Goal: Complete application form: Complete application form

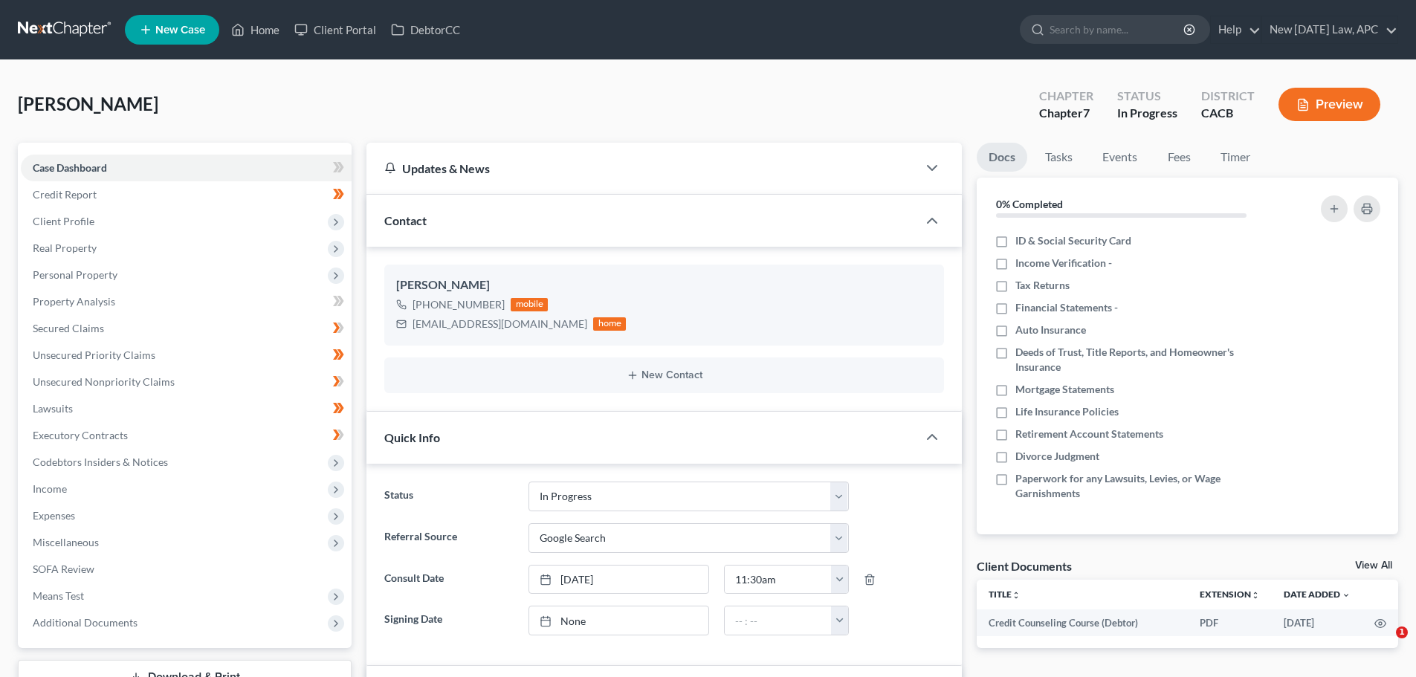
select select "5"
select select "4"
drag, startPoint x: 140, startPoint y: 384, endPoint x: 348, endPoint y: 384, distance: 207.3
click at [140, 384] on span "Unsecured Nonpriority Claims" at bounding box center [104, 381] width 142 height 13
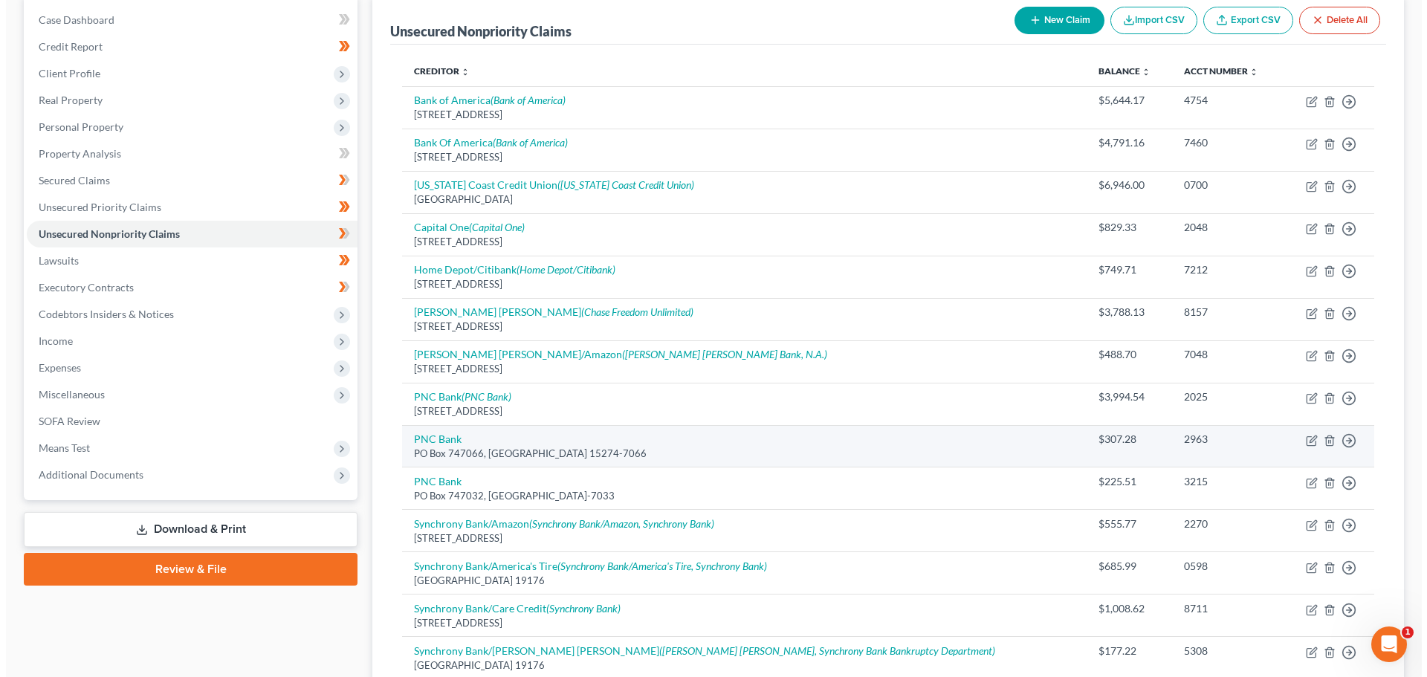
scroll to position [149, 0]
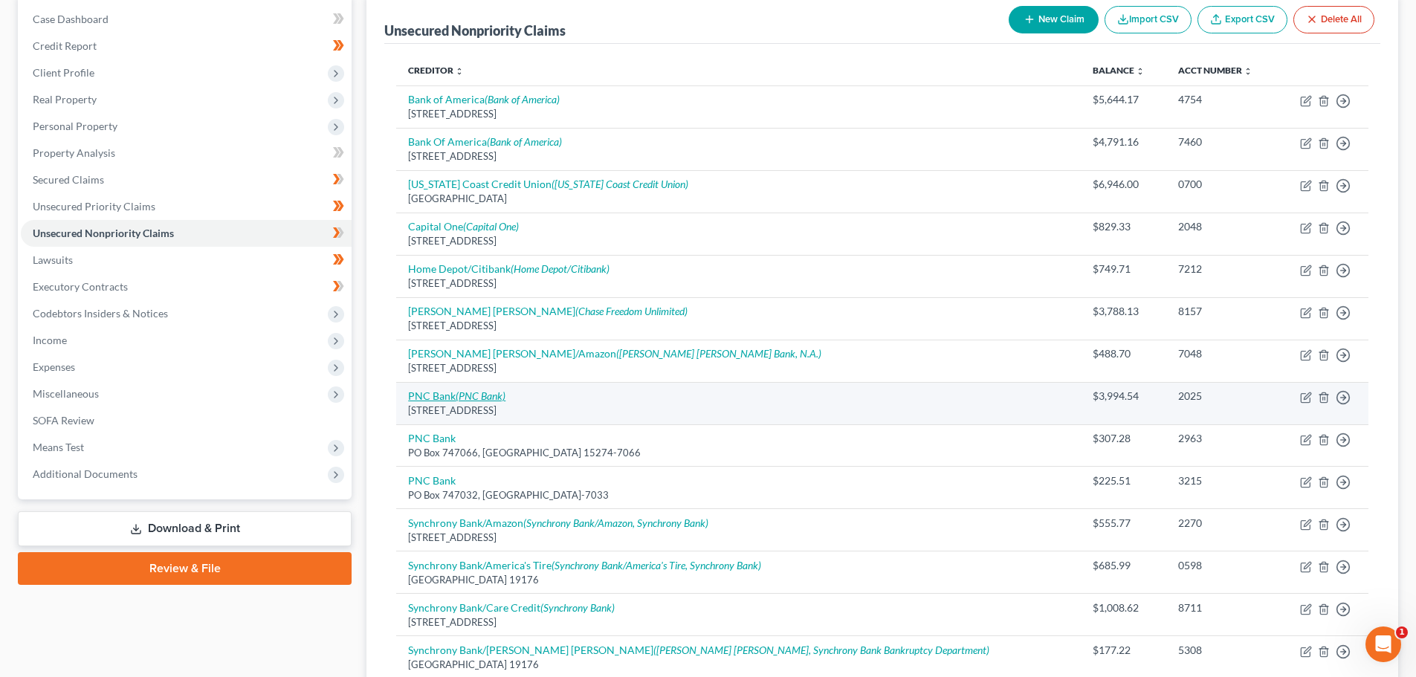
click at [469, 398] on icon "(PNC Bank)" at bounding box center [481, 395] width 50 height 13
select select "23"
select select "2"
select select "0"
select select "36"
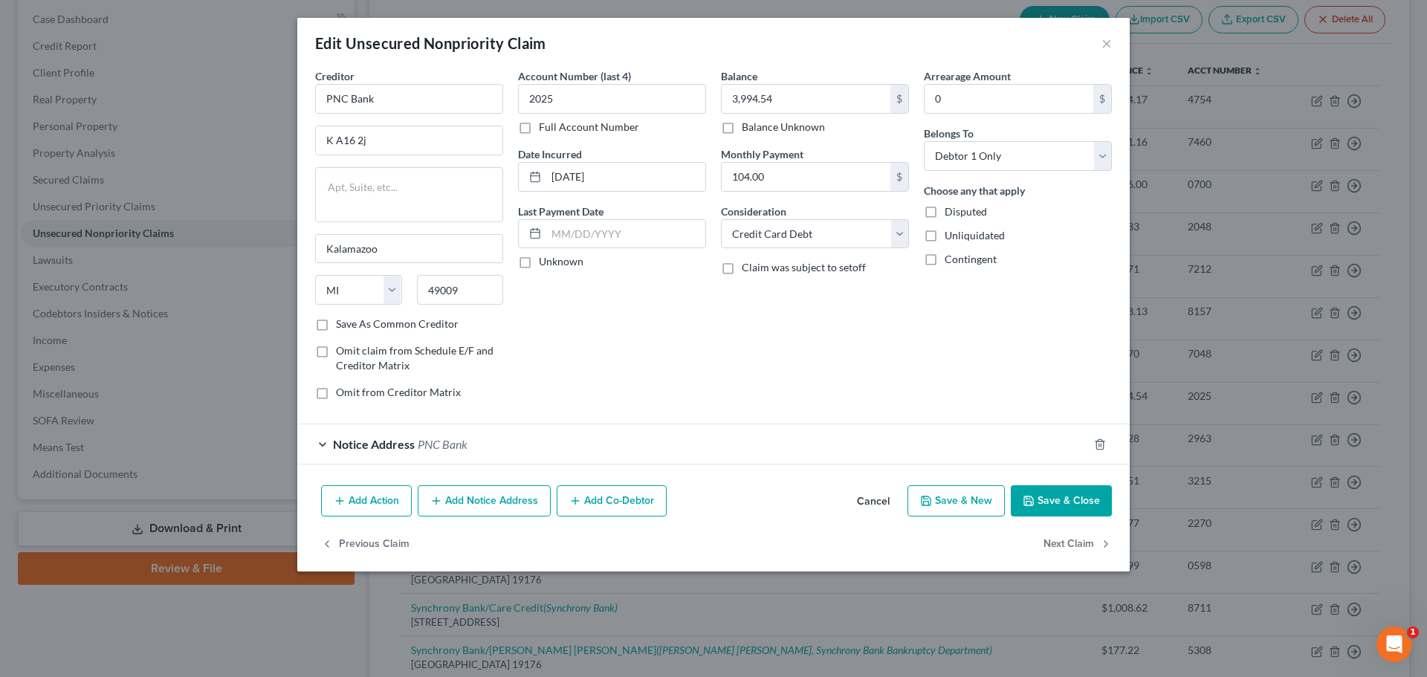
click at [485, 441] on div "Notice Address PNC Bank" at bounding box center [692, 443] width 791 height 39
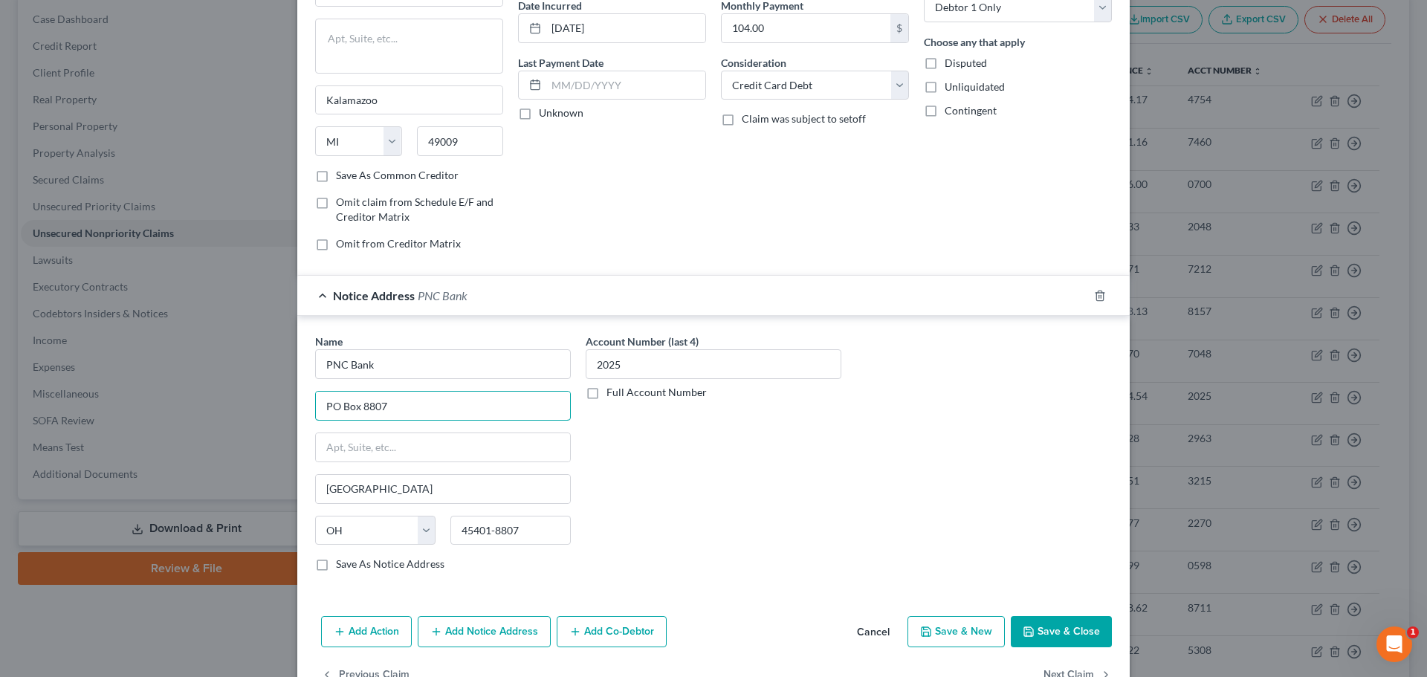
drag, startPoint x: 414, startPoint y: 400, endPoint x: 263, endPoint y: 392, distance: 151.0
click at [263, 392] on div "Edit Unsecured Nonpriority Claim × Creditor * PNC Bank K A16 2j Kalamazoo State…" at bounding box center [713, 338] width 1427 height 677
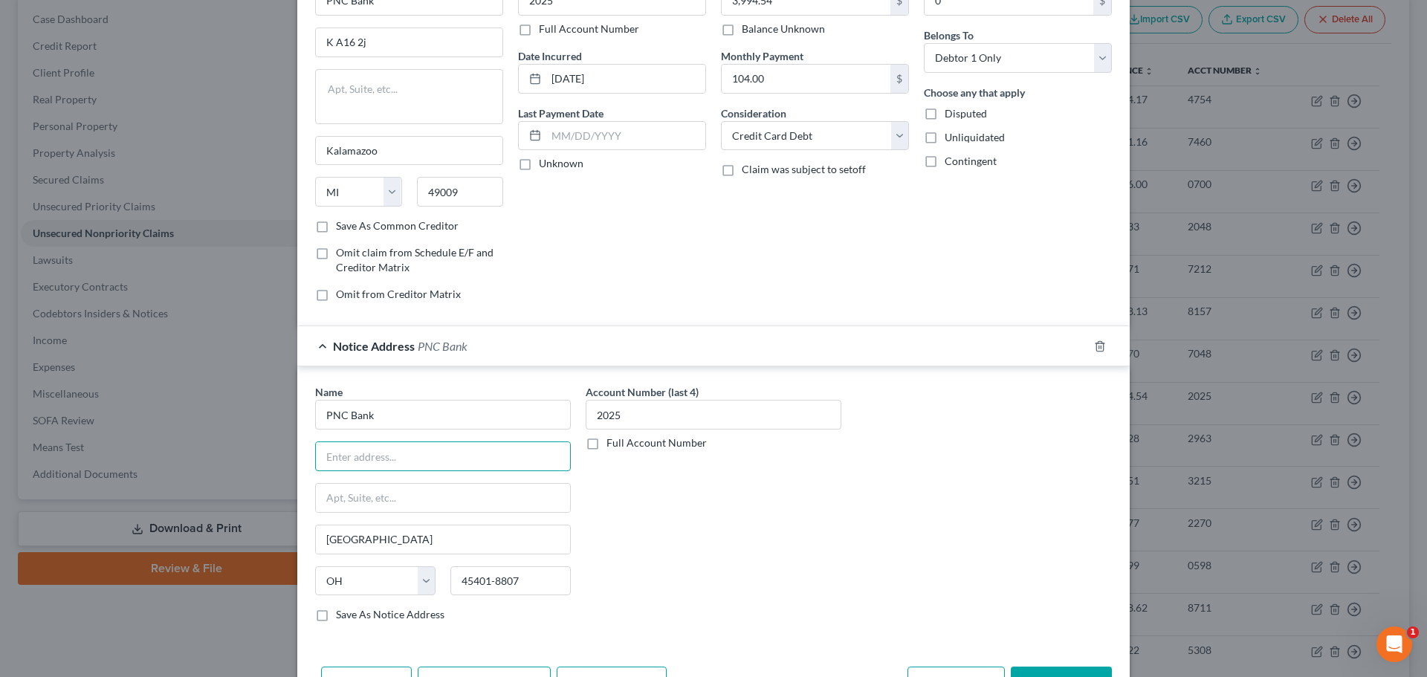
scroll to position [0, 0]
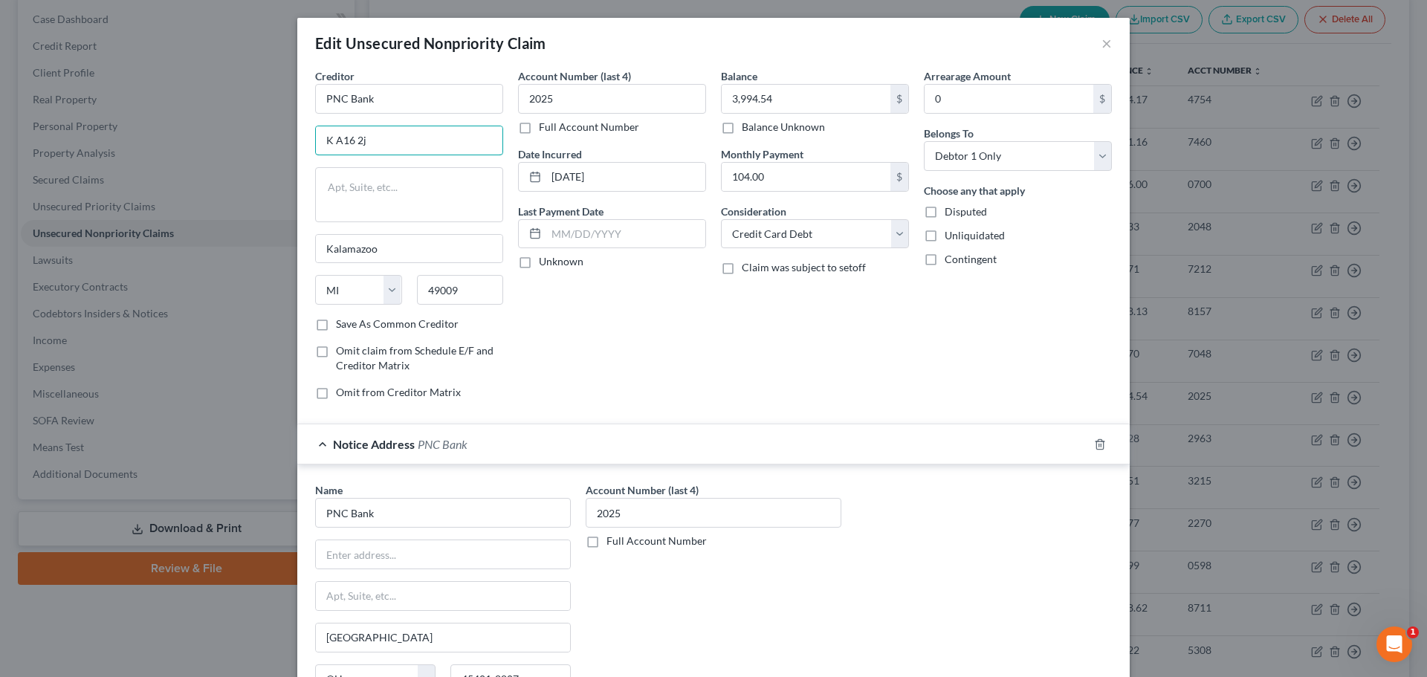
drag, startPoint x: 383, startPoint y: 133, endPoint x: 283, endPoint y: 129, distance: 99.7
click at [283, 129] on div "Edit Unsecured Nonpriority Claim × Creditor * PNC Bank K A16 2j Kalamazoo State…" at bounding box center [713, 338] width 1427 height 677
paste input "PO Box 8807"
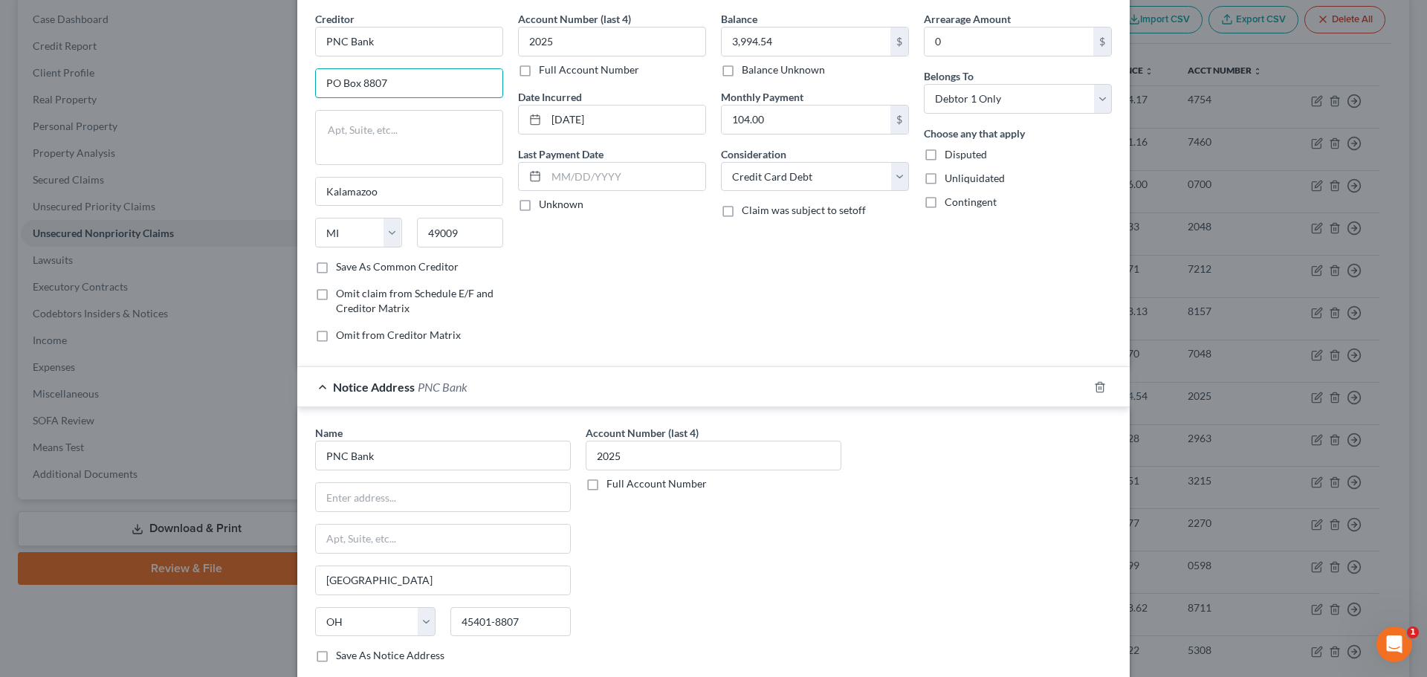
scroll to position [149, 0]
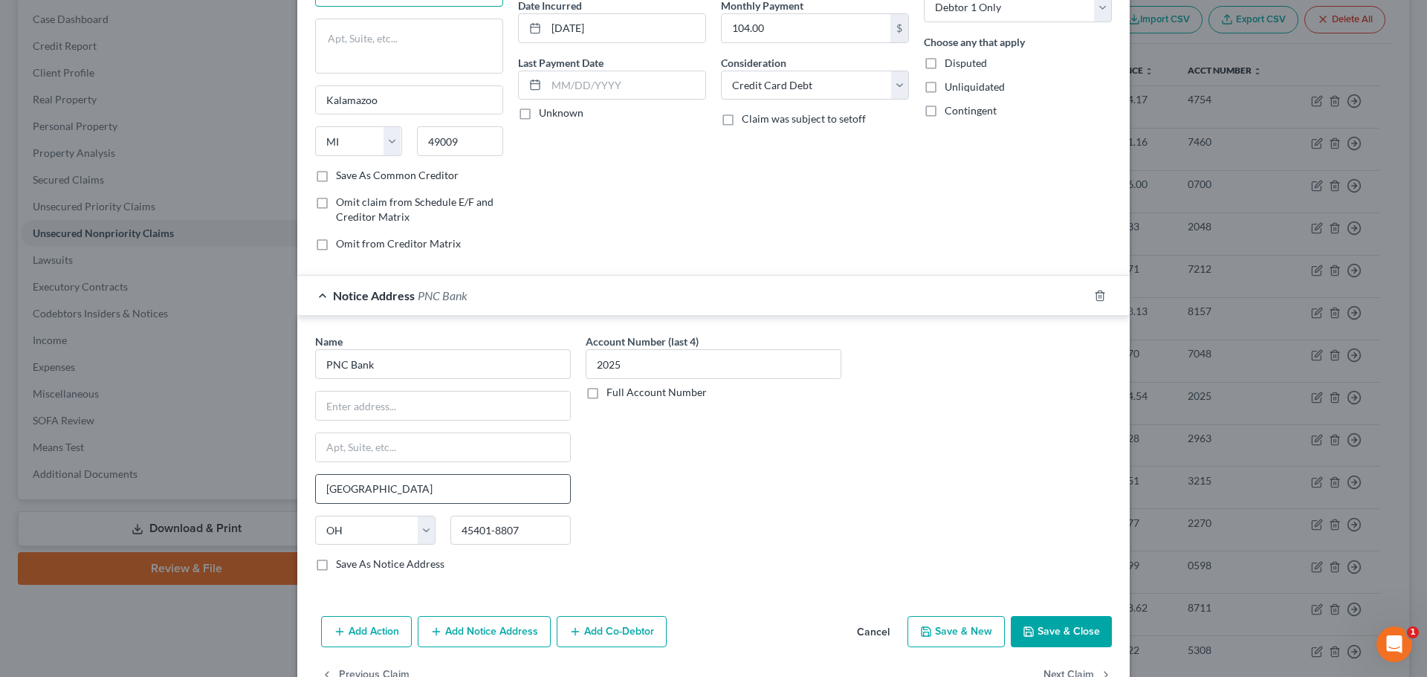
type input "PO Box 8807"
drag, startPoint x: 377, startPoint y: 492, endPoint x: 227, endPoint y: 468, distance: 151.2
click at [227, 470] on div "Edit Unsecured Nonpriority Claim × Creditor * PNC Bank [GEOGRAPHIC_DATA] [US_ST…" at bounding box center [713, 338] width 1427 height 677
drag, startPoint x: 399, startPoint y: 106, endPoint x: 284, endPoint y: 97, distance: 115.5
click at [284, 97] on div "Edit Unsecured Nonpriority Claim × Creditor * PNC Bank [GEOGRAPHIC_DATA] [US_ST…" at bounding box center [713, 338] width 1427 height 677
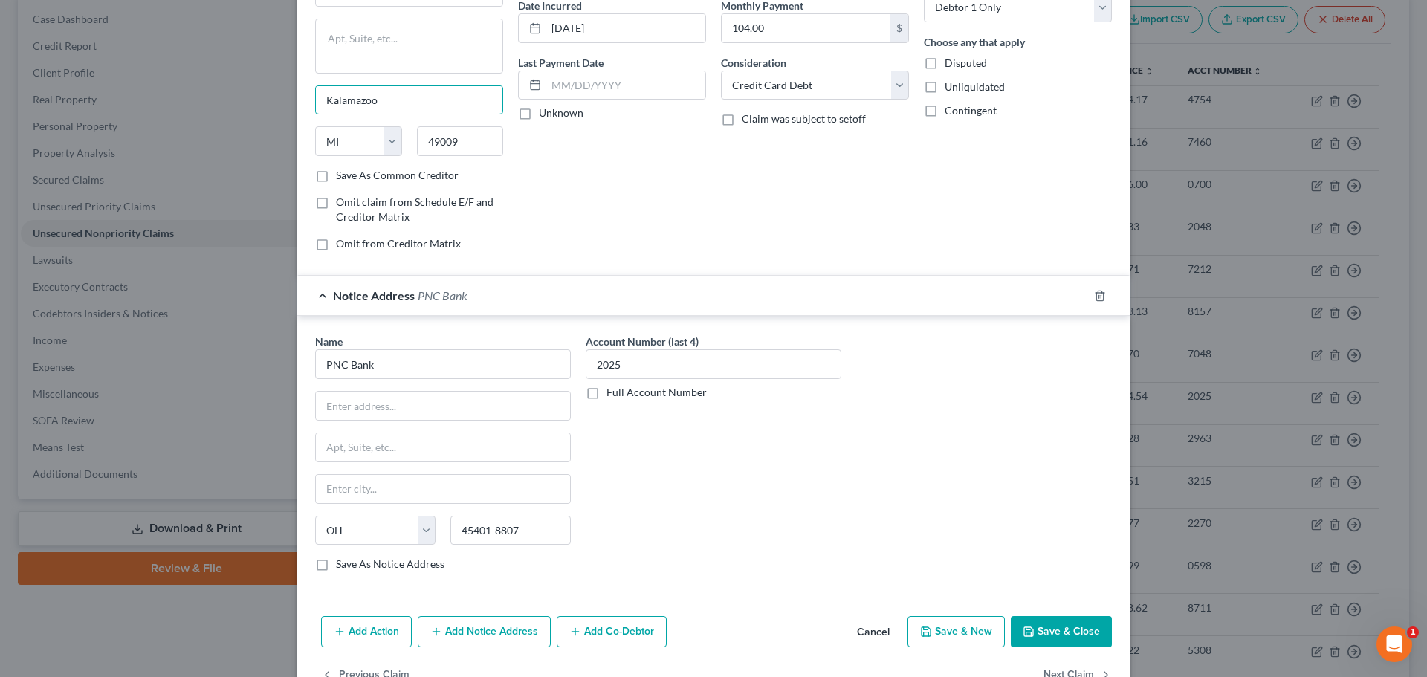
paste input "[GEOGRAPHIC_DATA]"
type input "[GEOGRAPHIC_DATA]"
drag, startPoint x: 459, startPoint y: 140, endPoint x: 411, endPoint y: 135, distance: 47.8
click at [417, 135] on input "49009" at bounding box center [460, 141] width 87 height 30
type input "45401"
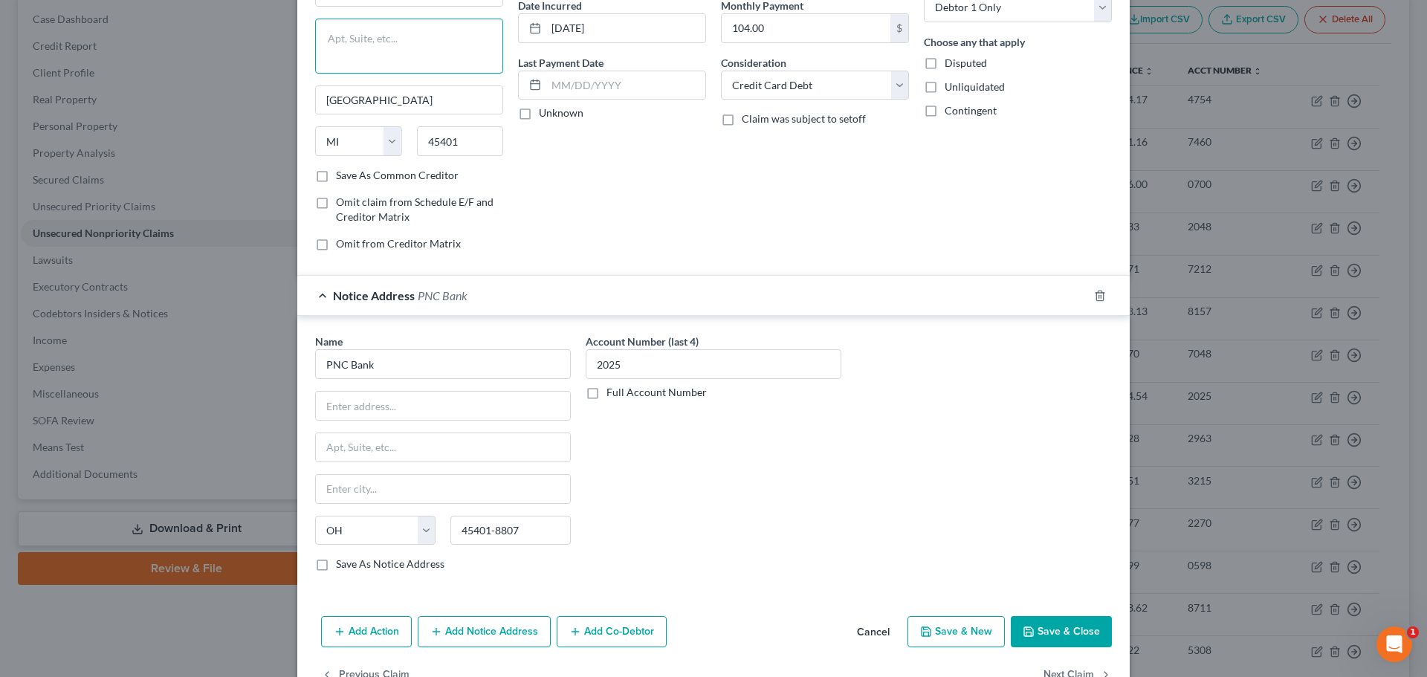
click at [426, 70] on textarea at bounding box center [409, 46] width 188 height 55
select select "36"
click at [461, 142] on input "45401" at bounding box center [460, 141] width 87 height 30
type input "45401-8807"
click at [1098, 299] on icon "button" at bounding box center [1099, 296] width 7 height 10
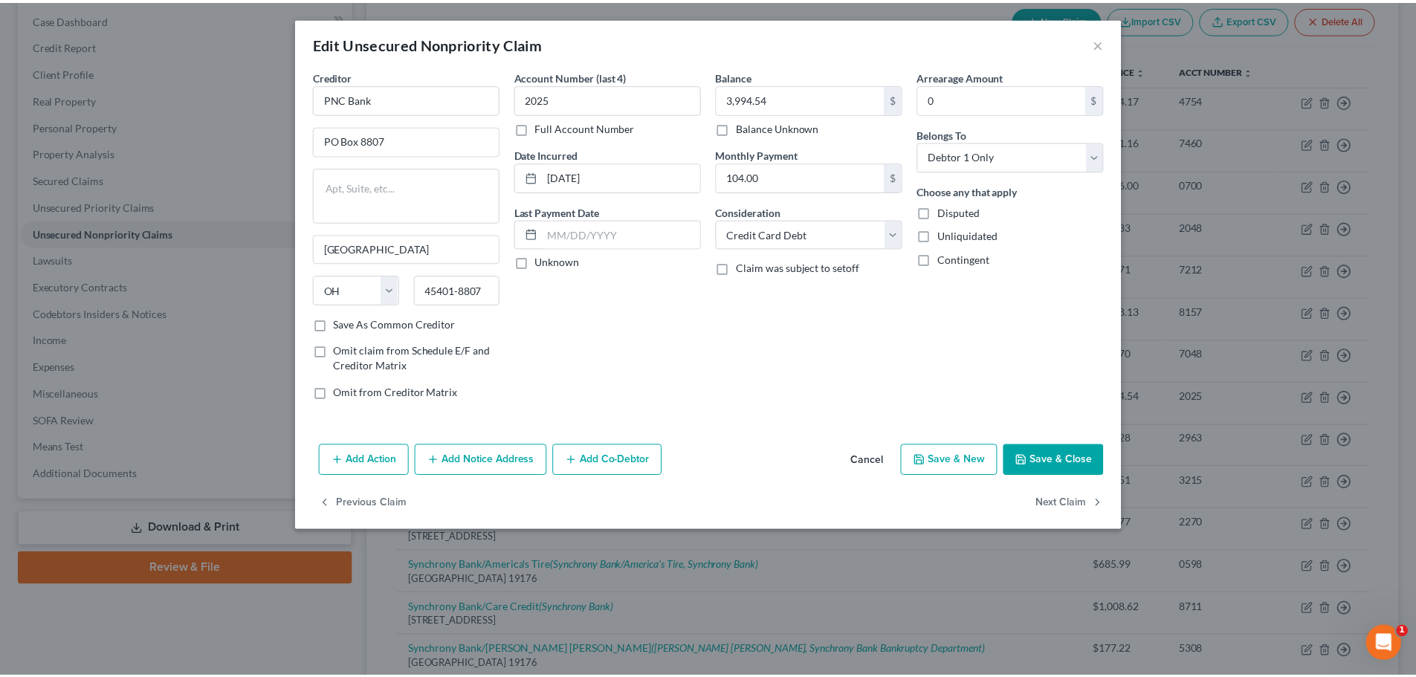
scroll to position [0, 0]
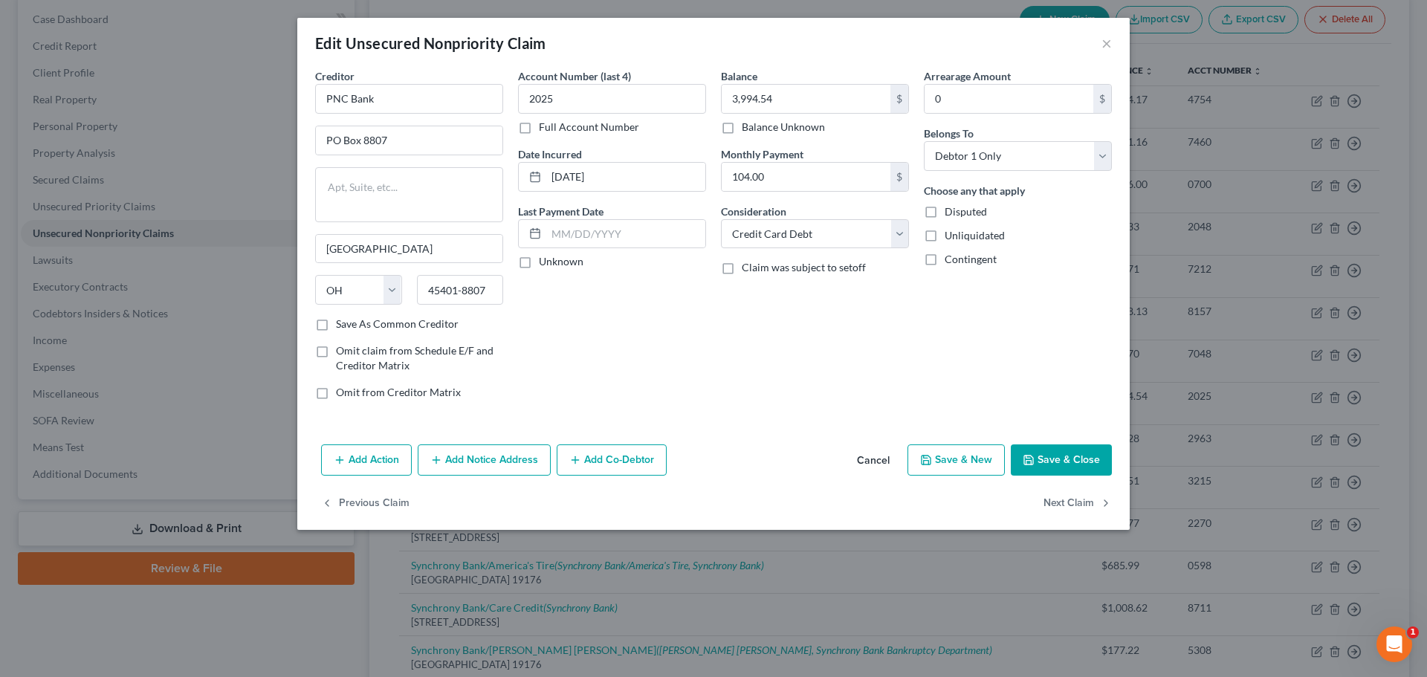
click at [1038, 459] on button "Save & Close" at bounding box center [1061, 459] width 101 height 31
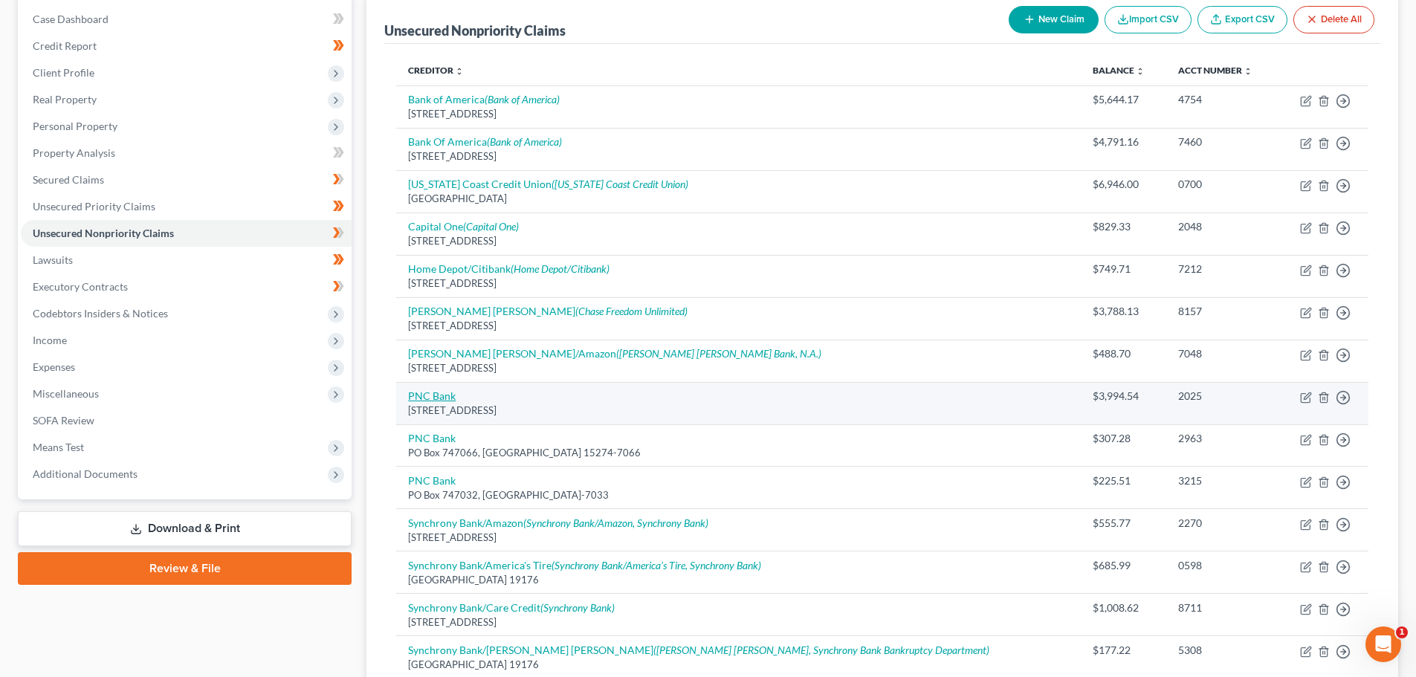
click at [447, 390] on link "PNC Bank" at bounding box center [432, 395] width 48 height 13
select select "36"
select select "2"
select select "0"
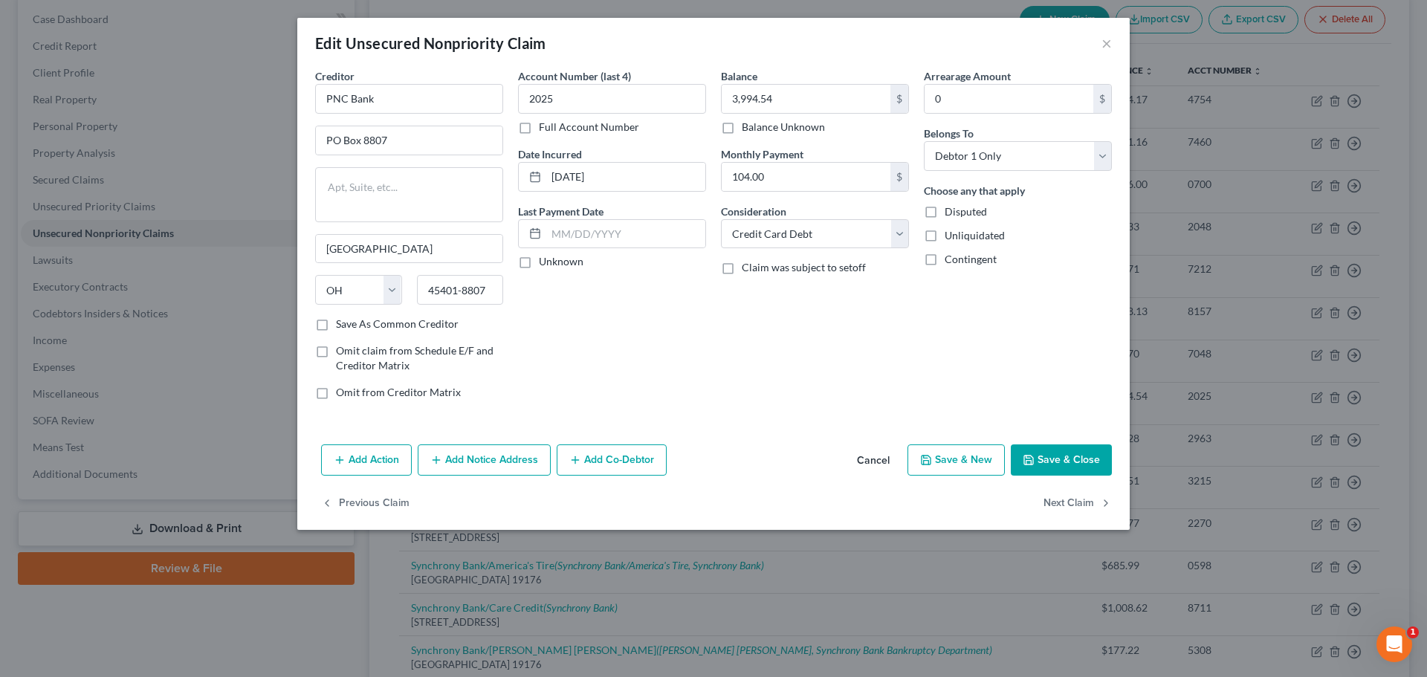
click at [1074, 457] on button "Save & Close" at bounding box center [1061, 459] width 101 height 31
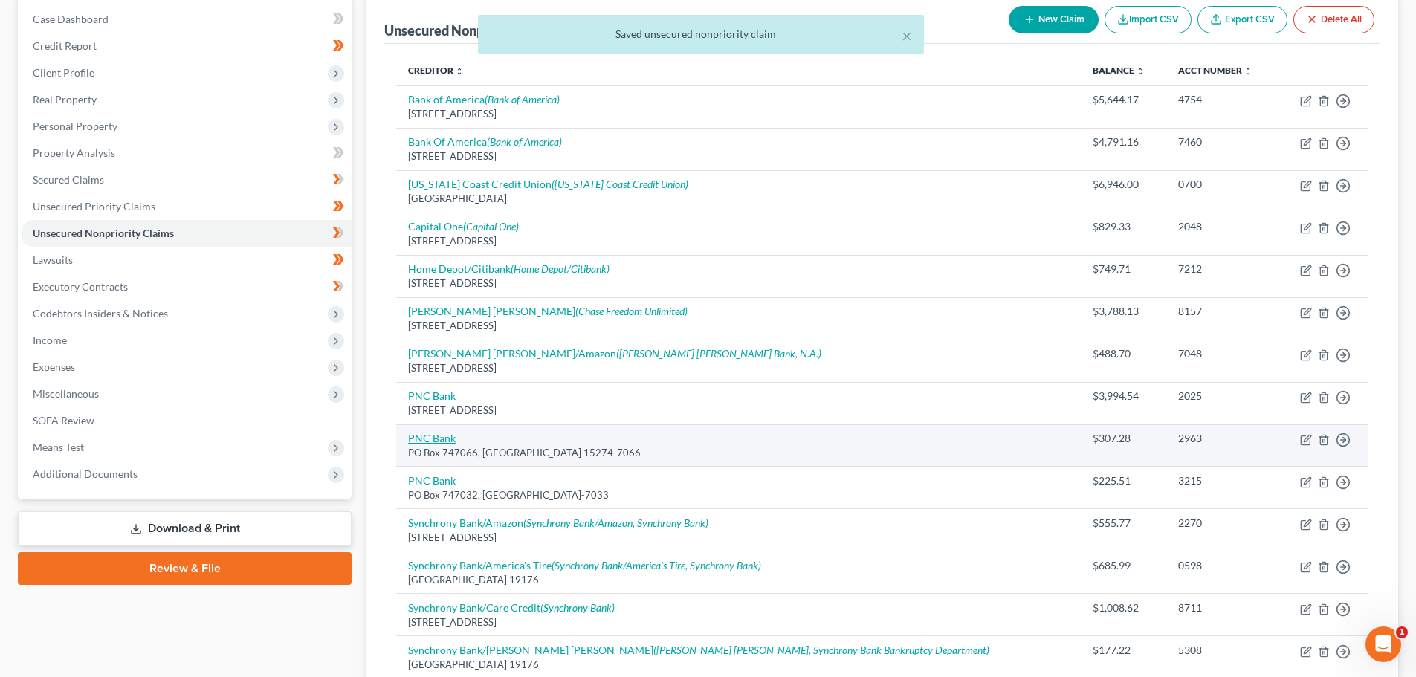
click at [434, 439] on link "PNC Bank" at bounding box center [432, 438] width 48 height 13
select select "39"
select select "10"
select select "0"
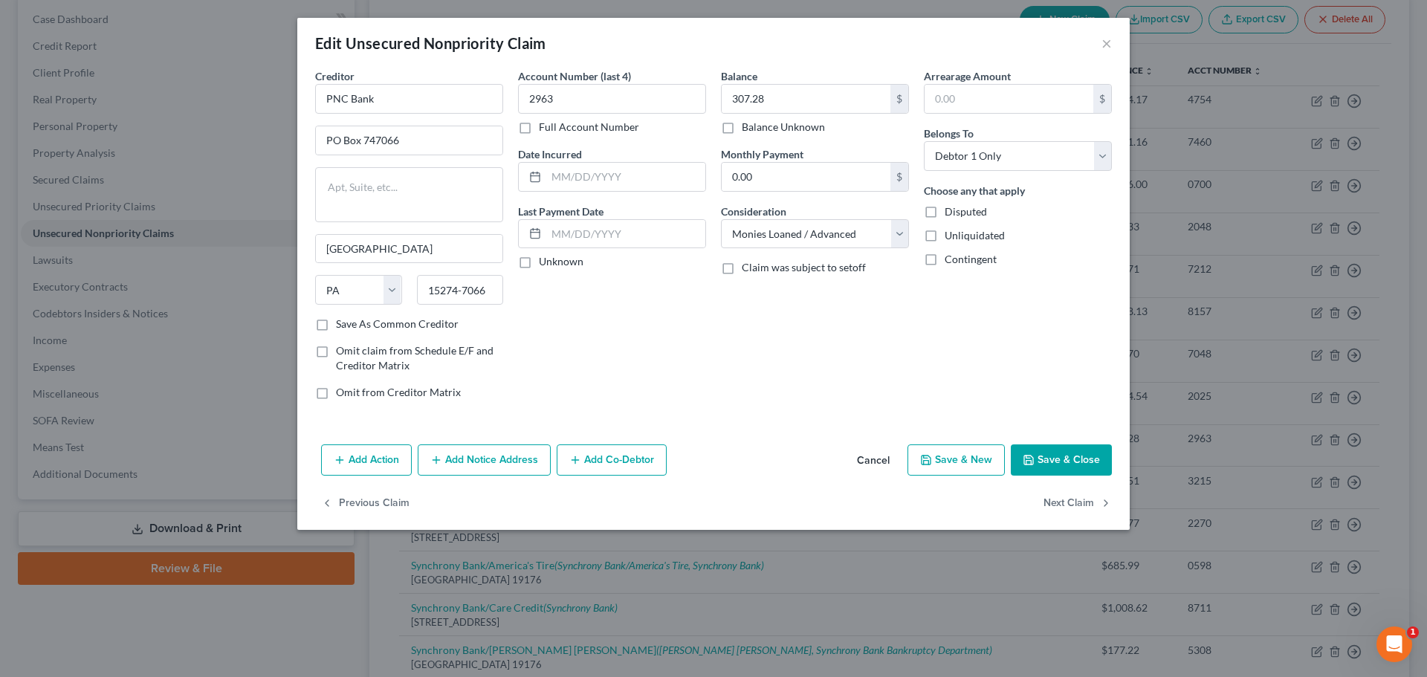
drag, startPoint x: 1046, startPoint y: 450, endPoint x: 1006, endPoint y: 464, distance: 42.5
click at [1046, 450] on button "Save & Close" at bounding box center [1061, 459] width 101 height 31
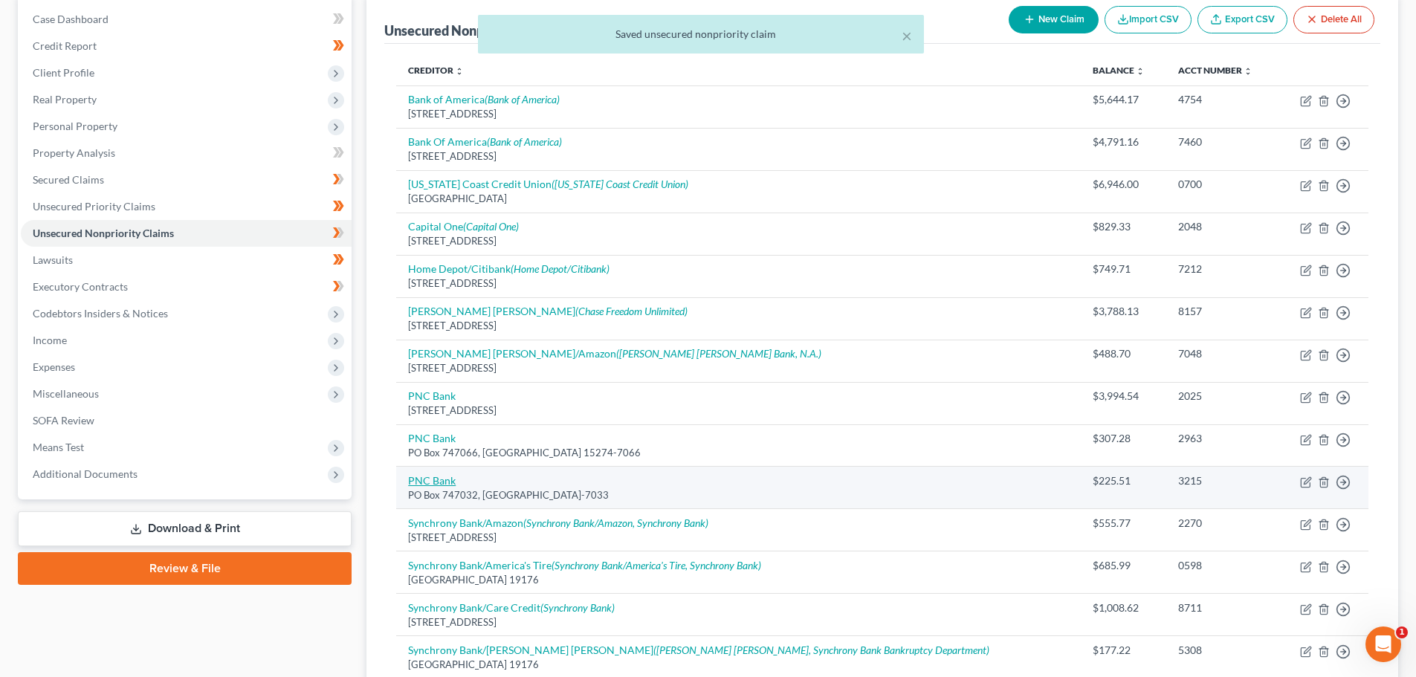
click at [438, 477] on link "PNC Bank" at bounding box center [432, 480] width 48 height 13
select select "39"
select select "14"
select select "0"
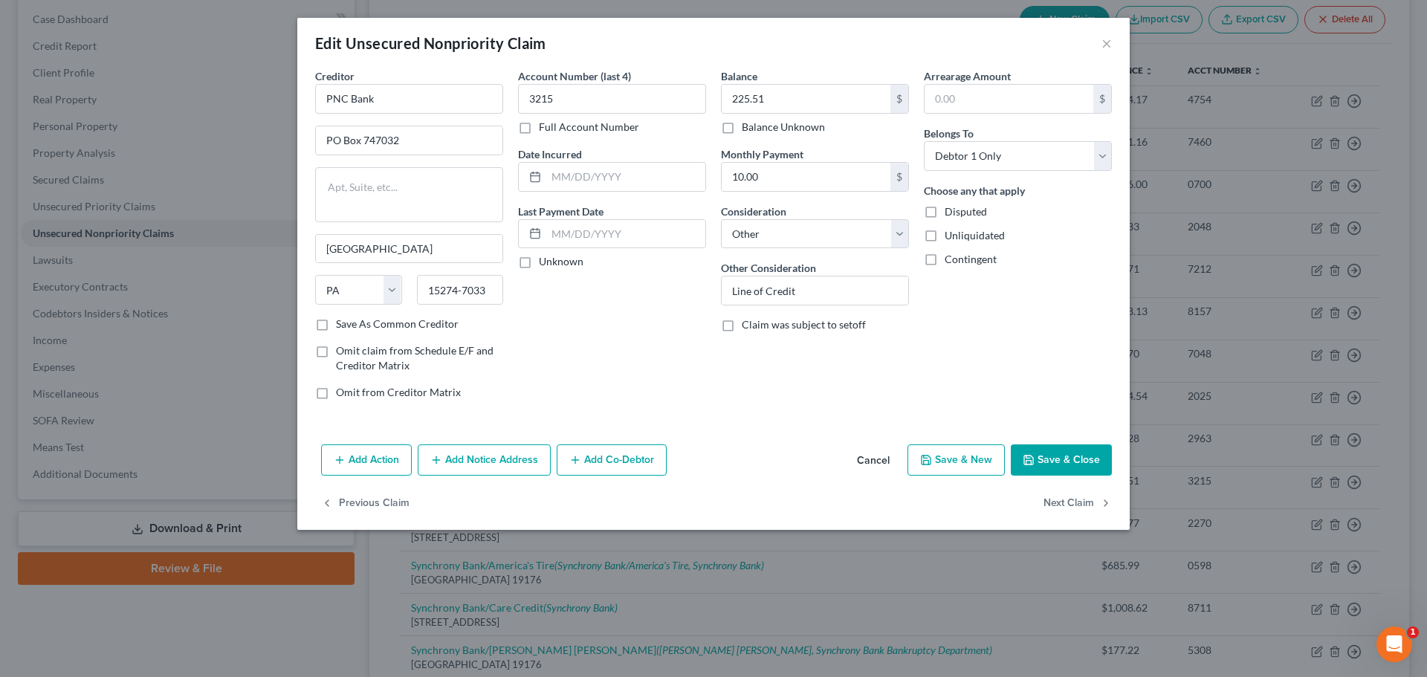
click at [866, 456] on button "Cancel" at bounding box center [873, 461] width 56 height 30
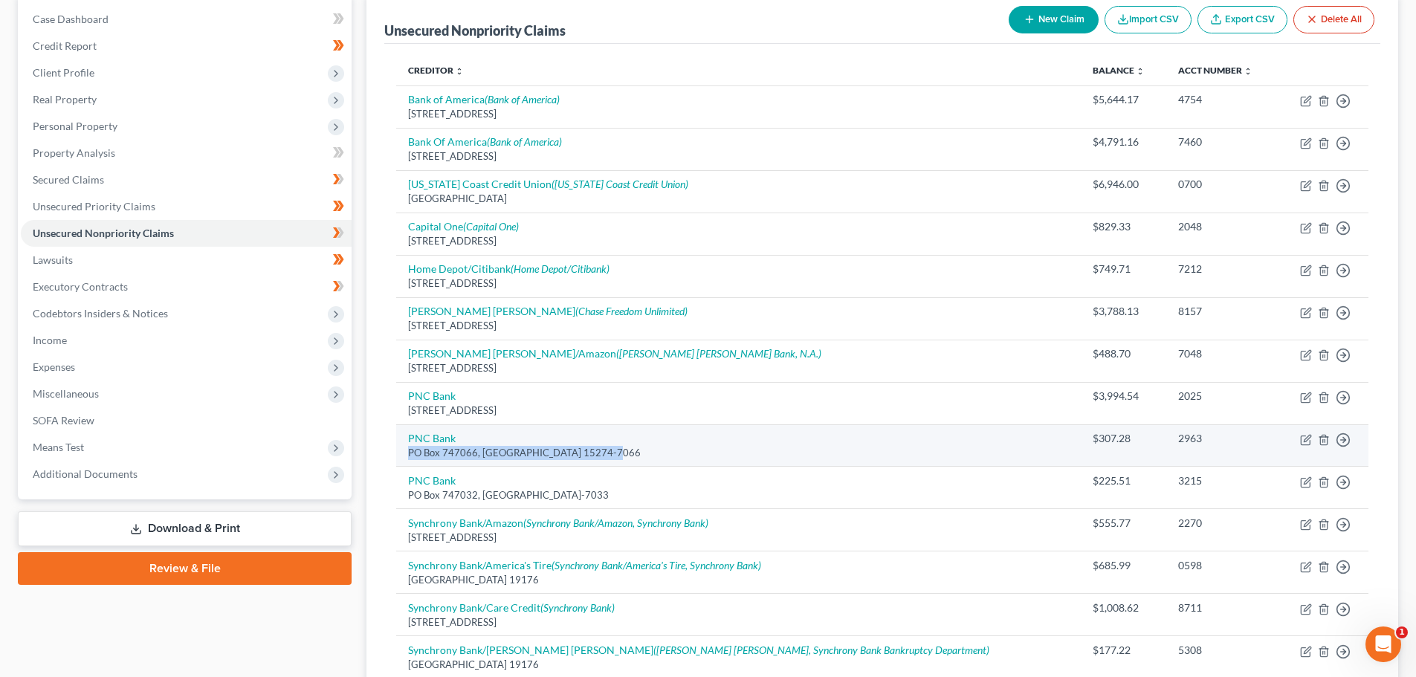
drag, startPoint x: 412, startPoint y: 450, endPoint x: 606, endPoint y: 447, distance: 193.2
click at [606, 447] on div "PO Box 747066, [GEOGRAPHIC_DATA] 15274-7066" at bounding box center [738, 453] width 661 height 14
copy div "PO Box 747066, [GEOGRAPHIC_DATA] 15274-7066"
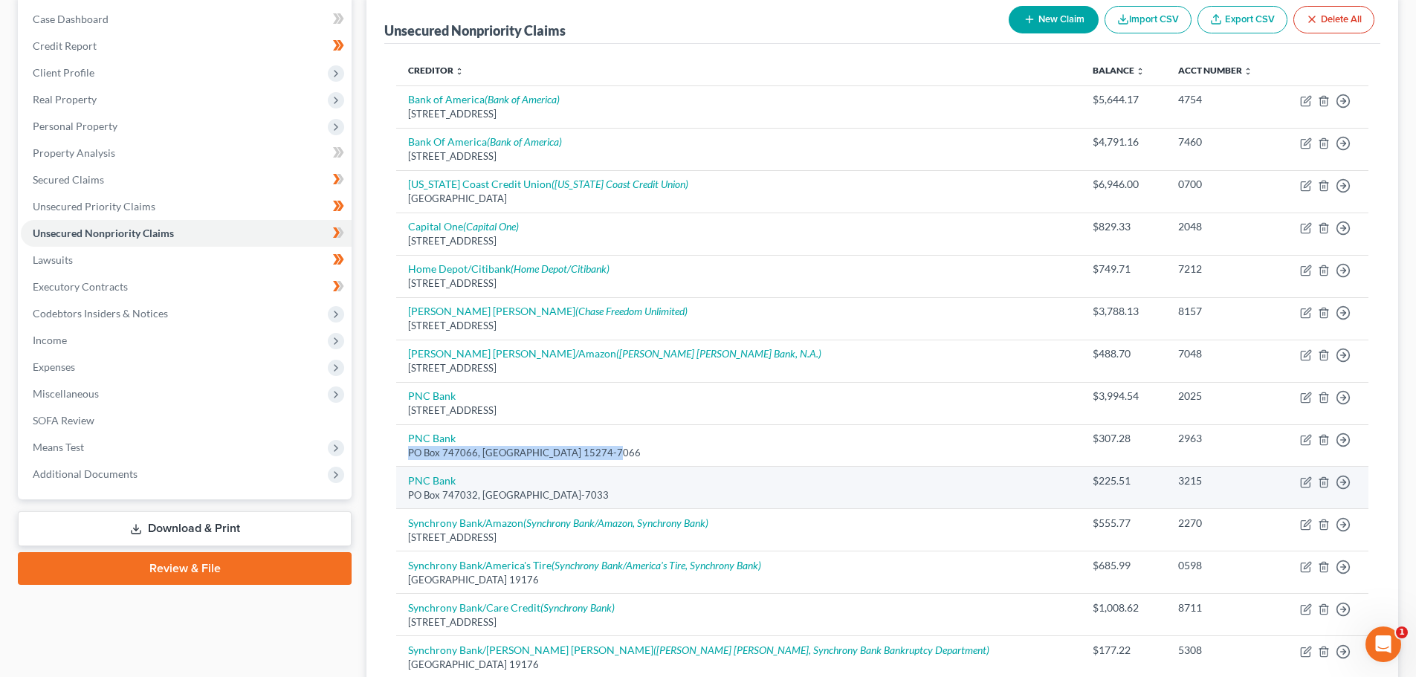
drag, startPoint x: 407, startPoint y: 493, endPoint x: 597, endPoint y: 495, distance: 190.2
click at [597, 495] on td "PNC Bank [GEOGRAPHIC_DATA]-7033" at bounding box center [738, 488] width 684 height 42
copy div "PO Box 747032, [GEOGRAPHIC_DATA]-7033"
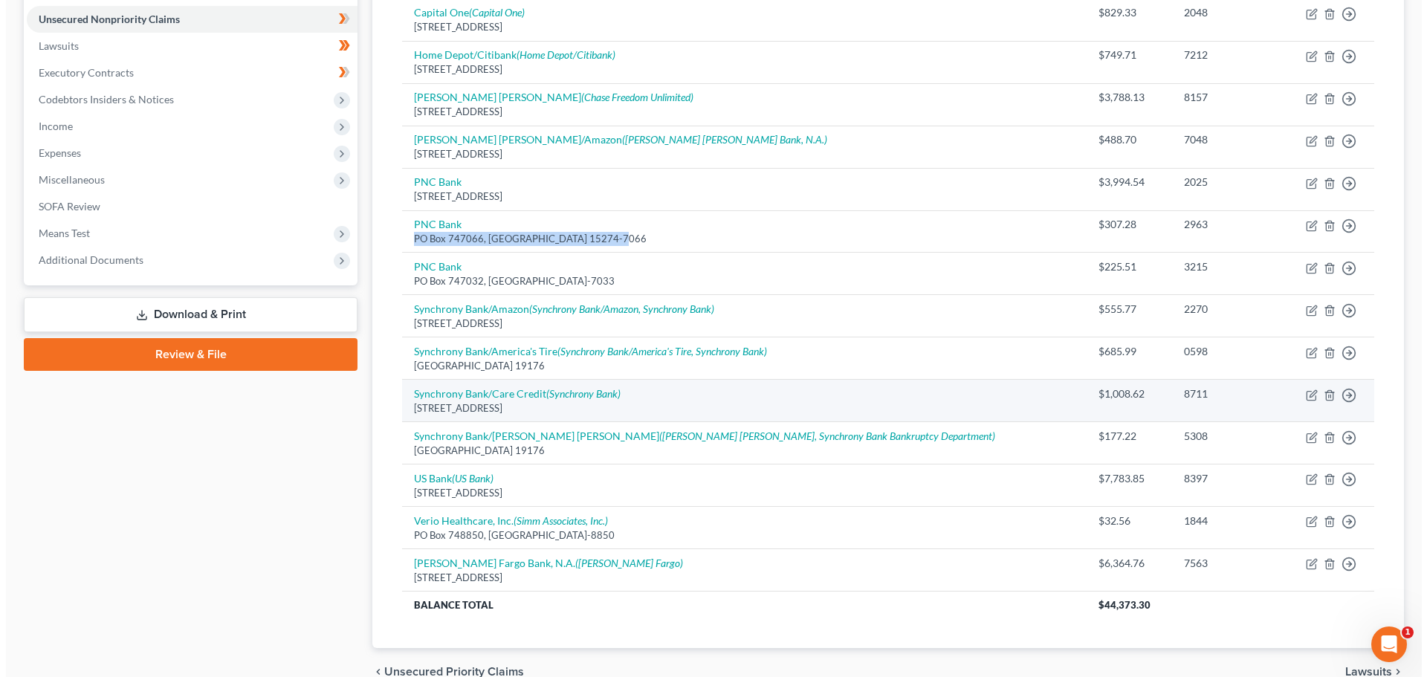
scroll to position [372, 0]
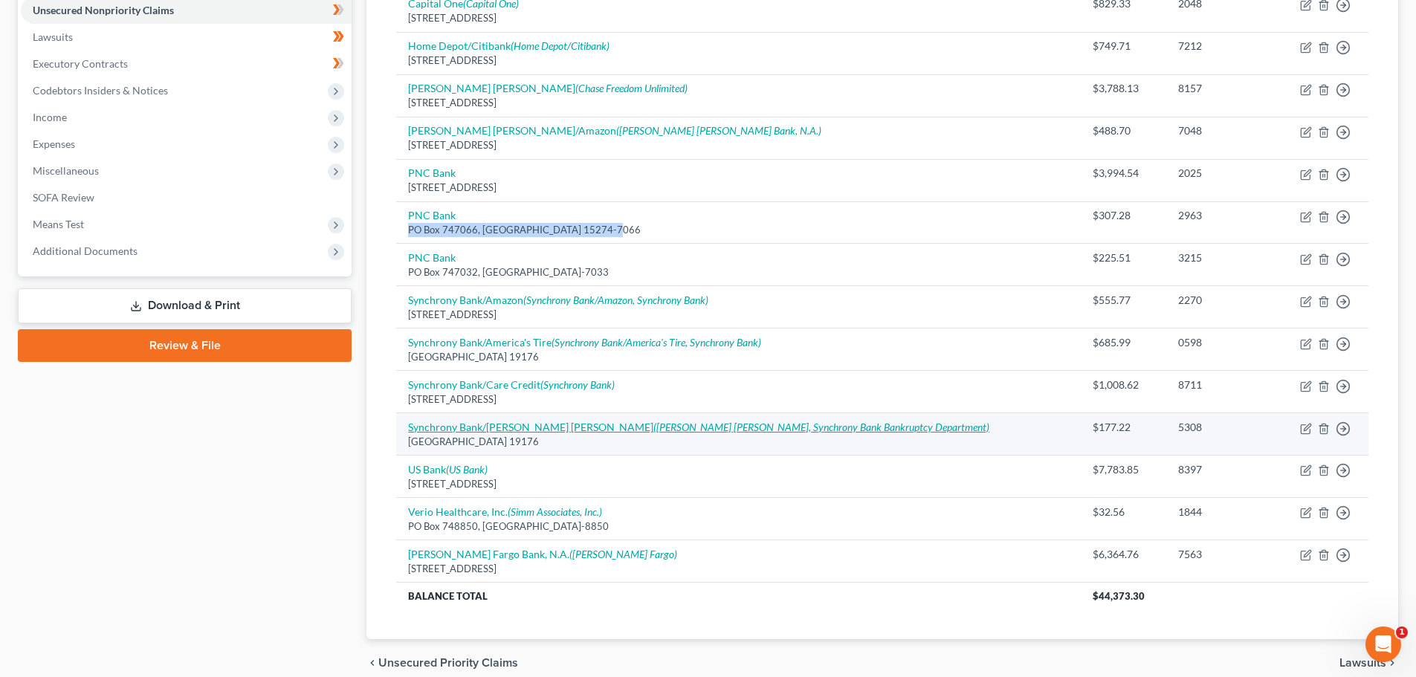
click at [493, 430] on link "Synchrony Bank/JC Penney (JC Penney, Synchrony Bank Bankruptcy Department)" at bounding box center [698, 427] width 581 height 13
select select "39"
select select "2"
select select "0"
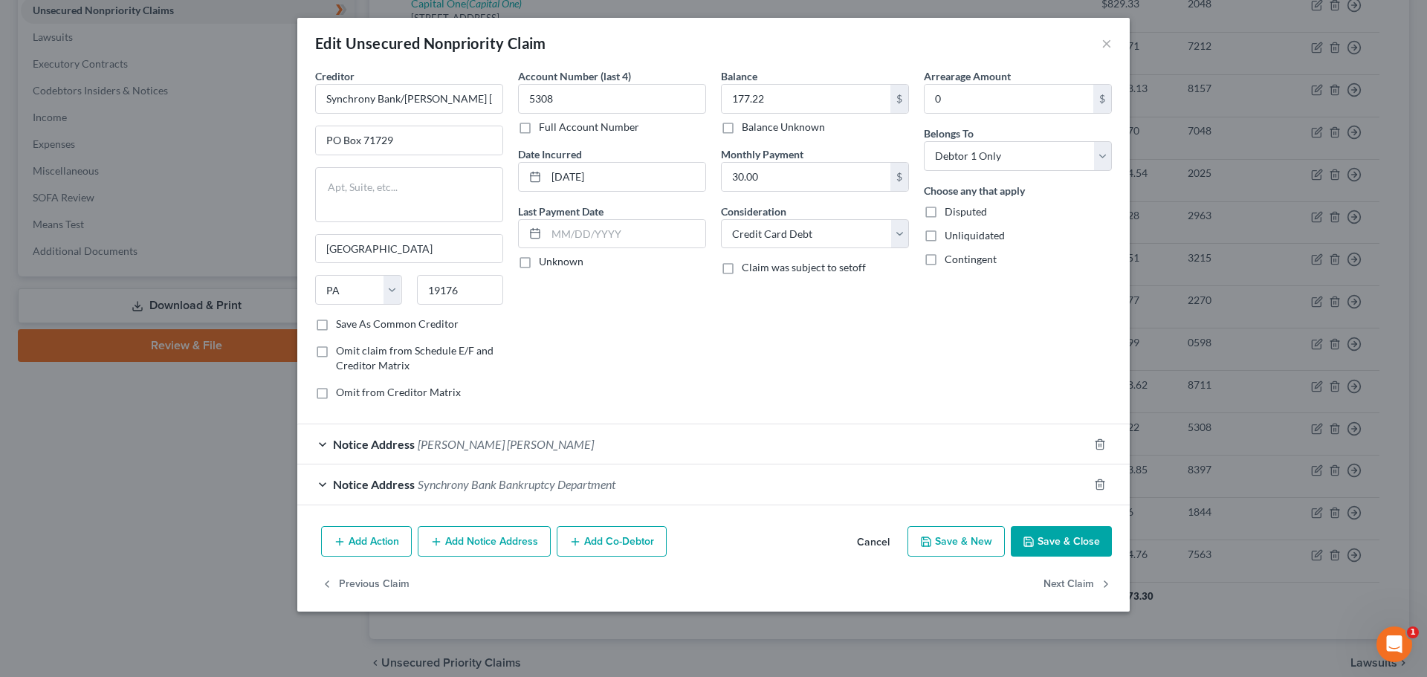
click at [467, 447] on span "[PERSON_NAME] [PERSON_NAME]" at bounding box center [506, 444] width 176 height 14
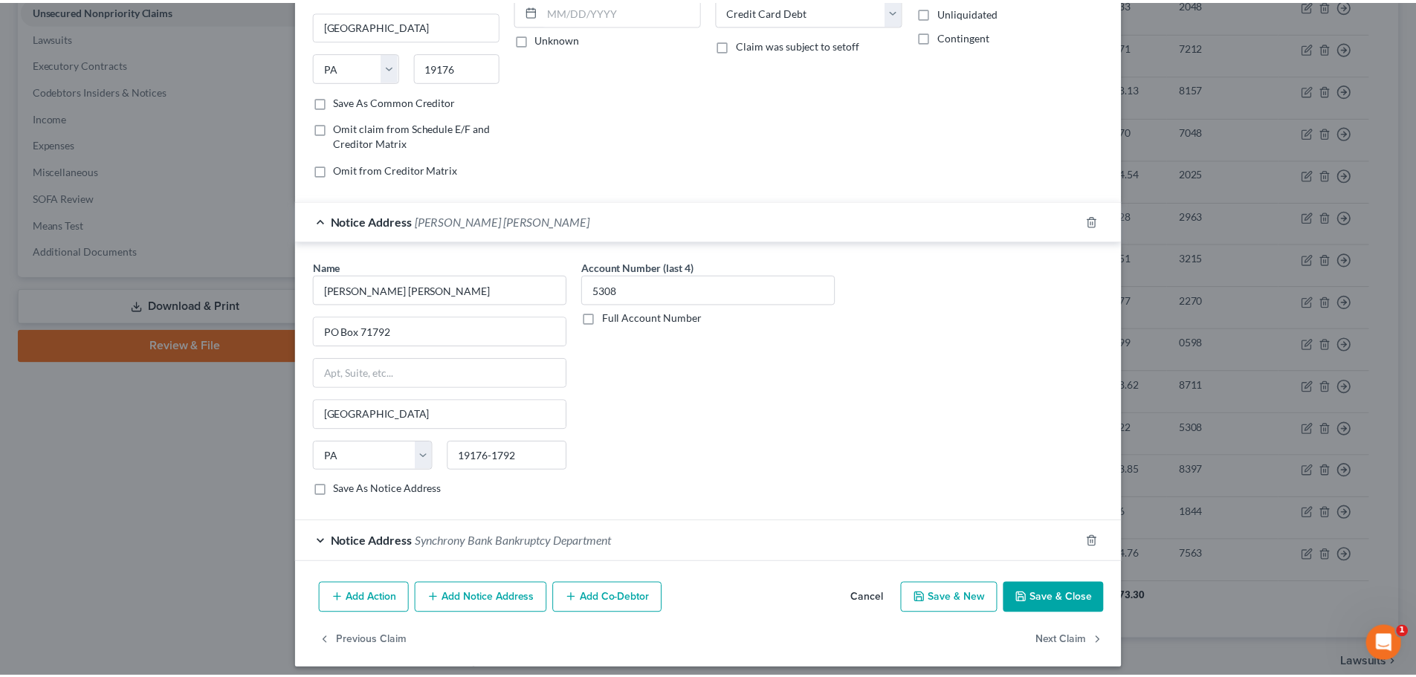
scroll to position [233, 0]
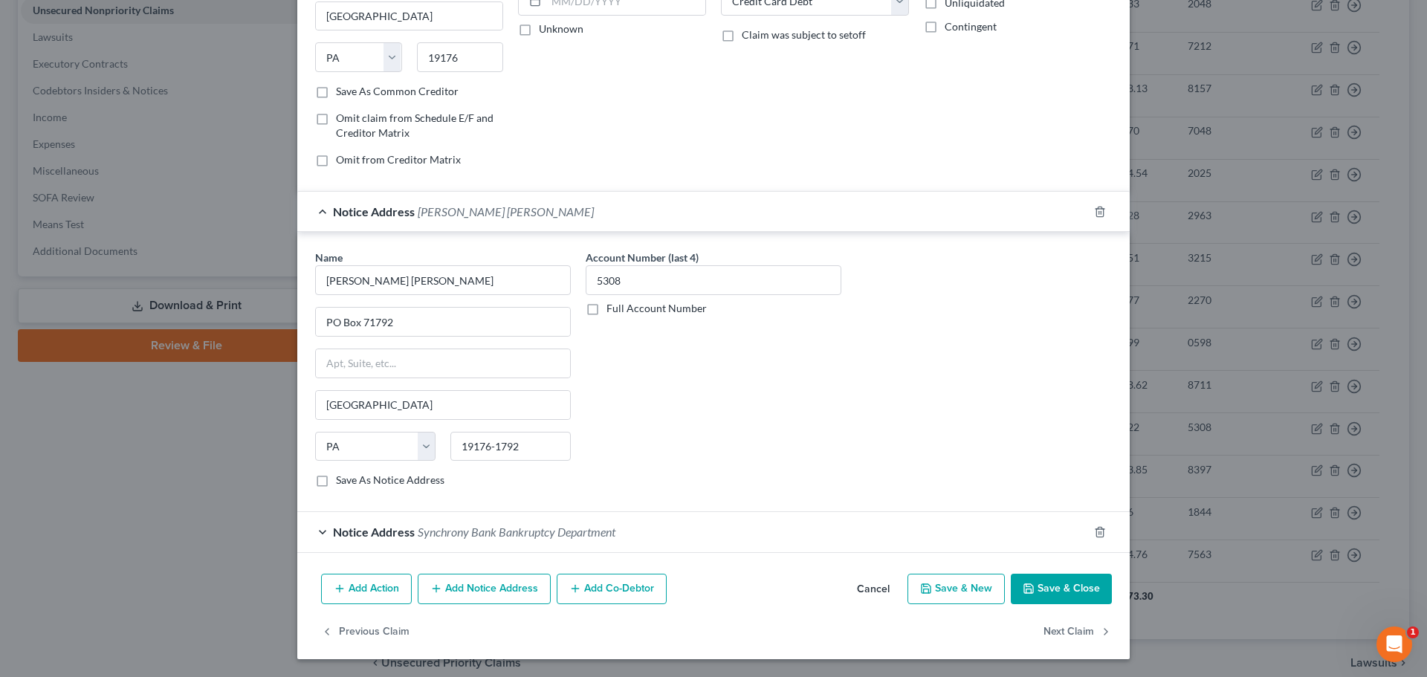
click at [870, 595] on button "Cancel" at bounding box center [873, 590] width 56 height 30
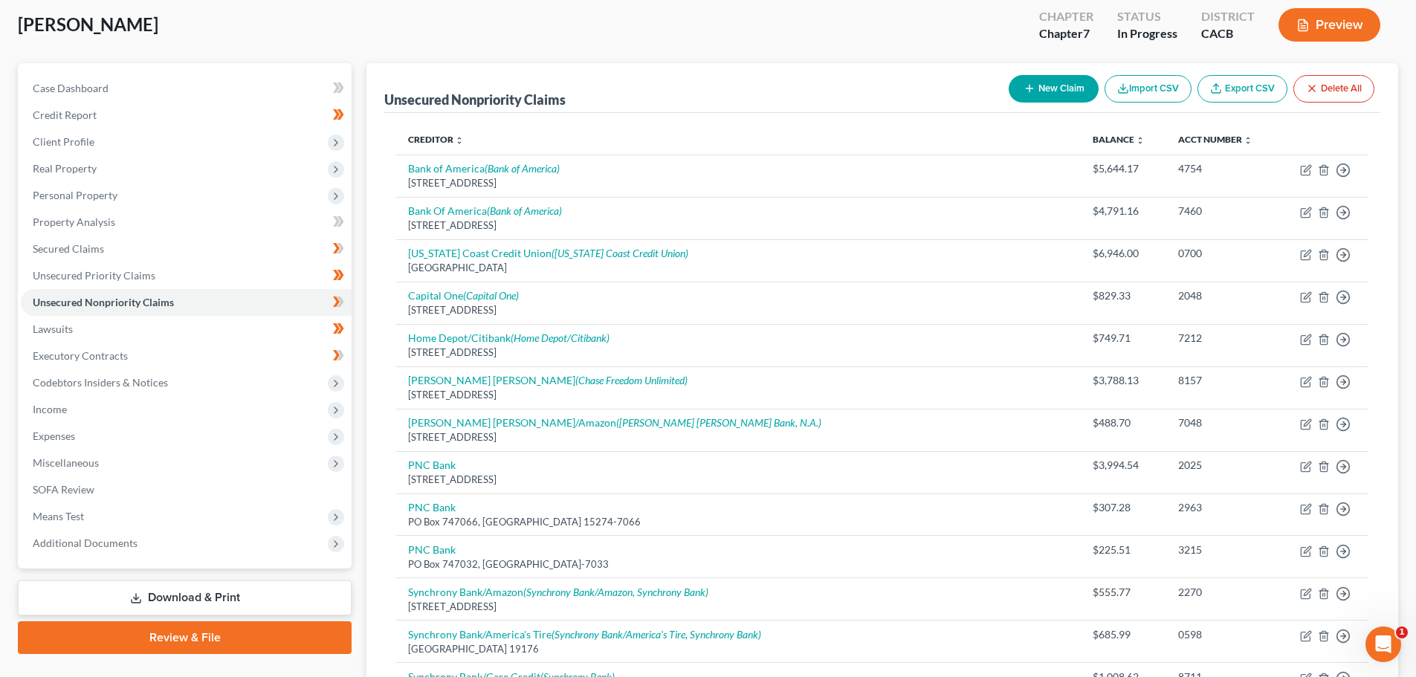
scroll to position [74, 0]
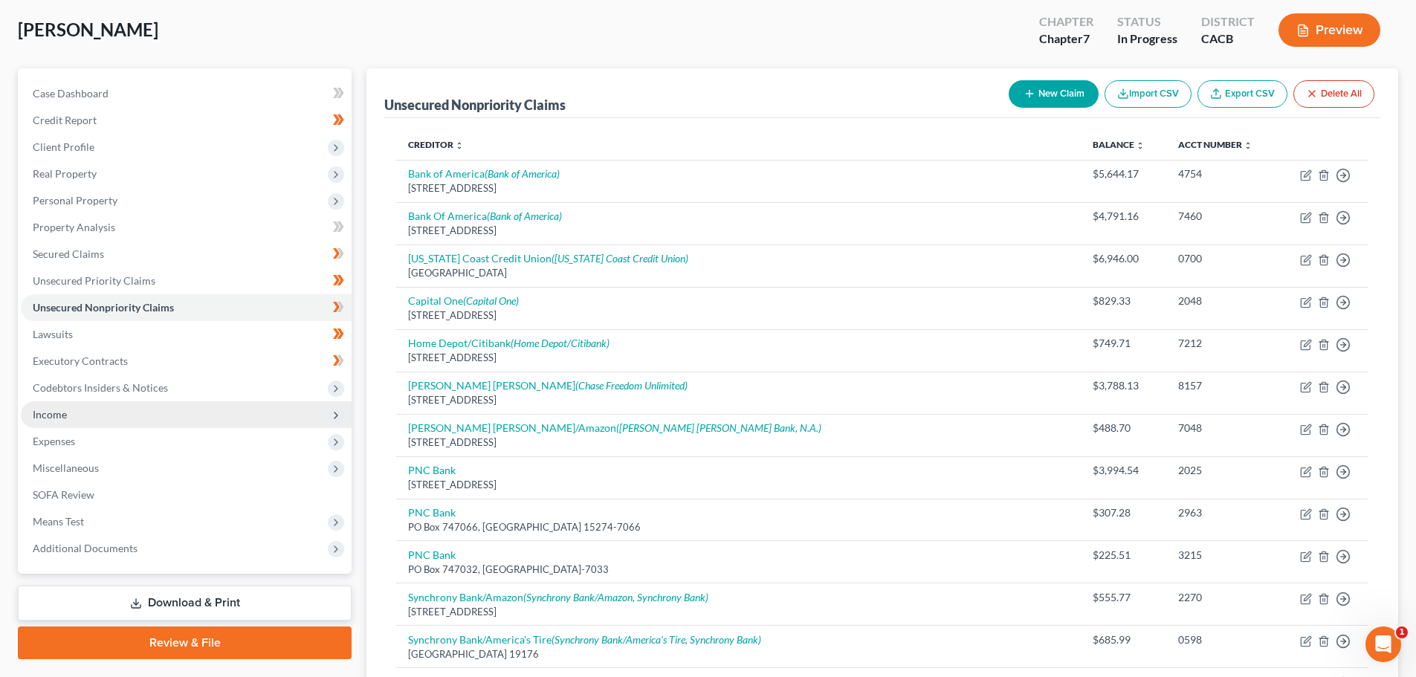
click at [79, 424] on span "Income" at bounding box center [186, 414] width 331 height 27
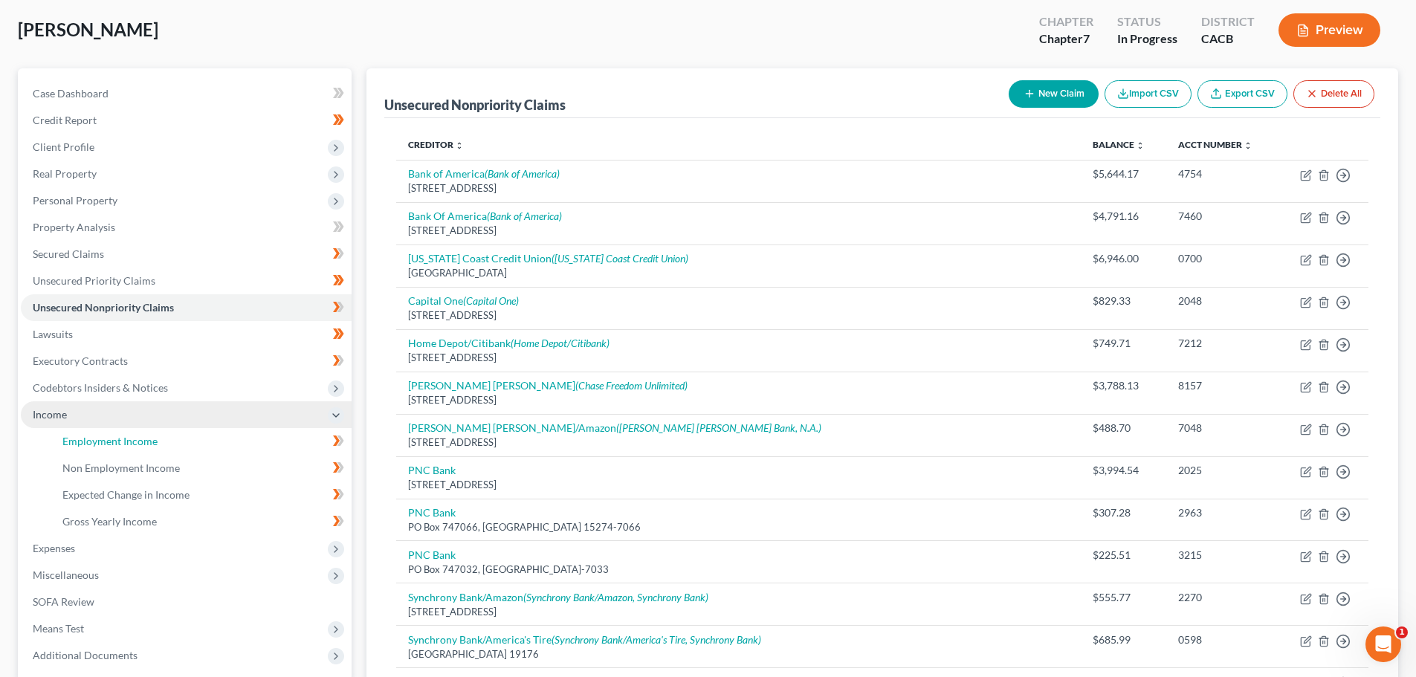
drag, startPoint x: 95, startPoint y: 433, endPoint x: 137, endPoint y: 418, distance: 44.4
click at [97, 433] on link "Employment Income" at bounding box center [201, 441] width 301 height 27
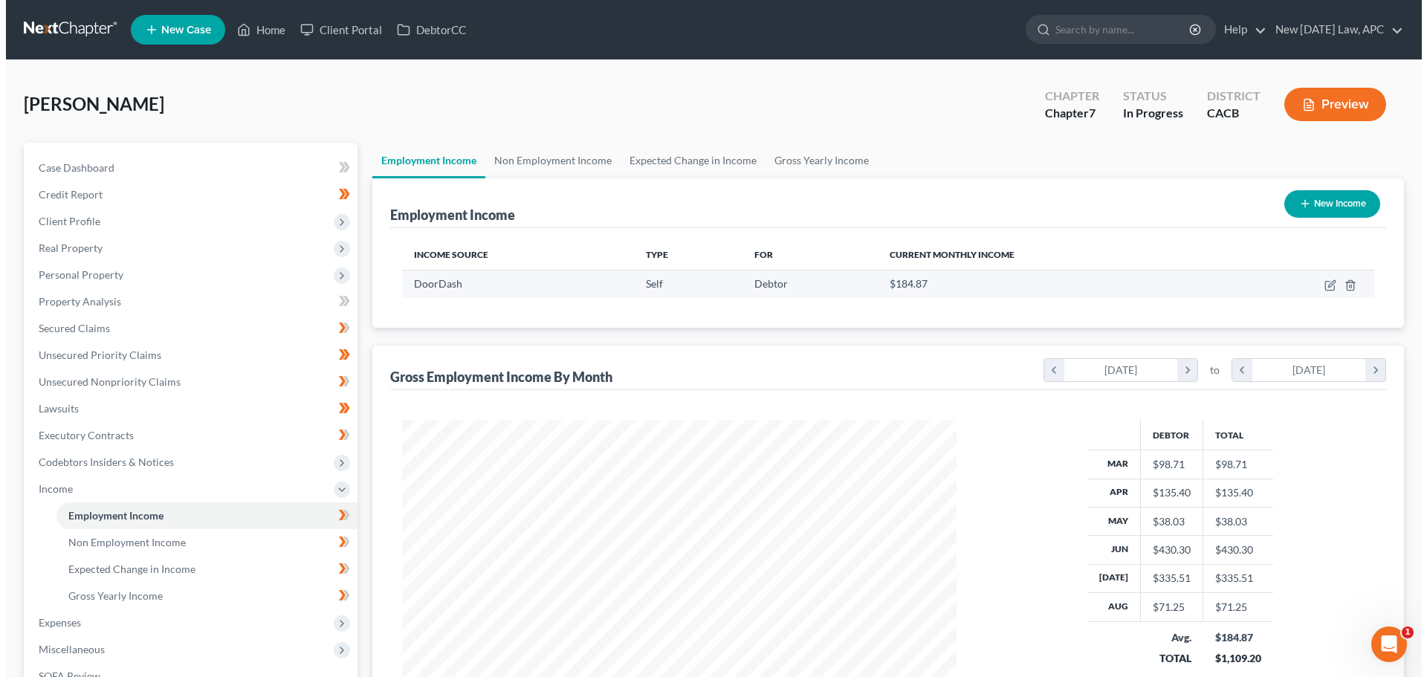
scroll to position [277, 584]
click at [1326, 284] on icon "button" at bounding box center [1324, 285] width 12 height 12
select select "1"
select select "4"
select select "3"
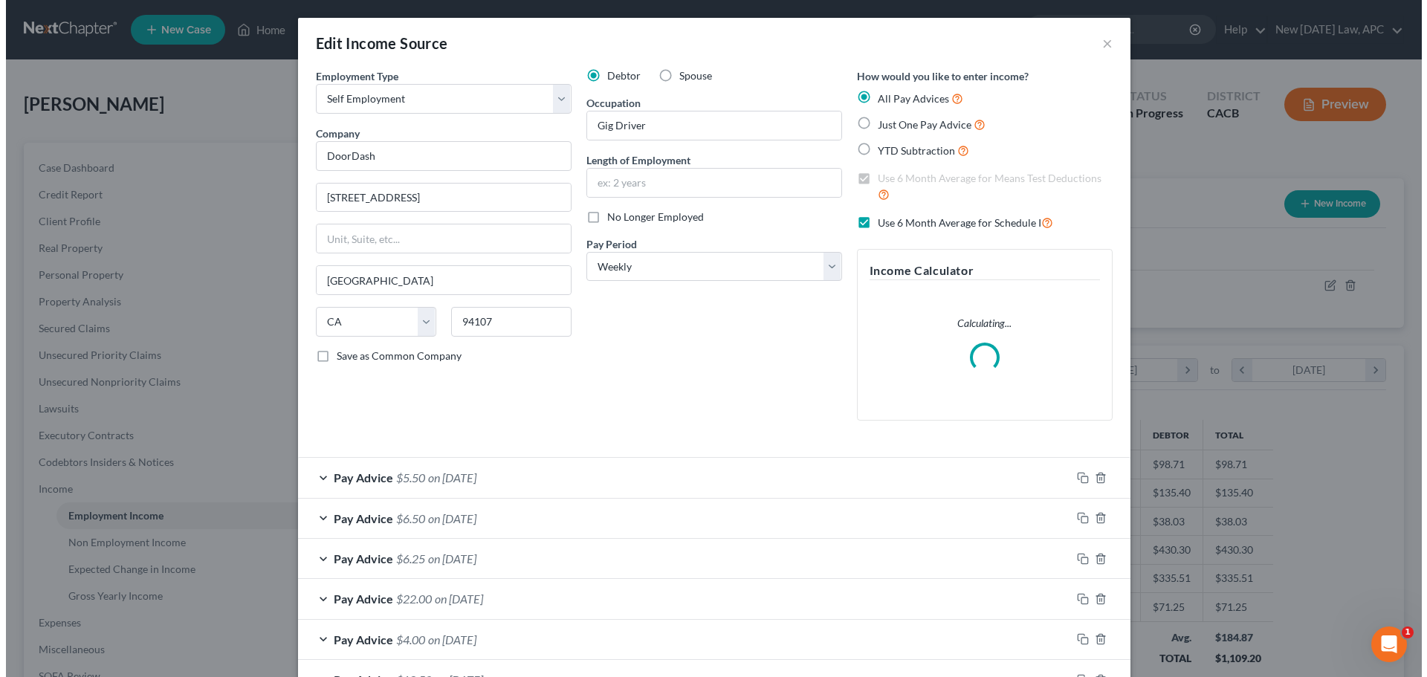
scroll to position [279, 589]
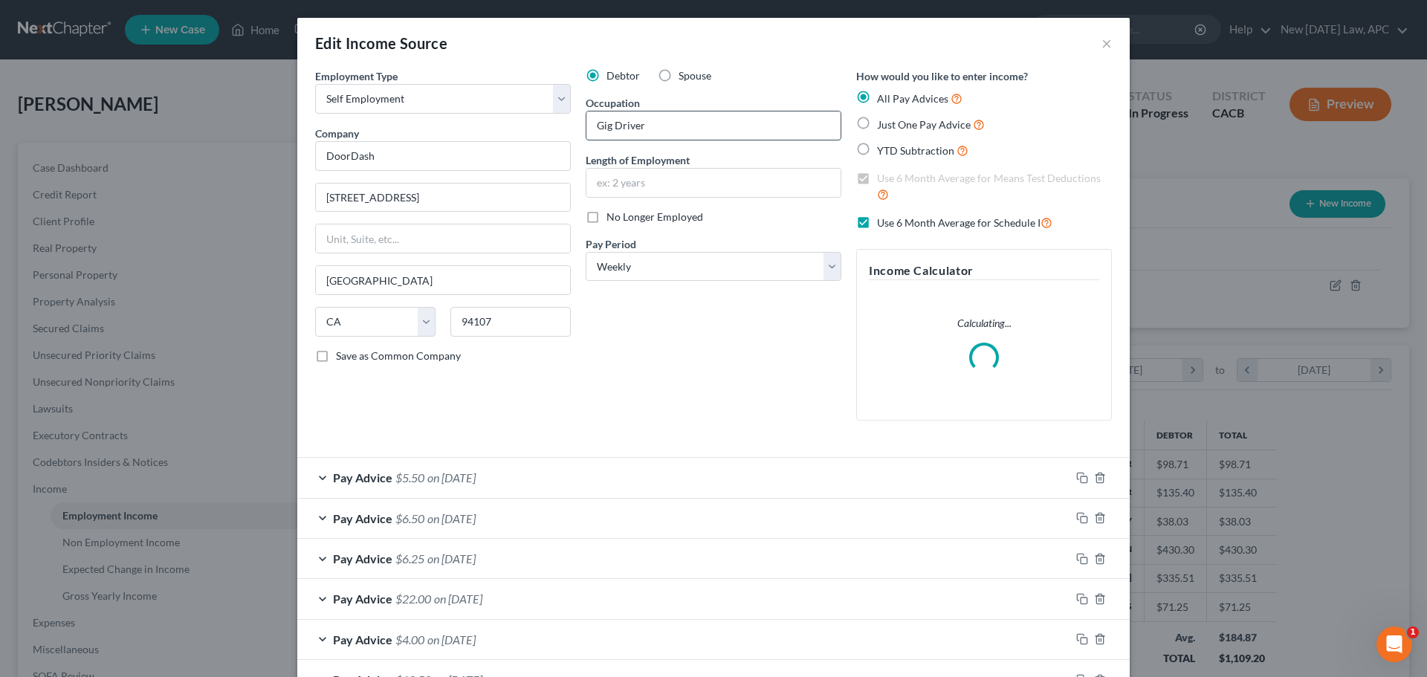
click at [652, 132] on input "Gig Driver" at bounding box center [713, 125] width 254 height 28
drag, startPoint x: 662, startPoint y: 123, endPoint x: 544, endPoint y: 110, distance: 118.8
click at [544, 110] on div "Employment Type * Select Full or [DEMOGRAPHIC_DATA] Employment Self Employment …" at bounding box center [713, 256] width 811 height 377
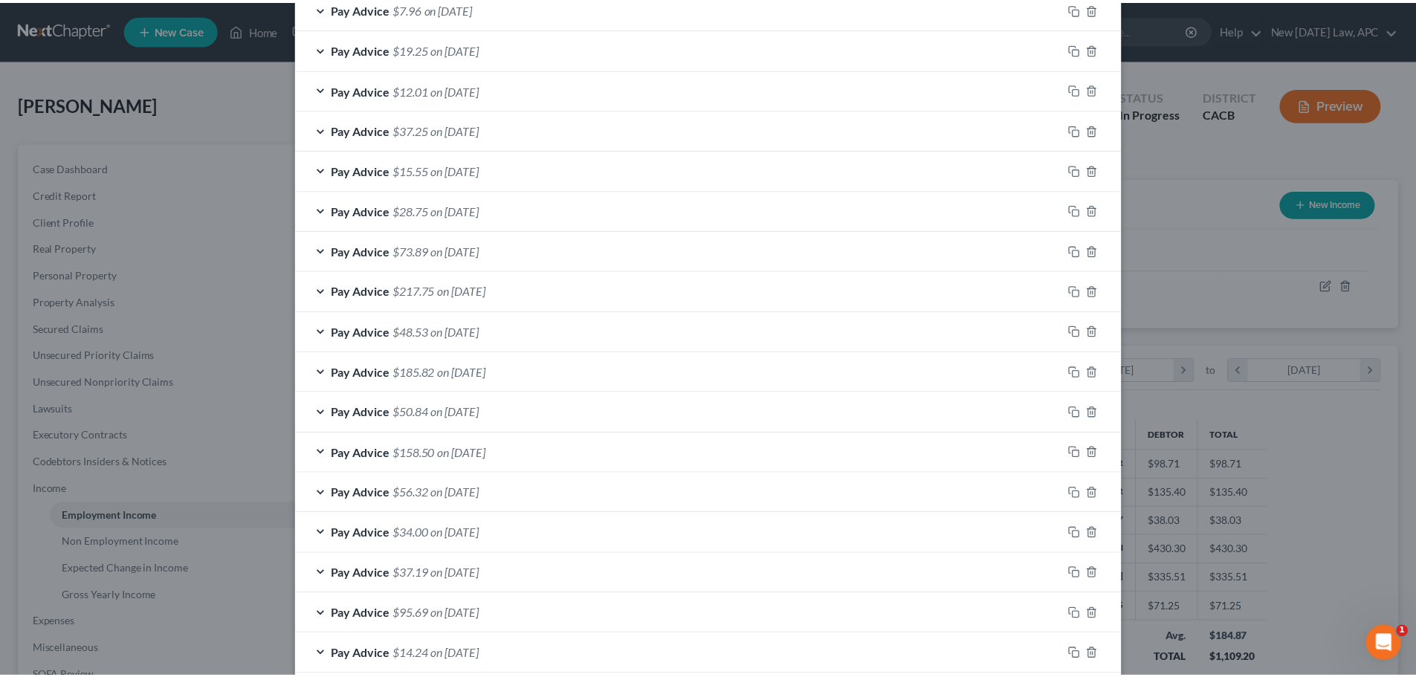
scroll to position [2450, 0]
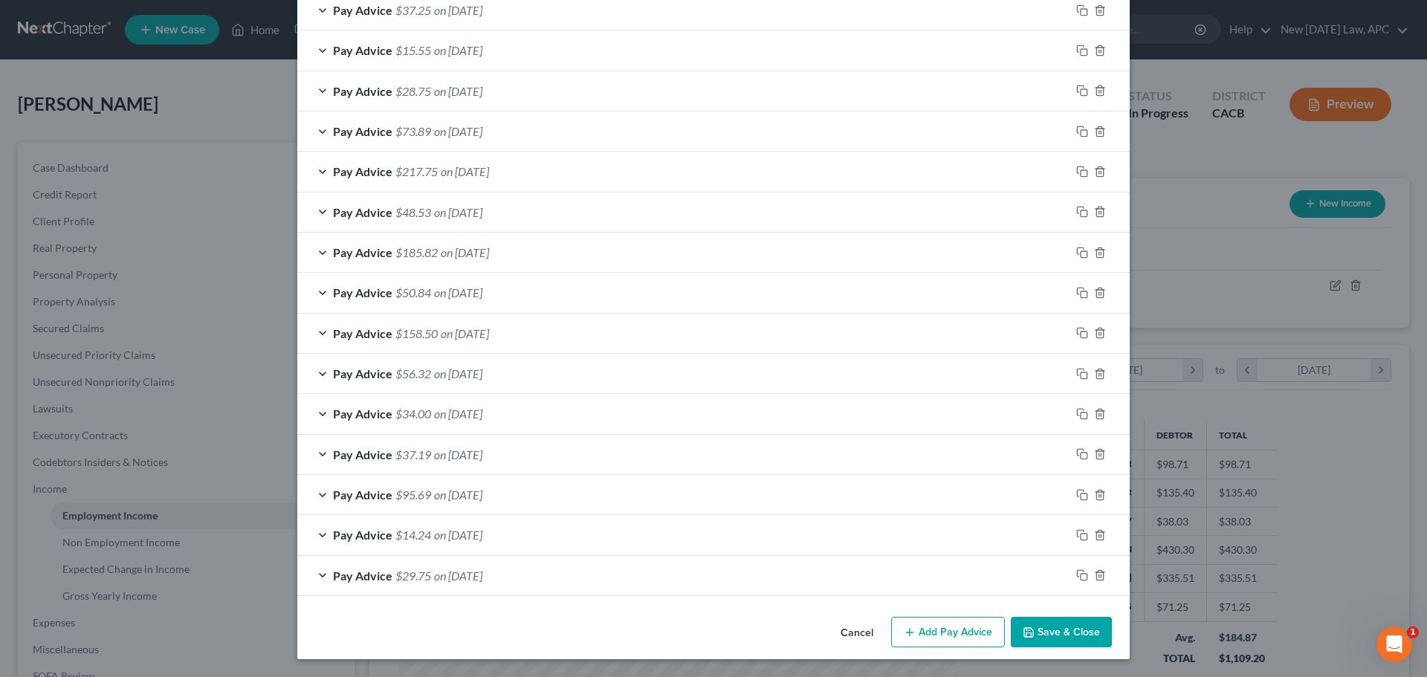
type input "Self Employed - Delivery Driver"
click at [861, 635] on button "Cancel" at bounding box center [857, 633] width 56 height 30
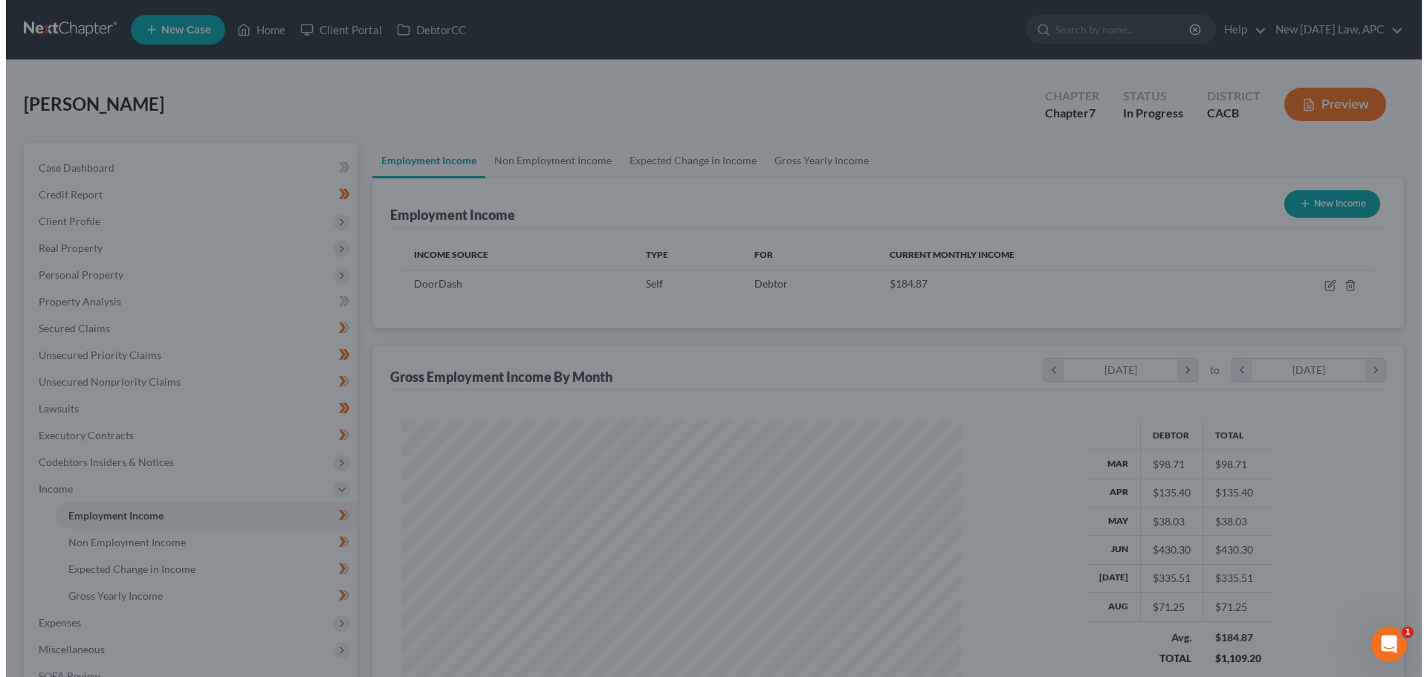
scroll to position [742845, 742538]
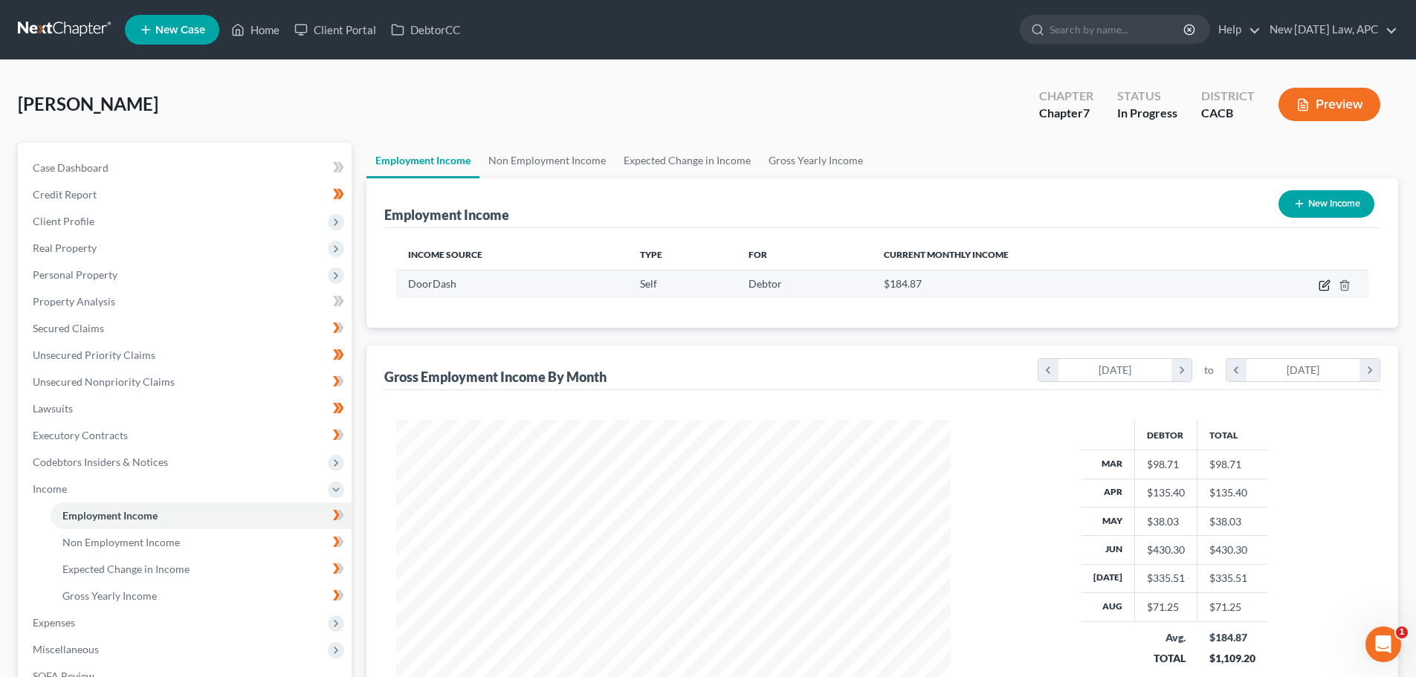
click at [1325, 284] on icon "button" at bounding box center [1325, 283] width 7 height 7
select select "1"
select select "4"
select select "3"
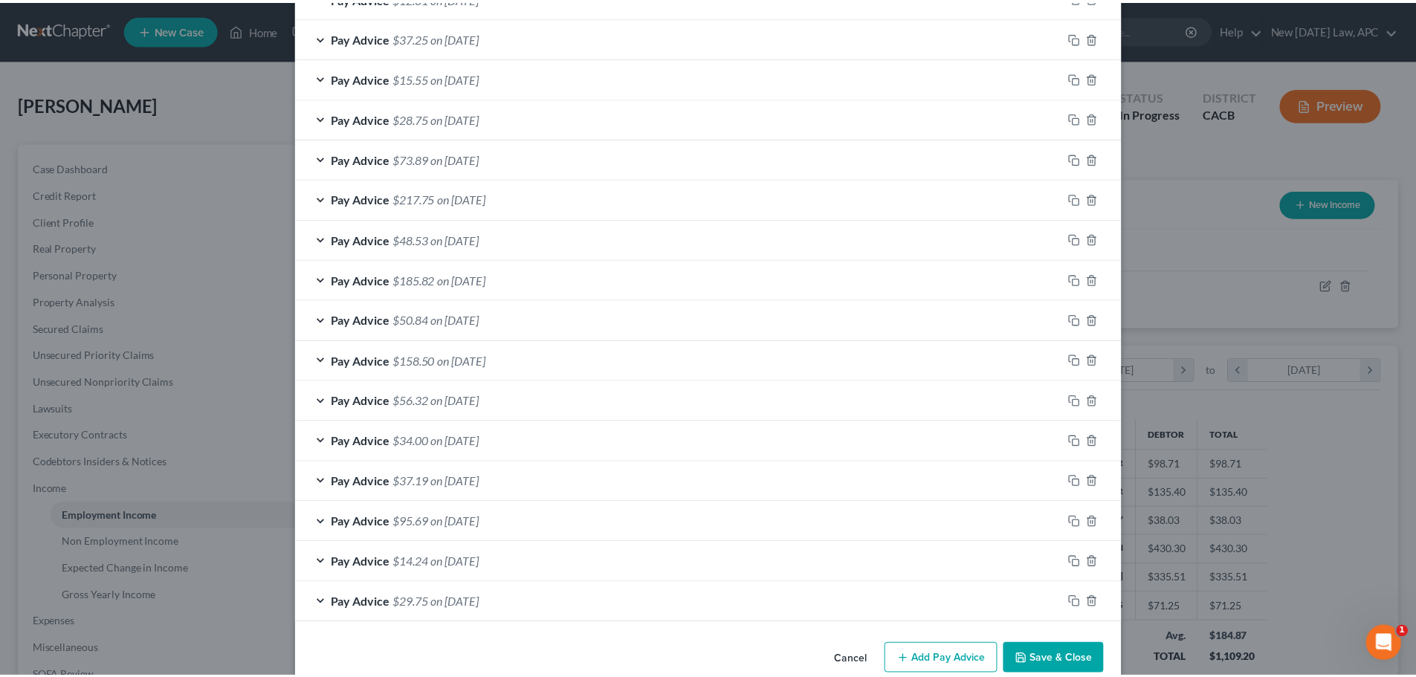
scroll to position [2450, 0]
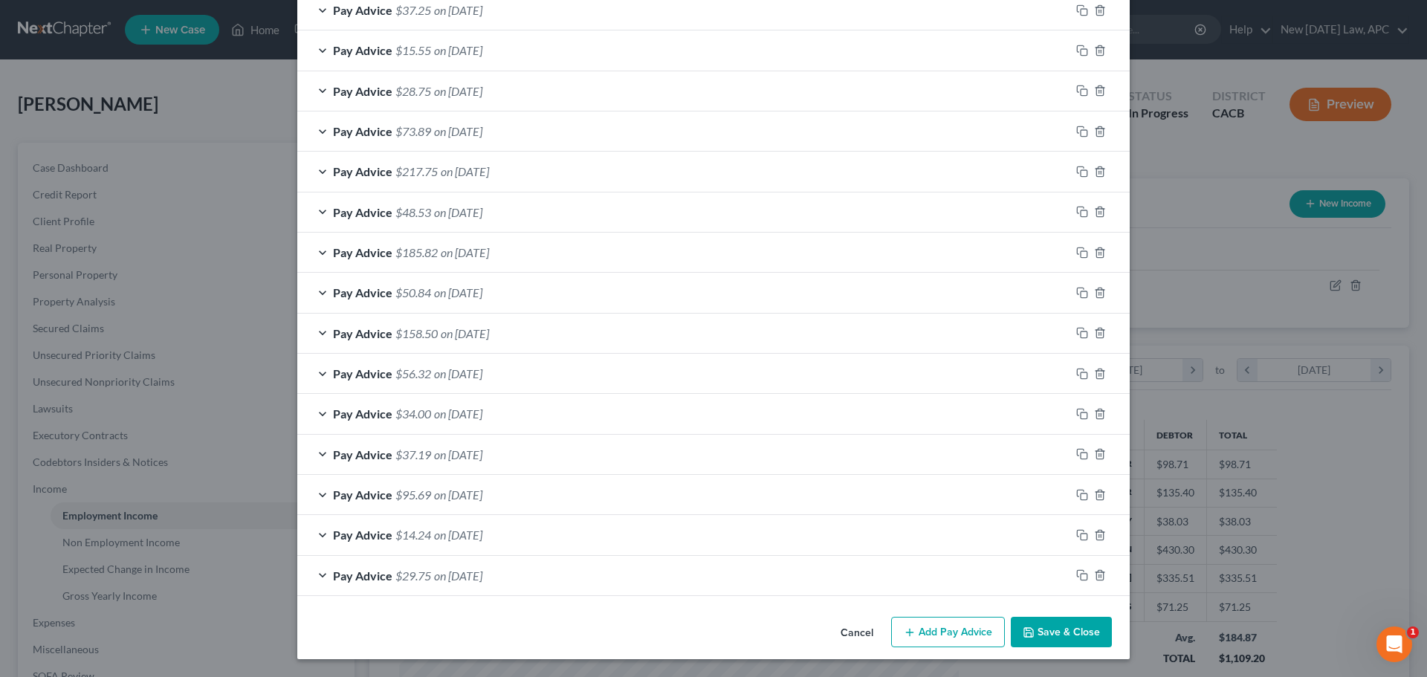
click at [840, 635] on button "Cancel" at bounding box center [857, 633] width 56 height 30
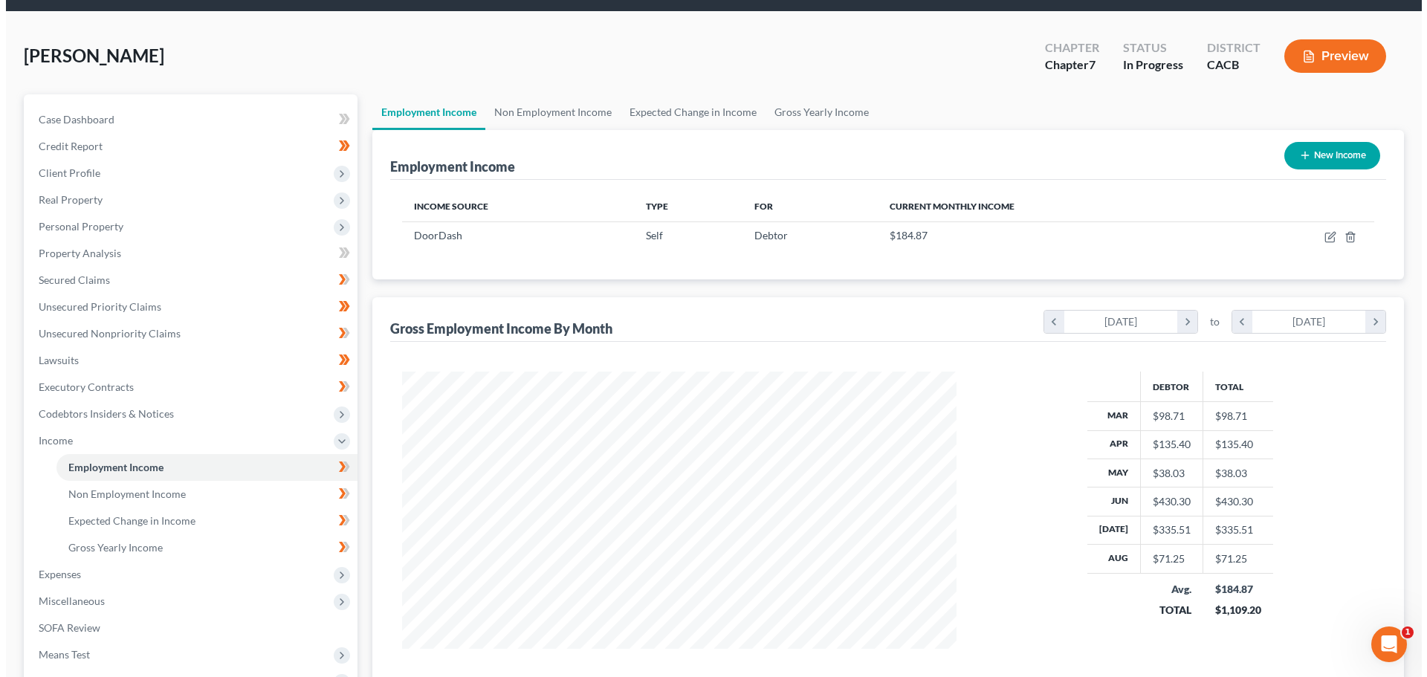
scroll to position [74, 0]
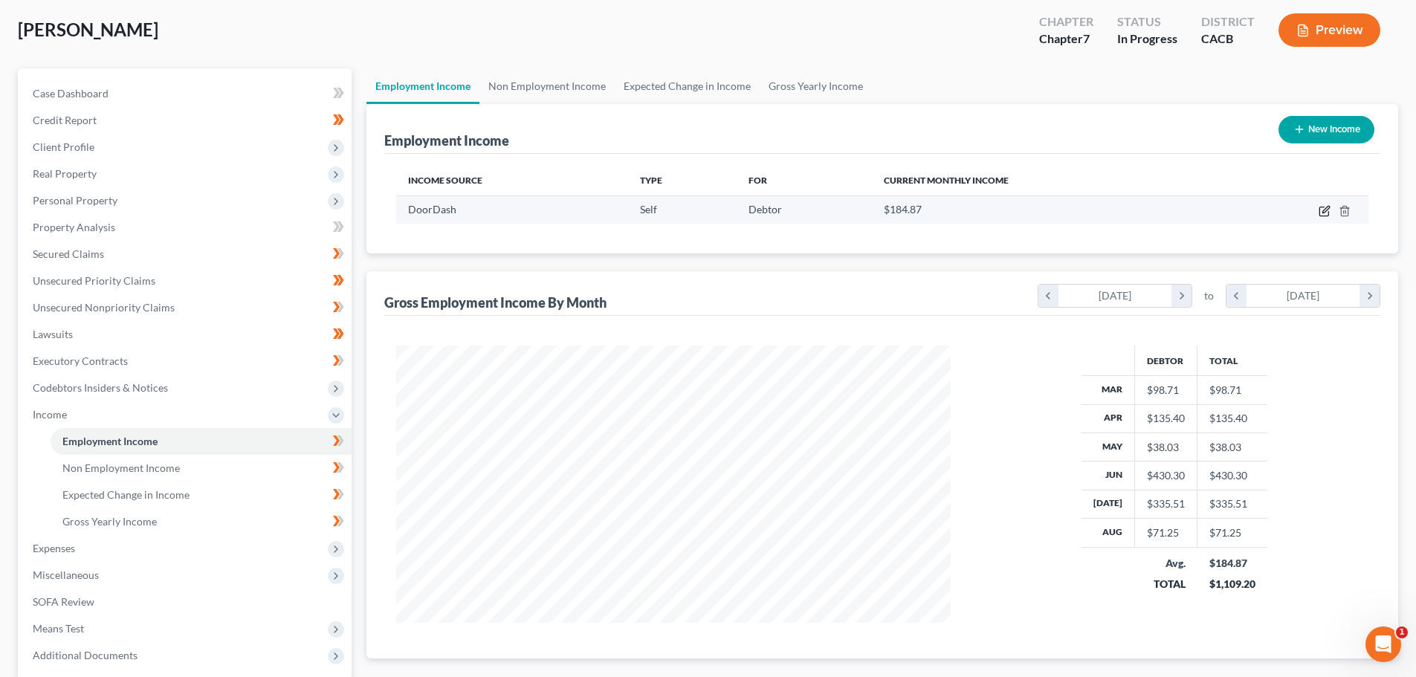
click at [1321, 212] on icon "button" at bounding box center [1324, 211] width 12 height 12
select select "1"
select select "4"
select select "3"
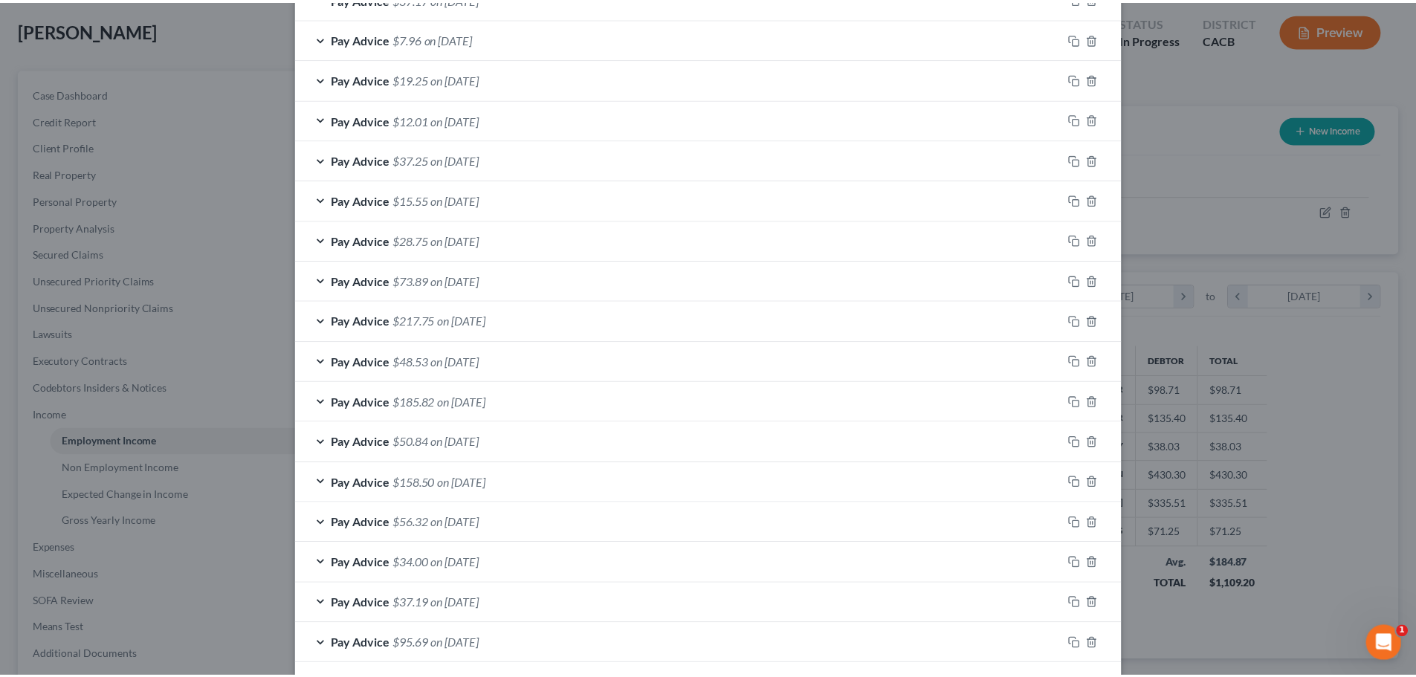
scroll to position [2450, 0]
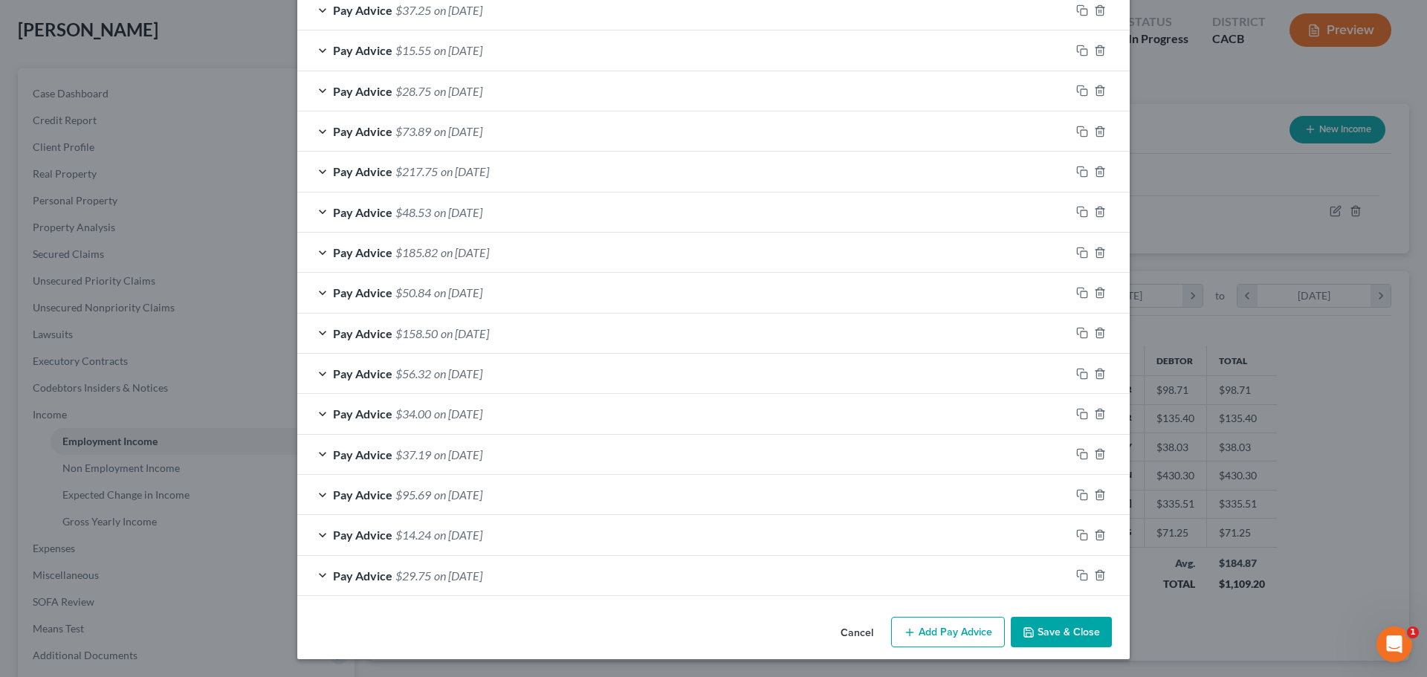
click at [850, 626] on button "Cancel" at bounding box center [857, 633] width 56 height 30
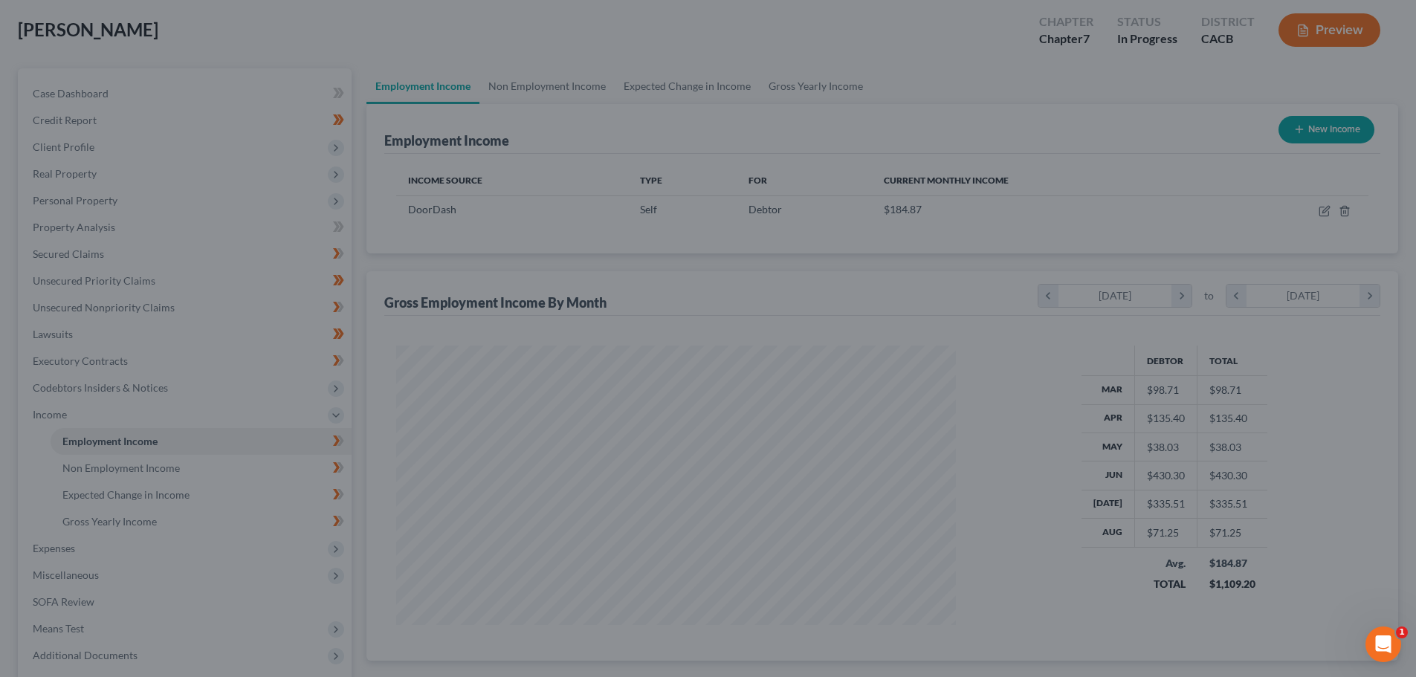
scroll to position [742845, 742538]
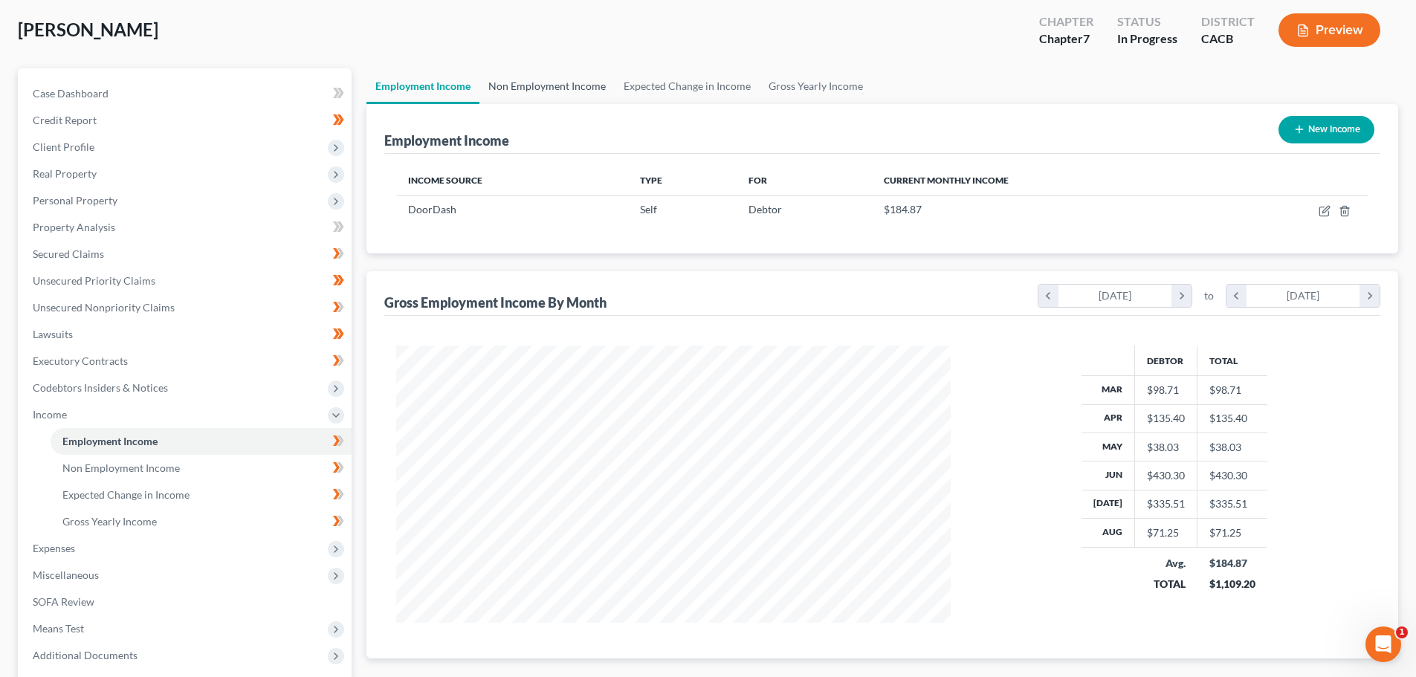
click at [579, 91] on link "Non Employment Income" at bounding box center [546, 86] width 135 height 36
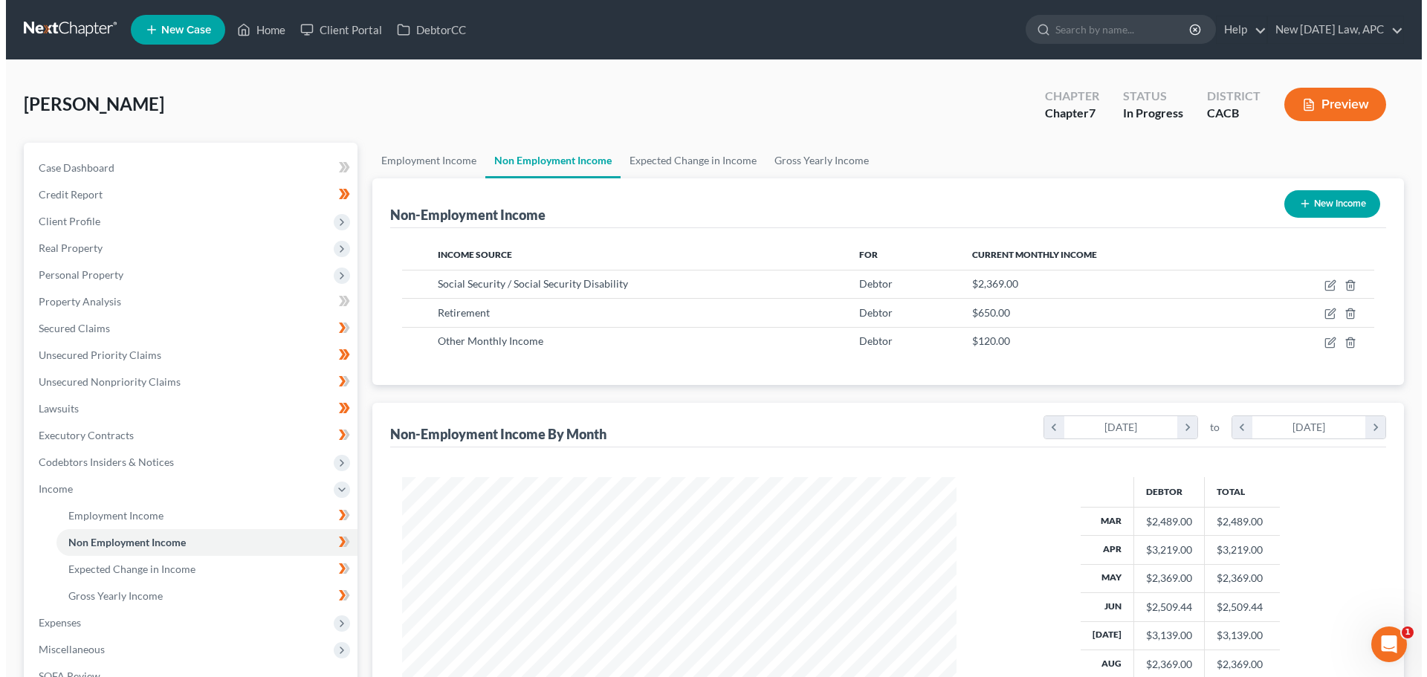
scroll to position [277, 584]
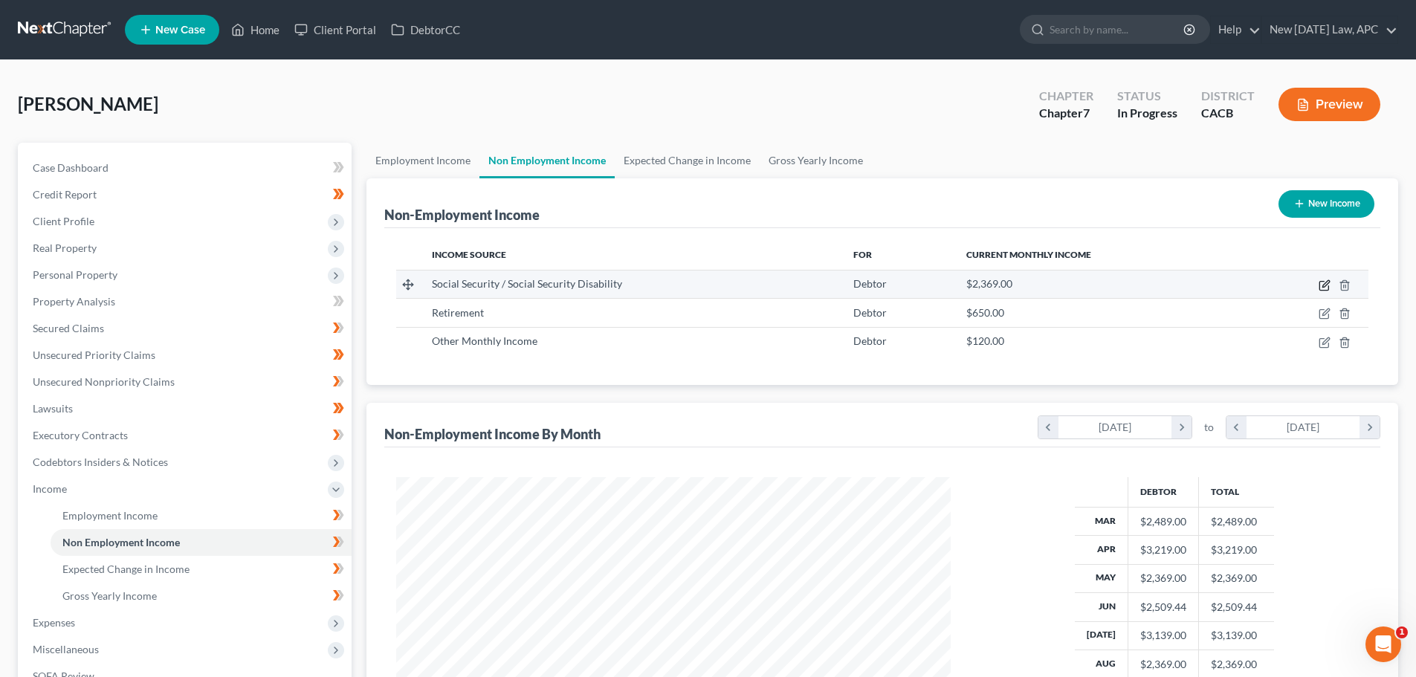
click at [1326, 283] on icon "button" at bounding box center [1325, 283] width 7 height 7
select select "4"
select select "0"
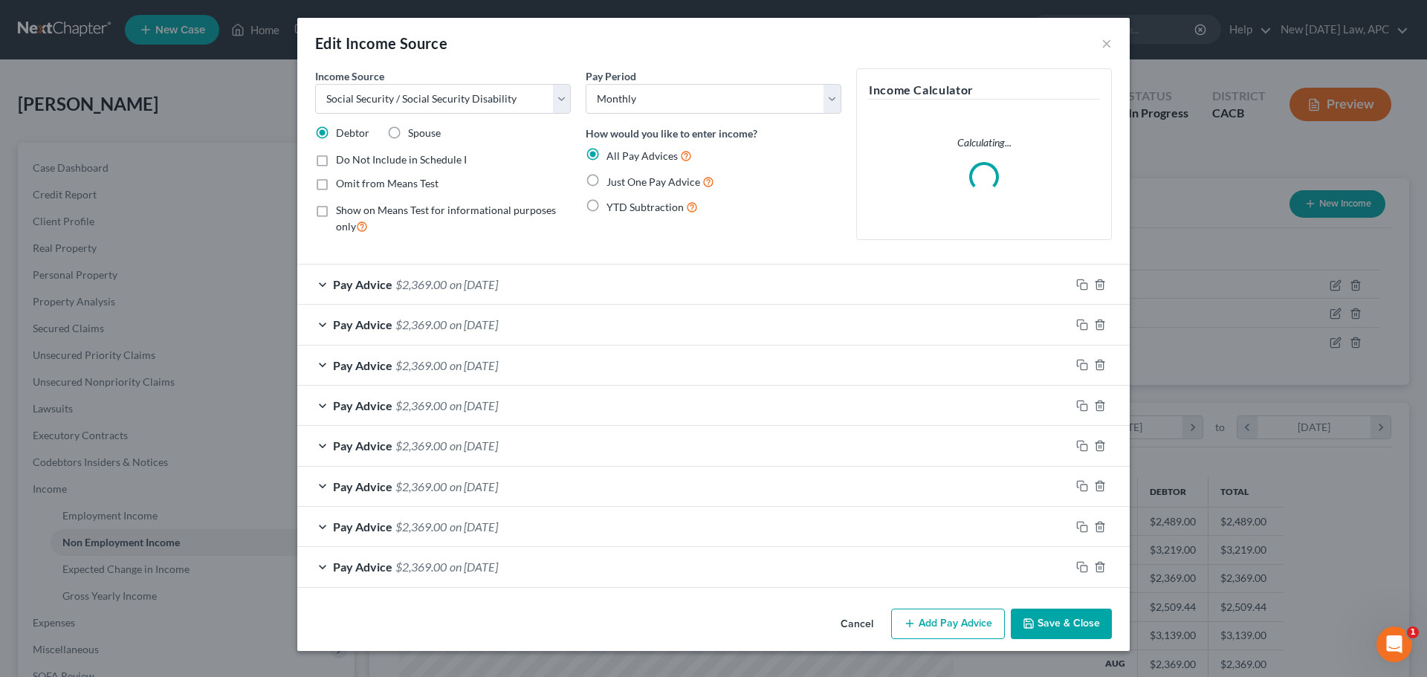
scroll to position [279, 589]
click at [501, 282] on div "Pay Advice $2,369.00 on [DATE]" at bounding box center [683, 284] width 773 height 39
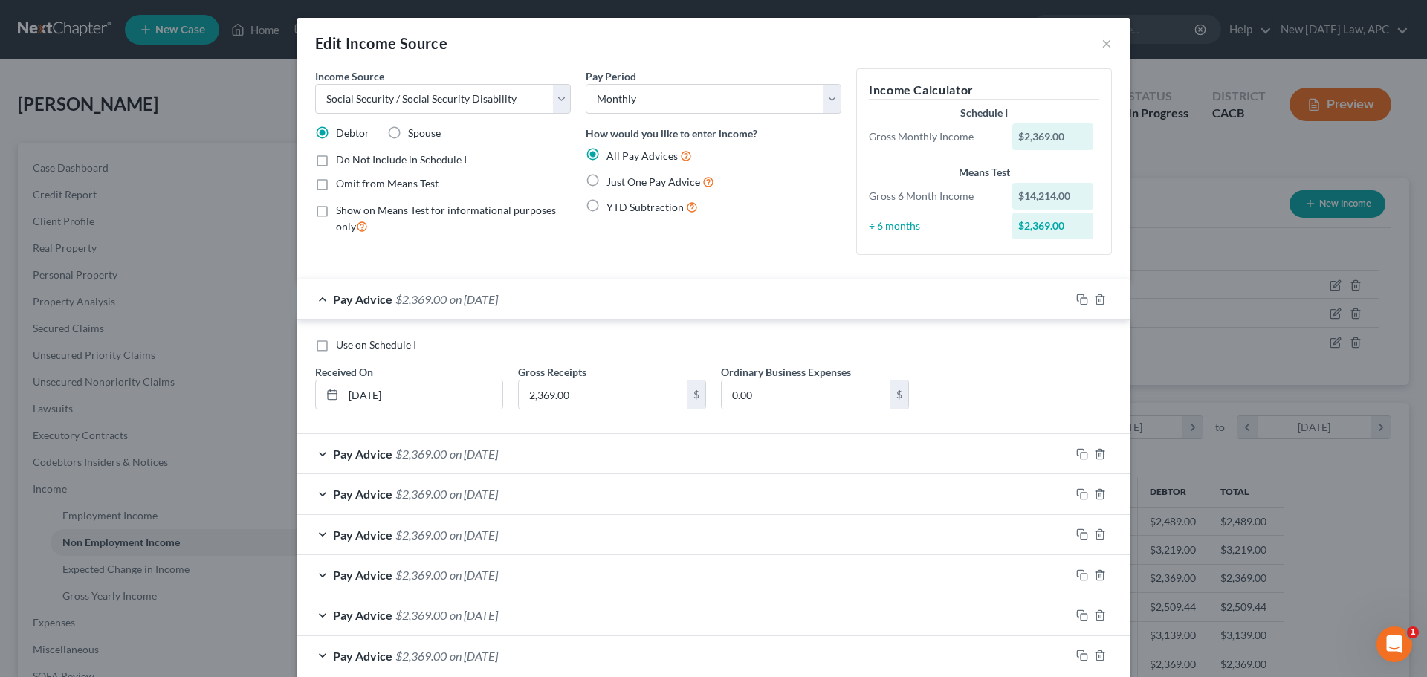
click at [557, 453] on div "Pay Advice $2,369.00 on [DATE]" at bounding box center [683, 453] width 773 height 39
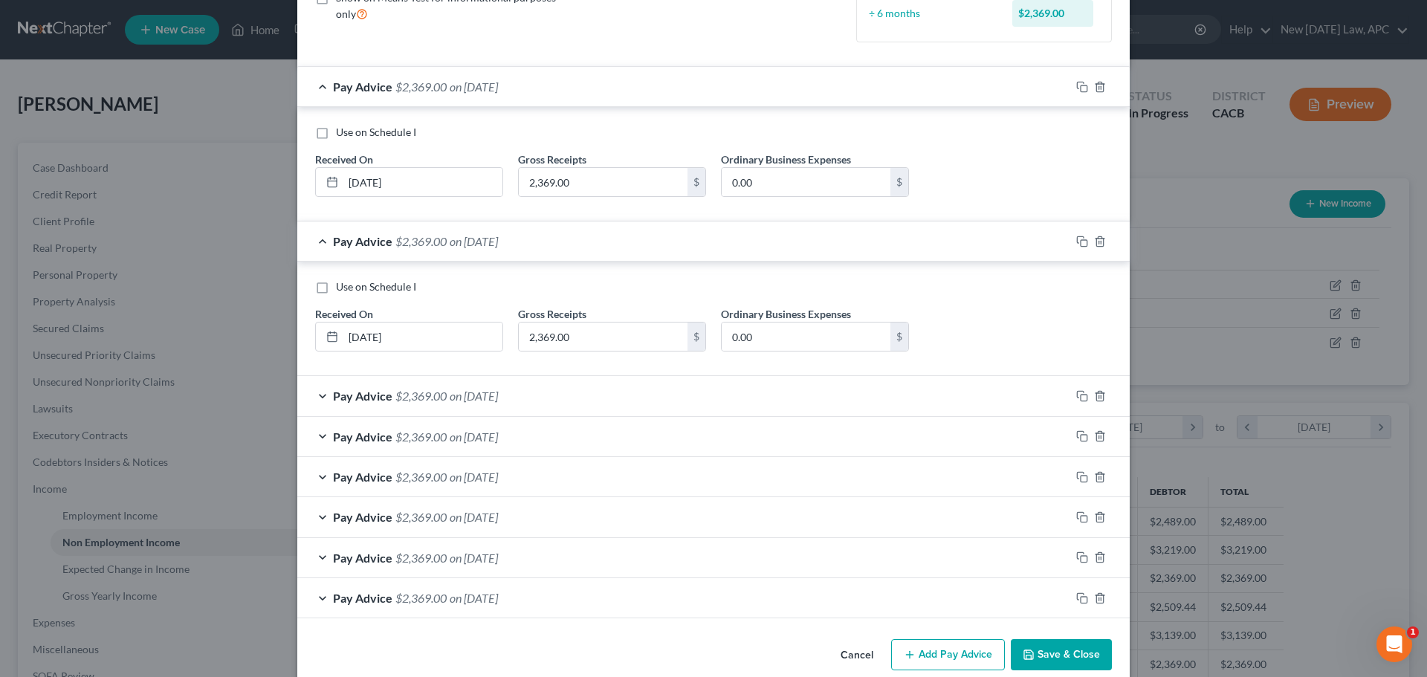
scroll to position [223, 0]
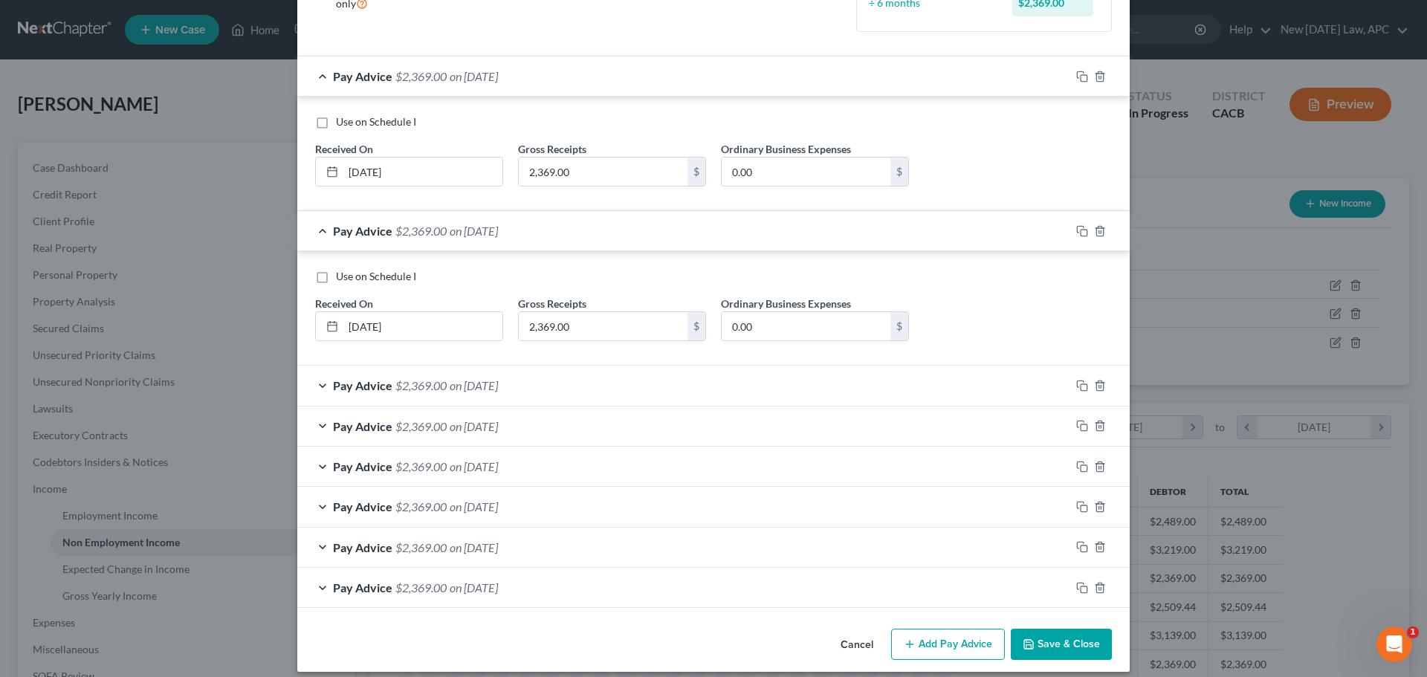
click at [542, 388] on div "Pay Advice $2,369.00 on [DATE]" at bounding box center [683, 385] width 773 height 39
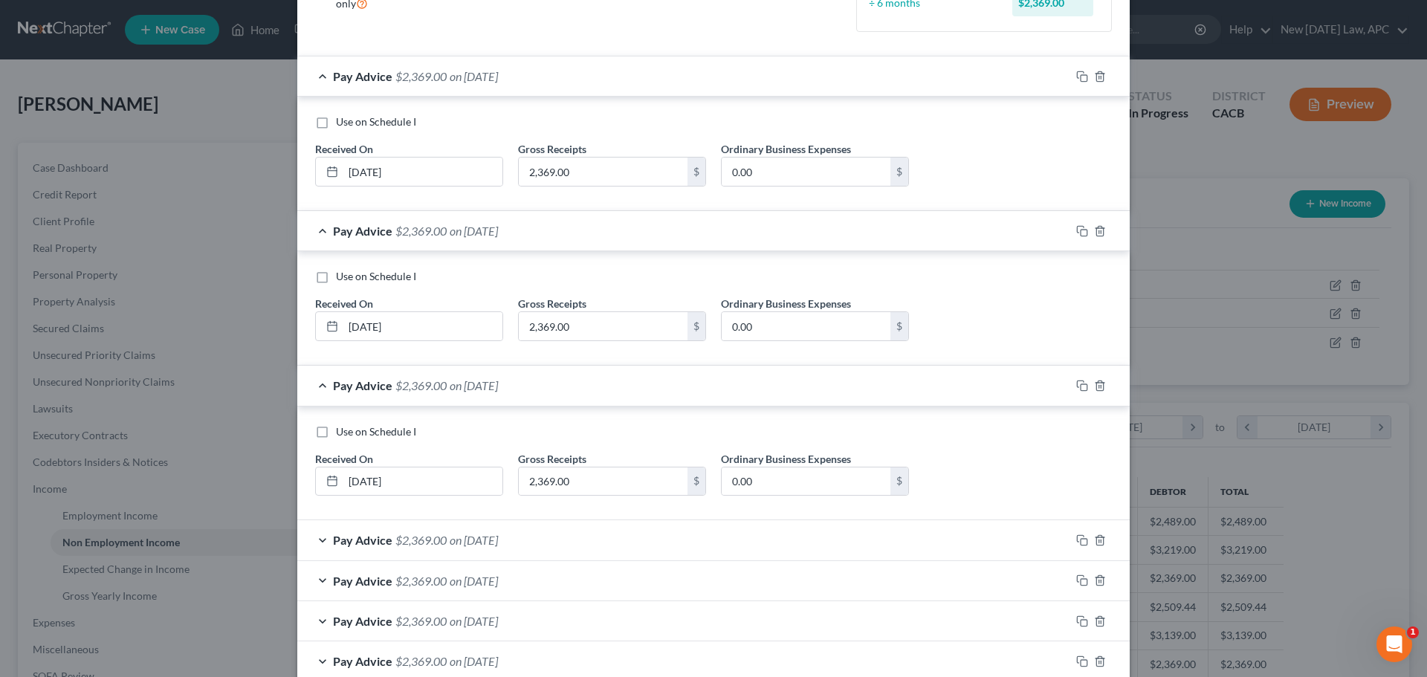
click at [545, 542] on div "Pay Advice $2,369.00 on [DATE]" at bounding box center [683, 539] width 773 height 39
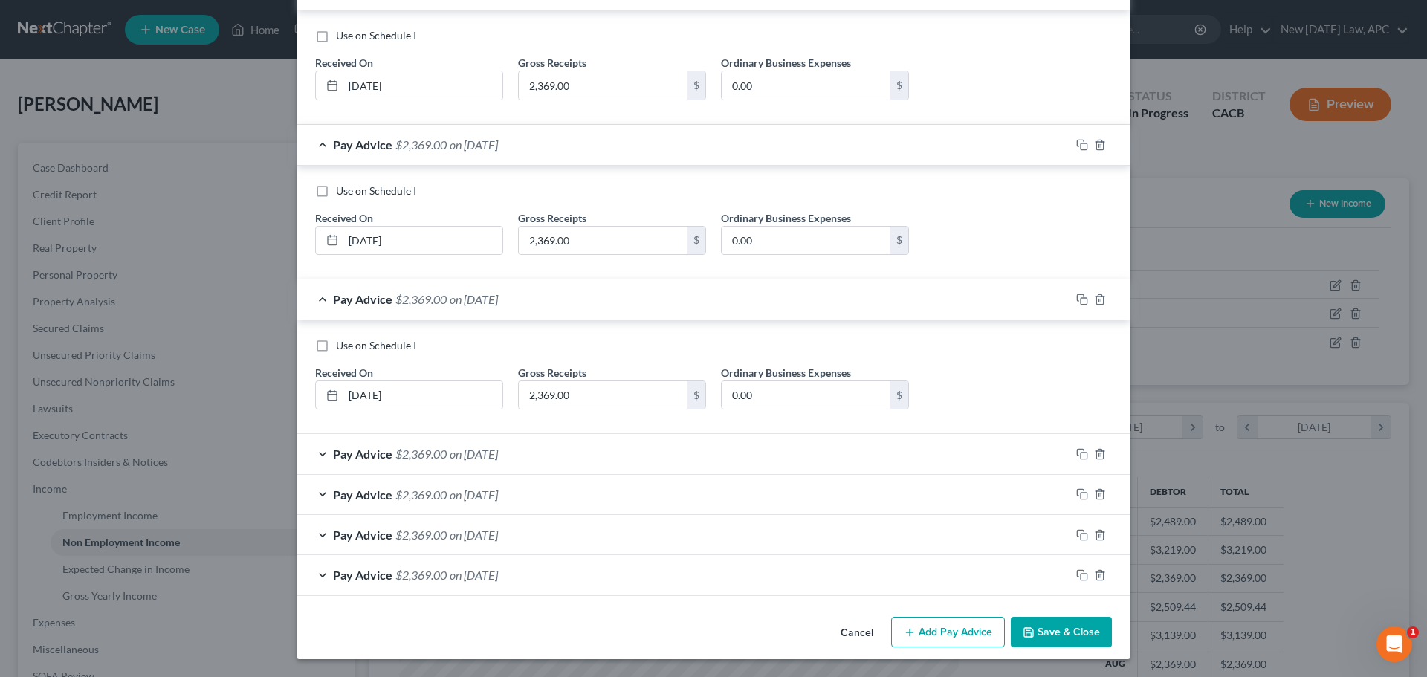
click at [542, 452] on div "Pay Advice $2,369.00 on [DATE]" at bounding box center [683, 453] width 773 height 39
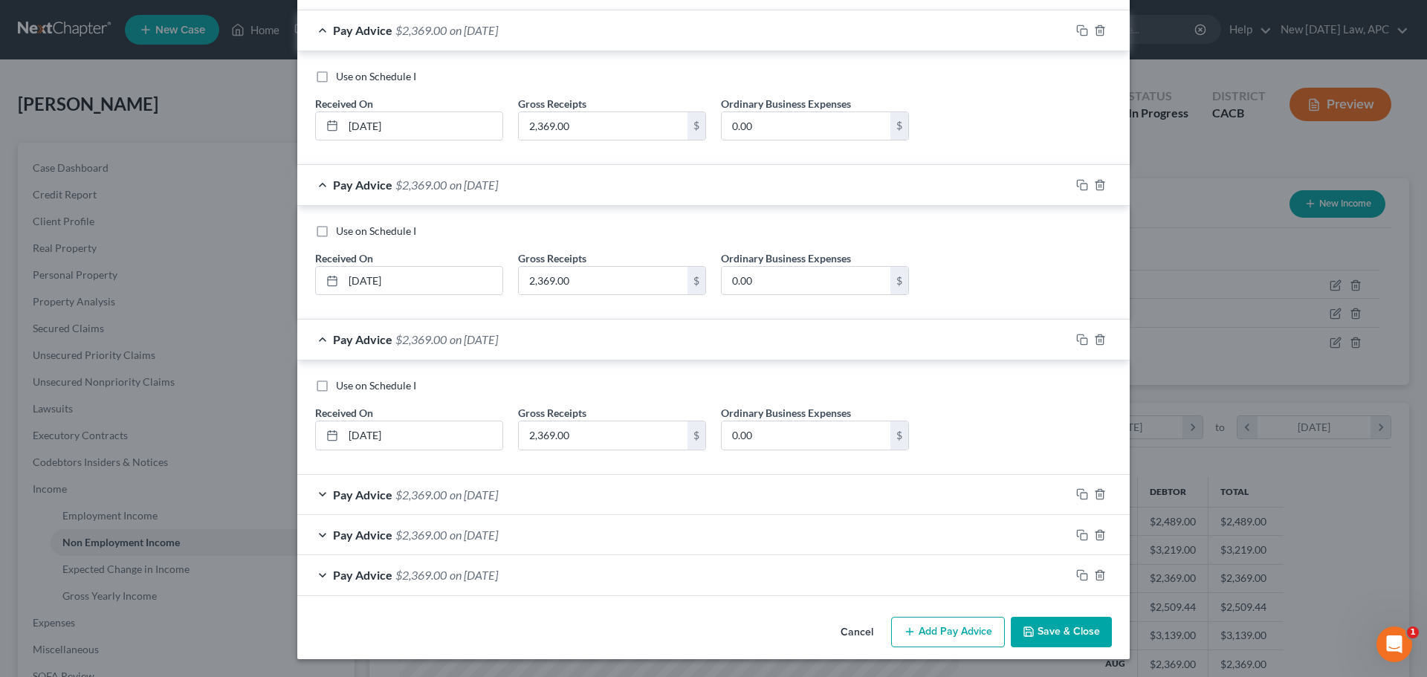
click at [553, 496] on div "Pay Advice $2,369.00 on [DATE]" at bounding box center [683, 494] width 773 height 39
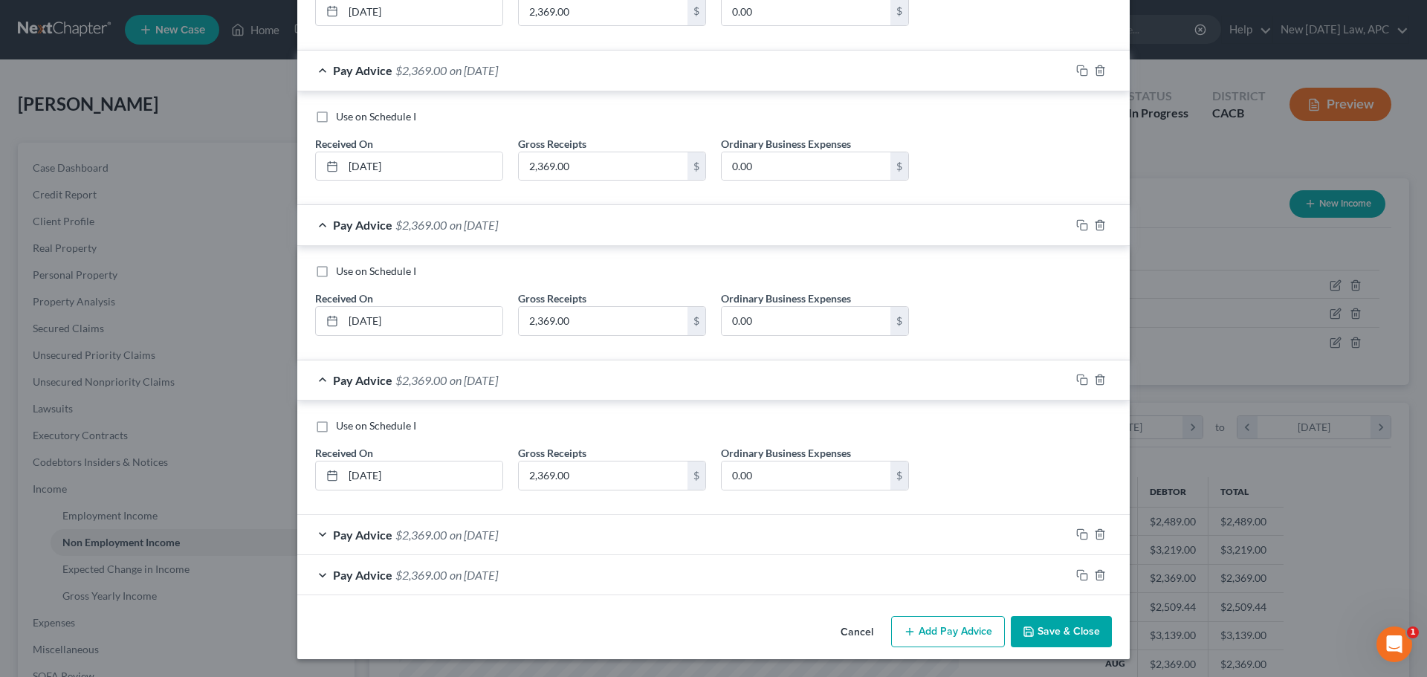
click at [562, 541] on div "Pay Advice $2,369.00 on [DATE]" at bounding box center [683, 534] width 773 height 39
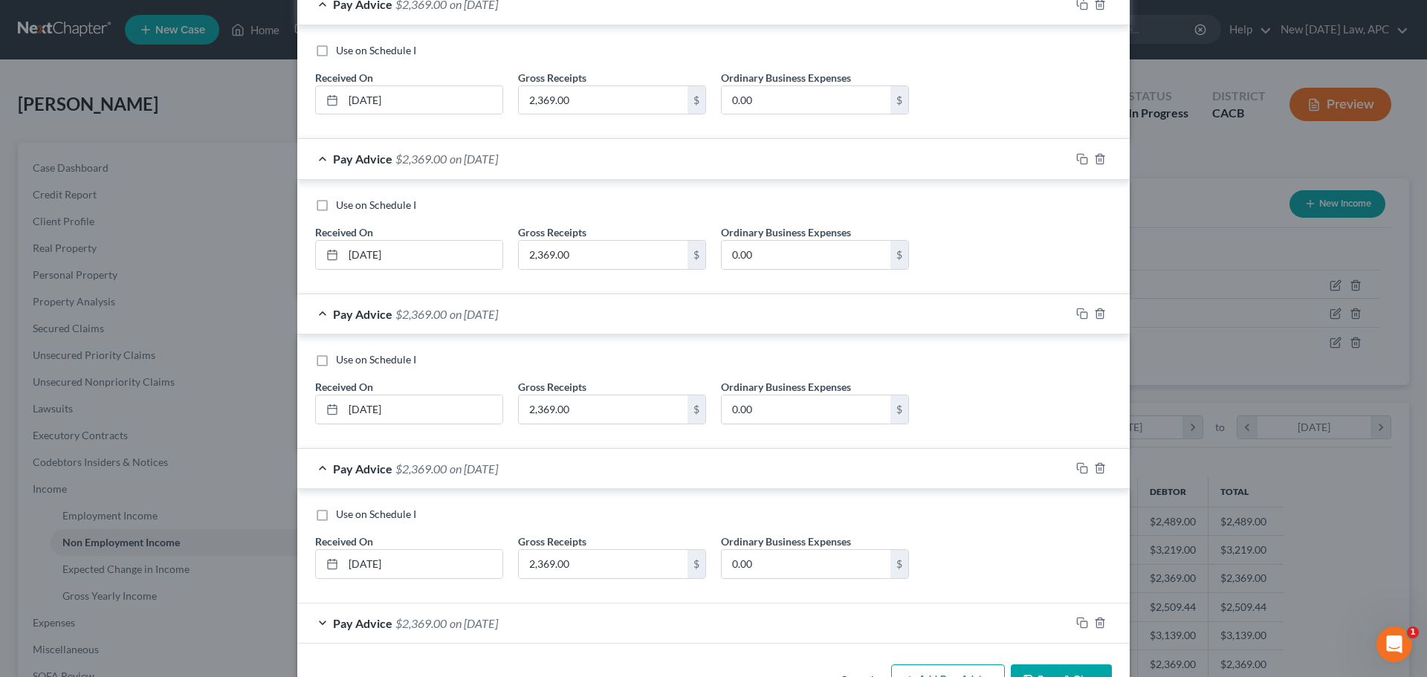
scroll to position [807, 0]
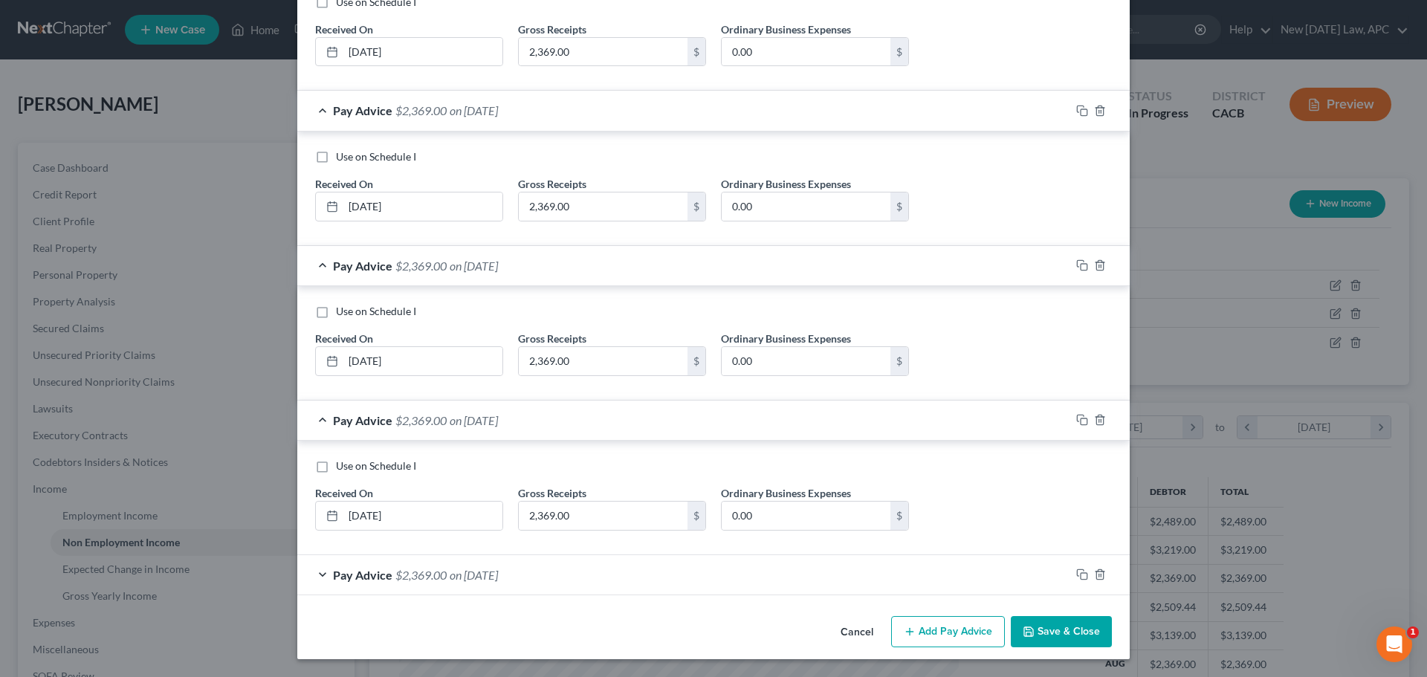
click at [558, 564] on div "Pay Advice $2,369.00 on [DATE]" at bounding box center [683, 574] width 773 height 39
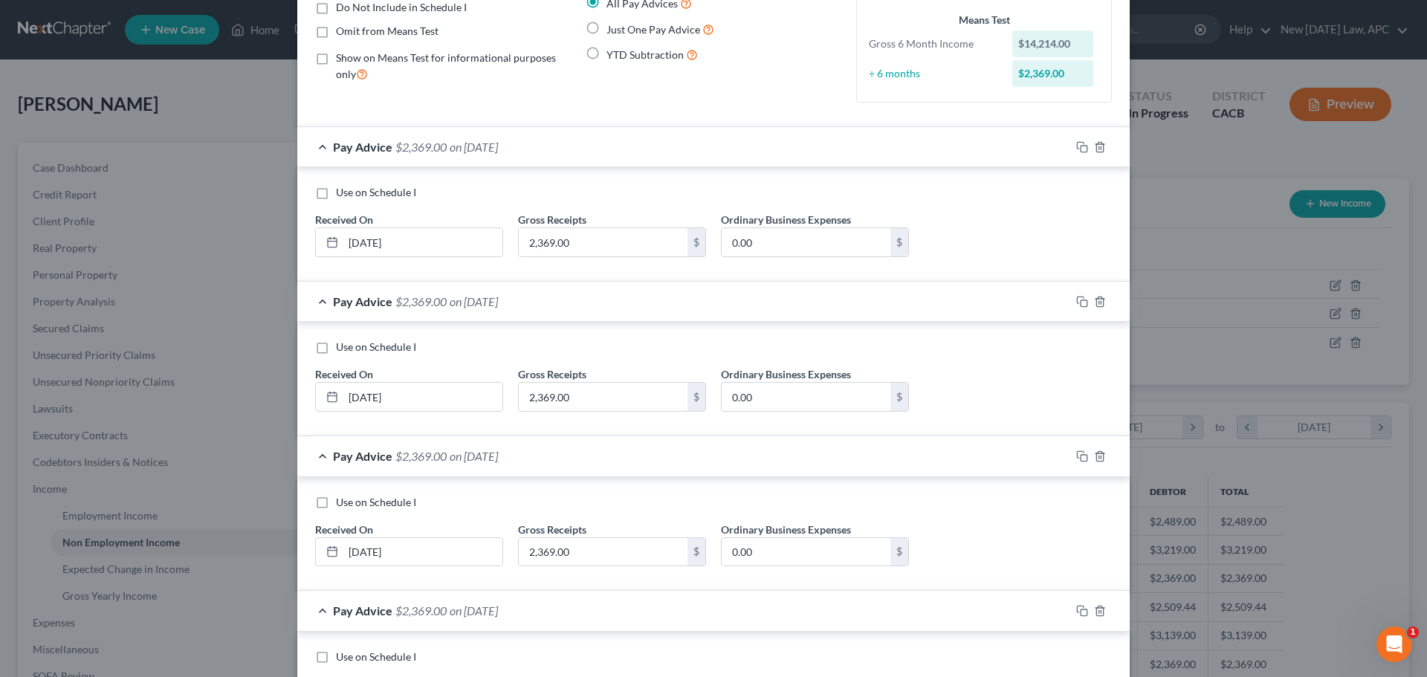
scroll to position [103, 0]
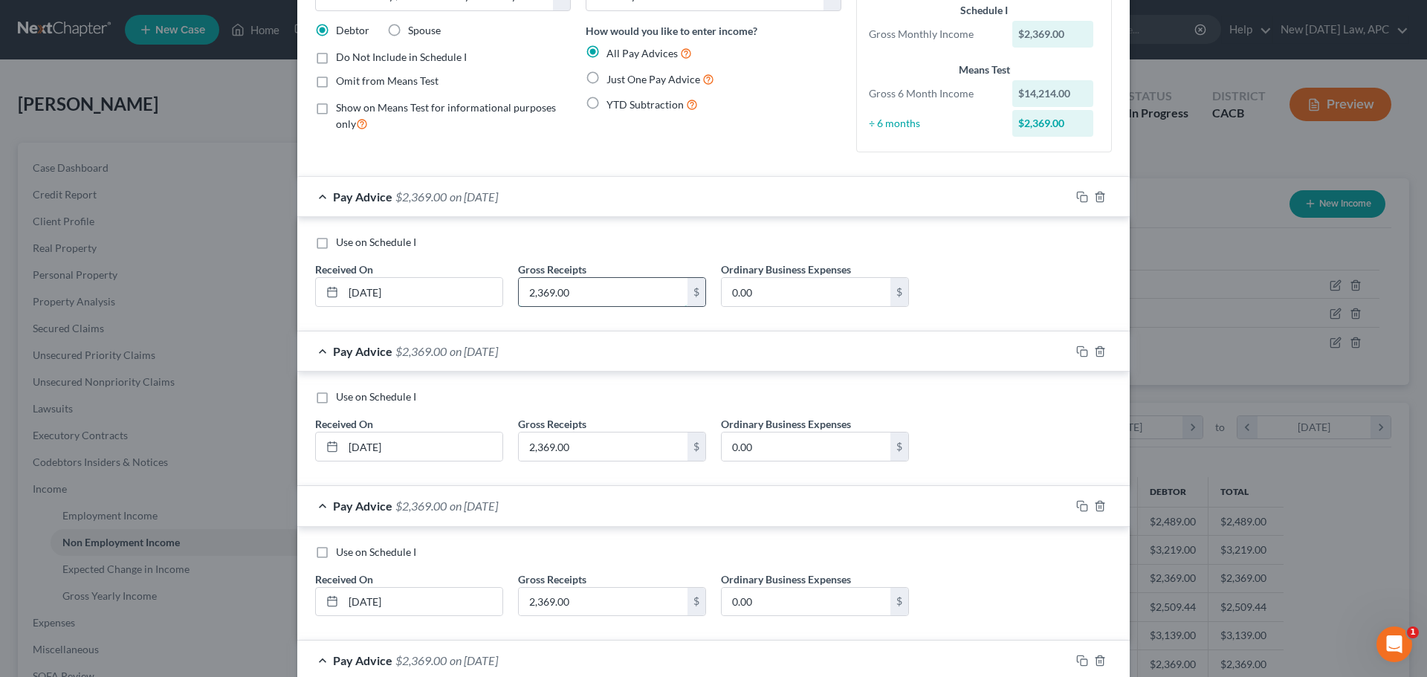
click at [609, 286] on input "2,369.00" at bounding box center [603, 292] width 169 height 28
type input "2,554.60"
click at [762, 290] on input "0.00" at bounding box center [806, 292] width 169 height 28
type input "185.00"
click at [607, 447] on input "2,369.00" at bounding box center [603, 446] width 169 height 28
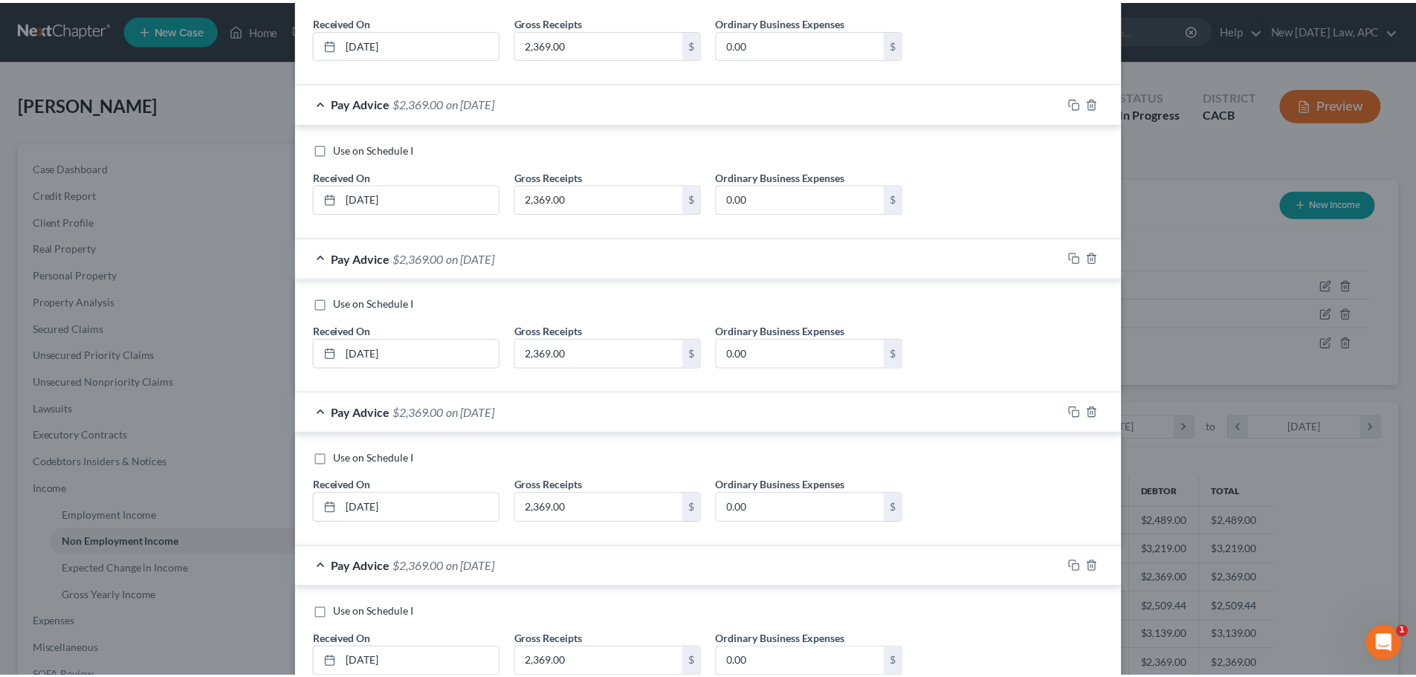
scroll to position [920, 0]
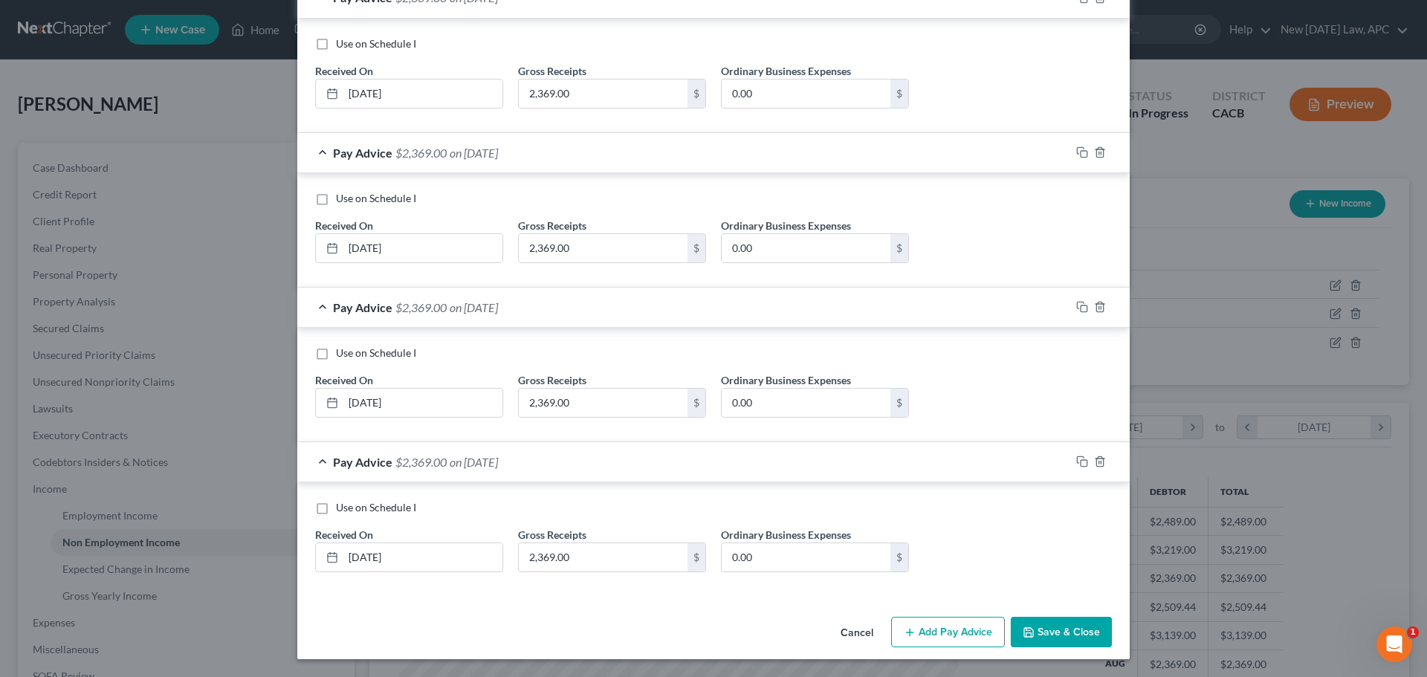
type input "2,554.60"
click at [859, 623] on button "Cancel" at bounding box center [857, 633] width 56 height 30
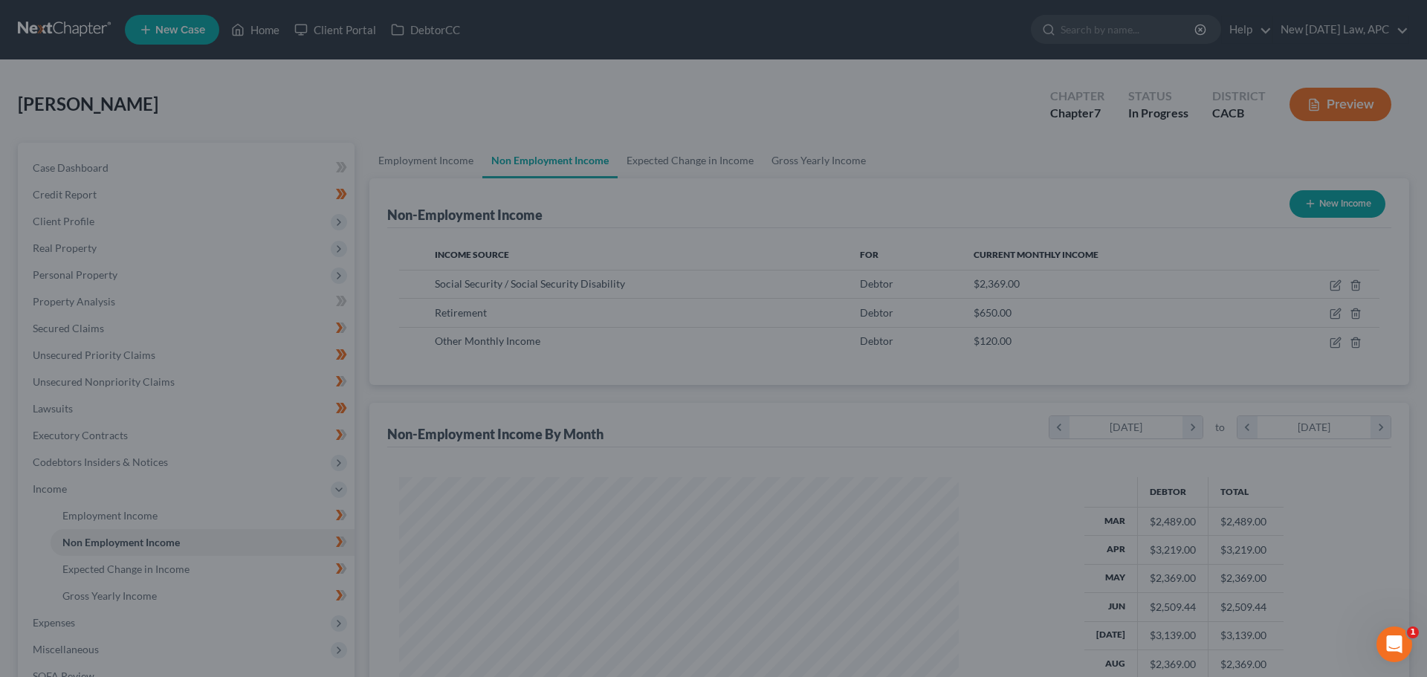
scroll to position [742845, 742538]
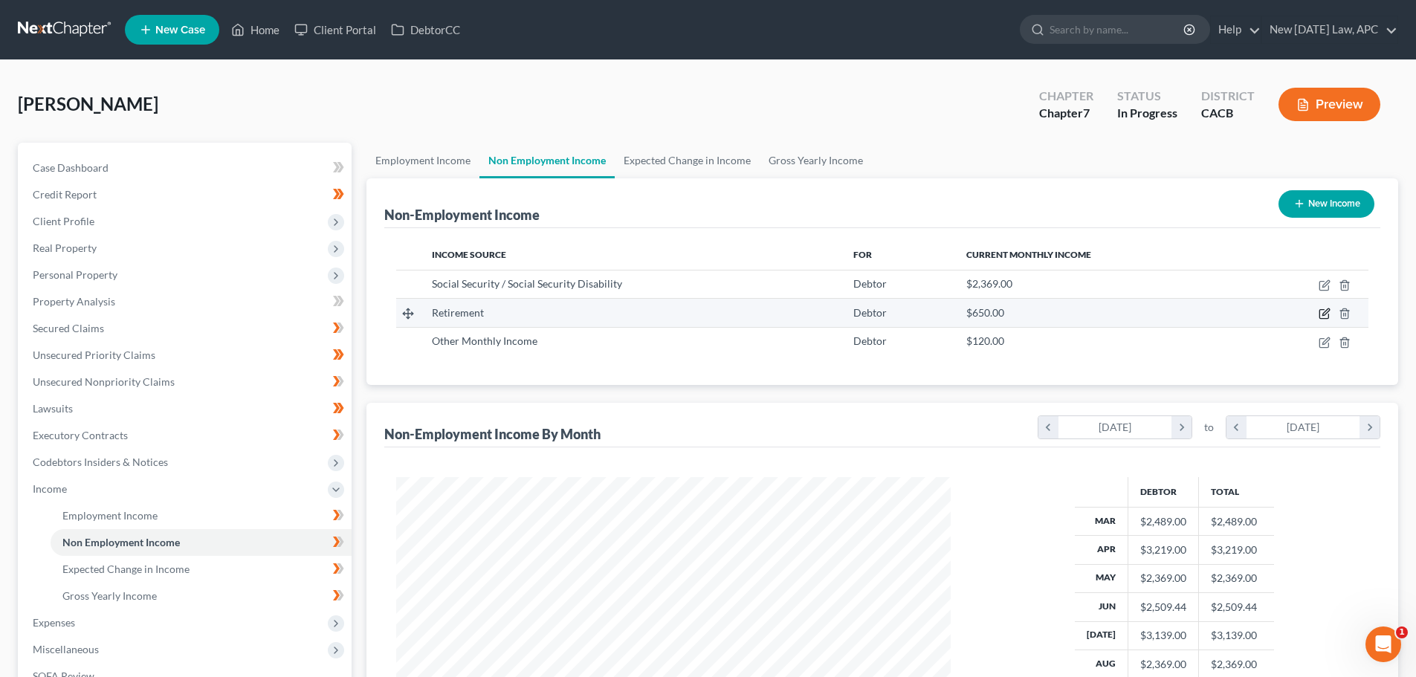
click at [1324, 308] on icon "button" at bounding box center [1324, 314] width 12 height 12
select select "3"
select select "0"
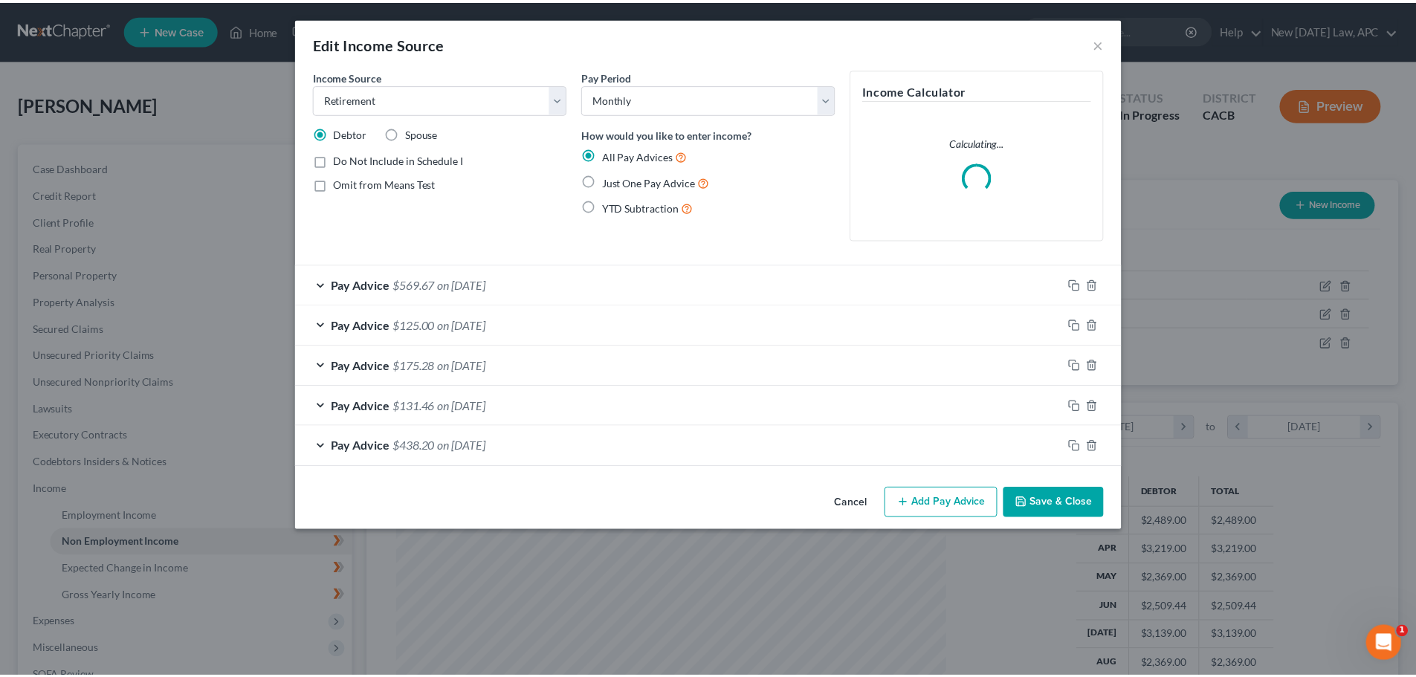
scroll to position [279, 589]
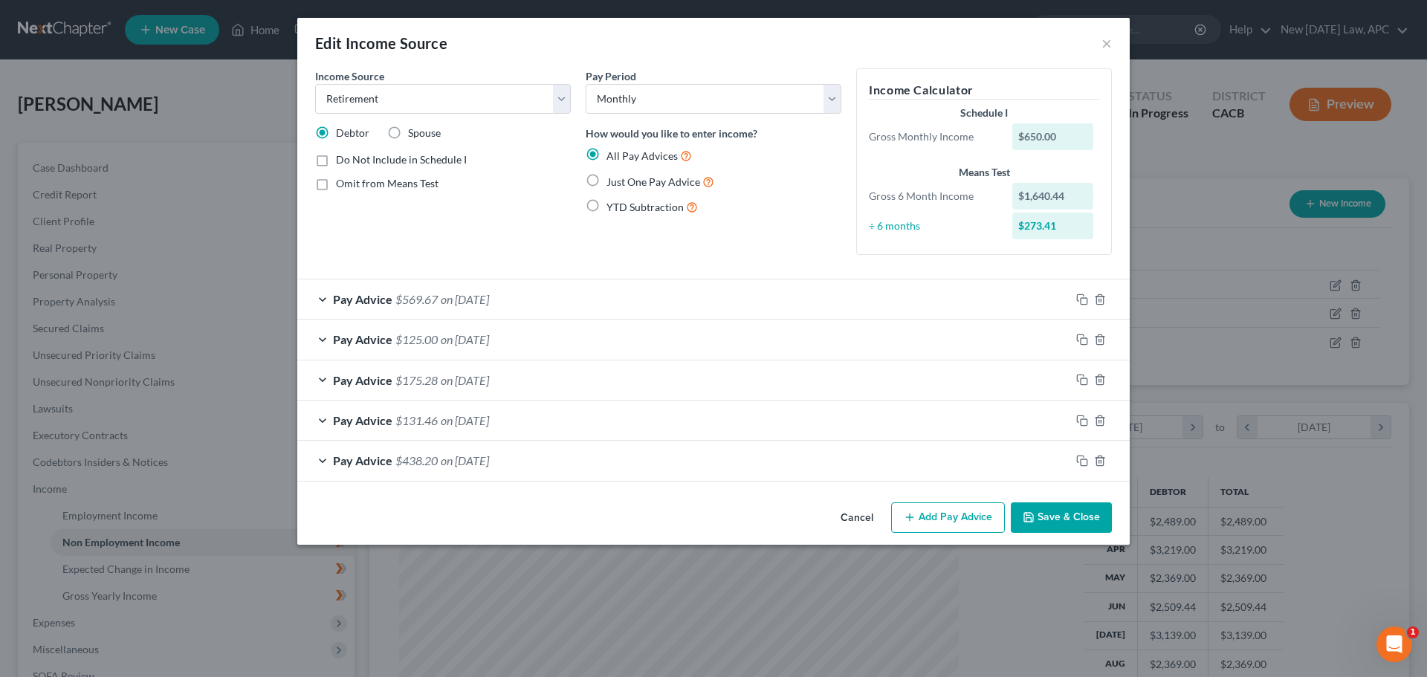
click at [853, 509] on button "Cancel" at bounding box center [857, 519] width 56 height 30
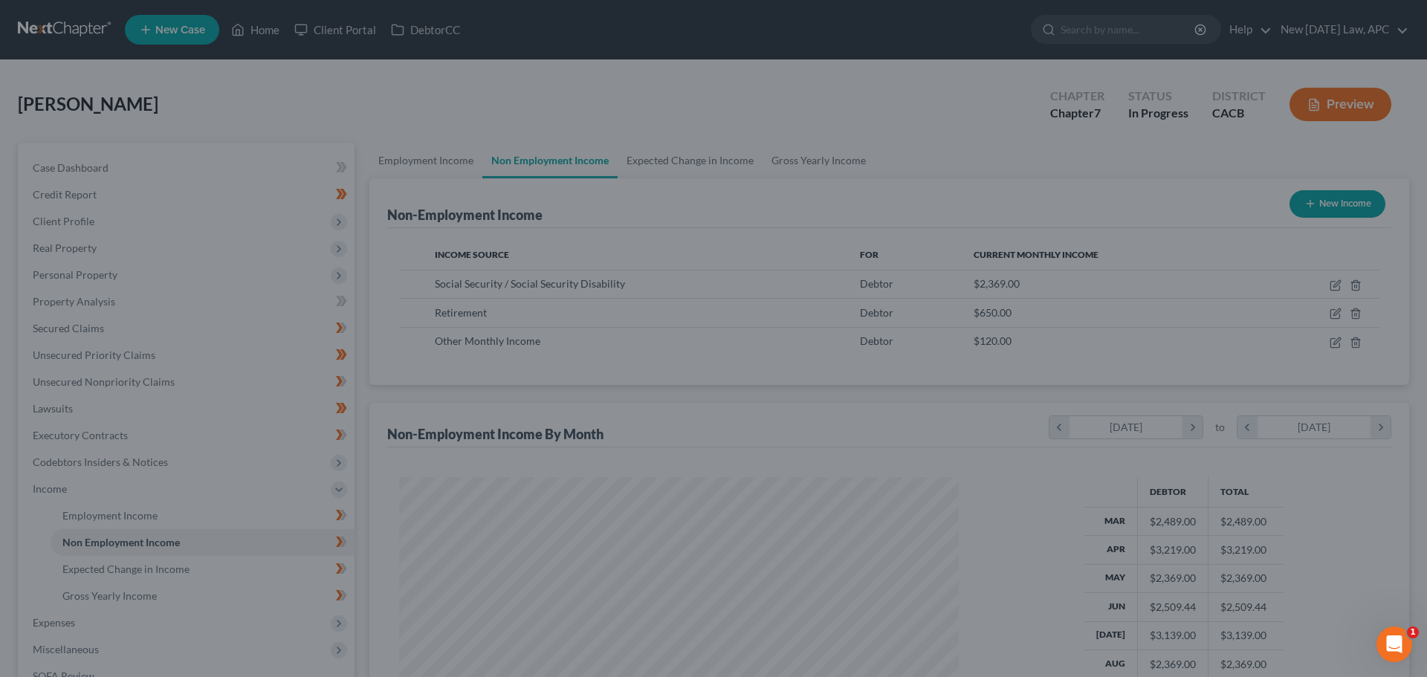
scroll to position [742845, 742538]
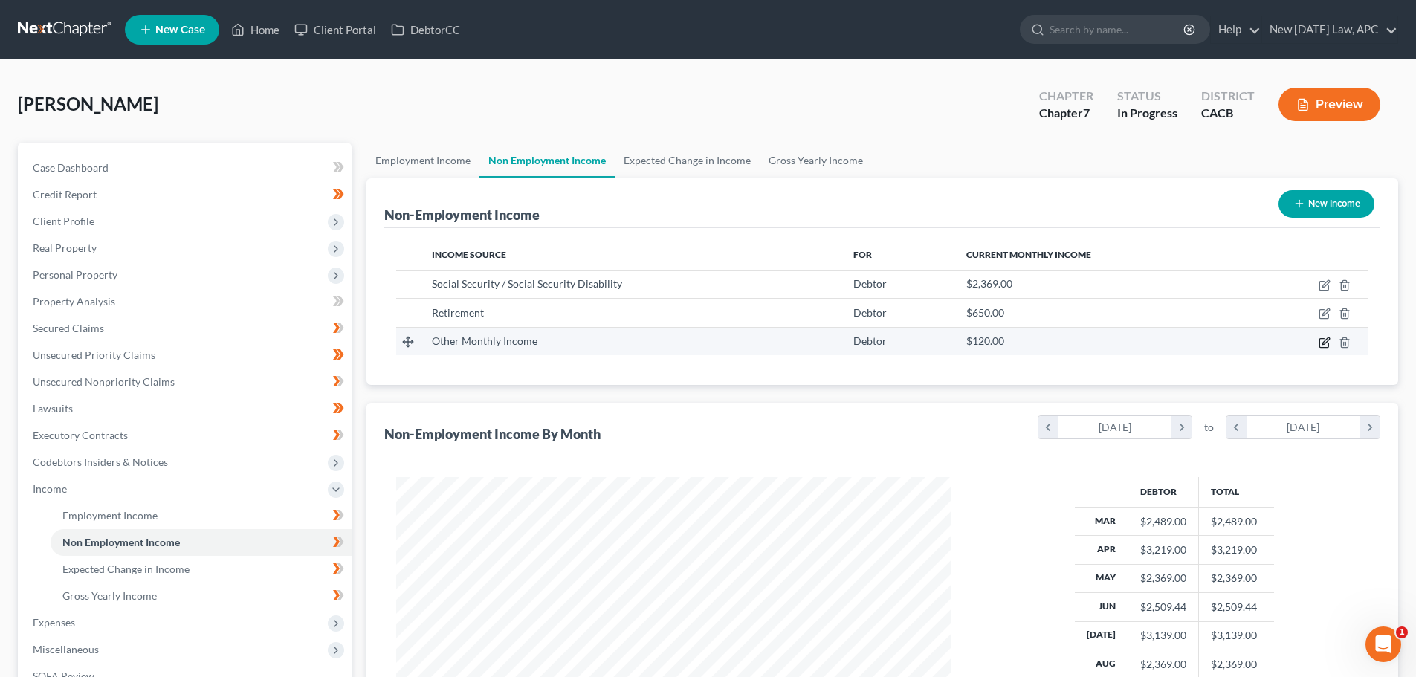
click at [1318, 346] on icon "button" at bounding box center [1324, 343] width 12 height 12
select select "13"
select select "0"
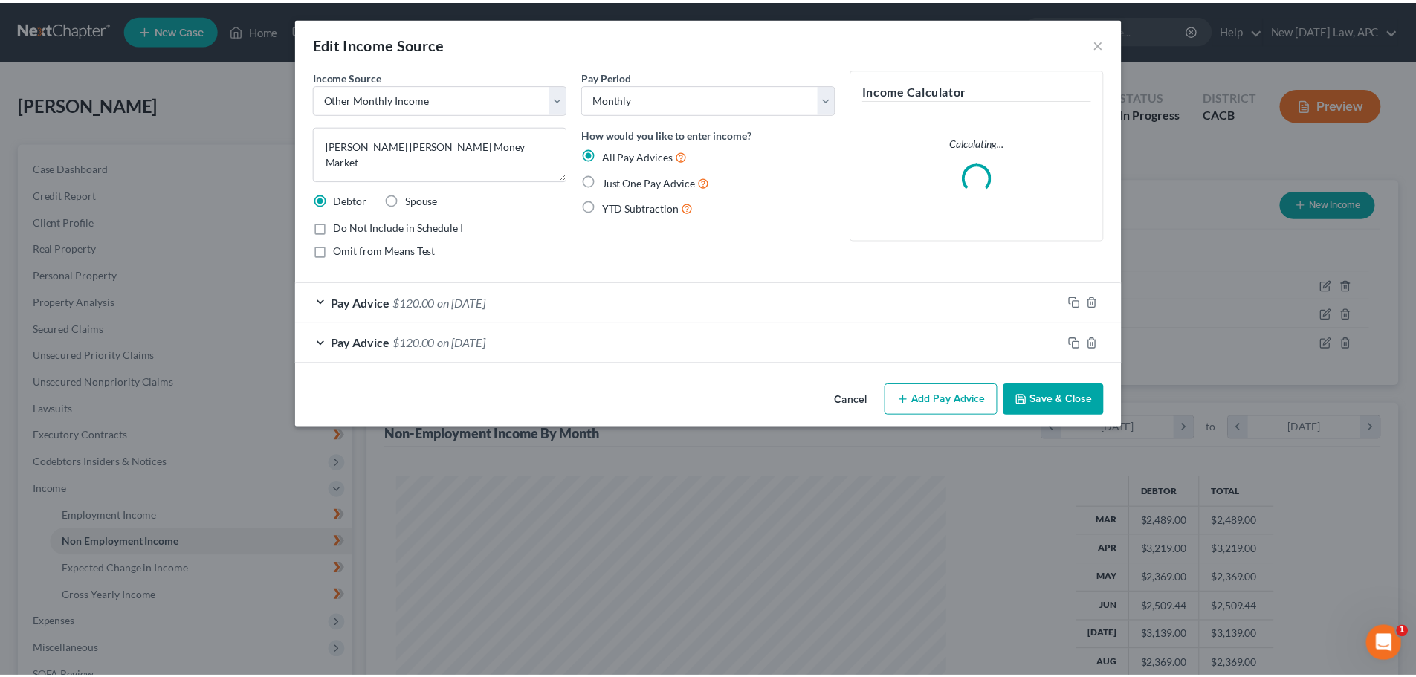
scroll to position [279, 589]
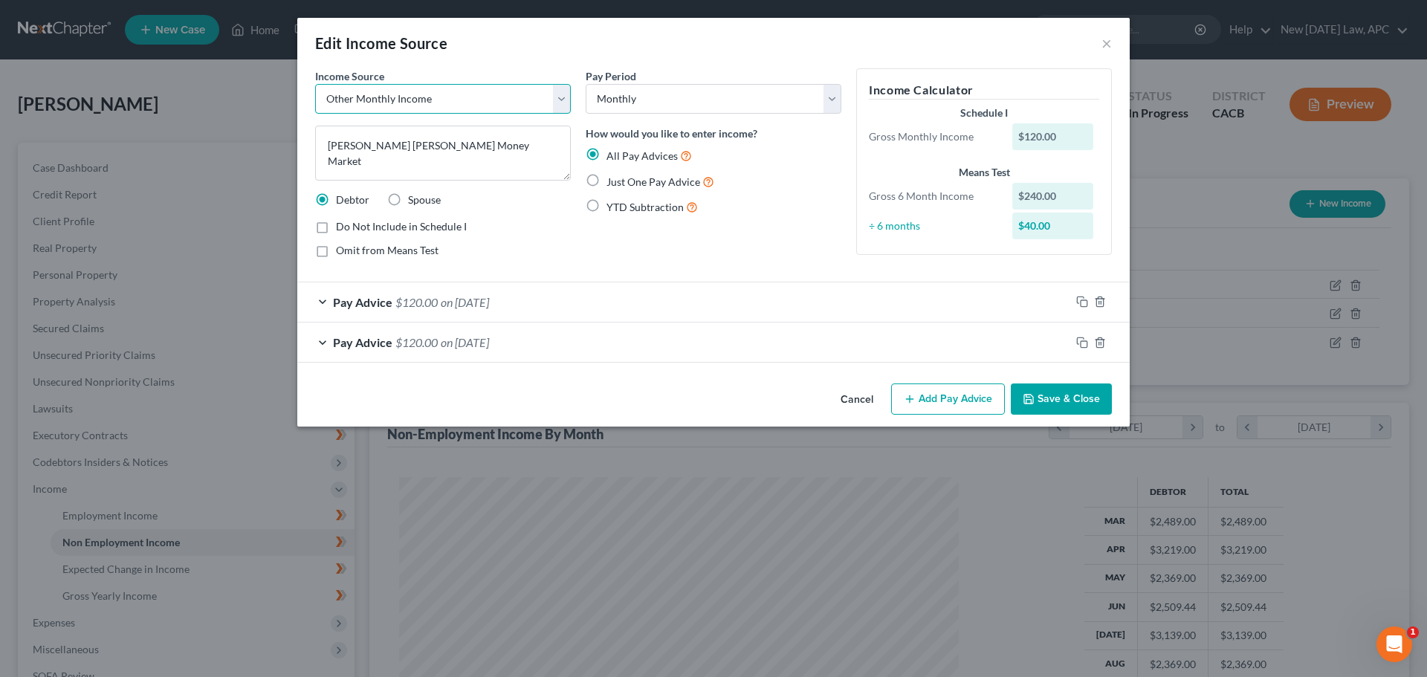
click at [524, 106] on select "Select Unemployment Disability (from employer) Pension Retirement Social Securi…" at bounding box center [443, 99] width 256 height 30
click at [518, 134] on textarea "[PERSON_NAME] [PERSON_NAME] Money Market" at bounding box center [443, 153] width 256 height 55
drag, startPoint x: 523, startPoint y: 146, endPoint x: 406, endPoint y: 140, distance: 116.8
click at [406, 140] on textarea "[PERSON_NAME] [PERSON_NAME] Money Market" at bounding box center [443, 153] width 256 height 55
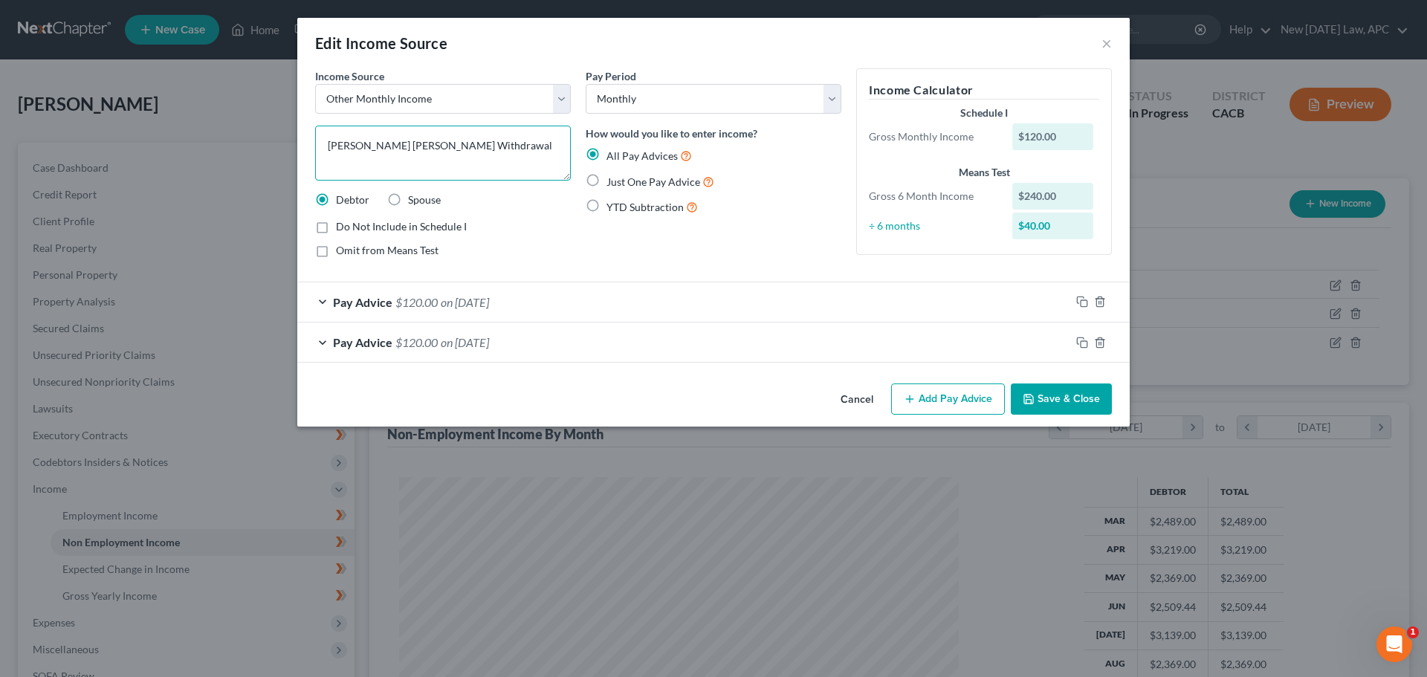
type textarea "[PERSON_NAME] [PERSON_NAME] Withdrawal"
click at [336, 225] on label "Do Not Include in Schedule I" at bounding box center [401, 226] width 131 height 15
click at [342, 225] on input "Do Not Include in Schedule I" at bounding box center [347, 224] width 10 height 10
checkbox input "true"
click at [867, 397] on button "Cancel" at bounding box center [857, 400] width 56 height 30
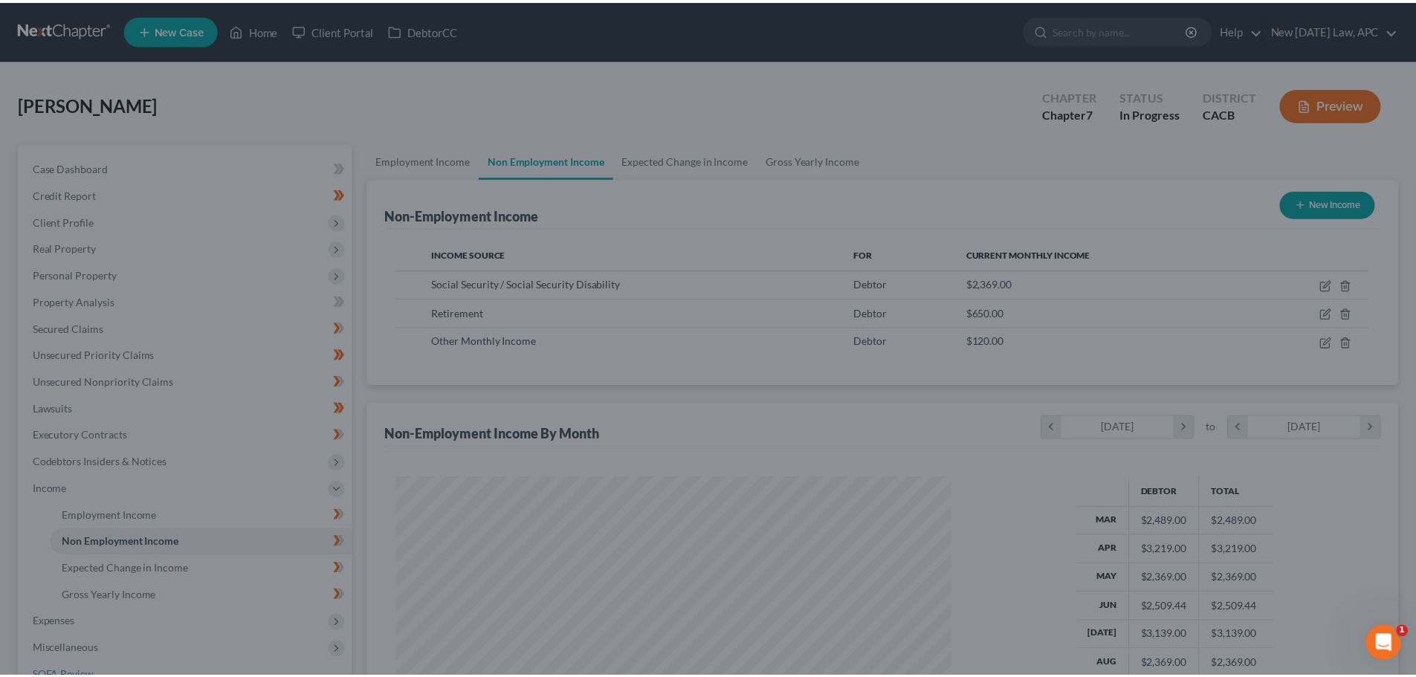
scroll to position [742845, 742538]
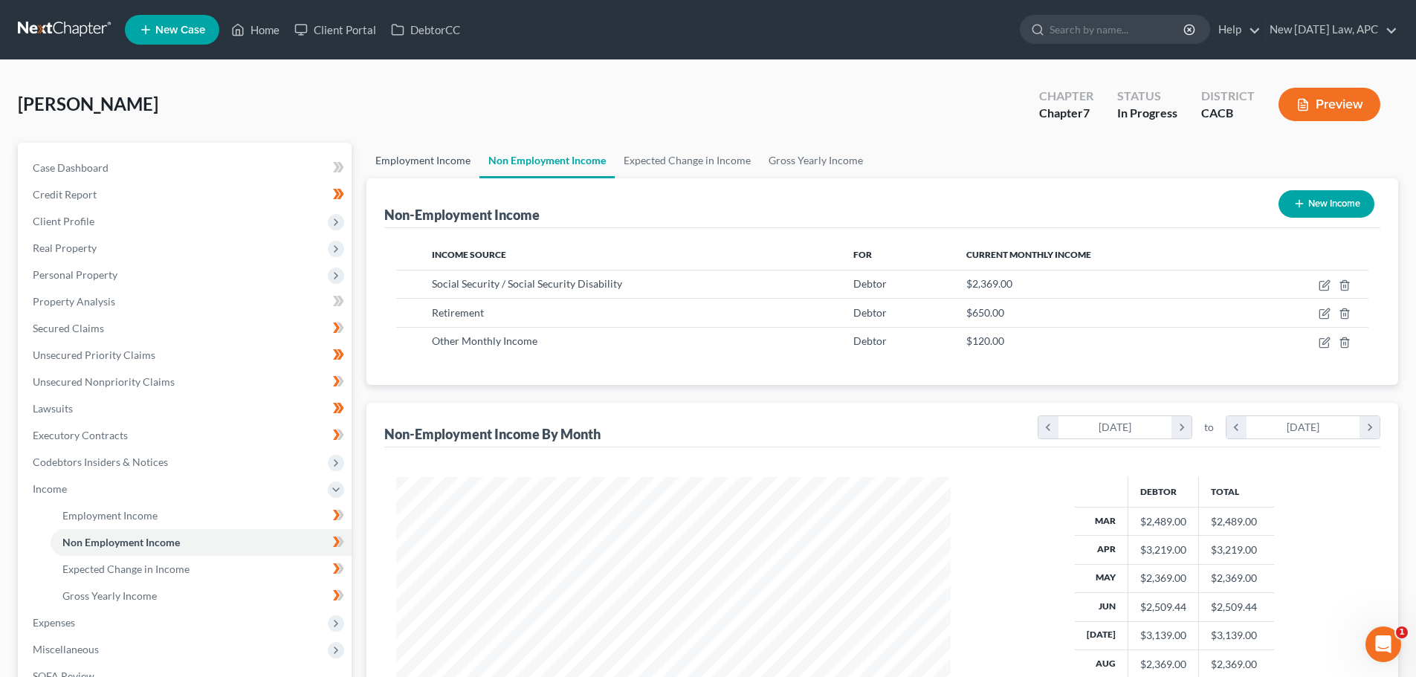
click at [429, 159] on link "Employment Income" at bounding box center [422, 161] width 113 height 36
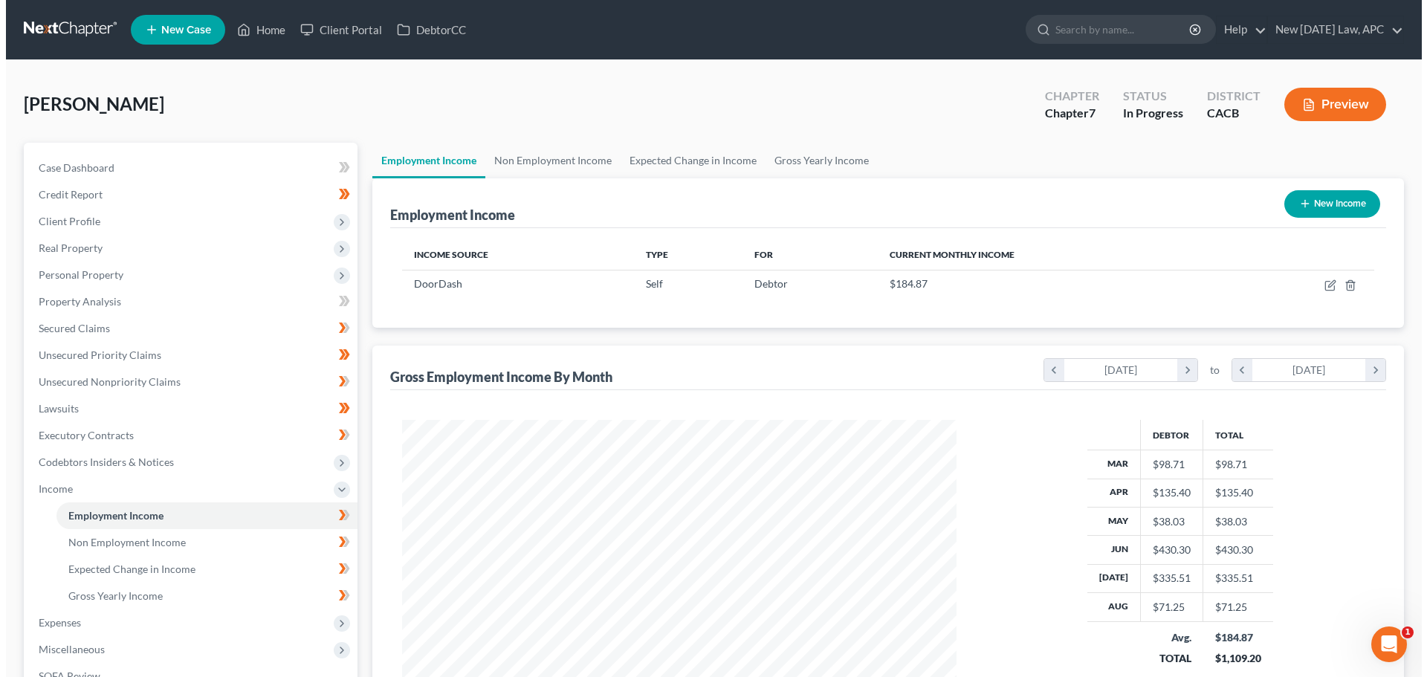
scroll to position [277, 584]
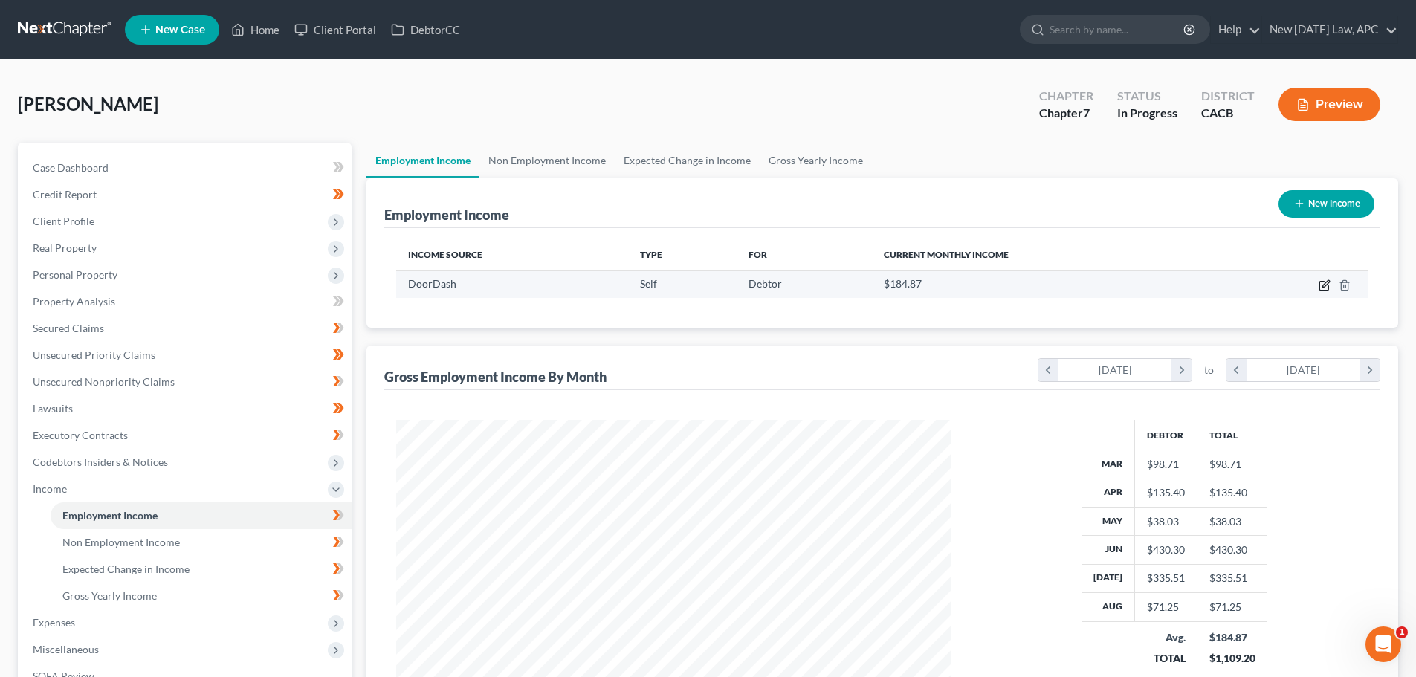
click at [1324, 288] on icon "button" at bounding box center [1324, 285] width 12 height 12
select select "1"
select select "4"
select select "3"
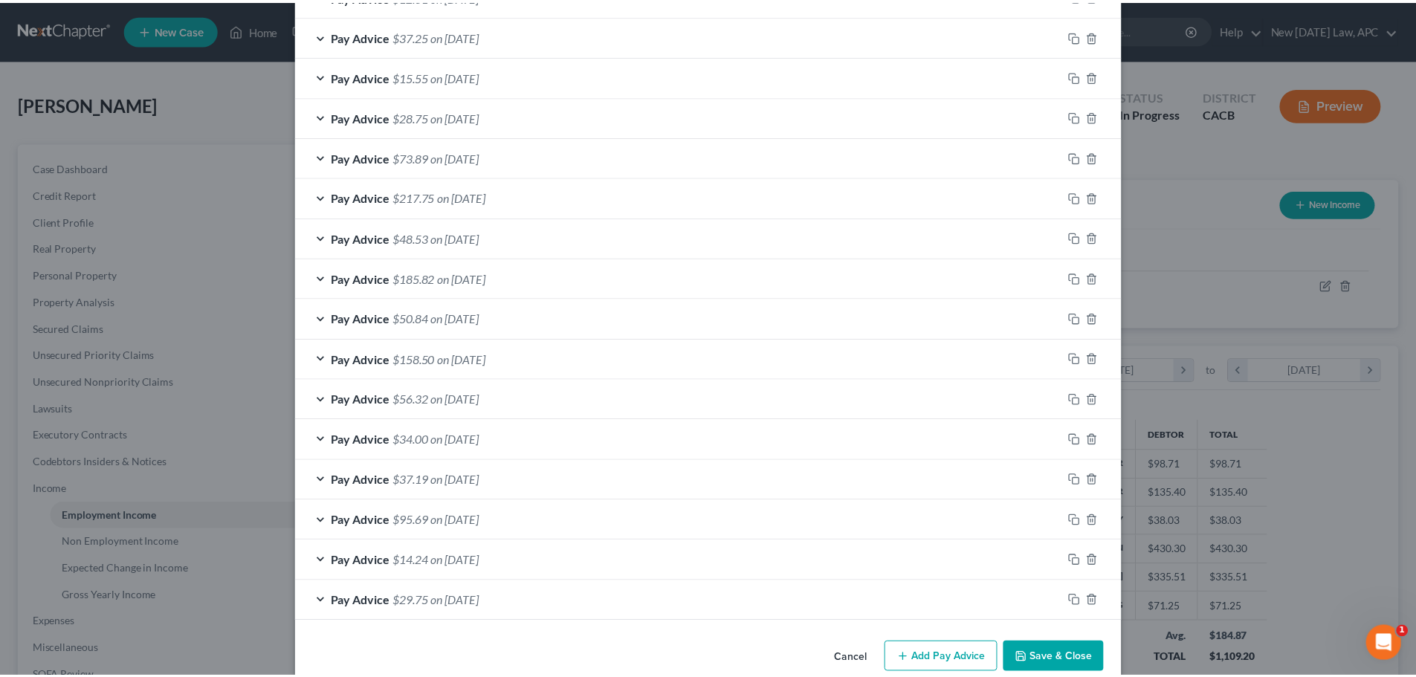
scroll to position [2450, 0]
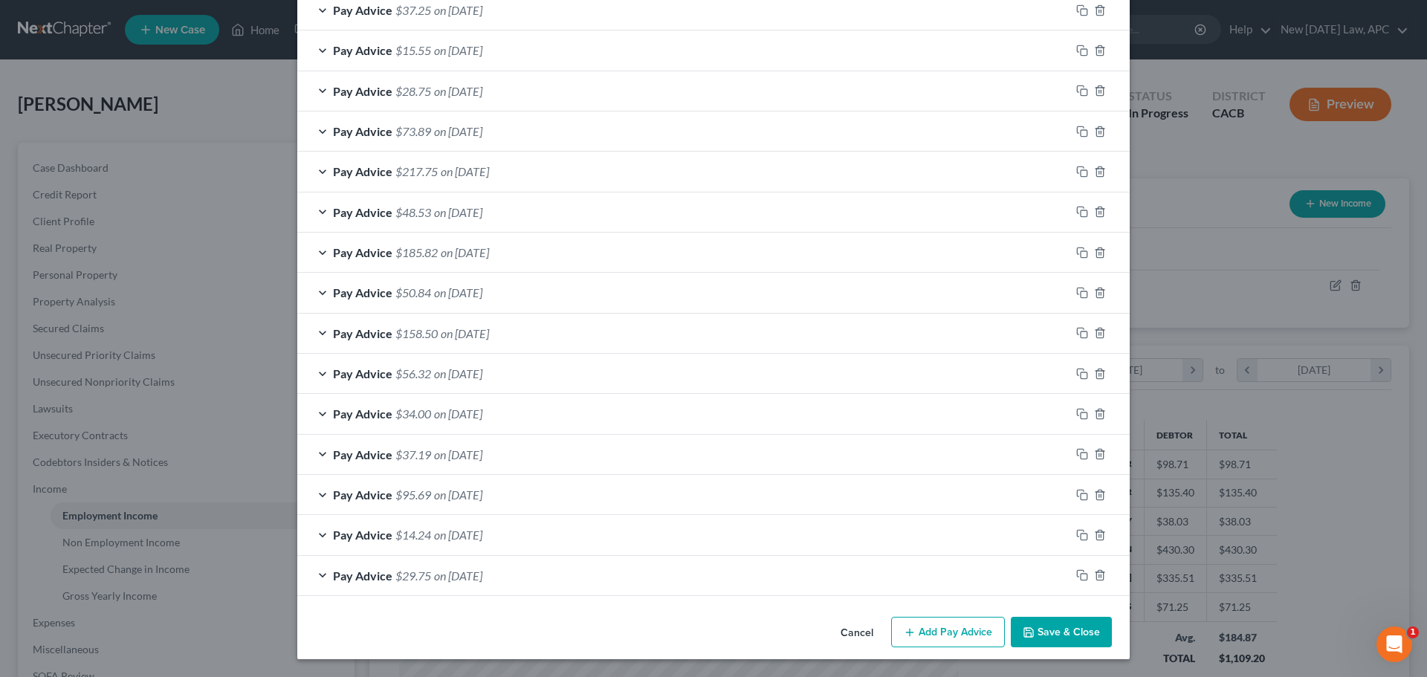
click at [845, 632] on button "Cancel" at bounding box center [857, 633] width 56 height 30
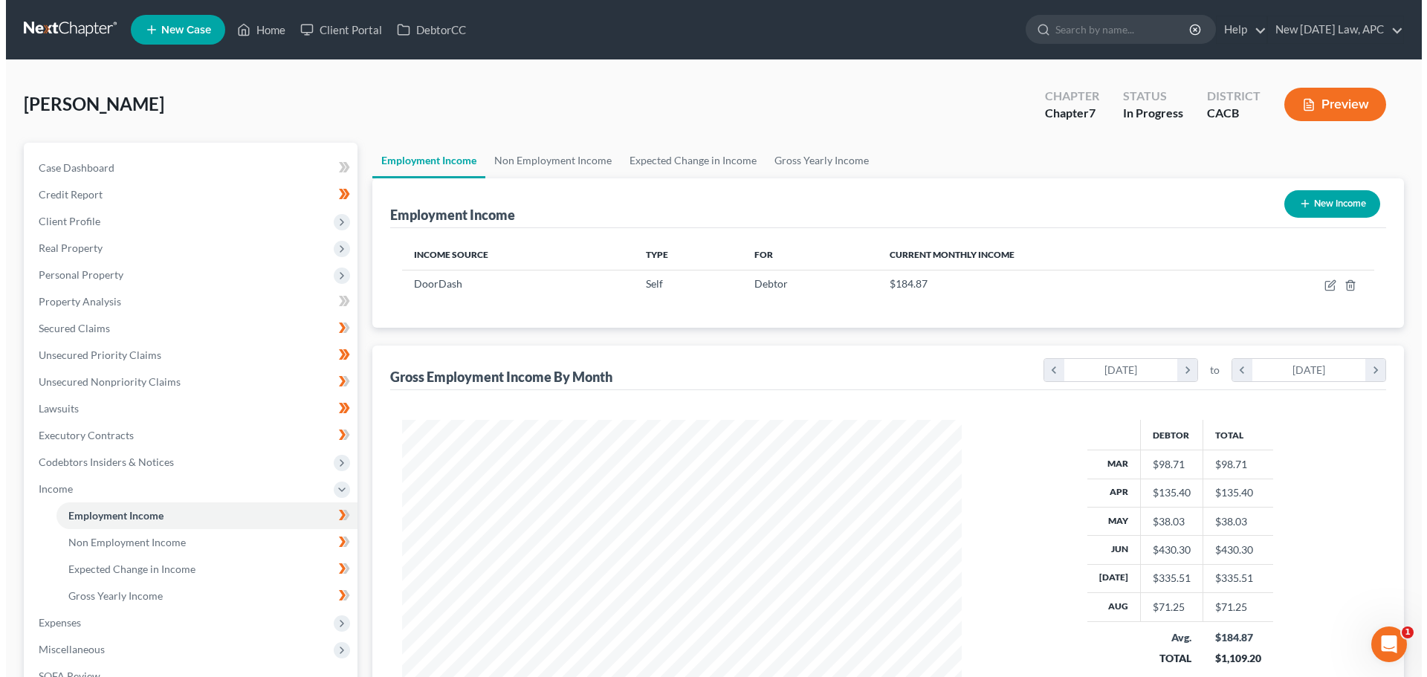
scroll to position [742845, 742538]
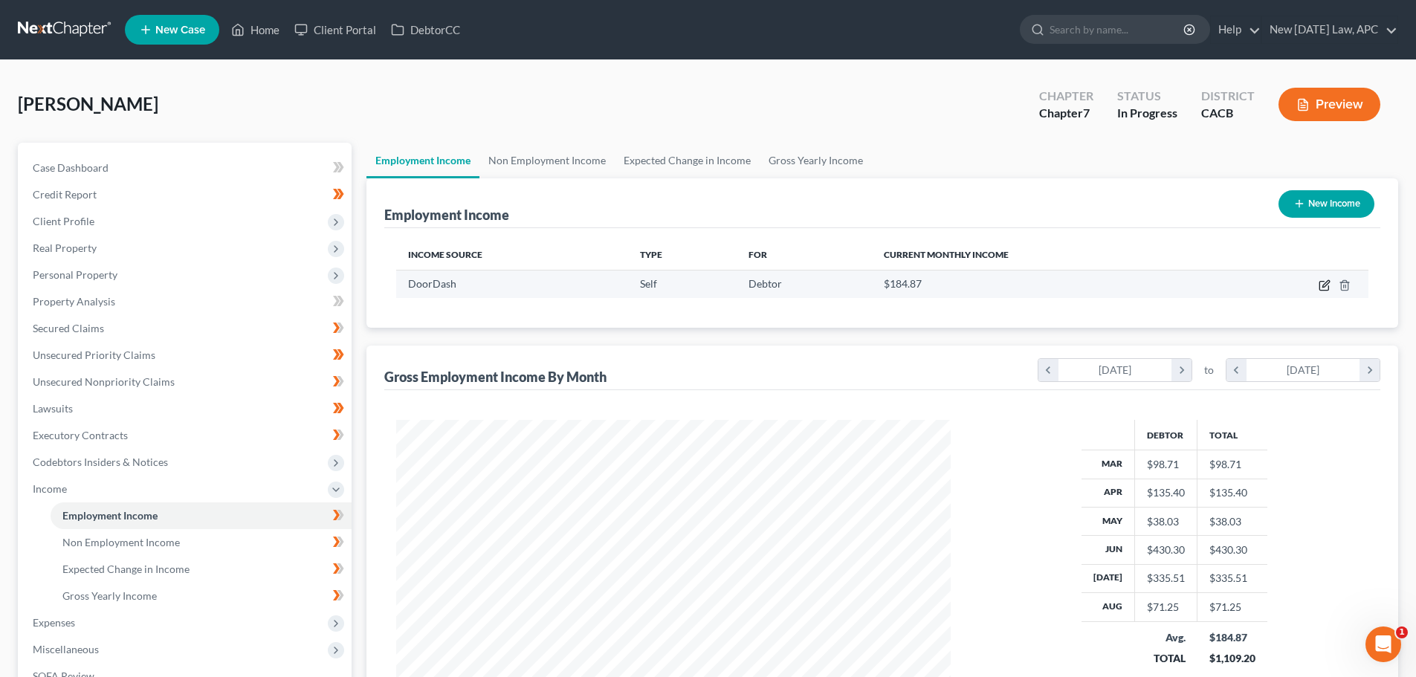
click at [1323, 285] on icon "button" at bounding box center [1324, 285] width 12 height 12
select select "1"
select select "4"
select select "3"
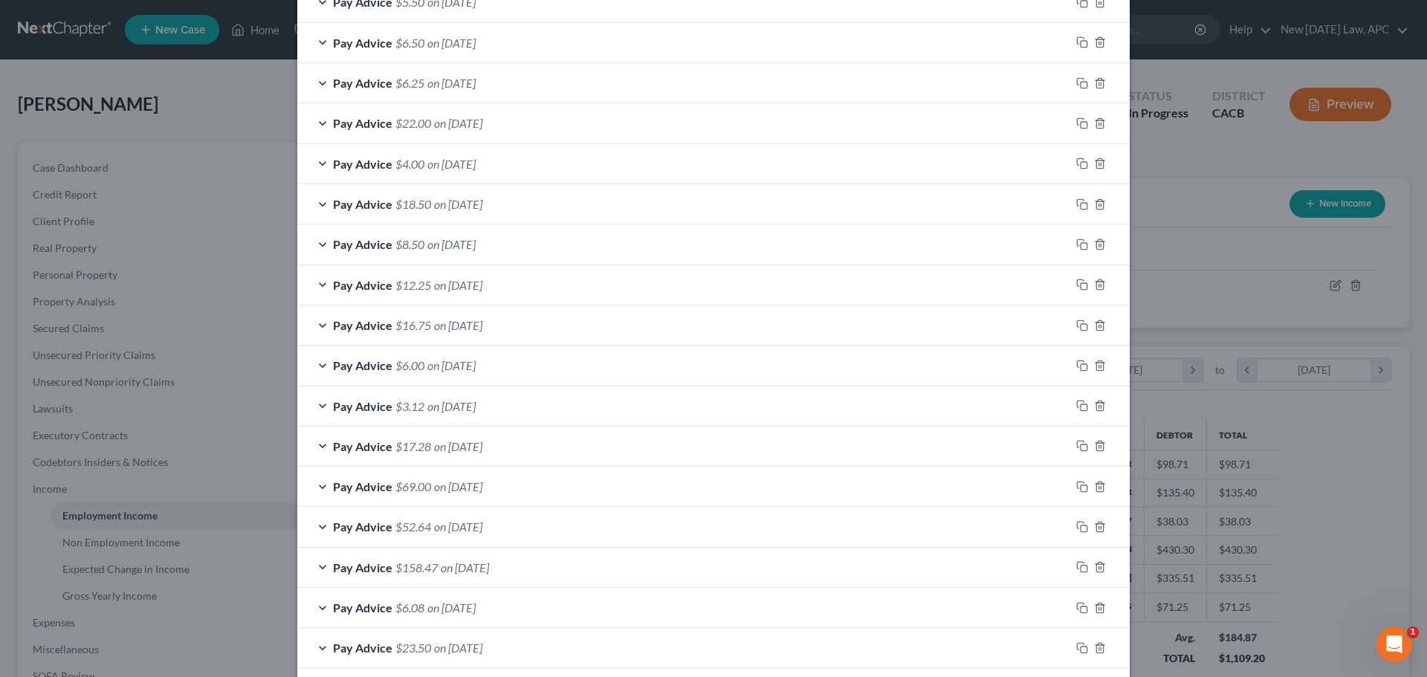
scroll to position [565, 0]
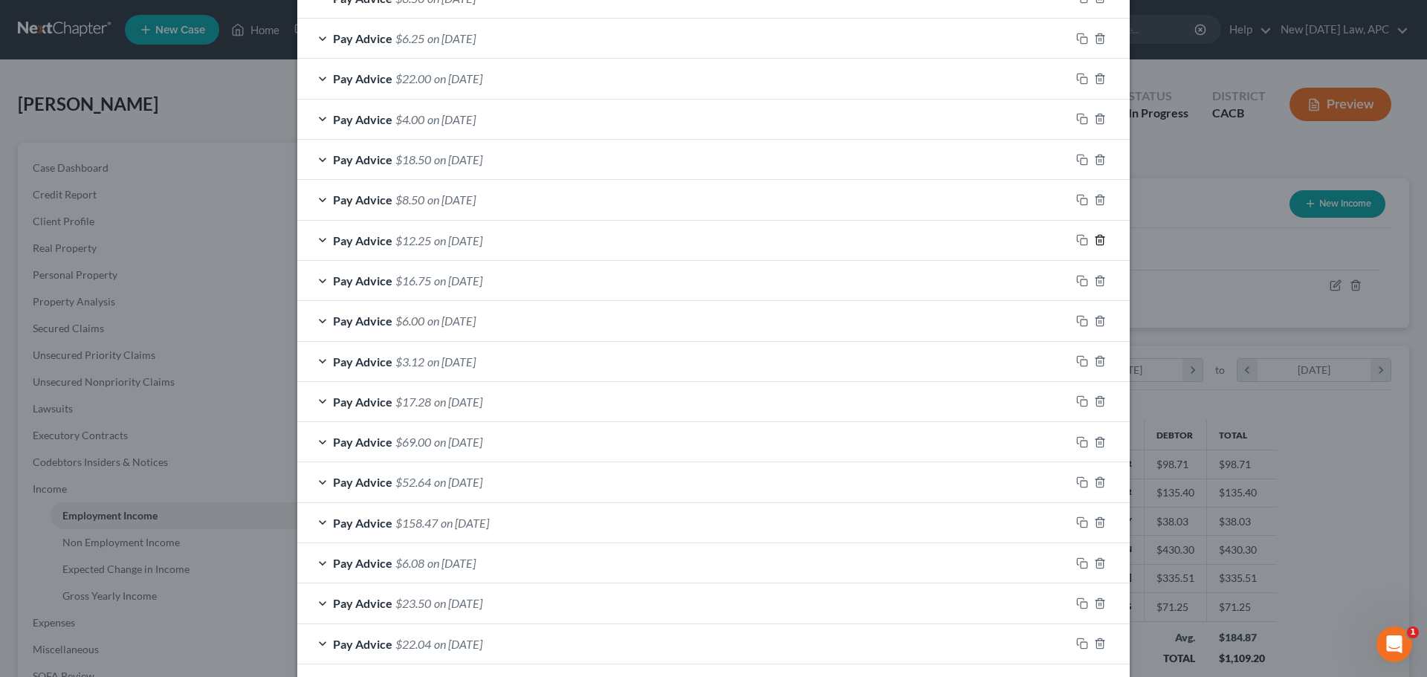
click at [1094, 242] on icon "button" at bounding box center [1100, 240] width 12 height 12
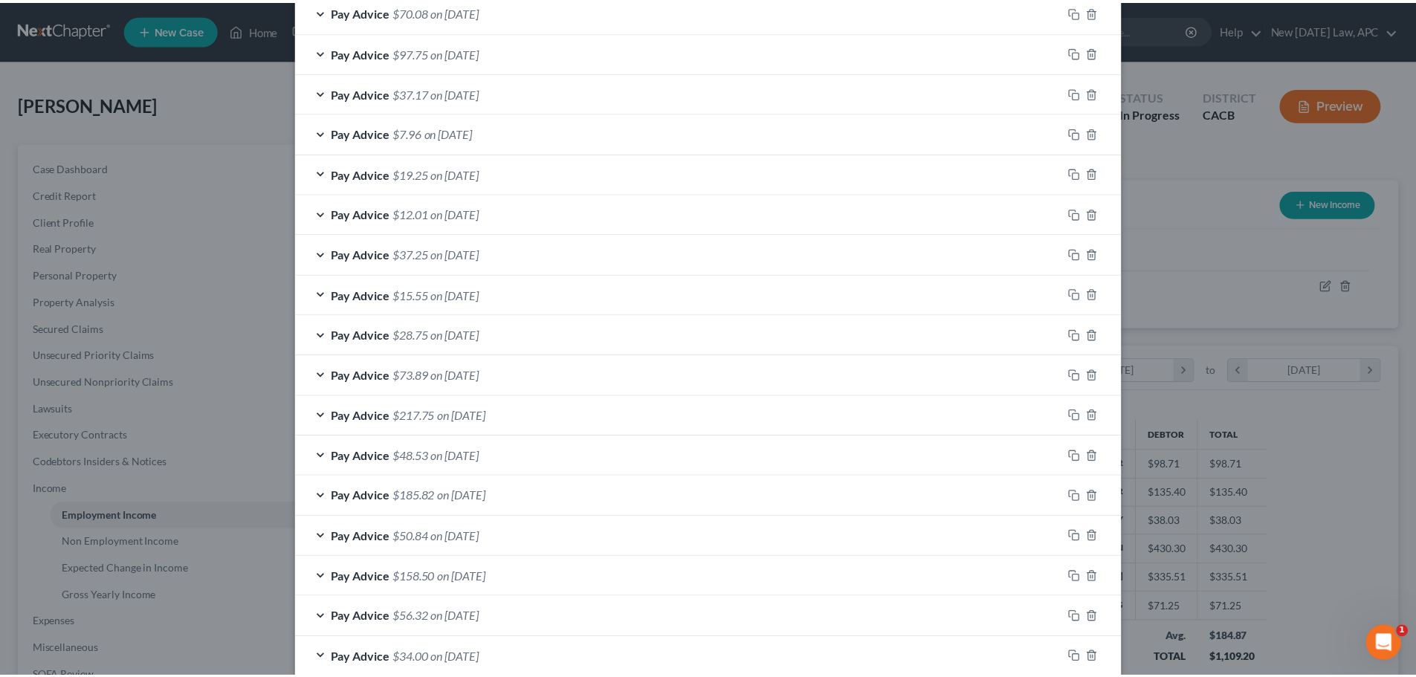
scroll to position [2370, 0]
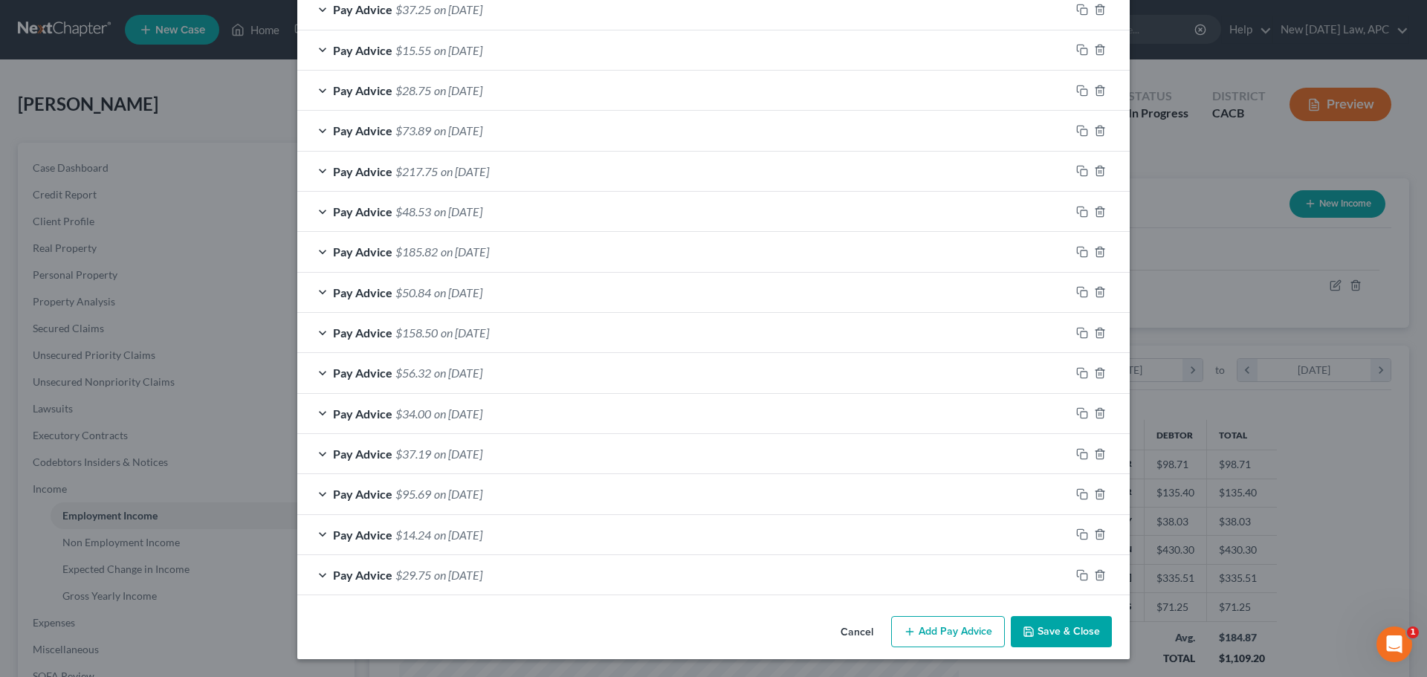
click at [1063, 623] on button "Save & Close" at bounding box center [1061, 631] width 101 height 31
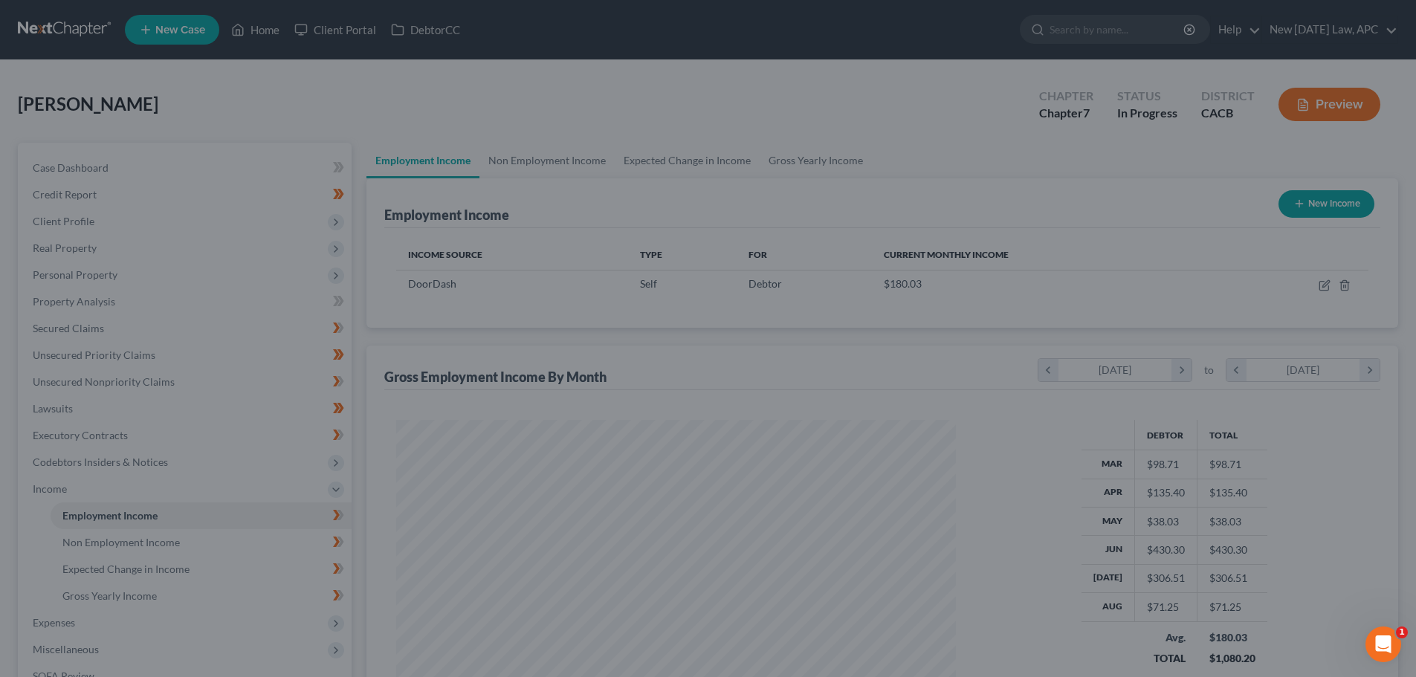
scroll to position [742845, 742538]
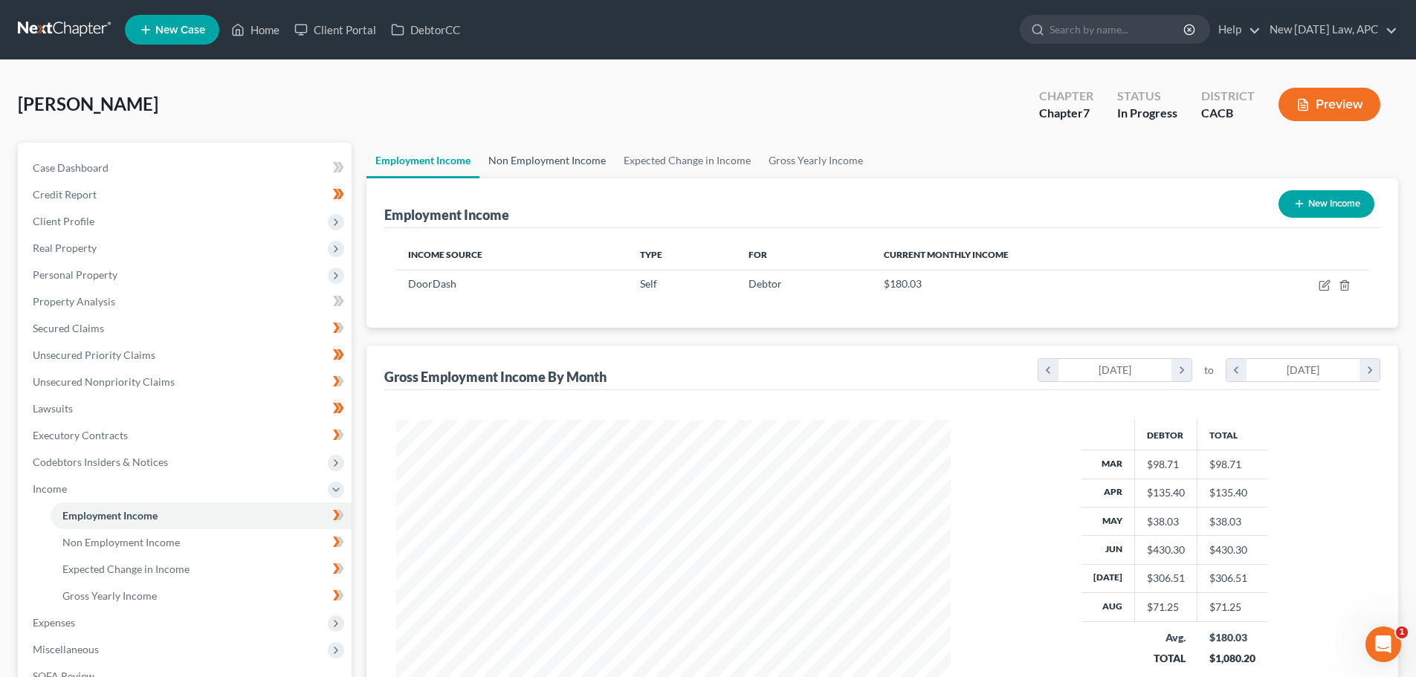
click at [534, 155] on link "Non Employment Income" at bounding box center [546, 161] width 135 height 36
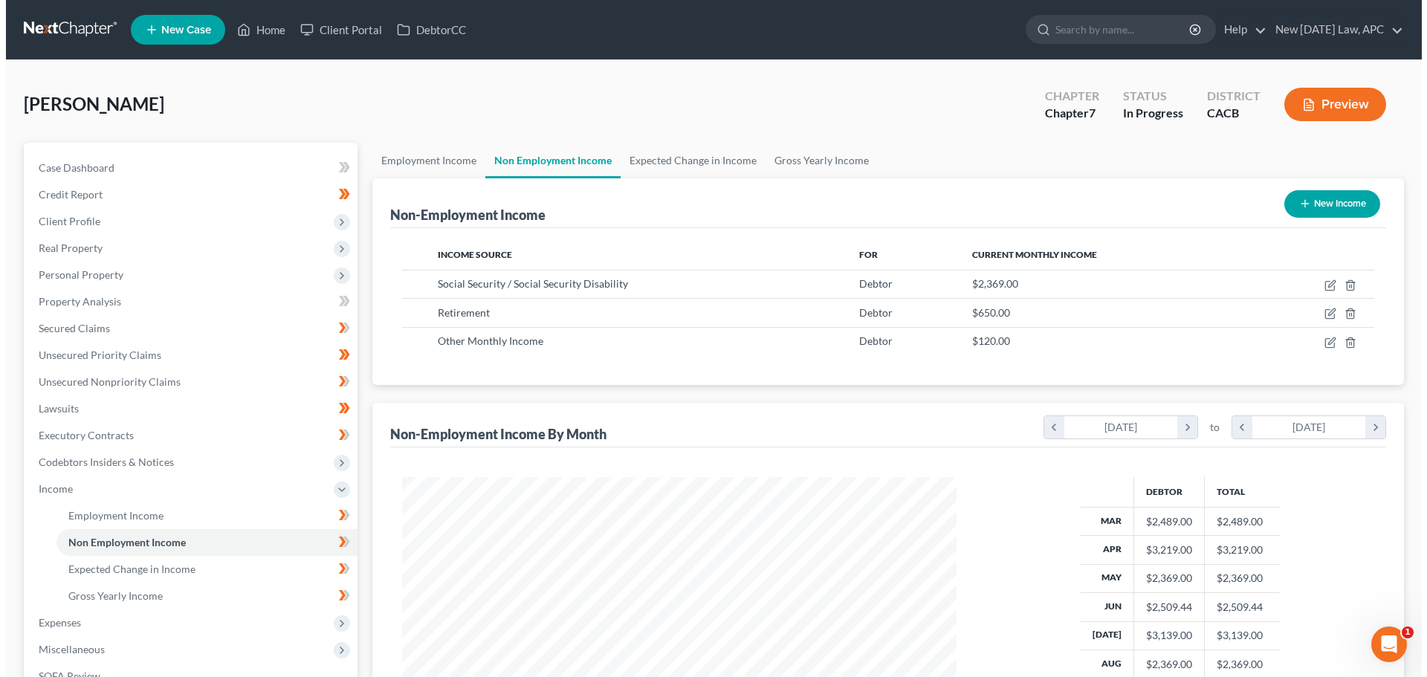
scroll to position [277, 584]
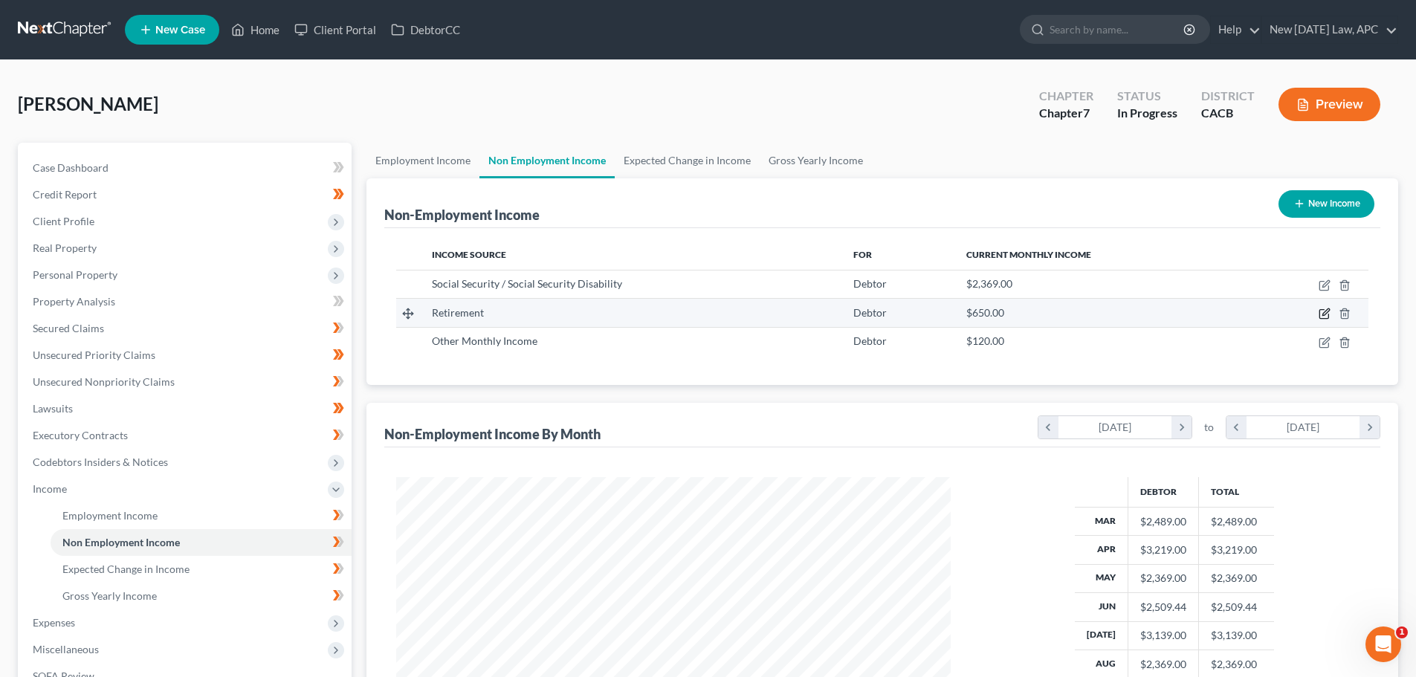
click at [1324, 310] on icon "button" at bounding box center [1323, 314] width 9 height 9
select select "3"
select select "0"
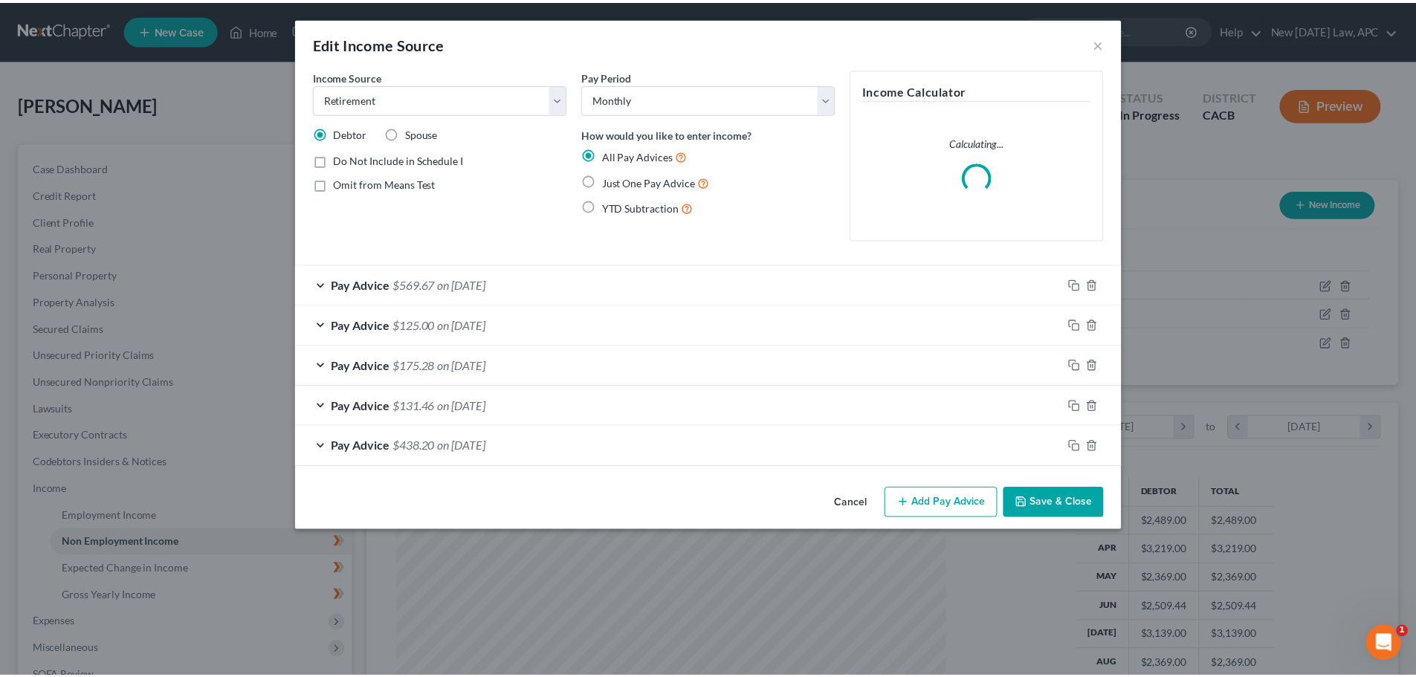
scroll to position [279, 589]
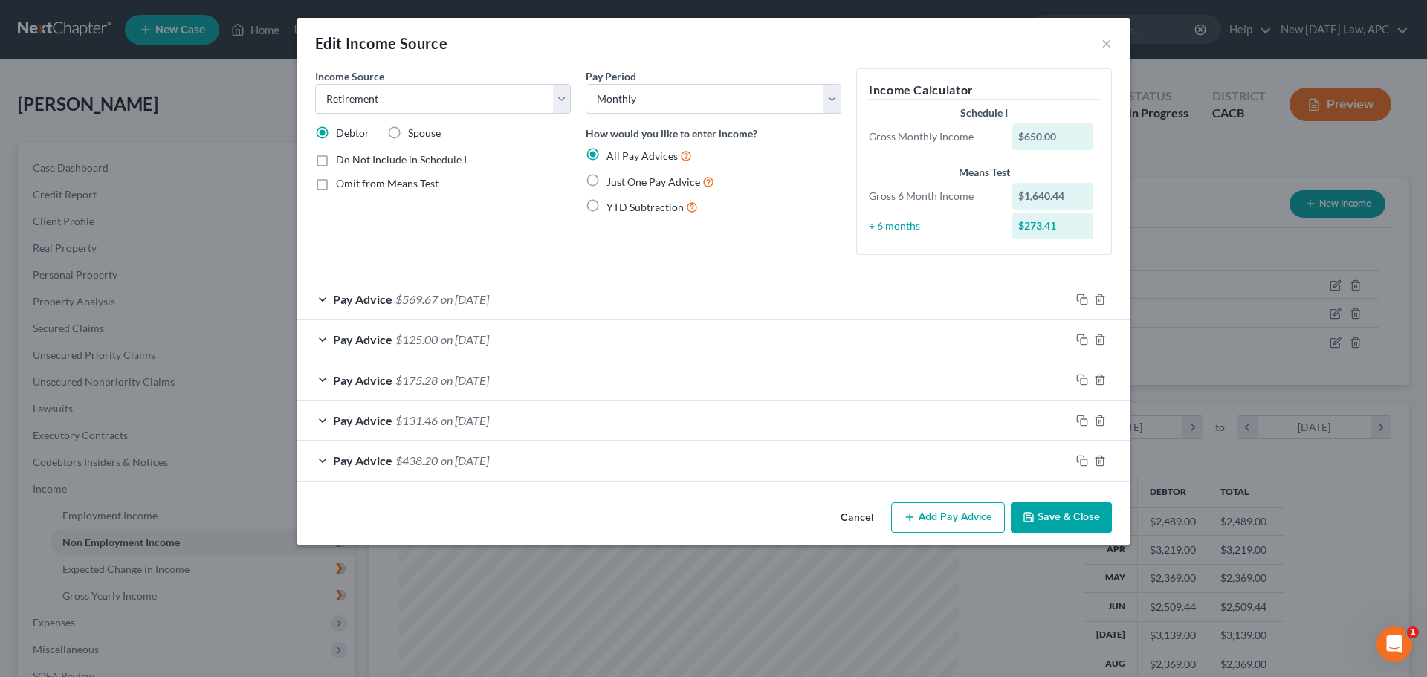
click at [869, 512] on button "Cancel" at bounding box center [857, 519] width 56 height 30
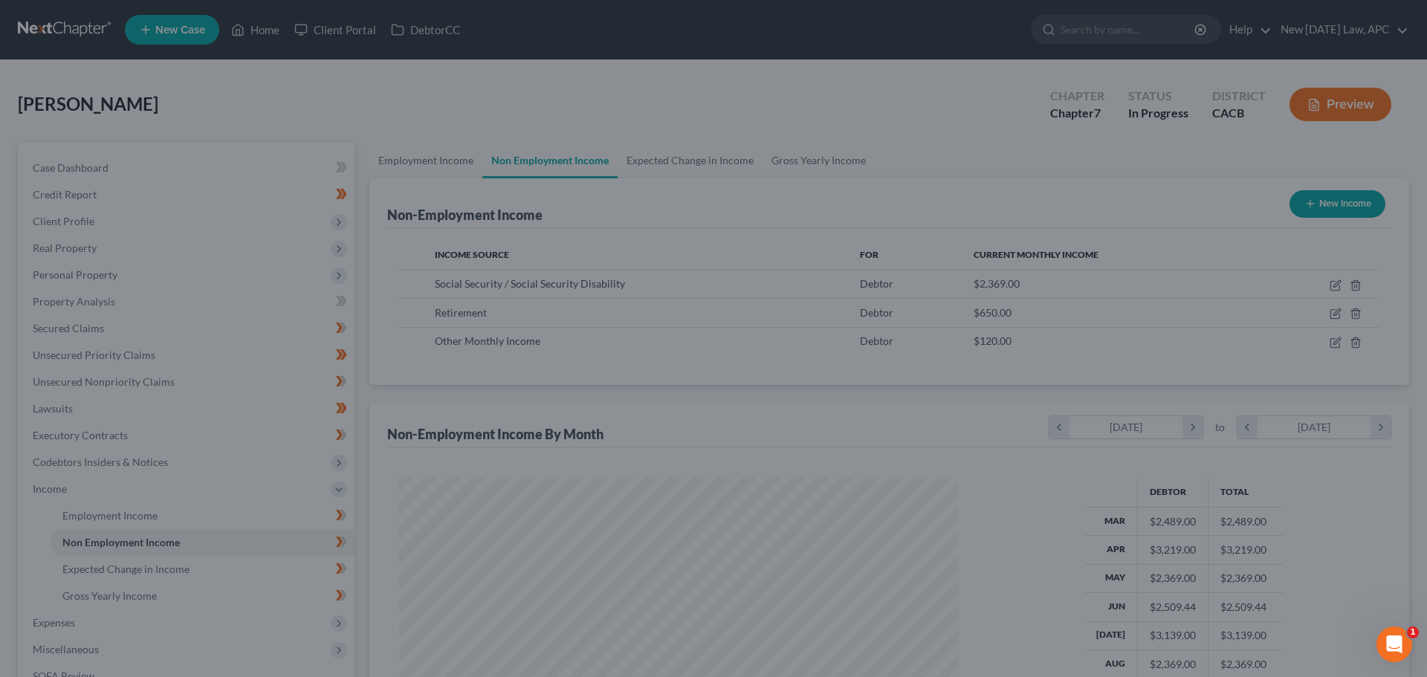
scroll to position [742845, 742538]
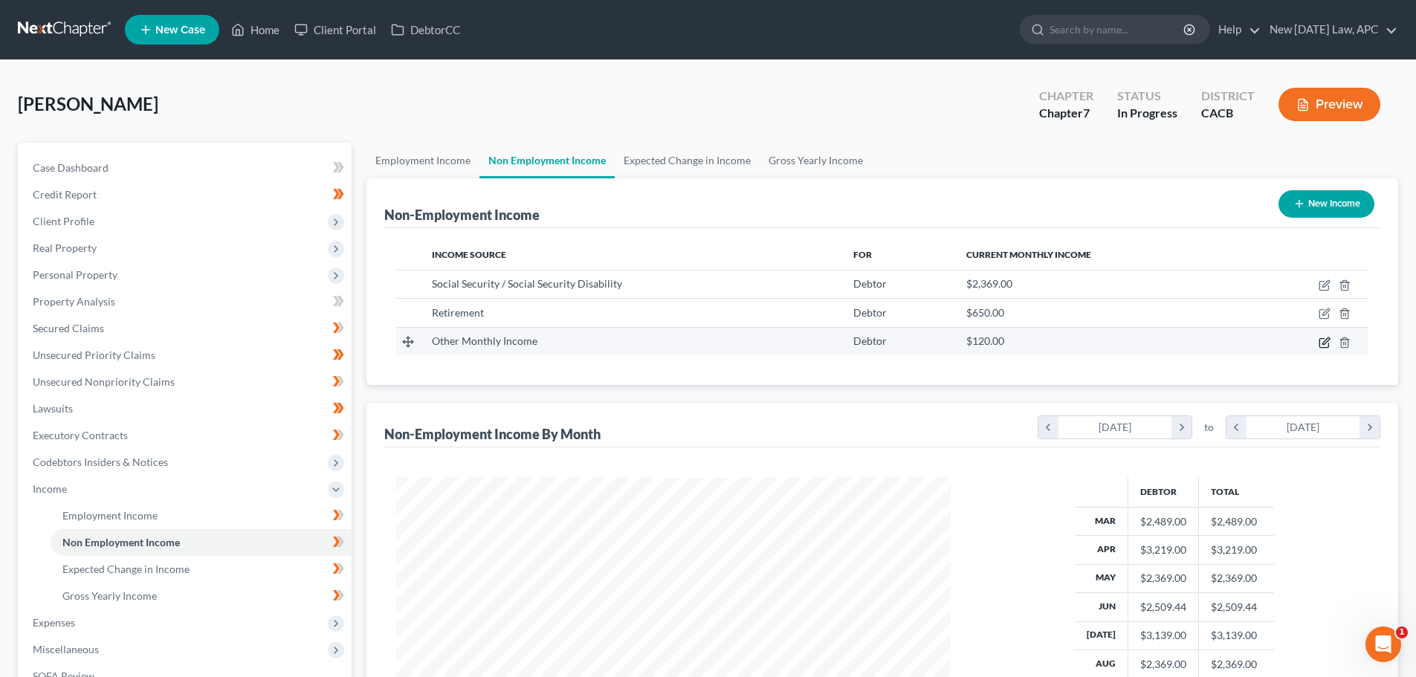
click at [1319, 343] on icon "button" at bounding box center [1323, 342] width 9 height 9
select select "13"
select select "0"
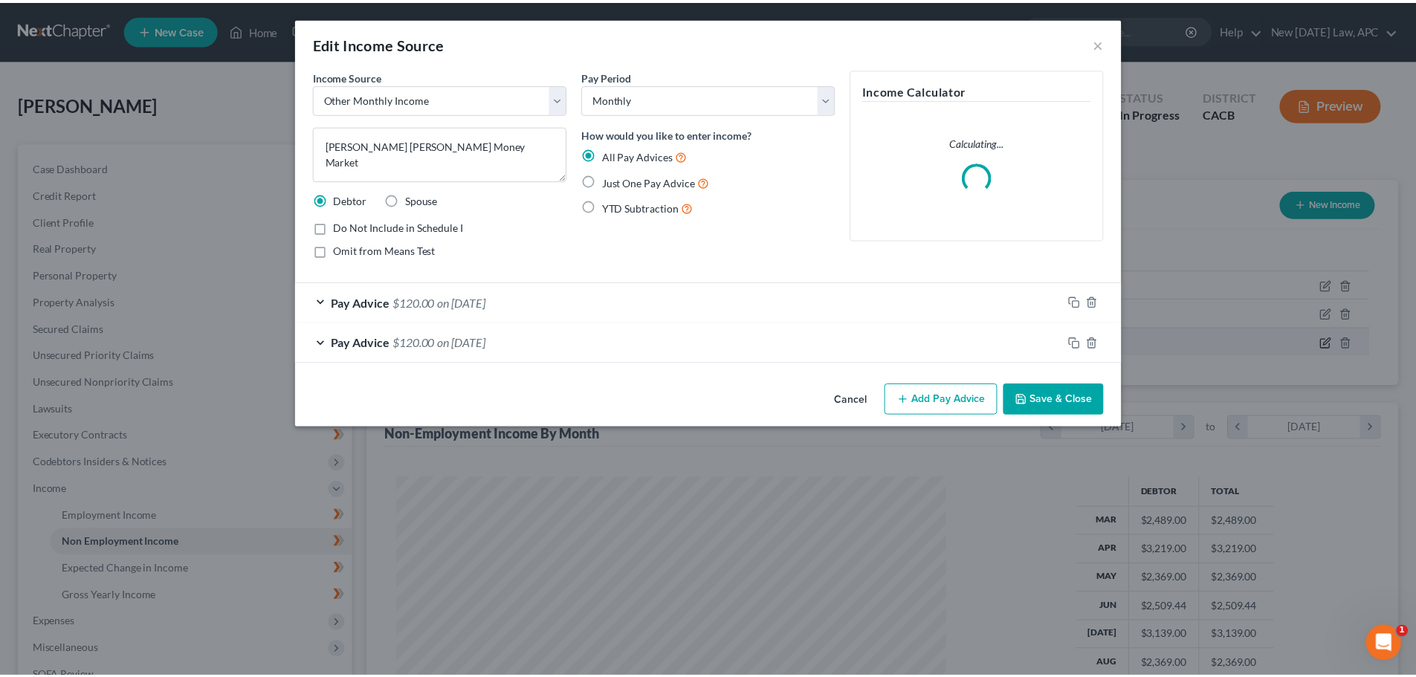
scroll to position [279, 589]
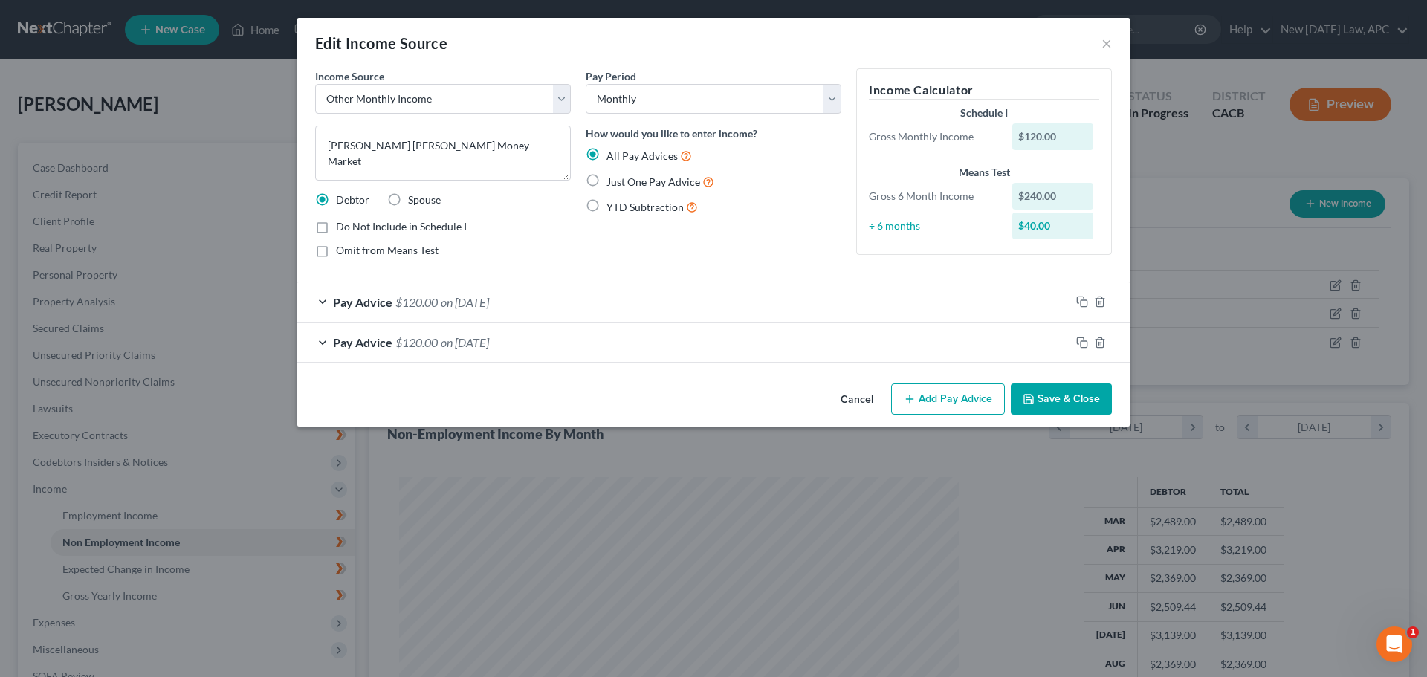
click at [861, 401] on button "Cancel" at bounding box center [857, 400] width 56 height 30
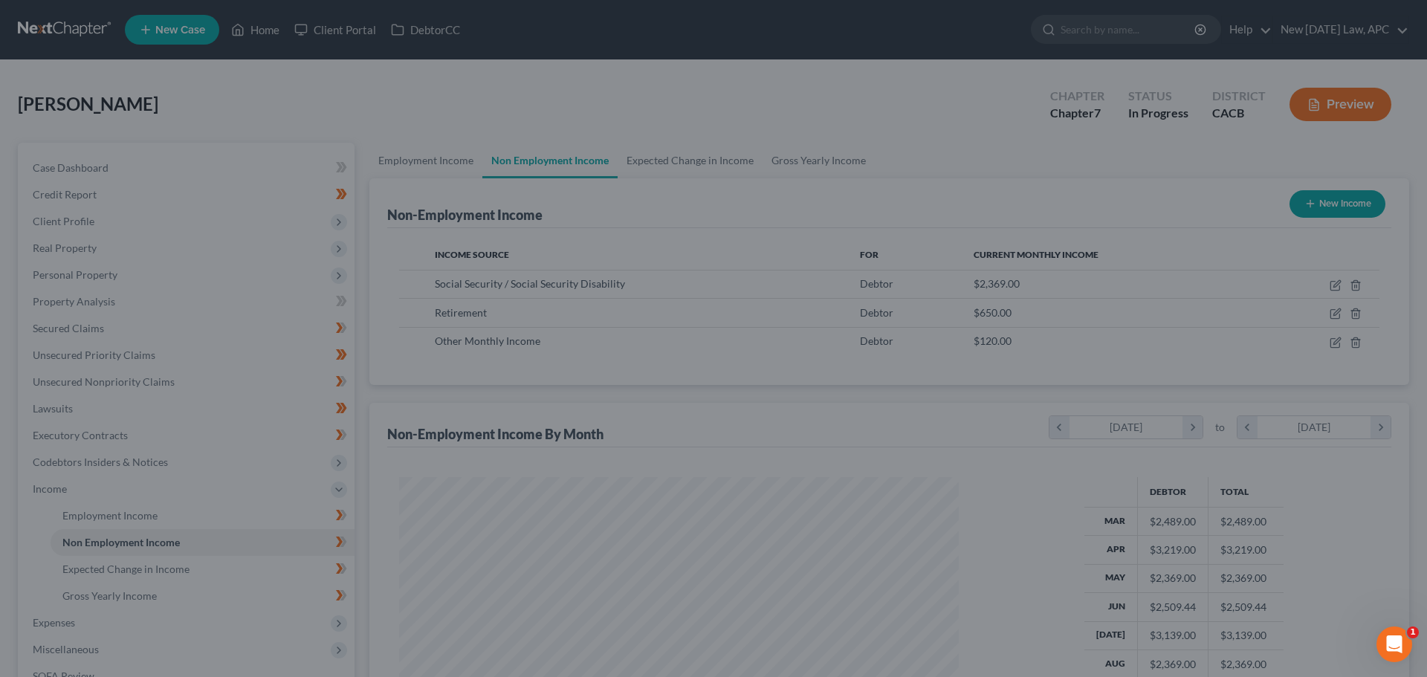
scroll to position [742845, 742538]
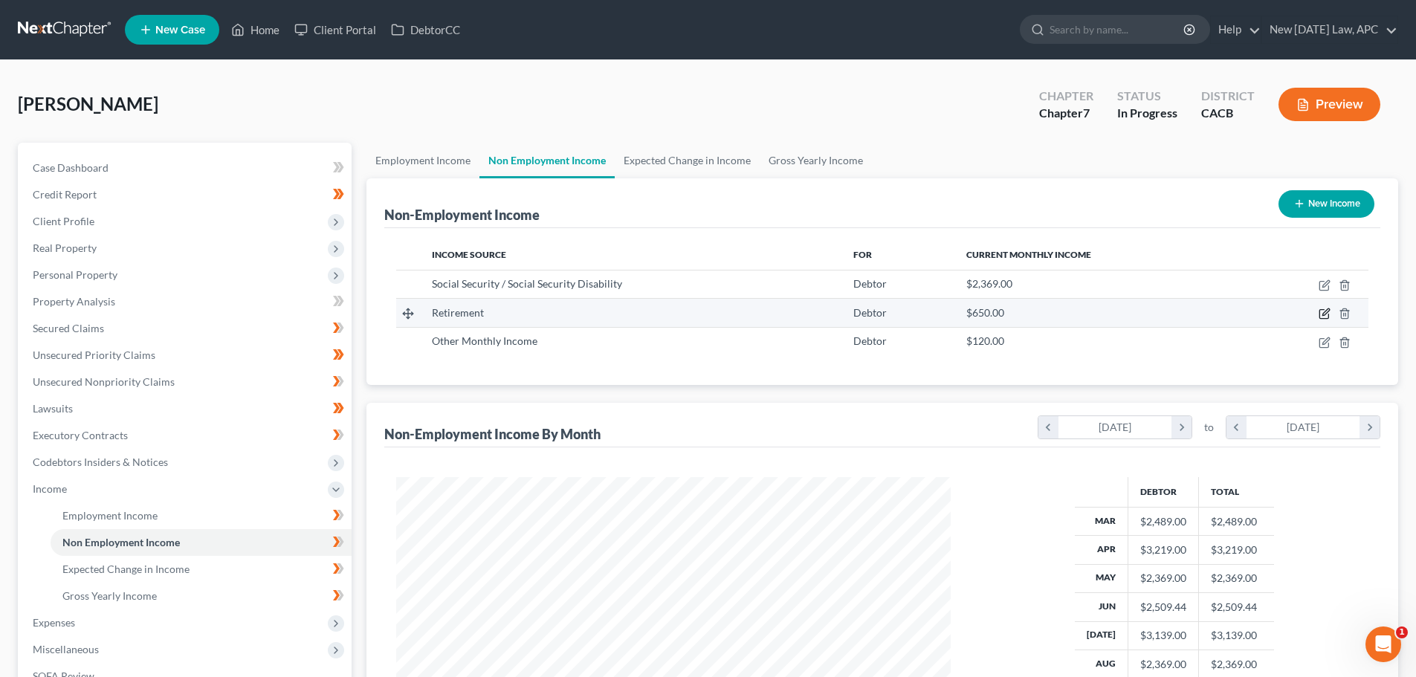
click at [1324, 314] on icon "button" at bounding box center [1324, 314] width 12 height 12
select select "3"
select select "0"
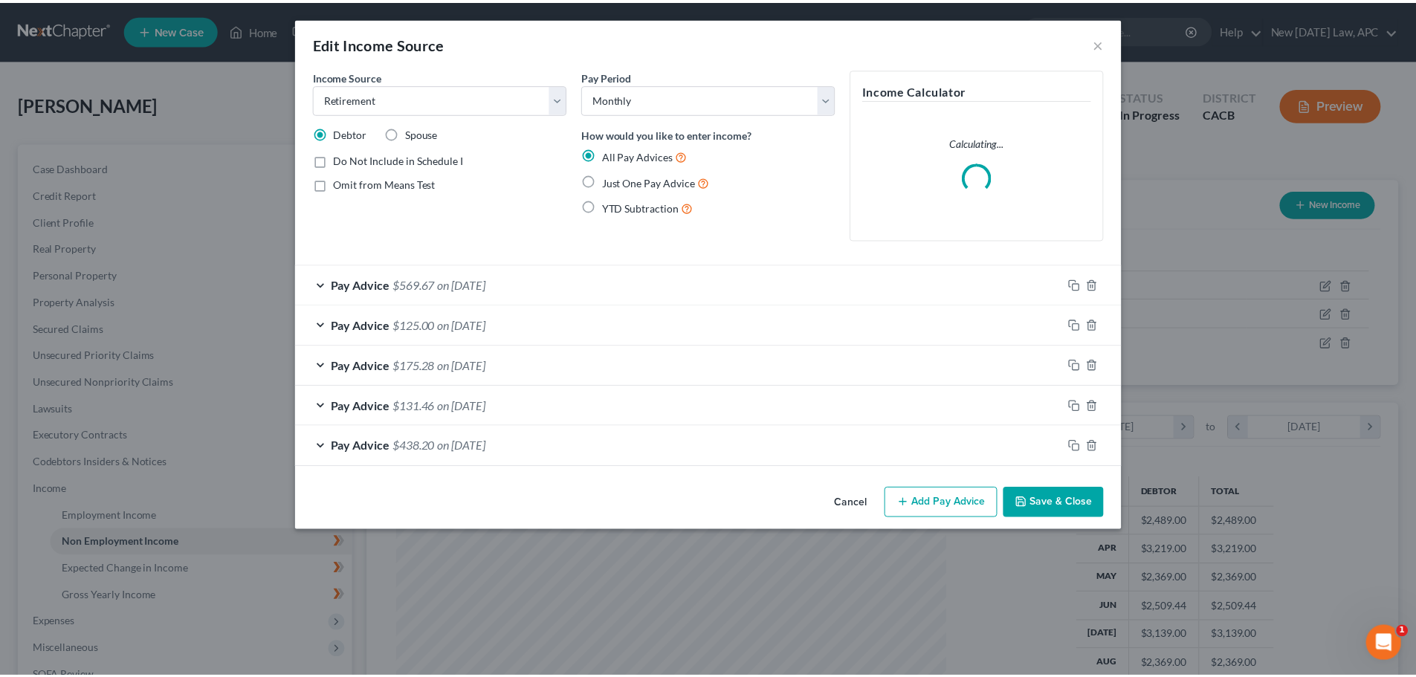
scroll to position [279, 589]
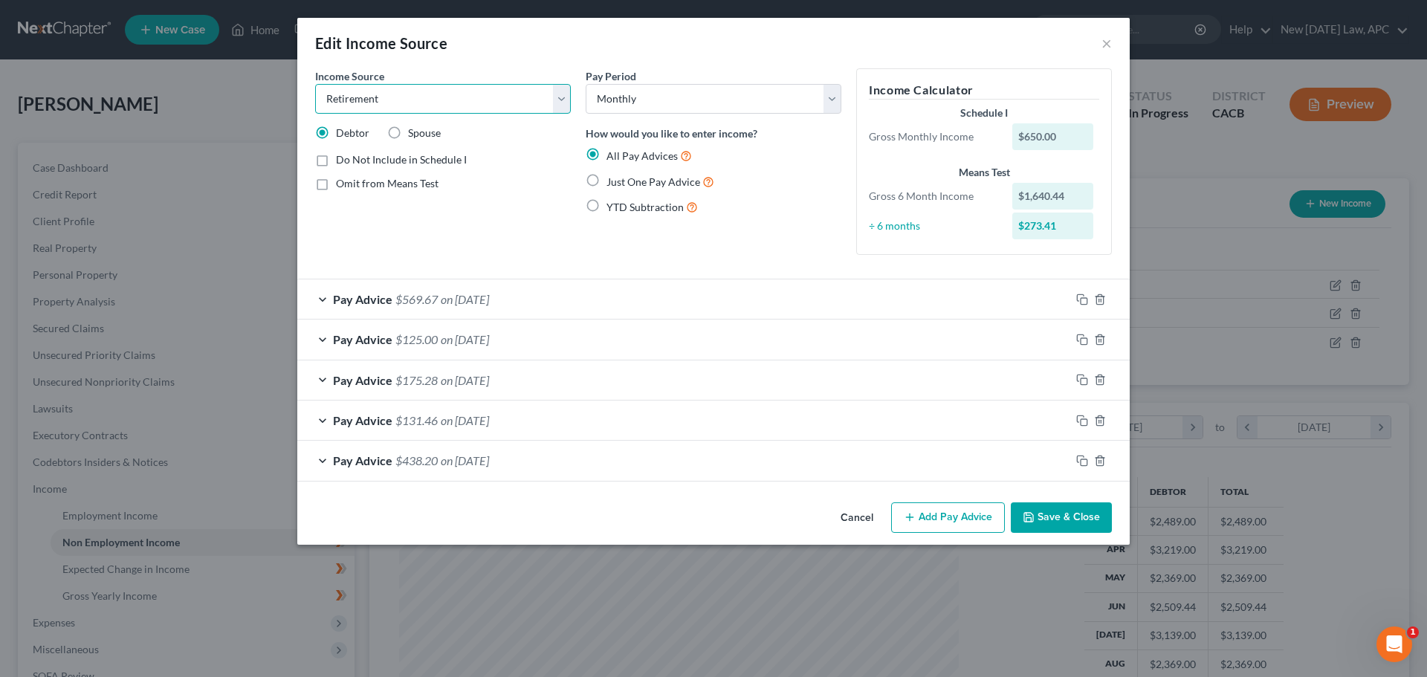
click at [524, 108] on select "Select Unemployment Disability (from employer) Pension Retirement Social Securi…" at bounding box center [443, 99] width 256 height 30
select select "13"
click at [315, 84] on select "Select Unemployment Disability (from employer) Pension Retirement Social Securi…" at bounding box center [443, 99] width 256 height 30
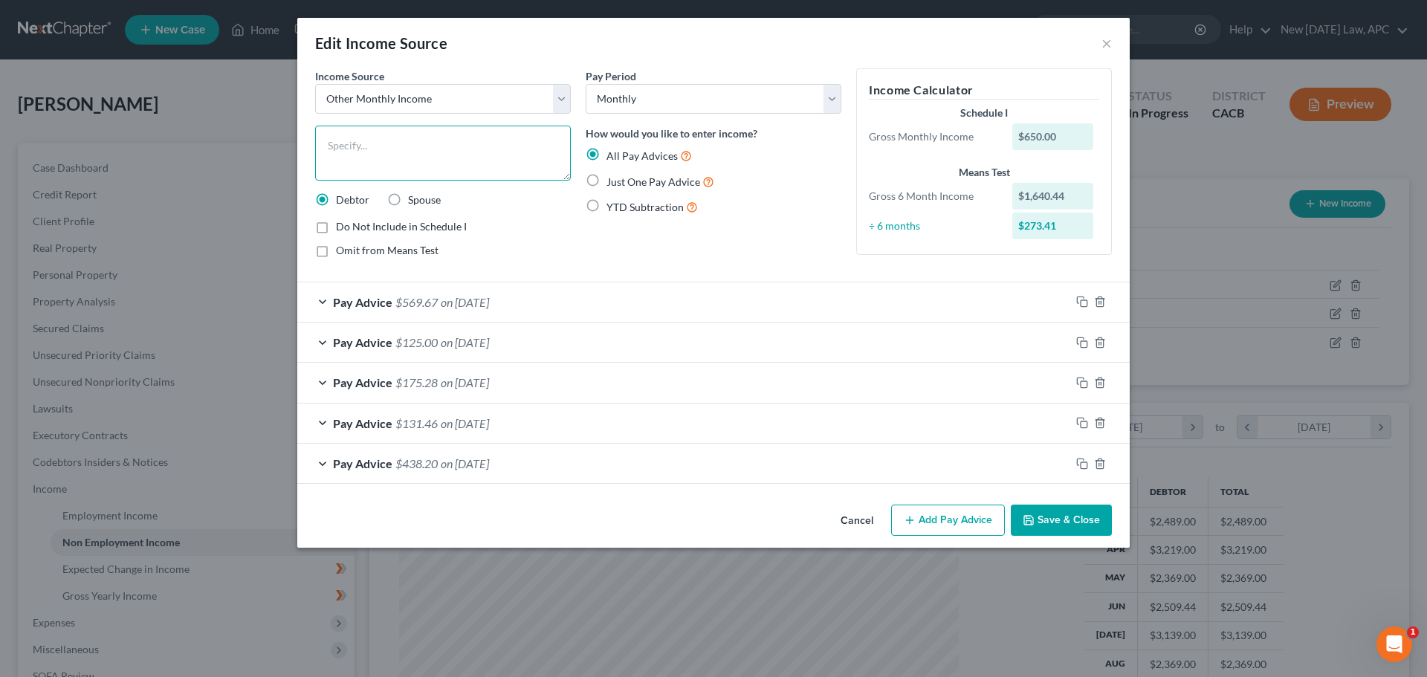
click at [426, 180] on textarea at bounding box center [443, 153] width 256 height 55
type textarea "Voya IRA Distributions"
click at [1071, 518] on button "Save & Close" at bounding box center [1061, 520] width 101 height 31
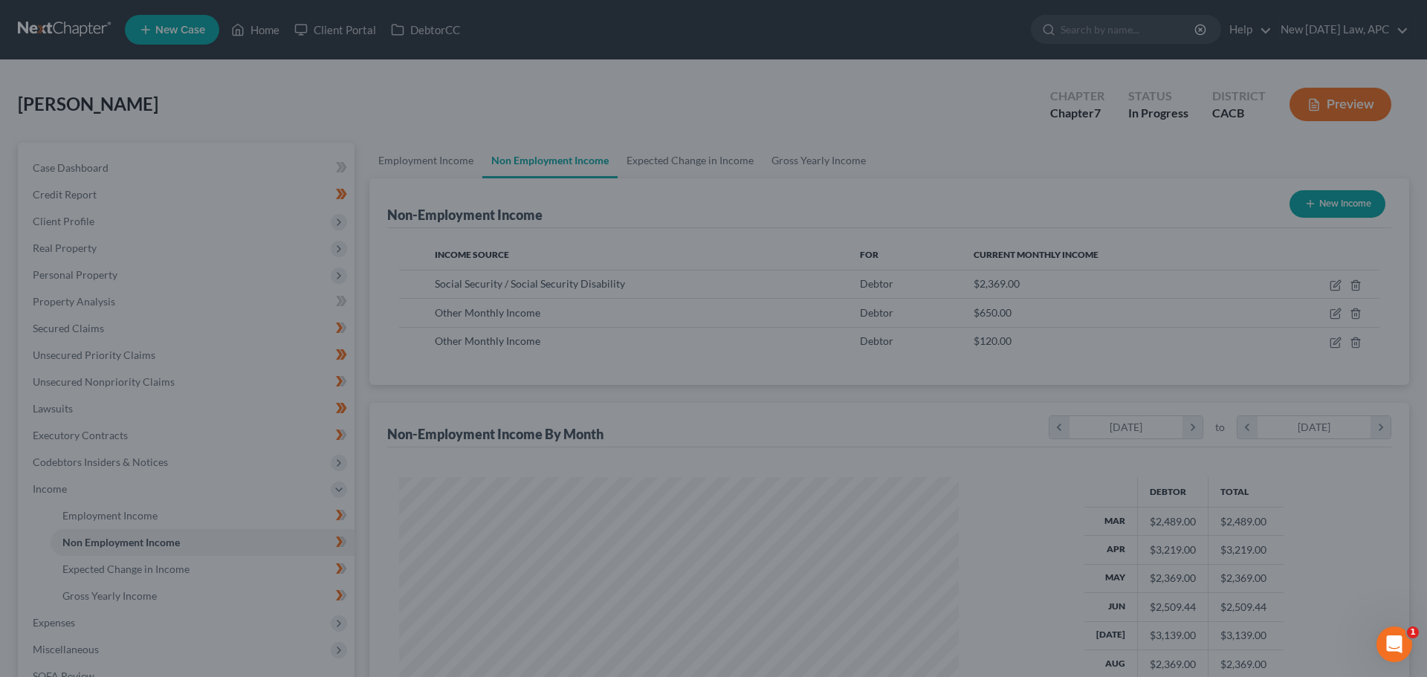
scroll to position [742845, 742538]
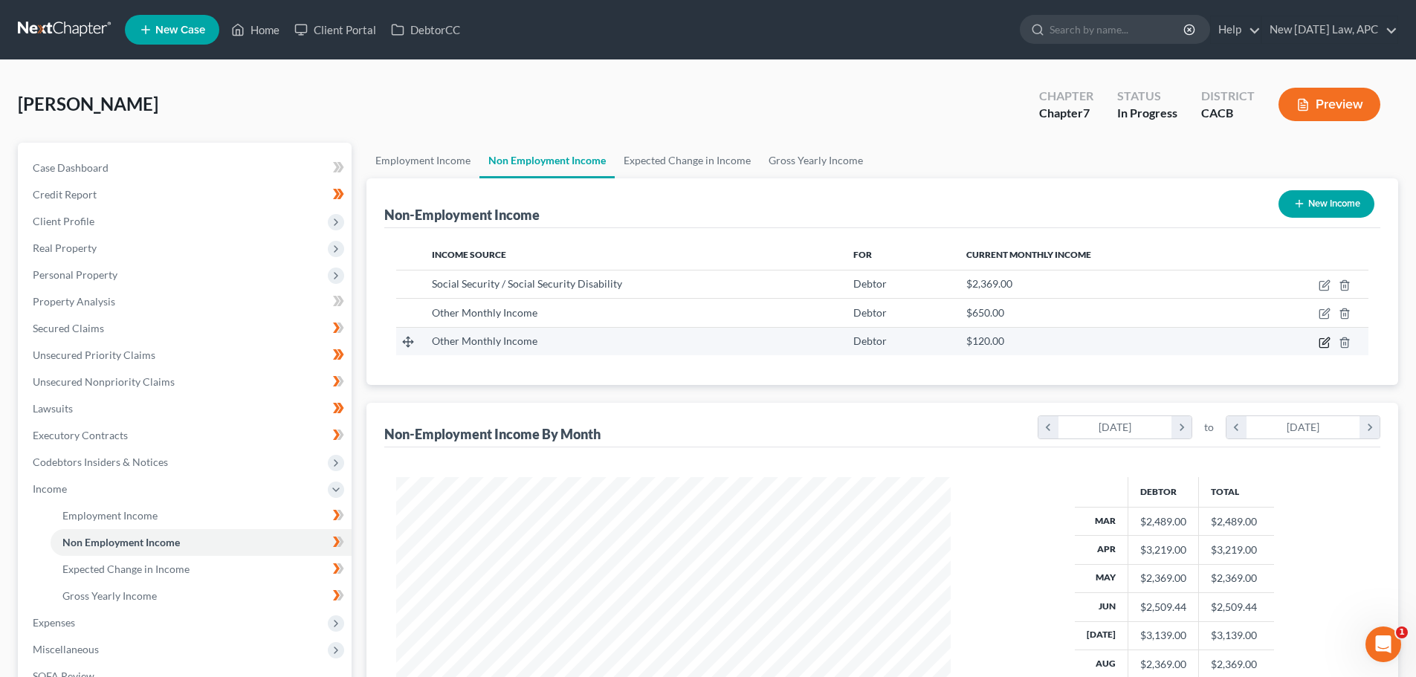
click at [1321, 341] on icon "button" at bounding box center [1324, 343] width 12 height 12
select select "13"
select select "0"
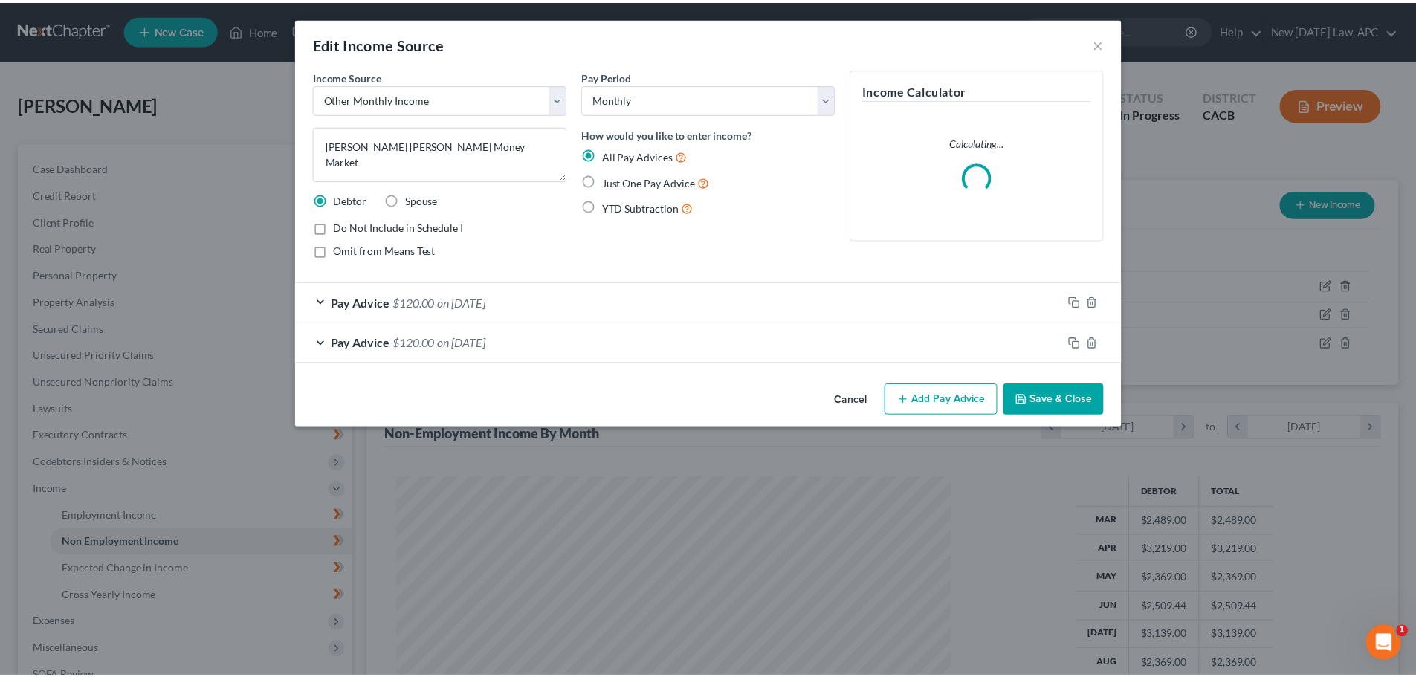
scroll to position [279, 589]
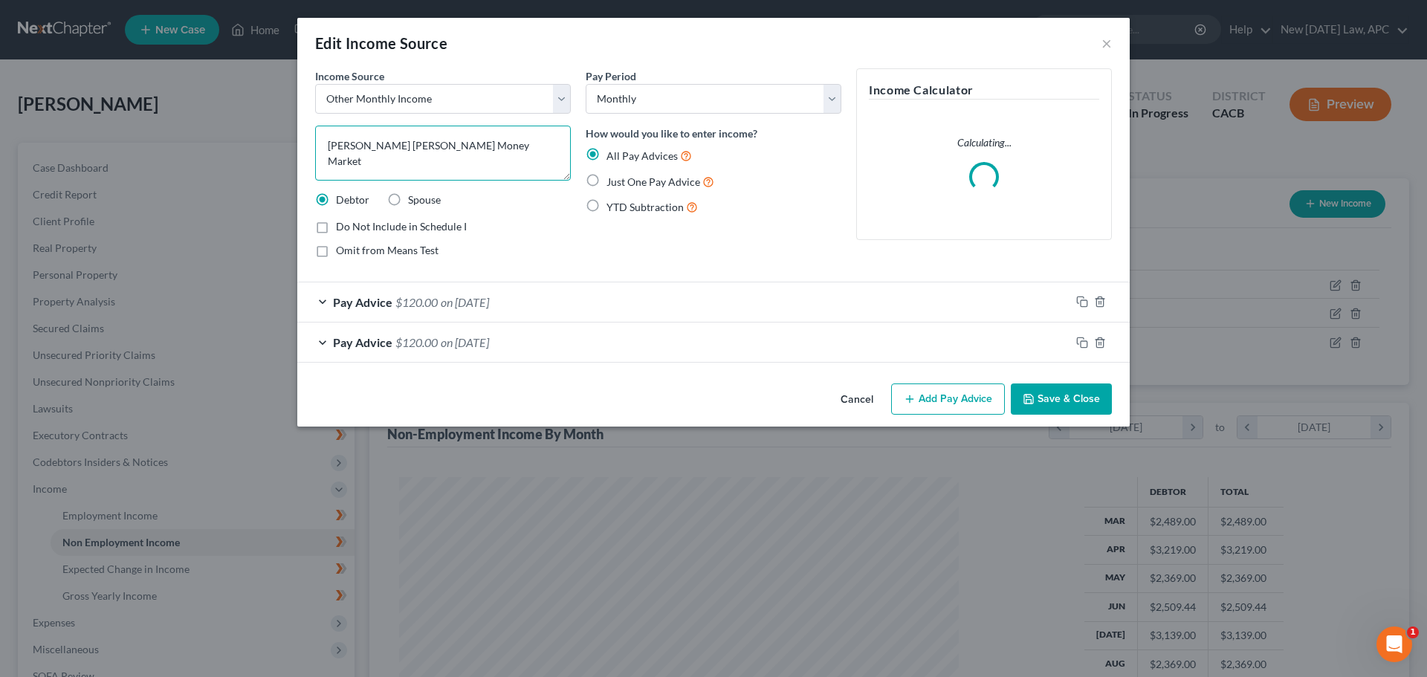
click at [466, 138] on textarea "[PERSON_NAME] [PERSON_NAME] Money Market" at bounding box center [443, 153] width 256 height 55
drag, startPoint x: 499, startPoint y: 146, endPoint x: 404, endPoint y: 140, distance: 96.0
click at [404, 140] on textarea "[PERSON_NAME] [PERSON_NAME] Money Market" at bounding box center [443, 153] width 256 height 55
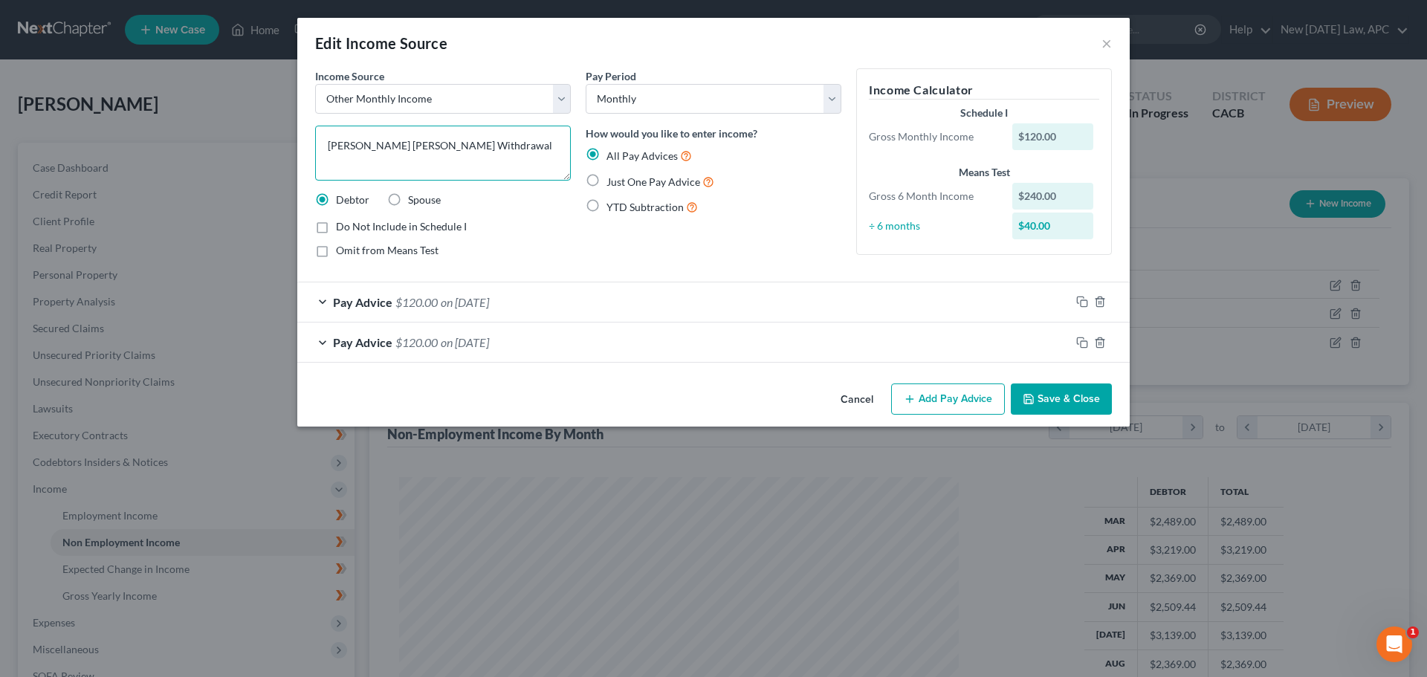
type textarea "[PERSON_NAME] [PERSON_NAME] Withdrawal"
click at [1078, 396] on button "Save & Close" at bounding box center [1061, 398] width 101 height 31
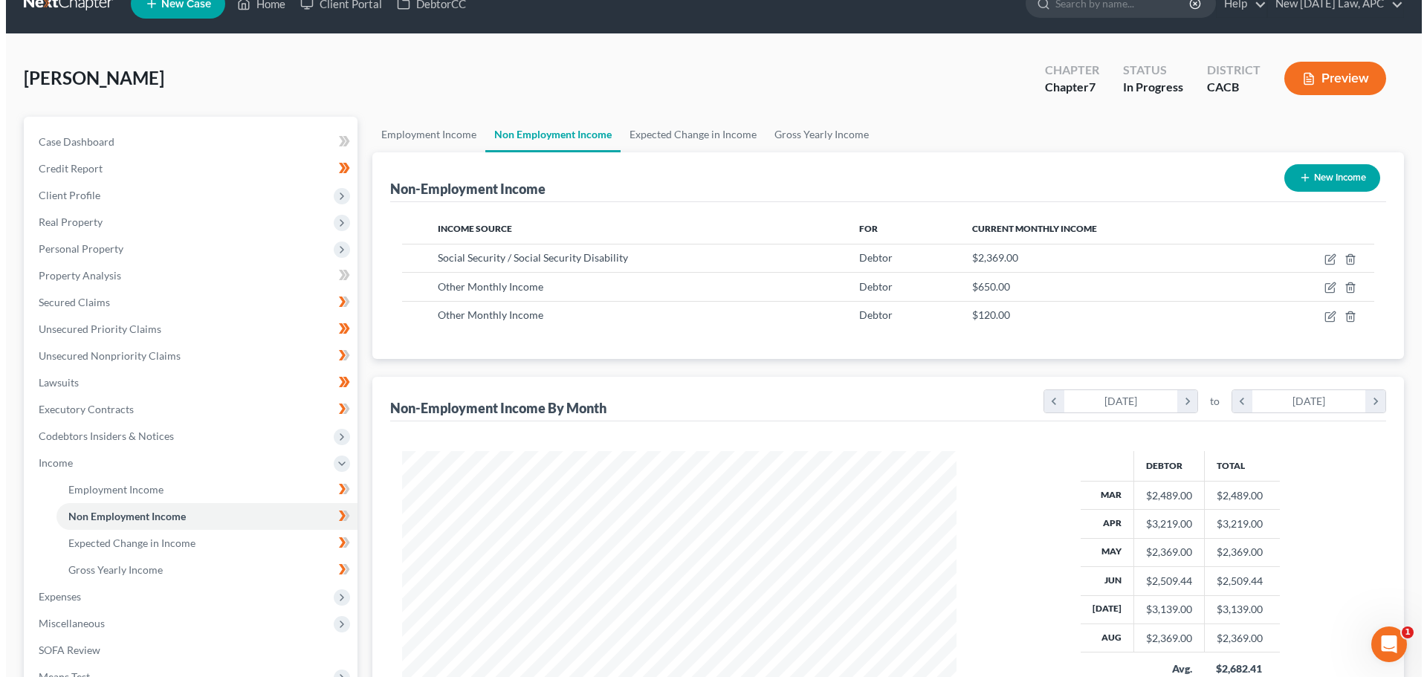
scroll to position [0, 0]
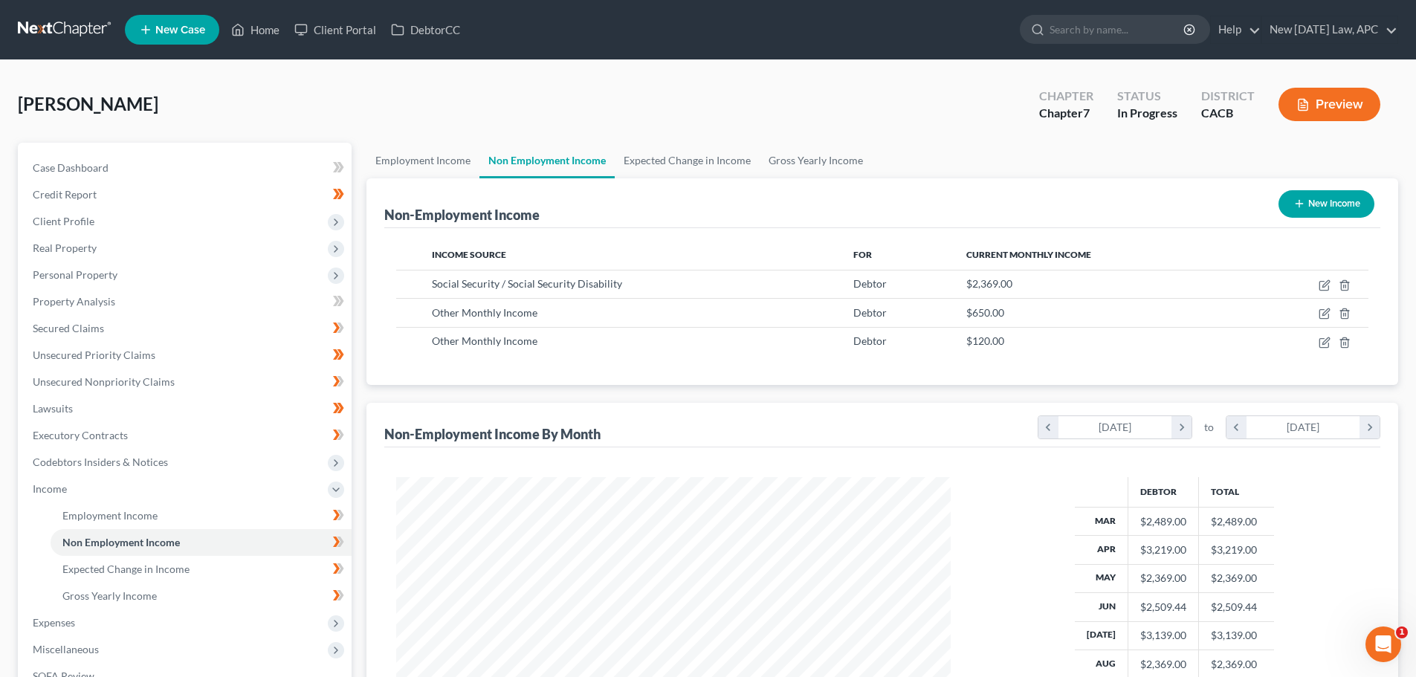
click at [1299, 107] on icon "button" at bounding box center [1302, 104] width 13 height 13
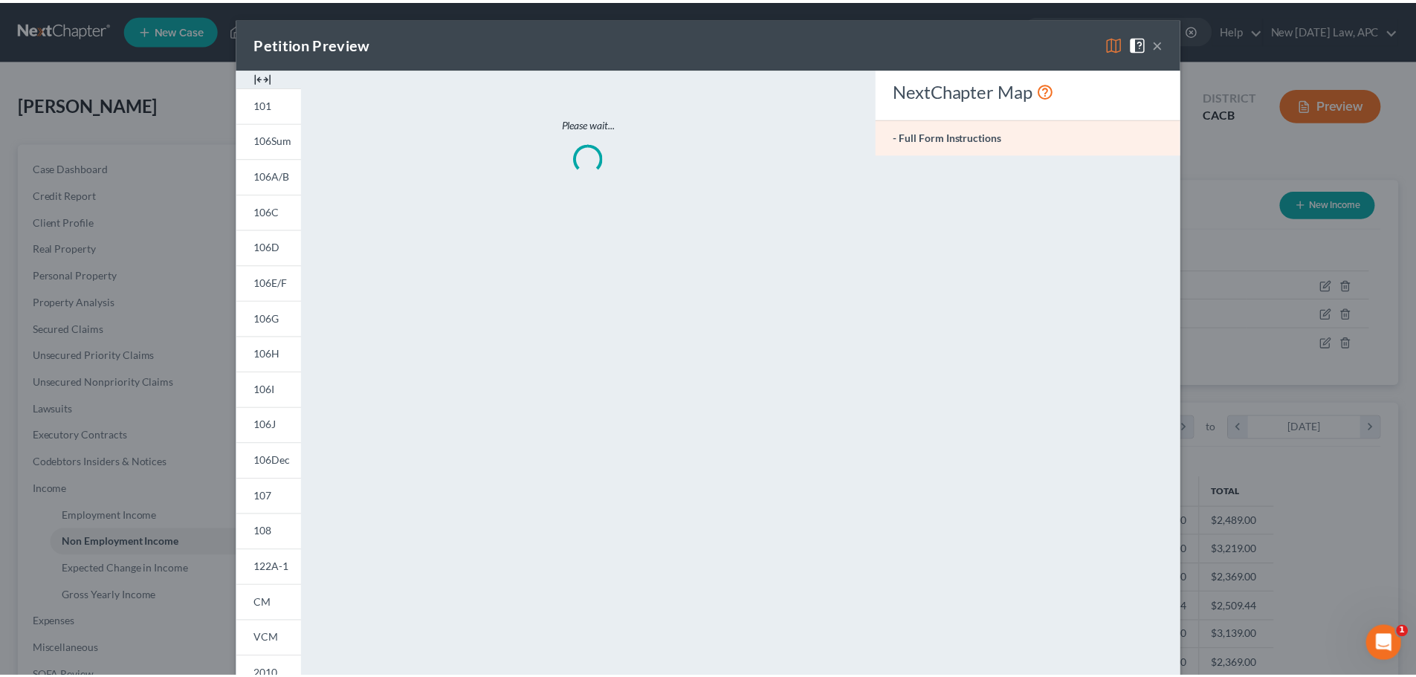
scroll to position [279, 589]
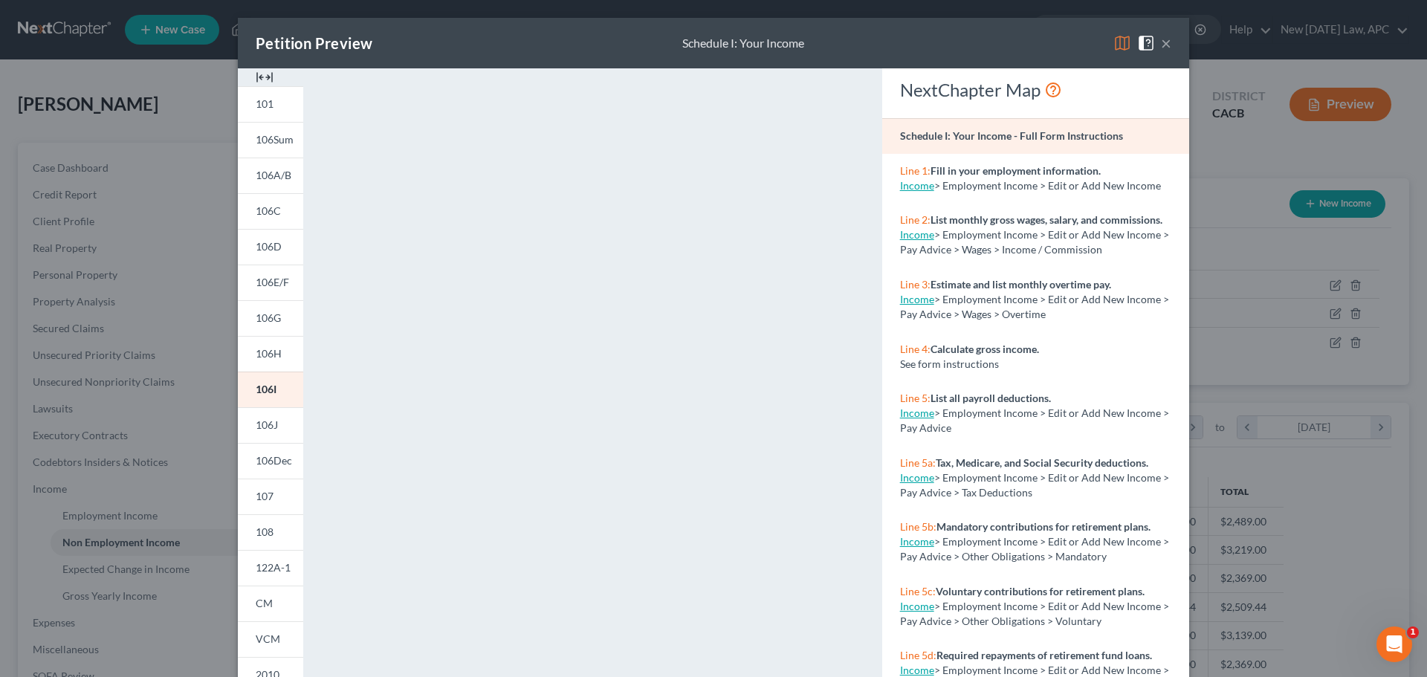
drag, startPoint x: 1159, startPoint y: 42, endPoint x: 1161, endPoint y: 59, distance: 16.5
click at [1161, 42] on button "×" at bounding box center [1166, 43] width 10 height 18
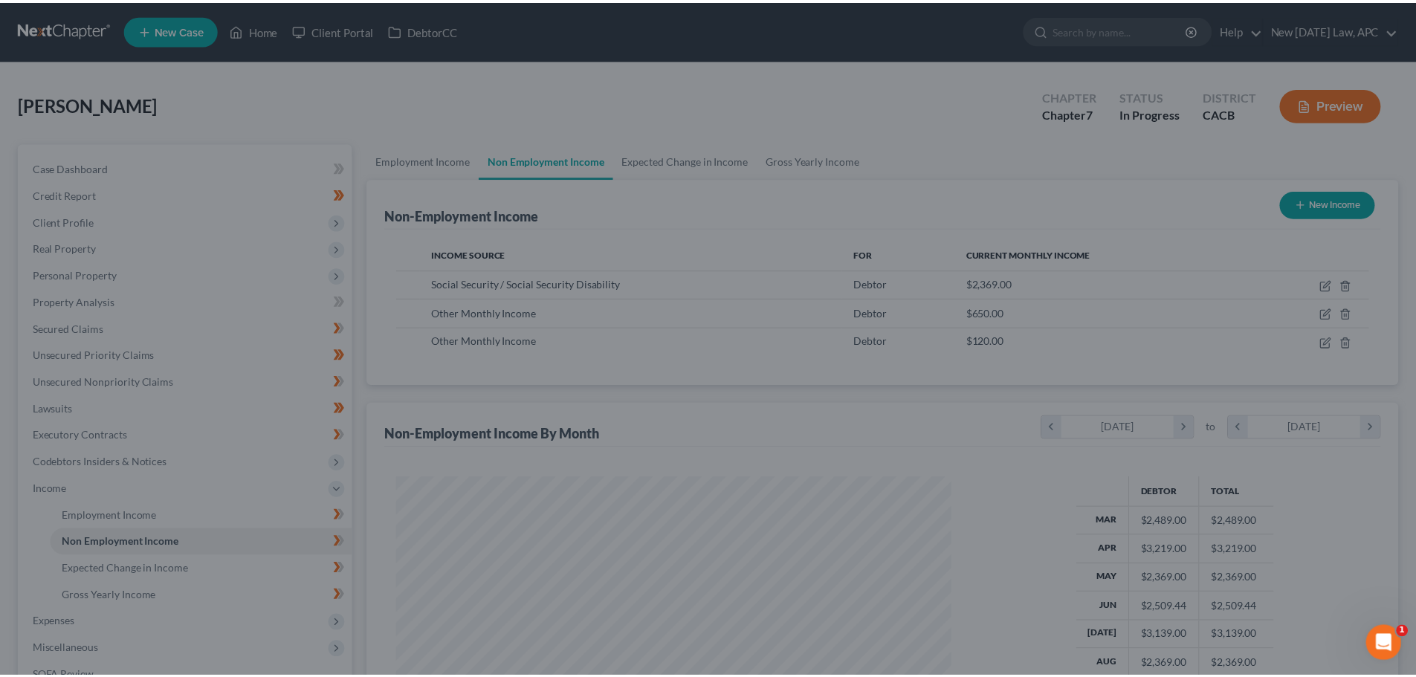
scroll to position [742845, 742538]
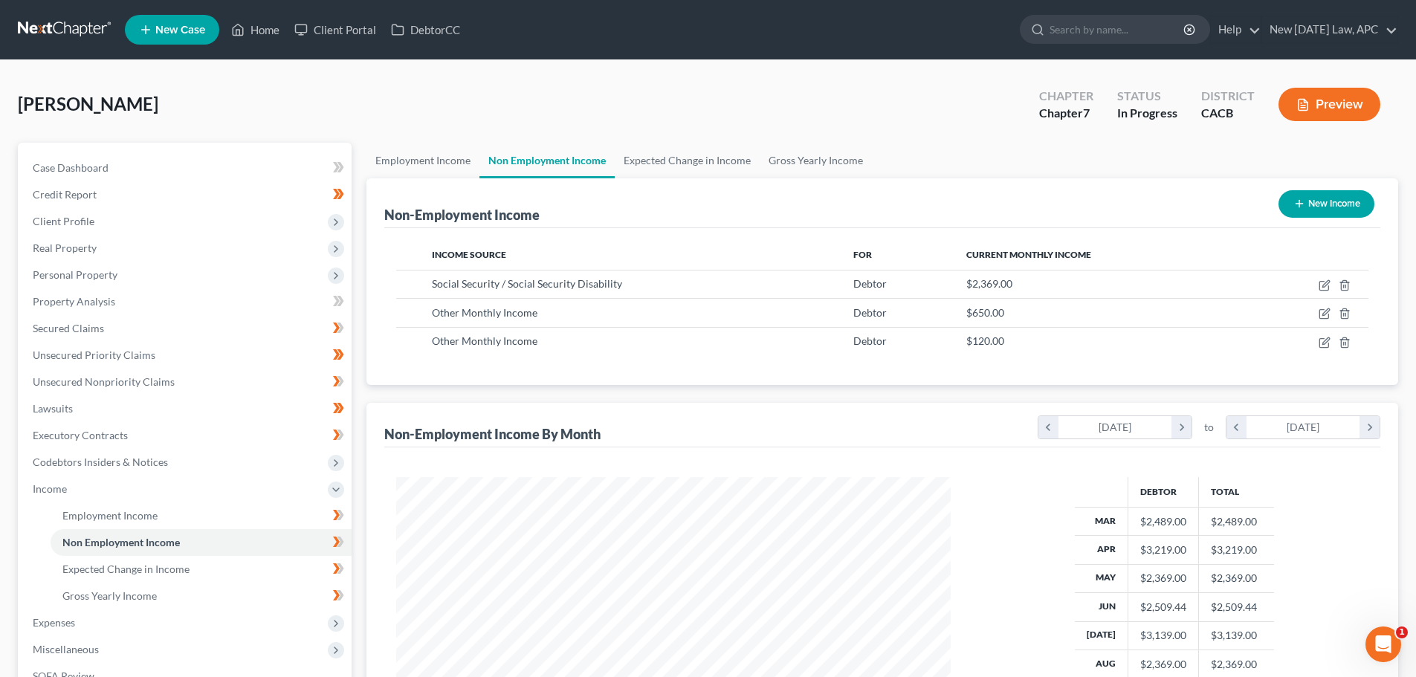
click at [486, 156] on link "Non Employment Income" at bounding box center [546, 161] width 135 height 36
click at [455, 155] on link "Employment Income" at bounding box center [422, 161] width 113 height 36
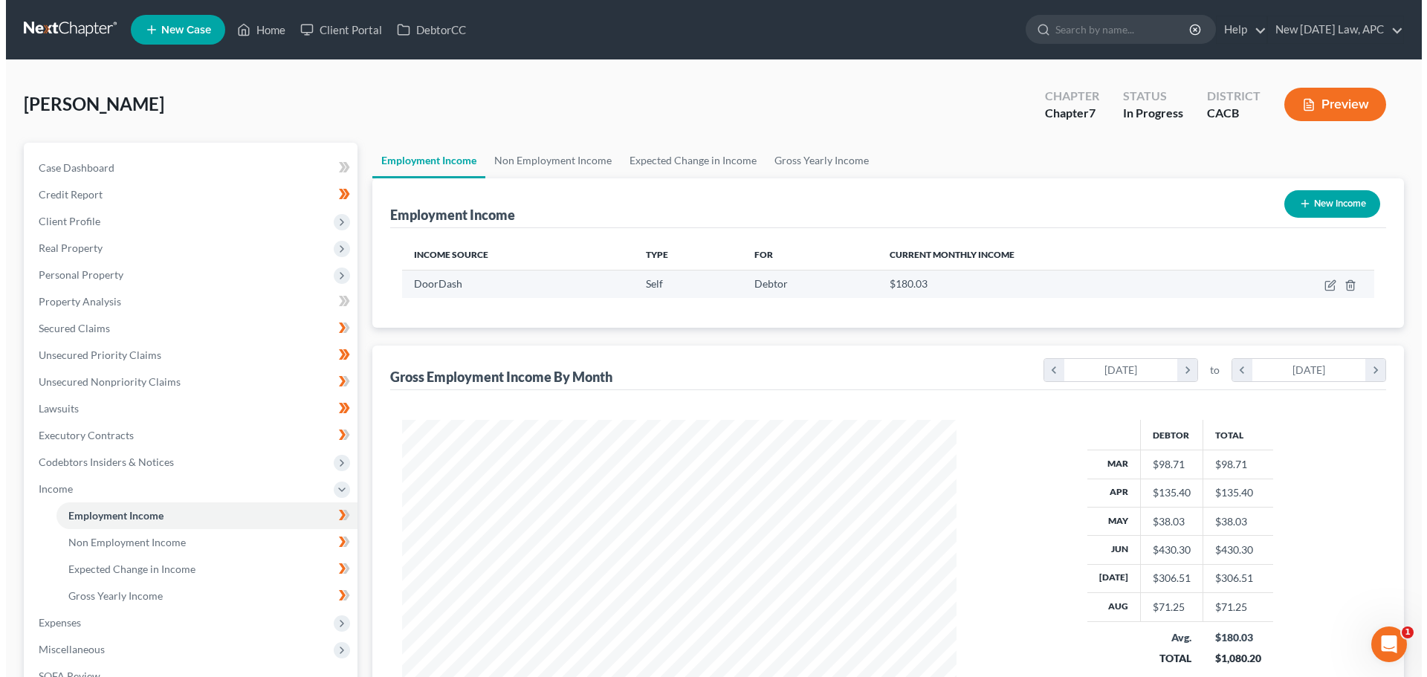
scroll to position [277, 584]
click at [1323, 282] on icon "button" at bounding box center [1323, 286] width 9 height 9
select select "1"
select select "4"
select select "3"
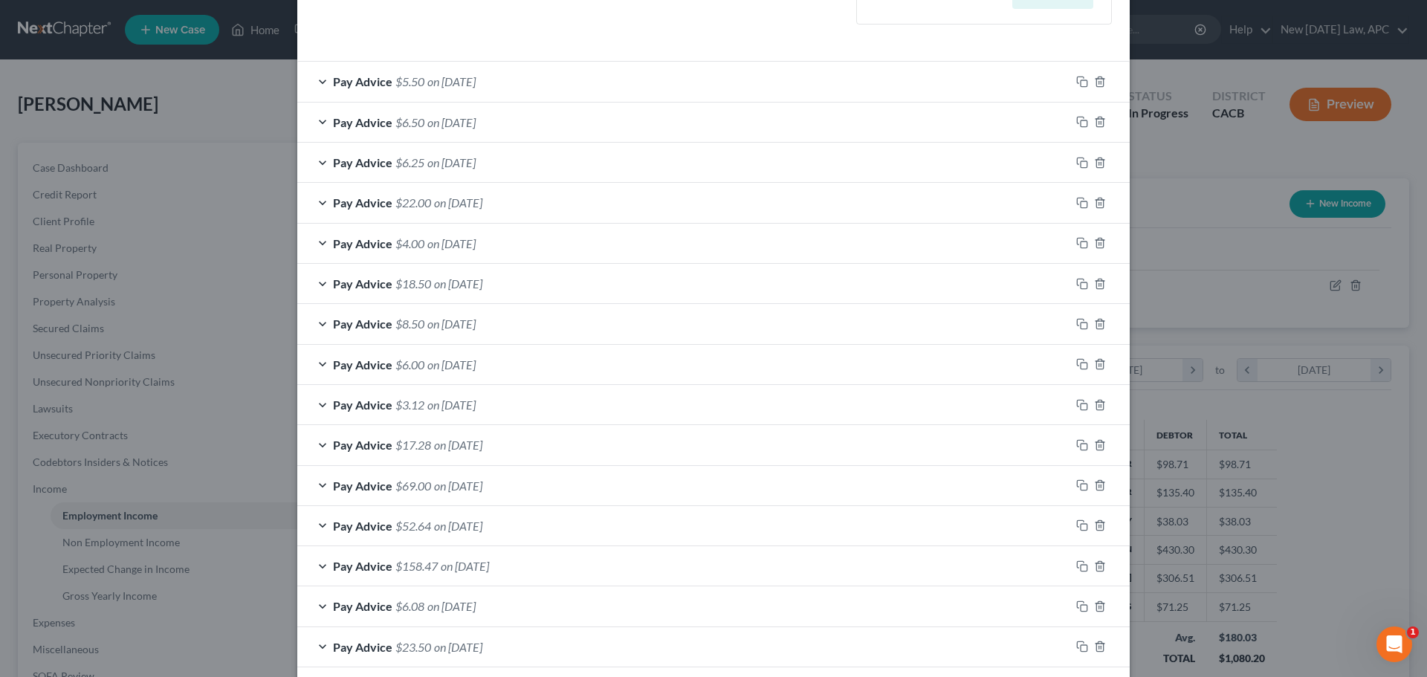
scroll to position [0, 0]
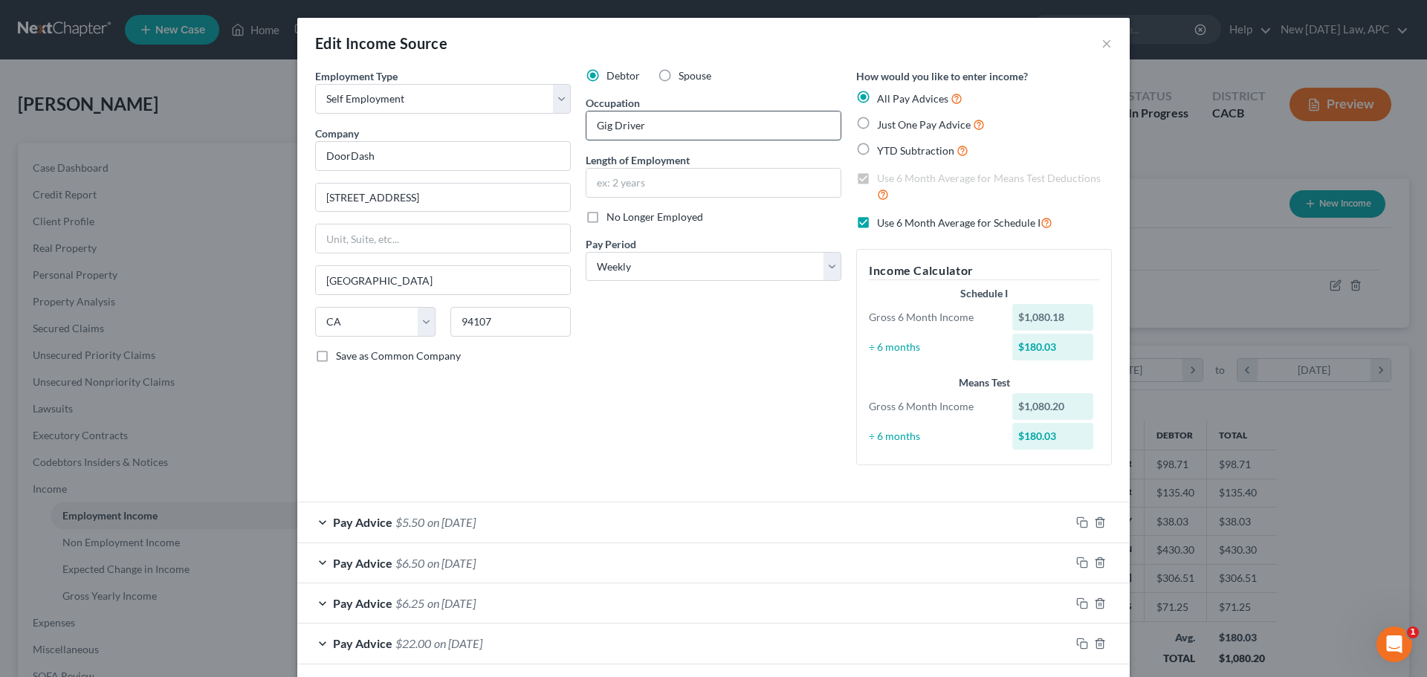
click at [662, 123] on input "Gig Driver" at bounding box center [713, 125] width 254 height 28
drag, startPoint x: 653, startPoint y: 118, endPoint x: 561, endPoint y: 110, distance: 92.5
click at [561, 110] on div "Employment Type * Select Full or [DEMOGRAPHIC_DATA] Employment Self Employment …" at bounding box center [713, 278] width 811 height 421
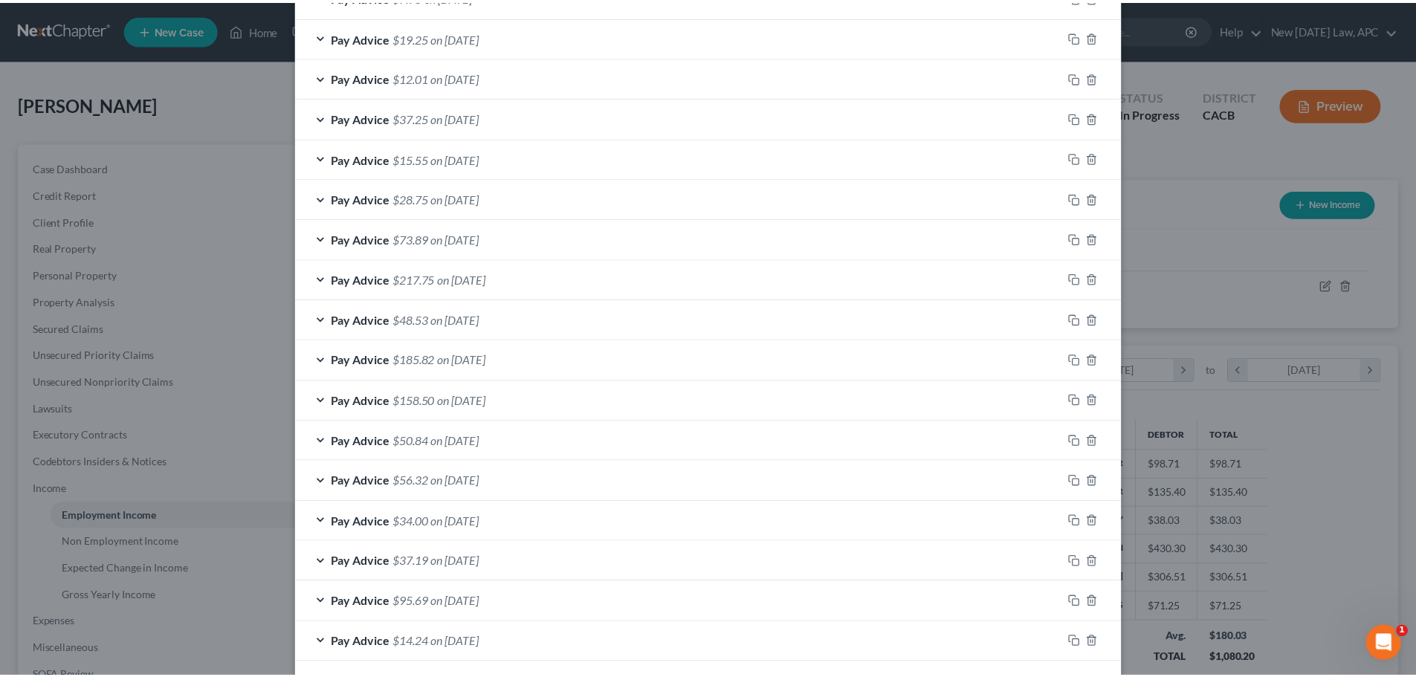
scroll to position [2370, 0]
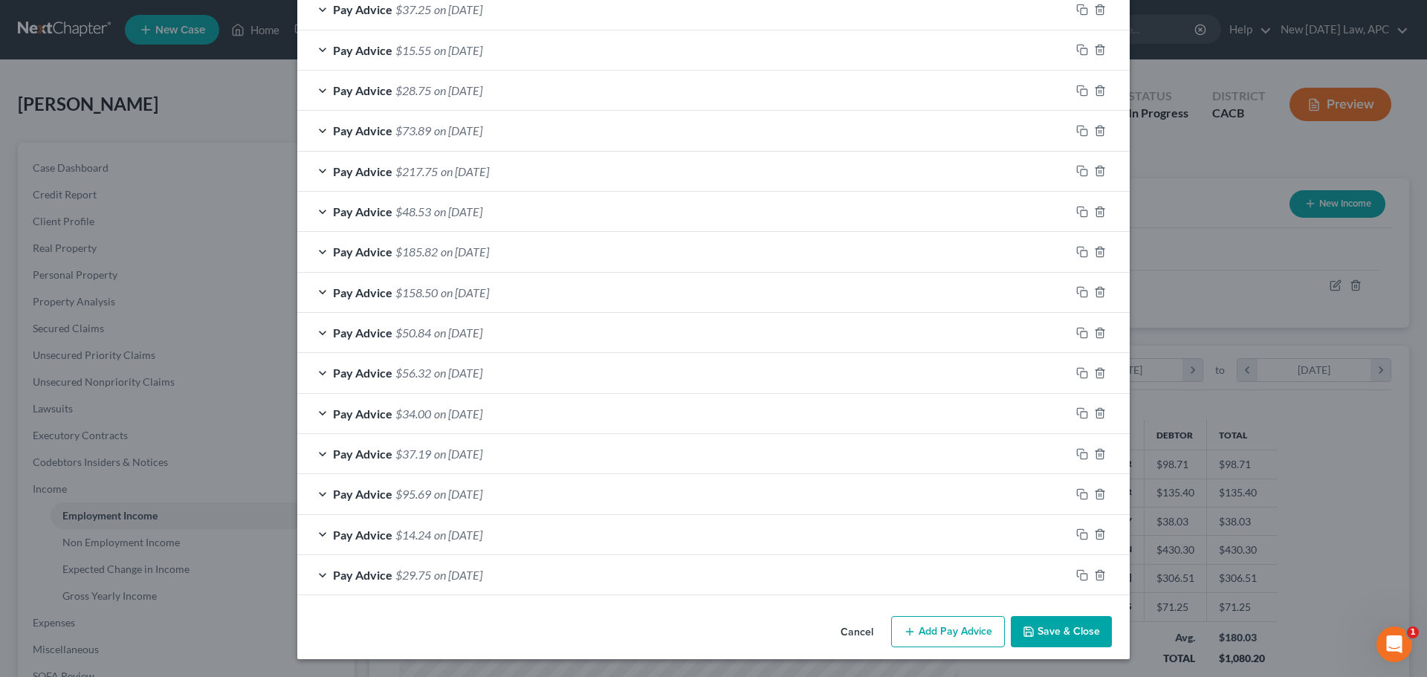
type input "Self Employed - Delivery Driver"
click at [1066, 626] on button "Save & Close" at bounding box center [1061, 631] width 101 height 31
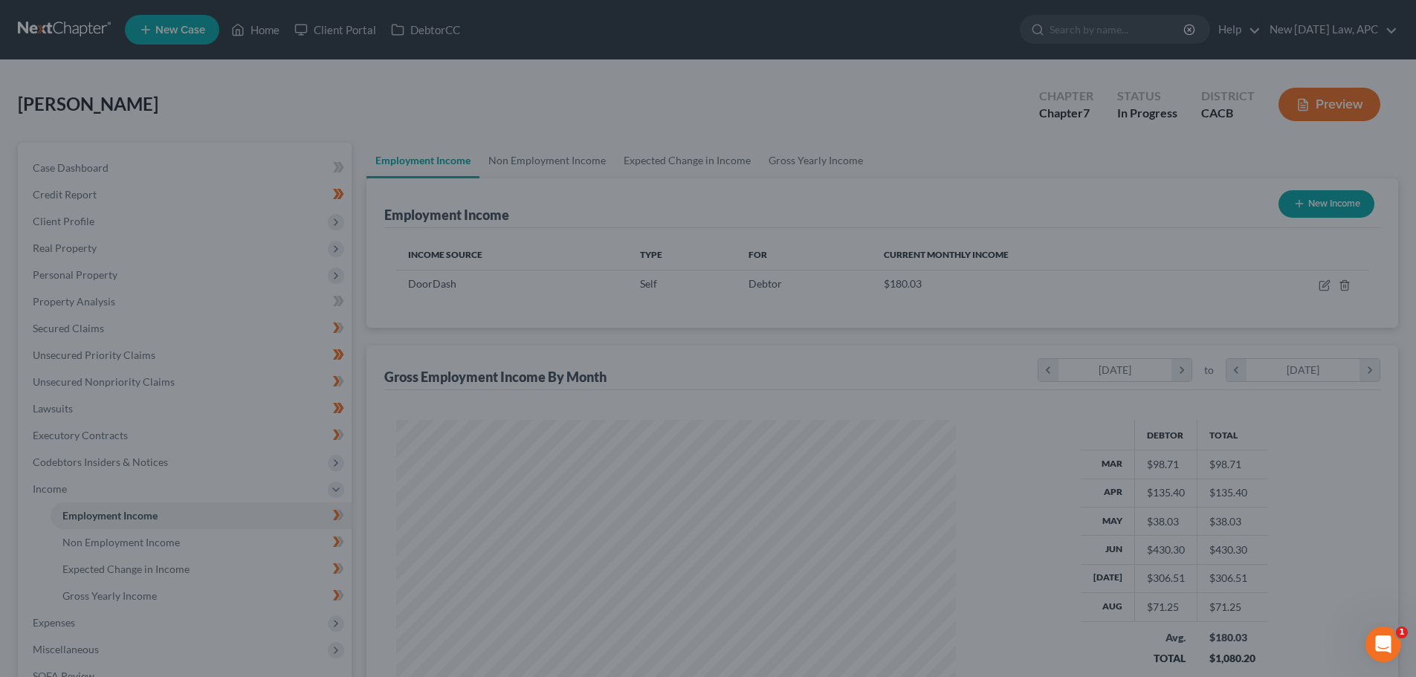
scroll to position [277, 584]
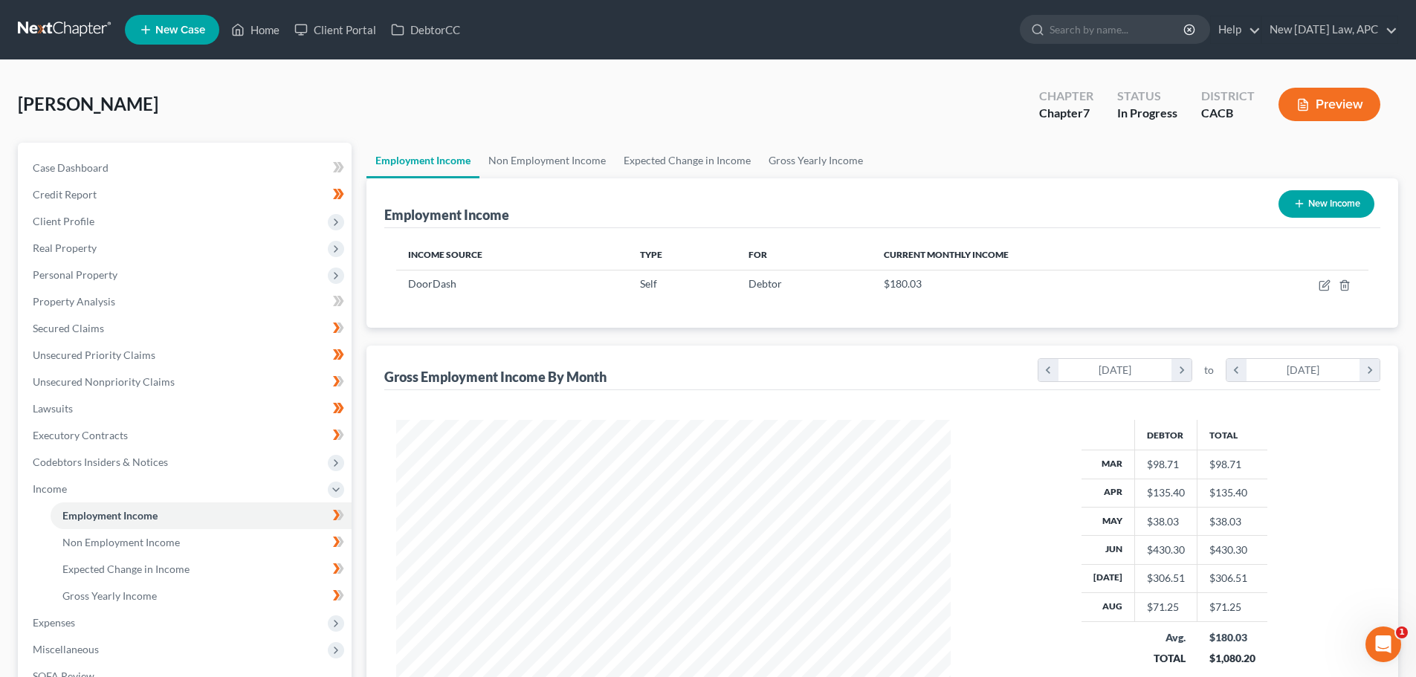
click at [1329, 103] on button "Preview" at bounding box center [1329, 104] width 102 height 33
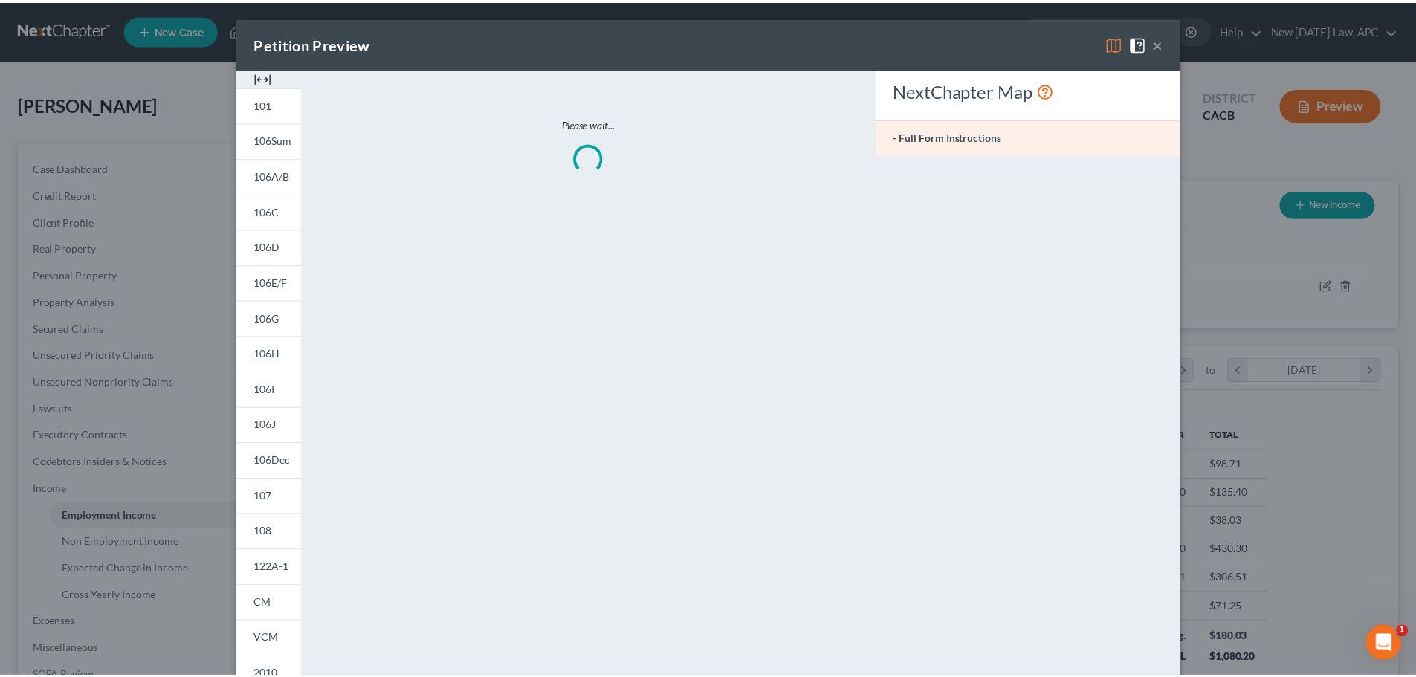
scroll to position [279, 589]
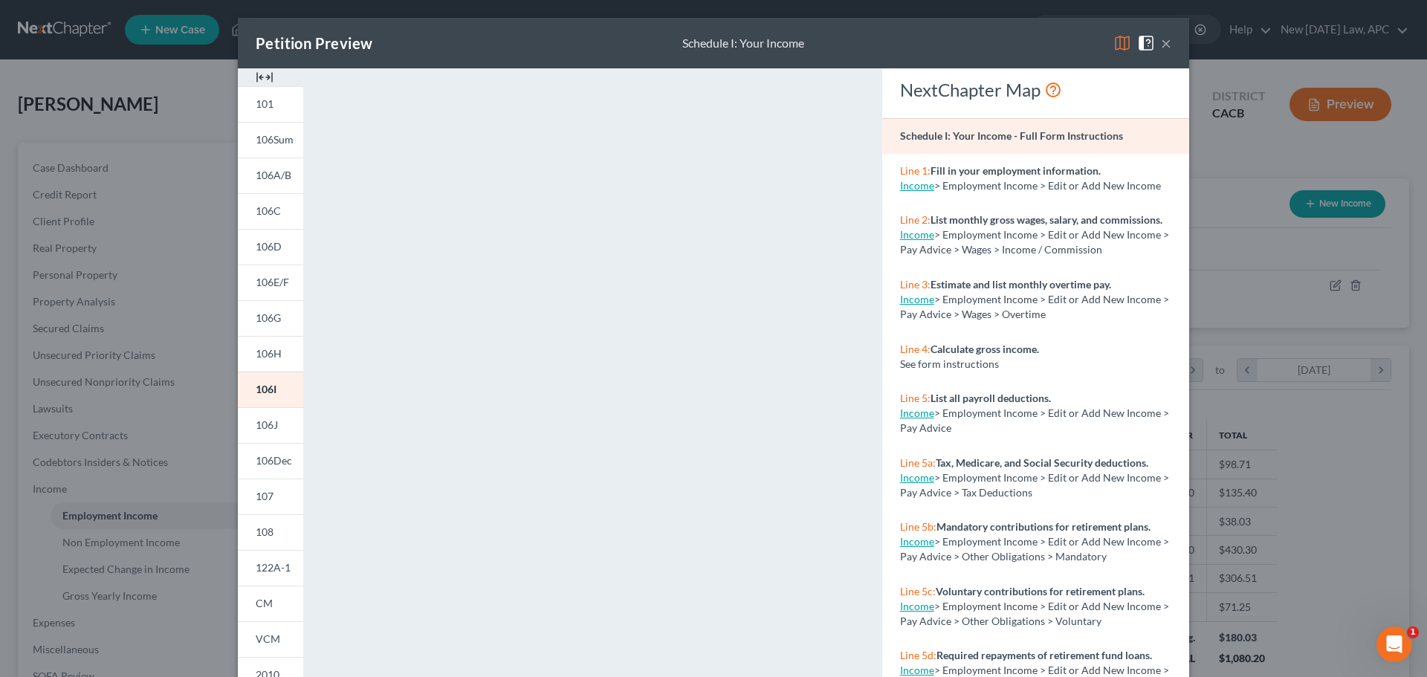
click at [1161, 38] on button "×" at bounding box center [1166, 43] width 10 height 18
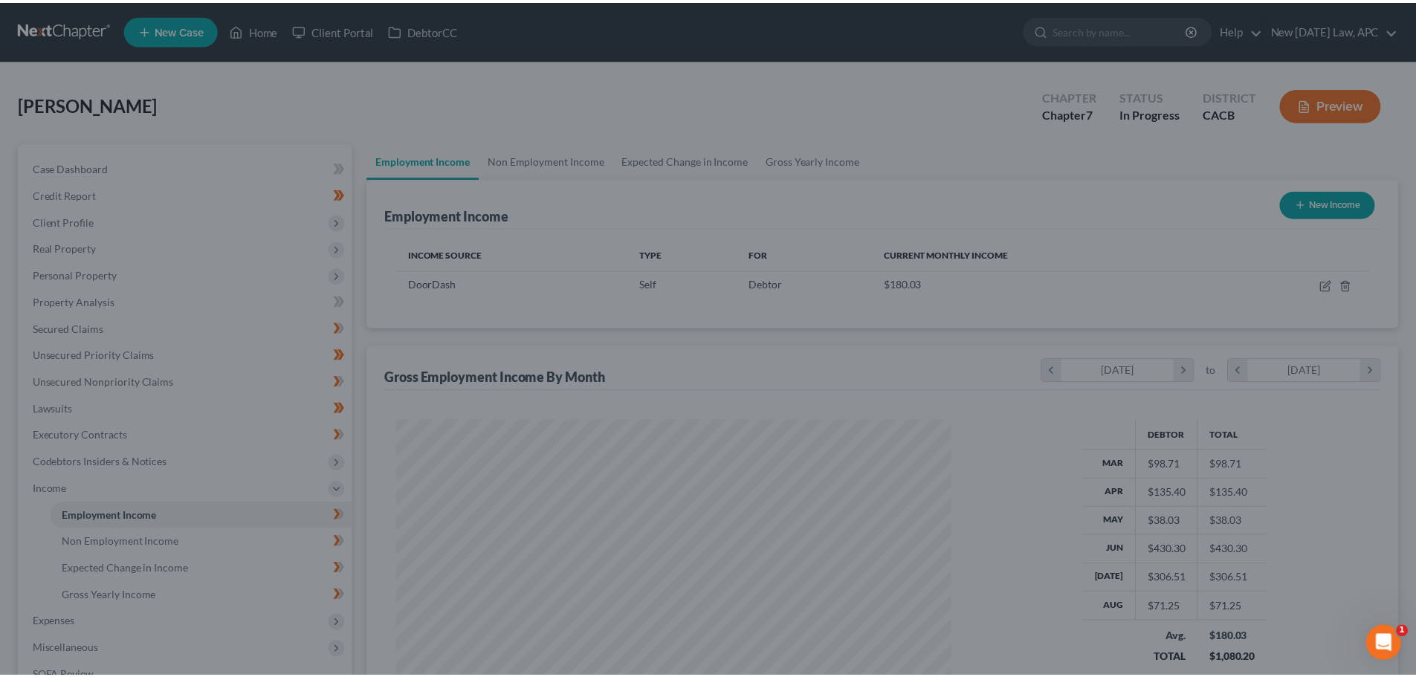
scroll to position [742845, 742538]
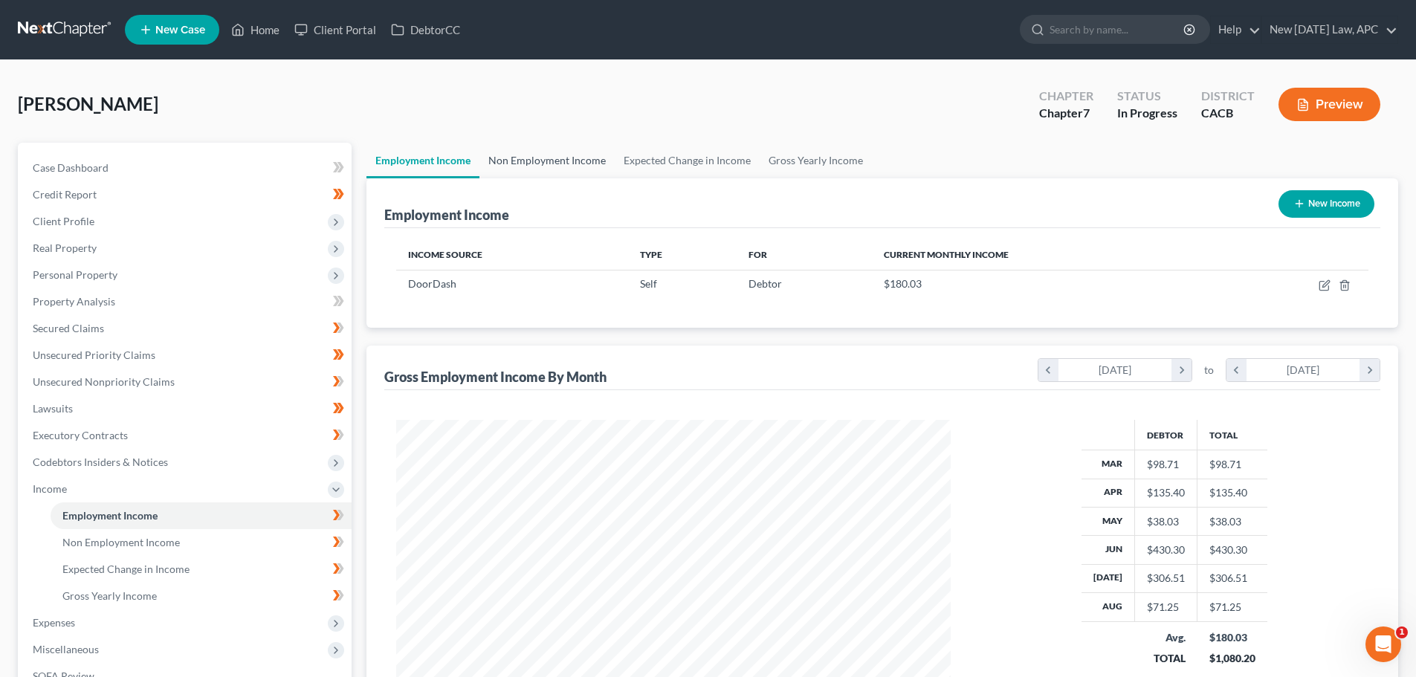
click at [577, 155] on link "Non Employment Income" at bounding box center [546, 161] width 135 height 36
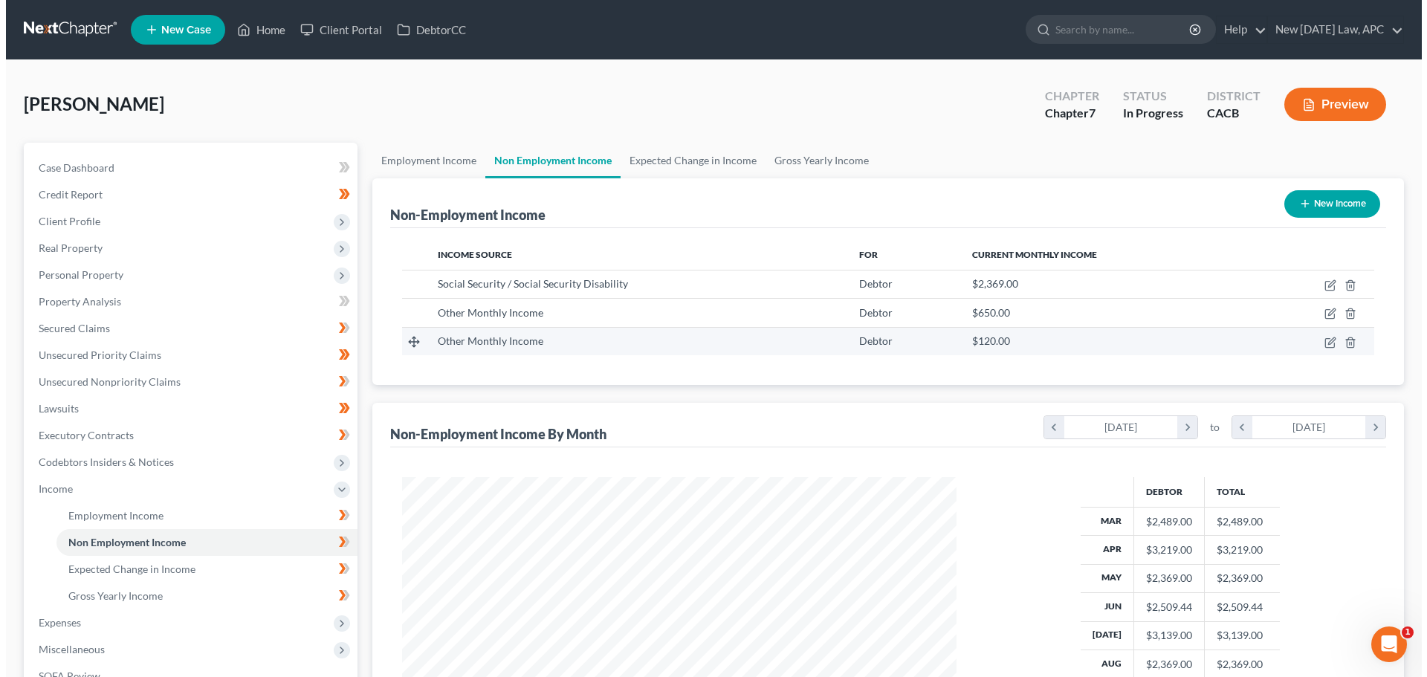
scroll to position [277, 584]
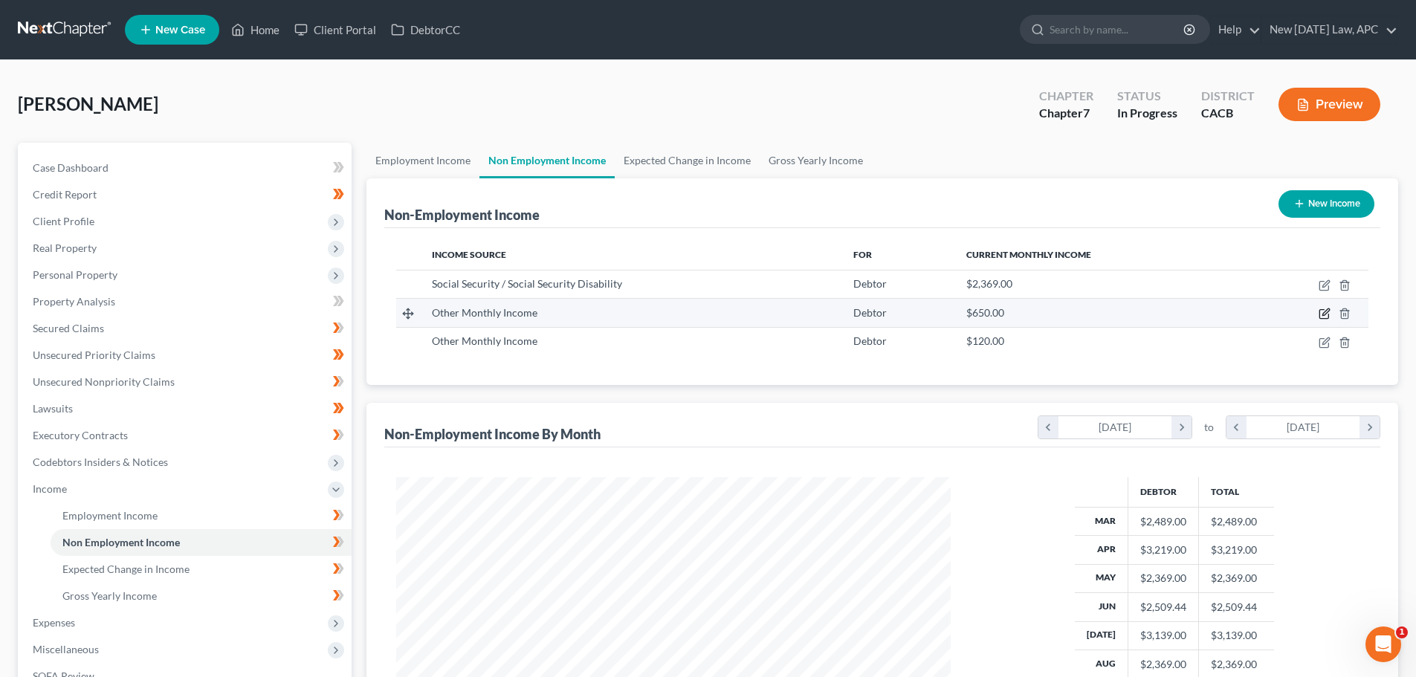
click at [1321, 309] on icon "button" at bounding box center [1324, 314] width 12 height 12
select select "13"
select select "0"
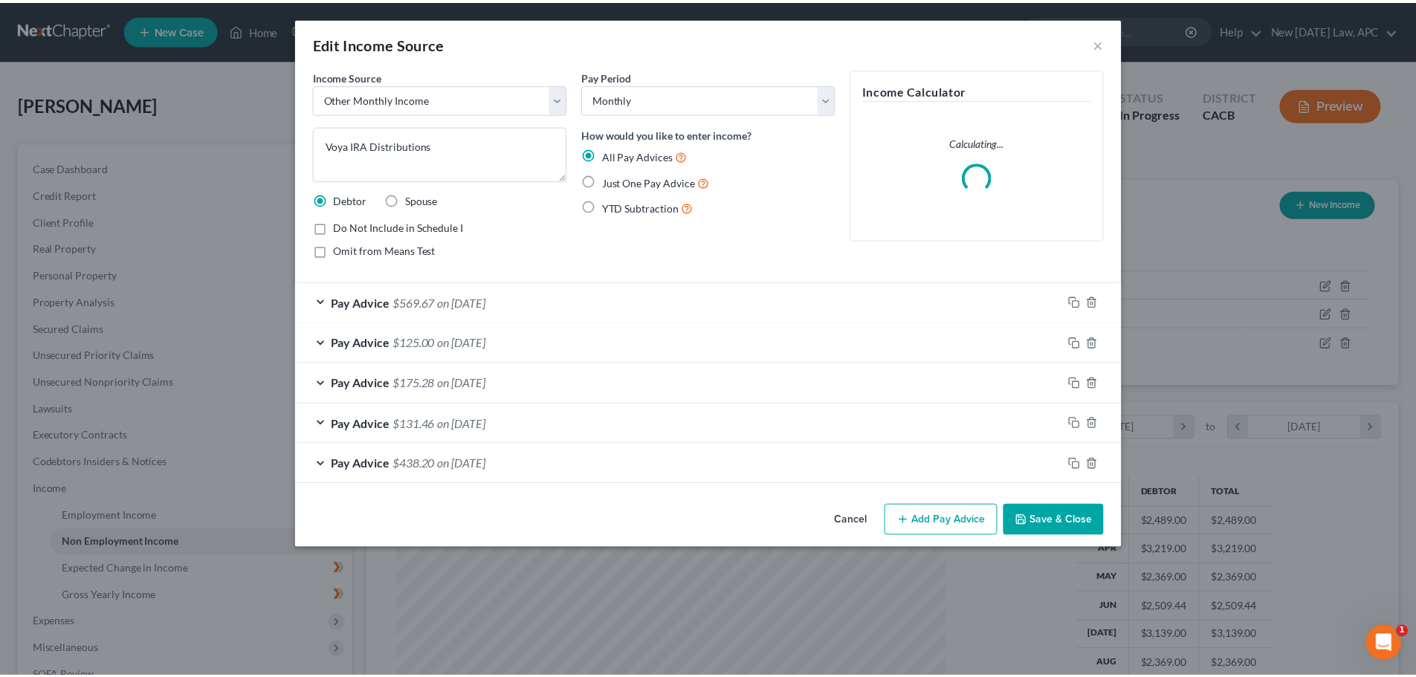
scroll to position [279, 589]
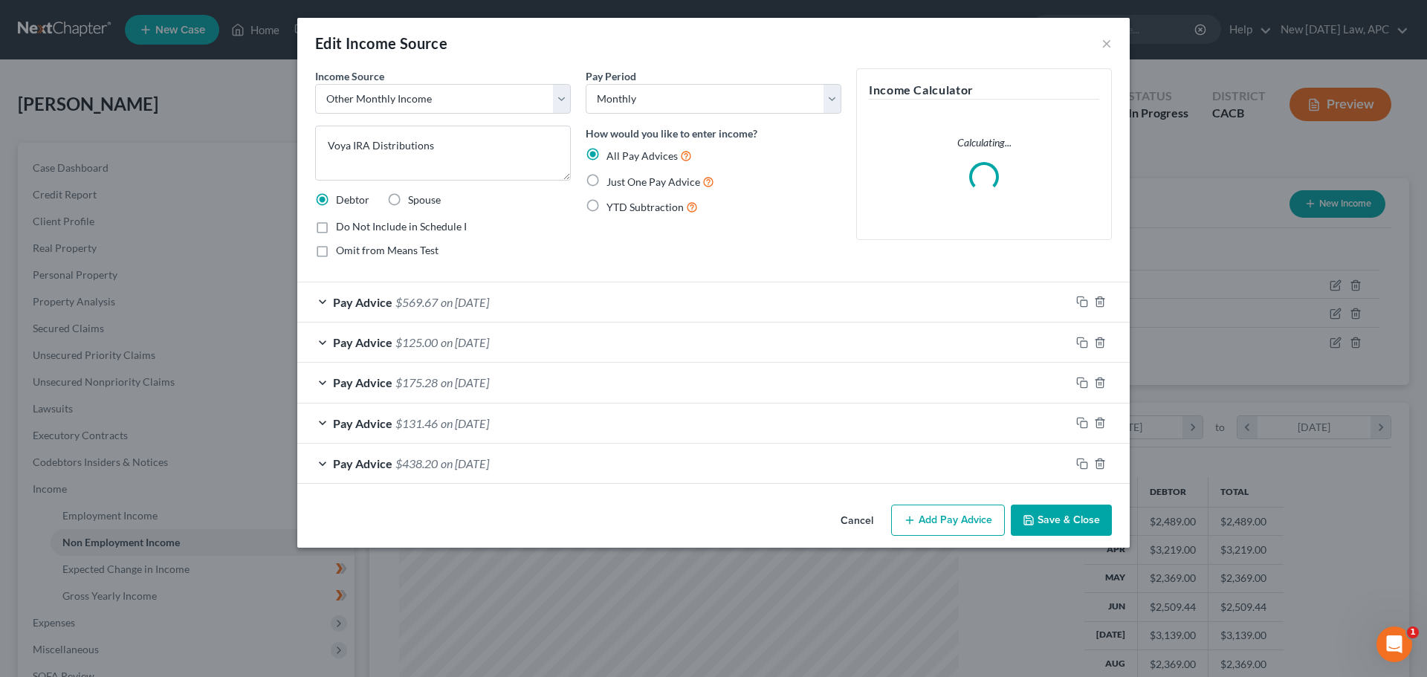
click at [336, 222] on label "Do Not Include in Schedule I" at bounding box center [401, 226] width 131 height 15
click at [342, 222] on input "Do Not Include in Schedule I" at bounding box center [347, 224] width 10 height 10
checkbox input "true"
drag, startPoint x: 1076, startPoint y: 508, endPoint x: 1083, endPoint y: 508, distance: 7.5
click at [1076, 509] on button "Save & Close" at bounding box center [1061, 520] width 101 height 31
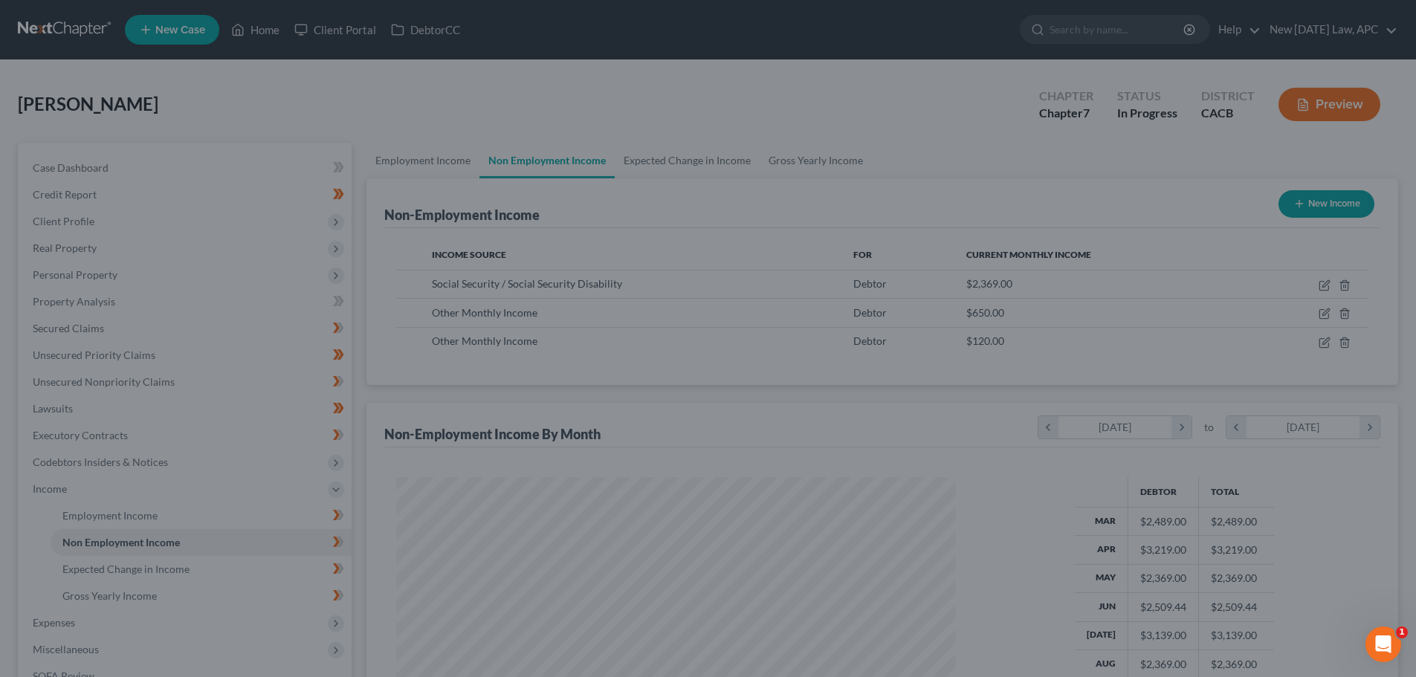
scroll to position [277, 584]
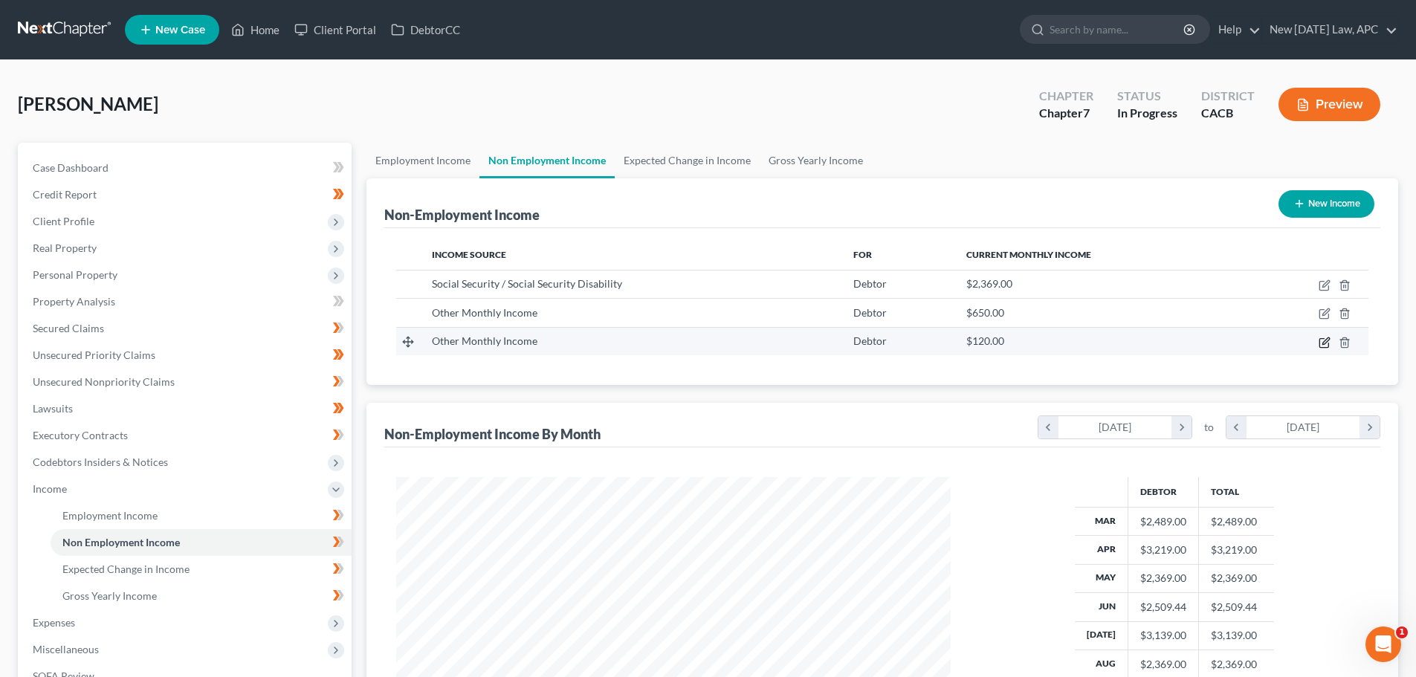
click at [1323, 345] on icon "button" at bounding box center [1324, 343] width 12 height 12
select select "13"
select select "0"
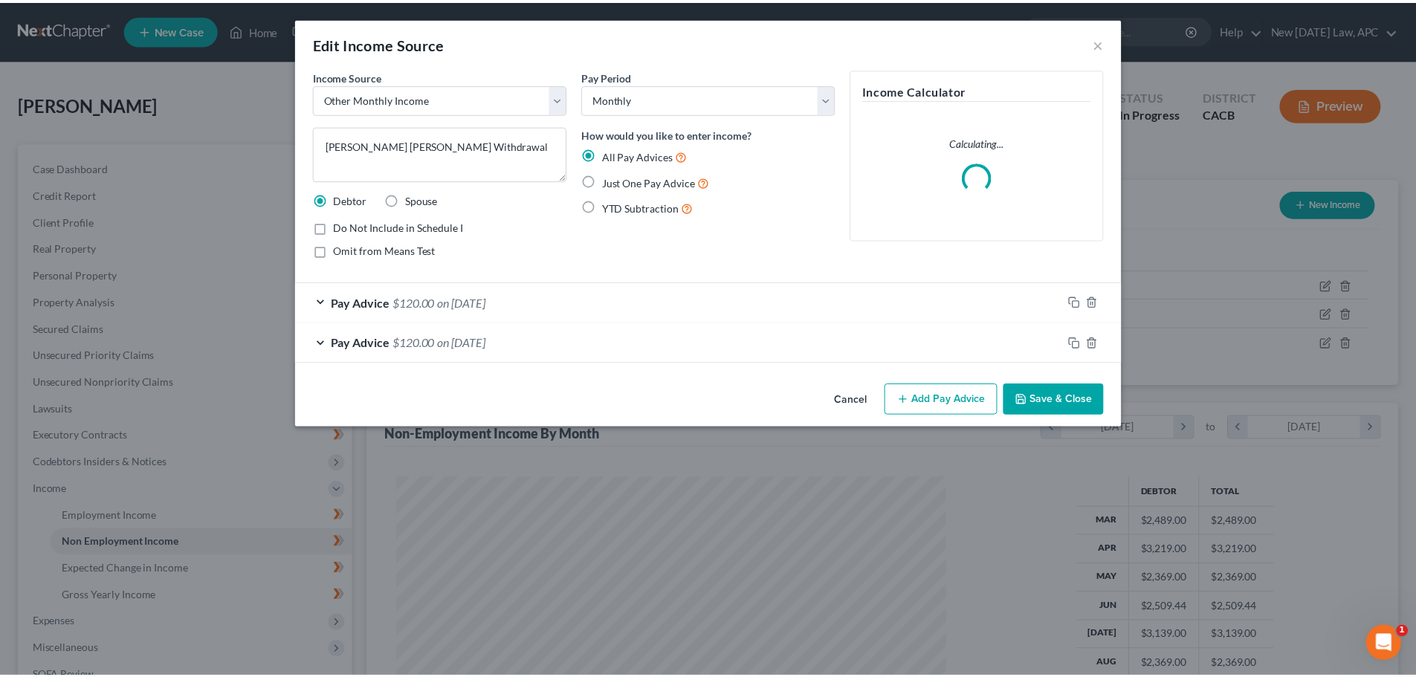
scroll to position [279, 589]
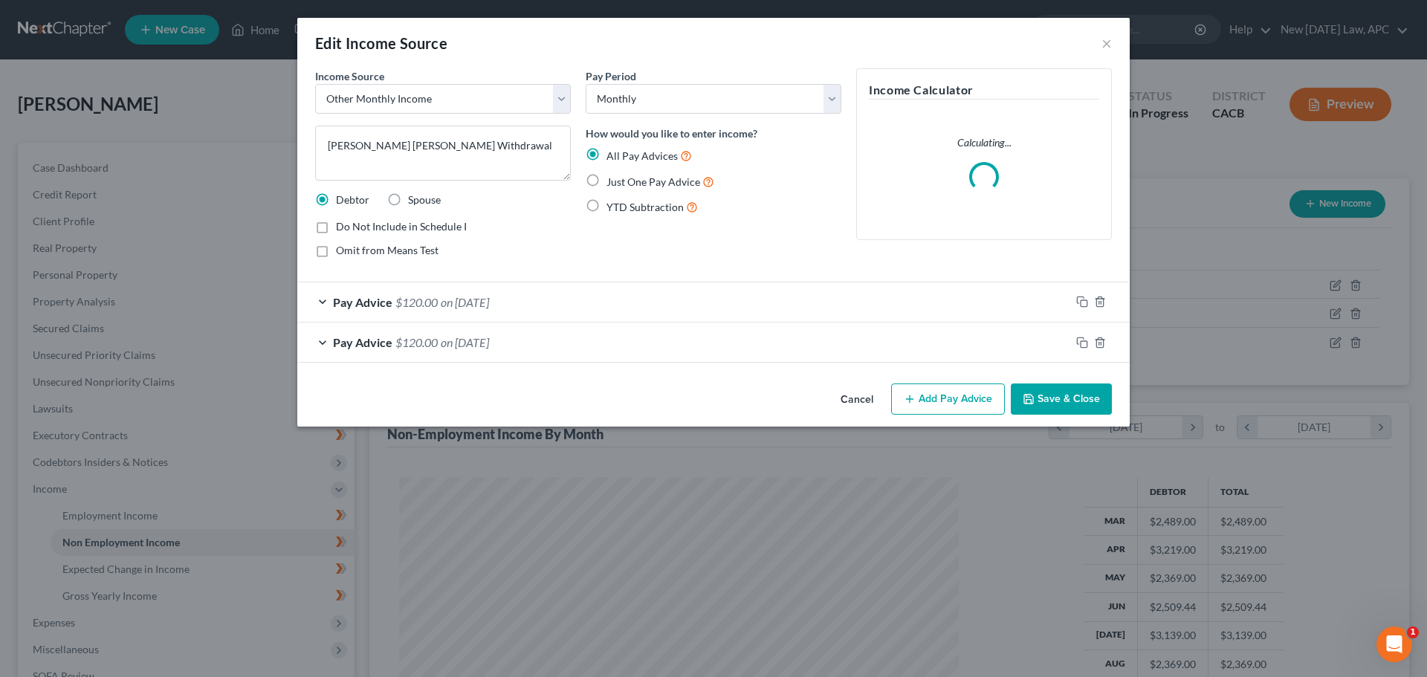
click at [336, 230] on label "Do Not Include in Schedule I" at bounding box center [401, 226] width 131 height 15
click at [342, 229] on input "Do Not Include in Schedule I" at bounding box center [347, 224] width 10 height 10
checkbox input "true"
click at [473, 147] on textarea "[PERSON_NAME] [PERSON_NAME] Withdrawal" at bounding box center [443, 153] width 256 height 55
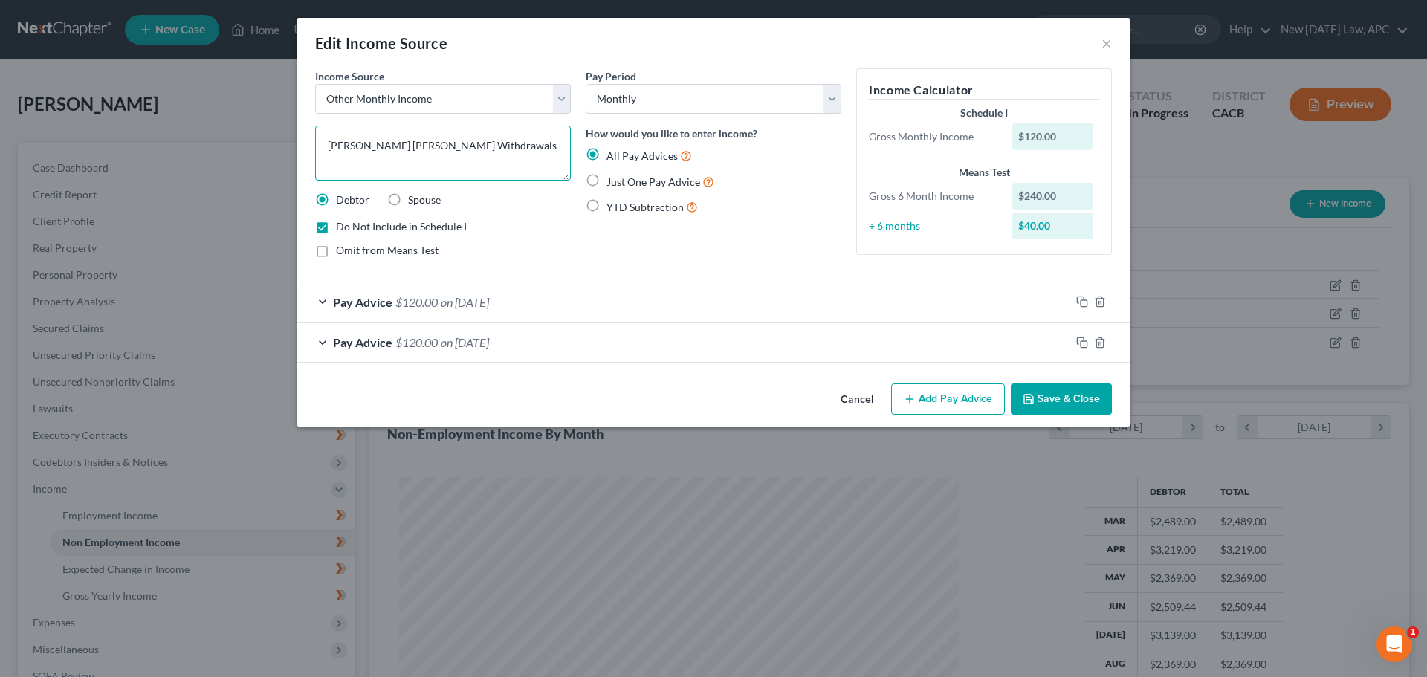
type textarea "[PERSON_NAME] [PERSON_NAME] Withdrawals"
click at [1039, 398] on button "Save & Close" at bounding box center [1061, 398] width 101 height 31
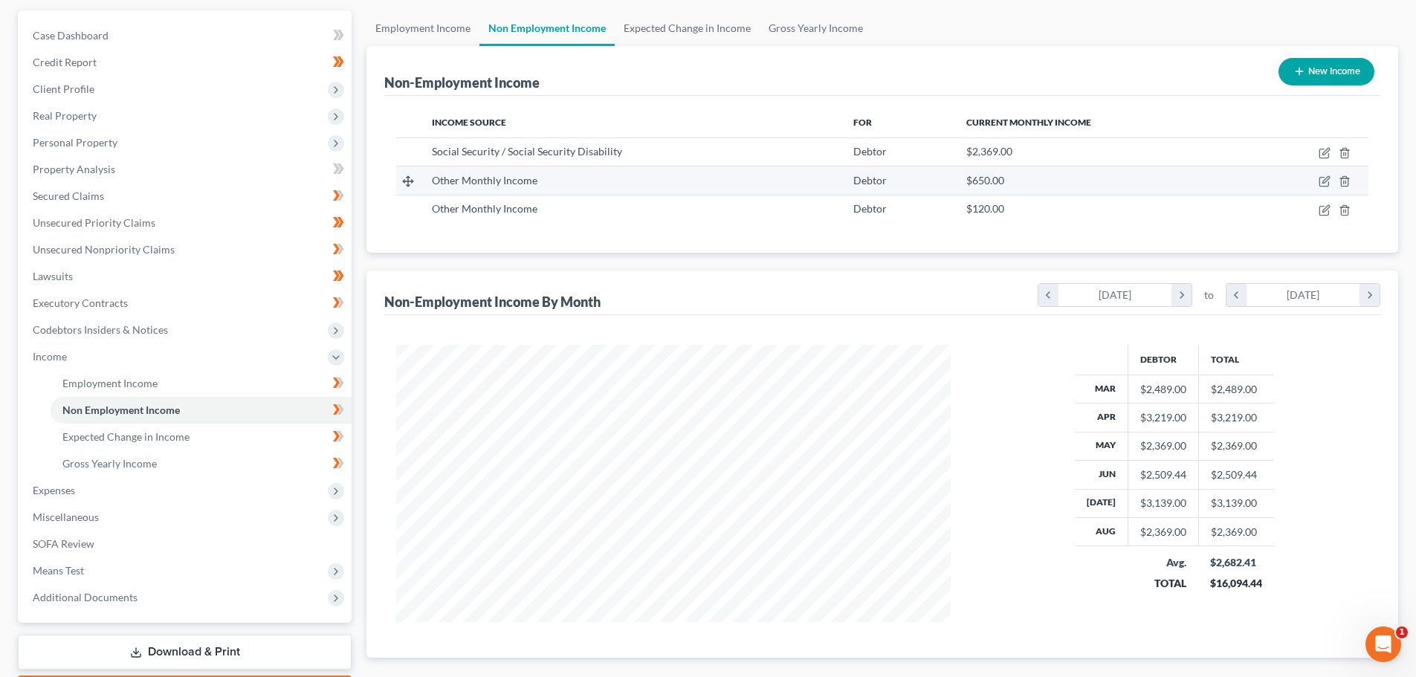
scroll to position [0, 0]
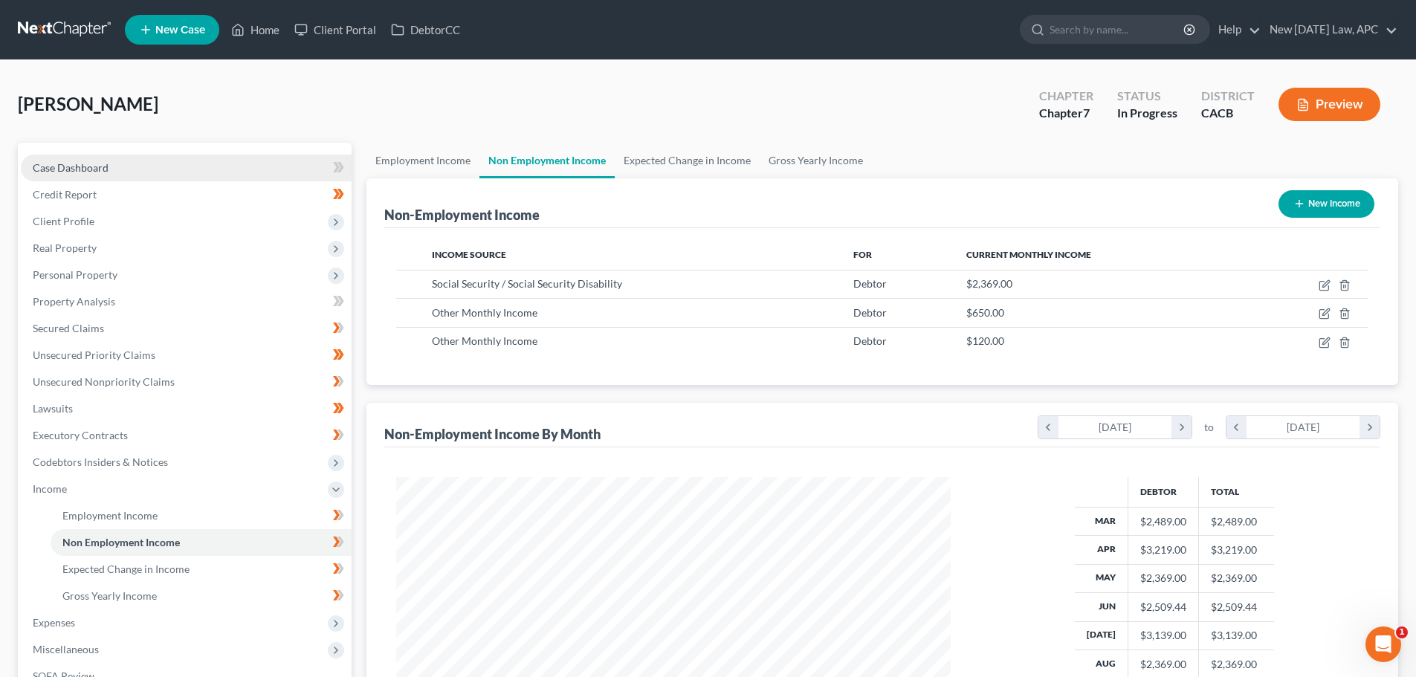
click at [115, 161] on link "Case Dashboard" at bounding box center [186, 168] width 331 height 27
select select "4"
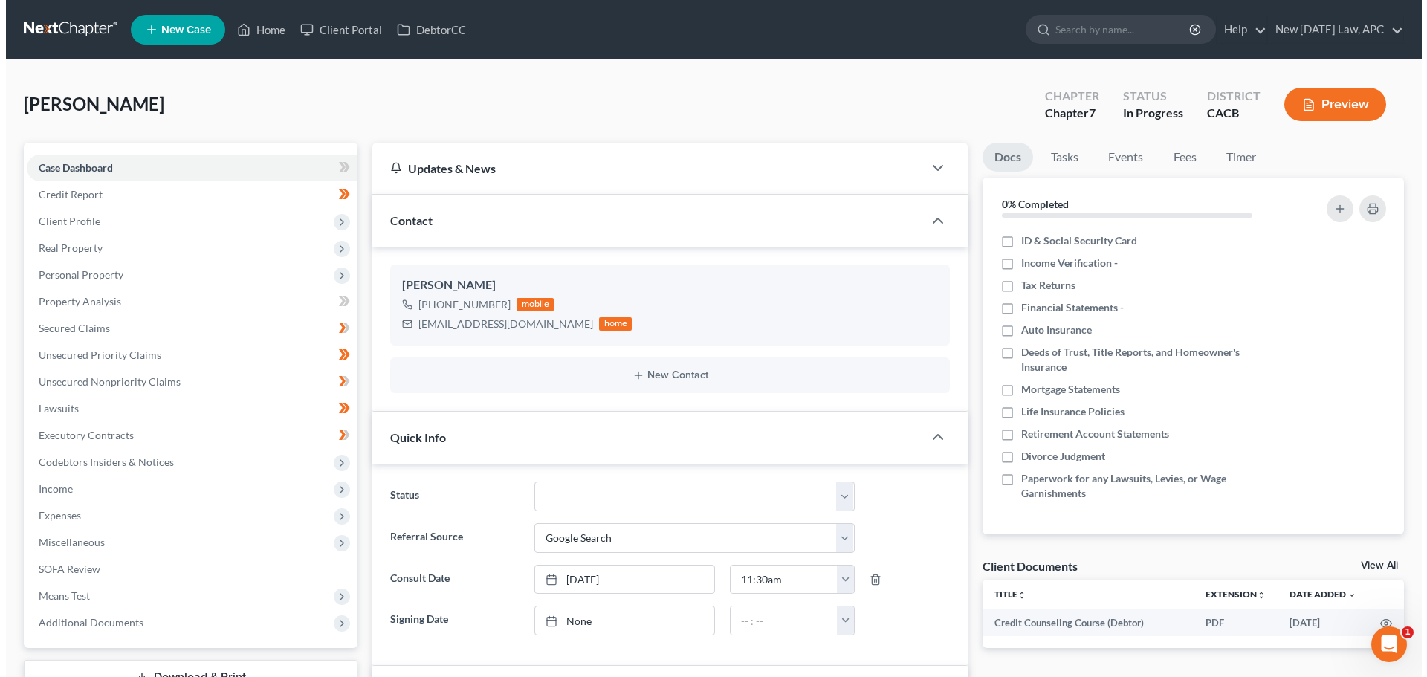
scroll to position [3311, 0]
click at [1323, 105] on button "Preview" at bounding box center [1329, 104] width 102 height 33
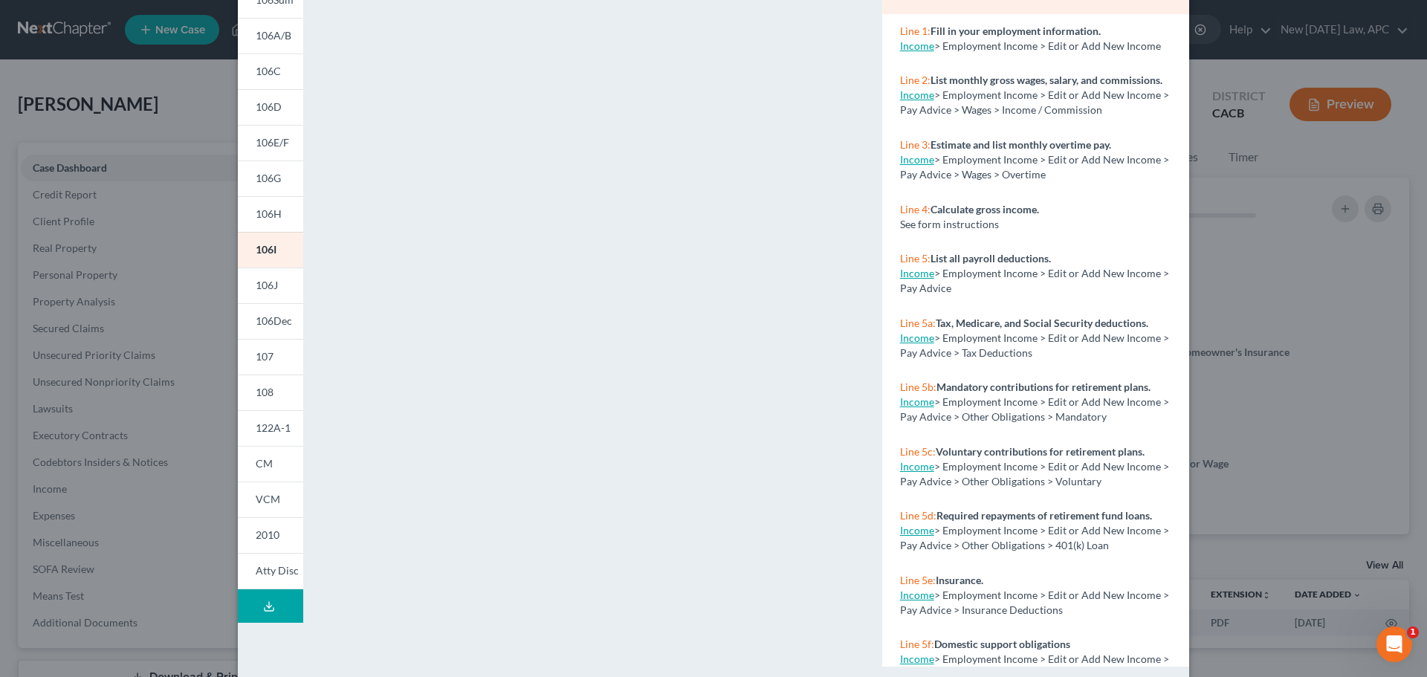
scroll to position [161, 0]
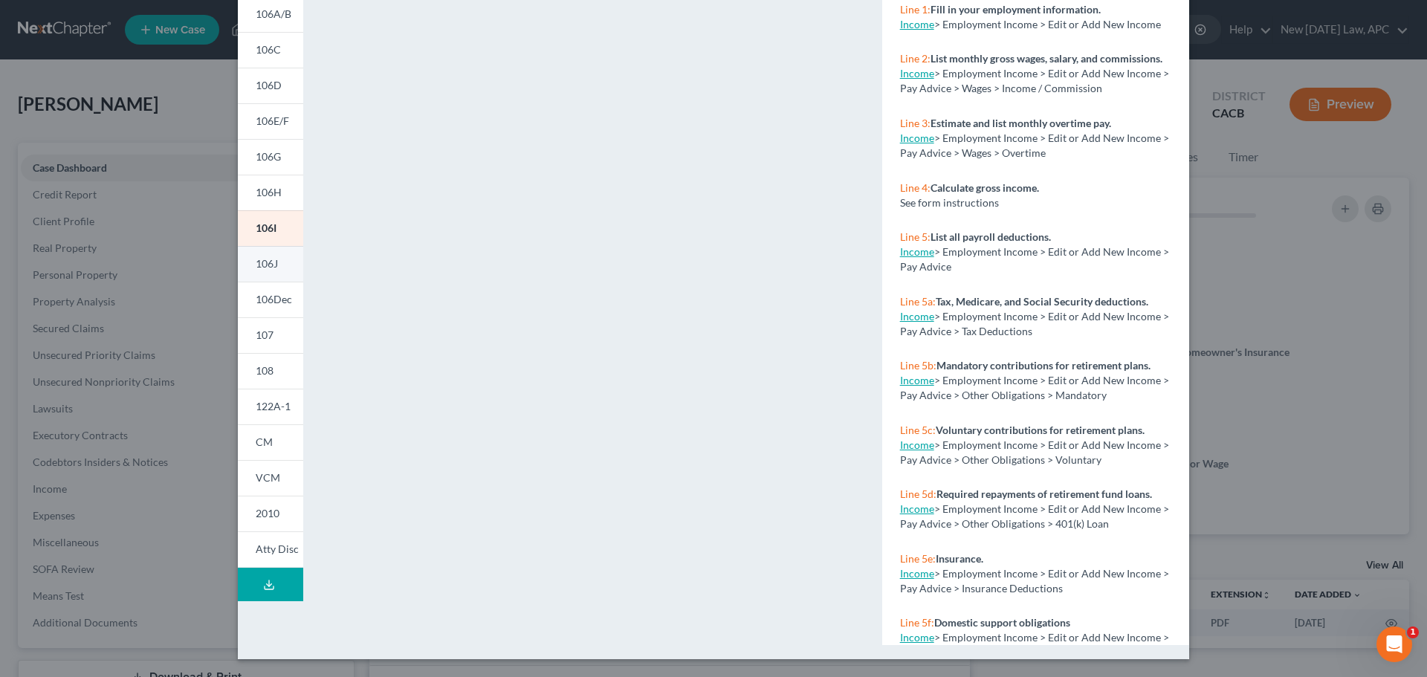
click at [250, 247] on link "106J" at bounding box center [270, 264] width 65 height 36
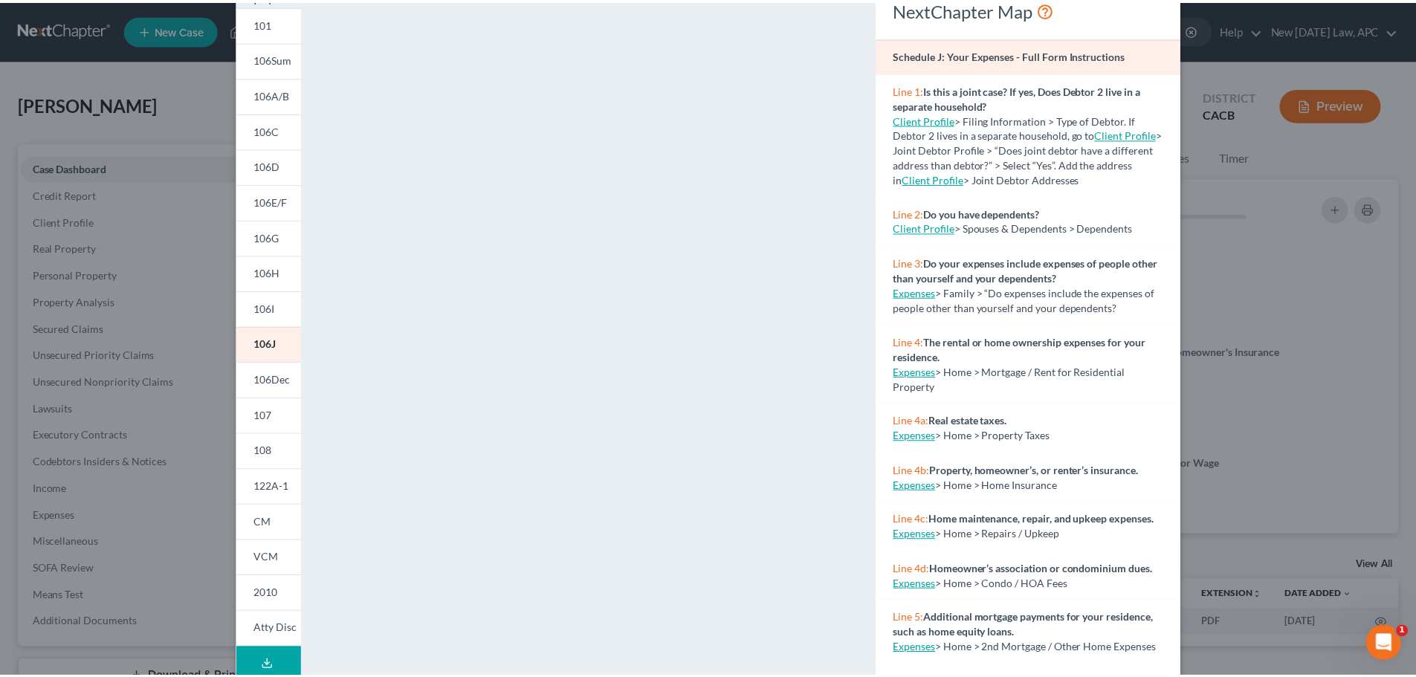
scroll to position [0, 0]
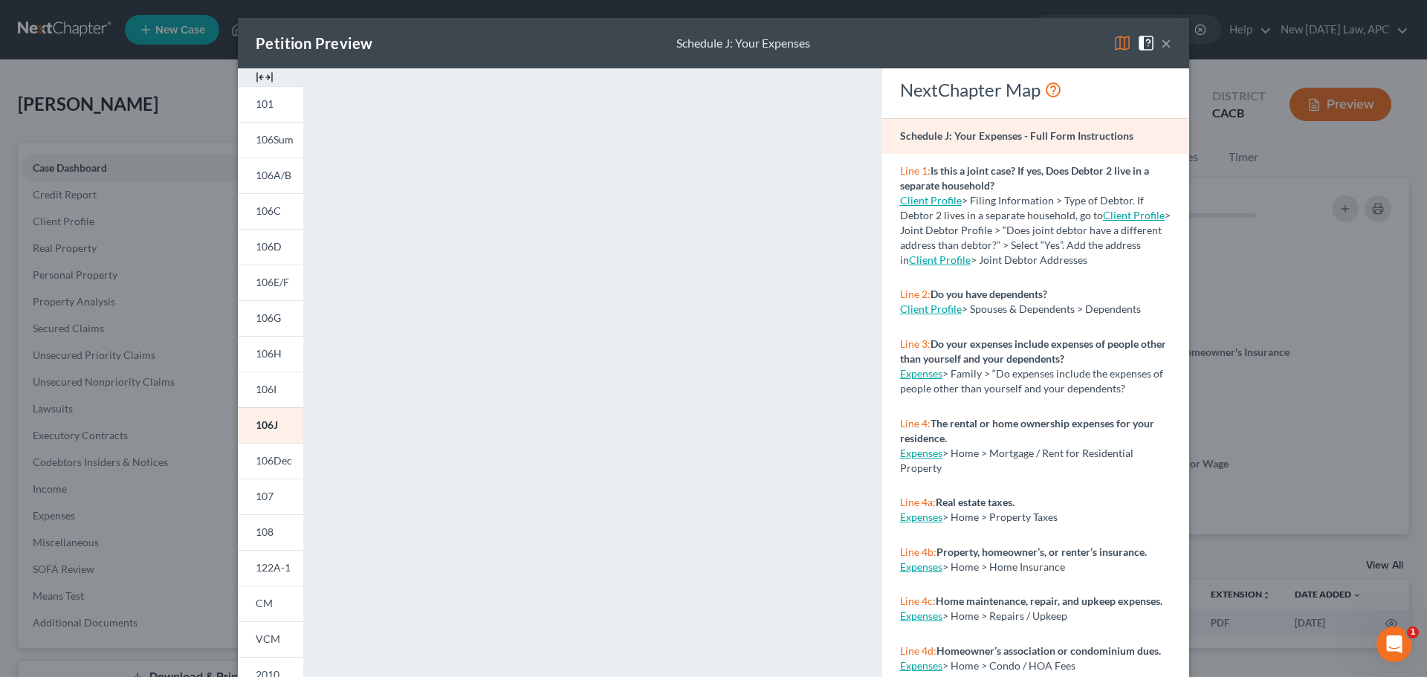
click at [1155, 44] on span at bounding box center [1149, 42] width 24 height 13
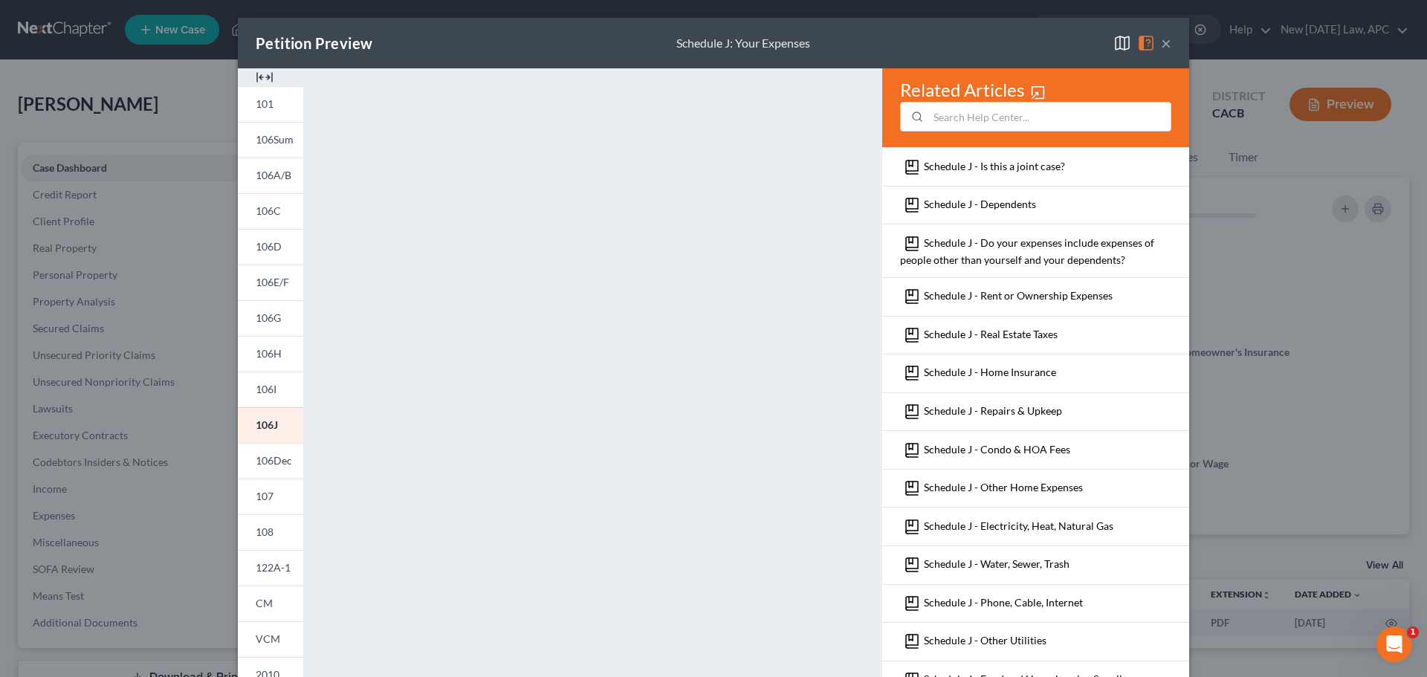
drag, startPoint x: 1155, startPoint y: 37, endPoint x: 81, endPoint y: 305, distance: 1106.8
click at [1156, 37] on div "×" at bounding box center [1142, 43] width 58 height 18
click at [1161, 44] on button "×" at bounding box center [1166, 43] width 10 height 18
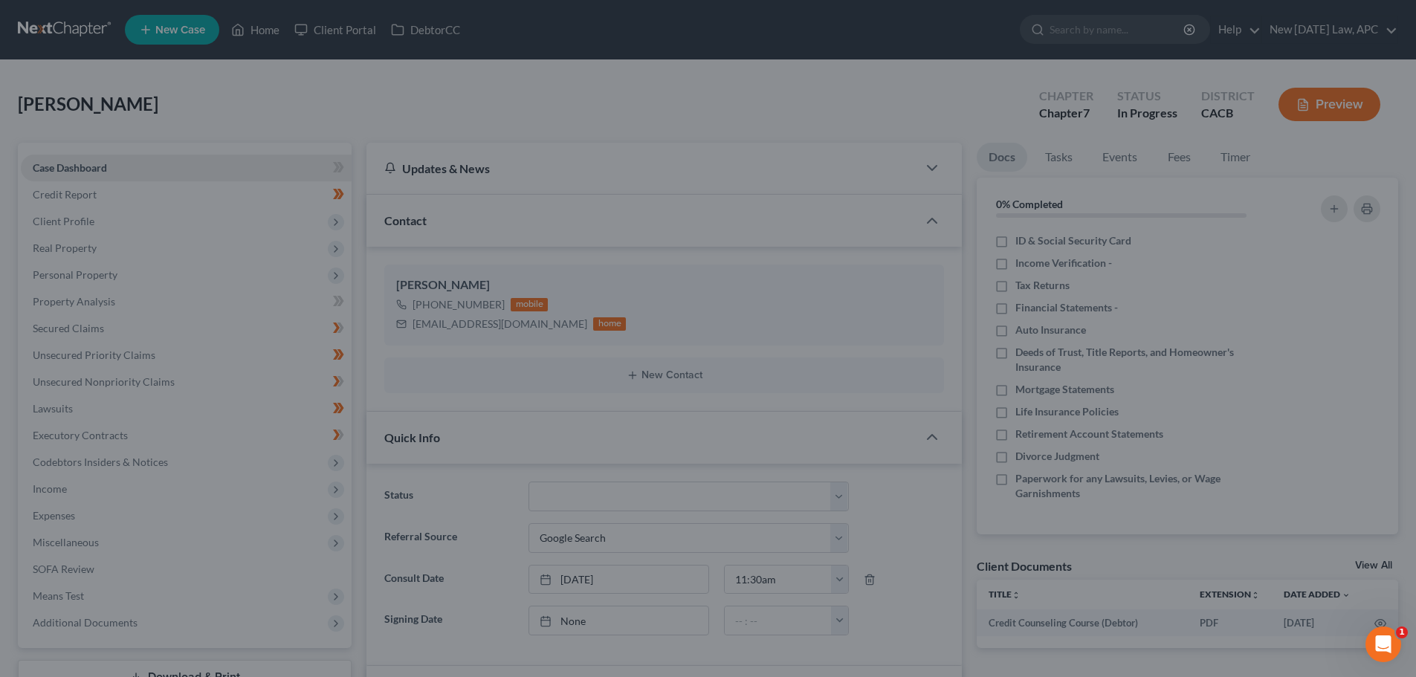
scroll to position [3311, 0]
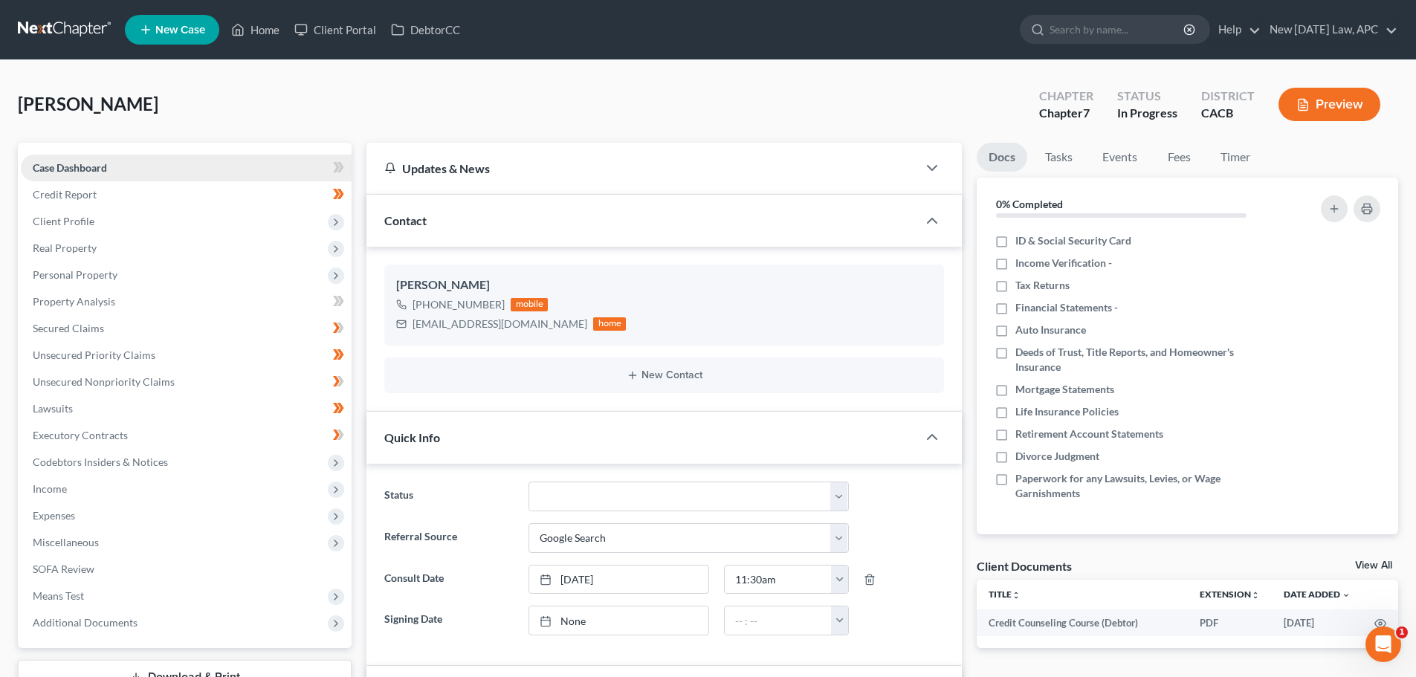
click at [85, 164] on span "Case Dashboard" at bounding box center [70, 167] width 74 height 13
drag, startPoint x: 91, startPoint y: 495, endPoint x: 94, endPoint y: 515, distance: 20.3
click at [90, 496] on span "Income" at bounding box center [186, 489] width 331 height 27
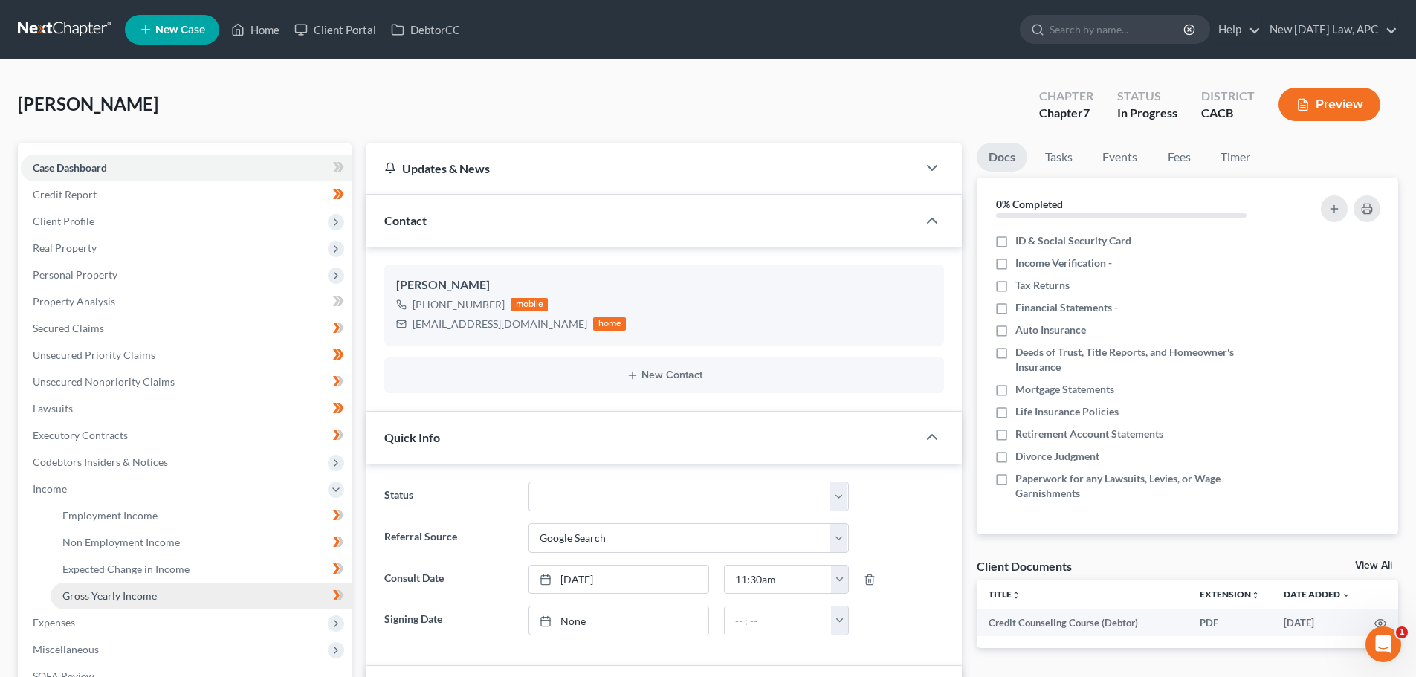
click at [109, 595] on span "Gross Yearly Income" at bounding box center [109, 595] width 94 height 13
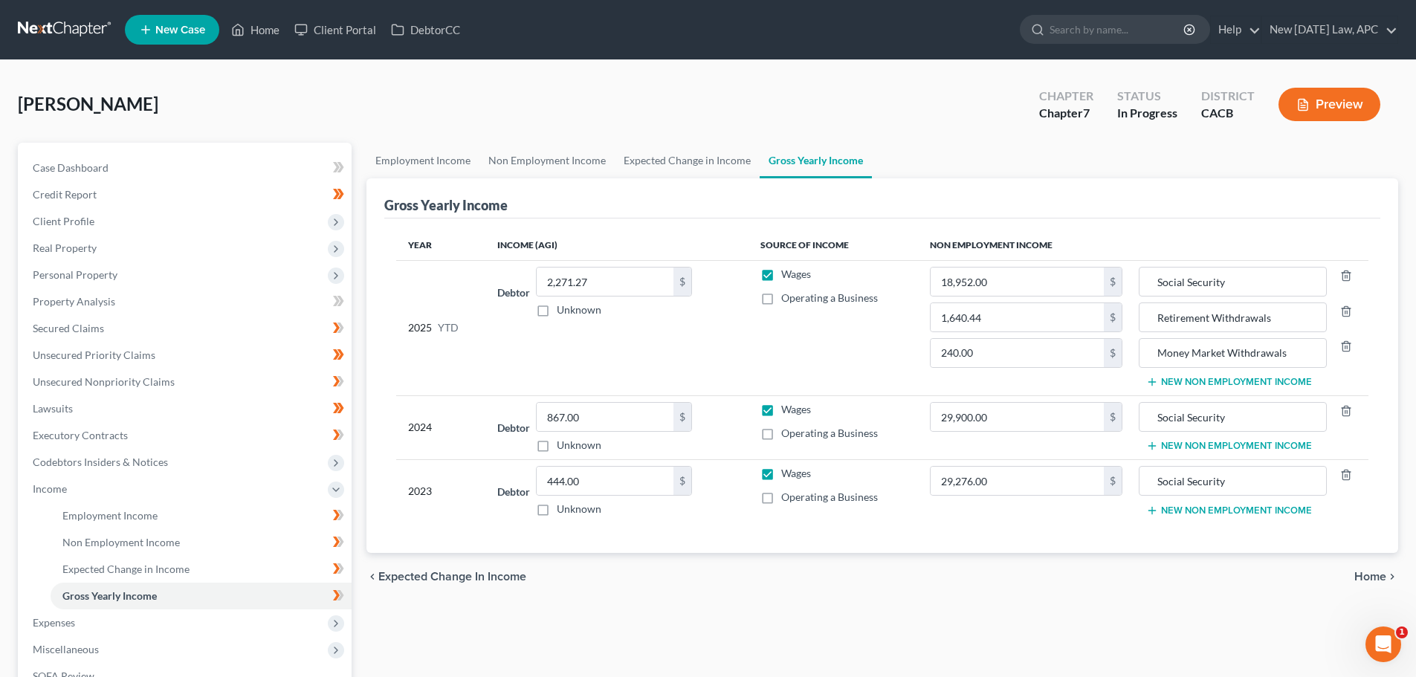
click at [1174, 447] on button "New Non Employment Income" at bounding box center [1229, 446] width 166 height 12
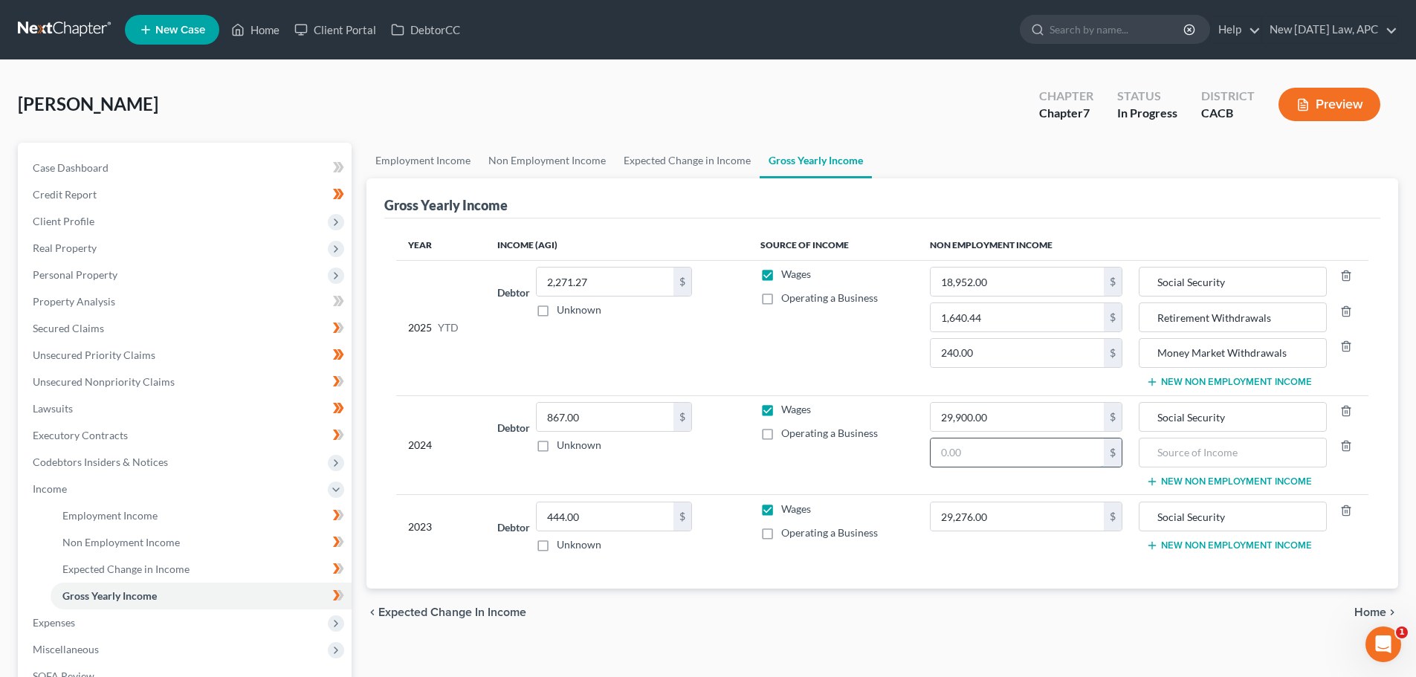
click at [962, 453] on input "text" at bounding box center [1016, 452] width 173 height 28
type input "12,247"
click at [1202, 444] on input "text" at bounding box center [1232, 452] width 171 height 28
type input "IRA Distributions"
click at [916, 153] on ul "Employment Income Non Employment Income Expected Change in Income Gross Yearly …" at bounding box center [881, 161] width 1031 height 36
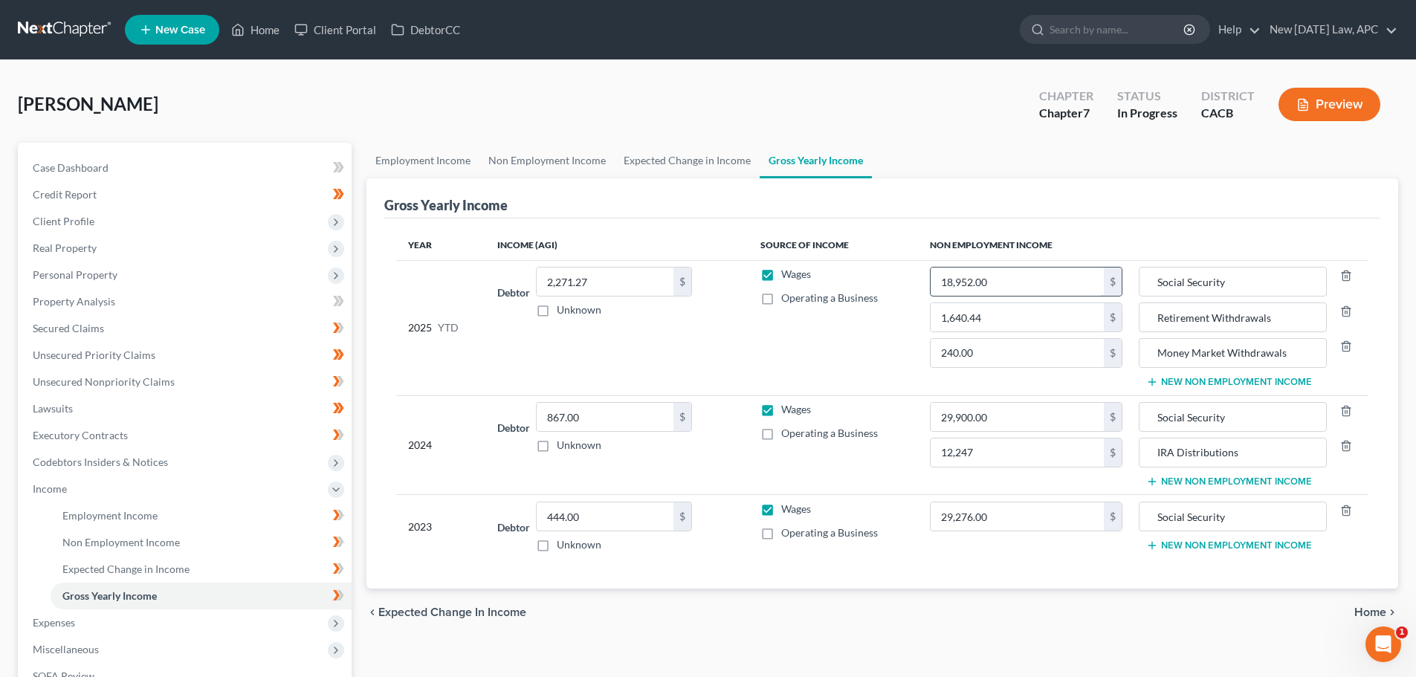
click at [1012, 282] on input "18,952.00" at bounding box center [1016, 282] width 173 height 28
click at [1000, 278] on input "18,952.00" at bounding box center [1016, 282] width 173 height 28
drag, startPoint x: 1000, startPoint y: 278, endPoint x: 913, endPoint y: 276, distance: 87.7
click at [917, 278] on tr "2025 YTD Debtor 2,271.27 $ Unknown Balance Undetermined 2,271.27 $ Unknown Wage…" at bounding box center [882, 327] width 972 height 135
click at [1017, 283] on input "18,952.00" at bounding box center [1016, 282] width 173 height 28
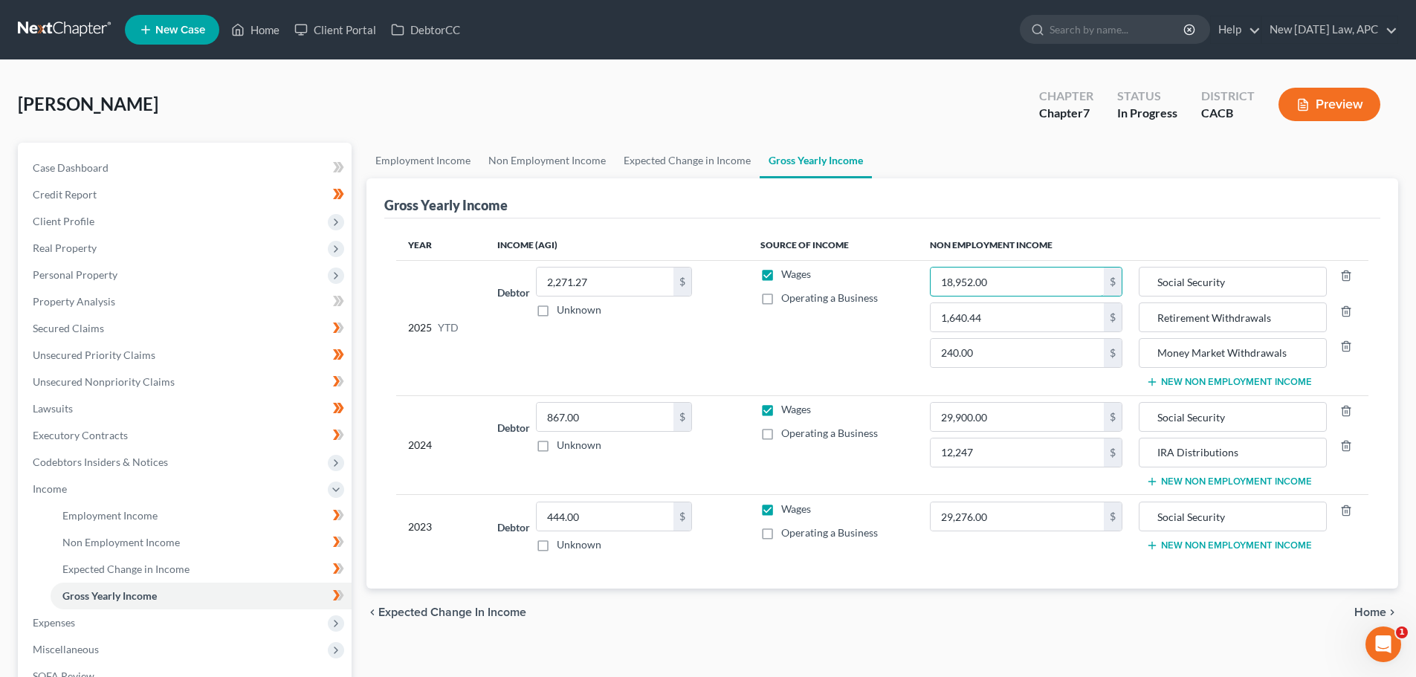
drag, startPoint x: 1017, startPoint y: 282, endPoint x: 933, endPoint y: 258, distance: 87.3
click at [933, 258] on table "Year Income (AGI) Source of Income Non Employment Income 2025 YTD Debtor 2,271.…" at bounding box center [882, 394] width 972 height 328
type input "21,321.00"
drag, startPoint x: 1227, startPoint y: 354, endPoint x: 1146, endPoint y: 348, distance: 81.3
click at [1146, 348] on div "Money Market Withdrawals" at bounding box center [1231, 353] width 187 height 30
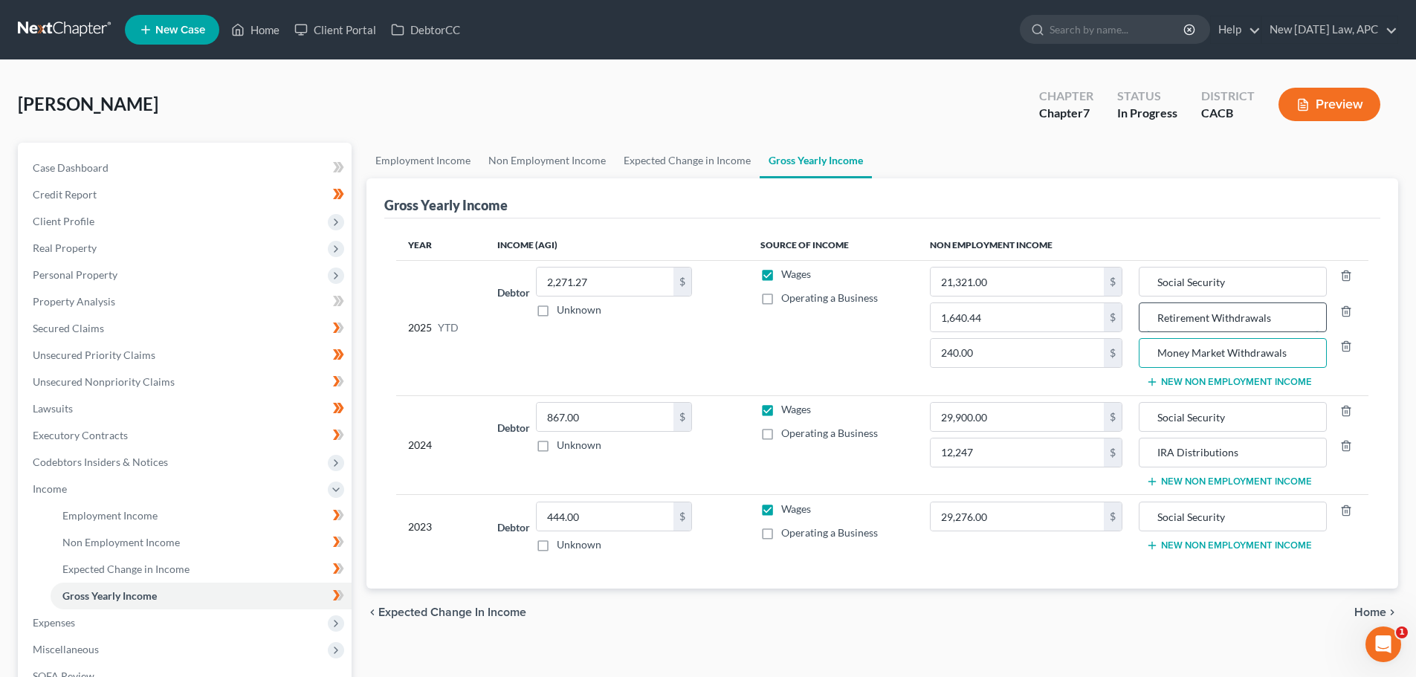
click at [1170, 320] on input "Retirement Withdrawals" at bounding box center [1232, 317] width 171 height 28
drag, startPoint x: 1277, startPoint y: 316, endPoint x: 1134, endPoint y: 314, distance: 142.7
click at [1134, 314] on tr "2025 YTD Debtor 2,271.27 $ Unknown Balance Undetermined 2,271.27 $ Unknown Wage…" at bounding box center [882, 327] width 972 height 135
type input "IRA Distributions"
drag, startPoint x: 1227, startPoint y: 356, endPoint x: 1144, endPoint y: 353, distance: 82.5
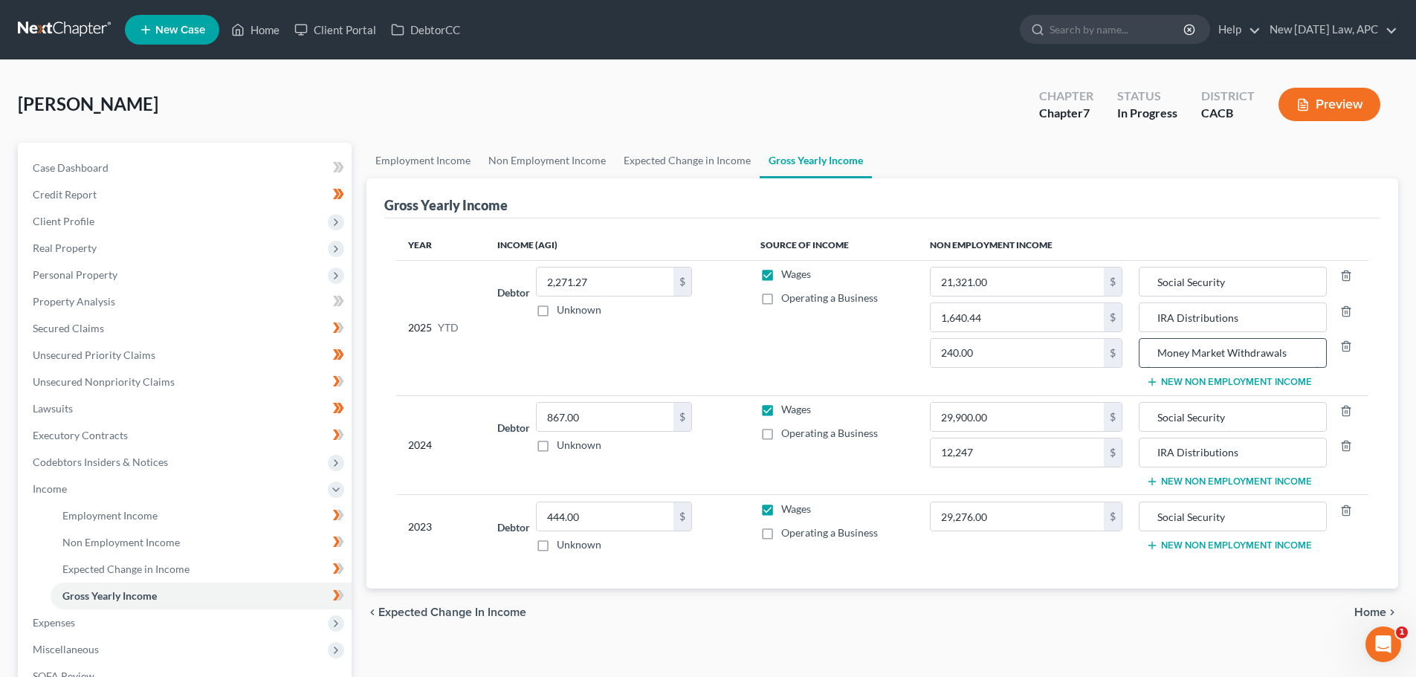
click at [1144, 353] on div "Money Market Withdrawals" at bounding box center [1231, 353] width 187 height 30
click at [1297, 357] on input "Brokerage Withdrawals" at bounding box center [1232, 353] width 171 height 28
type input "Brokerage Withdrawals"
click at [1269, 519] on input "Social Security" at bounding box center [1232, 516] width 171 height 28
drag, startPoint x: 921, startPoint y: 199, endPoint x: 896, endPoint y: 224, distance: 35.7
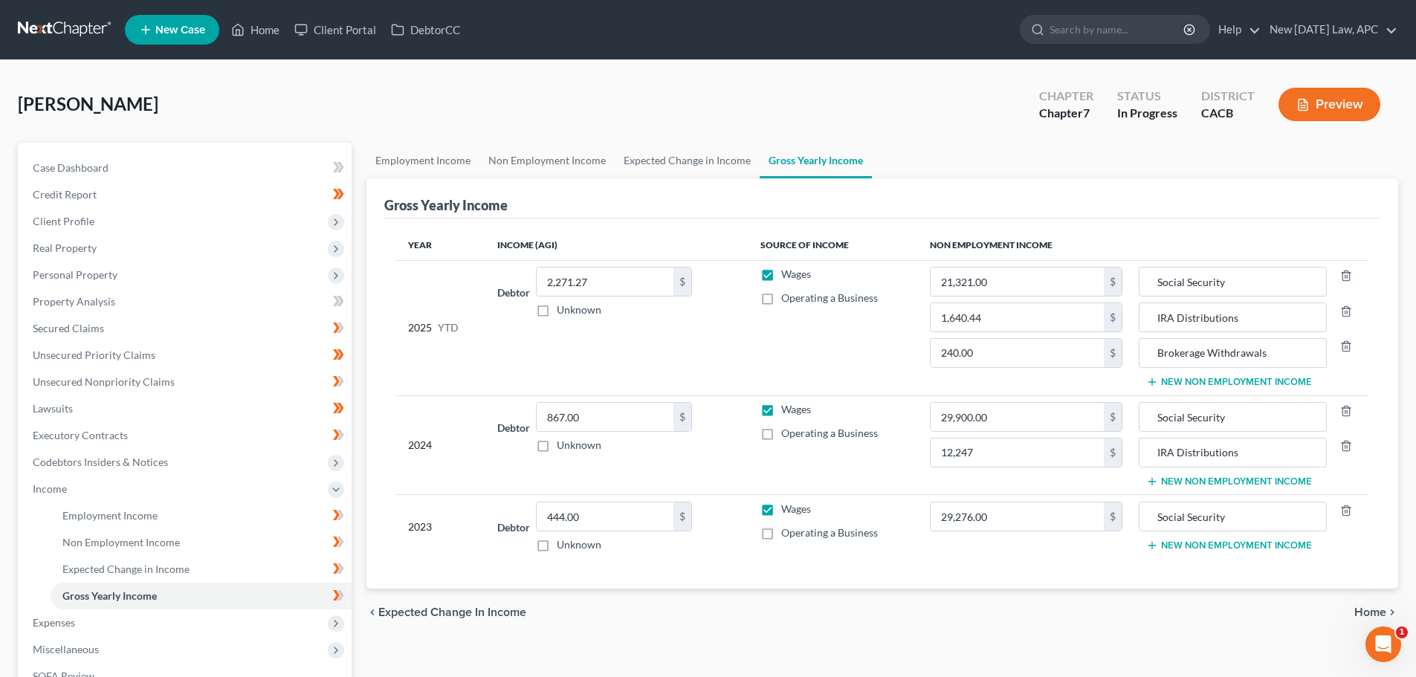
click at [921, 199] on div "Gross Yearly Income" at bounding box center [882, 198] width 996 height 40
click at [604, 415] on input "867.00" at bounding box center [605, 417] width 137 height 28
click at [748, 357] on td "Debtor 2,271.27 $ Unknown Balance Undetermined 2,271.27 $ Unknown" at bounding box center [616, 327] width 262 height 135
click at [1026, 416] on input "29,900.00" at bounding box center [1016, 417] width 173 height 28
click at [1030, 411] on input "29,900.00" at bounding box center [1016, 417] width 173 height 28
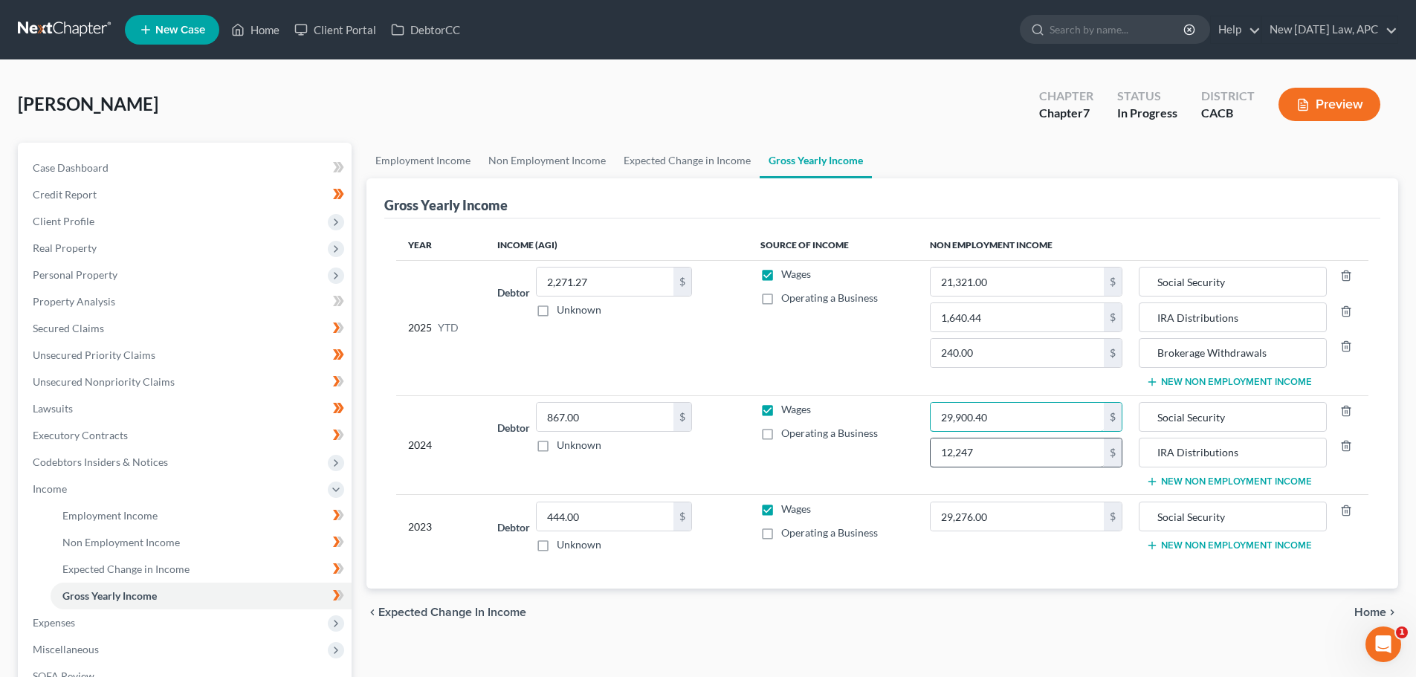
type input "29,900.40"
click at [1048, 455] on input "12,247" at bounding box center [1016, 452] width 173 height 28
click at [1044, 451] on input "12,247" at bounding box center [1016, 452] width 173 height 28
type input "12,247.22"
click at [633, 415] on input "867.00" at bounding box center [605, 417] width 137 height 28
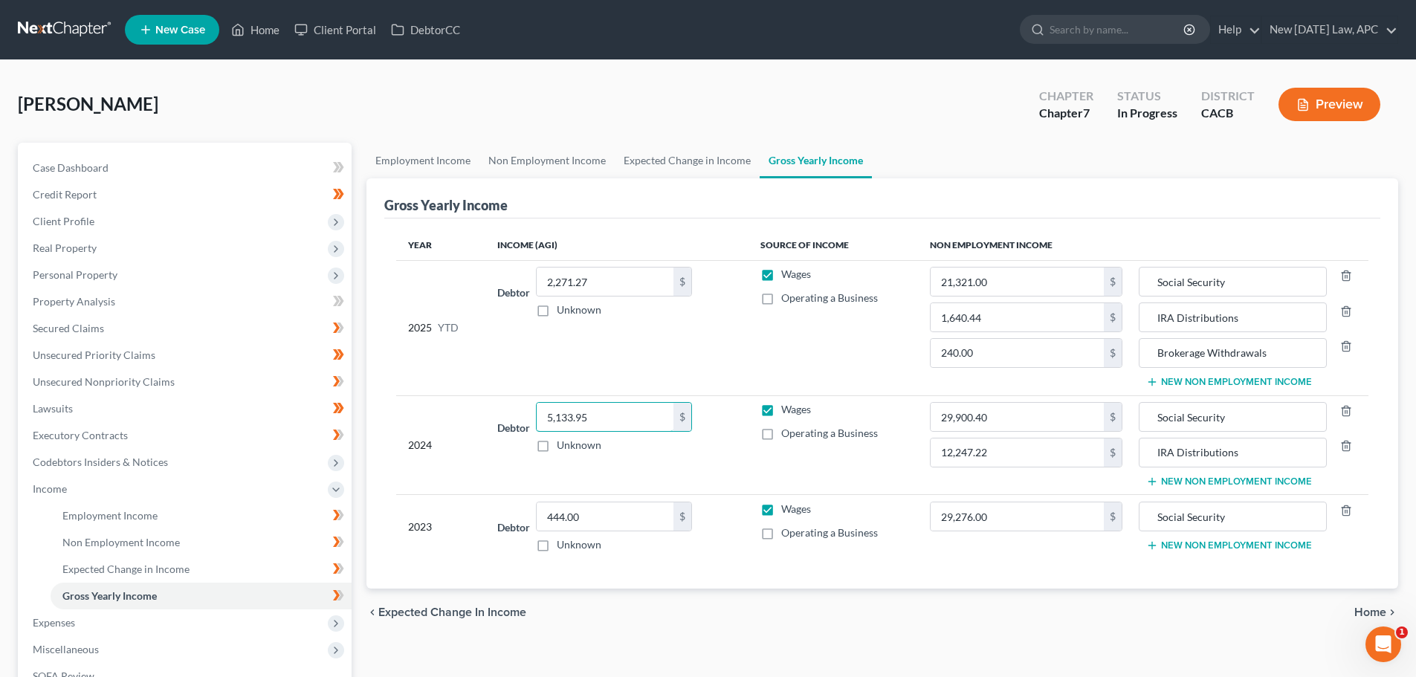
type input "5,133.95"
click at [781, 432] on label "Operating a Business" at bounding box center [829, 433] width 97 height 15
click at [787, 432] on input "Operating a Business" at bounding box center [792, 431] width 10 height 10
checkbox input "true"
click at [781, 299] on label "Operating a Business" at bounding box center [829, 298] width 97 height 15
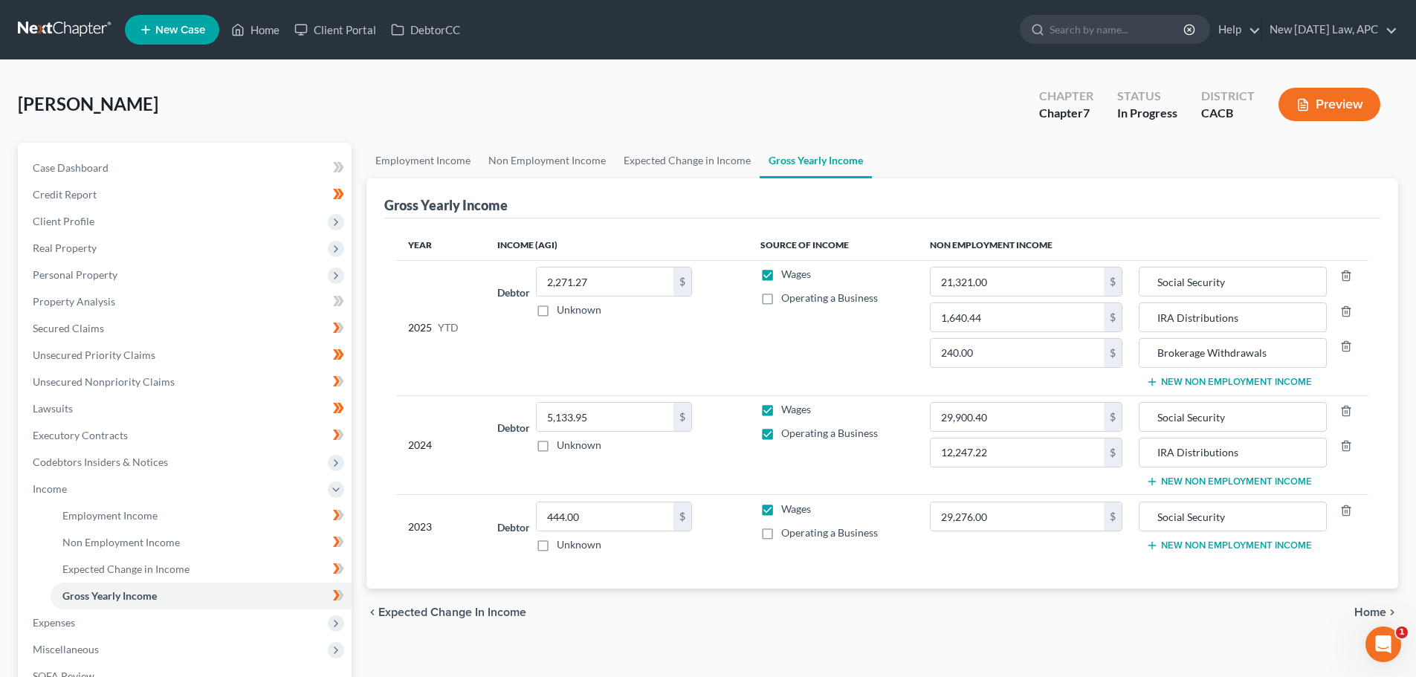
click at [787, 299] on input "Operating a Business" at bounding box center [792, 296] width 10 height 10
checkbox input "true"
click at [781, 277] on label "Wages" at bounding box center [796, 274] width 30 height 15
click at [787, 276] on input "Wages" at bounding box center [792, 272] width 10 height 10
checkbox input "false"
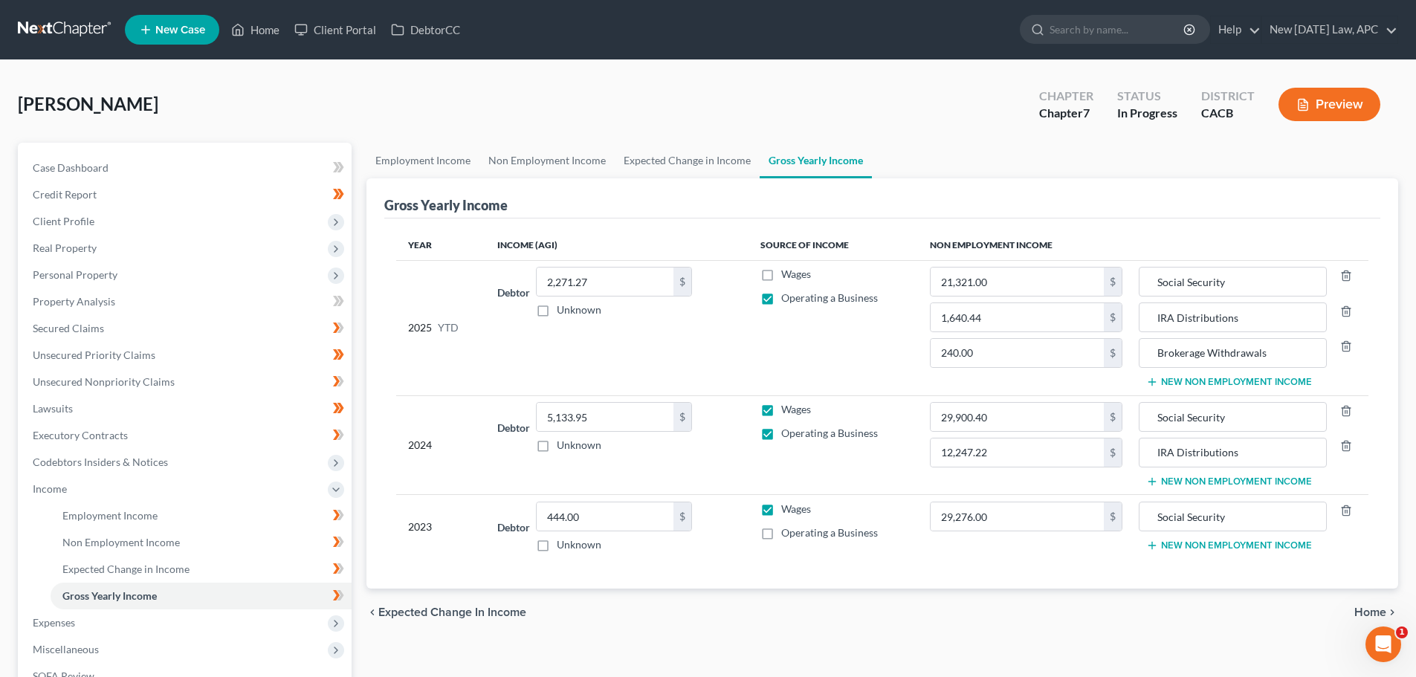
click at [1222, 551] on button "New Non Employment Income" at bounding box center [1229, 546] width 166 height 12
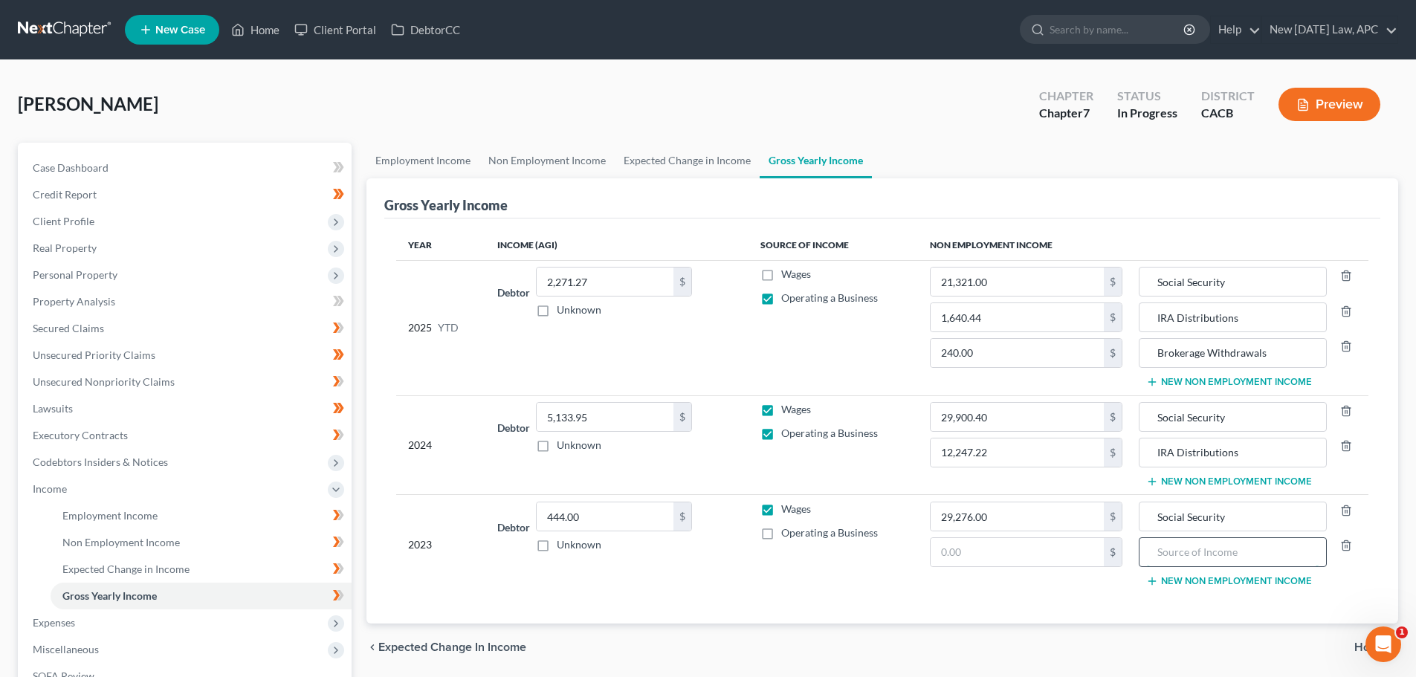
click at [1185, 549] on input "text" at bounding box center [1232, 552] width 171 height 28
drag, startPoint x: 1216, startPoint y: 449, endPoint x: 1144, endPoint y: 444, distance: 71.5
click at [1144, 444] on div "IRA Distributions" at bounding box center [1231, 453] width 187 height 30
click at [1216, 546] on input "text" at bounding box center [1232, 552] width 171 height 28
paste input "IRA Distributions"
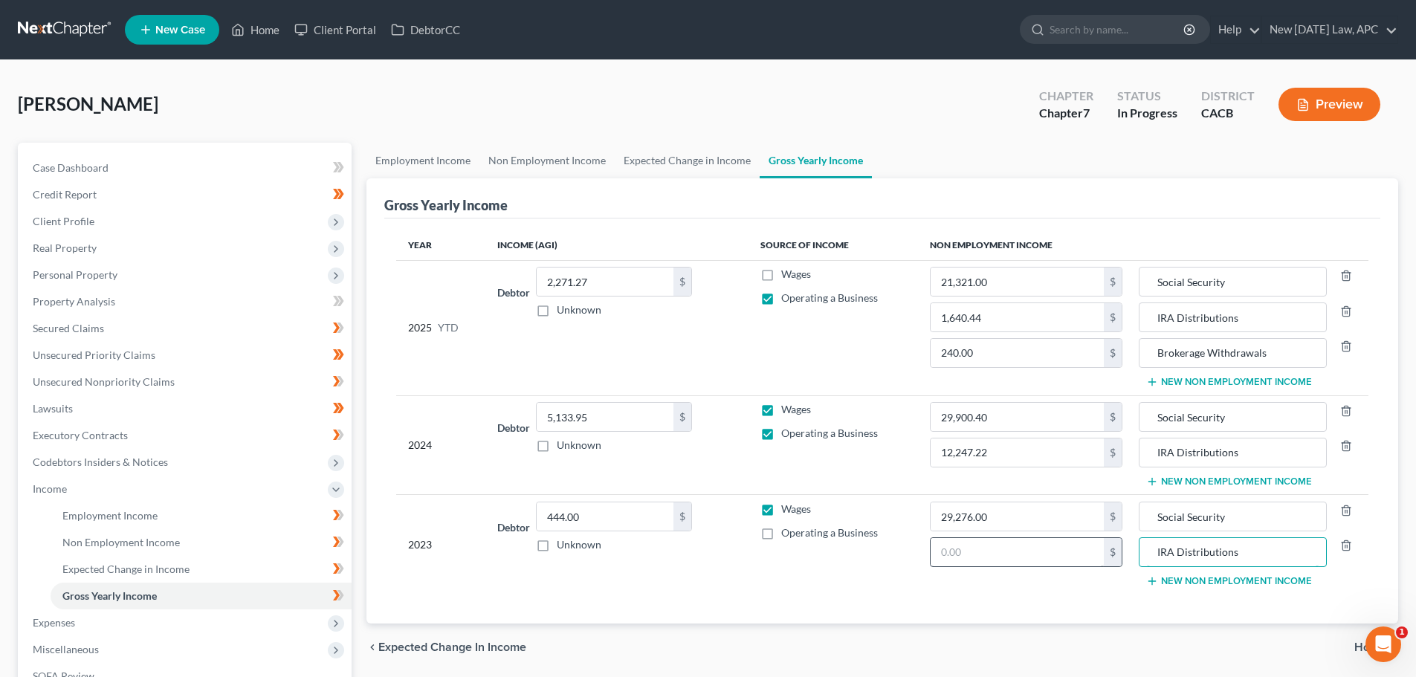
type input "IRA Distributions"
click at [1047, 548] on input "text" at bounding box center [1016, 552] width 173 height 28
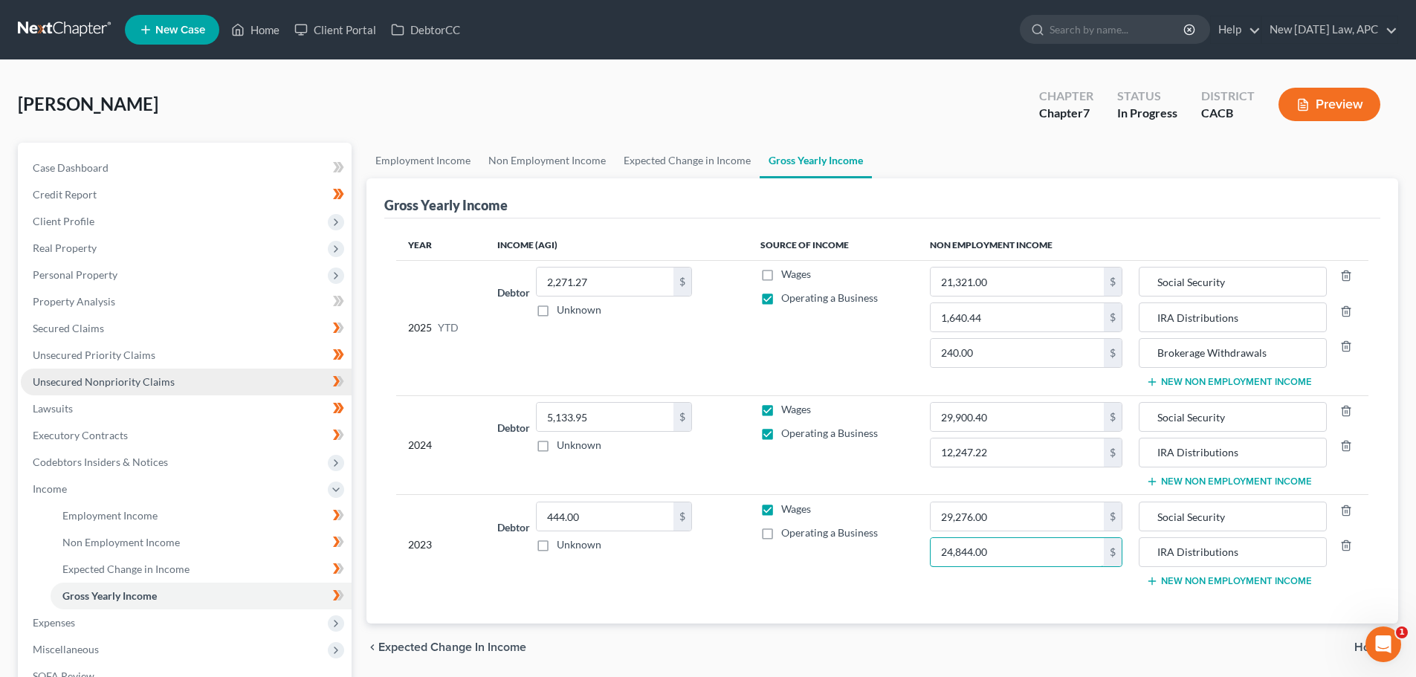
type input "24,844.00"
click at [91, 383] on span "Unsecured Nonpriority Claims" at bounding box center [104, 381] width 142 height 13
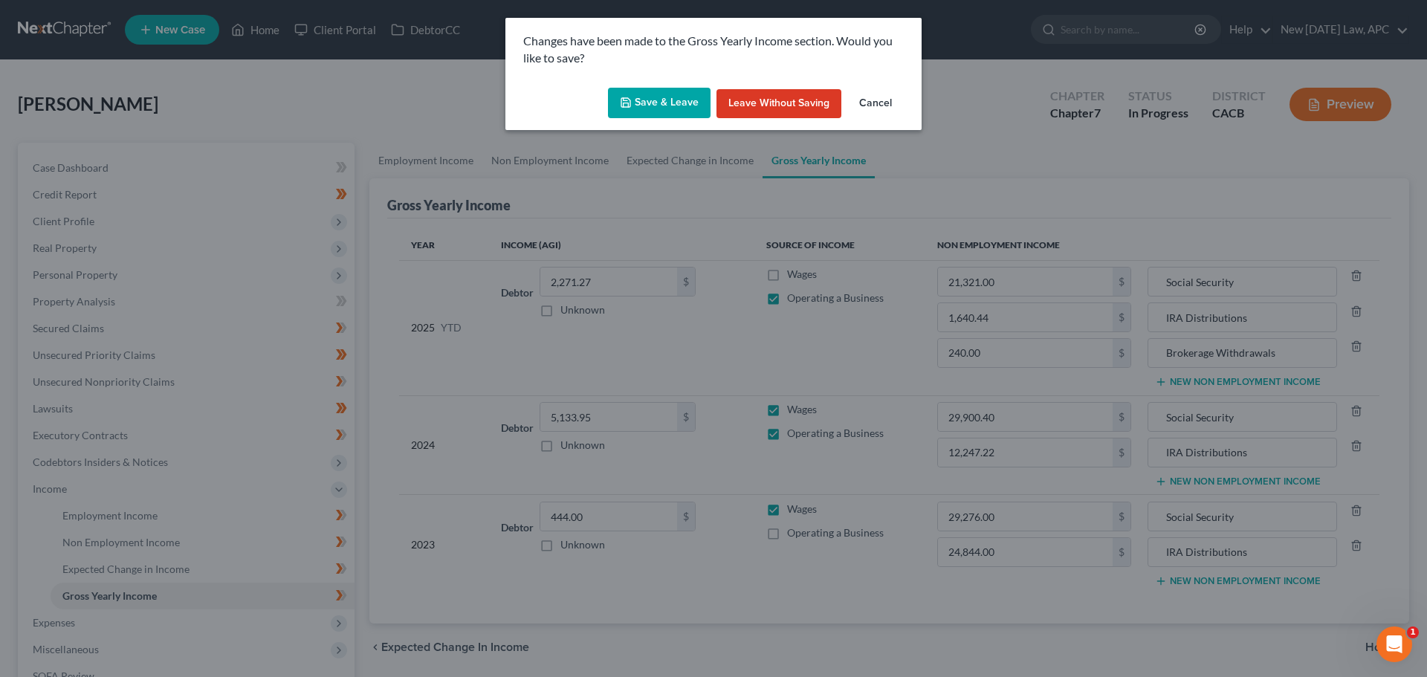
click at [638, 106] on button "Save & Leave" at bounding box center [659, 103] width 103 height 31
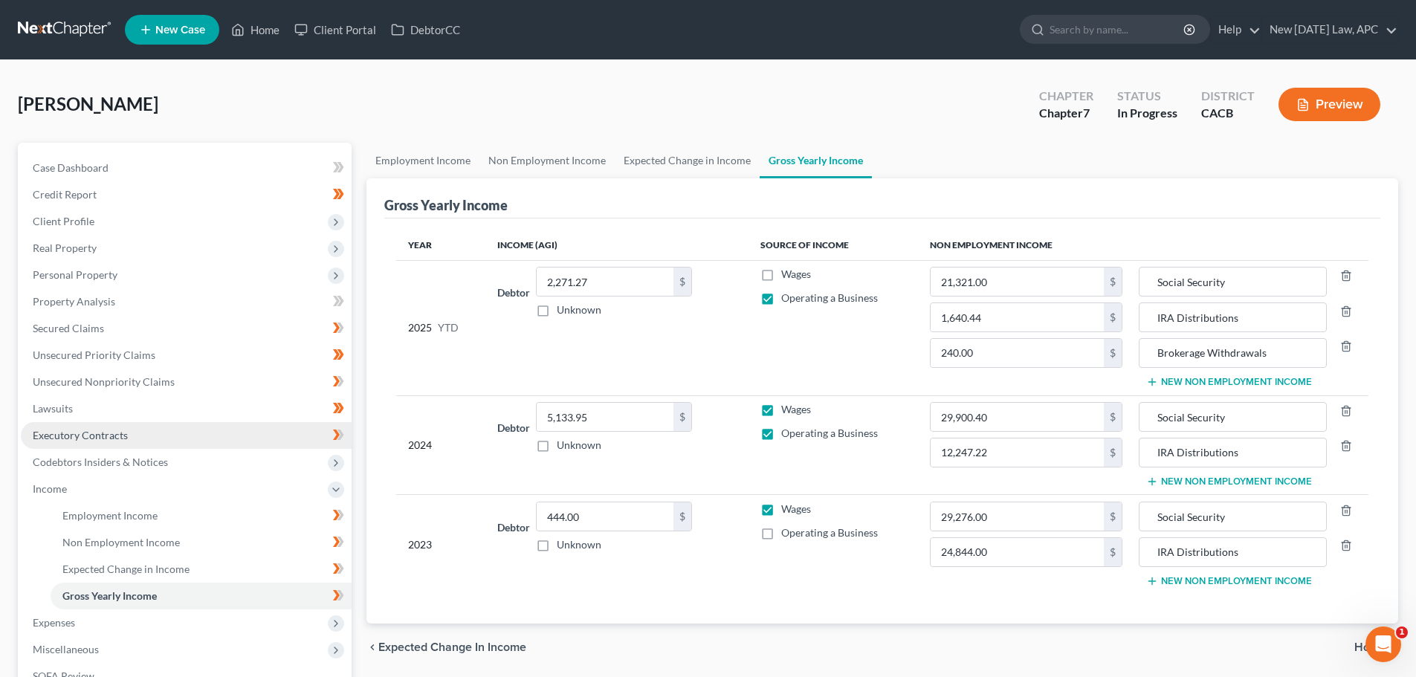
type input "240.00"
type input "1,640.44"
type input "Brokerage Withdrawals"
type input "IRA Distributions"
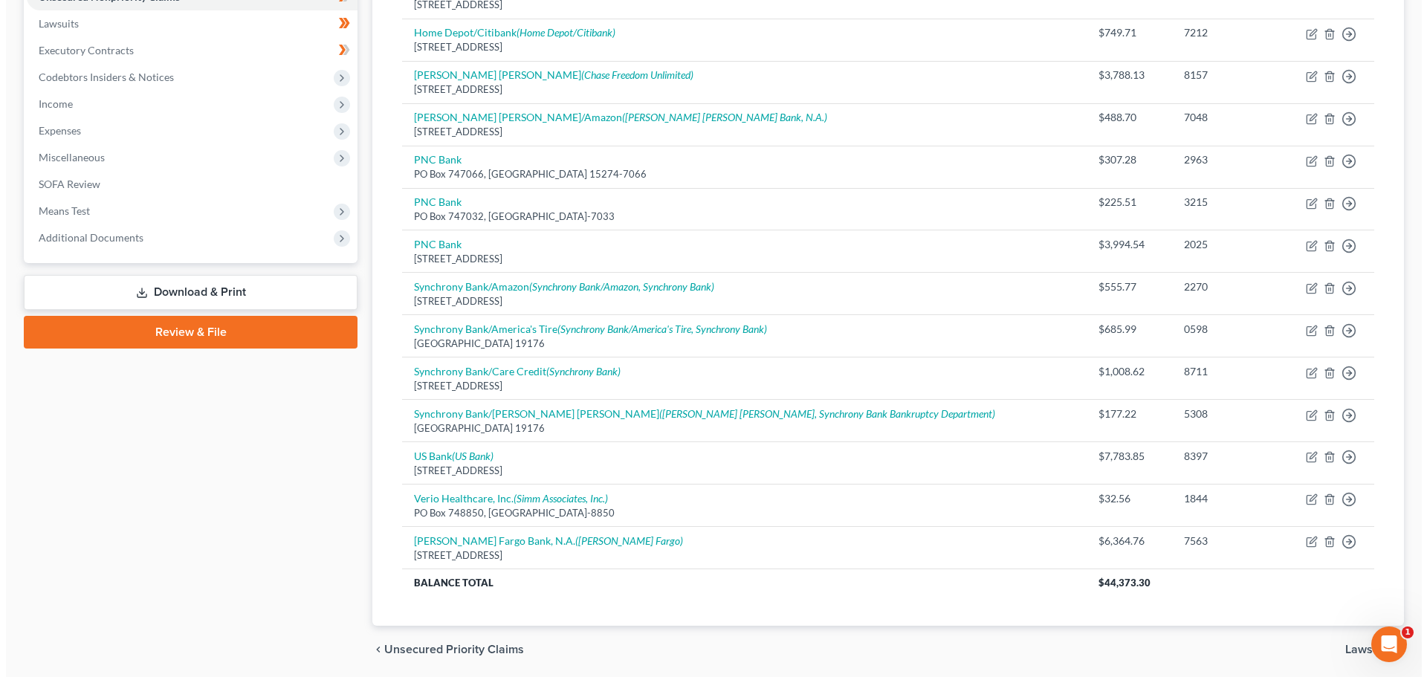
scroll to position [438, 0]
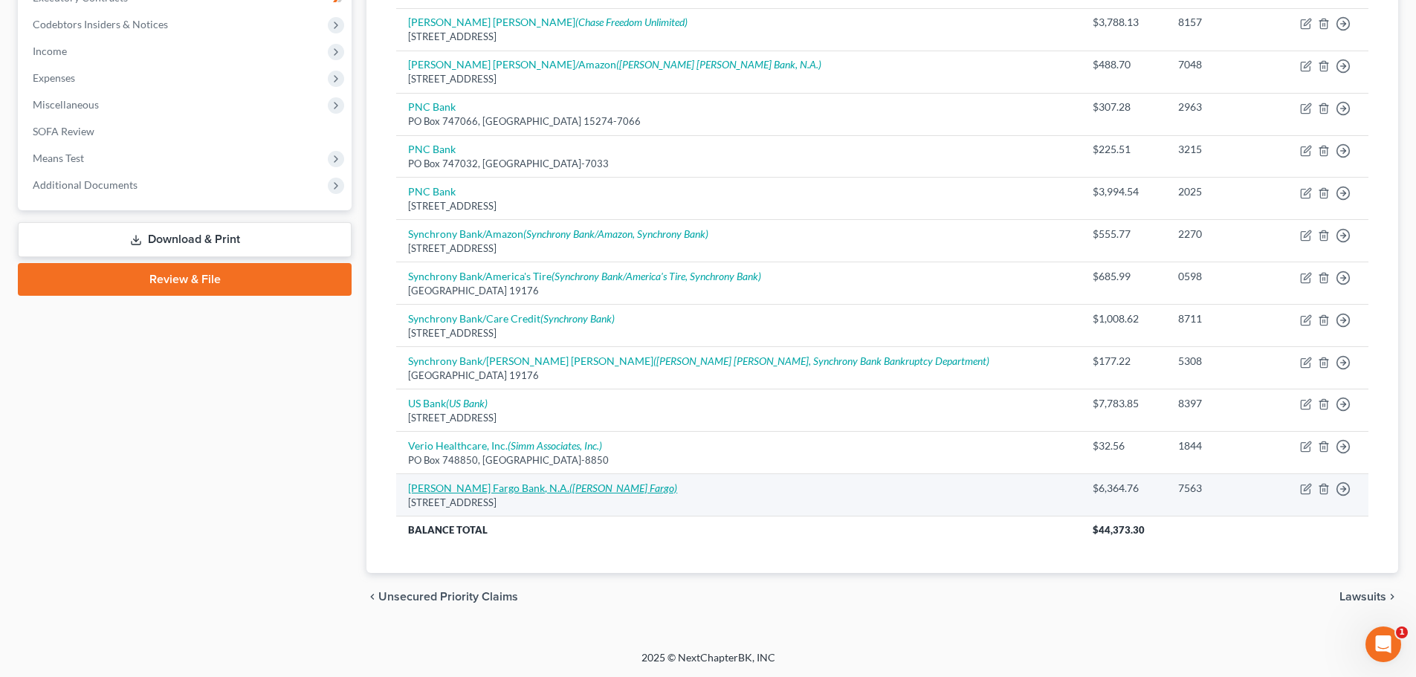
click at [569, 482] on icon "([PERSON_NAME] Fargo)" at bounding box center [623, 488] width 108 height 13
select select "38"
select select "2"
select select "0"
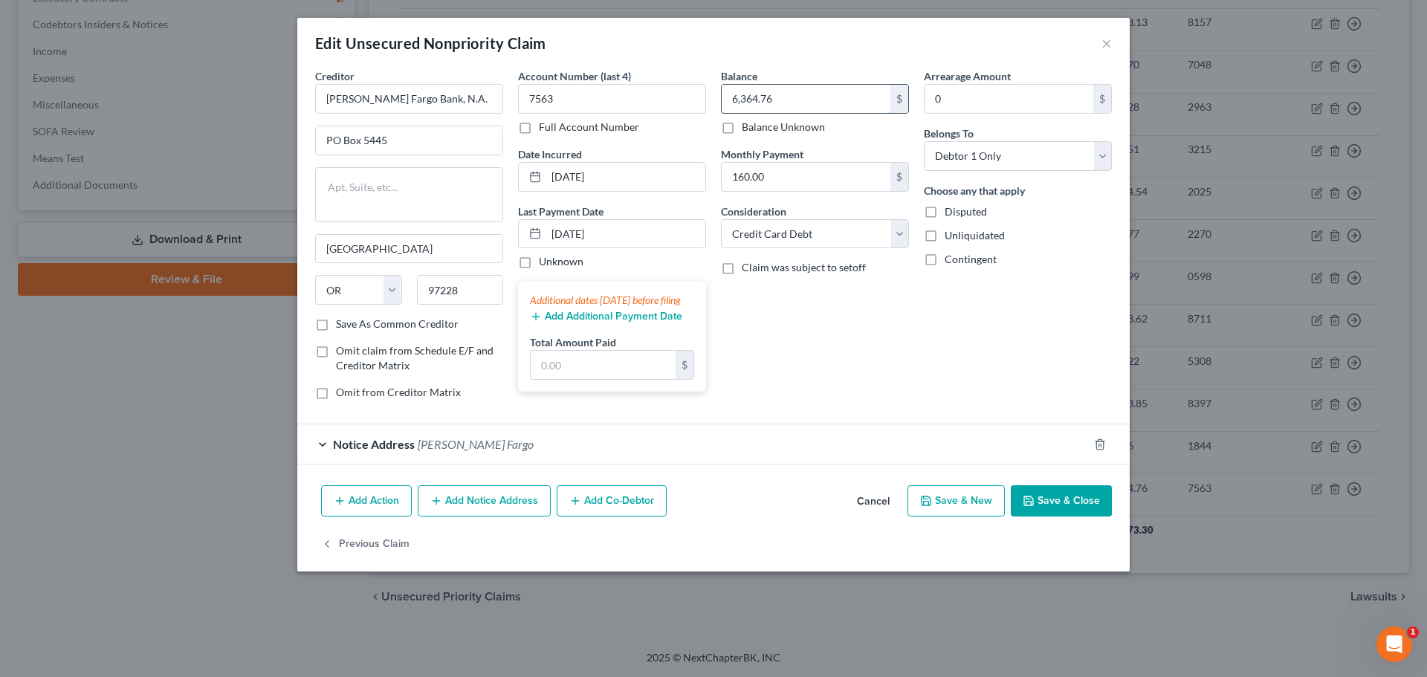
click at [824, 103] on input "6,364.76" at bounding box center [806, 99] width 169 height 28
click at [806, 96] on input "6,717.88" at bounding box center [806, 99] width 169 height 28
drag, startPoint x: 812, startPoint y: 96, endPoint x: 712, endPoint y: 100, distance: 100.4
click at [713, 100] on div "Creditor * [PERSON_NAME] Fargo Bank, N.A. PO [GEOGRAPHIC_DATA] [US_STATE] AK AR…" at bounding box center [713, 239] width 811 height 343
type input "6,836.71"
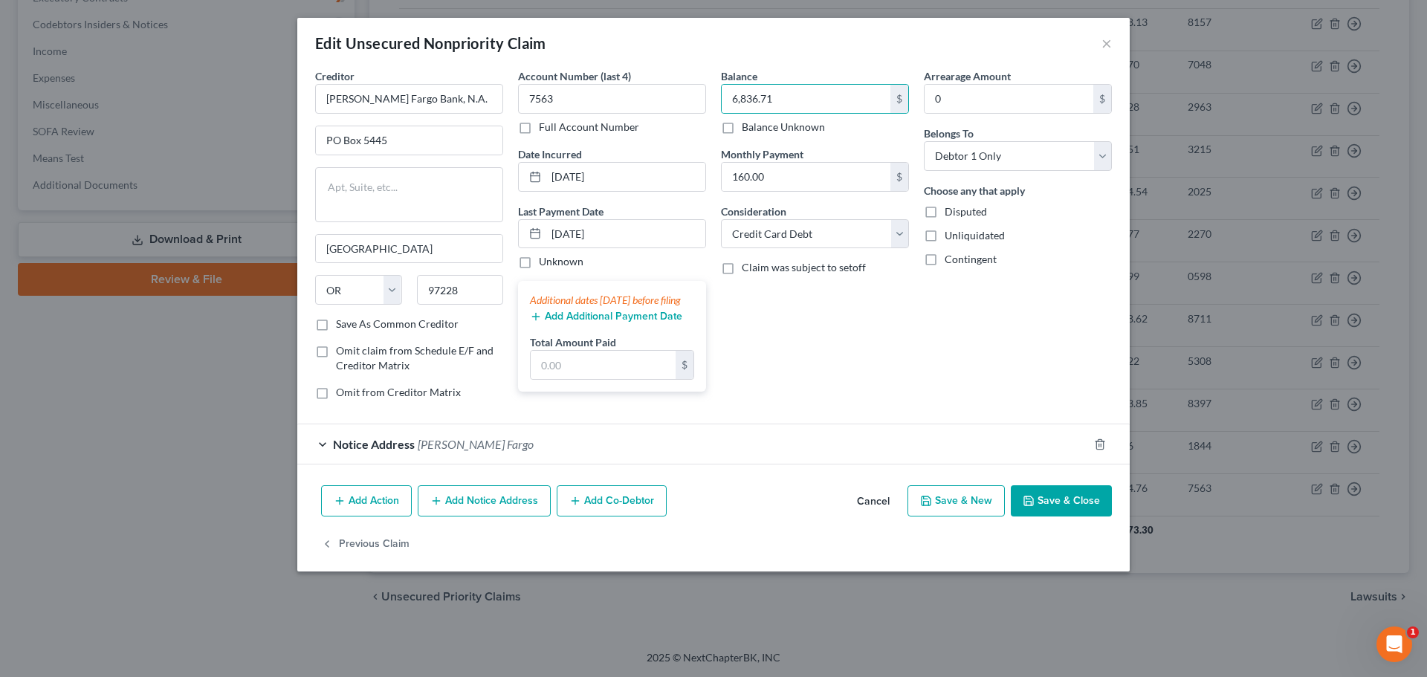
click at [486, 513] on button "Add Notice Address" at bounding box center [484, 500] width 133 height 31
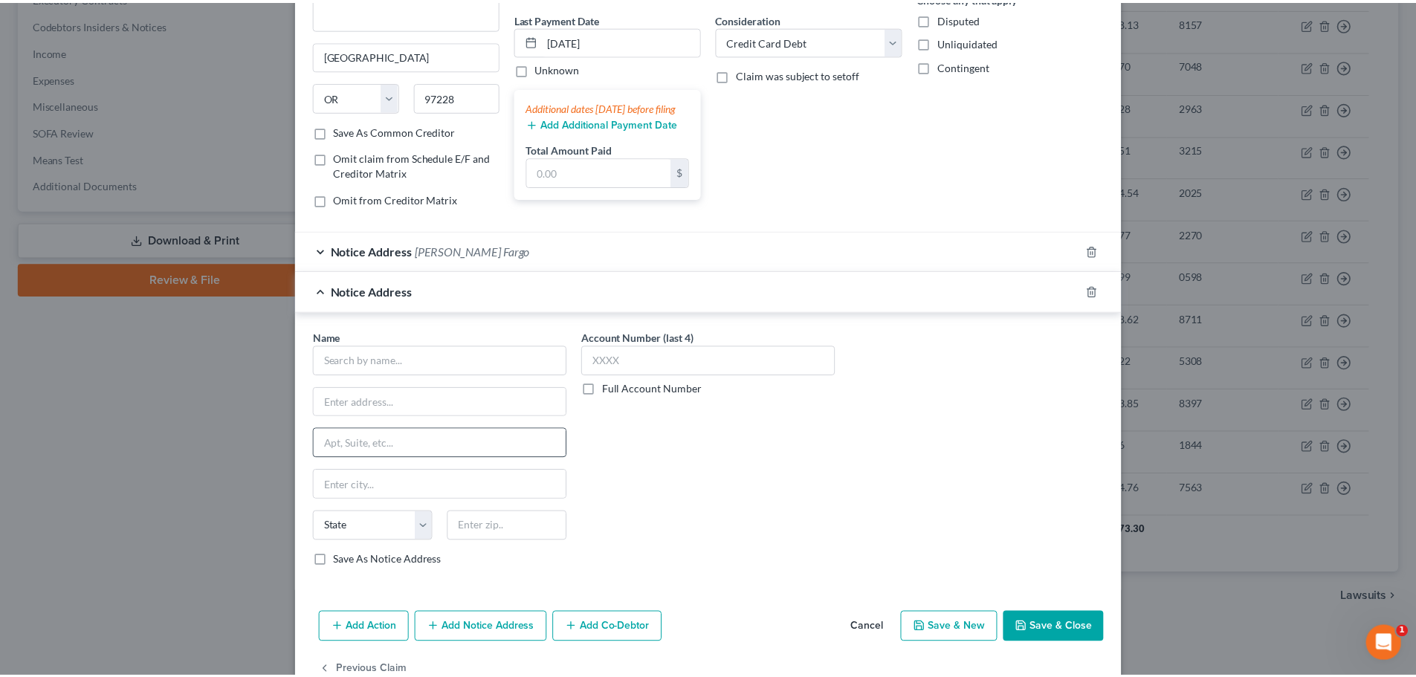
scroll to position [223, 0]
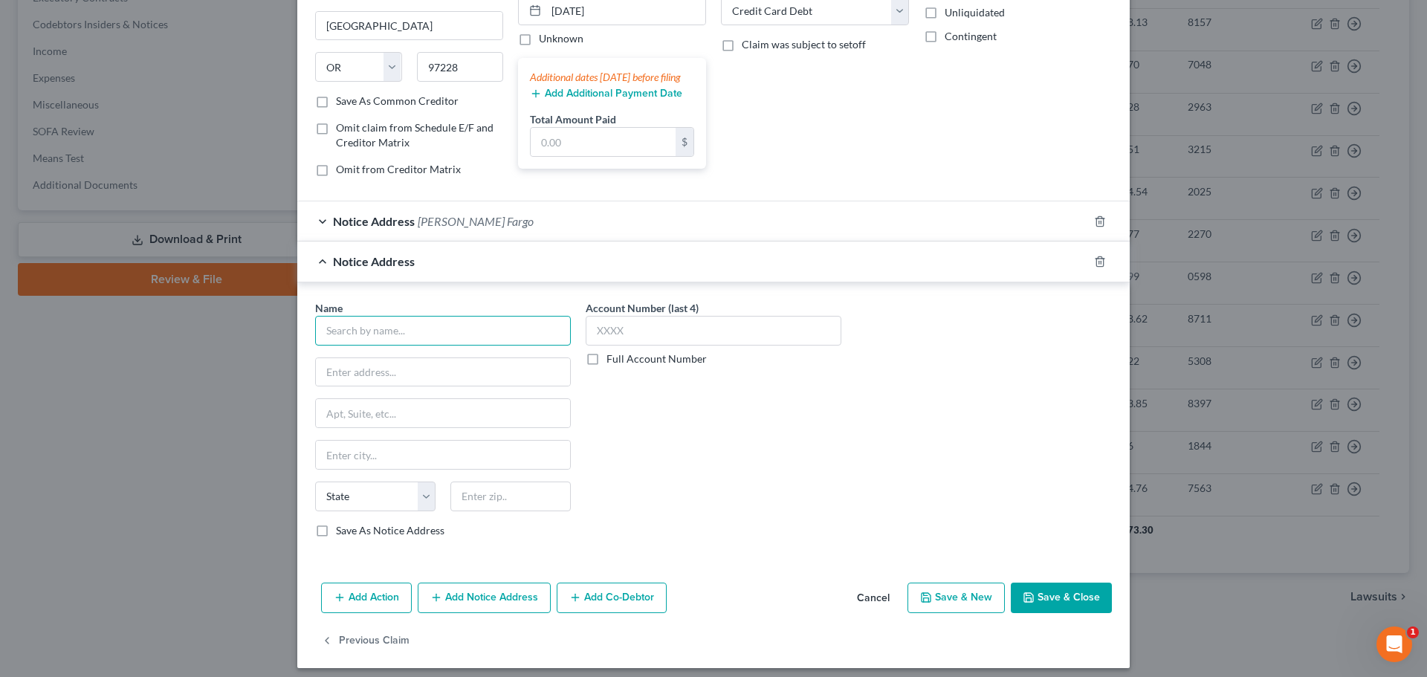
click at [398, 339] on input "text" at bounding box center [443, 331] width 256 height 30
type input "Radius Global Solutions LLC"
type input "[STREET_ADDRESS]"
type input "Ste 400"
type input "Edina"
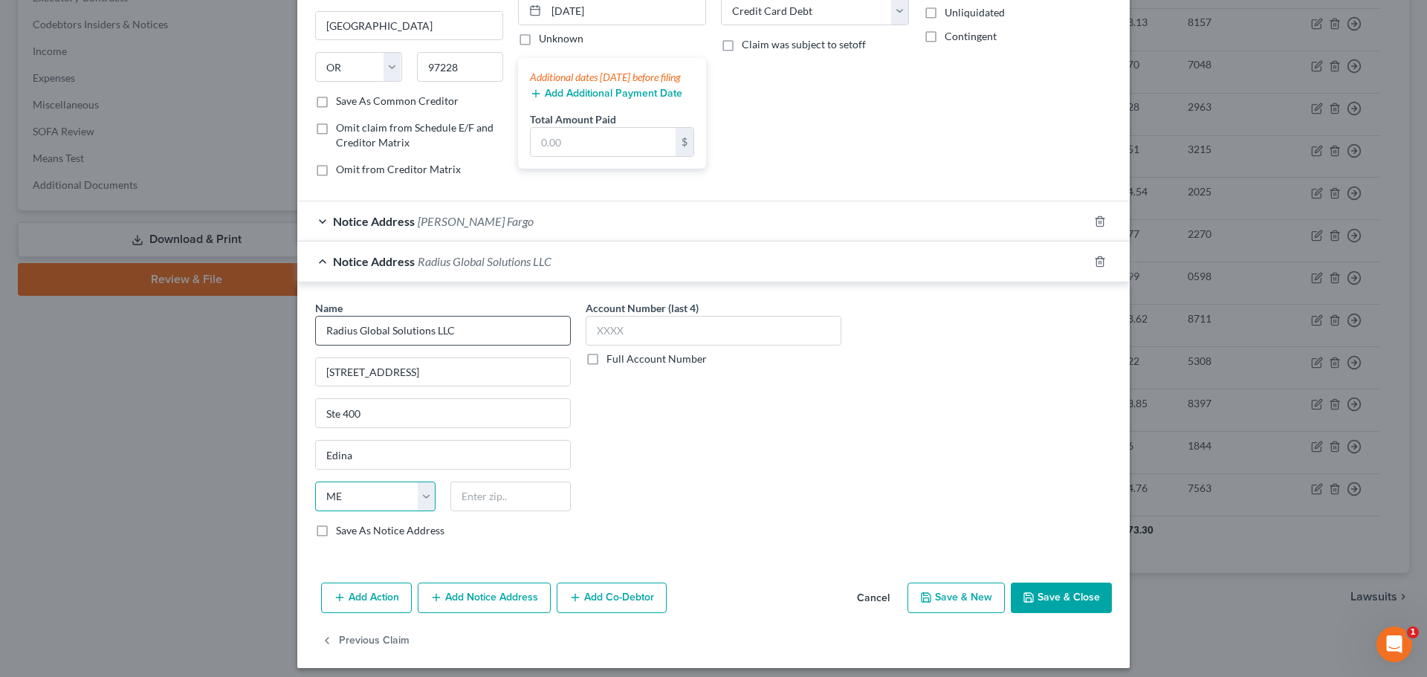
select select "24"
type input "55439"
click at [700, 337] on input "text" at bounding box center [714, 331] width 256 height 30
type input "[GEOGRAPHIC_DATA]"
type input "7563"
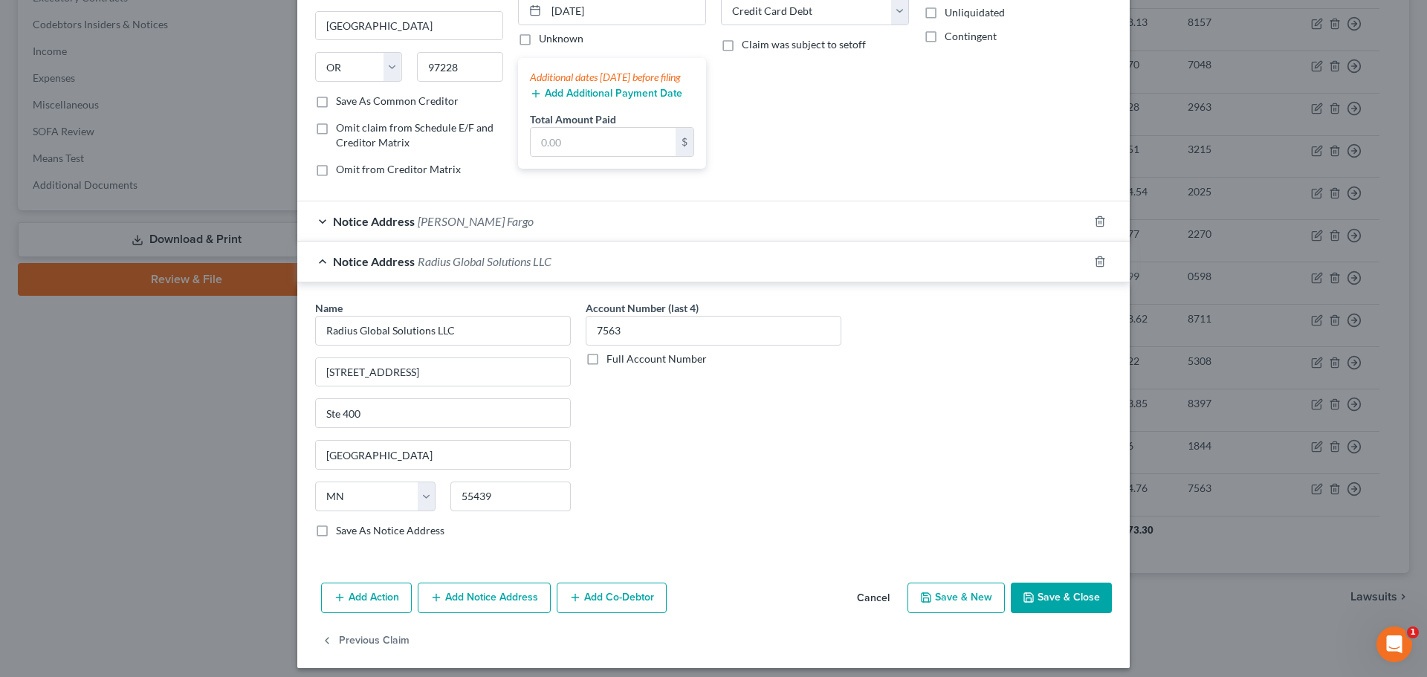
click at [1066, 601] on button "Save & Close" at bounding box center [1061, 598] width 101 height 31
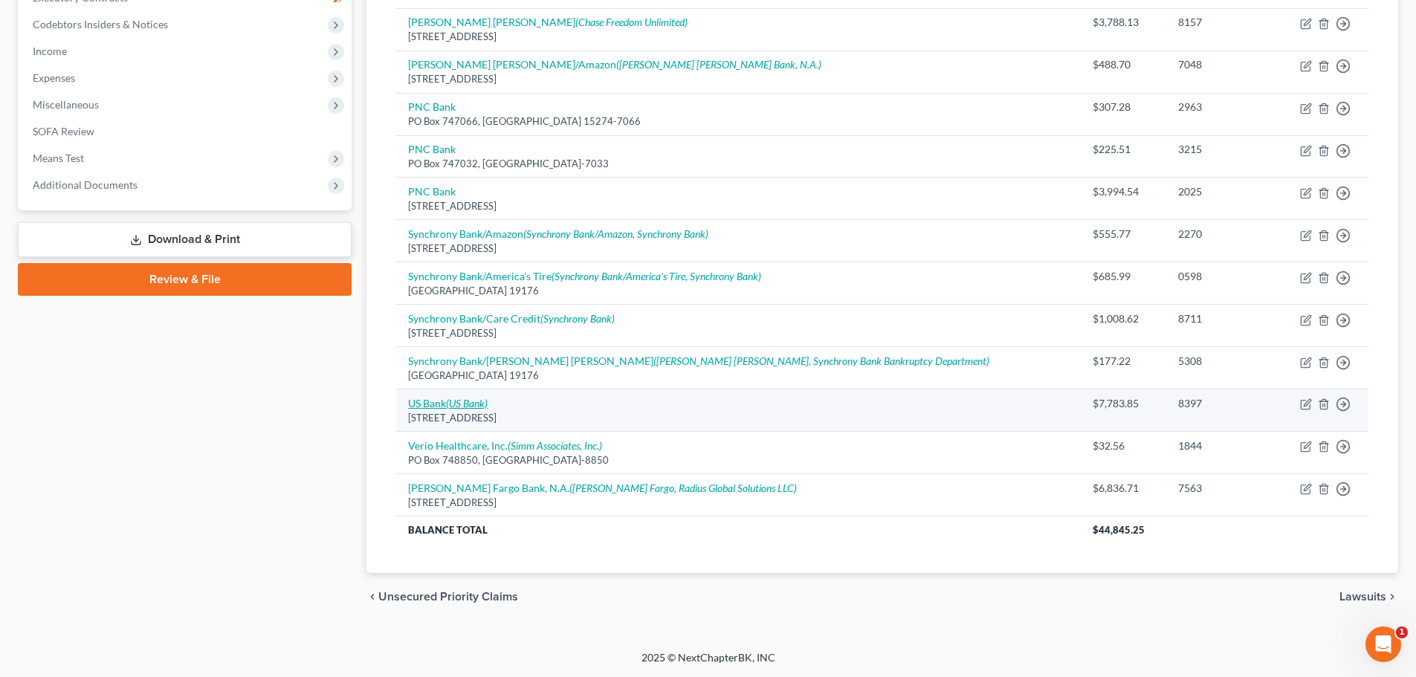
click at [473, 406] on icon "(US Bank)" at bounding box center [467, 403] width 42 height 13
select select "29"
select select "2"
select select "0"
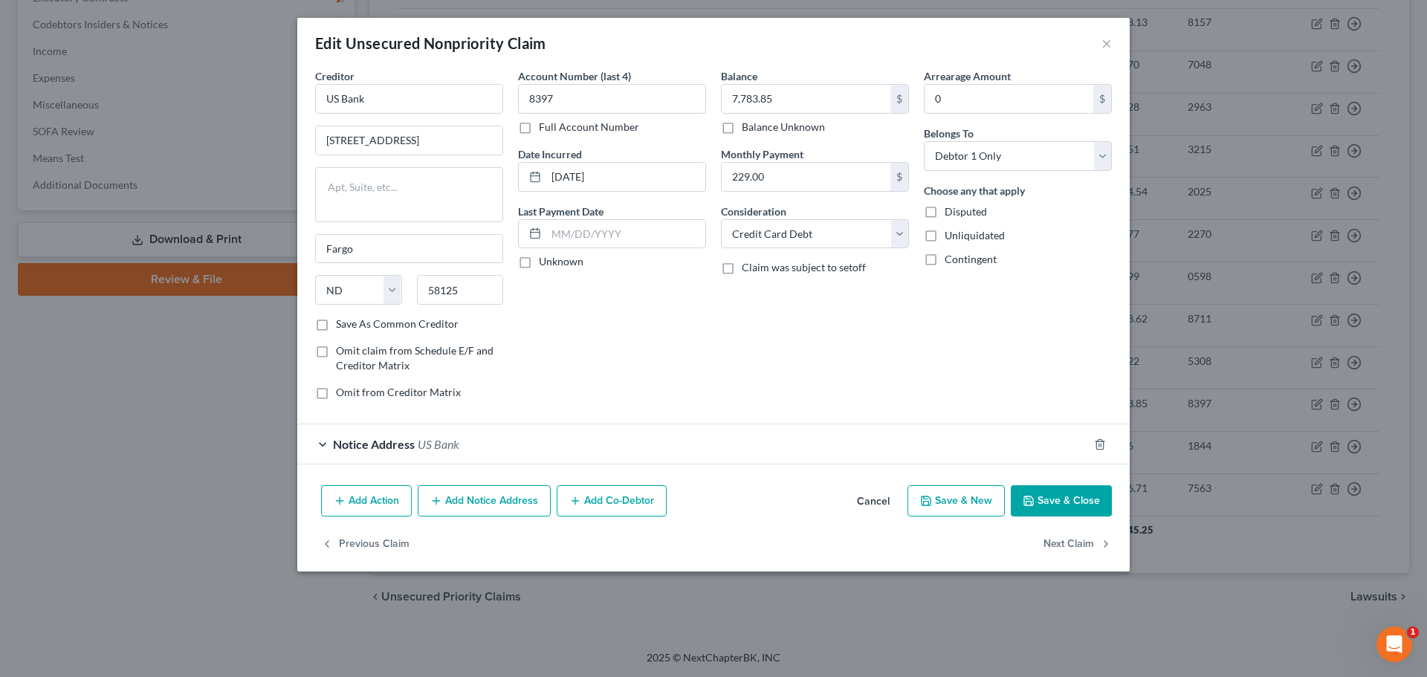
click at [881, 499] on button "Cancel" at bounding box center [873, 502] width 56 height 30
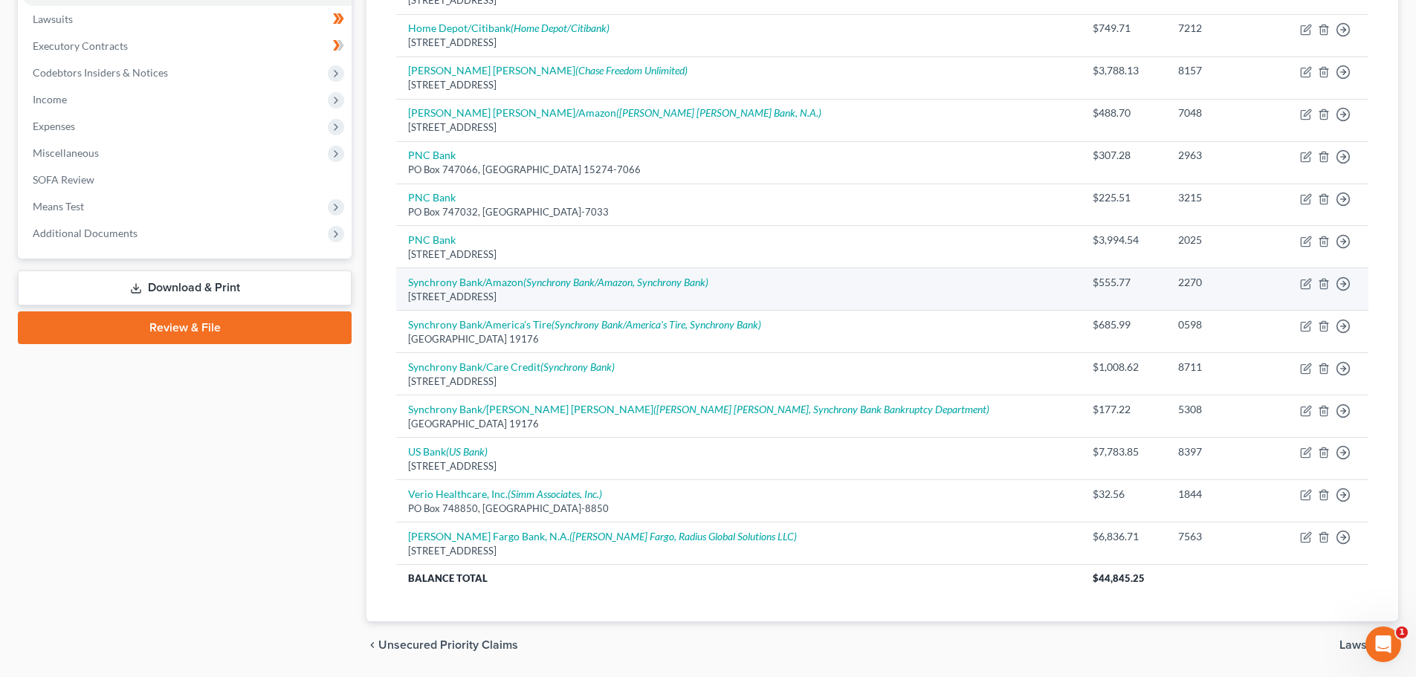
scroll to position [363, 0]
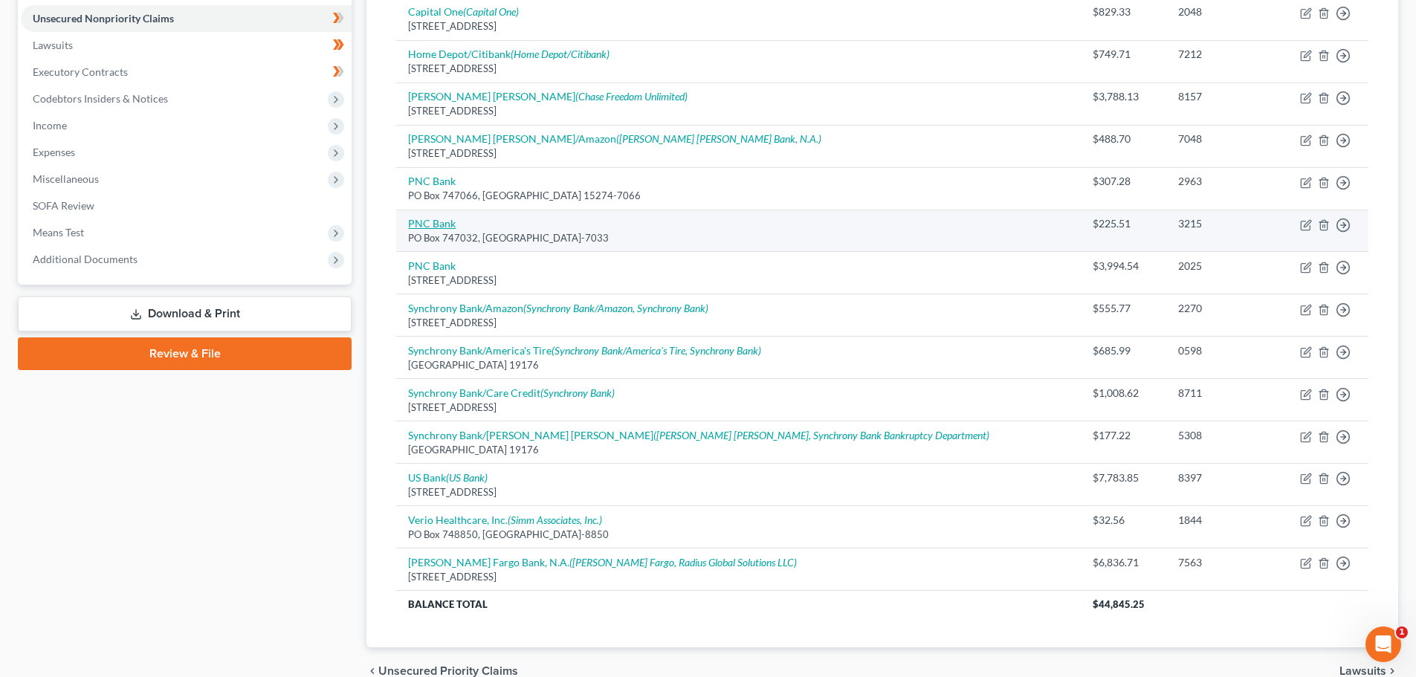
click at [443, 223] on link "PNC Bank" at bounding box center [432, 223] width 48 height 13
select select "39"
select select "14"
select select "0"
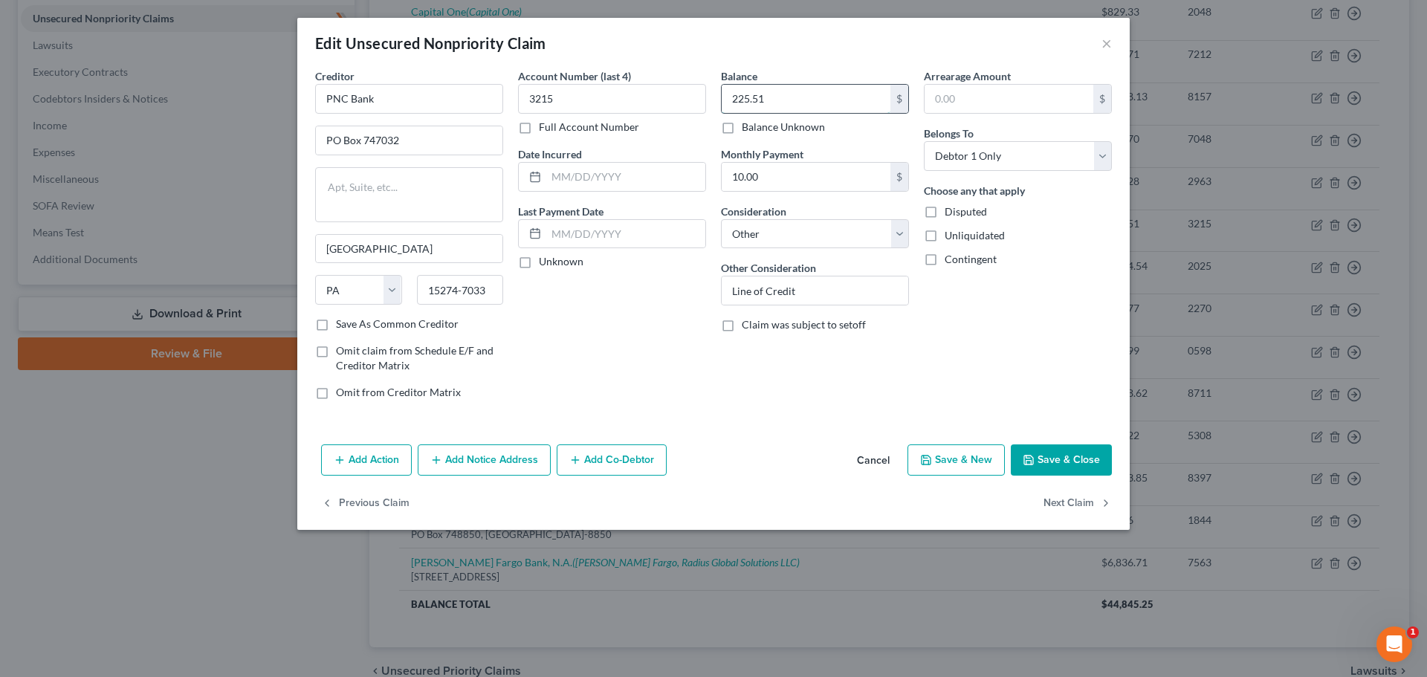
click at [770, 105] on input "225.51" at bounding box center [806, 99] width 169 height 28
type input "226.74"
click at [1040, 456] on button "Save & Close" at bounding box center [1061, 459] width 101 height 31
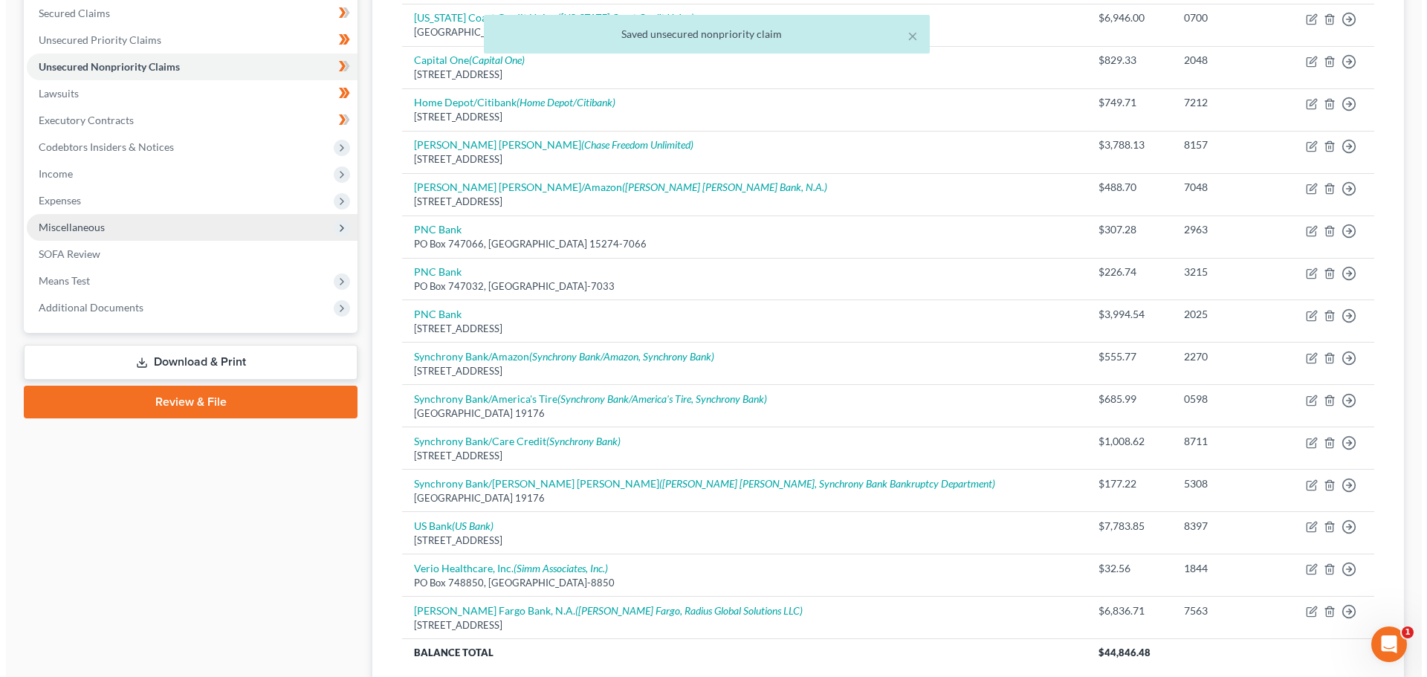
scroll to position [289, 0]
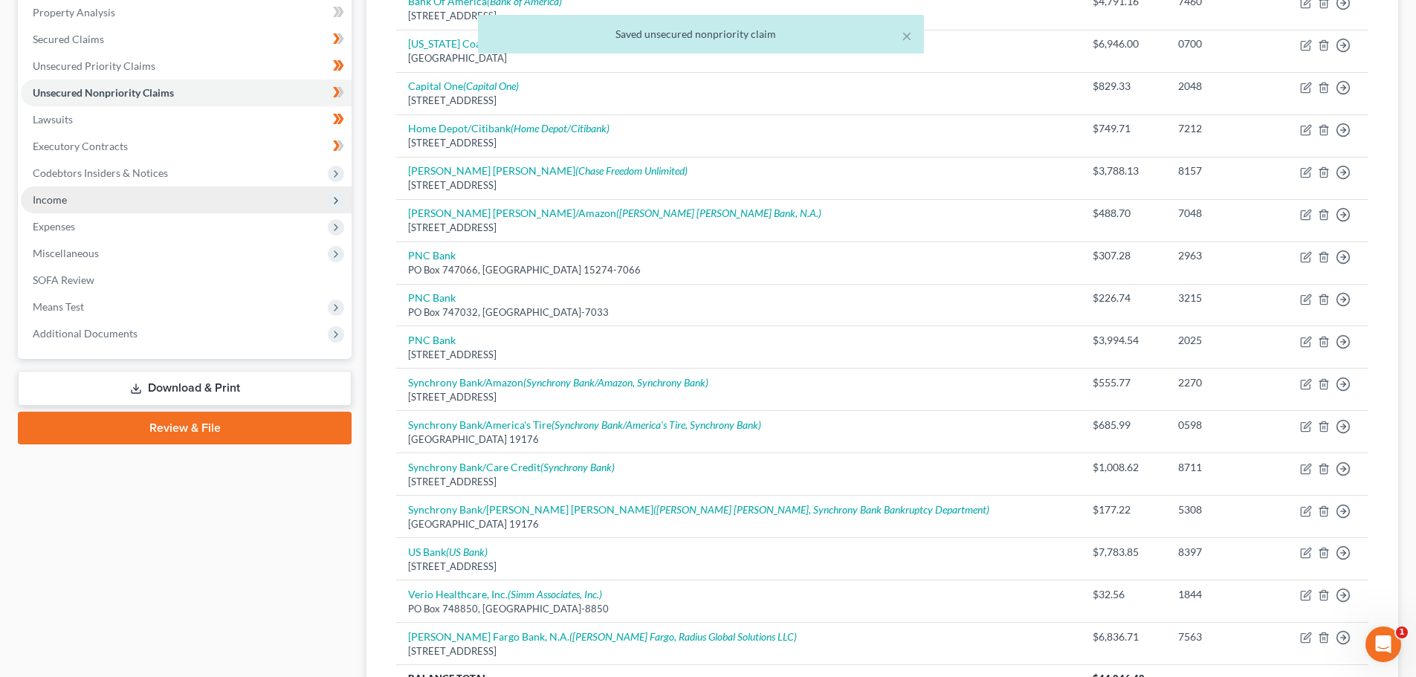
click at [88, 192] on span "Income" at bounding box center [186, 200] width 331 height 27
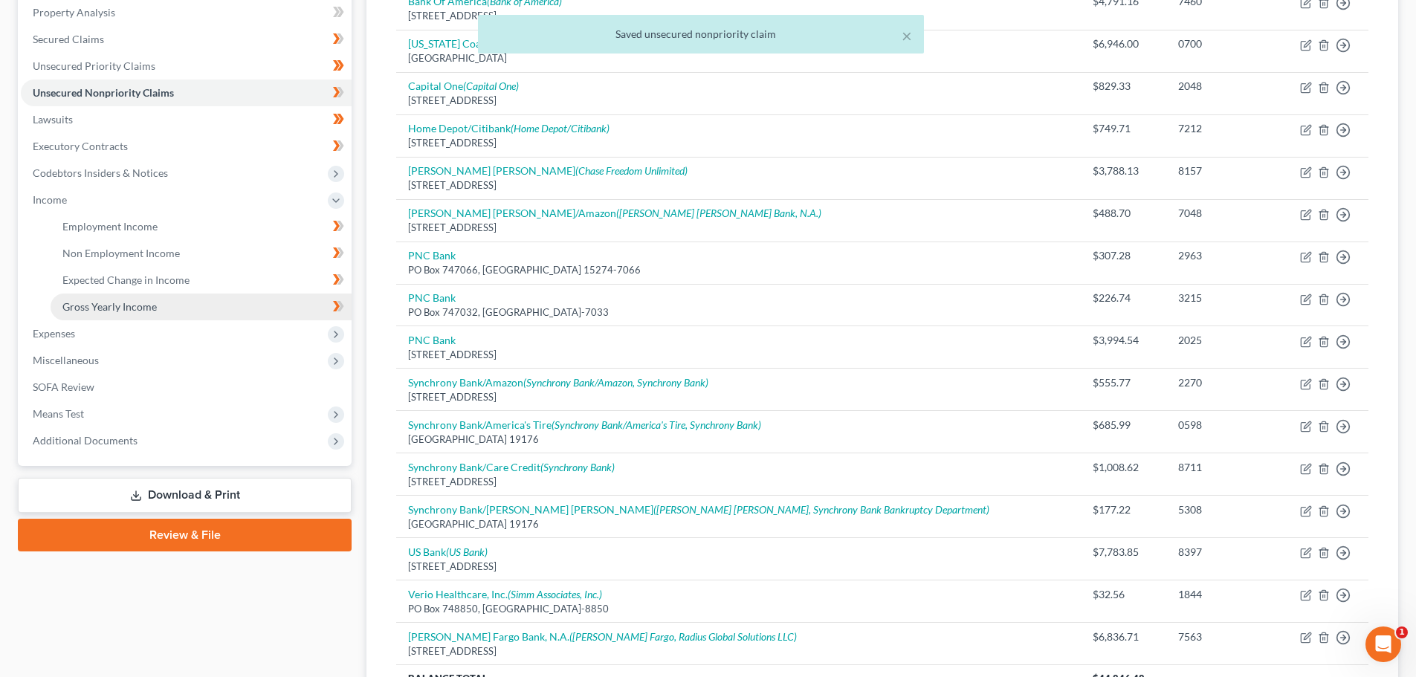
click at [167, 306] on link "Gross Yearly Income" at bounding box center [201, 307] width 301 height 27
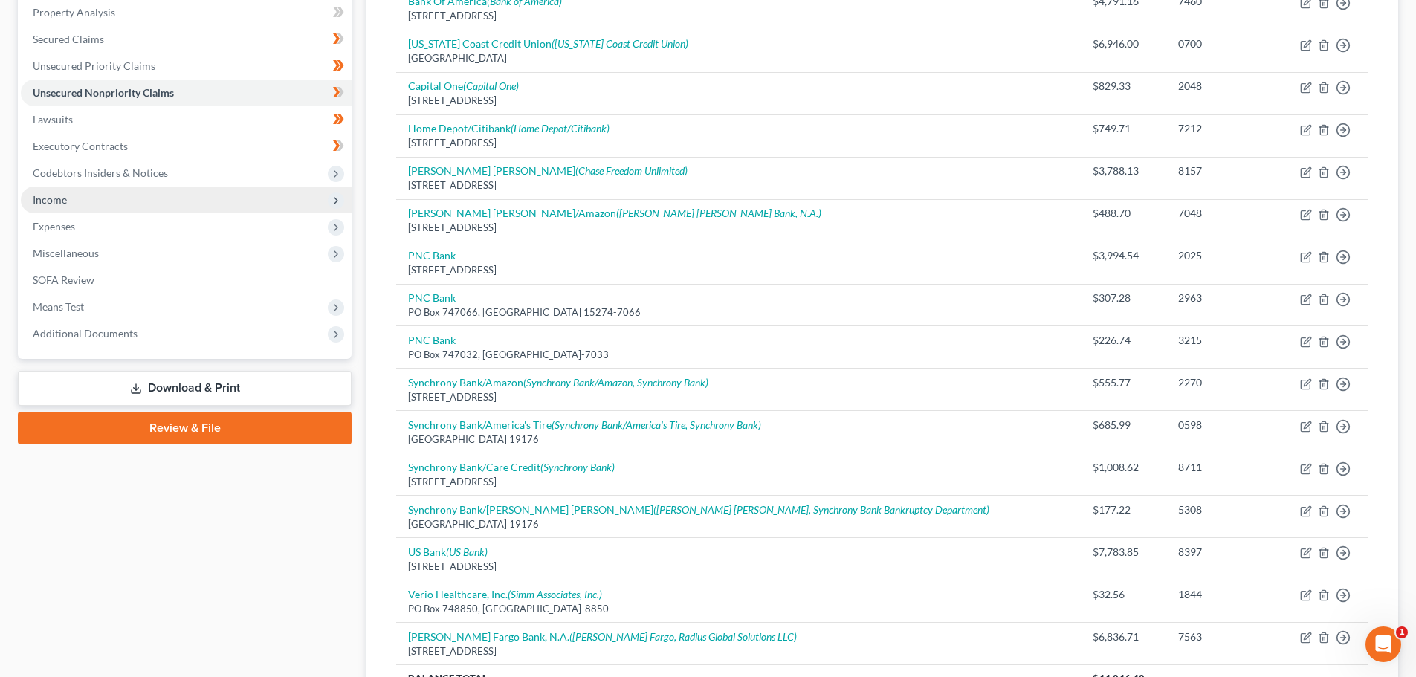
click at [97, 204] on span "Income" at bounding box center [186, 200] width 331 height 27
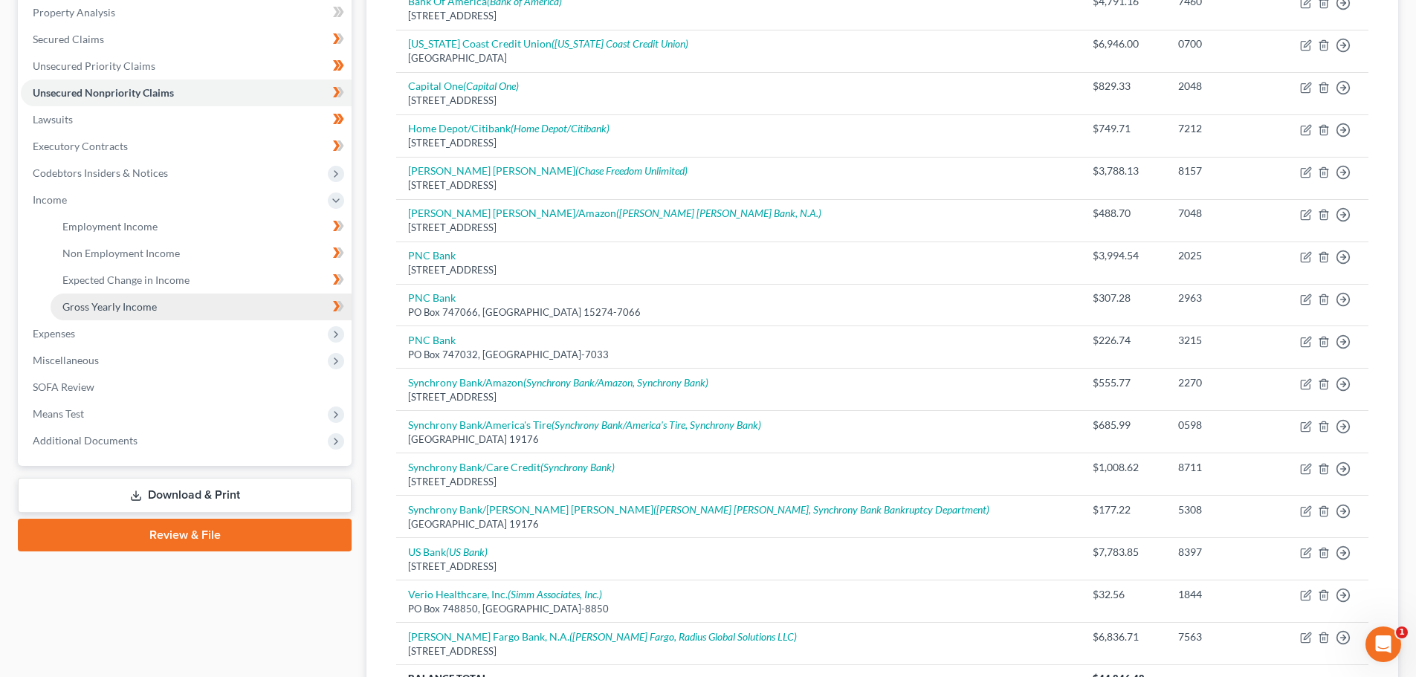
click at [137, 304] on span "Gross Yearly Income" at bounding box center [109, 306] width 94 height 13
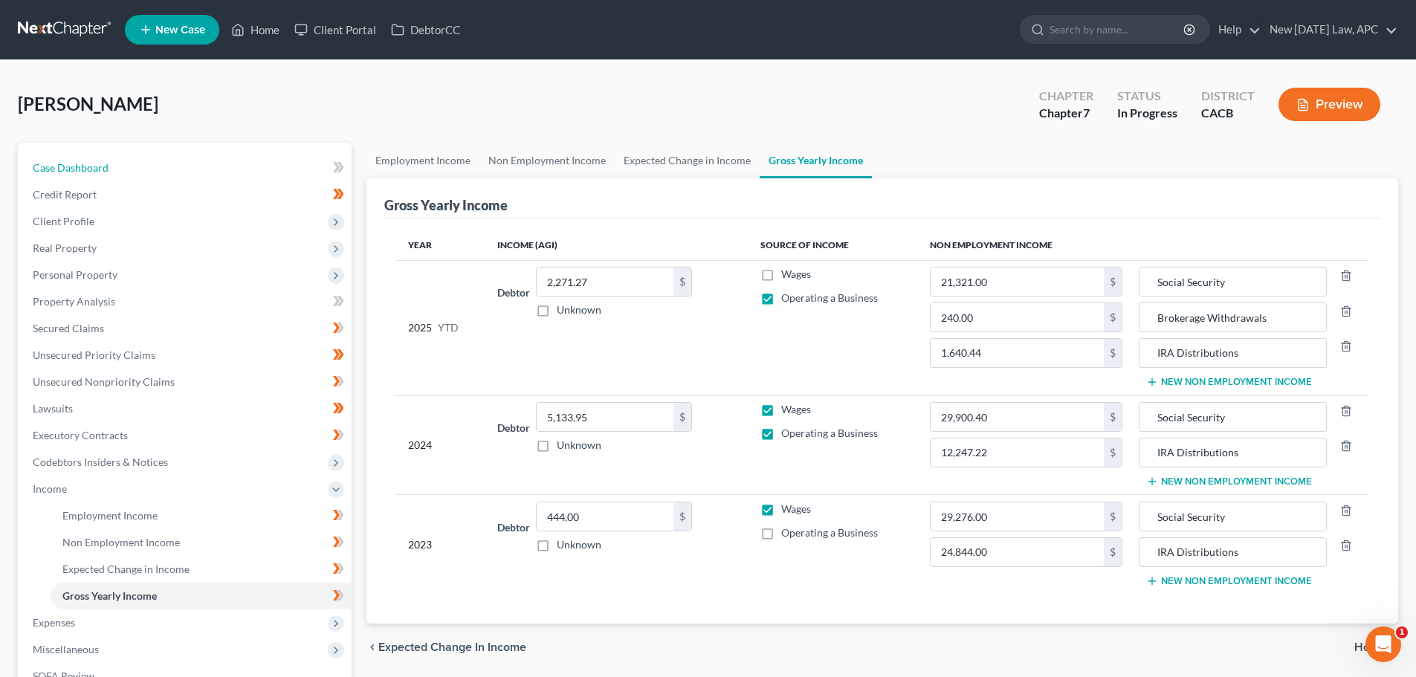
drag, startPoint x: 64, startPoint y: 163, endPoint x: 265, endPoint y: 14, distance: 249.7
click at [65, 161] on span "Case Dashboard" at bounding box center [71, 167] width 76 height 13
select select "4"
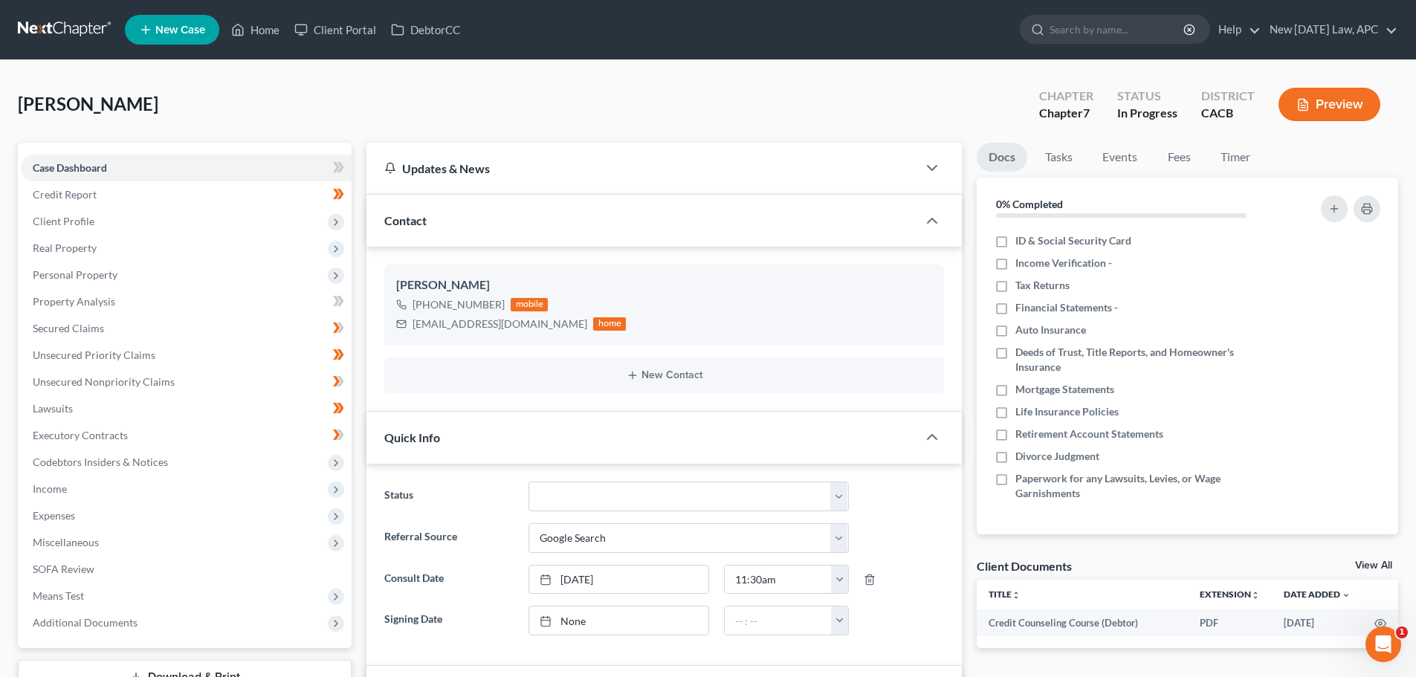
click at [1346, 103] on button "Preview" at bounding box center [1329, 104] width 102 height 33
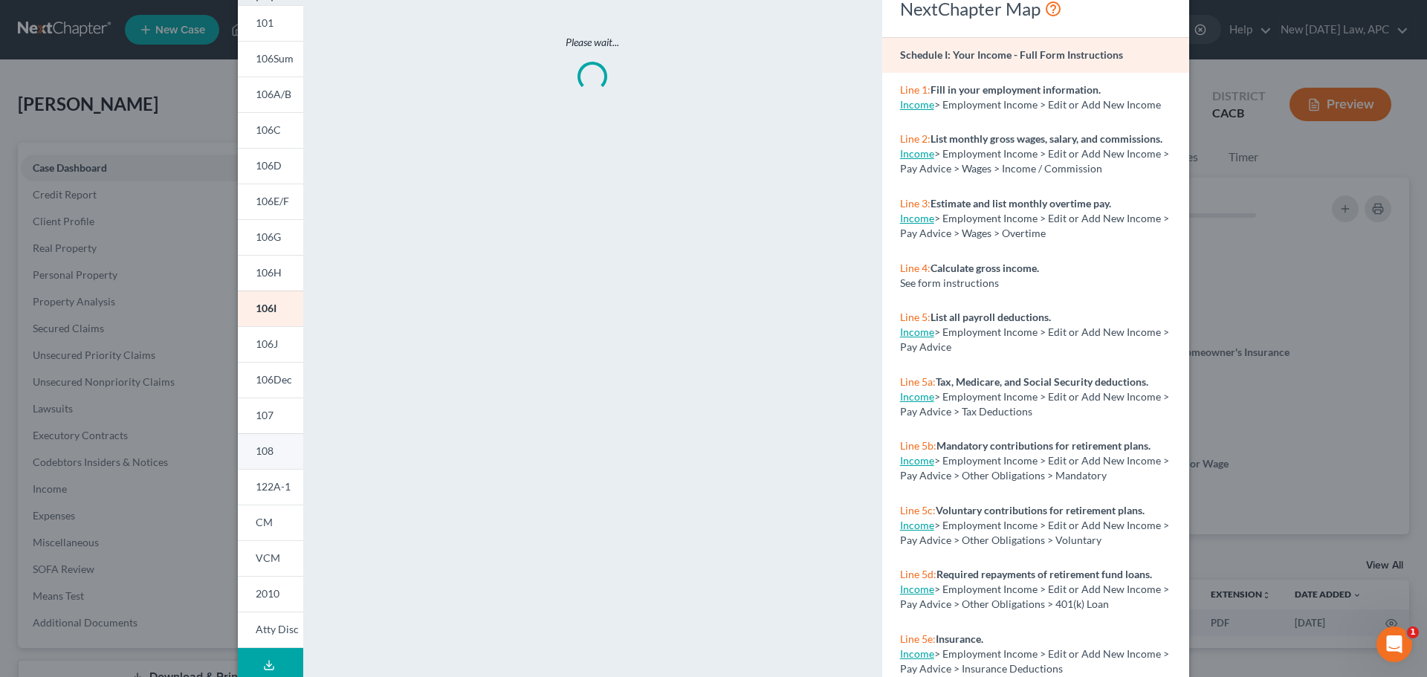
scroll to position [147, 0]
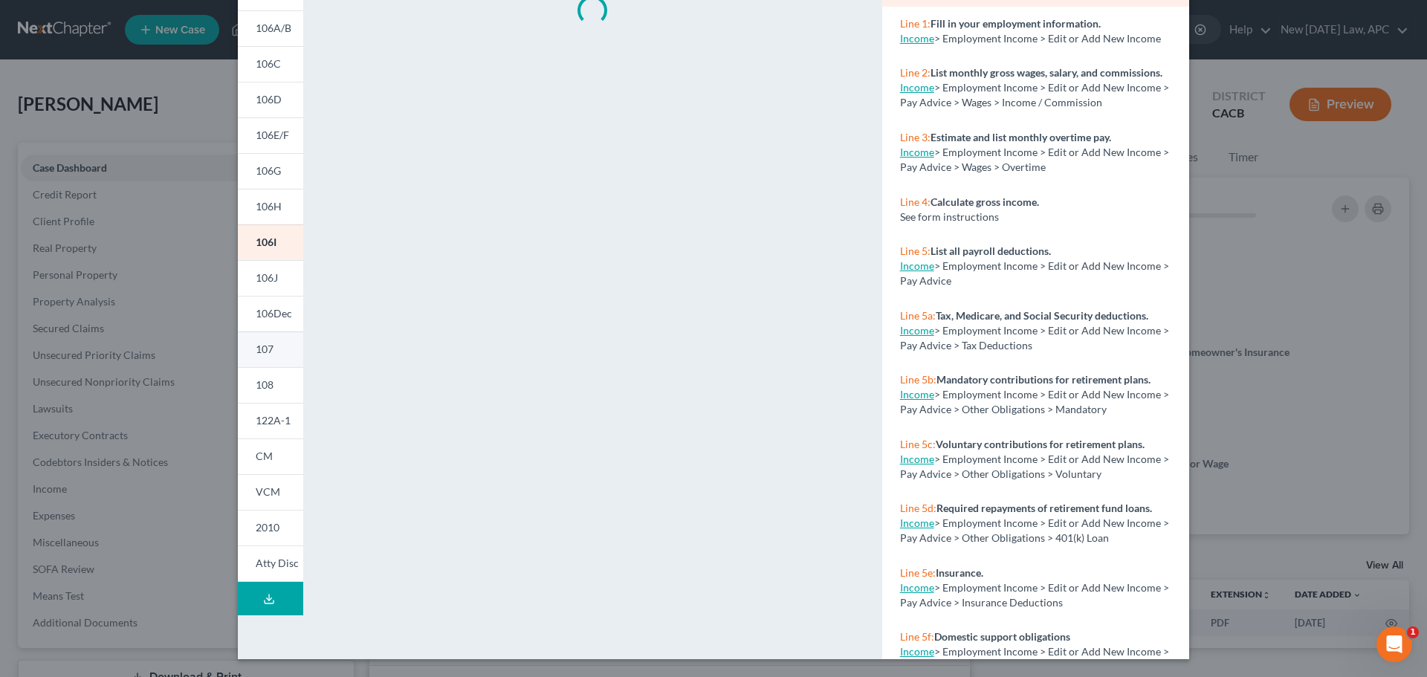
click at [268, 345] on span "107" at bounding box center [265, 349] width 18 height 13
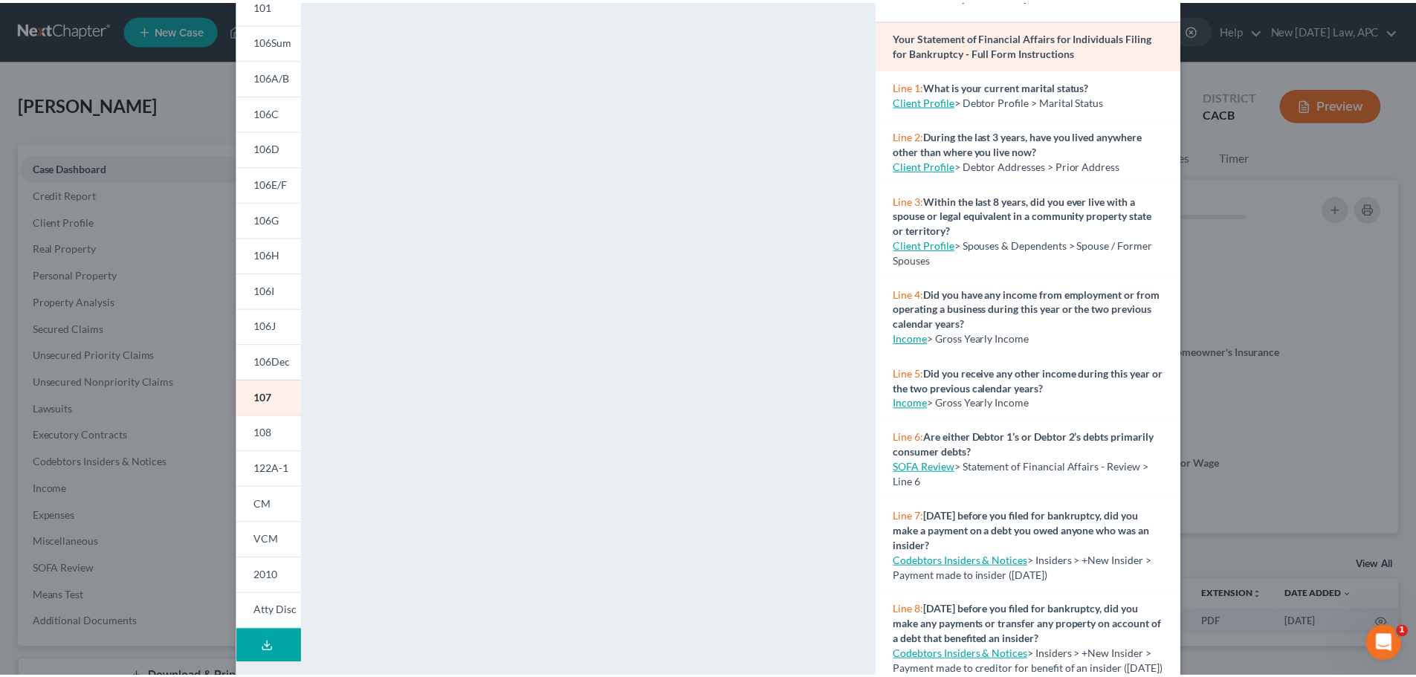
scroll to position [0, 0]
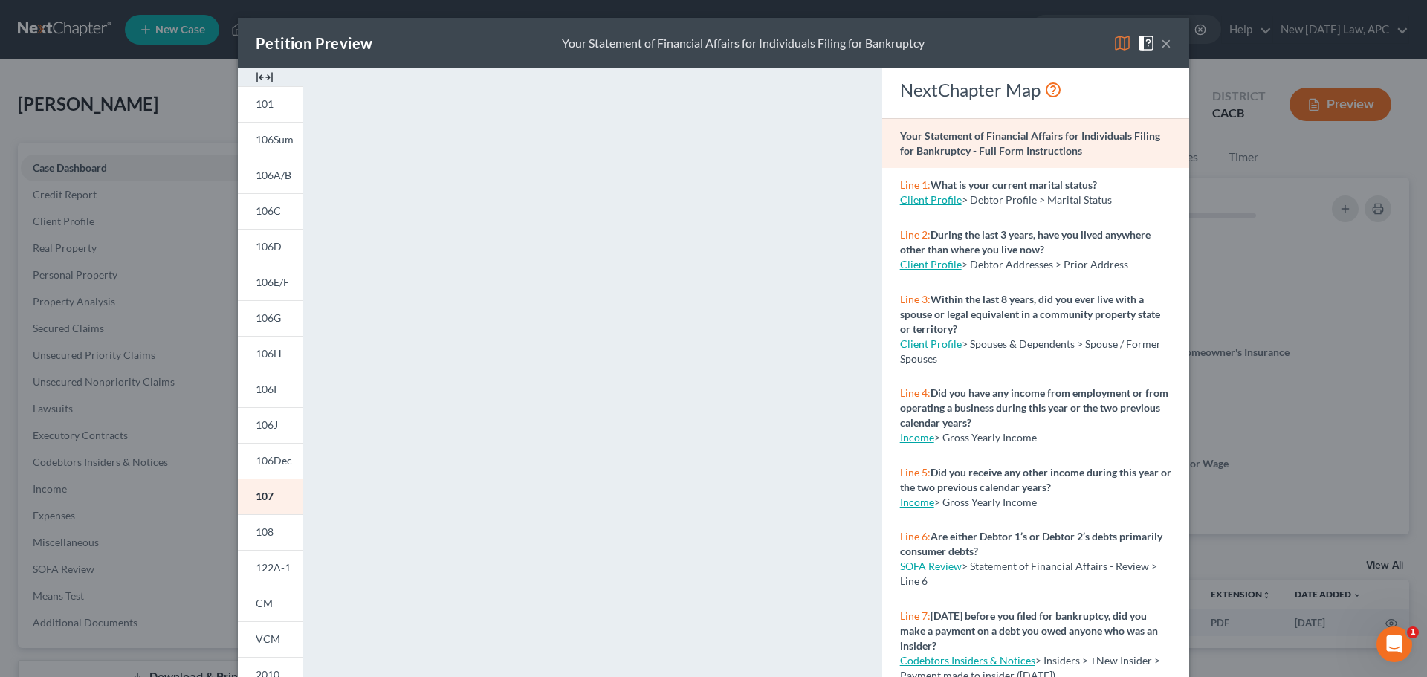
click at [1153, 40] on span at bounding box center [1149, 42] width 24 height 13
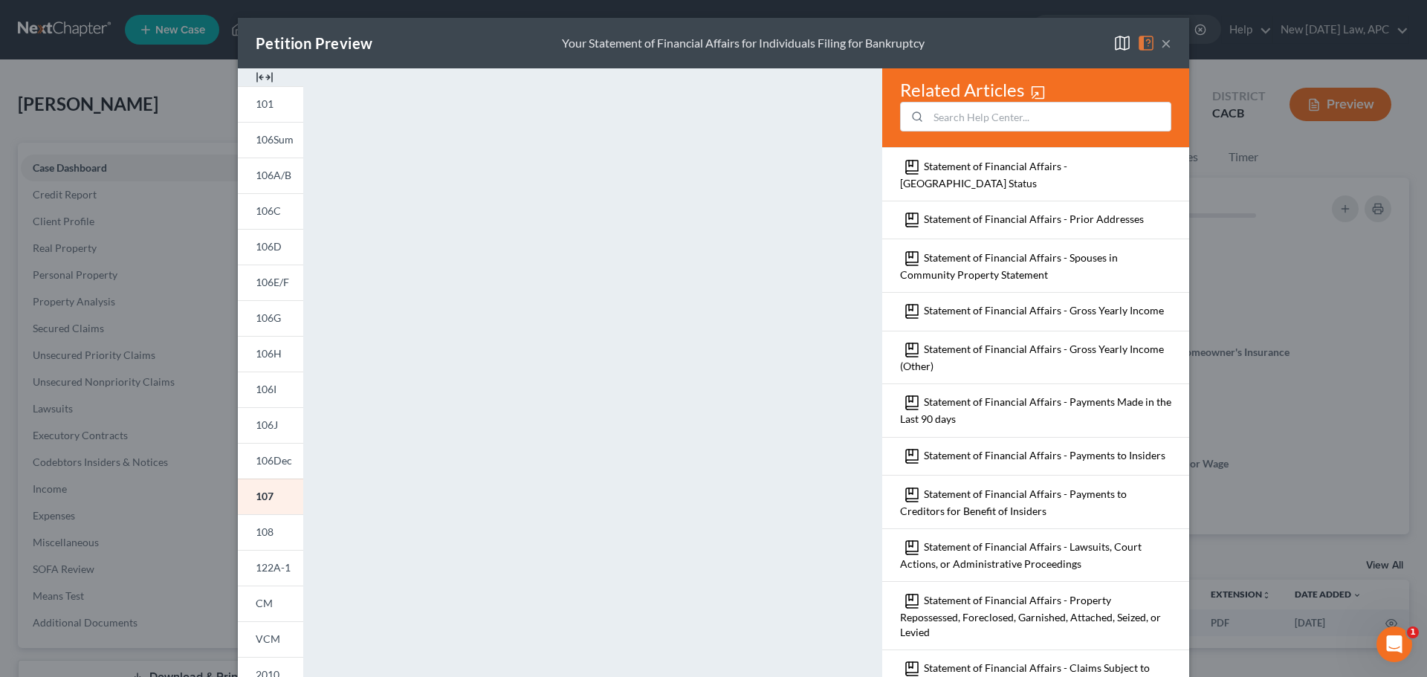
click at [1161, 41] on button "×" at bounding box center [1166, 43] width 10 height 18
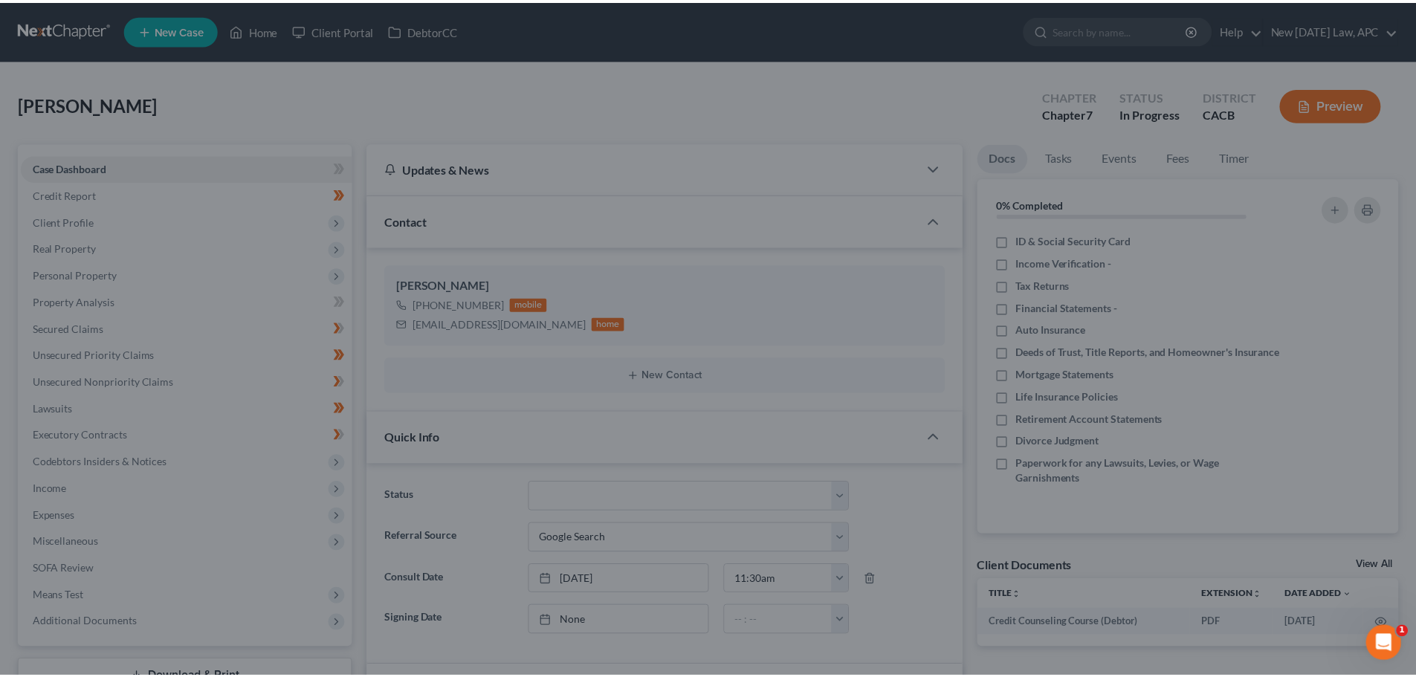
scroll to position [3311, 0]
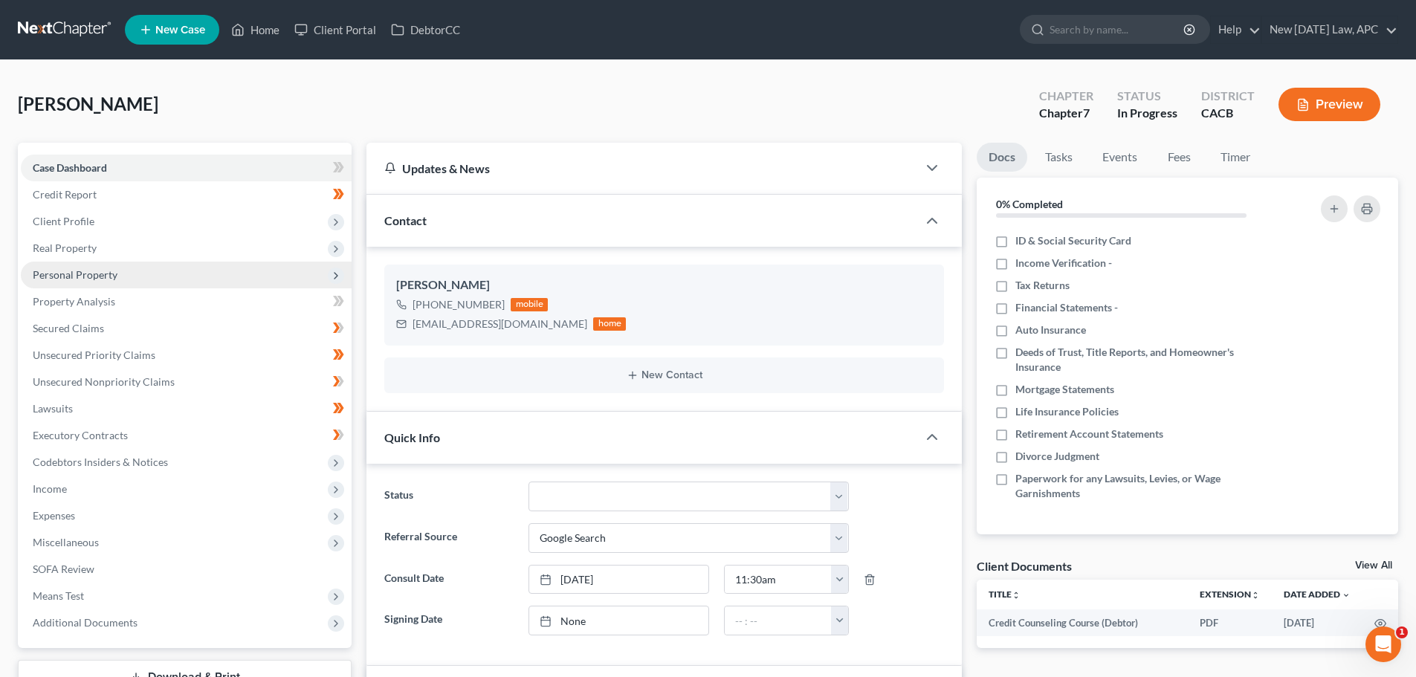
click at [99, 265] on span "Personal Property" at bounding box center [186, 275] width 331 height 27
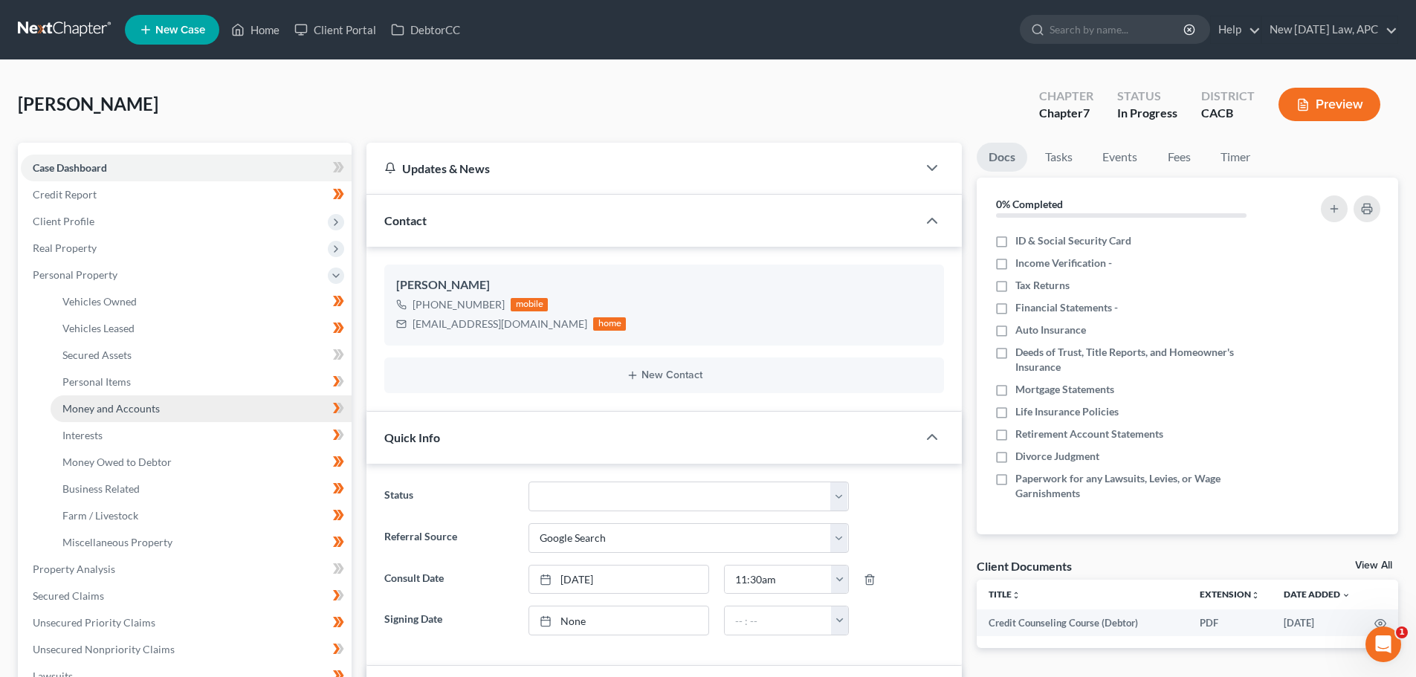
click at [108, 403] on span "Money and Accounts" at bounding box center [110, 408] width 97 height 13
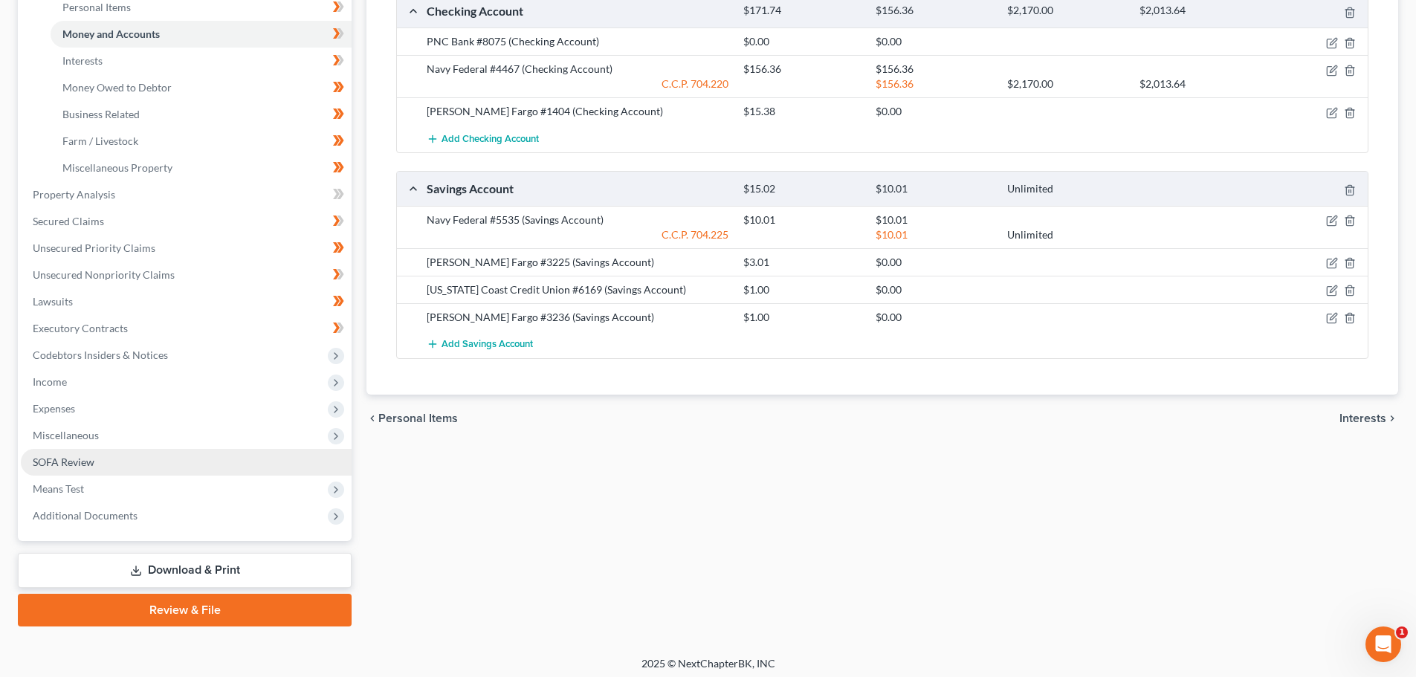
scroll to position [380, 0]
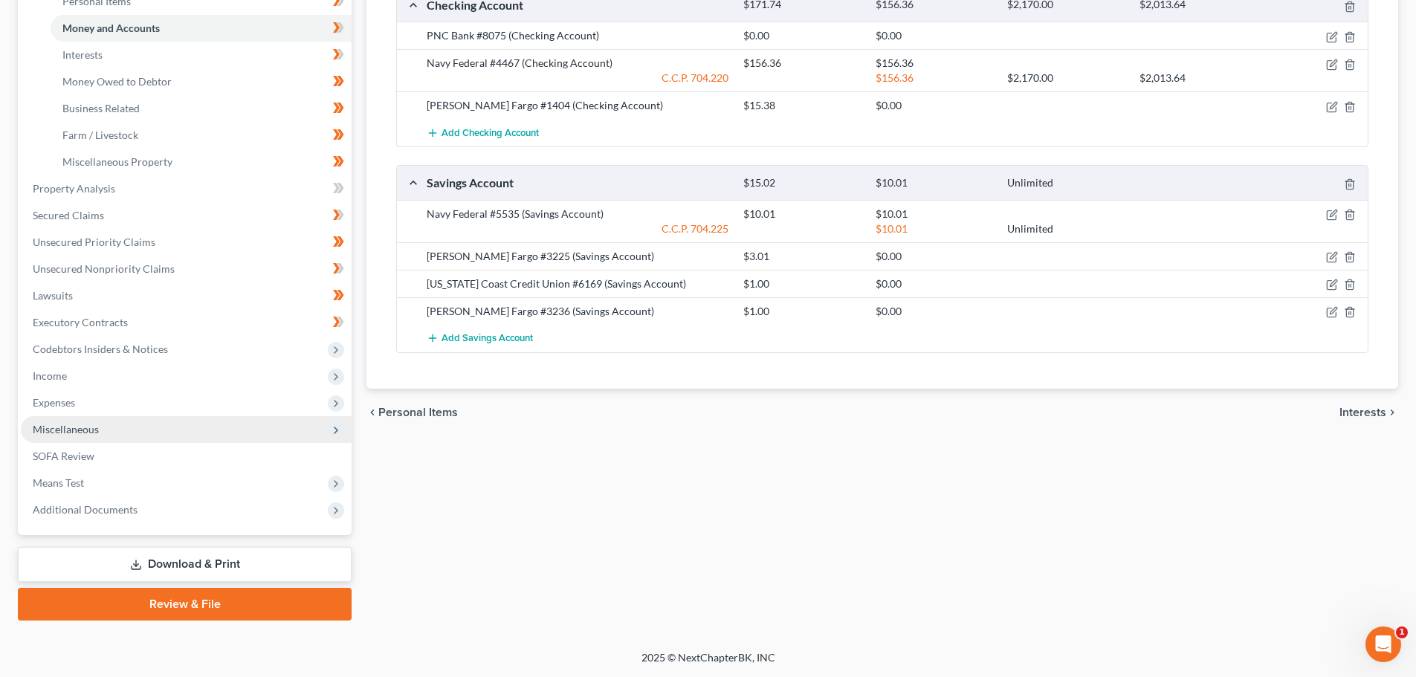
click at [75, 427] on span "Miscellaneous" at bounding box center [66, 429] width 66 height 13
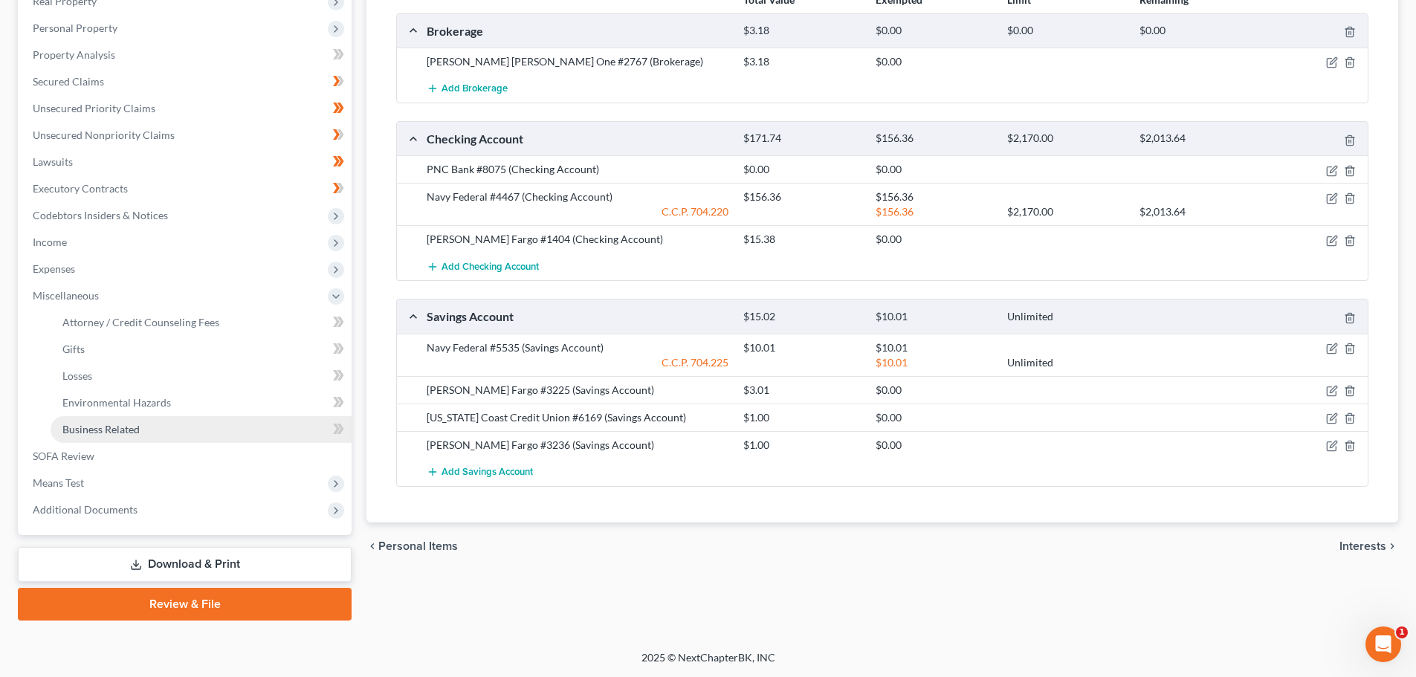
click at [106, 436] on link "Business Related" at bounding box center [201, 429] width 301 height 27
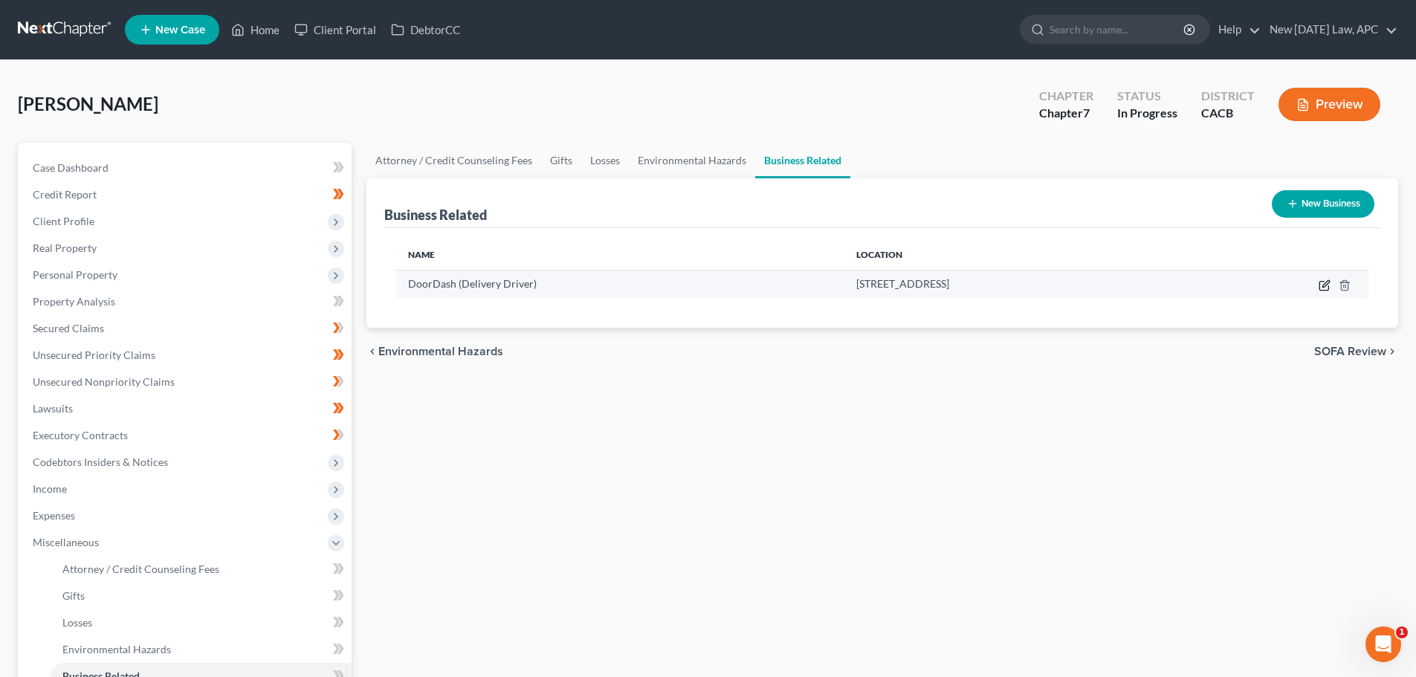
click at [1322, 289] on icon "button" at bounding box center [1324, 285] width 12 height 12
select select "sole_proprietor"
select select "4"
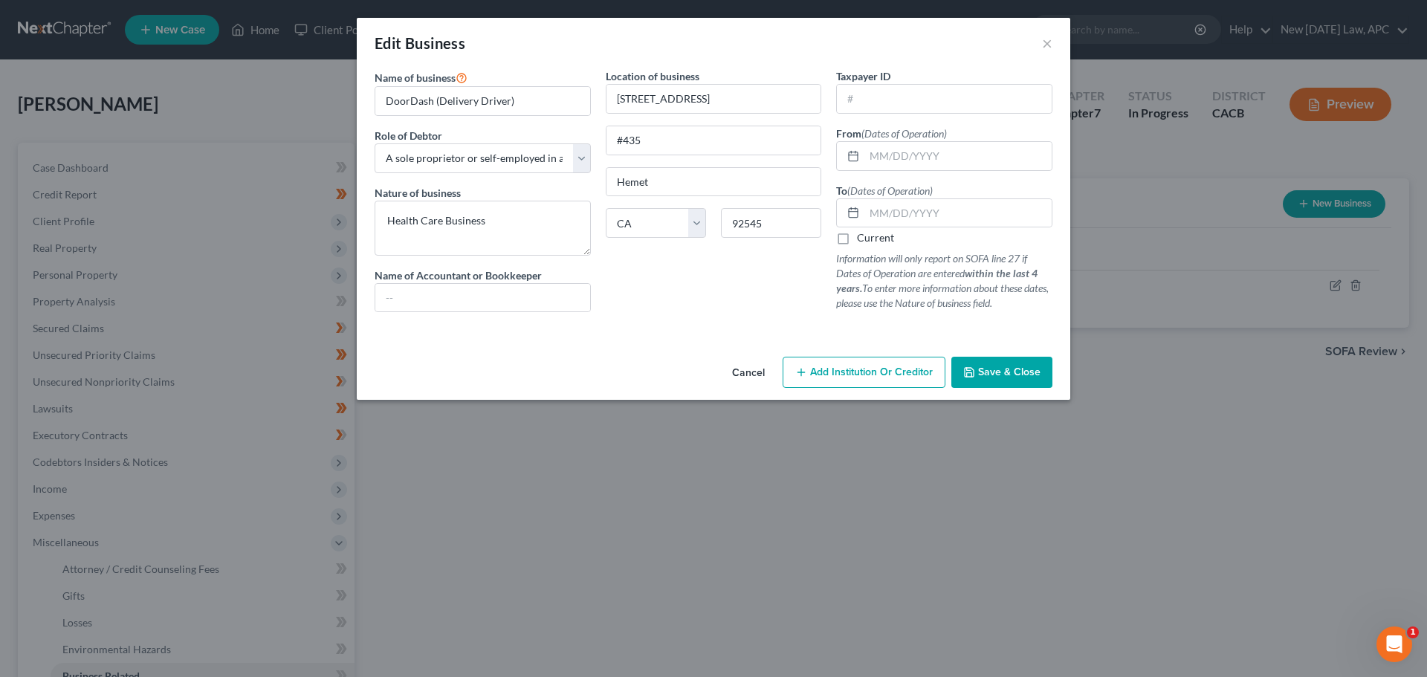
click at [757, 372] on button "Cancel" at bounding box center [748, 373] width 56 height 30
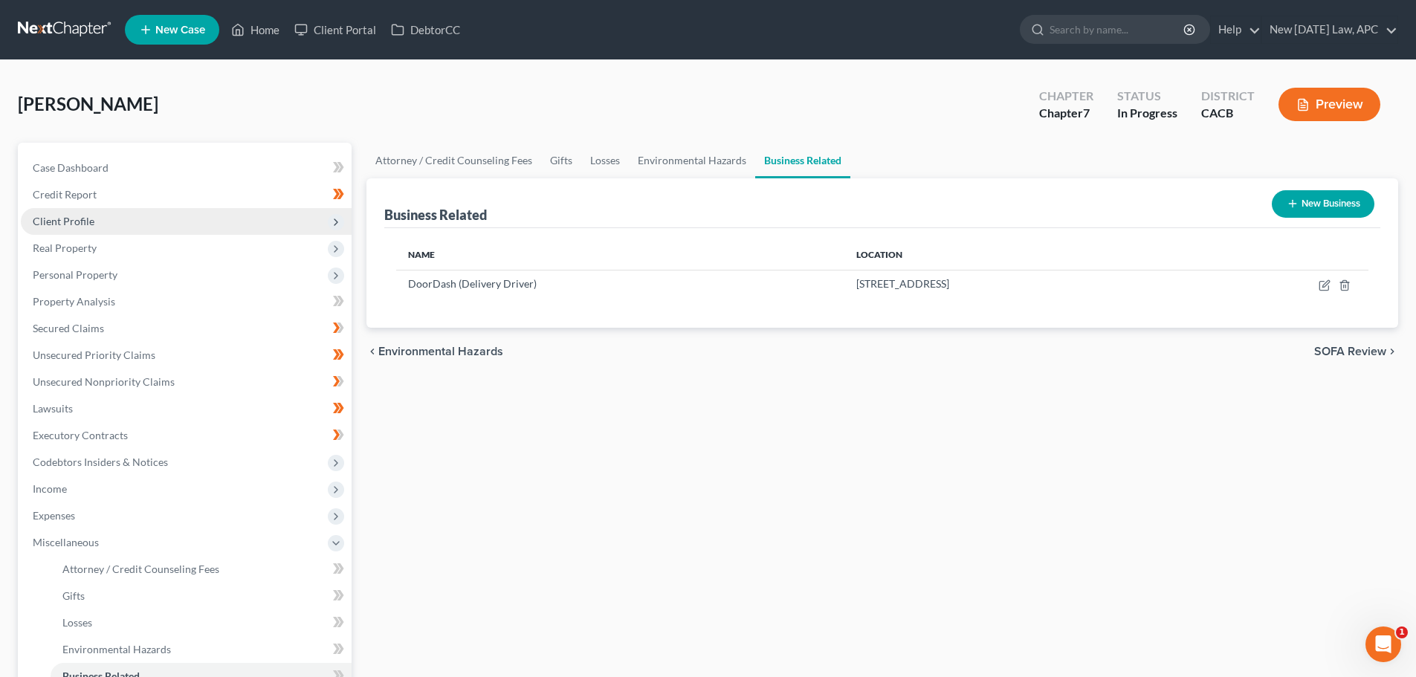
click at [114, 218] on span "Client Profile" at bounding box center [186, 221] width 331 height 27
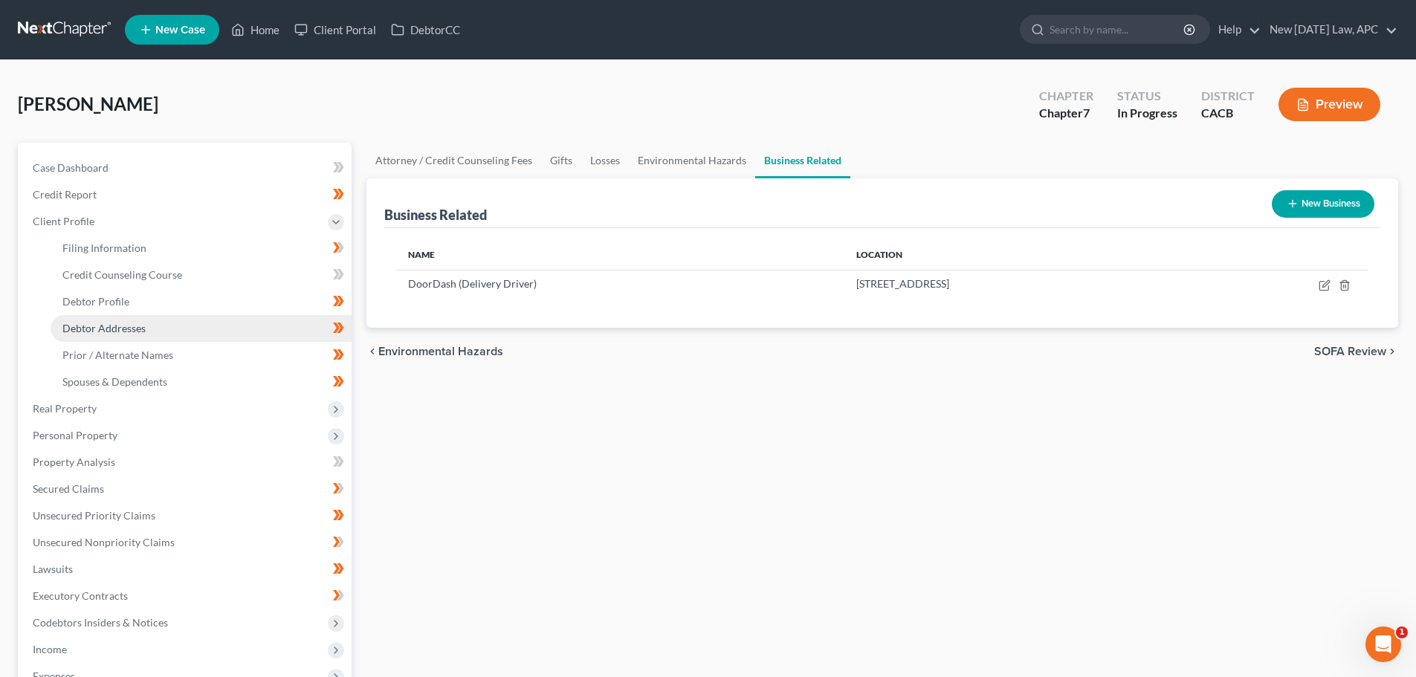
click at [110, 326] on span "Debtor Addresses" at bounding box center [103, 328] width 83 height 13
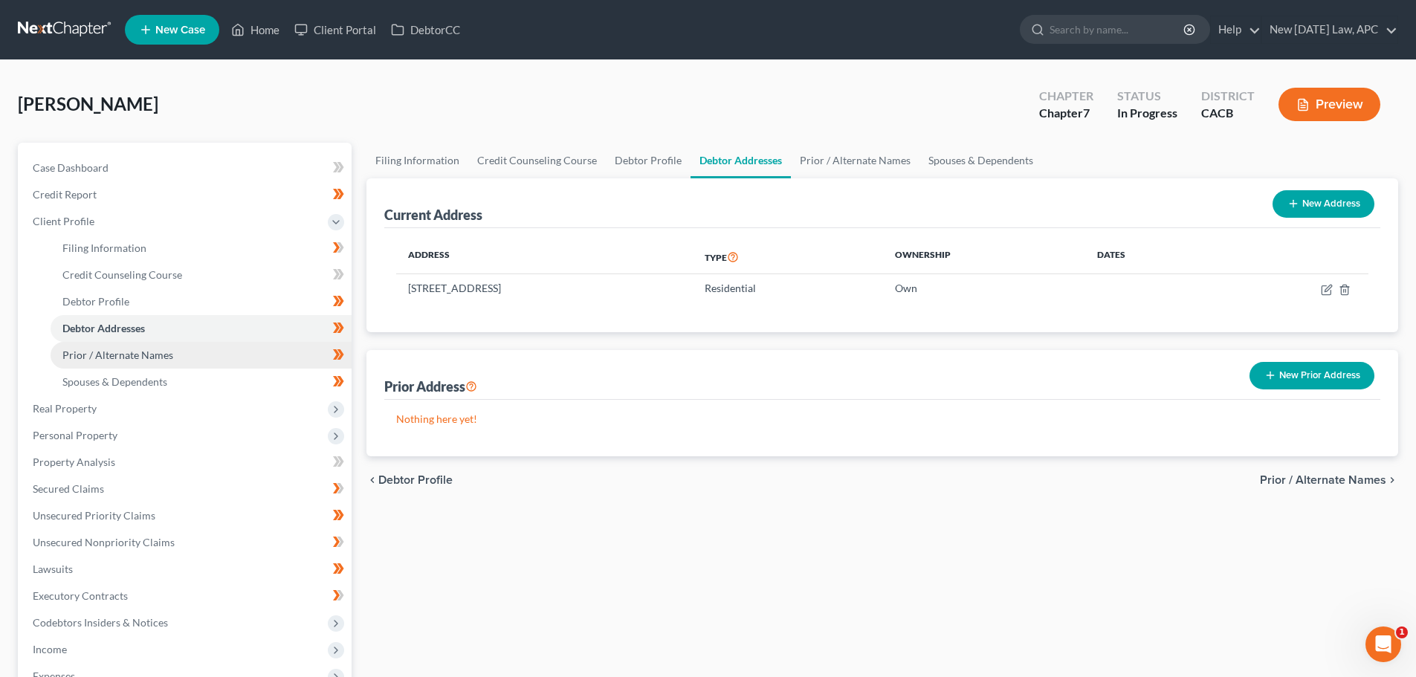
click at [122, 350] on span "Prior / Alternate Names" at bounding box center [117, 355] width 111 height 13
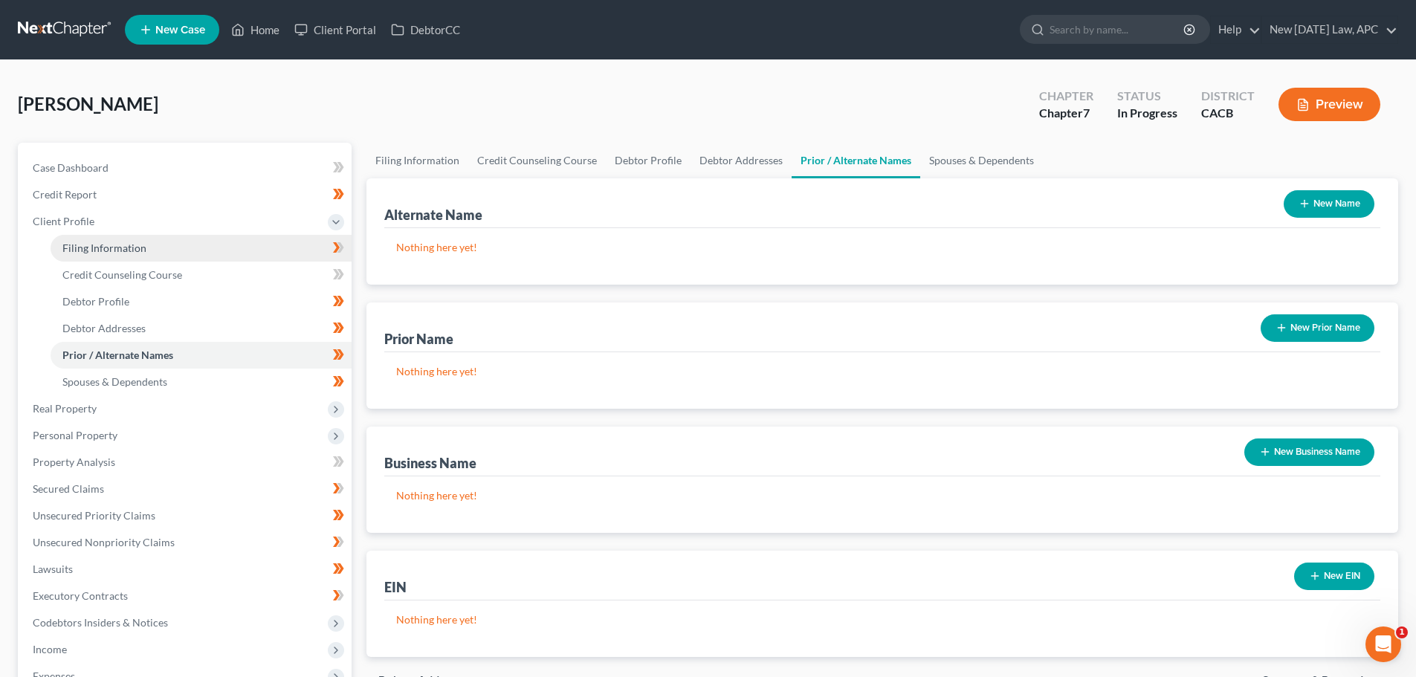
click at [100, 255] on link "Filing Information" at bounding box center [201, 248] width 301 height 27
select select "1"
select select "0"
select select "4"
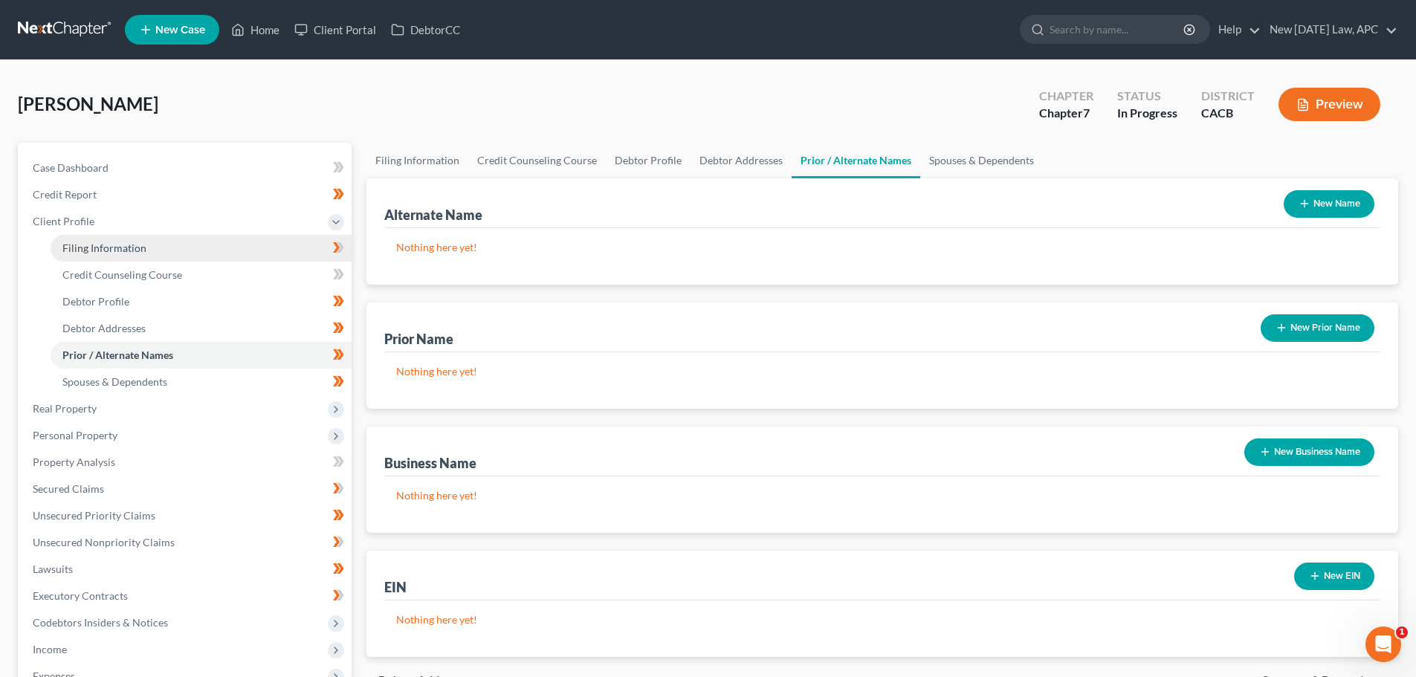
select select "1"
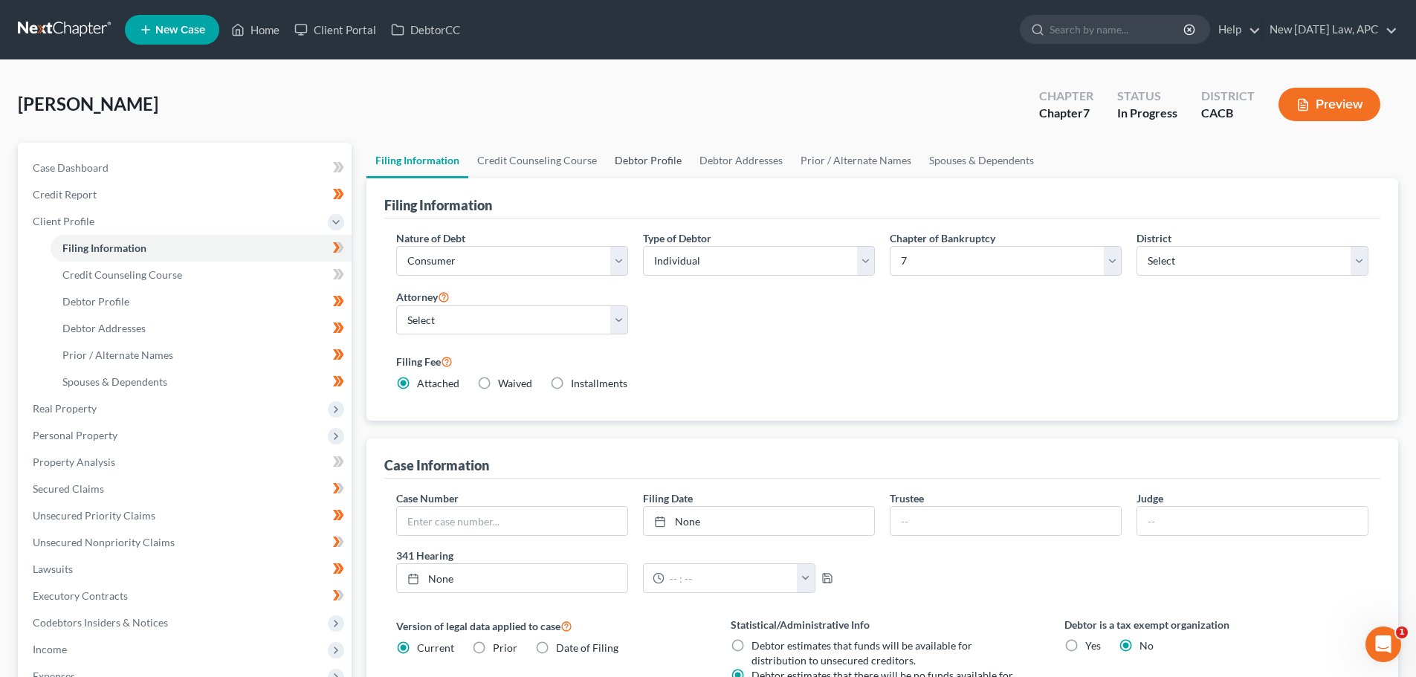
click at [642, 159] on link "Debtor Profile" at bounding box center [648, 161] width 85 height 36
select select "4"
select select "0"
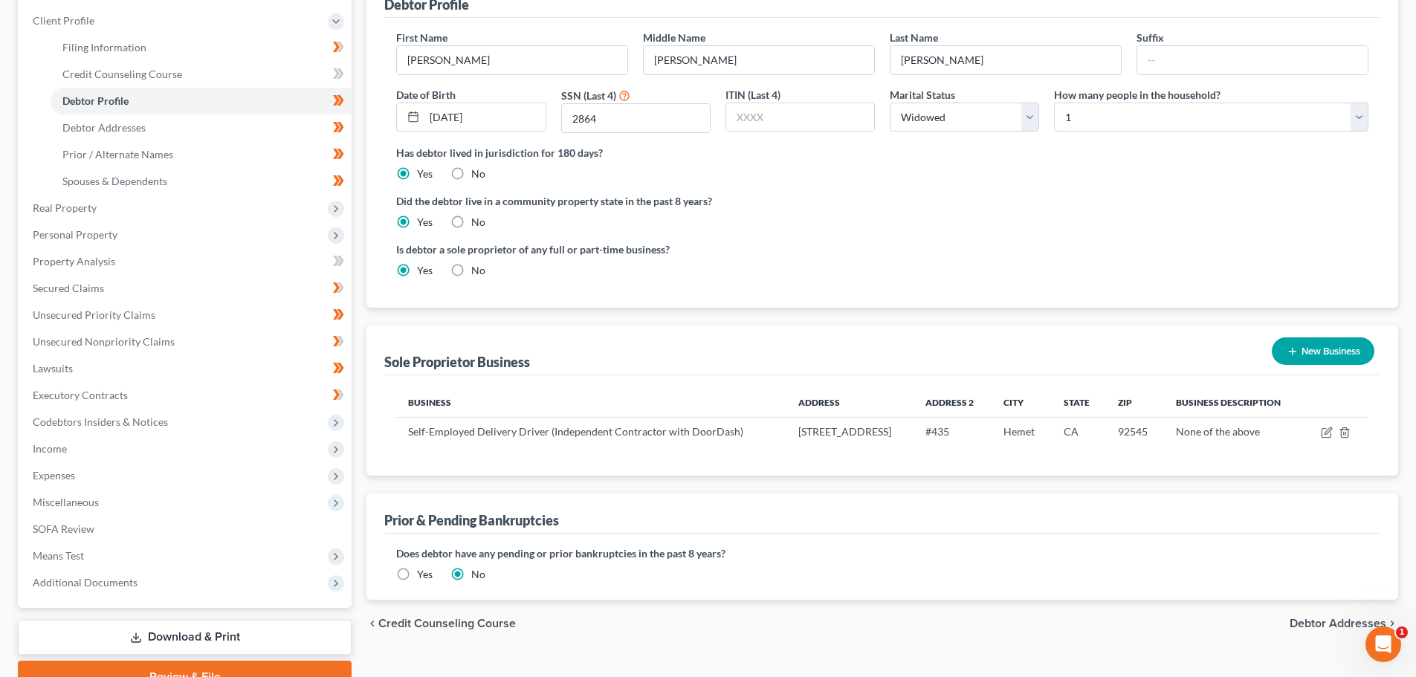
scroll to position [223, 0]
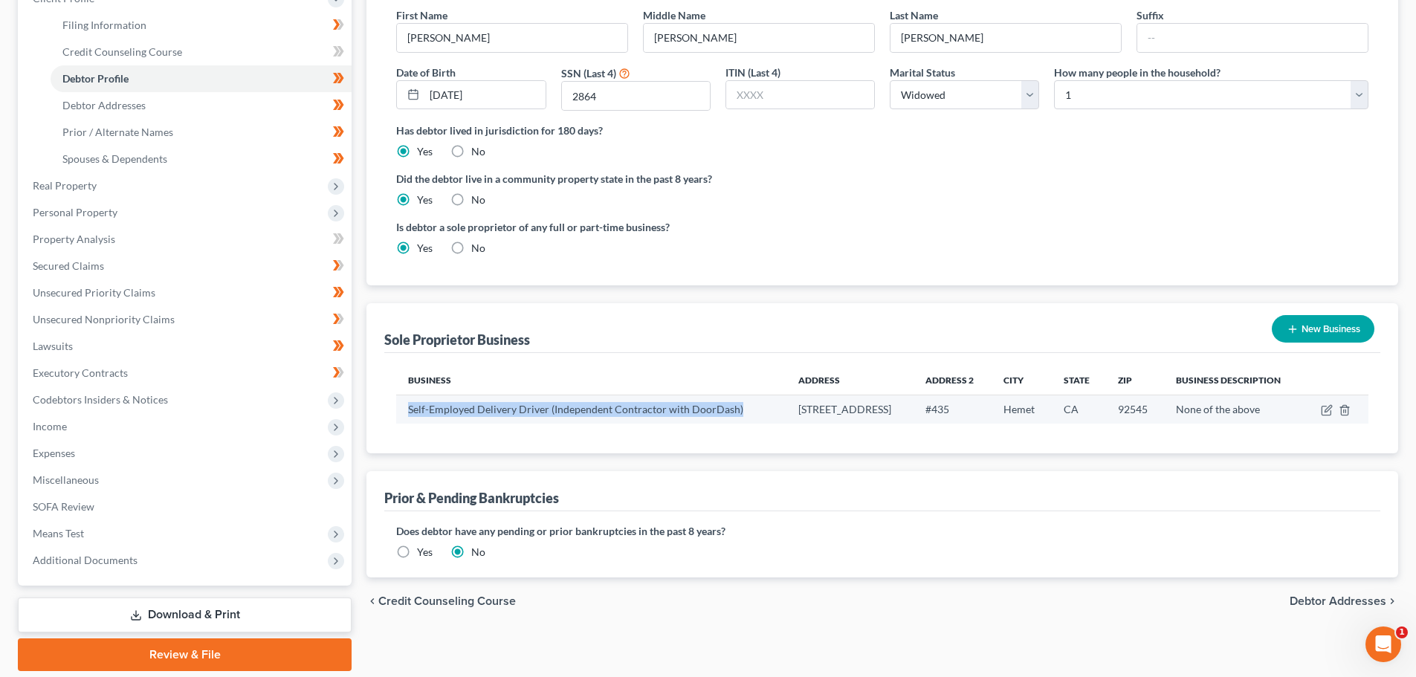
drag, startPoint x: 404, startPoint y: 407, endPoint x: 749, endPoint y: 412, distance: 344.8
click at [749, 412] on td "Self-Employed Delivery Driver (Independent Contractor with DoorDash)" at bounding box center [591, 409] width 390 height 28
copy td "Self-Employed Delivery Driver (Independent Contractor with DoorDash)"
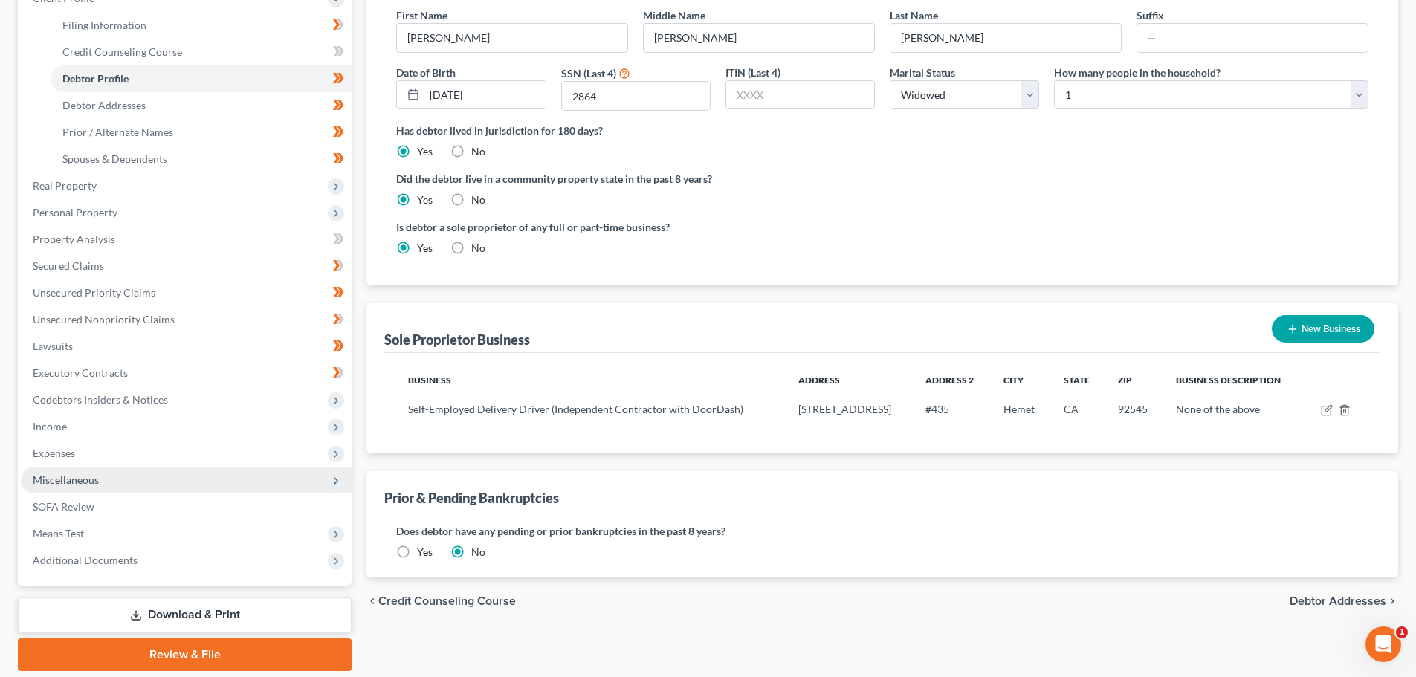
click at [87, 480] on span "Miscellaneous" at bounding box center [66, 479] width 66 height 13
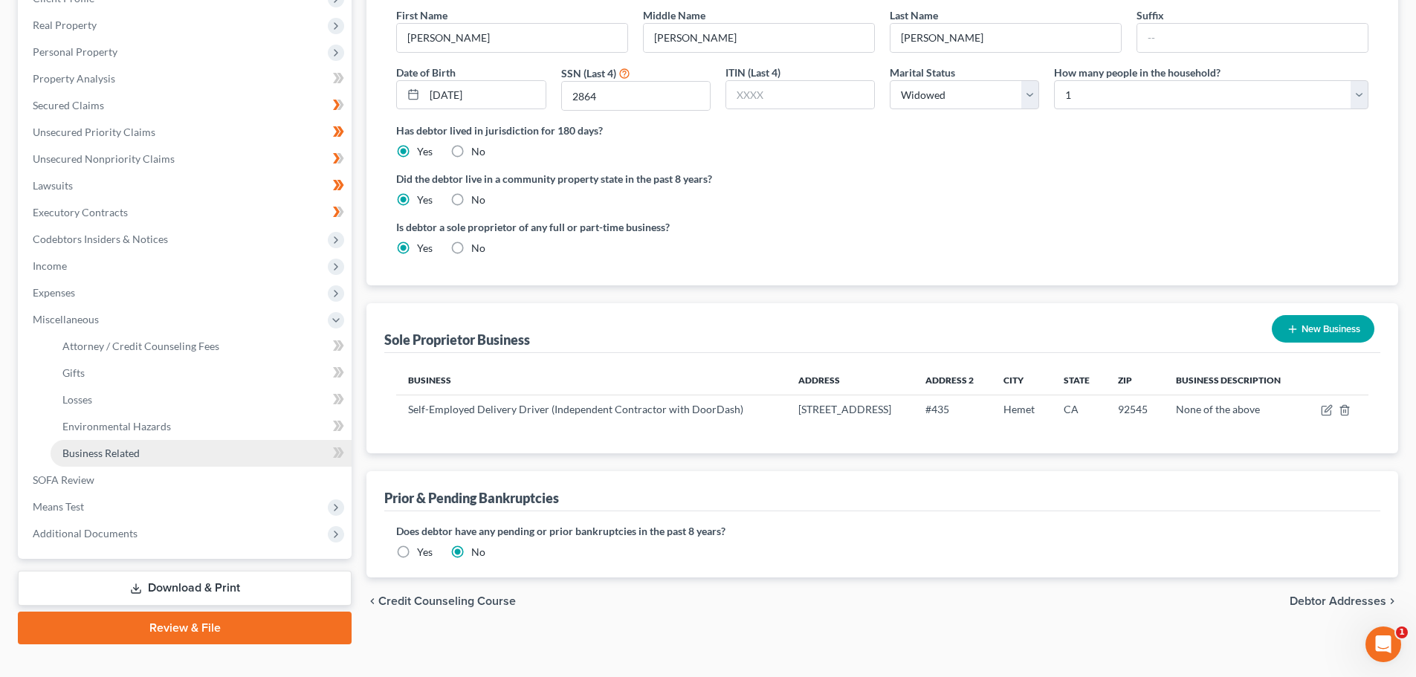
click at [109, 456] on span "Business Related" at bounding box center [100, 453] width 77 height 13
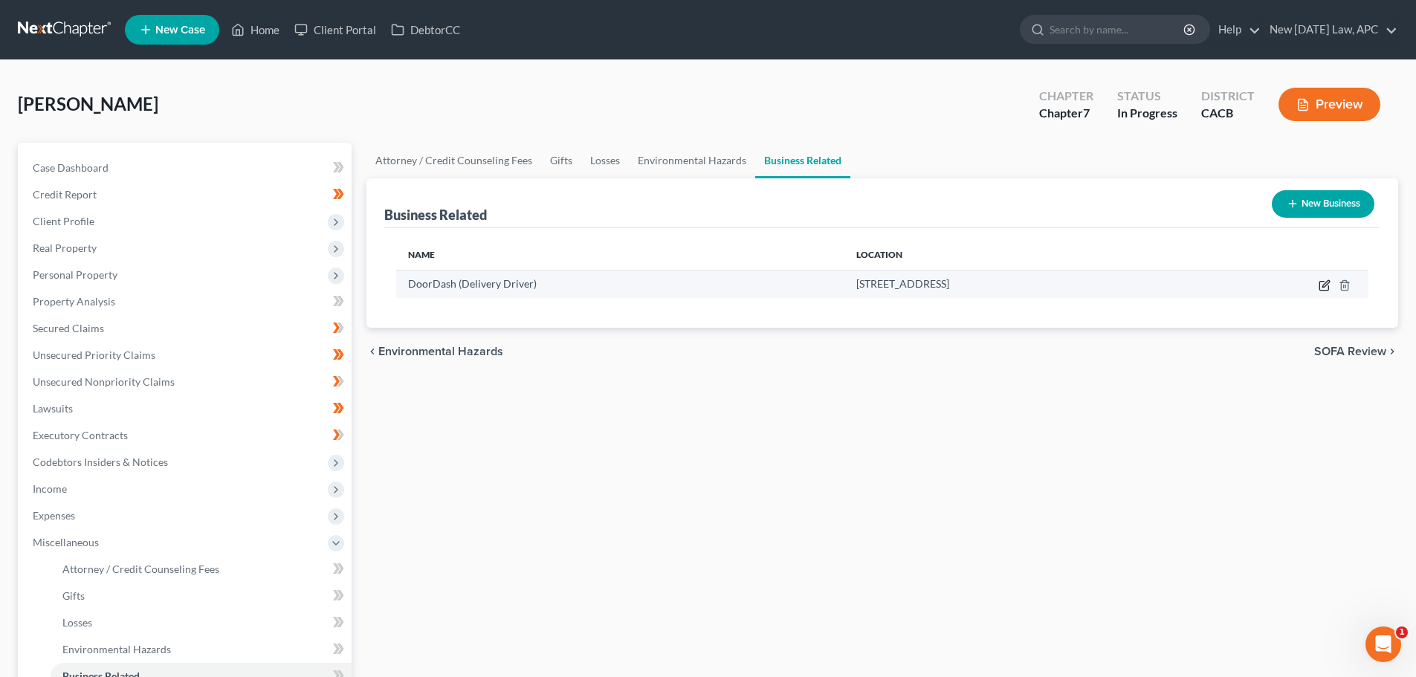
click at [1325, 286] on icon "button" at bounding box center [1325, 283] width 7 height 7
select select "sole_proprietor"
select select "4"
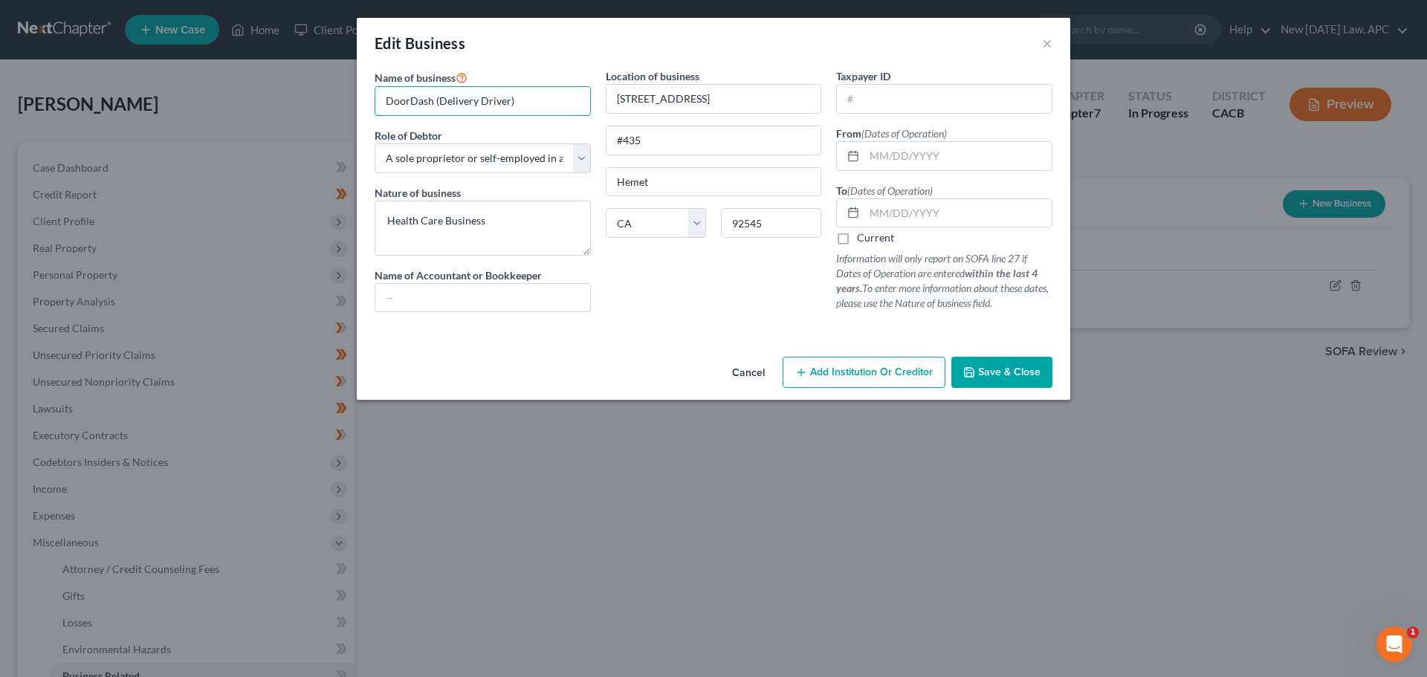
drag, startPoint x: 540, startPoint y: 108, endPoint x: 332, endPoint y: 100, distance: 207.5
click at [332, 100] on div "Edit Business × Name of business * DoorDash (Delivery Driver) Role of Debtor * …" at bounding box center [713, 338] width 1427 height 677
paste input "Self-Employed Delivery Driver (Independent Contractor with DoorDash"
drag, startPoint x: 563, startPoint y: 102, endPoint x: 328, endPoint y: 88, distance: 234.5
click at [320, 89] on div "Edit Business × Name of business * Self-Employed Delivery Driver (Independent C…" at bounding box center [713, 338] width 1427 height 677
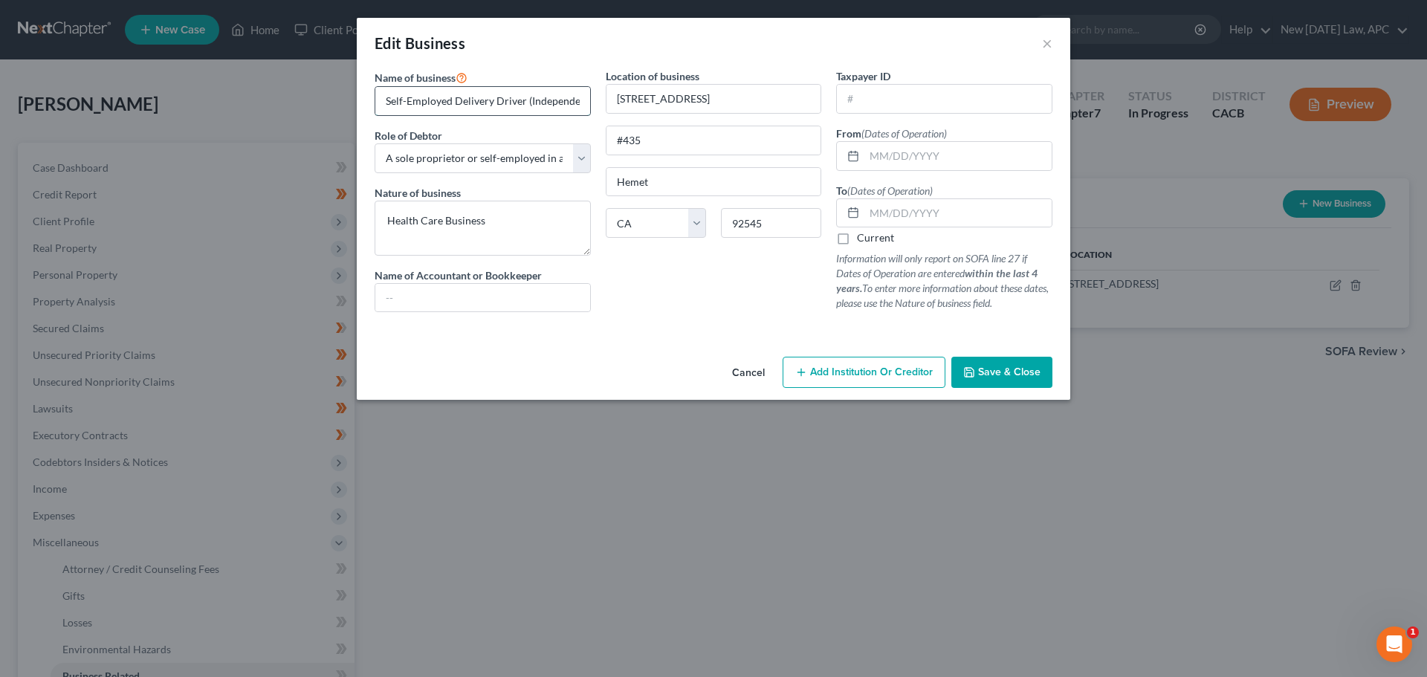
click at [493, 100] on input "Self-Employed Delivery Driver (Independent Contractor with DoorDash)" at bounding box center [482, 101] width 215 height 28
click at [495, 102] on input "Self-Employed Delivery Driver (Independent Contractor with DoorDash)" at bounding box center [482, 101] width 215 height 28
drag, startPoint x: 461, startPoint y: 100, endPoint x: 590, endPoint y: 97, distance: 129.3
click at [590, 97] on div "Self-Employed Delivery Driver (Independent Contractor with DoorDash)" at bounding box center [483, 101] width 216 height 30
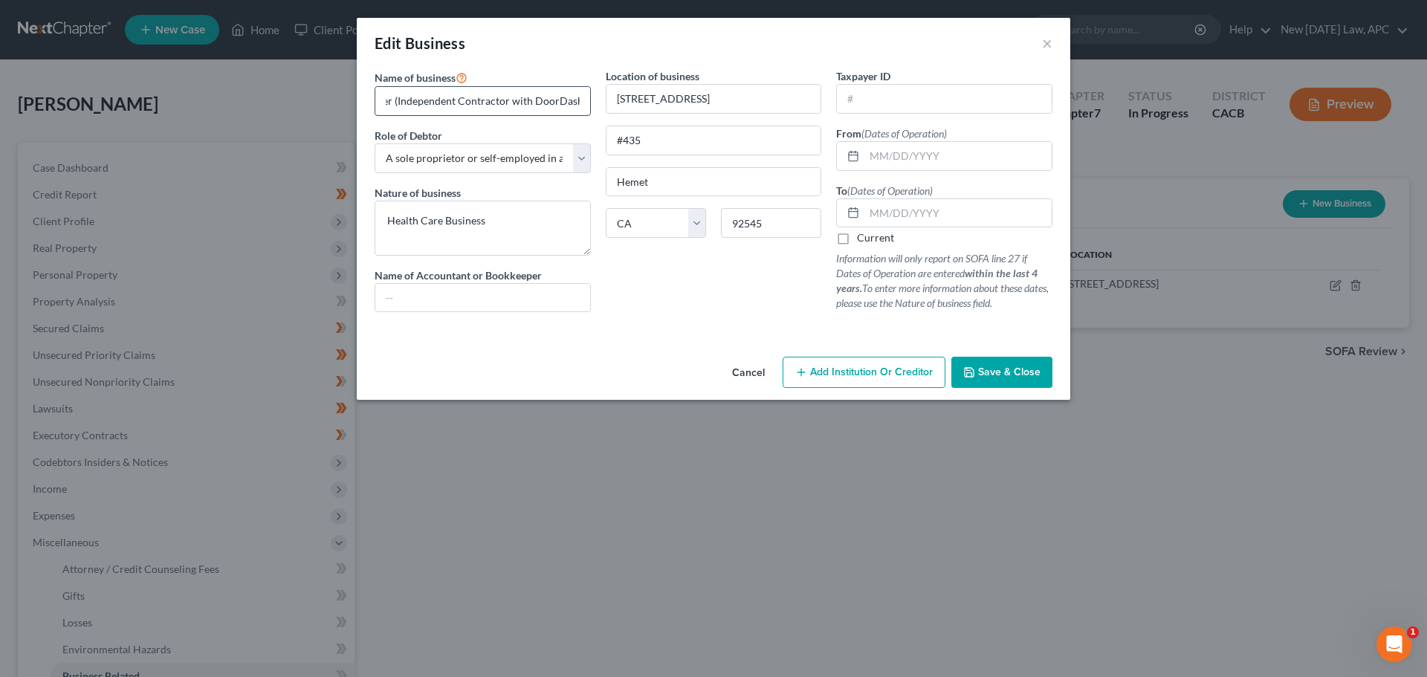
click at [507, 97] on input "Self-Employed Delivery Driver (Independent Contractor with DoorDash)" at bounding box center [482, 101] width 215 height 28
type input "Self-Employed Delivery Driver (Independent Contractor with DoorDash)"
click at [876, 153] on input "text" at bounding box center [957, 156] width 187 height 28
click at [910, 151] on input "text" at bounding box center [957, 156] width 187 height 28
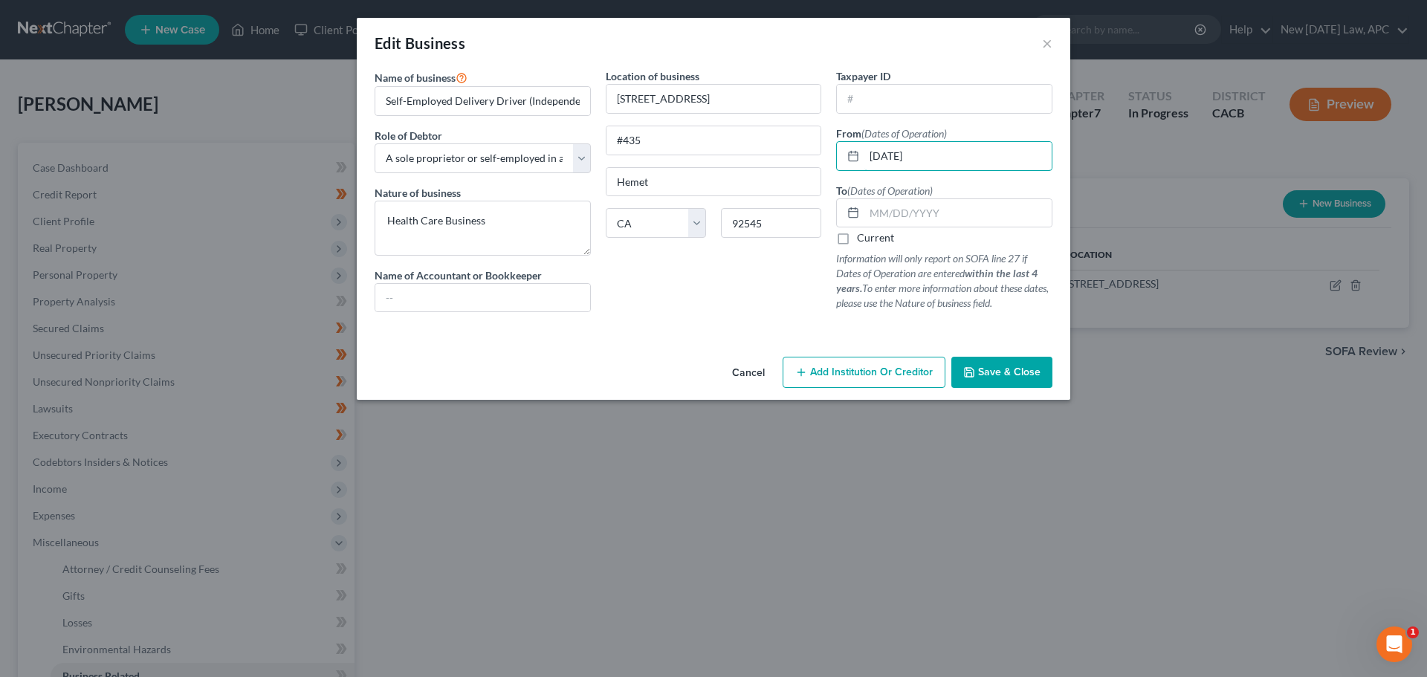
type input "01/01/2024"
click at [857, 239] on label "Current" at bounding box center [875, 237] width 37 height 15
click at [863, 239] on input "Current" at bounding box center [868, 235] width 10 height 10
checkbox input "true"
click at [959, 370] on button "Save & Close" at bounding box center [1001, 372] width 101 height 31
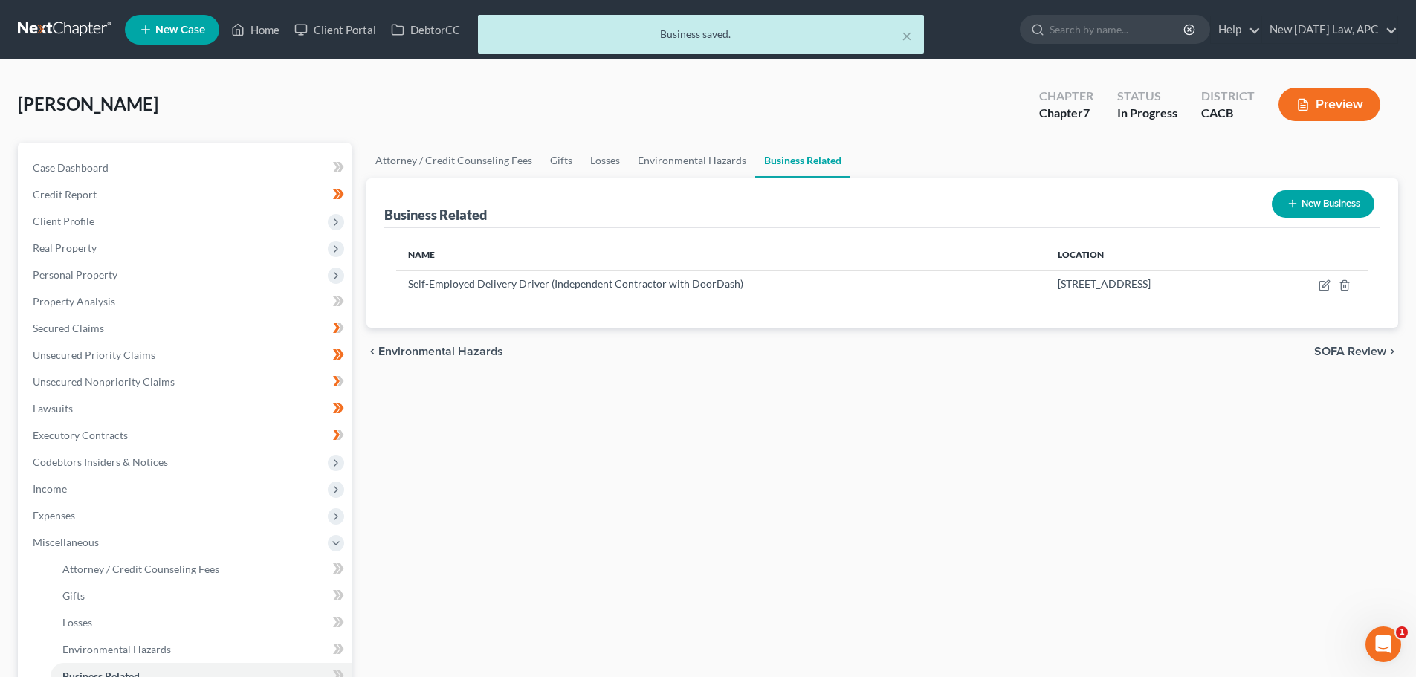
click at [1333, 100] on button "Preview" at bounding box center [1329, 104] width 102 height 33
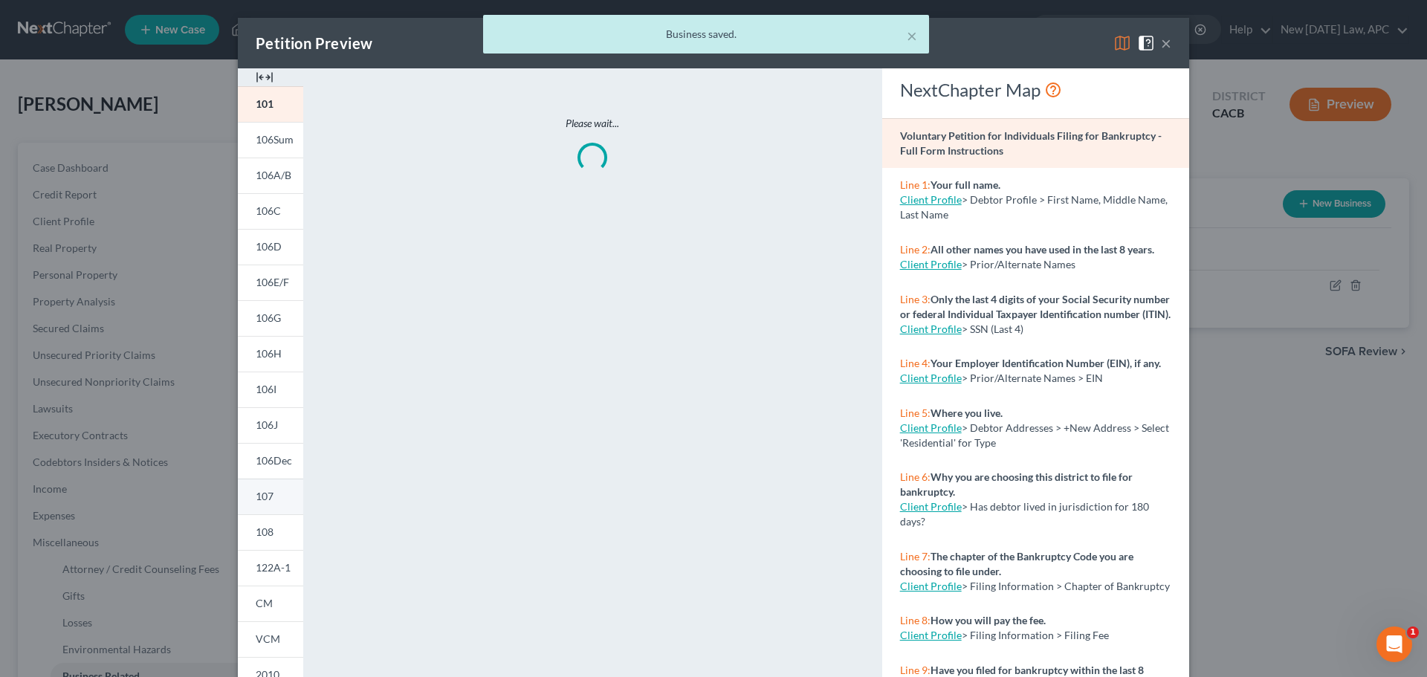
click at [256, 494] on span "107" at bounding box center [265, 496] width 18 height 13
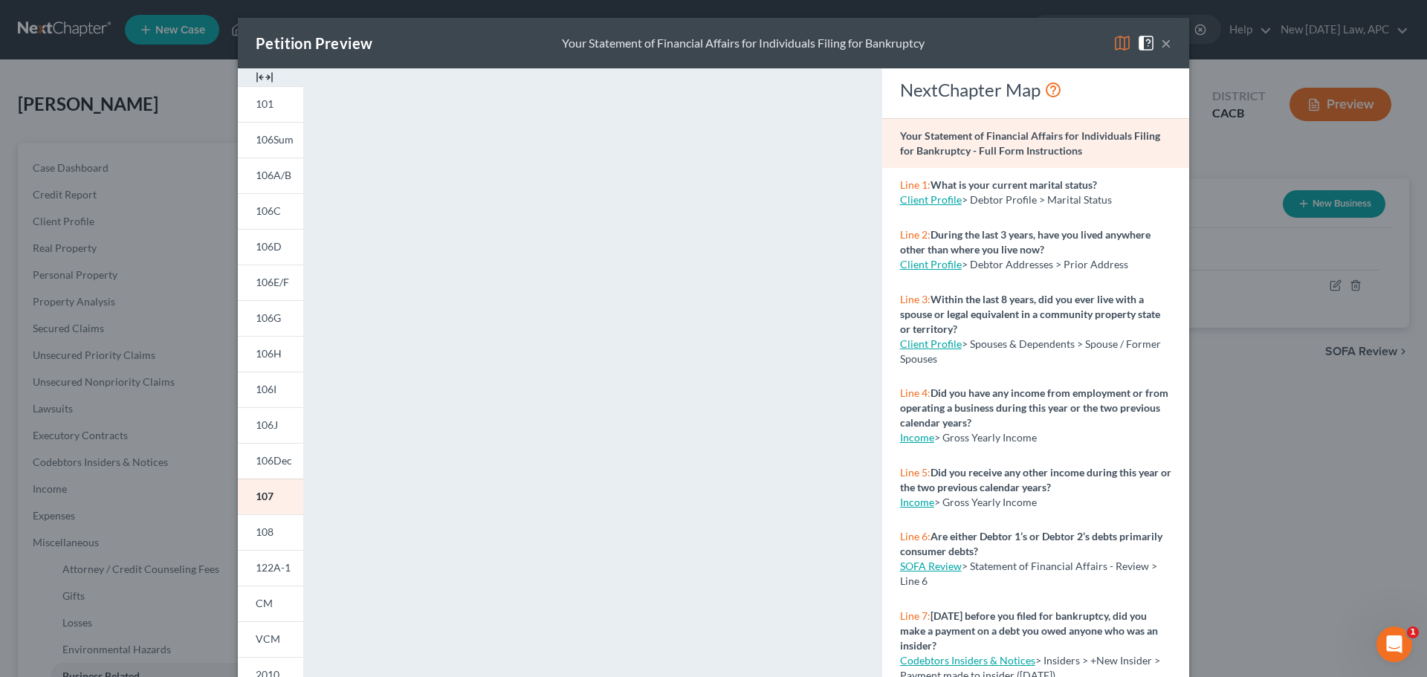
click at [1162, 42] on button "×" at bounding box center [1166, 43] width 10 height 18
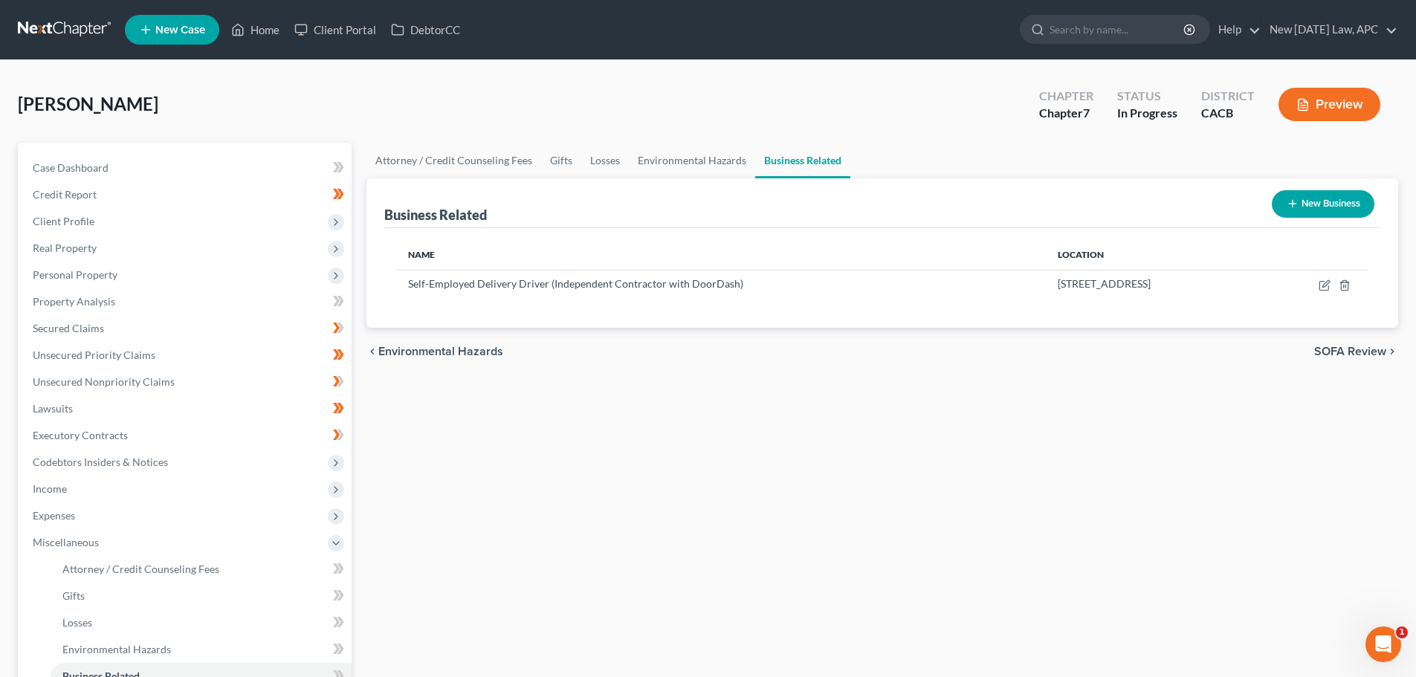
click at [1317, 111] on button "Preview" at bounding box center [1329, 104] width 102 height 33
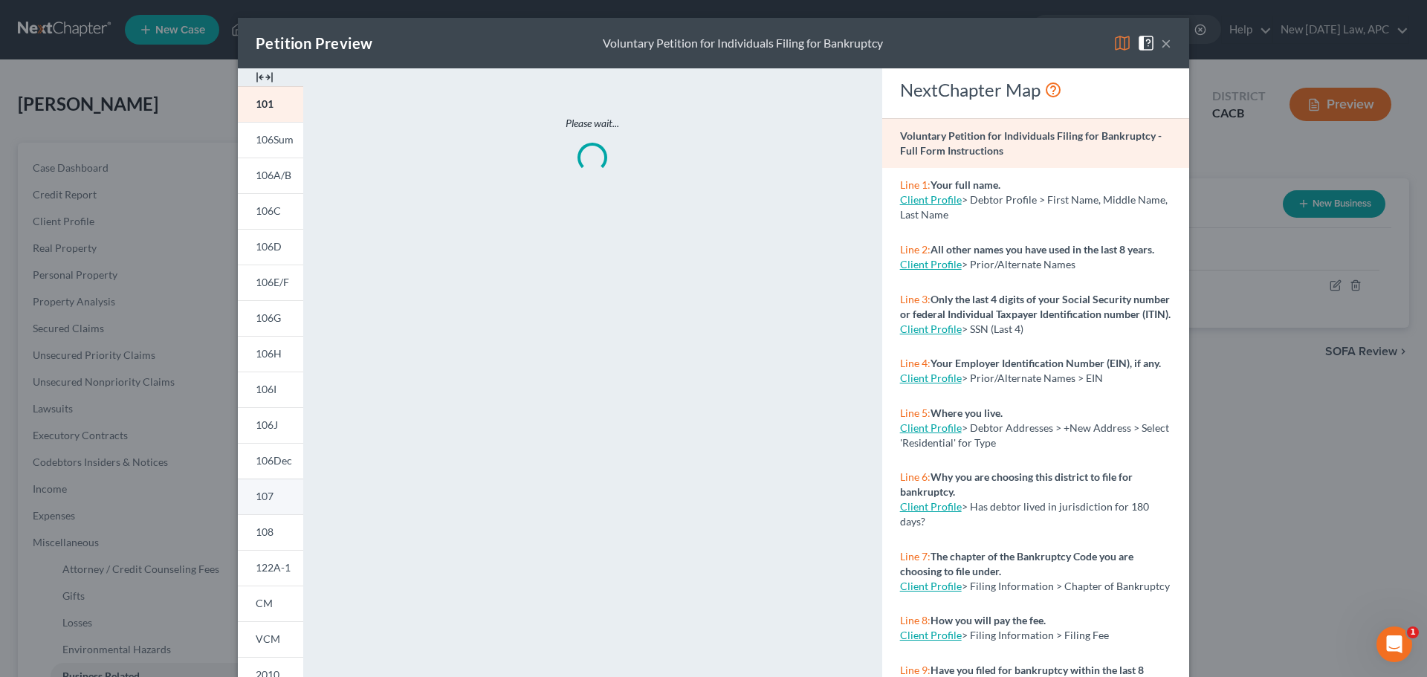
click at [268, 504] on link "107" at bounding box center [270, 497] width 65 height 36
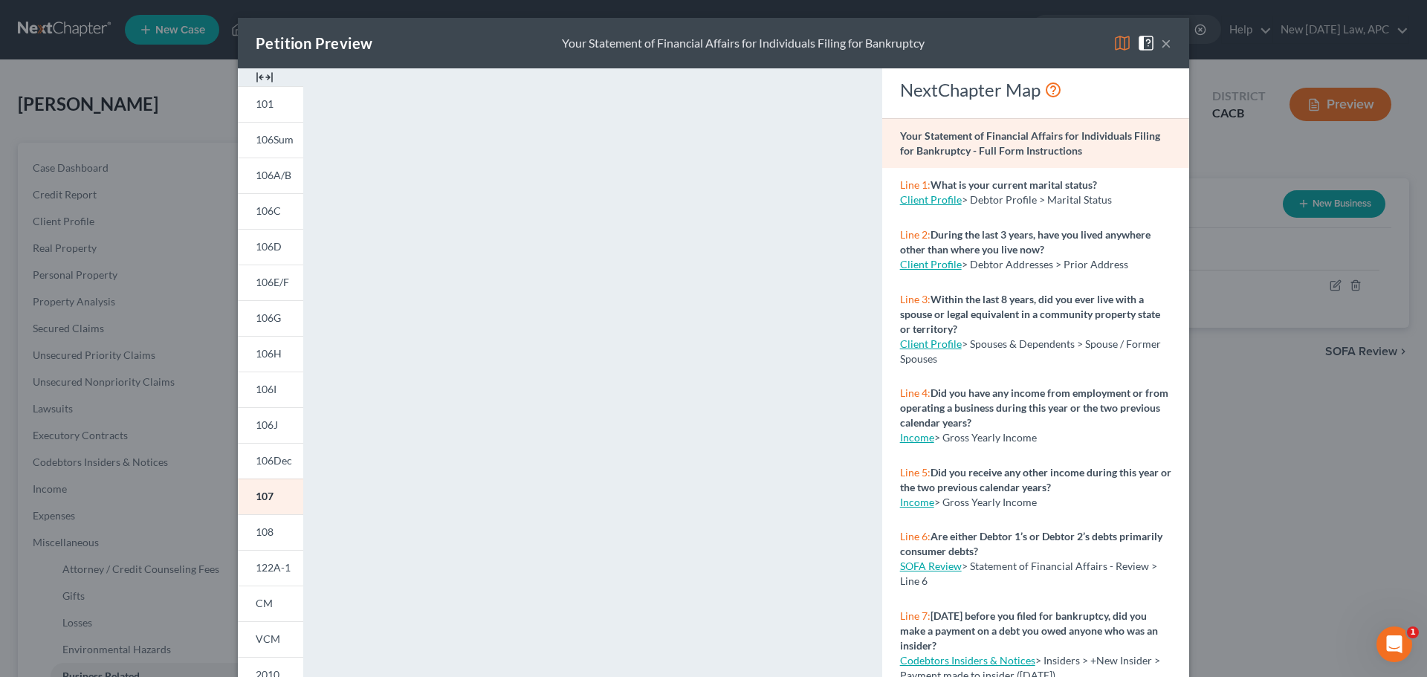
click at [1161, 39] on button "×" at bounding box center [1166, 43] width 10 height 18
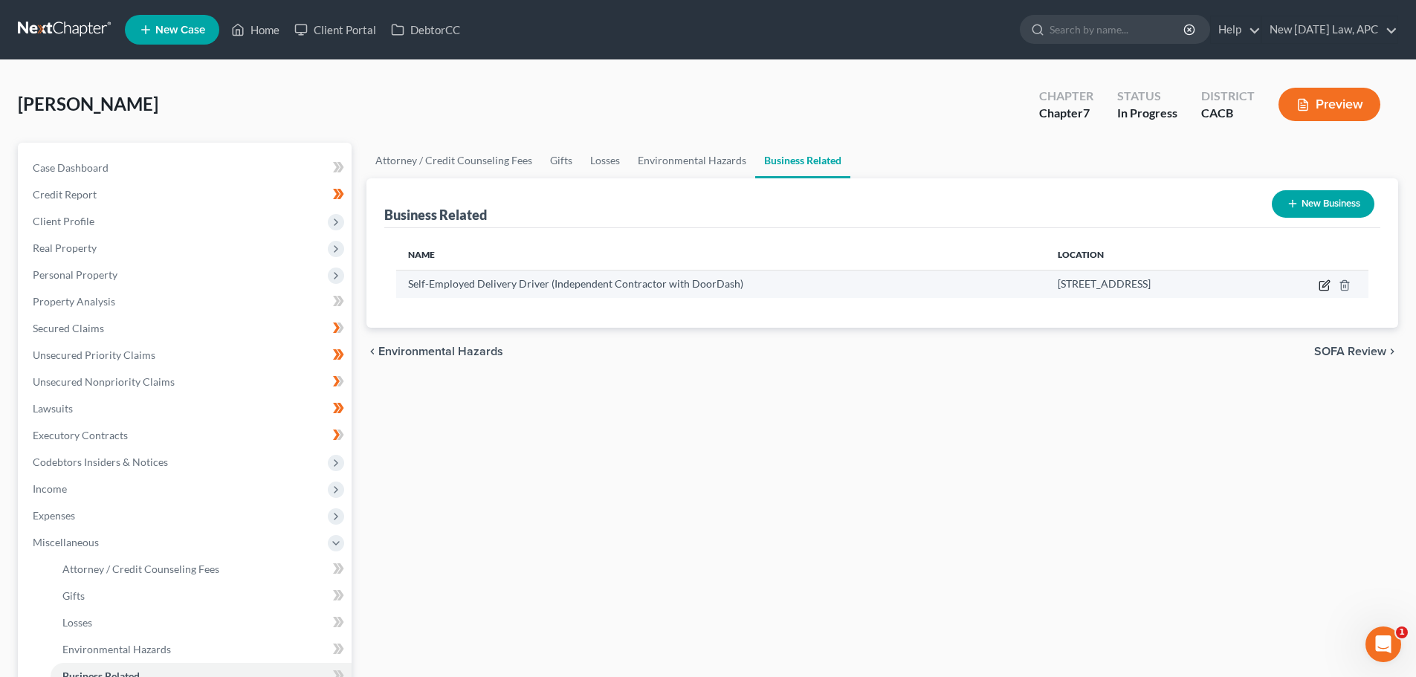
click at [1324, 291] on icon "button" at bounding box center [1323, 286] width 9 height 9
select select "sole_proprietor"
select select "4"
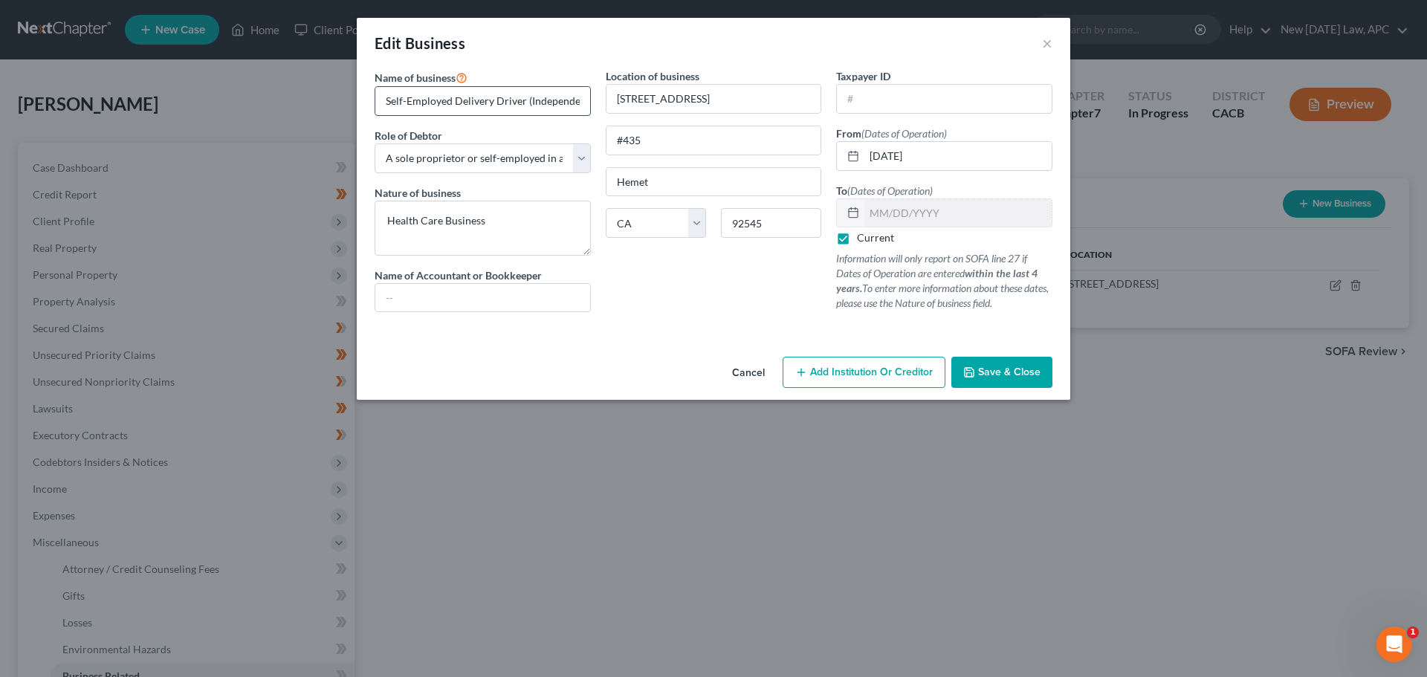
click at [537, 100] on input "Self-Employed Delivery Driver (Independent Contractor with DoorDash)" at bounding box center [482, 101] width 215 height 28
click at [526, 152] on select "Select A member of a limited liability company (LLC) or limited liability partn…" at bounding box center [483, 158] width 216 height 30
click at [530, 154] on select "Select A member of a limited liability company (LLC) or limited liability partn…" at bounding box center [483, 158] width 216 height 30
drag, startPoint x: 502, startPoint y: 227, endPoint x: 376, endPoint y: 208, distance: 127.1
click at [378, 209] on textarea "Health Care Business" at bounding box center [483, 228] width 216 height 55
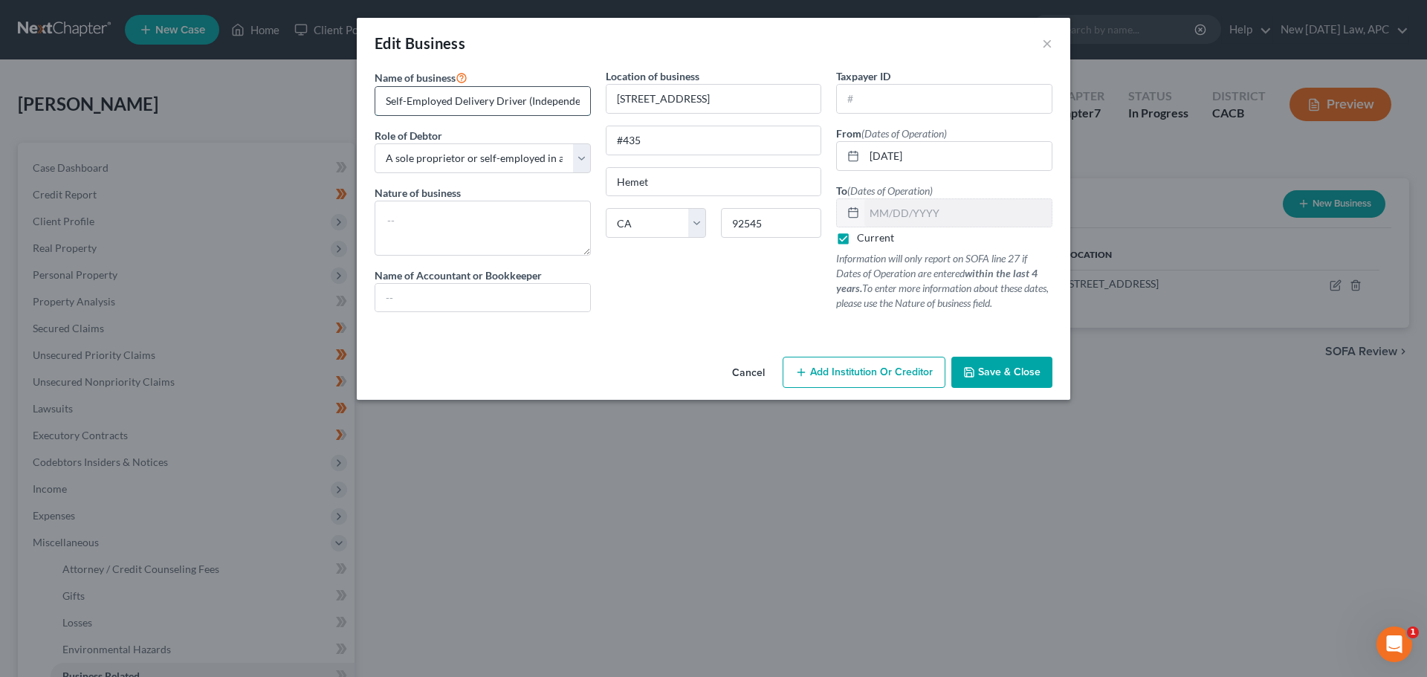
click at [428, 106] on input "Self-Employed Delivery Driver (Independent Contractor with DoorDash)" at bounding box center [482, 101] width 215 height 28
drag, startPoint x: 383, startPoint y: 96, endPoint x: 626, endPoint y: 100, distance: 243.8
click at [625, 100] on div "Name of business * Self-Employed Delivery Driver (Independent Contractor with D…" at bounding box center [713, 202] width 693 height 268
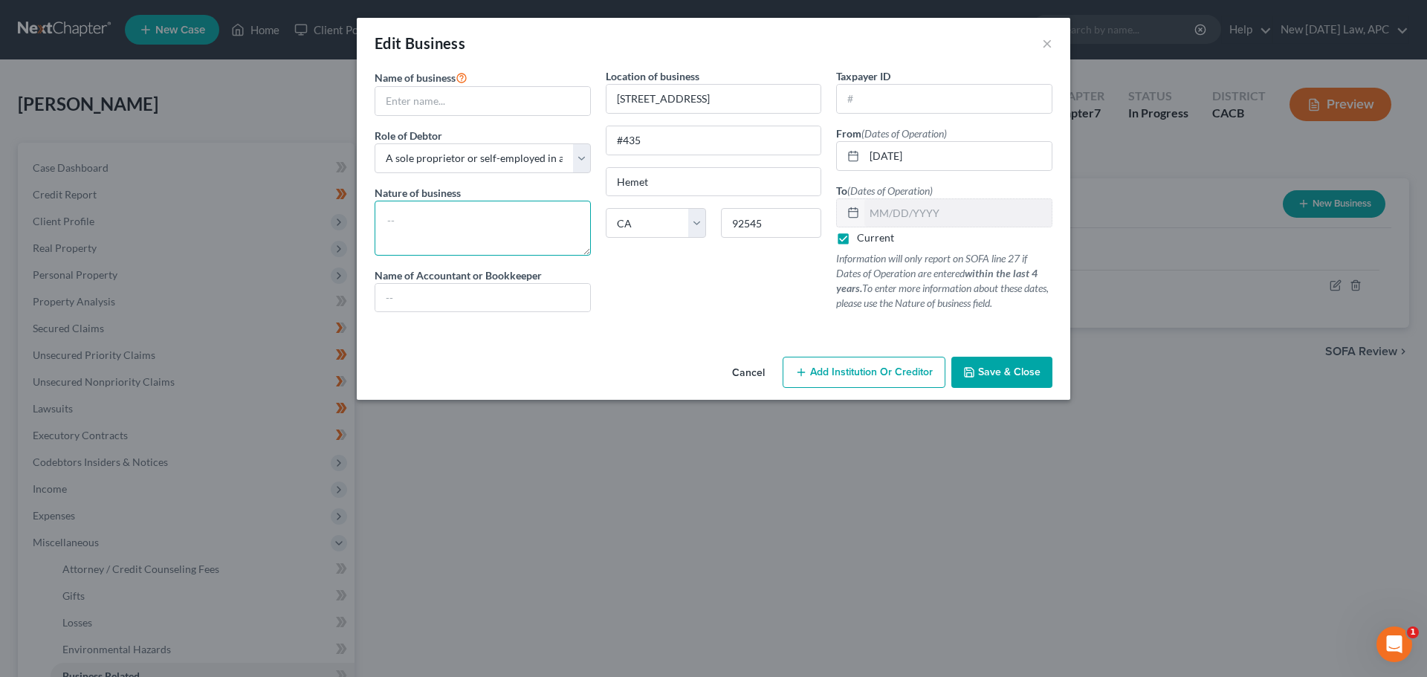
click at [475, 221] on textarea at bounding box center [483, 228] width 216 height 55
paste textarea "Self-Employed Delivery Driver (Independent Contractor with DoorDash)"
type textarea "Self-Employed Delivery Driver (Independent Contractor with DoorDash)"
click at [1005, 373] on span "Save & Close" at bounding box center [1009, 372] width 62 height 13
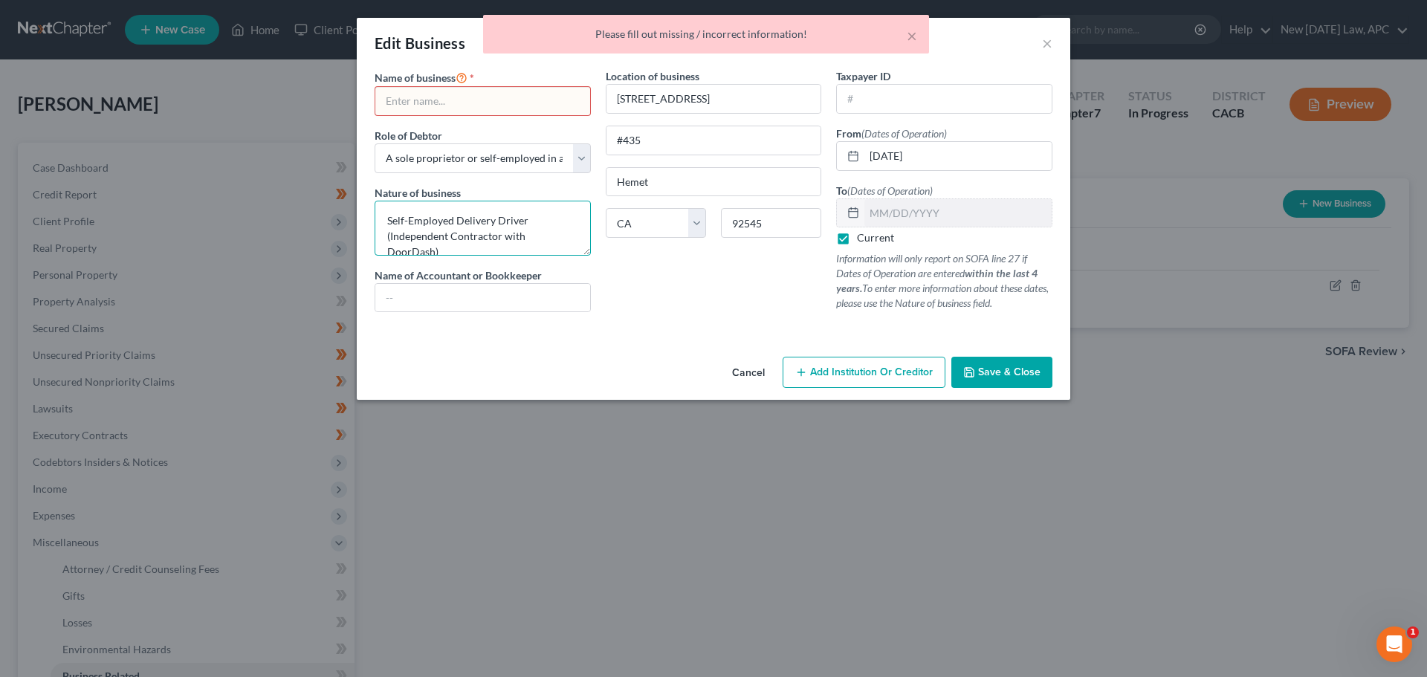
click at [487, 221] on textarea "Self-Employed Delivery Driver (Independent Contractor with DoorDash)" at bounding box center [483, 228] width 216 height 55
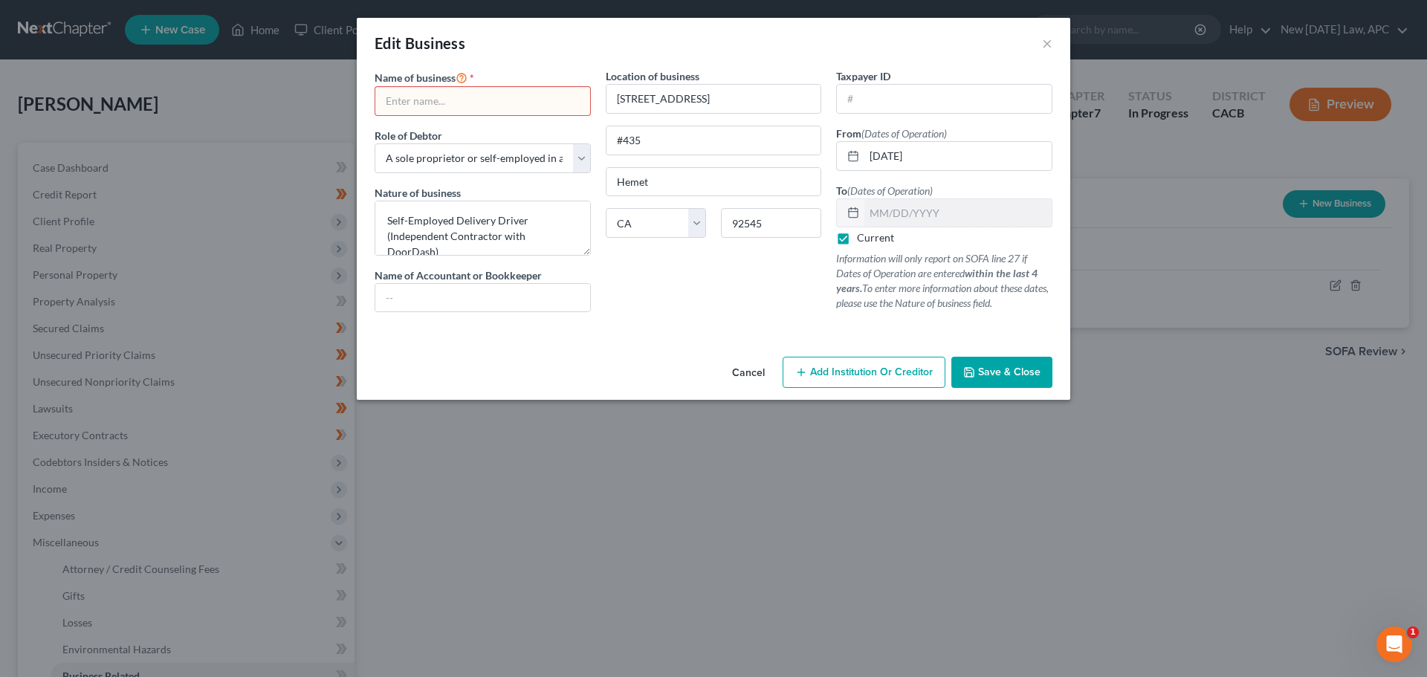
click at [464, 100] on input "text" at bounding box center [482, 101] width 215 height 28
click at [416, 229] on textarea "Self-Employed Delivery Driver (Independent Contractor with DoorDash)" at bounding box center [483, 228] width 216 height 55
drag, startPoint x: 578, startPoint y: 230, endPoint x: 367, endPoint y: 205, distance: 212.6
click at [367, 205] on div "Name of business * Role of Debtor * Select A member of a limited liability comp…" at bounding box center [482, 196] width 231 height 256
click at [427, 97] on input "text" at bounding box center [482, 101] width 215 height 28
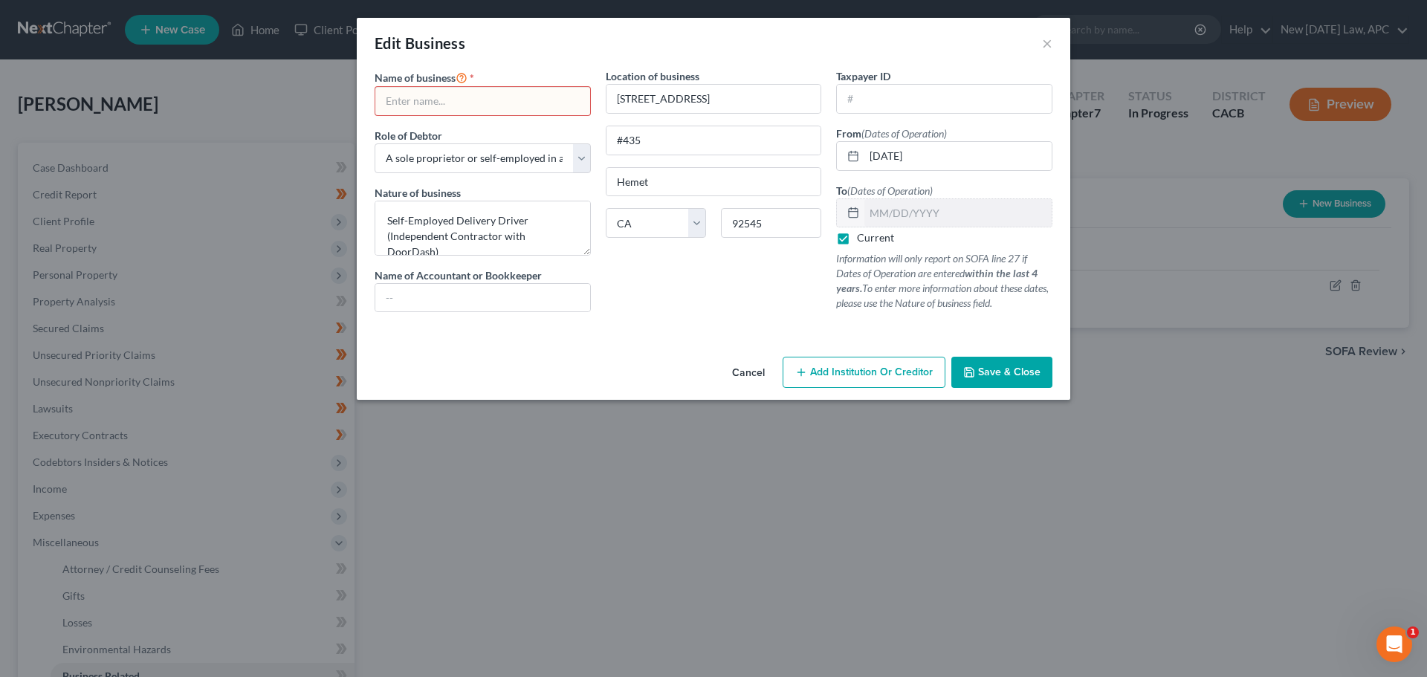
paste input "Self-Employed Delivery Driver (Independent Contractor with DoorDash)"
drag, startPoint x: 580, startPoint y: 103, endPoint x: 525, endPoint y: 106, distance: 55.8
click at [525, 106] on input "Self-Employed Delivery Driver (Independent Contractor with DoorDash)" at bounding box center [482, 101] width 215 height 28
type input "Self-Employed Delivery Driver"
click at [512, 234] on textarea "Self-Employed Delivery Driver (Independent Contractor with DoorDash)" at bounding box center [483, 228] width 216 height 55
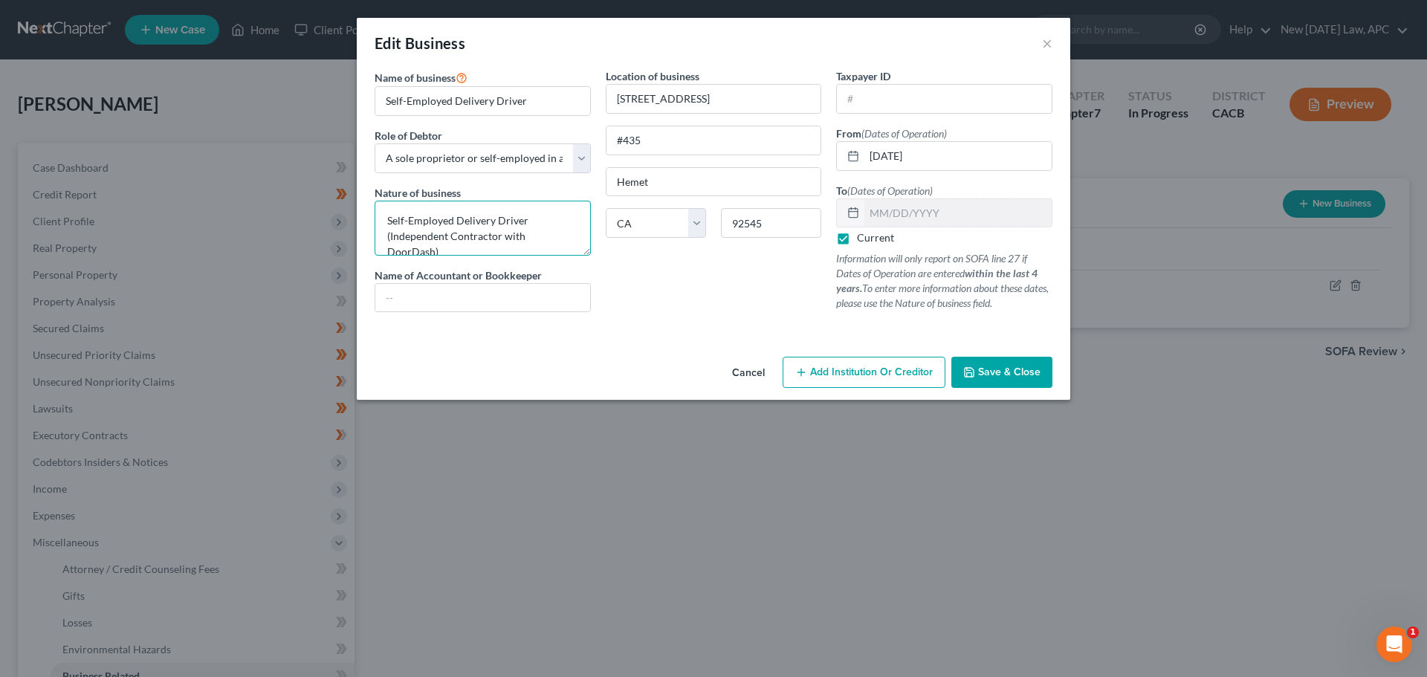
drag, startPoint x: 534, startPoint y: 214, endPoint x: 349, endPoint y: 233, distance: 185.2
click at [355, 225] on div "Edit Business × Name of business * Self-Employed Delivery Driver Role of Debtor…" at bounding box center [713, 338] width 1427 height 677
click at [580, 219] on textarea "Independent Contractor with DoorDash)" at bounding box center [483, 228] width 216 height 55
type textarea "Independent Contractor with DoorDash"
click at [990, 366] on span "Save & Close" at bounding box center [1009, 372] width 62 height 13
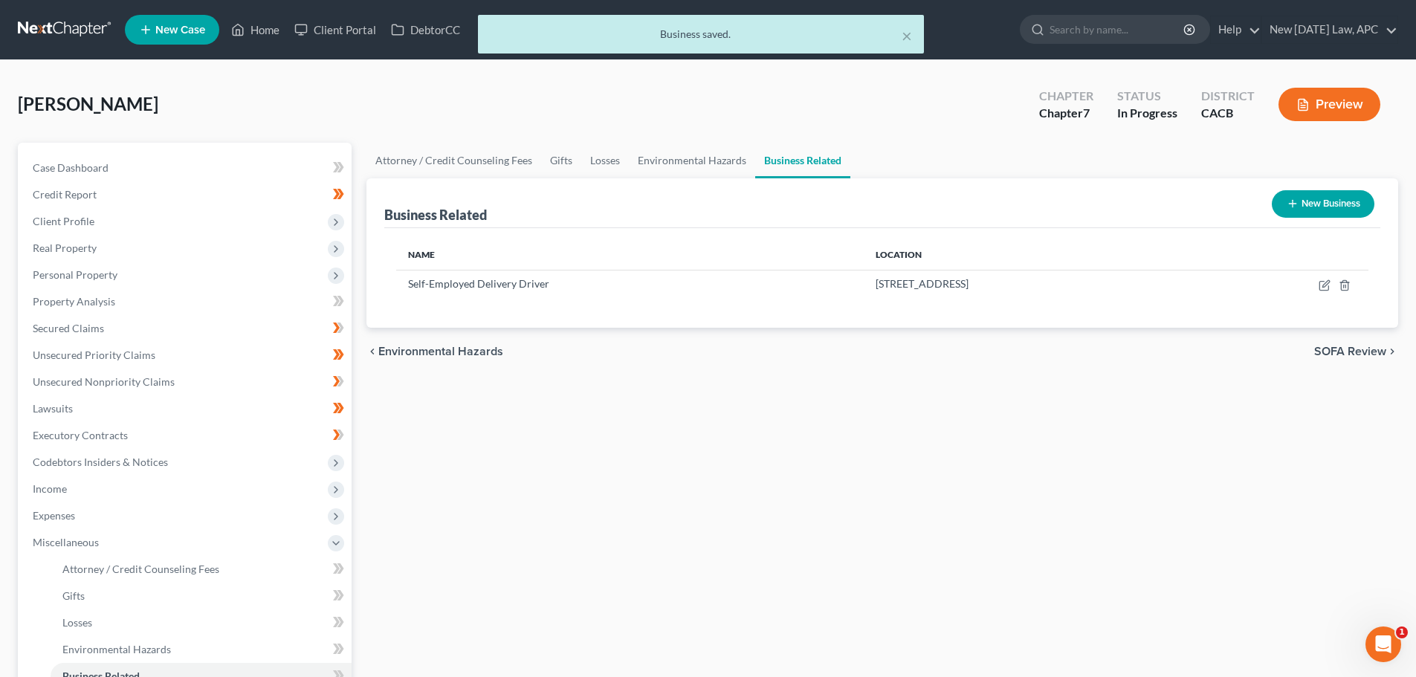
click at [1318, 109] on button "Preview" at bounding box center [1329, 104] width 102 height 33
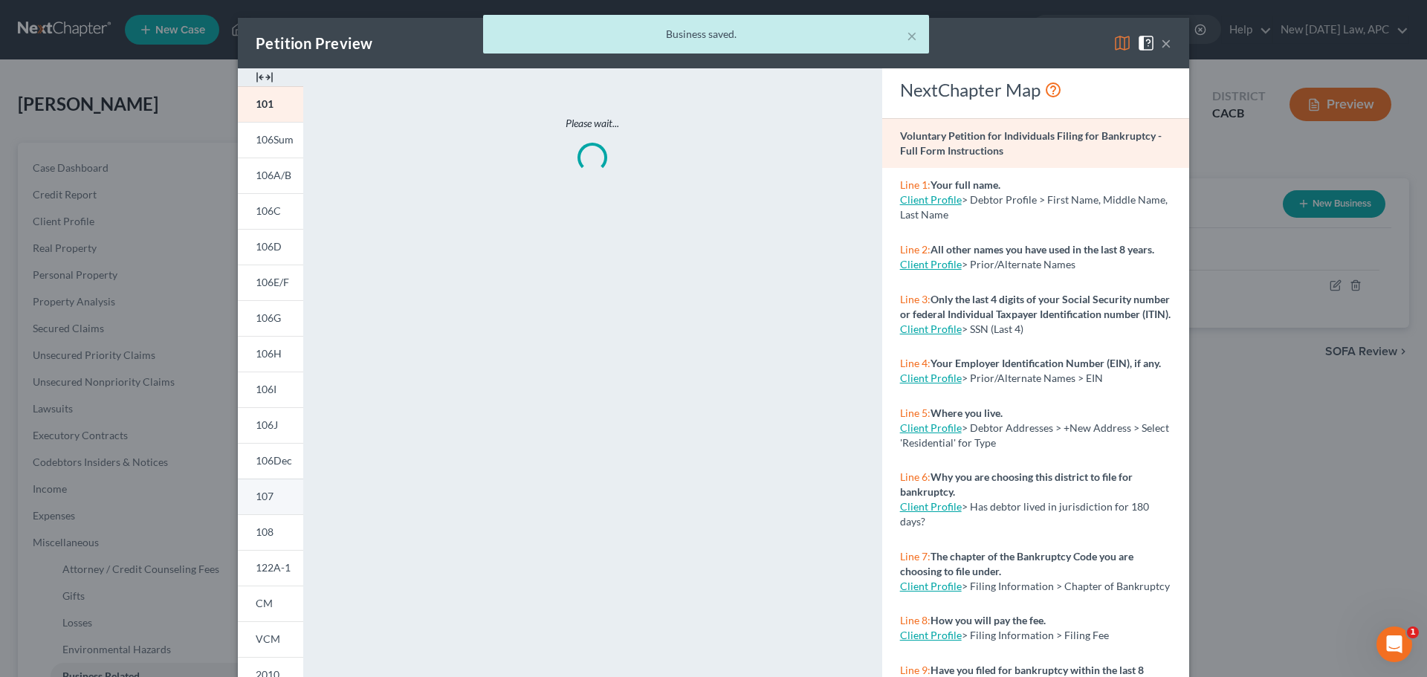
click at [278, 492] on link "107" at bounding box center [270, 497] width 65 height 36
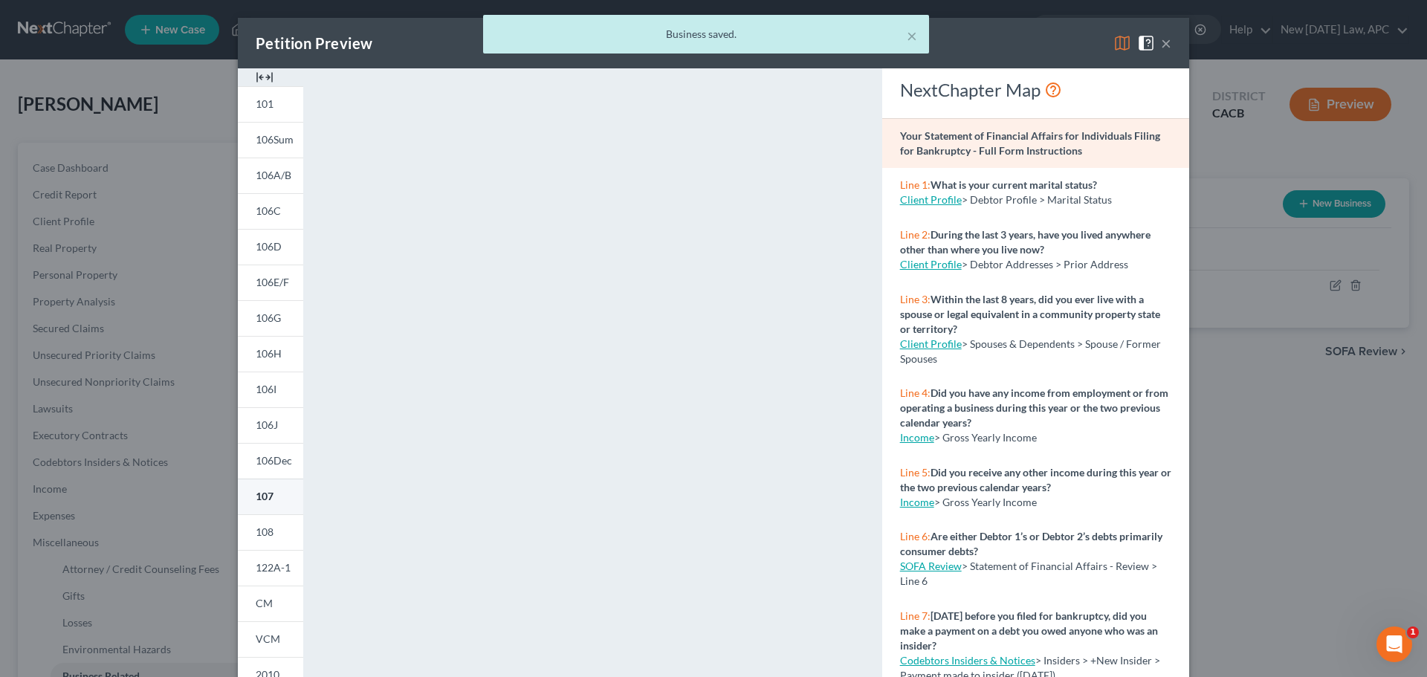
click at [259, 495] on span "107" at bounding box center [265, 496] width 18 height 13
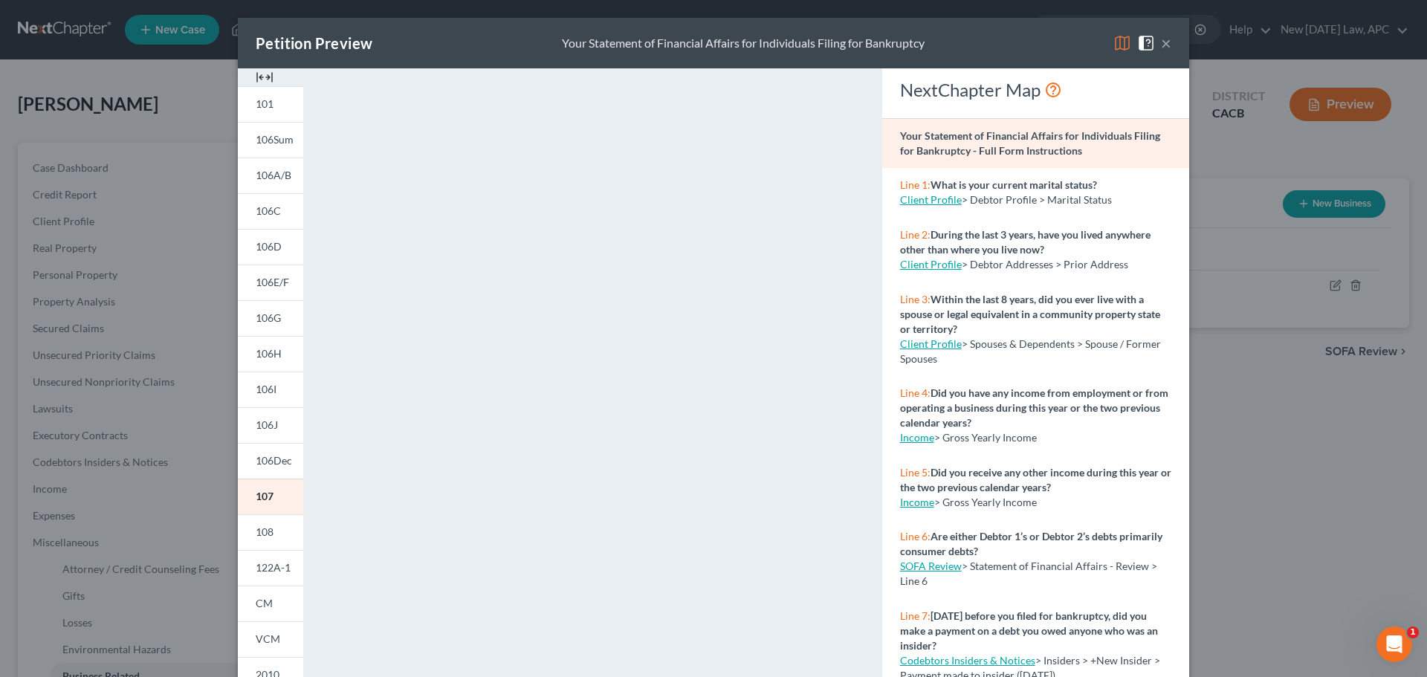
drag, startPoint x: 1155, startPoint y: 42, endPoint x: 1144, endPoint y: 43, distance: 10.5
click at [1155, 42] on span at bounding box center [1149, 42] width 24 height 13
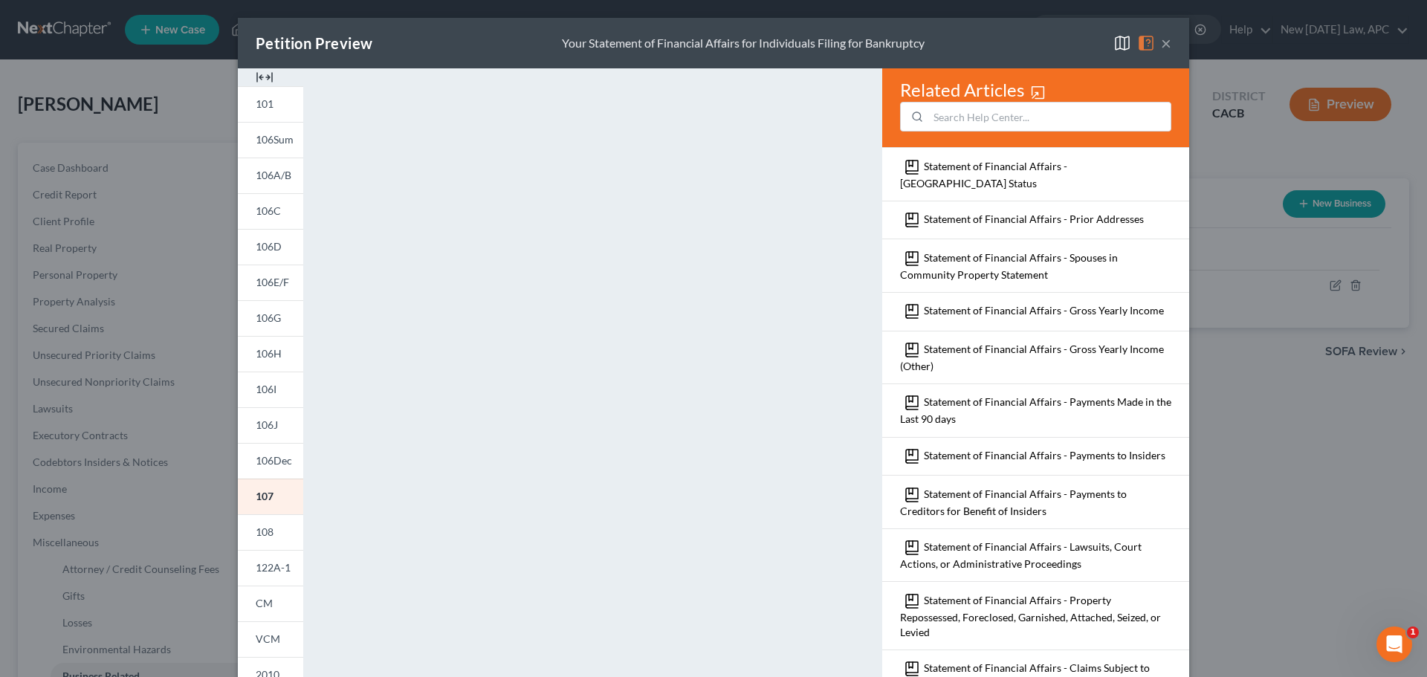
click at [1161, 42] on button "×" at bounding box center [1166, 43] width 10 height 18
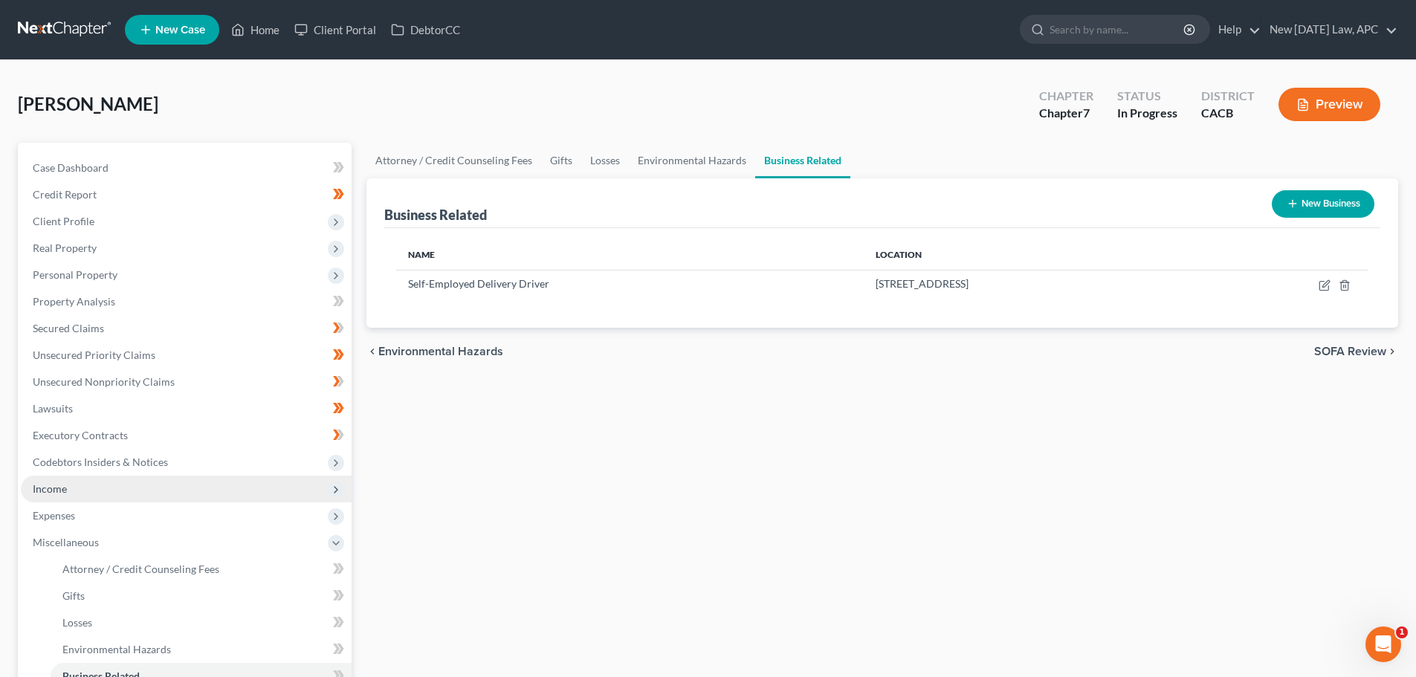
click at [62, 496] on span "Income" at bounding box center [186, 489] width 331 height 27
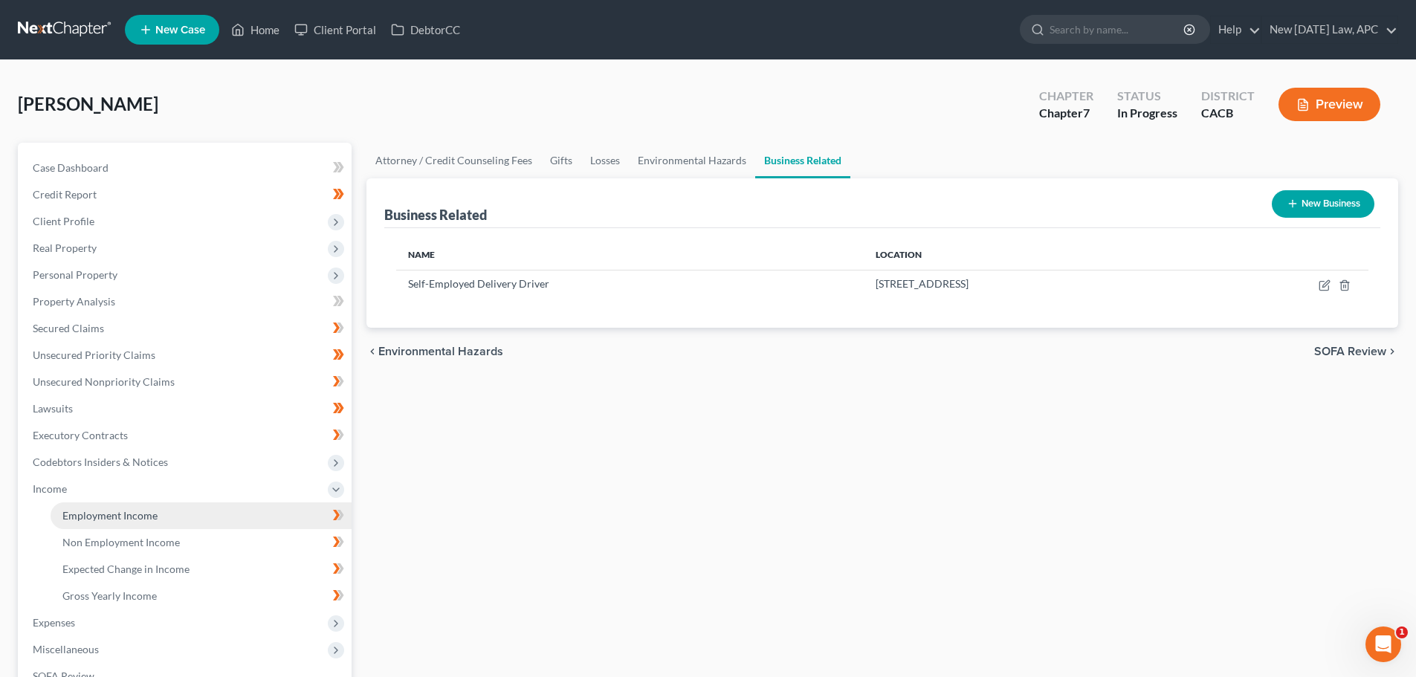
click at [111, 516] on span "Employment Income" at bounding box center [109, 515] width 95 height 13
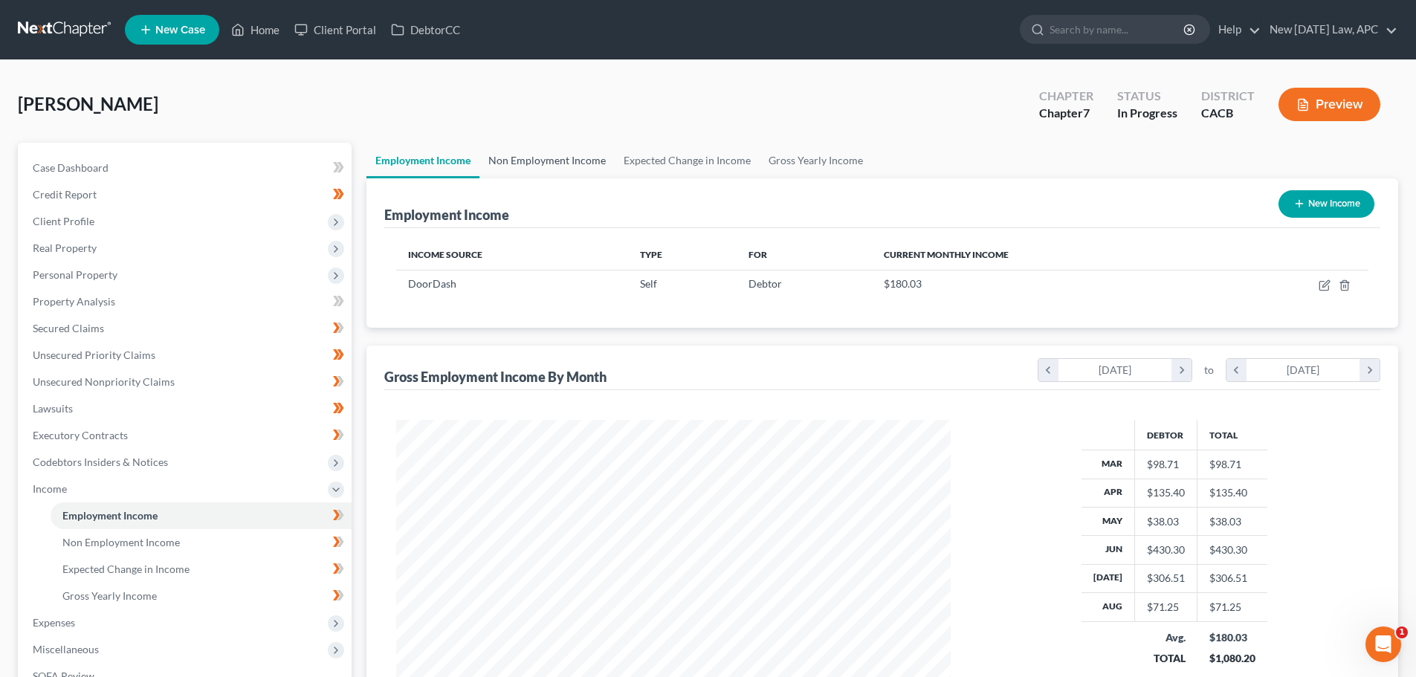
scroll to position [277, 584]
click at [544, 151] on link "Non Employment Income" at bounding box center [546, 161] width 135 height 36
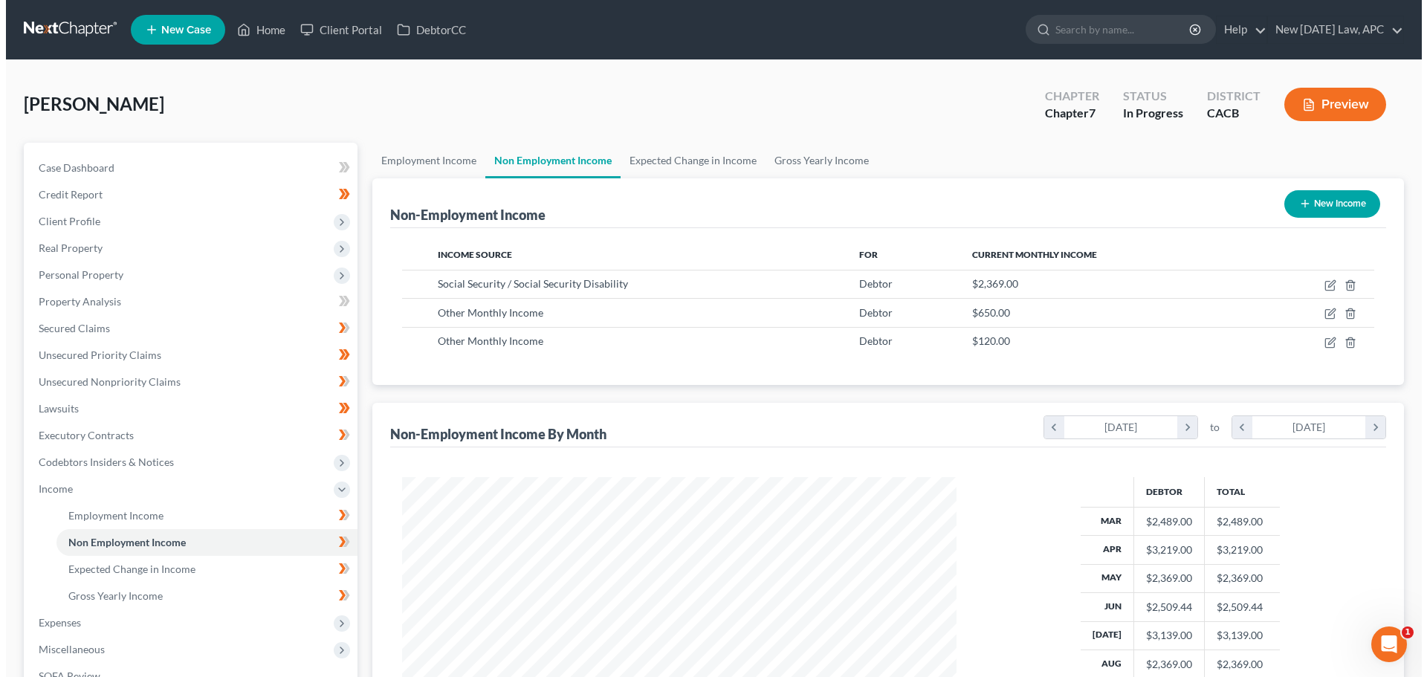
scroll to position [277, 584]
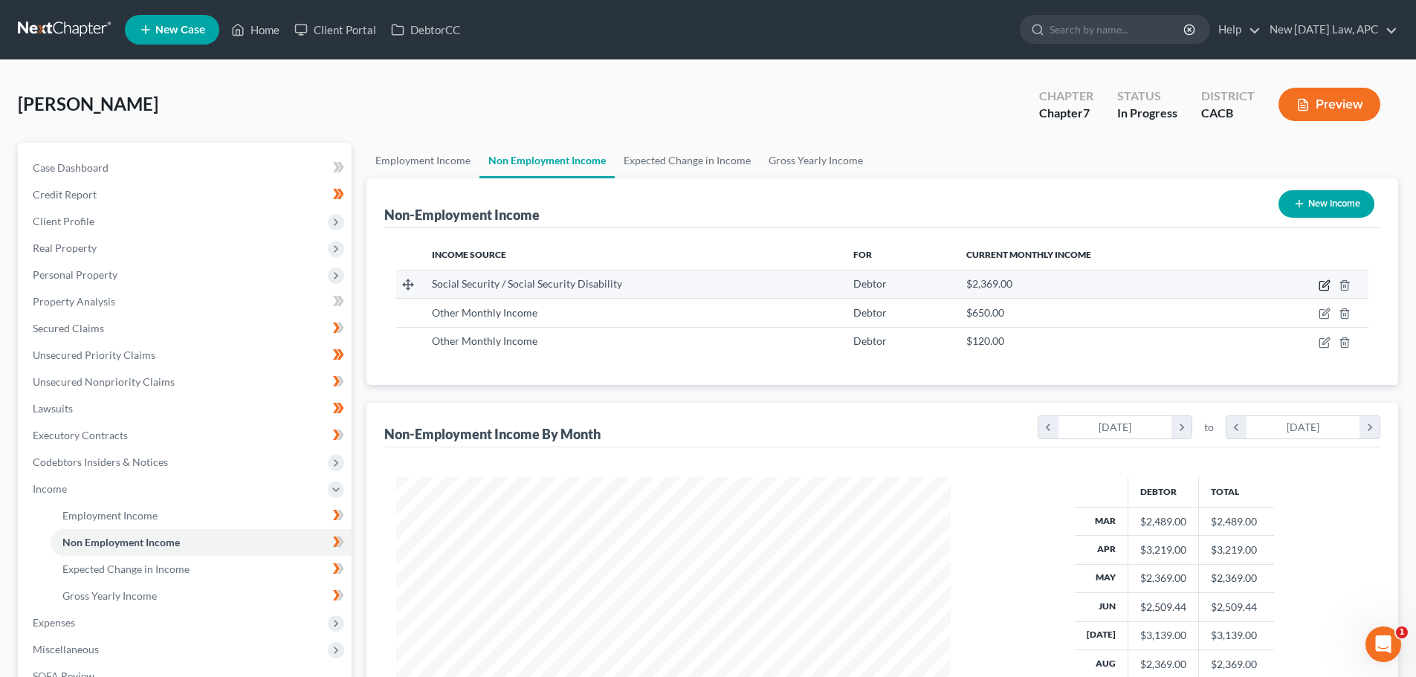
click at [1326, 285] on icon "button" at bounding box center [1324, 285] width 12 height 12
select select "4"
select select "0"
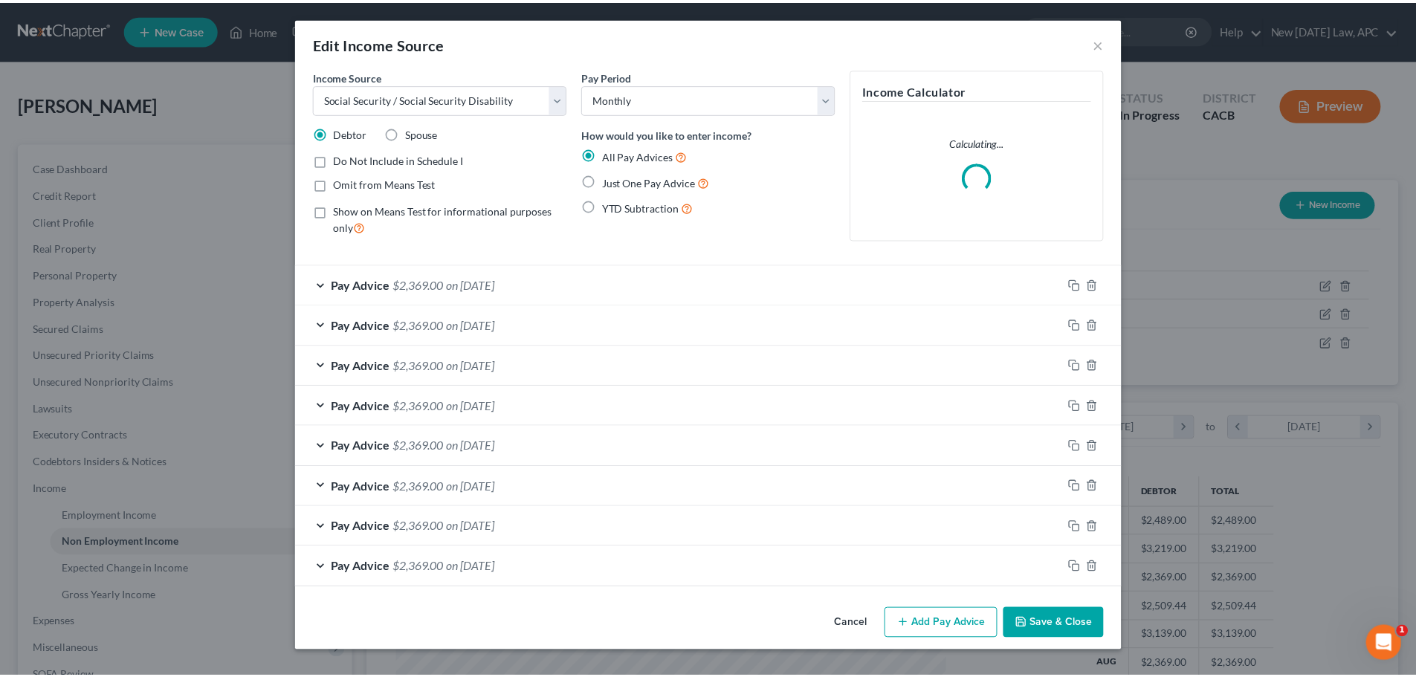
scroll to position [279, 589]
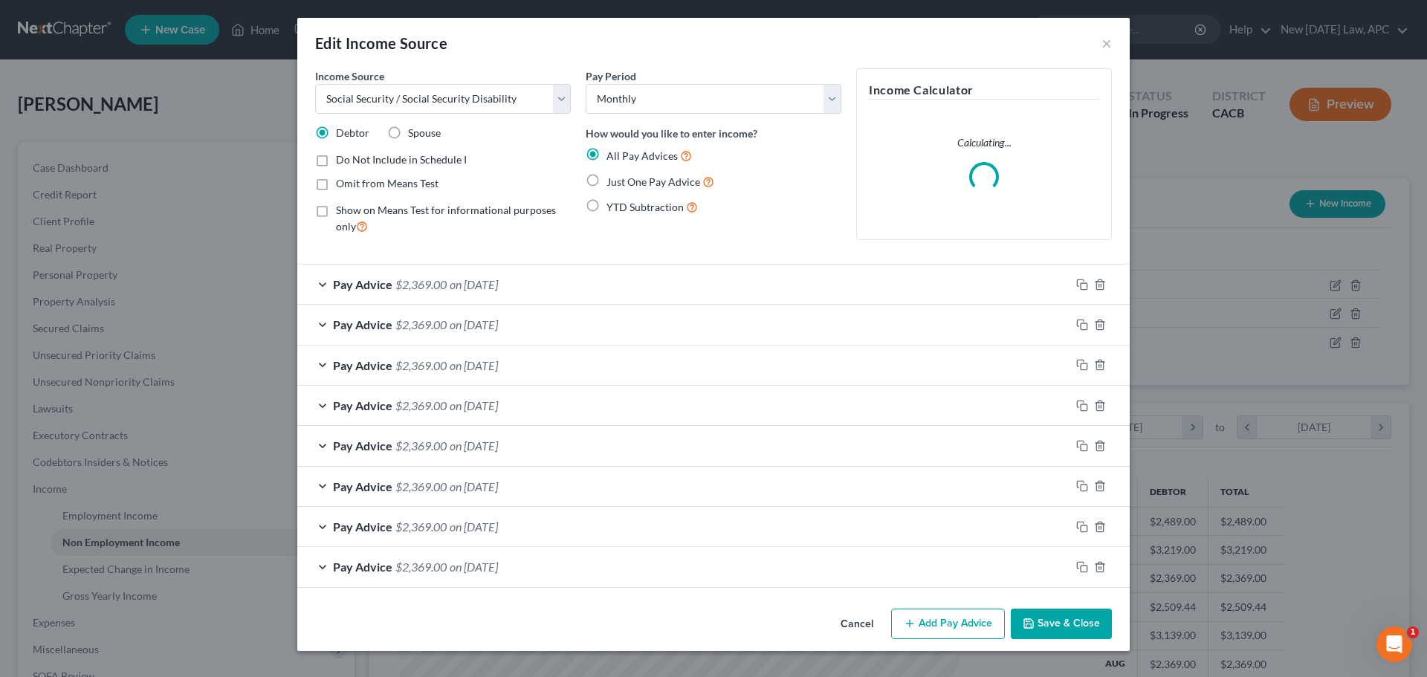
click at [336, 214] on label "Show on Means Test for informational purposes only" at bounding box center [453, 219] width 235 height 32
click at [342, 213] on input "Show on Means Test for informational purposes only" at bounding box center [347, 208] width 10 height 10
checkbox input "true"
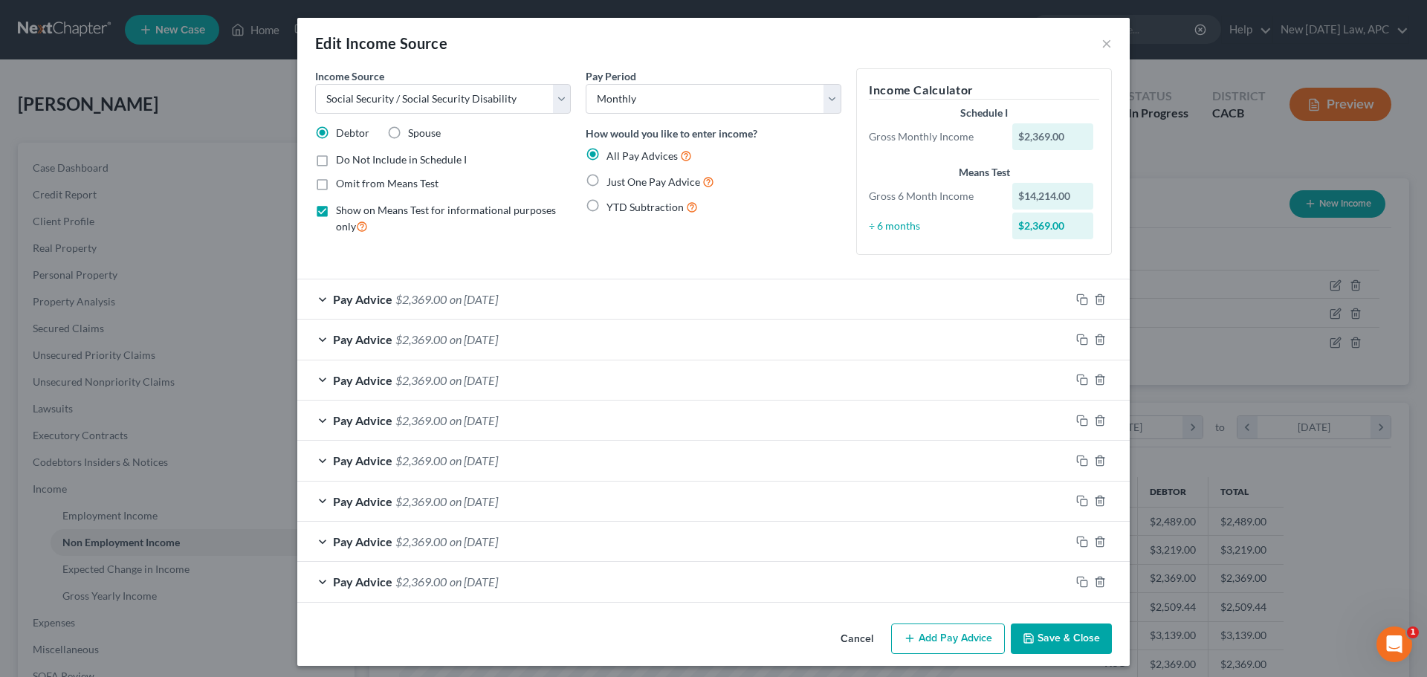
click at [1042, 638] on button "Save & Close" at bounding box center [1061, 638] width 101 height 31
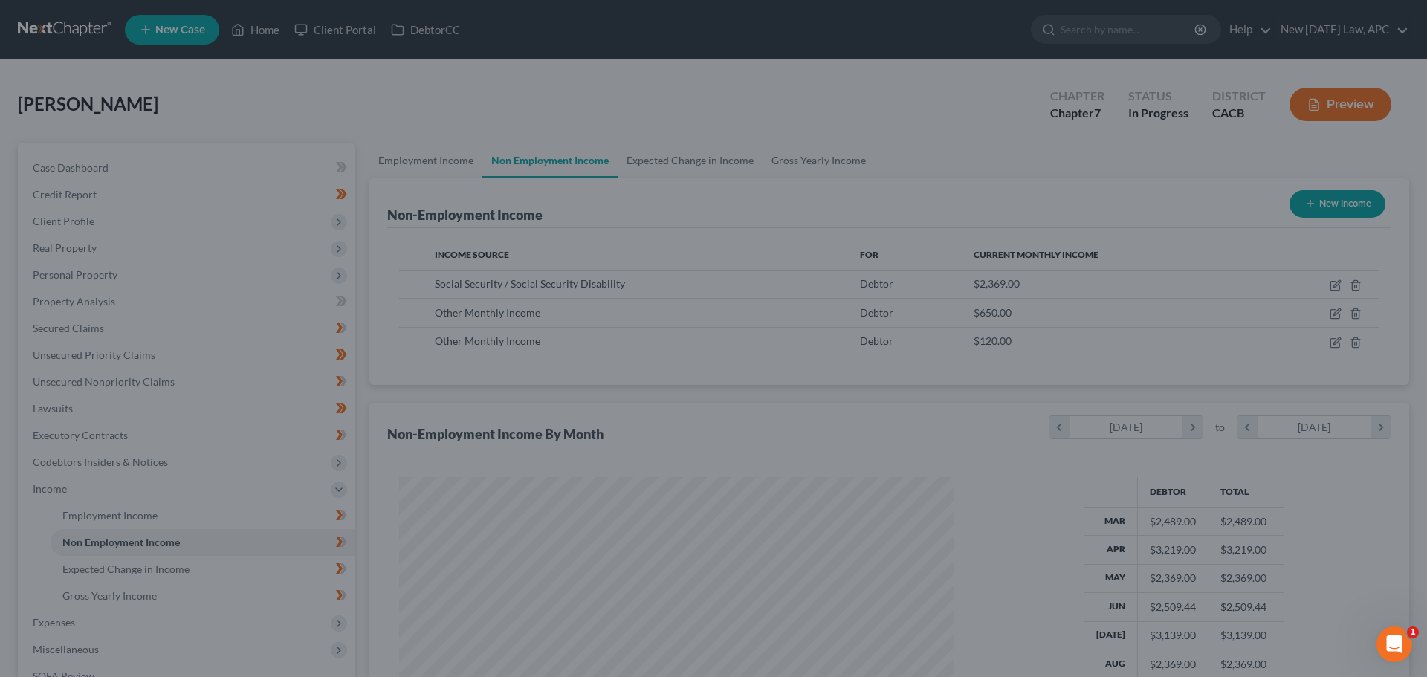
scroll to position [742845, 742538]
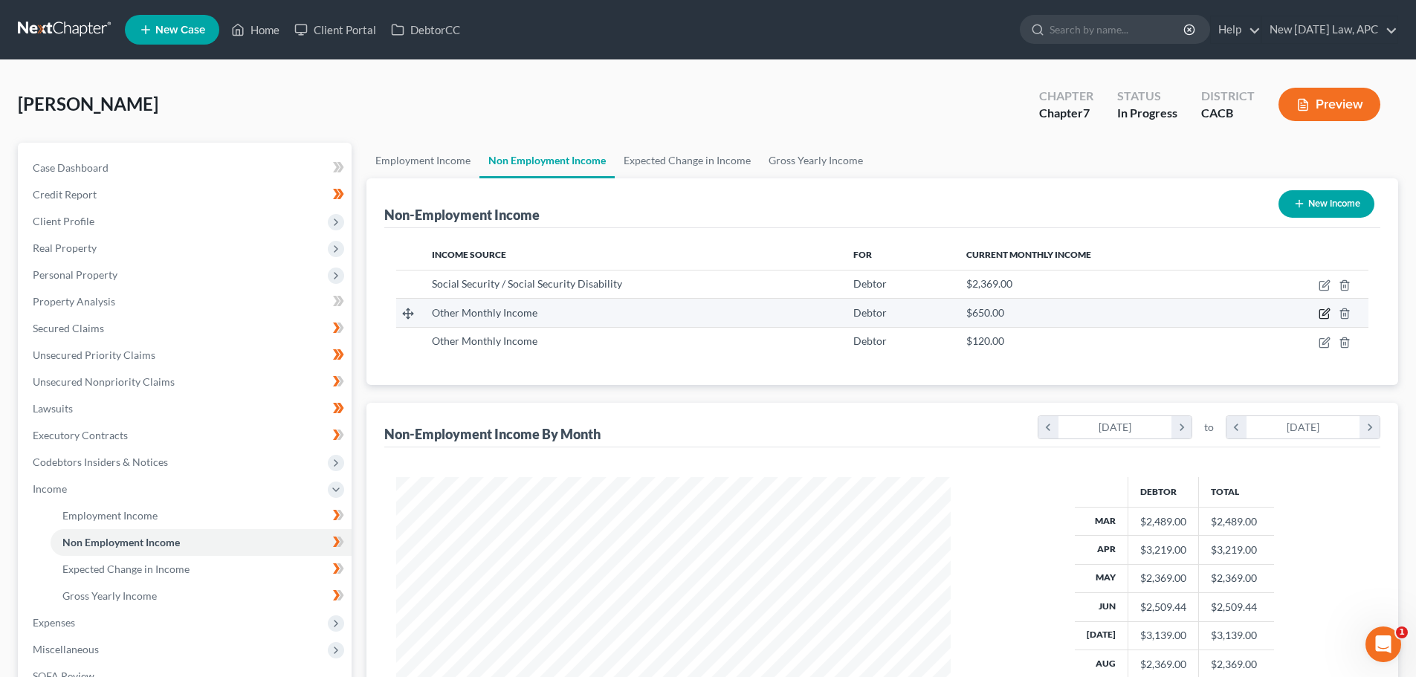
click at [1324, 314] on icon "button" at bounding box center [1324, 314] width 12 height 12
select select "13"
select select "0"
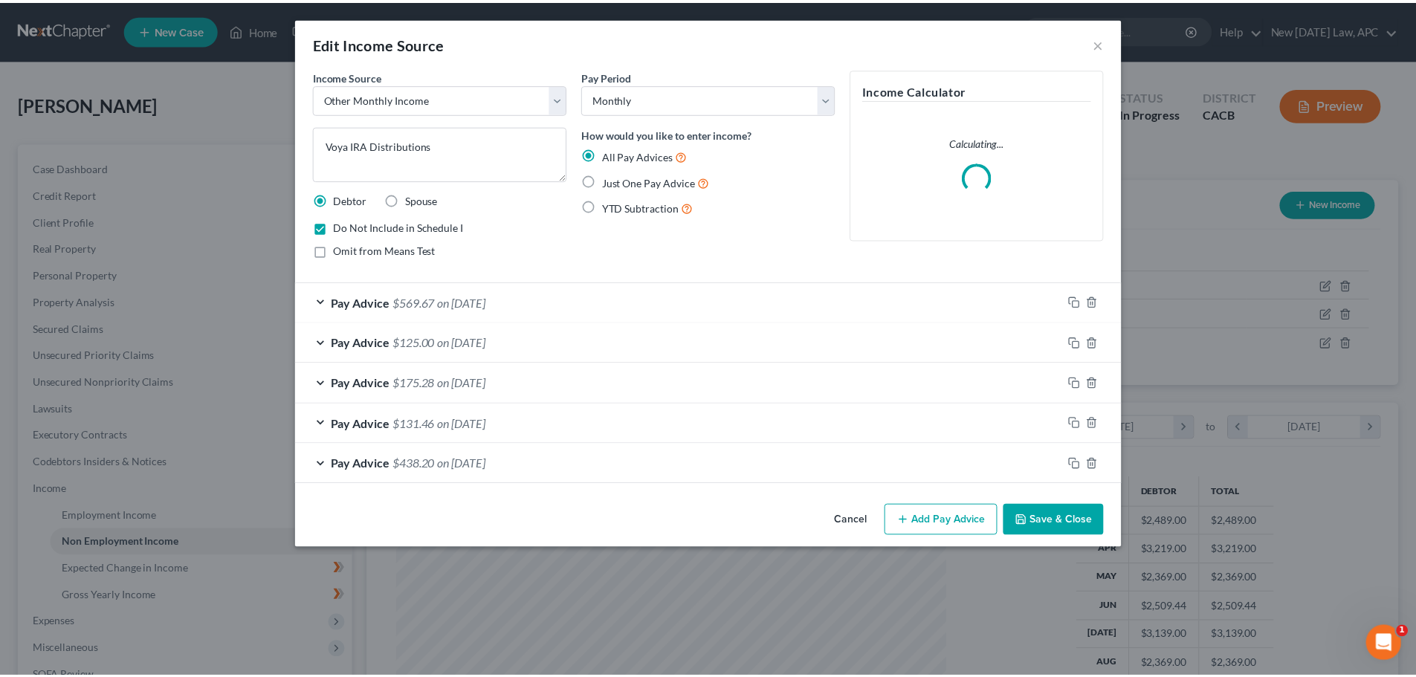
scroll to position [279, 589]
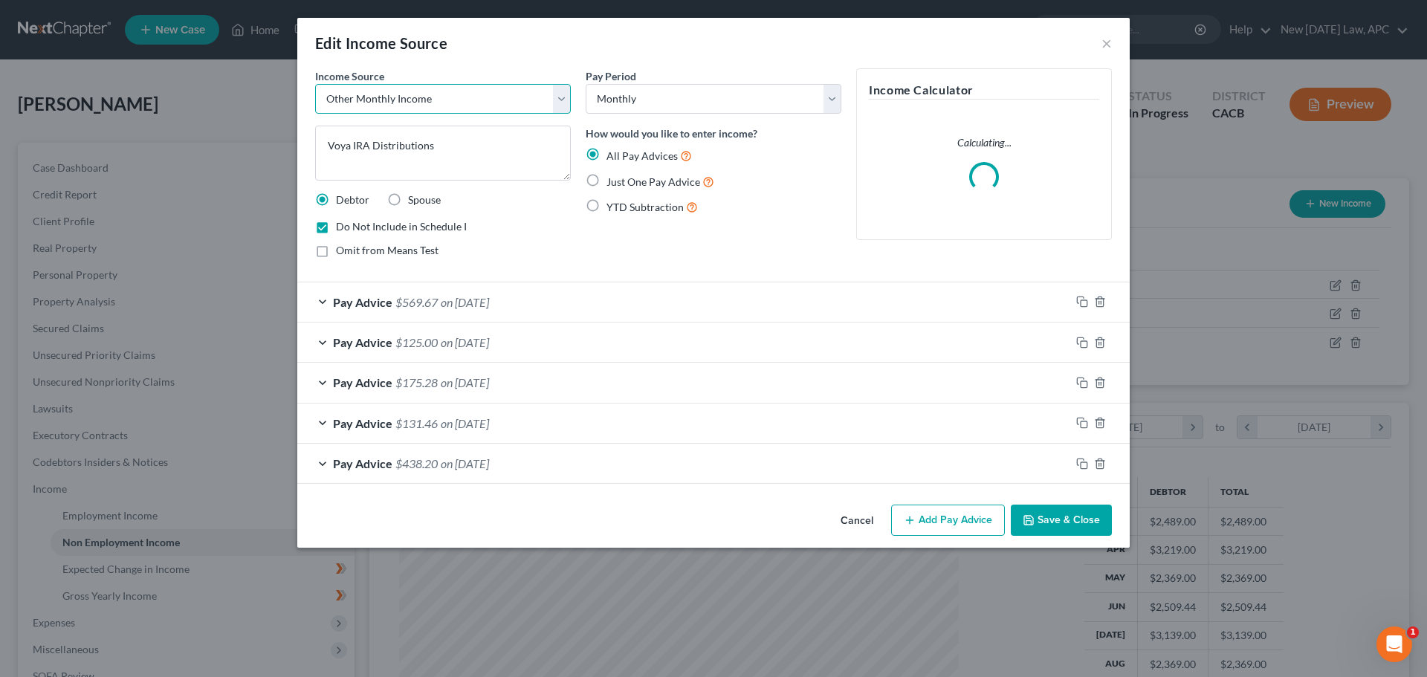
click at [421, 94] on select "Select Unemployment Disability (from employer) Pension Retirement Social Securi…" at bounding box center [443, 99] width 256 height 30
select select "3"
click at [315, 84] on select "Select Unemployment Disability (from employer) Pension Retirement Social Securi…" at bounding box center [443, 99] width 256 height 30
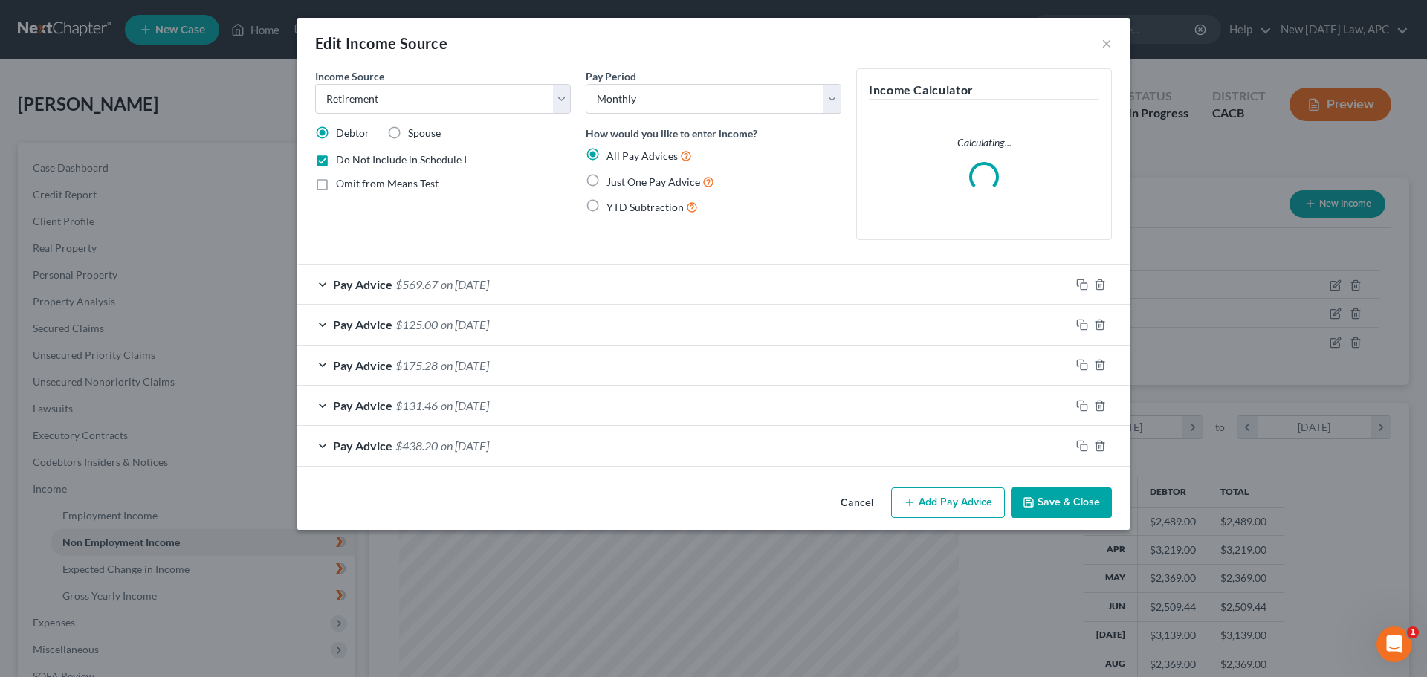
click at [1037, 500] on button "Save & Close" at bounding box center [1061, 502] width 101 height 31
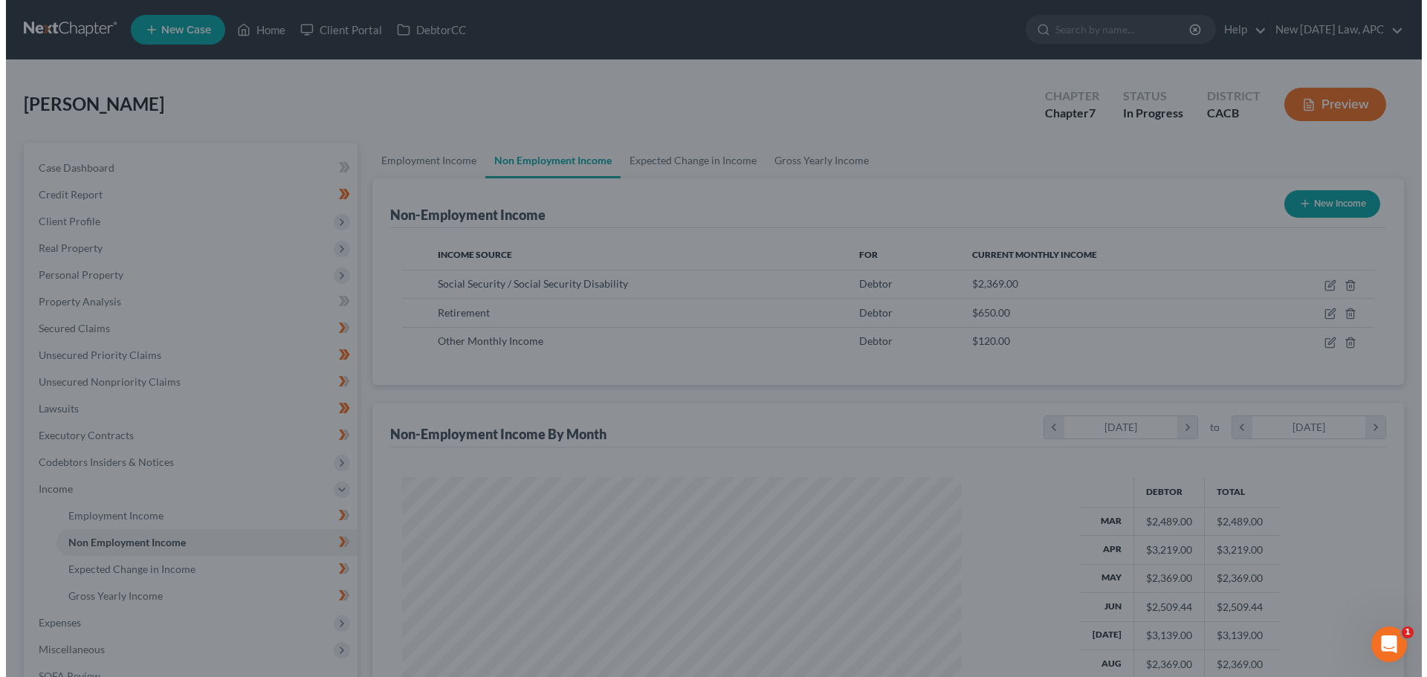
scroll to position [742845, 742538]
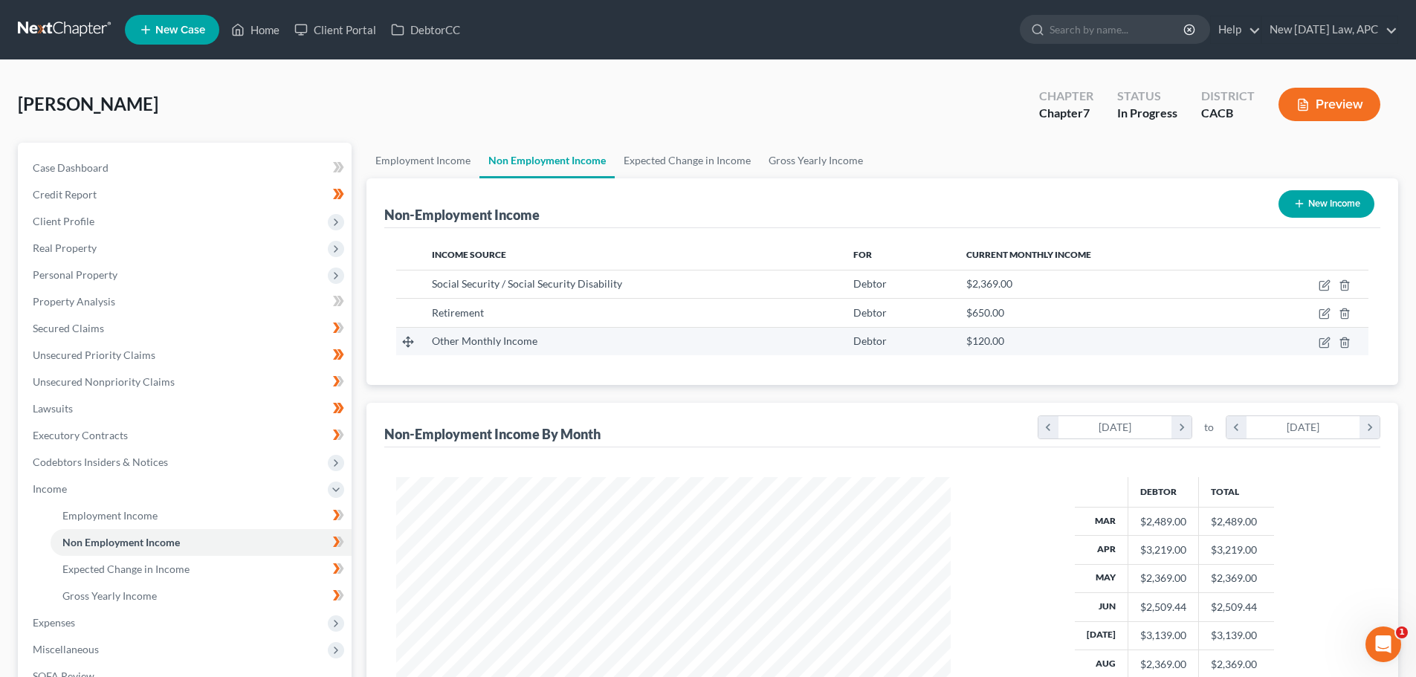
click at [1318, 342] on td at bounding box center [1307, 341] width 122 height 28
click at [1320, 344] on icon "button" at bounding box center [1323, 342] width 9 height 9
select select "13"
select select "0"
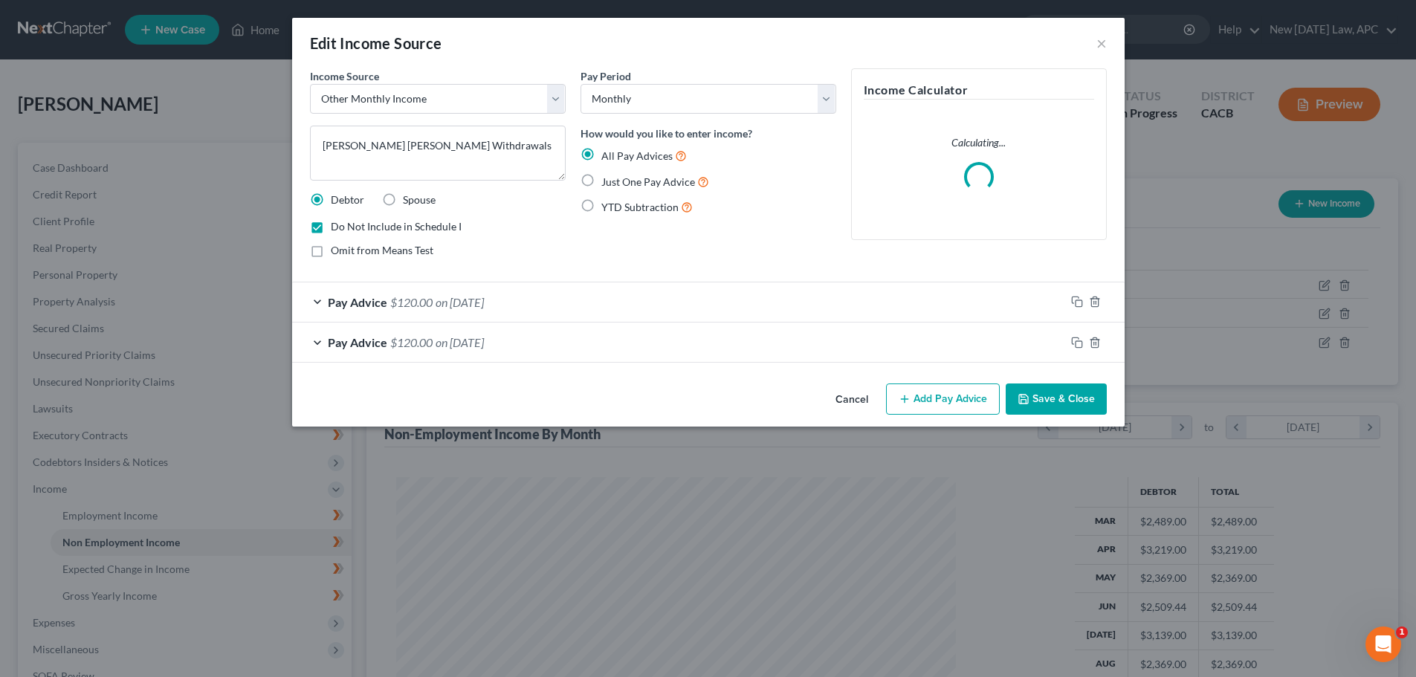
scroll to position [279, 589]
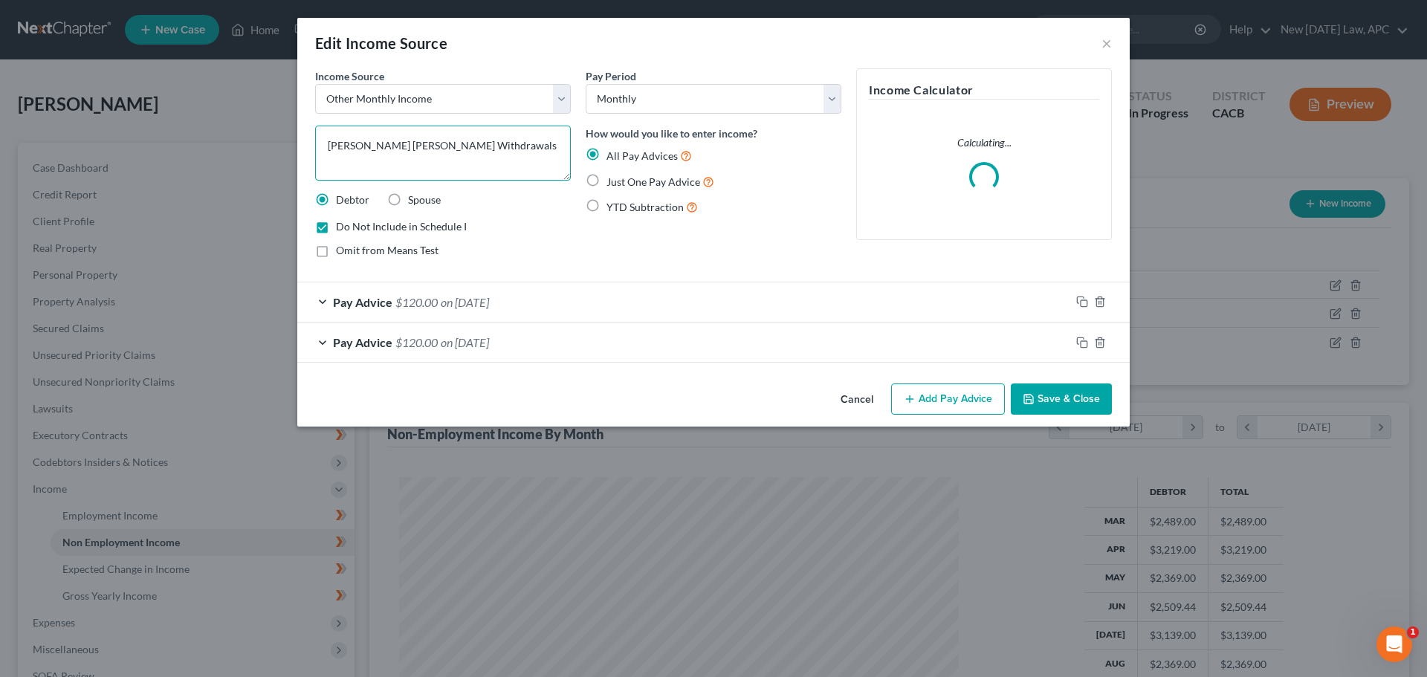
click at [481, 148] on textarea "[PERSON_NAME] [PERSON_NAME] Withdrawals" at bounding box center [443, 153] width 256 height 55
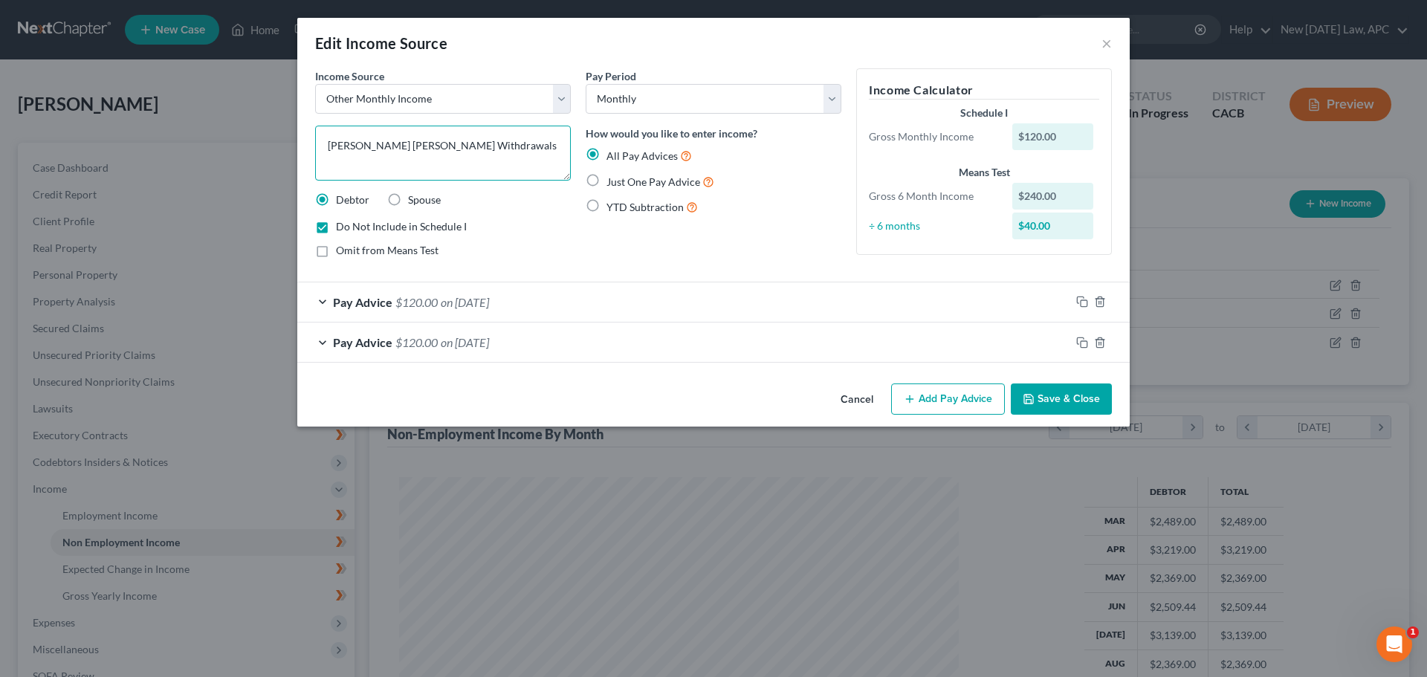
click at [401, 143] on textarea "[PERSON_NAME] [PERSON_NAME] Withdrawals" at bounding box center [443, 153] width 256 height 55
type textarea "Charles Schwab Brokerage Withdrawals"
click at [1037, 385] on button "Save & Close" at bounding box center [1061, 398] width 101 height 31
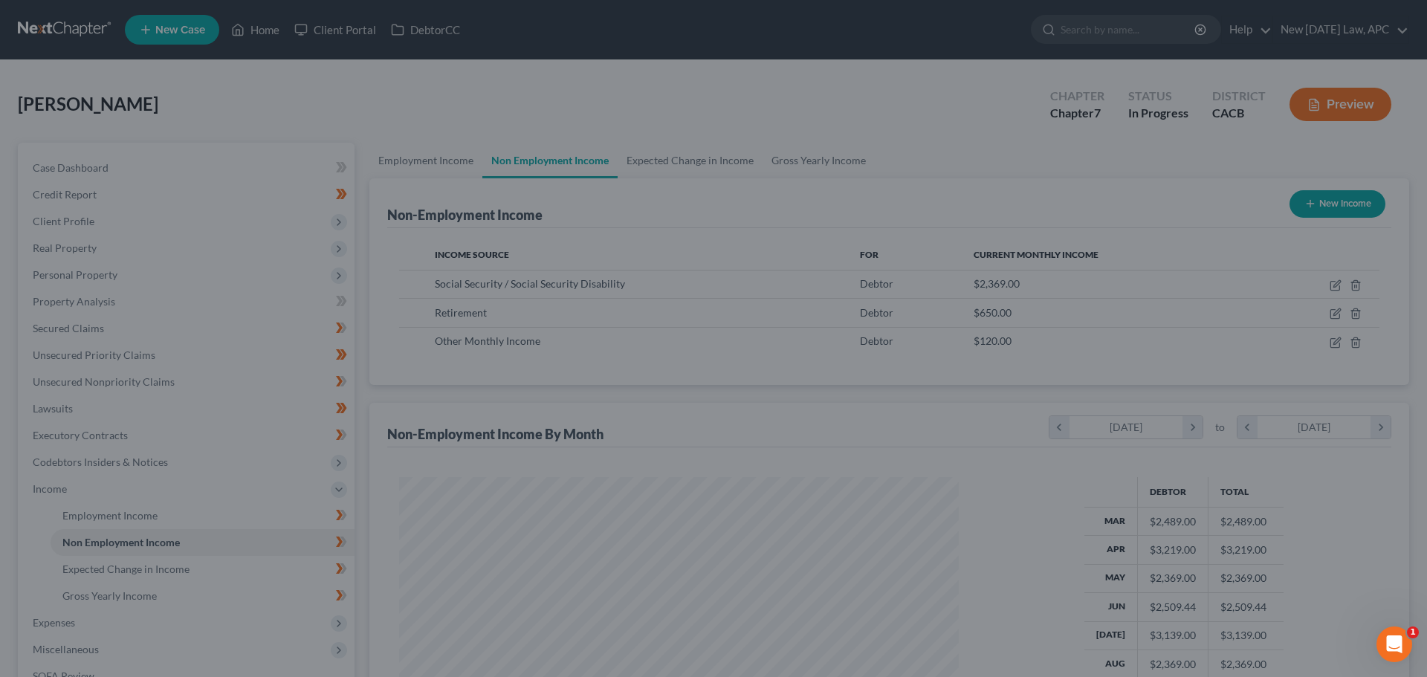
scroll to position [742845, 742538]
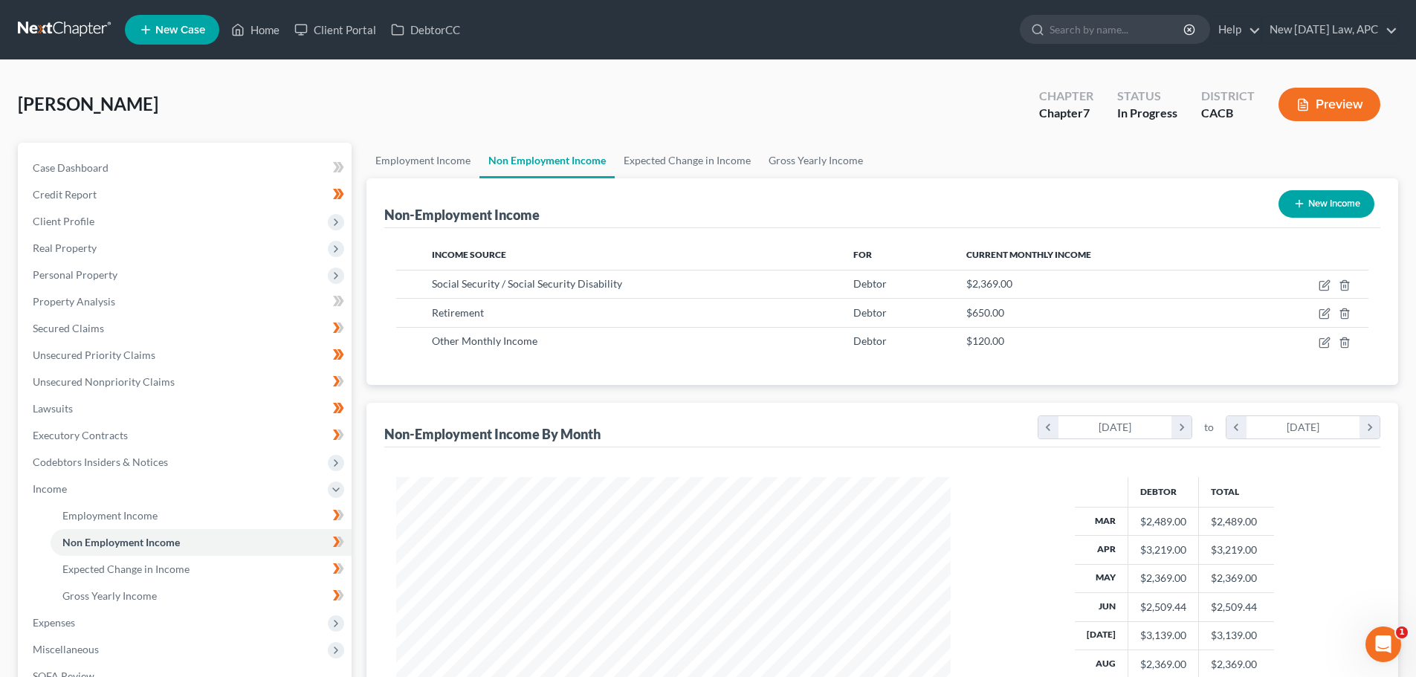
click at [1320, 97] on button "Preview" at bounding box center [1329, 104] width 102 height 33
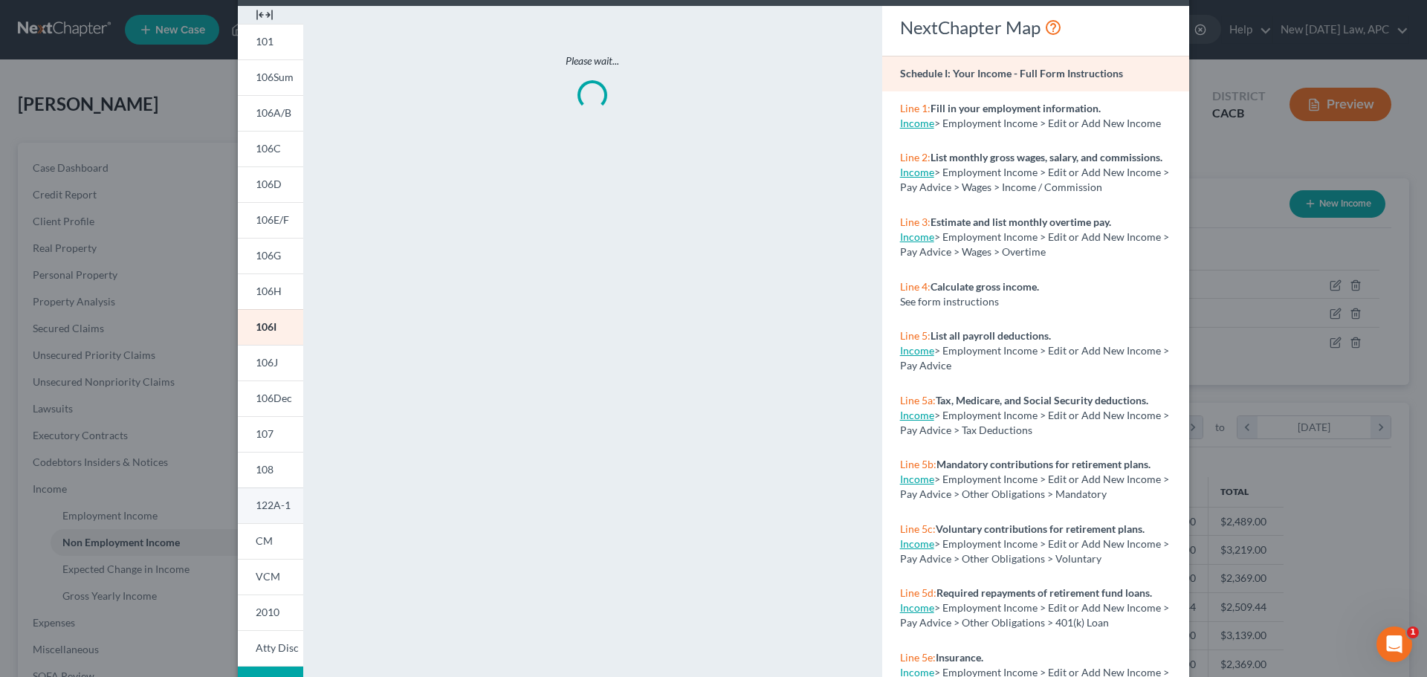
scroll to position [147, 0]
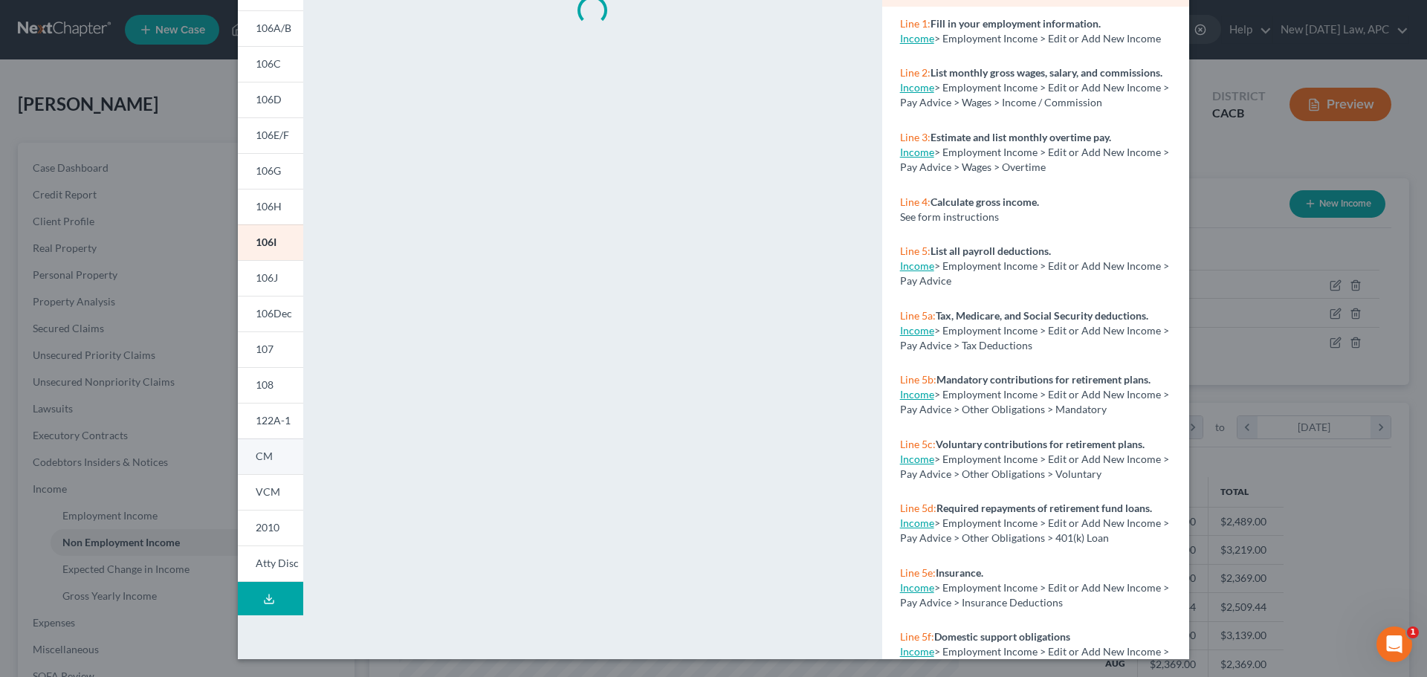
click at [270, 455] on link "CM" at bounding box center [270, 456] width 65 height 36
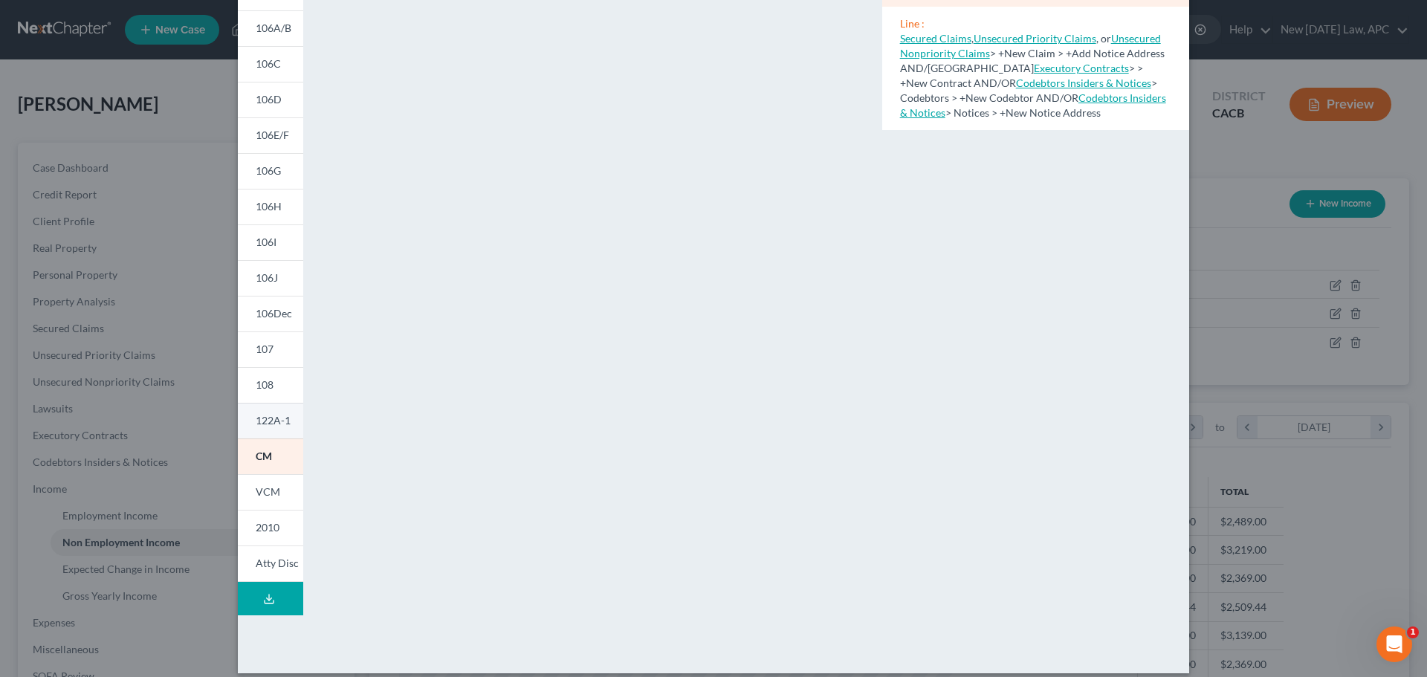
click at [266, 421] on span "122A-1" at bounding box center [273, 420] width 35 height 13
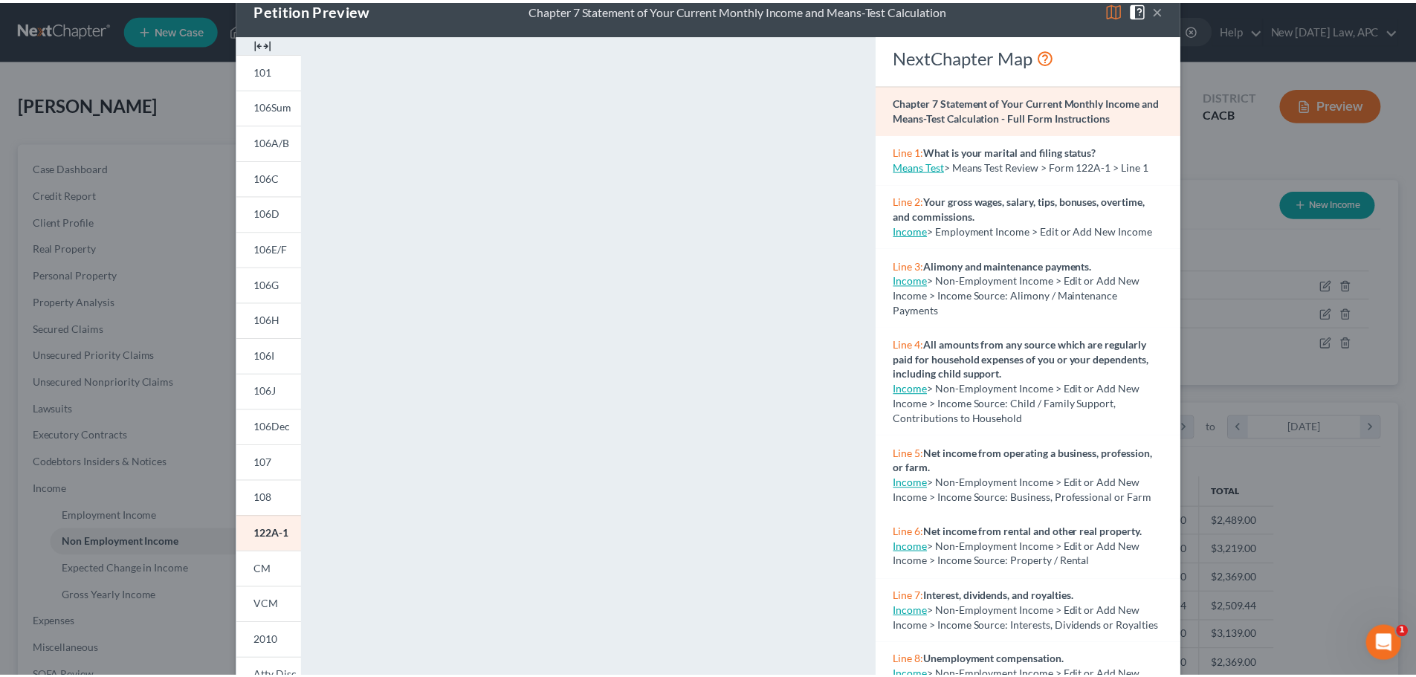
scroll to position [0, 0]
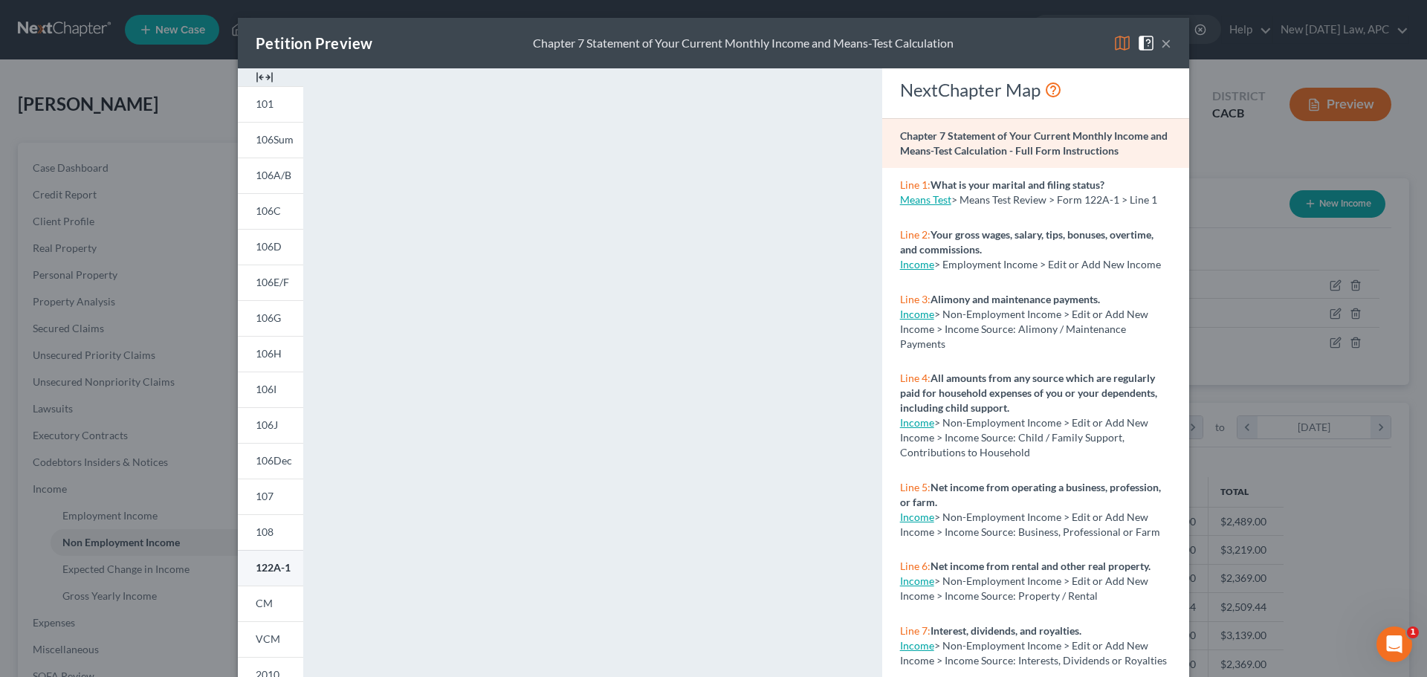
click at [274, 558] on link "122A-1" at bounding box center [270, 568] width 65 height 36
click at [1164, 48] on button "×" at bounding box center [1166, 43] width 10 height 18
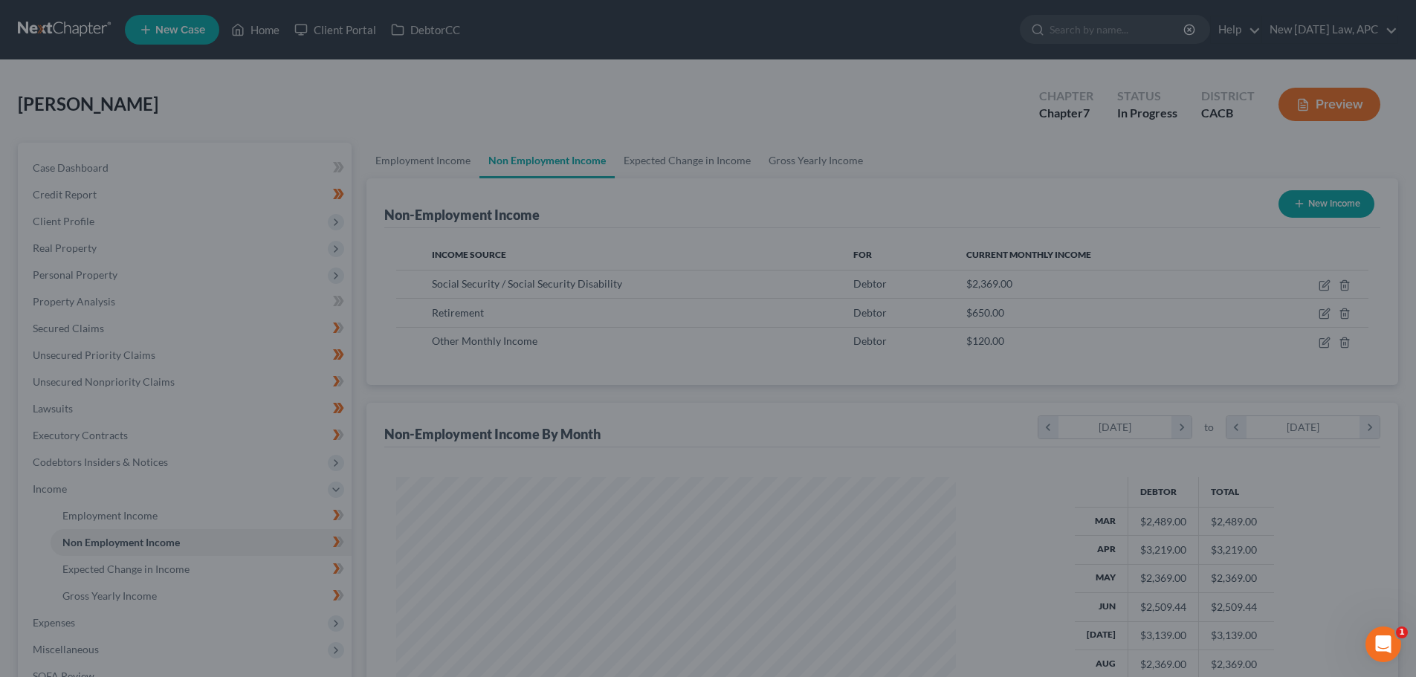
scroll to position [742845, 742538]
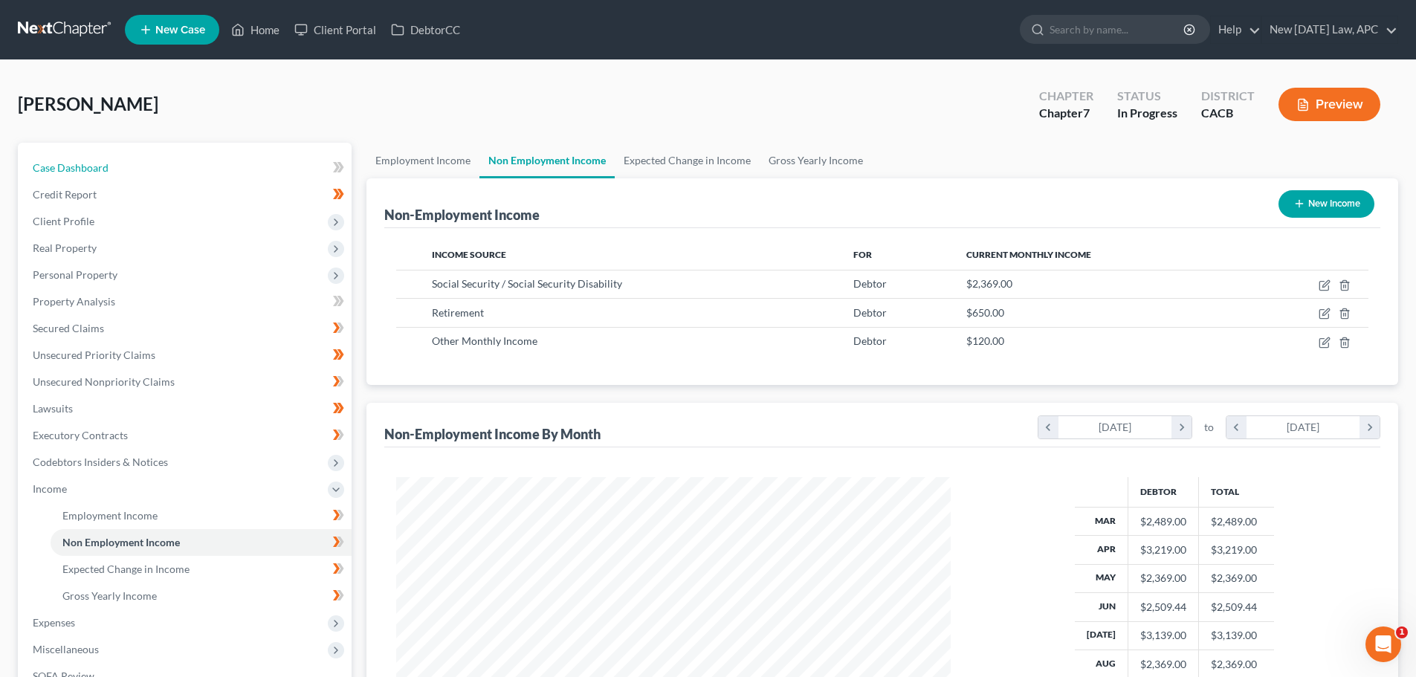
click at [135, 165] on link "Case Dashboard" at bounding box center [186, 168] width 331 height 27
select select "4"
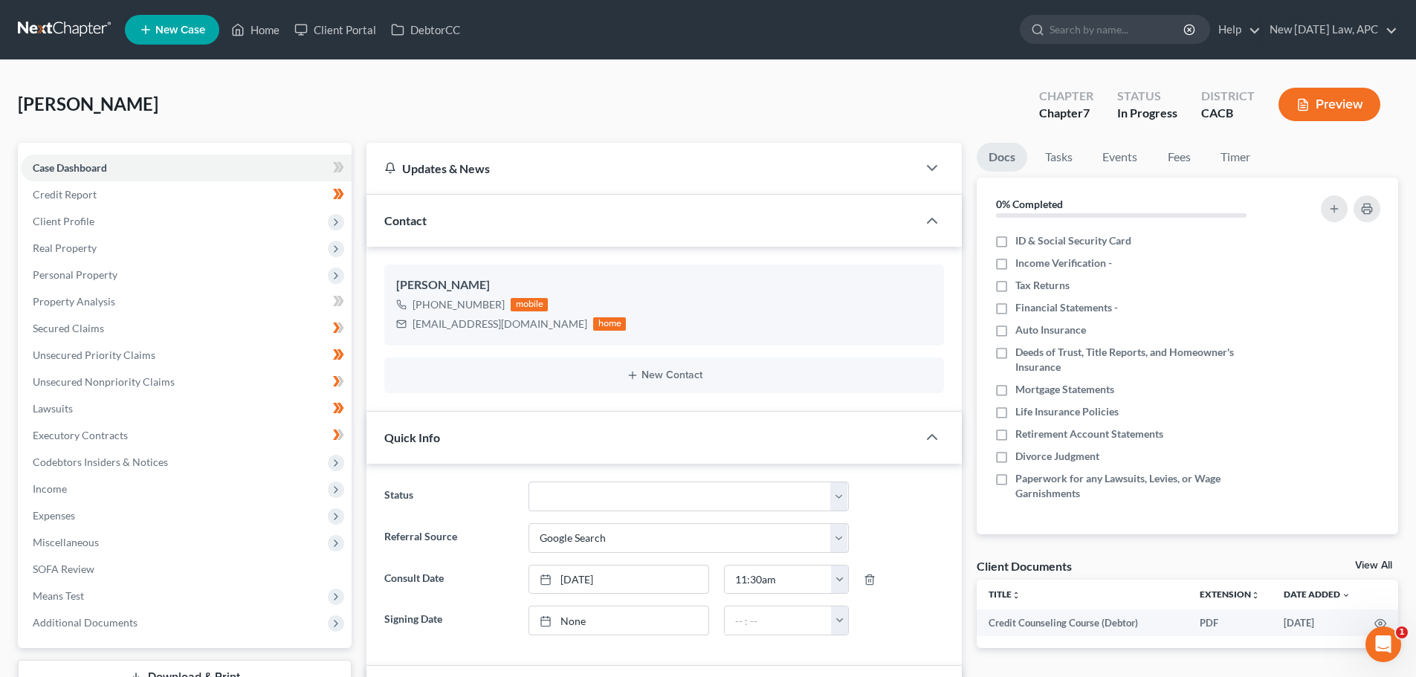
scroll to position [3311, 0]
click at [83, 273] on span "Personal Property" at bounding box center [75, 274] width 85 height 13
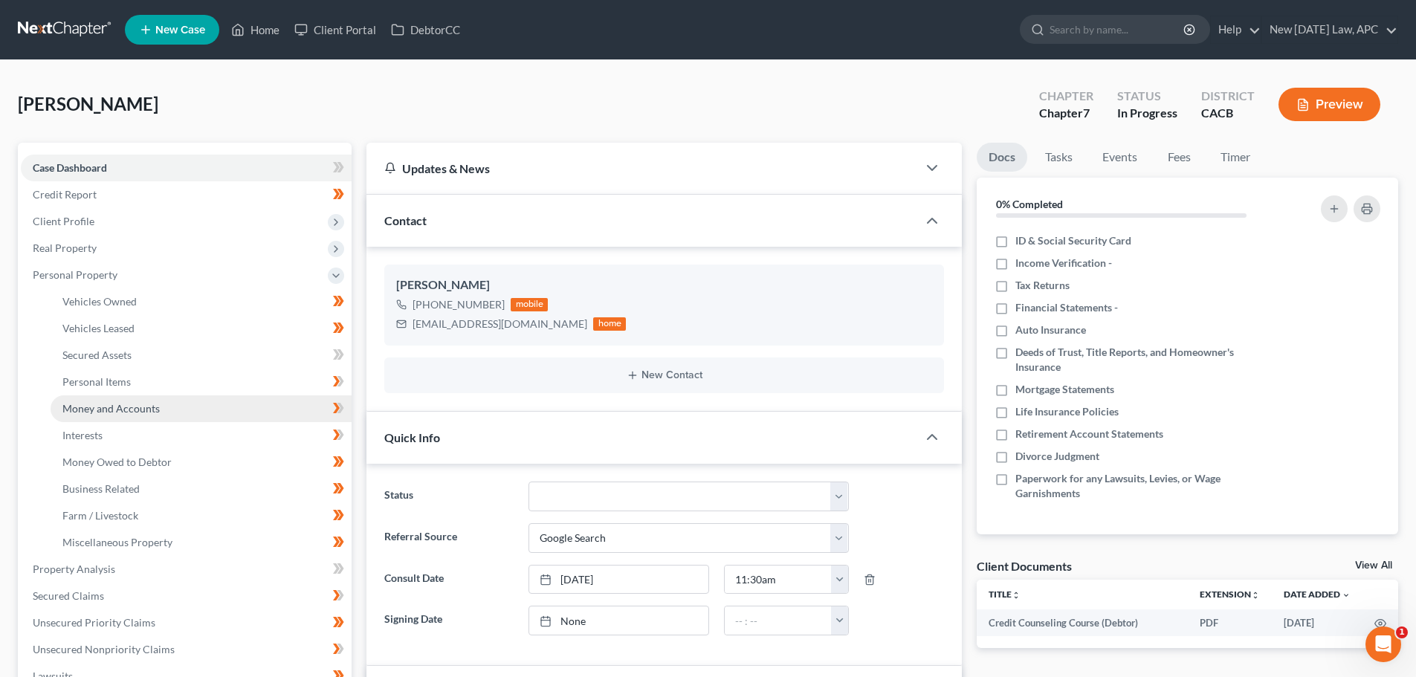
click at [117, 402] on span "Money and Accounts" at bounding box center [110, 408] width 97 height 13
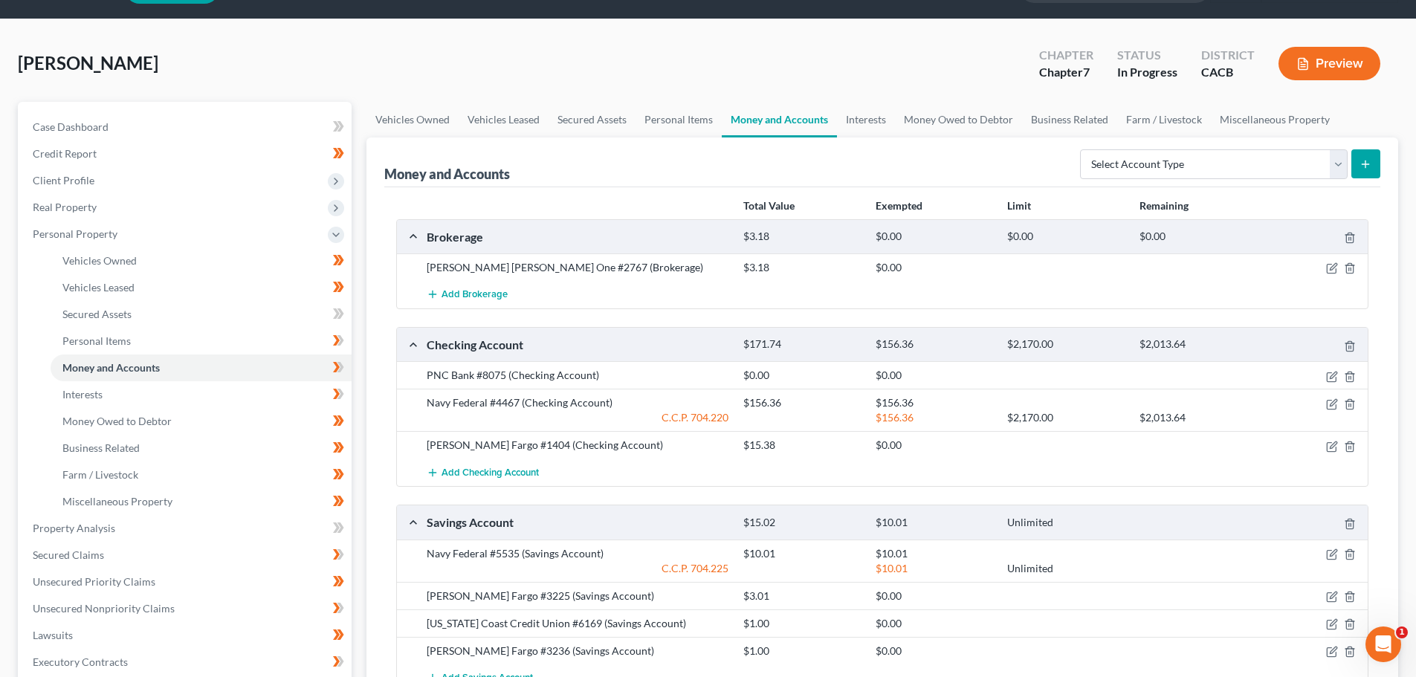
scroll to position [74, 0]
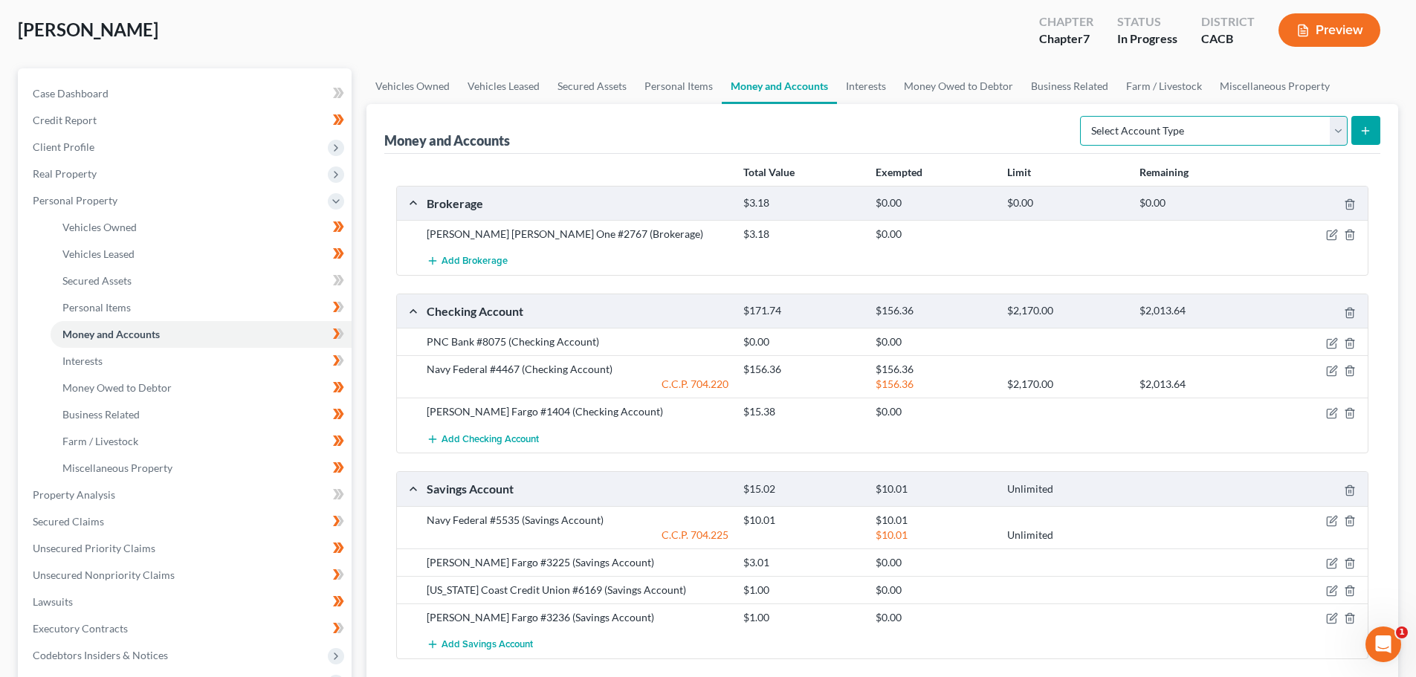
click at [1173, 128] on select "Select Account Type Brokerage Cash on Hand Certificates of Deposit Checking Acc…" at bounding box center [1214, 131] width 268 height 30
select select "other"
click at [1083, 116] on select "Select Account Type Brokerage Cash on Hand Certificates of Deposit Checking Acc…" at bounding box center [1214, 131] width 268 height 30
click at [1362, 126] on icon "submit" at bounding box center [1365, 131] width 12 height 12
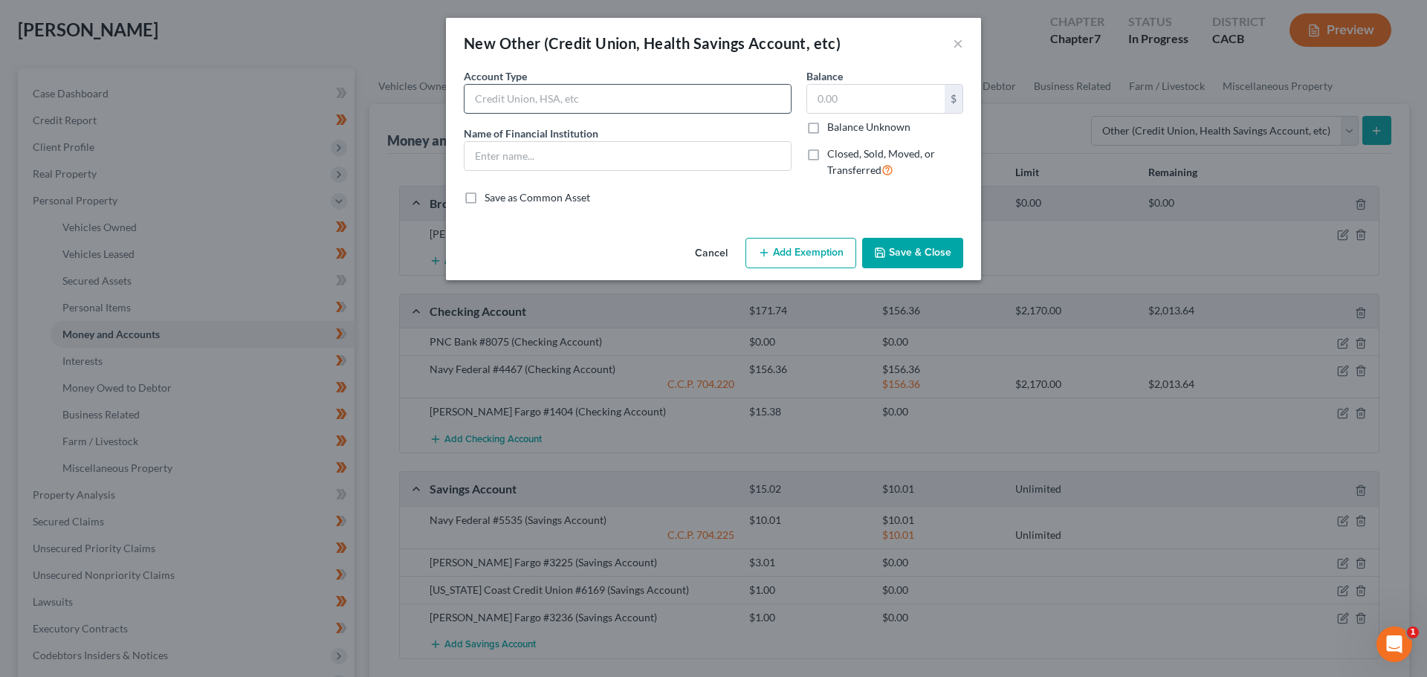
click at [499, 90] on input "text" at bounding box center [627, 99] width 326 height 28
type input "C"
type input "Roth IRA"
click at [476, 179] on div "Account Type Roth IRA Name of Financial Institution *" at bounding box center [627, 129] width 343 height 122
click at [479, 165] on input "text" at bounding box center [627, 156] width 326 height 28
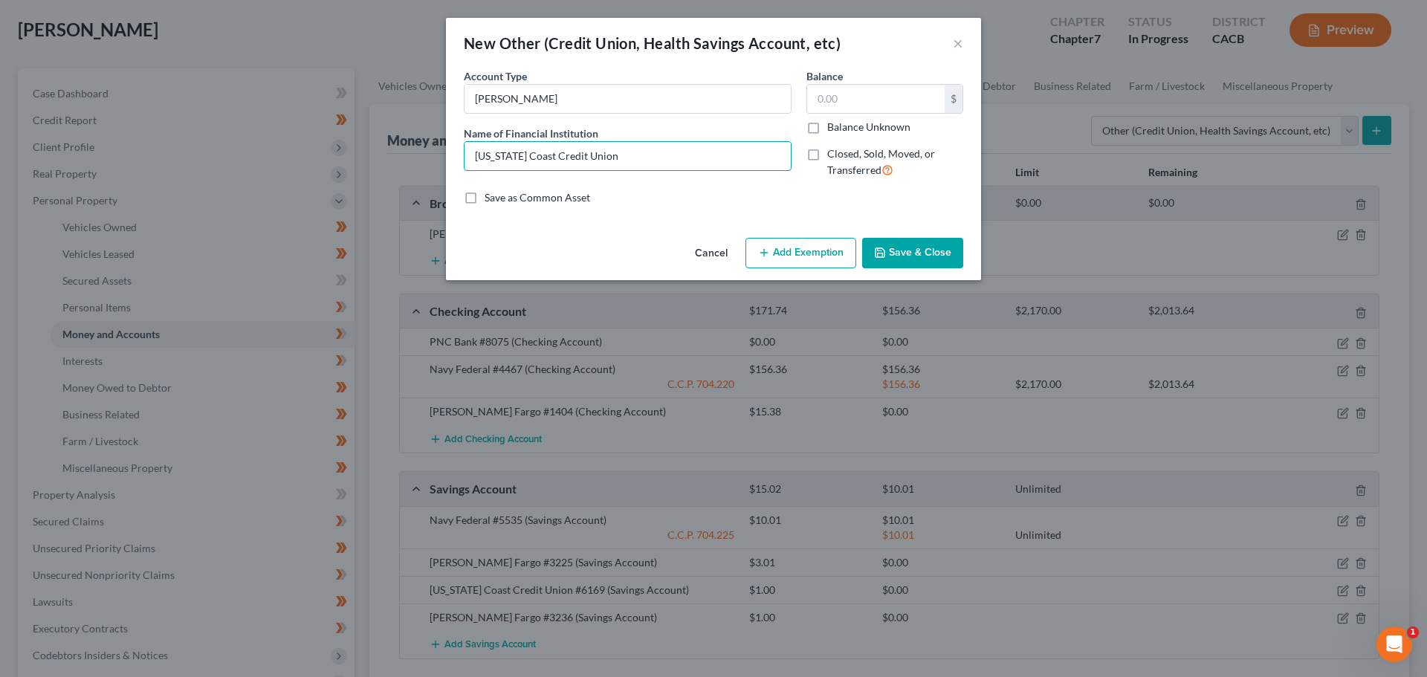
type input "[US_STATE] Coast Credit Union"
click at [827, 153] on label "Closed, Sold, Moved, or Transferred" at bounding box center [895, 162] width 136 height 32
click at [833, 153] on input "Closed, Sold, Moved, or Transferred" at bounding box center [838, 151] width 10 height 10
checkbox input "true"
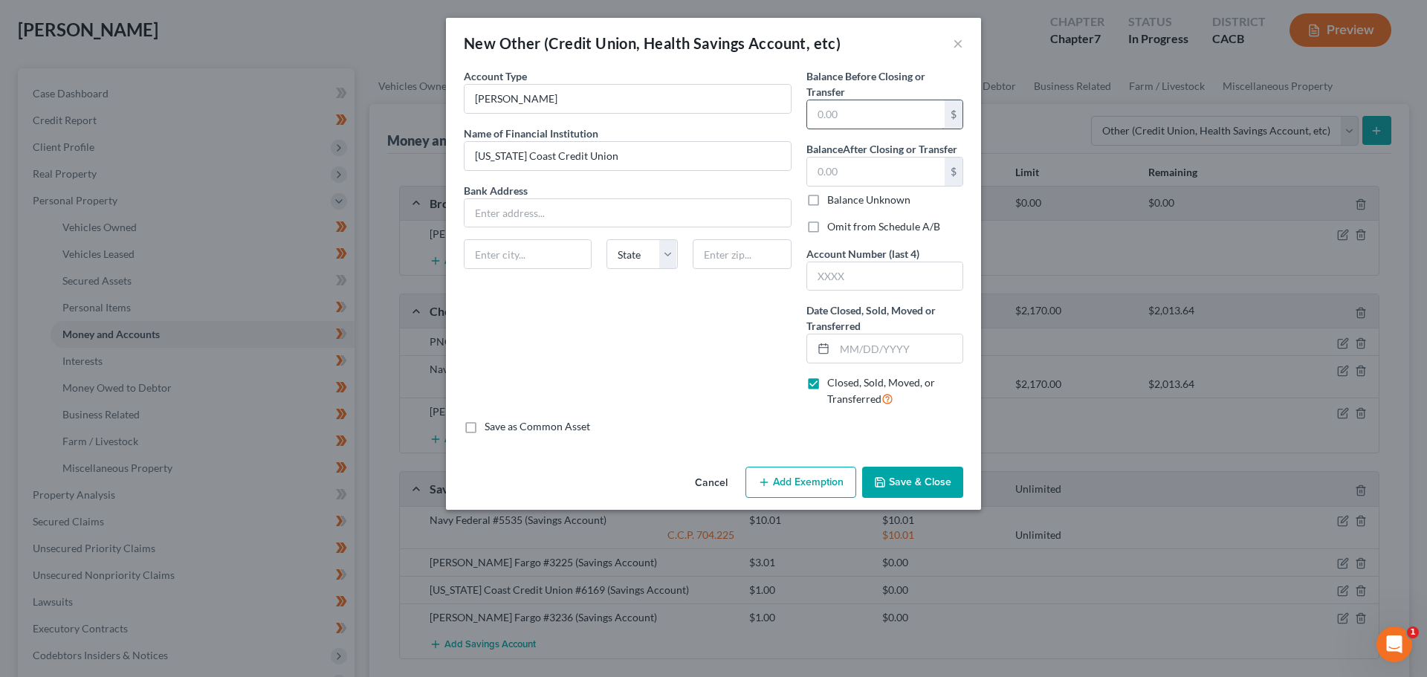
click at [858, 114] on input "text" at bounding box center [875, 114] width 137 height 28
type input "50.80"
click at [872, 172] on input "text" at bounding box center [875, 172] width 137 height 28
type input "0.00"
click at [827, 227] on label "Omit from Schedule A/B" at bounding box center [883, 226] width 113 height 15
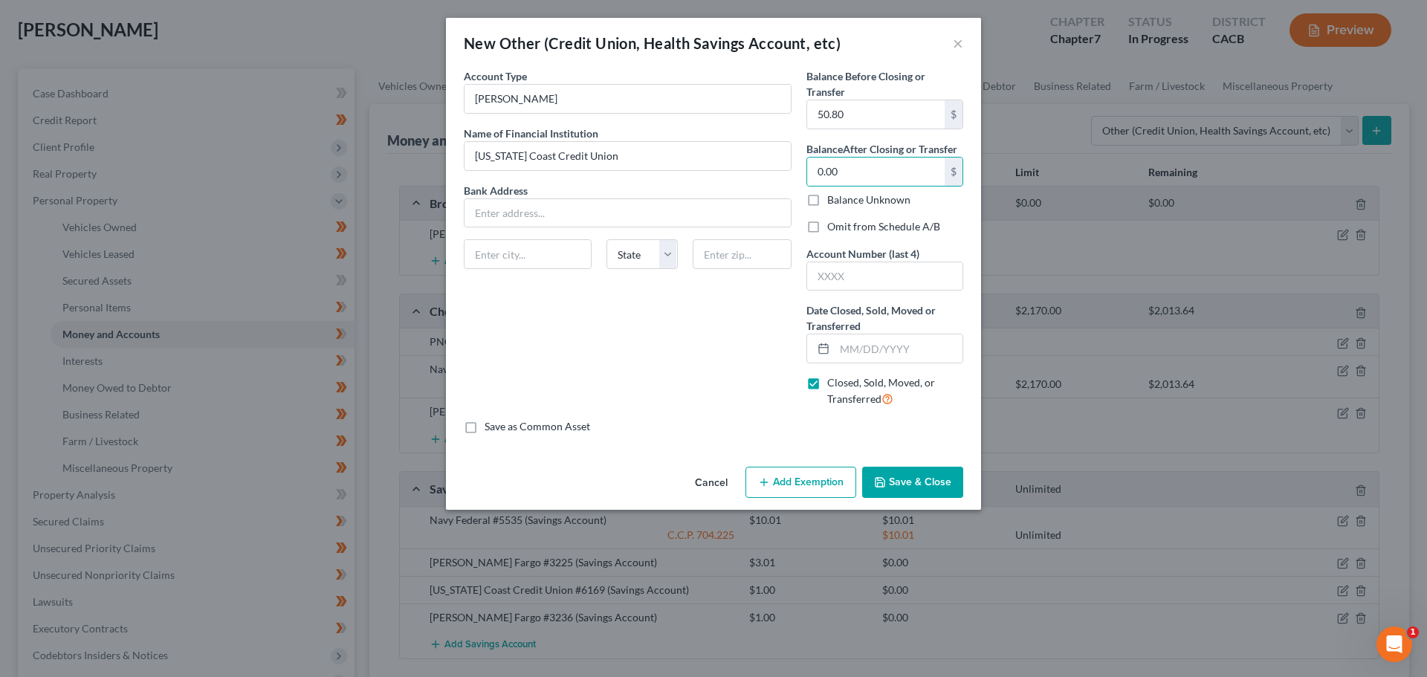
click at [833, 227] on input "Omit from Schedule A/B" at bounding box center [838, 224] width 10 height 10
checkbox input "true"
click at [852, 273] on input "text" at bounding box center [884, 276] width 155 height 28
type input "6930"
click at [495, 212] on input "text" at bounding box center [627, 213] width 326 height 28
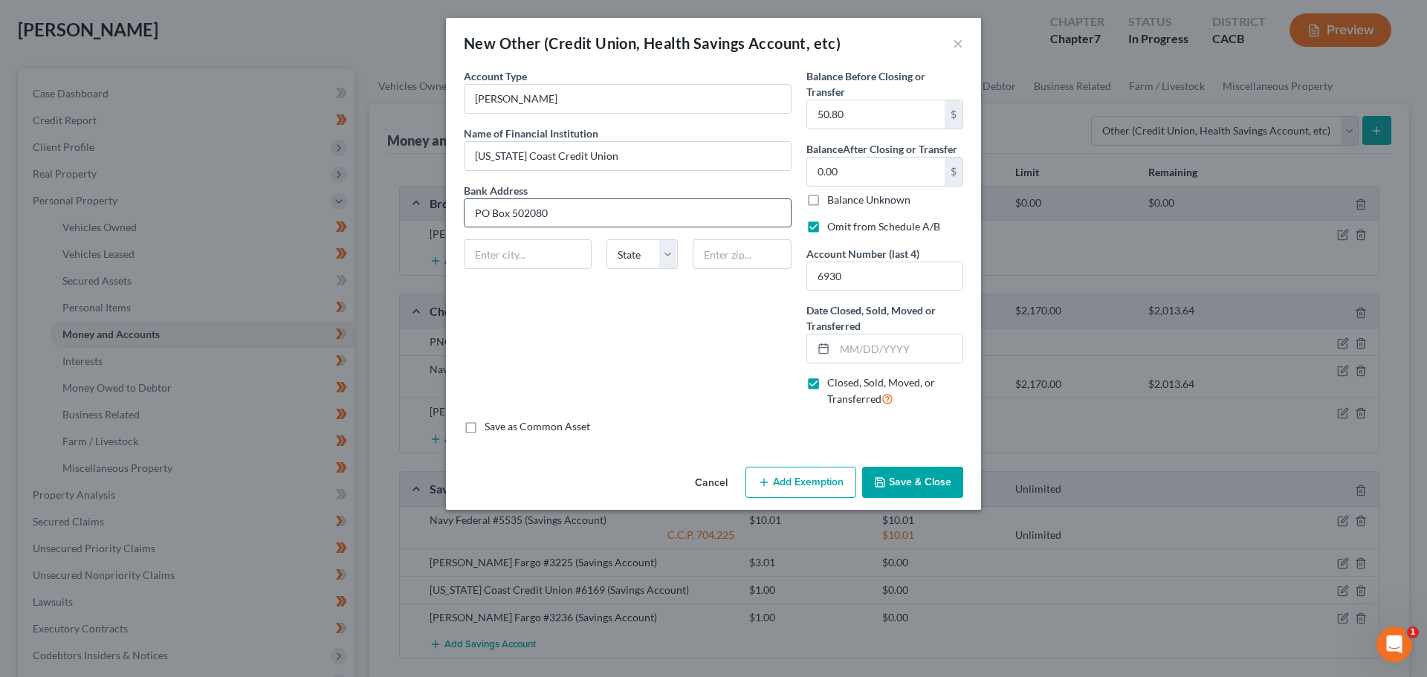
type input "PO Box 502080"
type input "San Diego"
select select "4"
type input "92150-2080"
click at [858, 349] on input "text" at bounding box center [899, 348] width 128 height 28
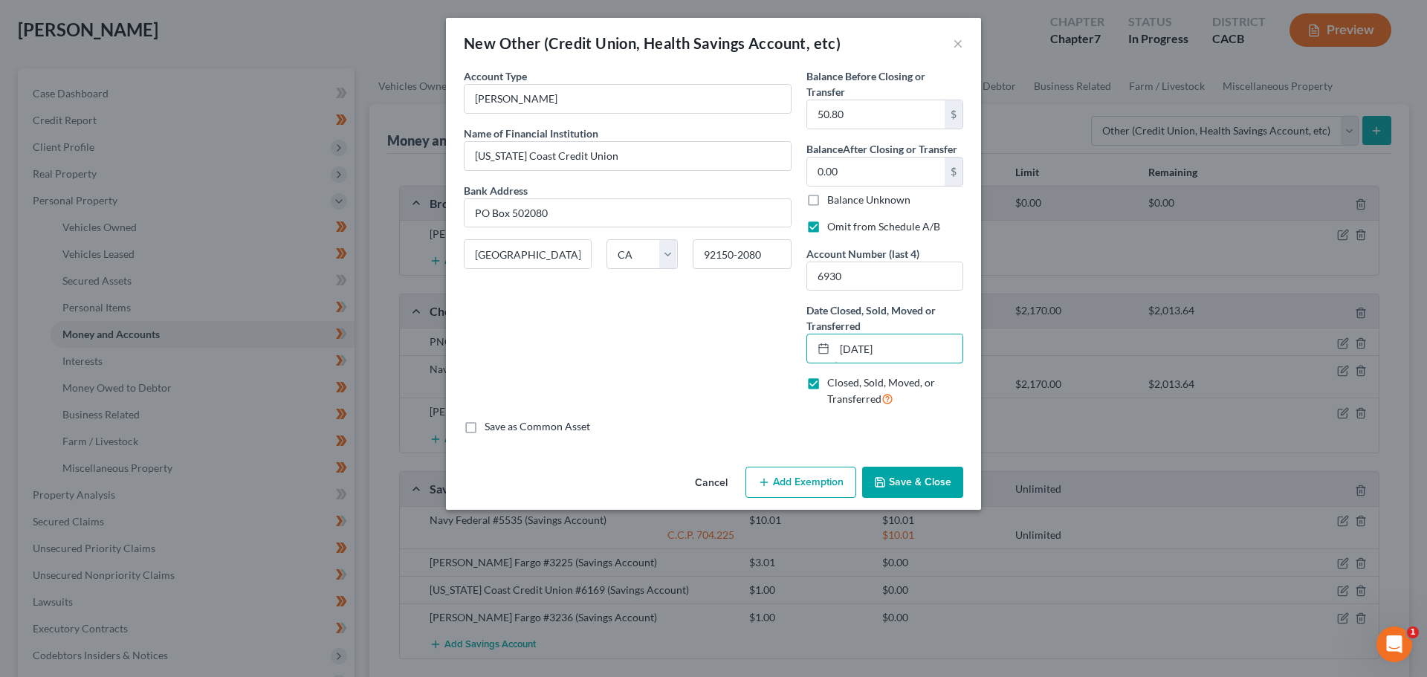
type input "01/31/2025"
click at [901, 477] on button "Save & Close" at bounding box center [912, 482] width 101 height 31
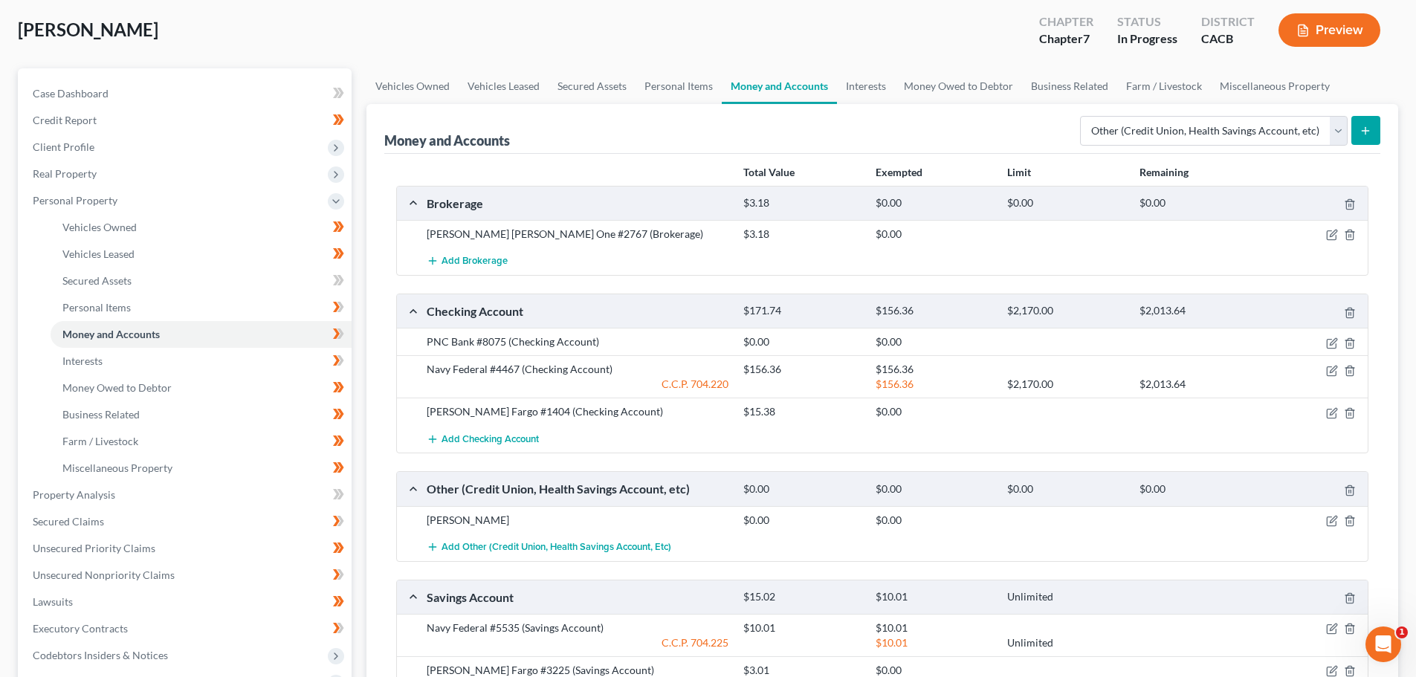
click at [1305, 31] on line "button" at bounding box center [1302, 31] width 4 height 0
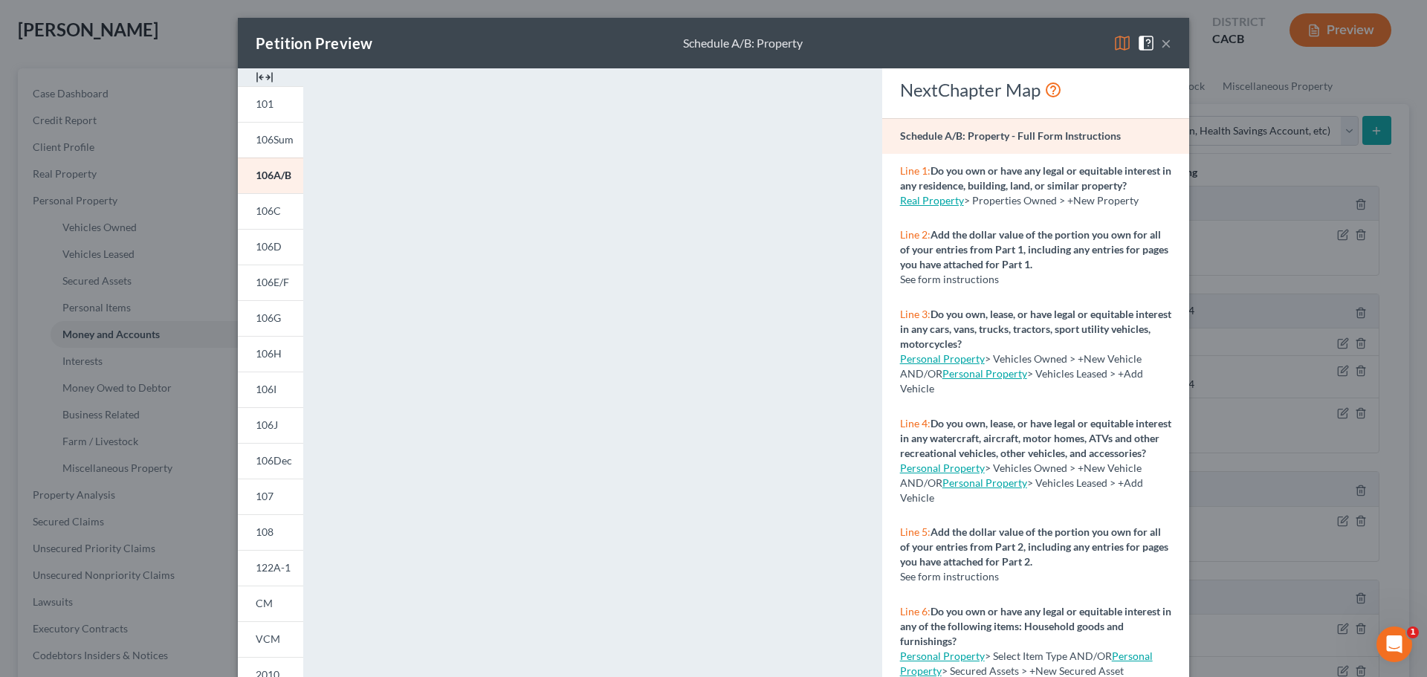
click at [1165, 39] on button "×" at bounding box center [1166, 43] width 10 height 18
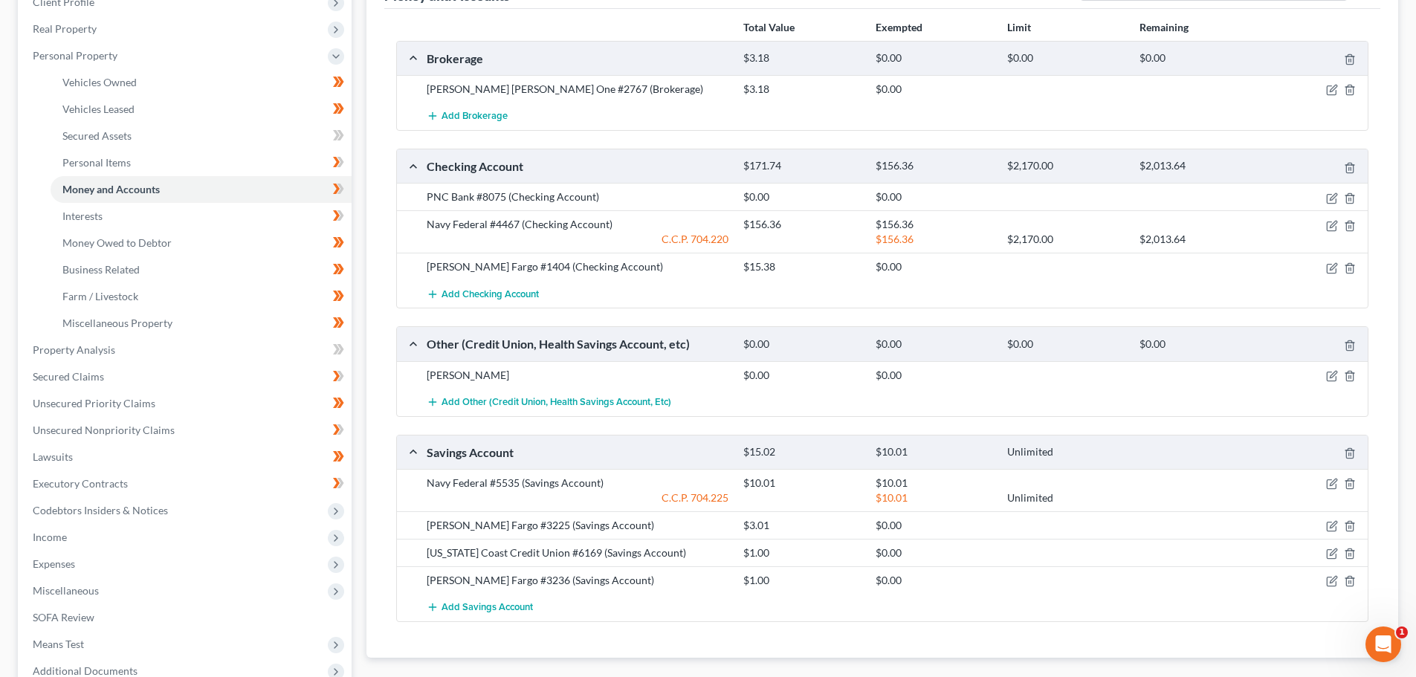
scroll to position [149, 0]
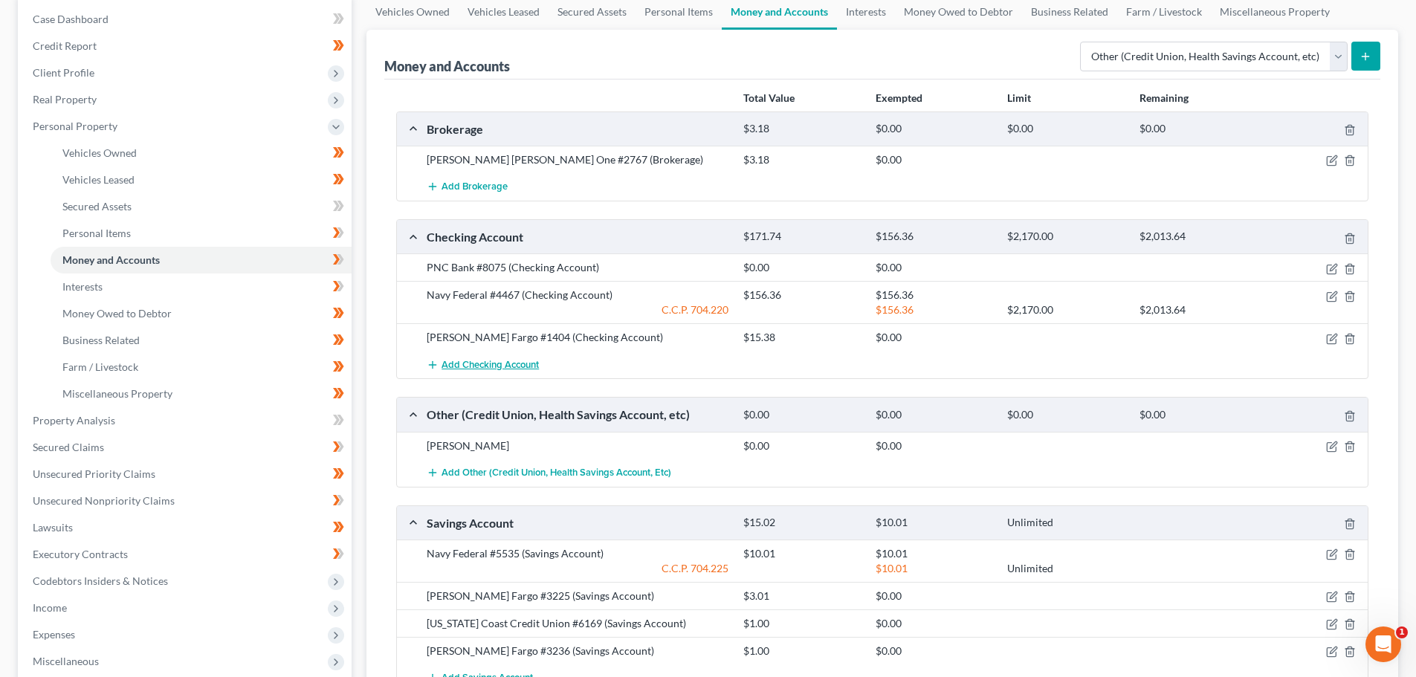
click at [476, 366] on span "Add Checking Account" at bounding box center [489, 365] width 97 height 12
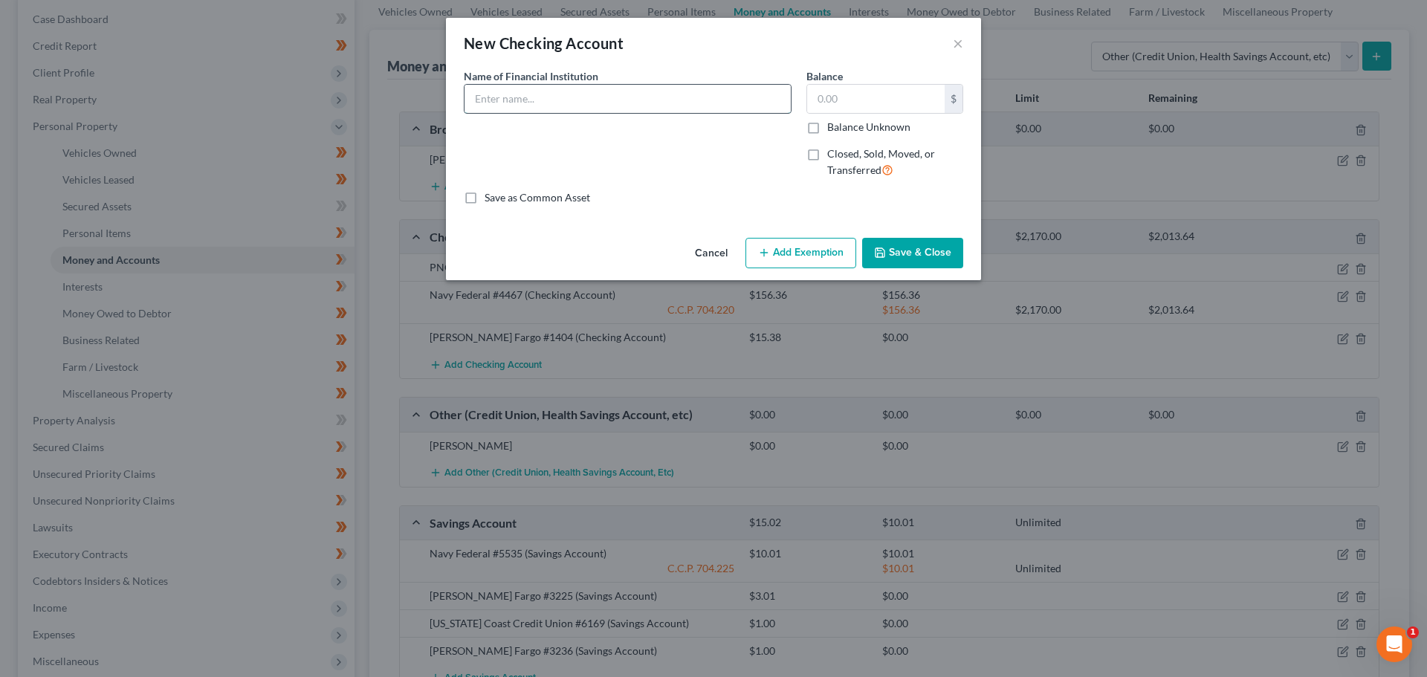
click at [518, 109] on input "text" at bounding box center [627, 99] width 326 height 28
type input "[US_STATE] Coast Credit Union"
click at [827, 155] on label "Closed, Sold, Moved, or Transferred" at bounding box center [895, 162] width 136 height 32
click at [833, 155] on input "Closed, Sold, Moved, or Transferred" at bounding box center [838, 151] width 10 height 10
checkbox input "true"
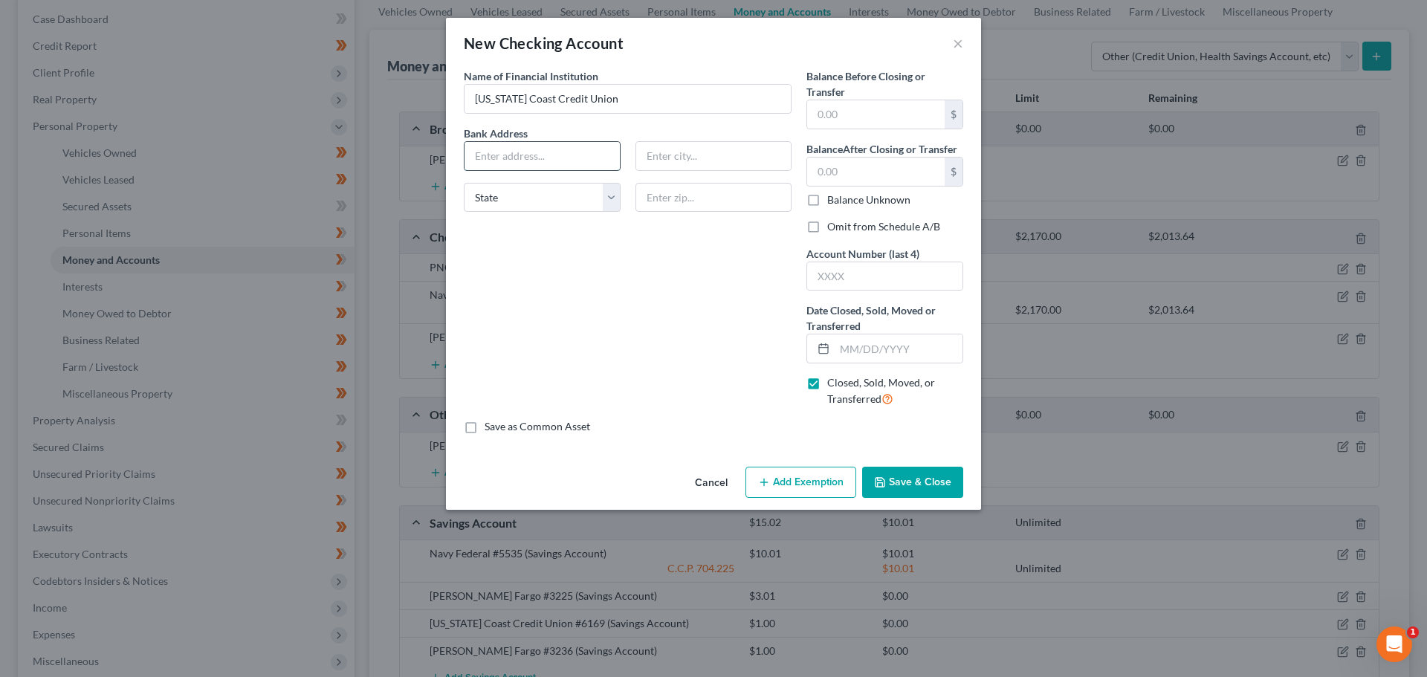
click at [522, 153] on input "text" at bounding box center [541, 156] width 155 height 28
click at [827, 221] on label "Omit from Schedule A/B" at bounding box center [883, 226] width 113 height 15
click at [833, 221] on input "Omit from Schedule A/B" at bounding box center [838, 224] width 10 height 10
checkbox input "true"
click at [829, 267] on input "text" at bounding box center [884, 276] width 155 height 28
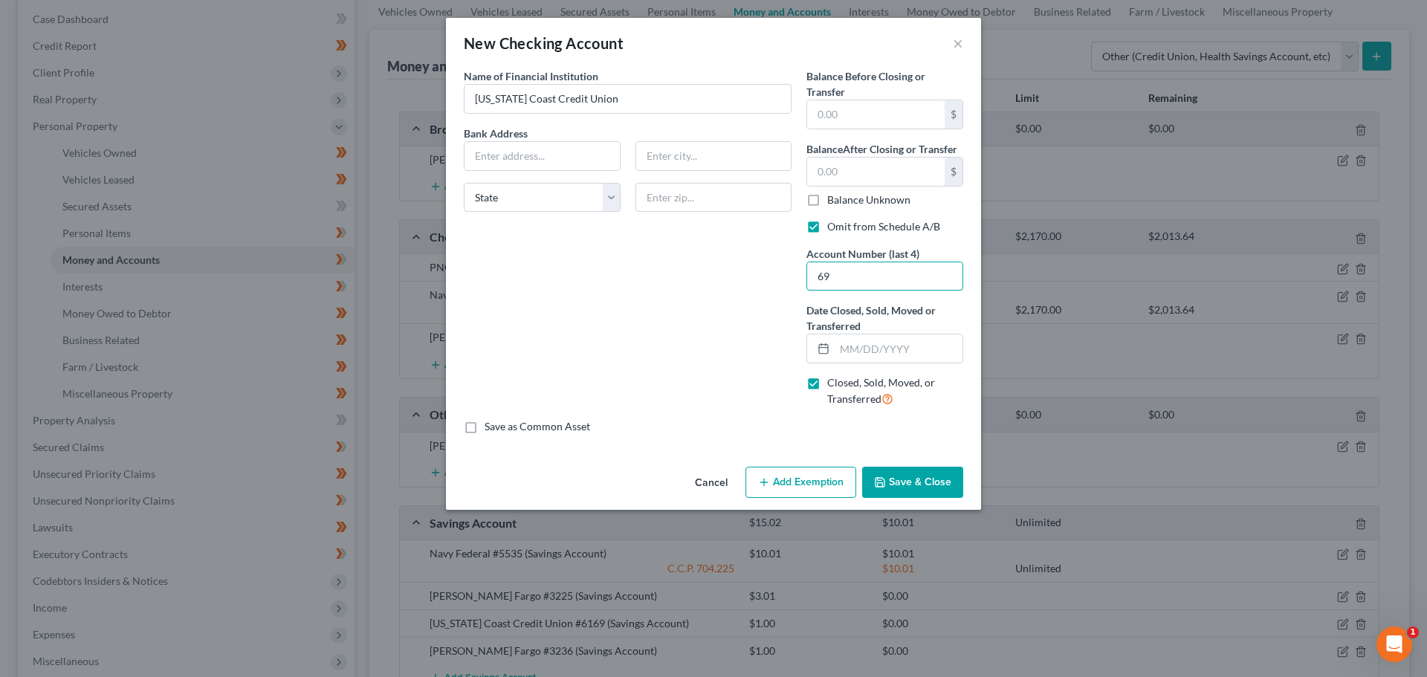
type input "6"
type input "6169"
click at [869, 359] on input "text" at bounding box center [899, 348] width 128 height 28
type input "01/31/2025"
click at [843, 108] on input "text" at bounding box center [875, 114] width 137 height 28
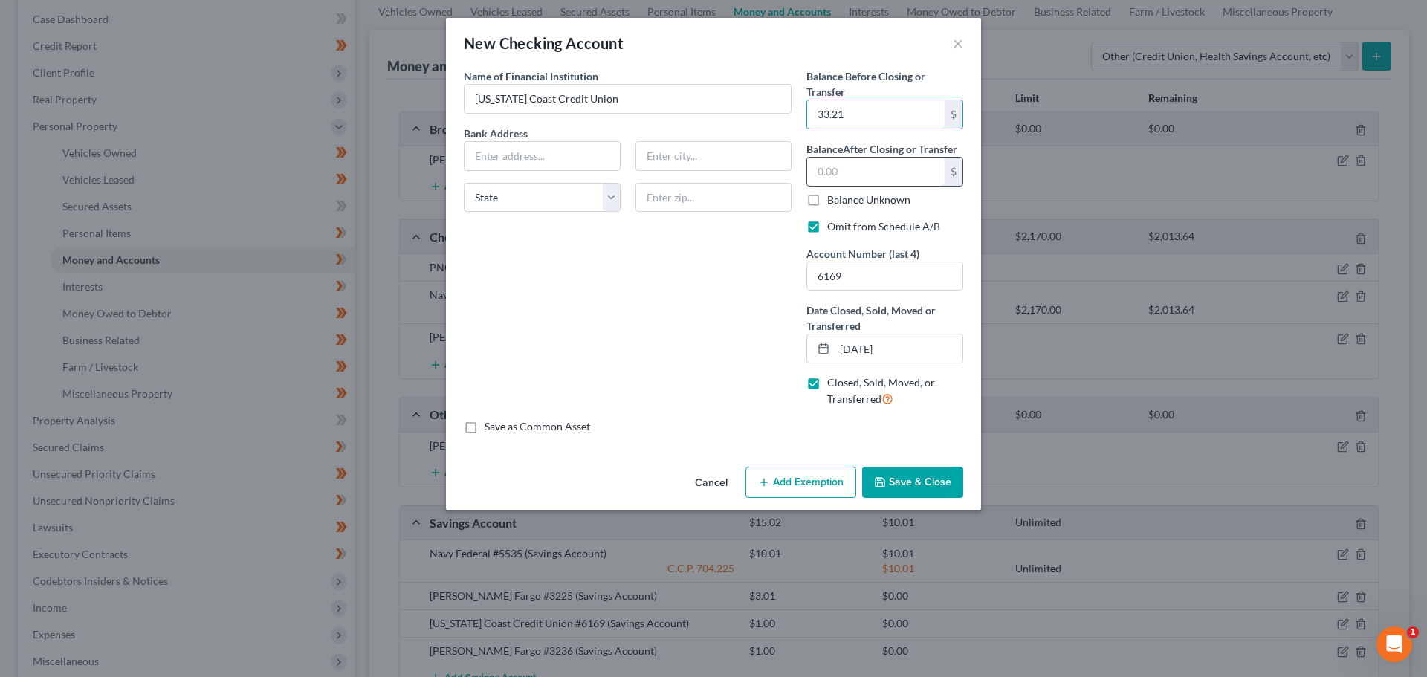
type input "33.21"
click at [897, 165] on input "text" at bounding box center [875, 172] width 137 height 28
type input "0.00"
click at [930, 476] on button "Save & Close" at bounding box center [912, 482] width 101 height 31
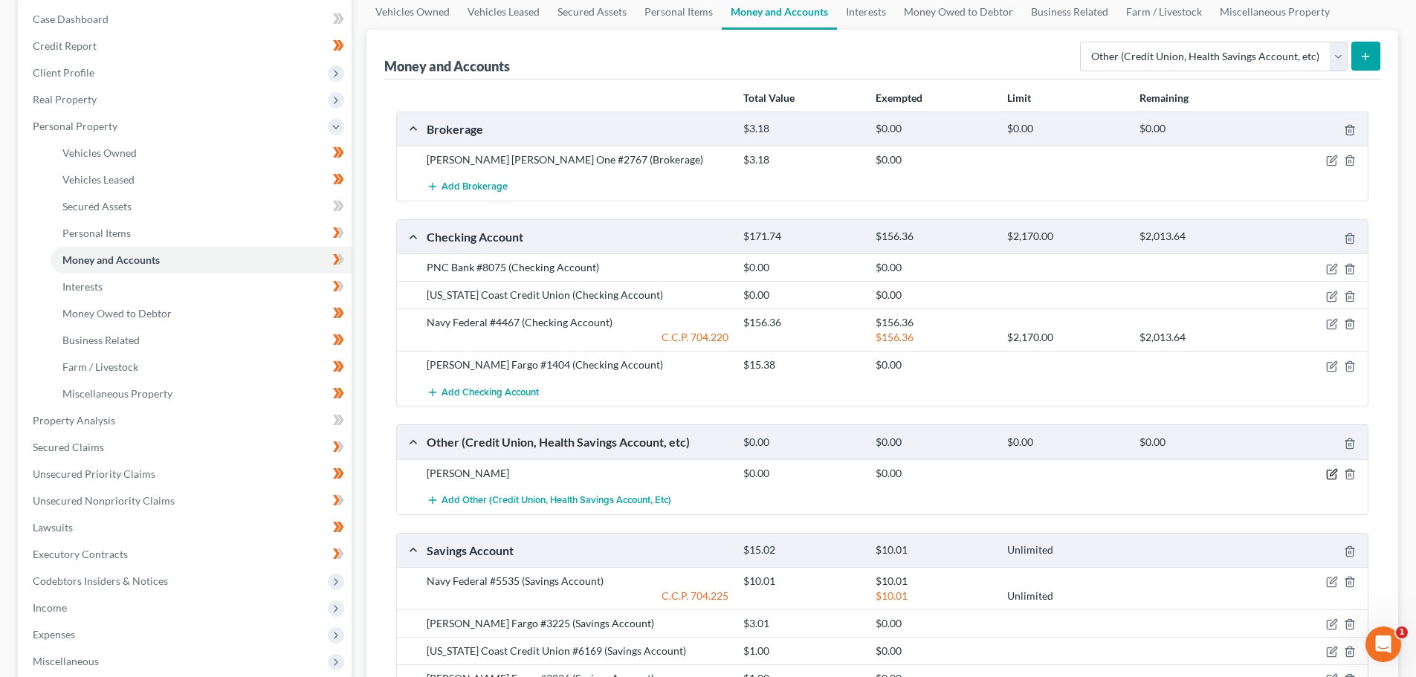
click at [1332, 478] on icon "button" at bounding box center [1332, 474] width 12 height 12
select select "4"
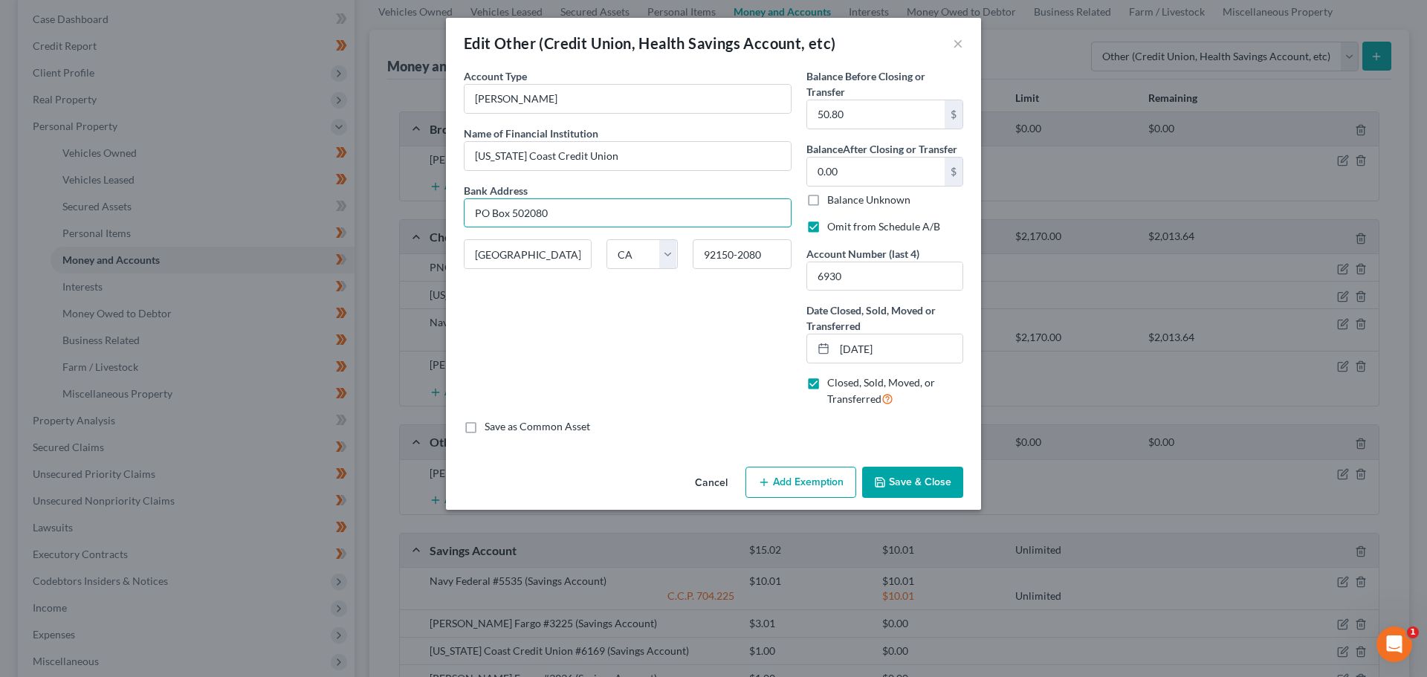
drag, startPoint x: 551, startPoint y: 211, endPoint x: 387, endPoint y: 198, distance: 164.0
click at [387, 198] on div "Edit Other (Credit Union, Health Savings Account, etc) × An exemption set must …" at bounding box center [713, 338] width 1427 height 677
click at [722, 481] on button "Cancel" at bounding box center [711, 483] width 56 height 30
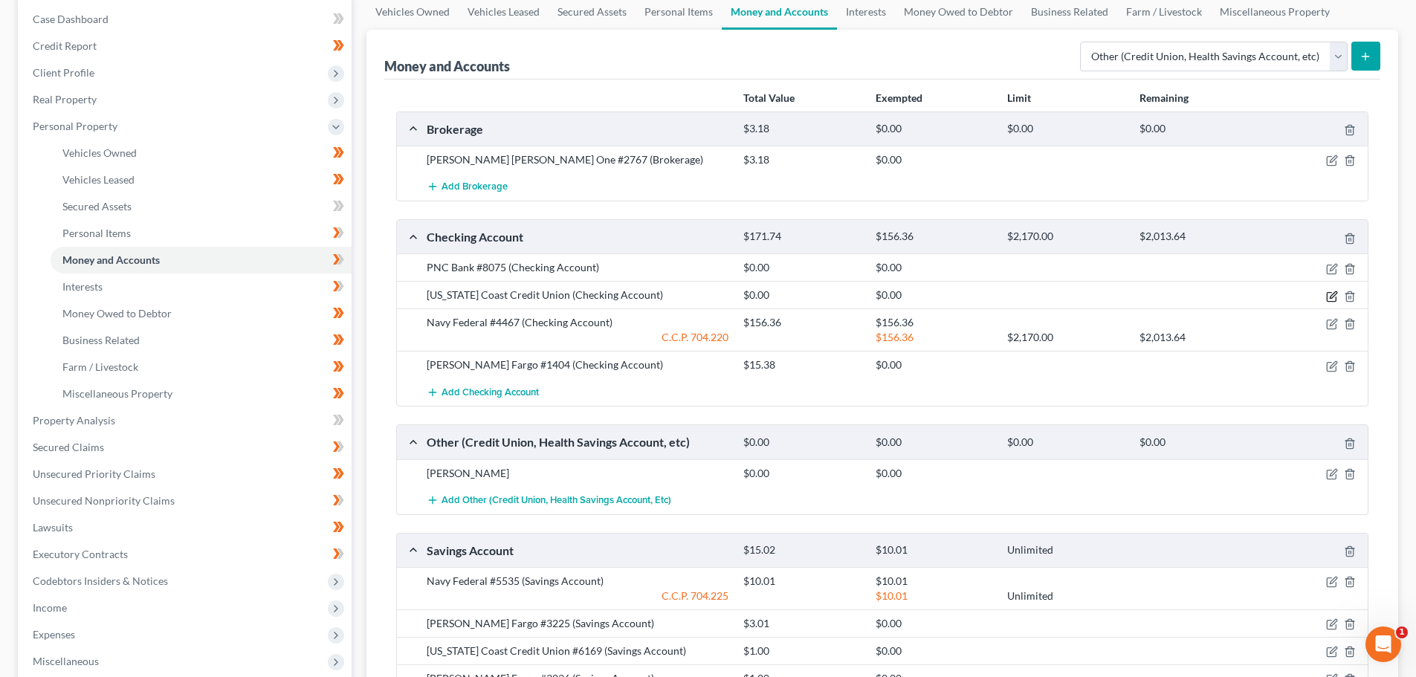
click at [1328, 294] on icon "button" at bounding box center [1332, 297] width 12 height 12
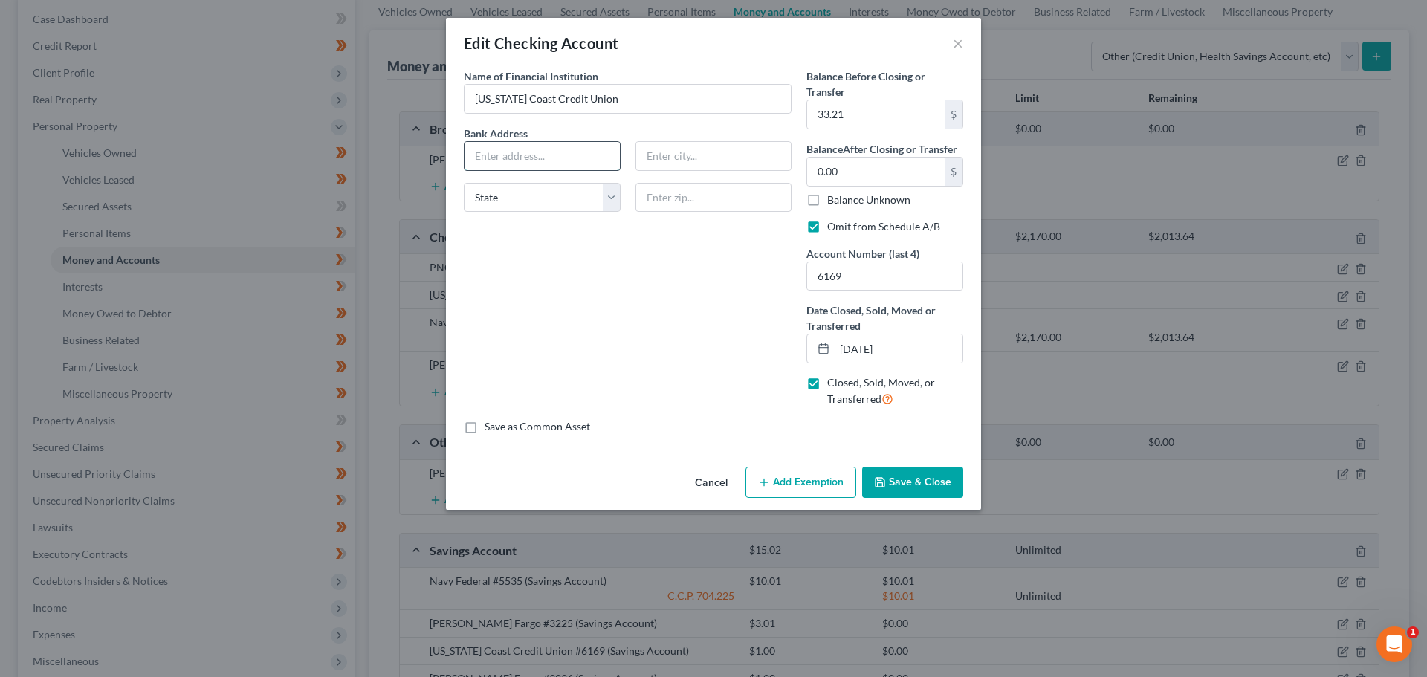
click at [513, 158] on input "text" at bounding box center [541, 156] width 155 height 28
paste input "PO Box 502080"
type input "PO Box 502080"
click at [723, 165] on input "text" at bounding box center [713, 156] width 155 height 28
type input "San Diego"
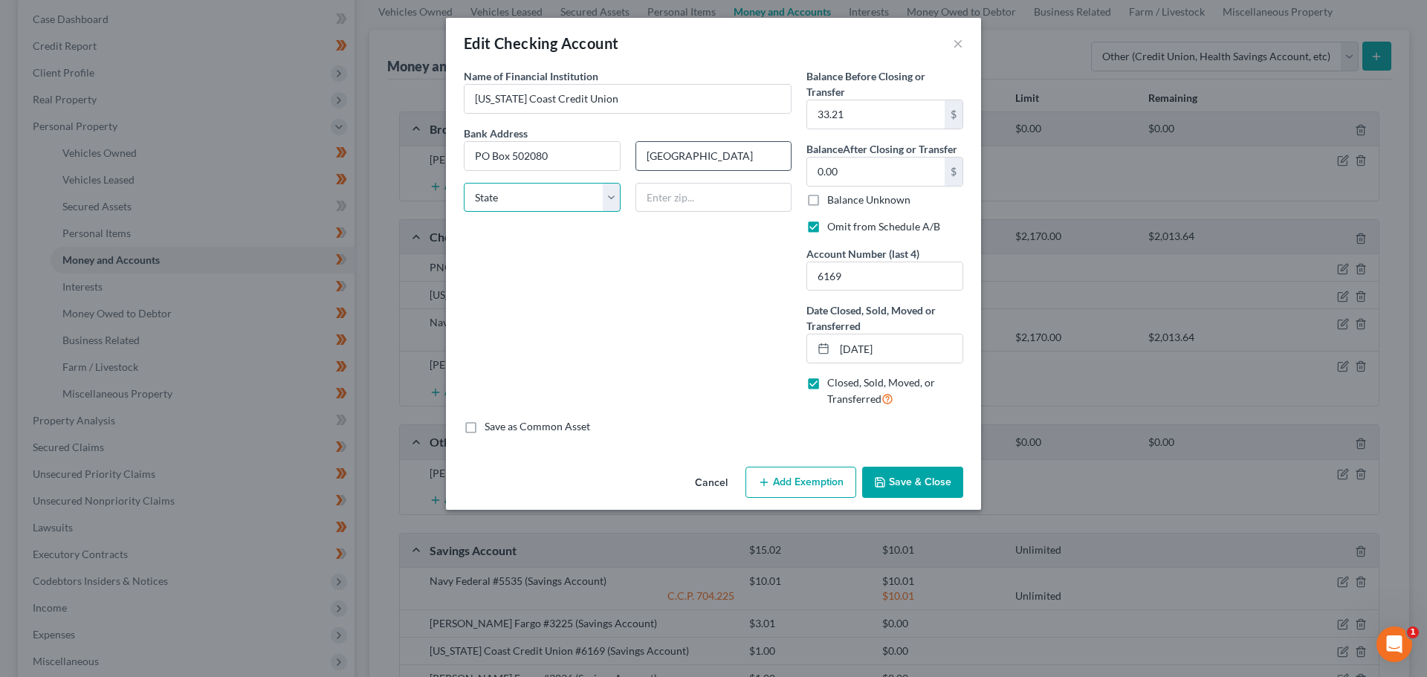
select select "4"
click at [903, 482] on button "Save & Close" at bounding box center [912, 482] width 101 height 31
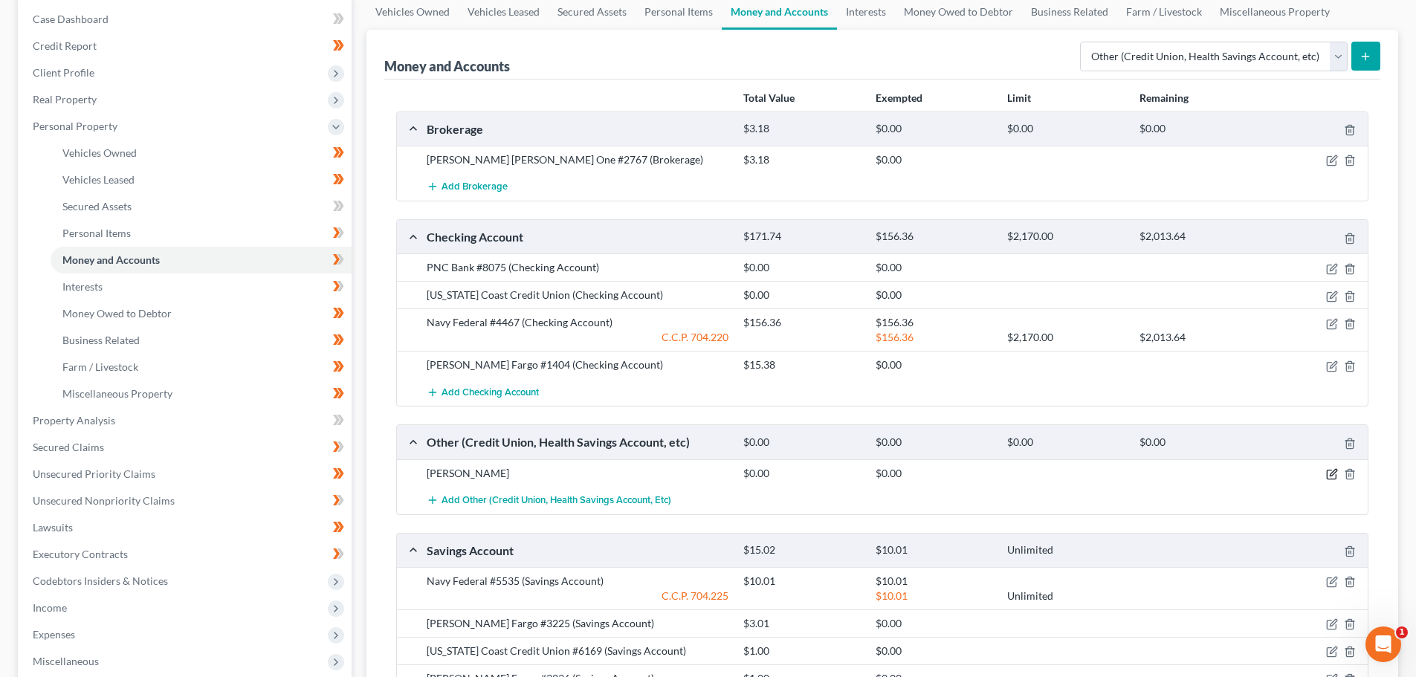
click at [1326, 474] on icon "button" at bounding box center [1332, 474] width 12 height 12
select select "4"
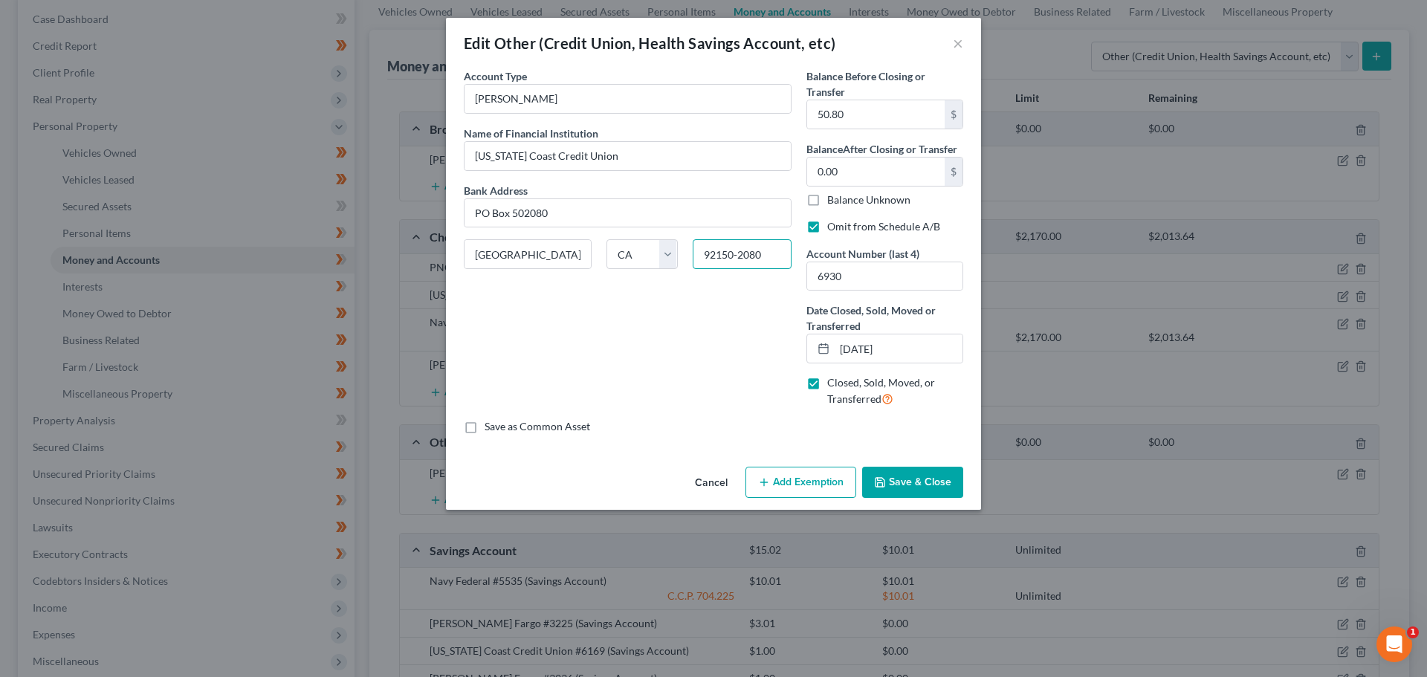
drag, startPoint x: 768, startPoint y: 255, endPoint x: 701, endPoint y: 247, distance: 68.0
click at [701, 247] on input "92150-2080" at bounding box center [743, 254] width 100 height 30
click at [716, 479] on button "Cancel" at bounding box center [711, 483] width 56 height 30
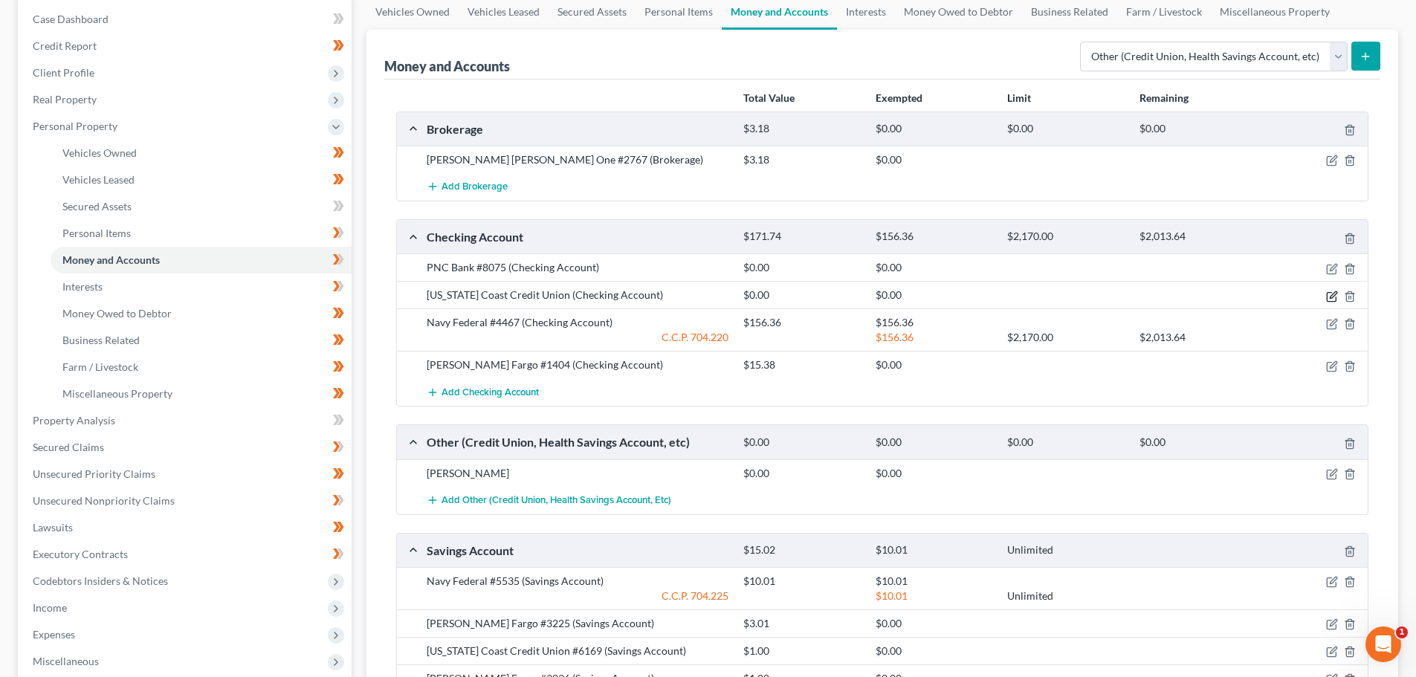
click at [1329, 295] on icon "button" at bounding box center [1332, 297] width 12 height 12
select select "4"
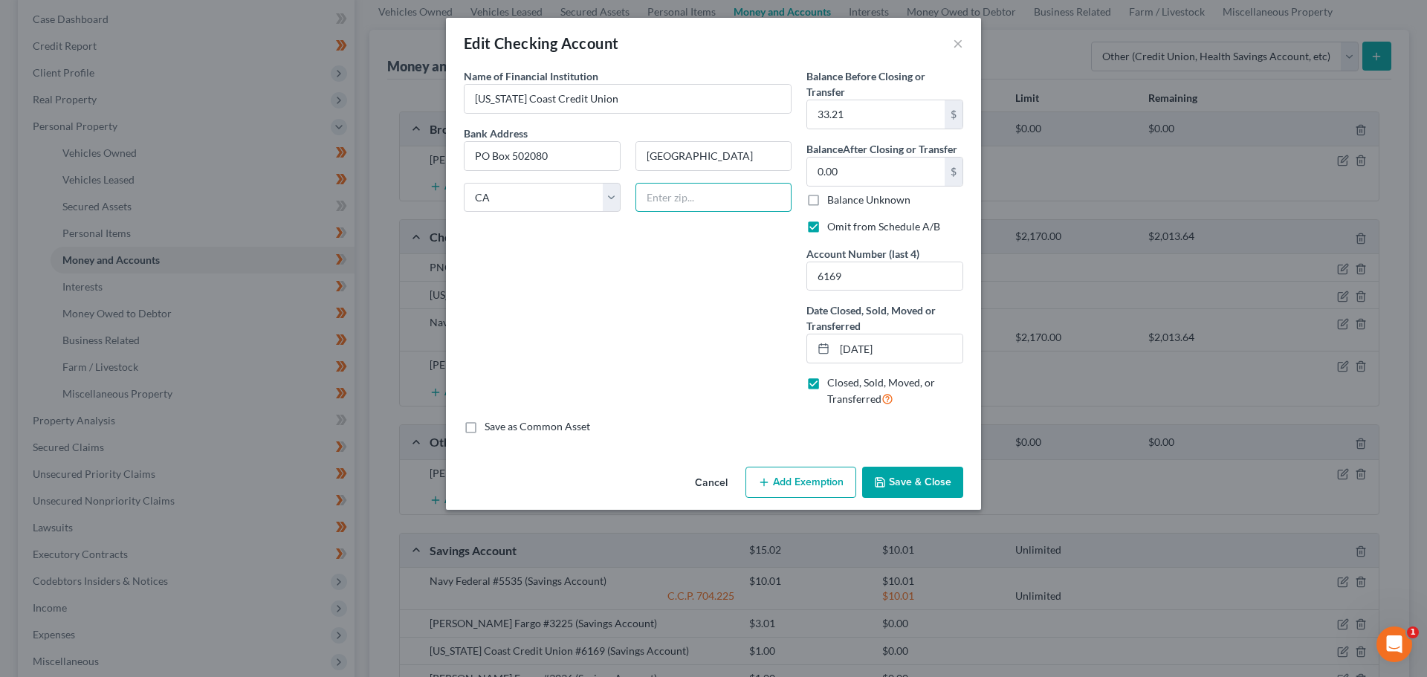
click at [696, 201] on input "text" at bounding box center [713, 198] width 157 height 30
paste input "92150-2080"
type input "92150-2080"
click at [908, 472] on button "Save & Close" at bounding box center [912, 482] width 101 height 31
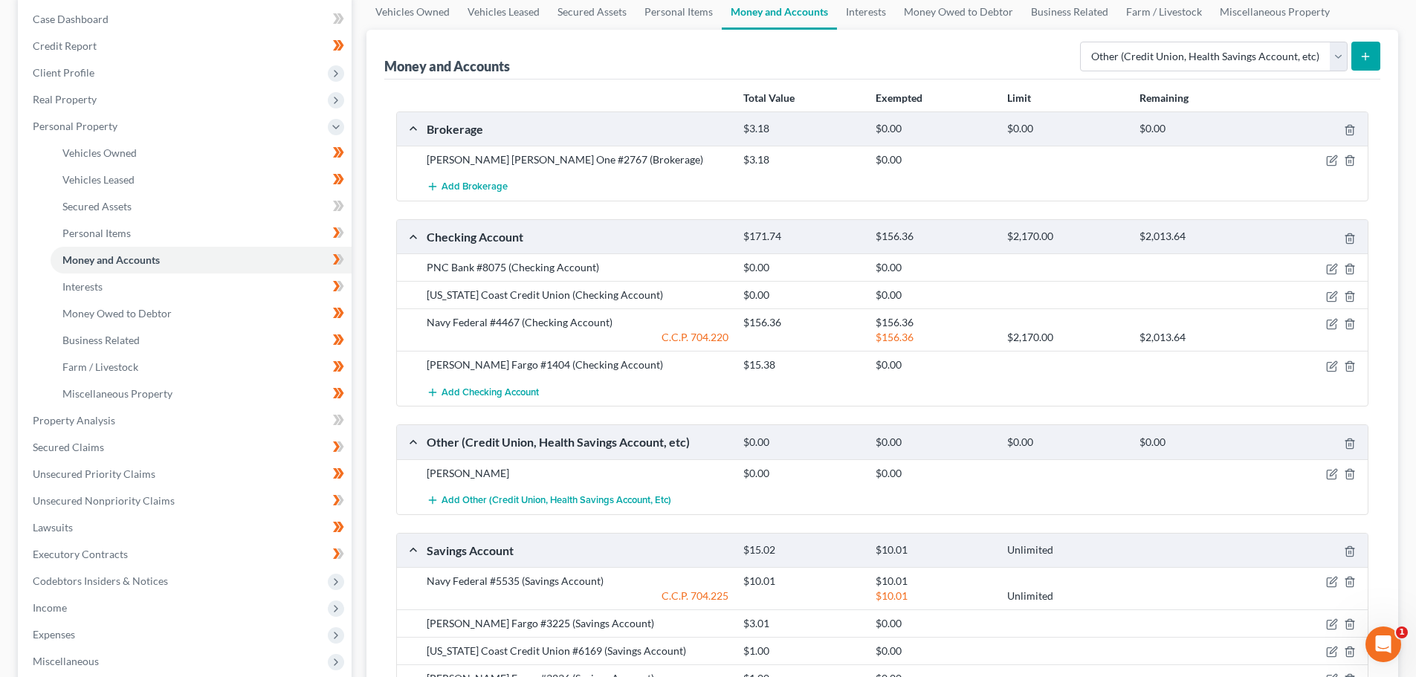
scroll to position [0, 0]
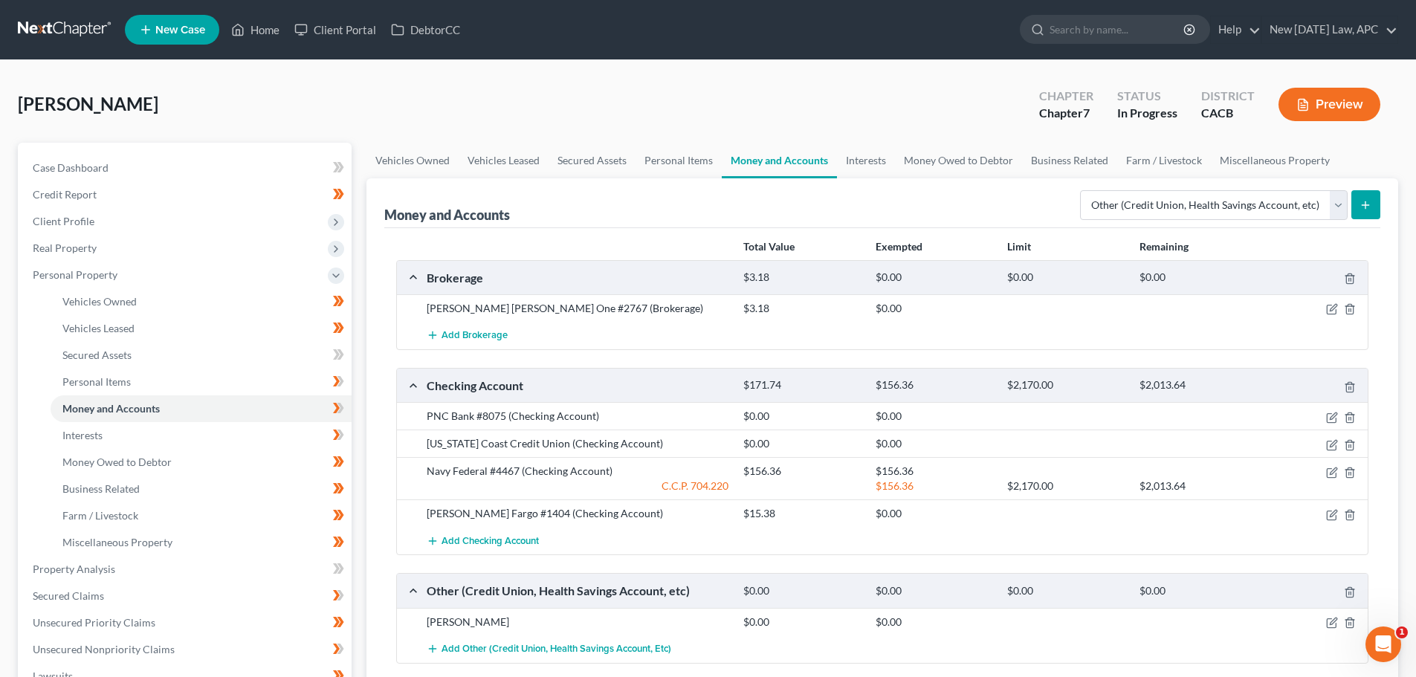
click at [1340, 94] on button "Preview" at bounding box center [1329, 104] width 102 height 33
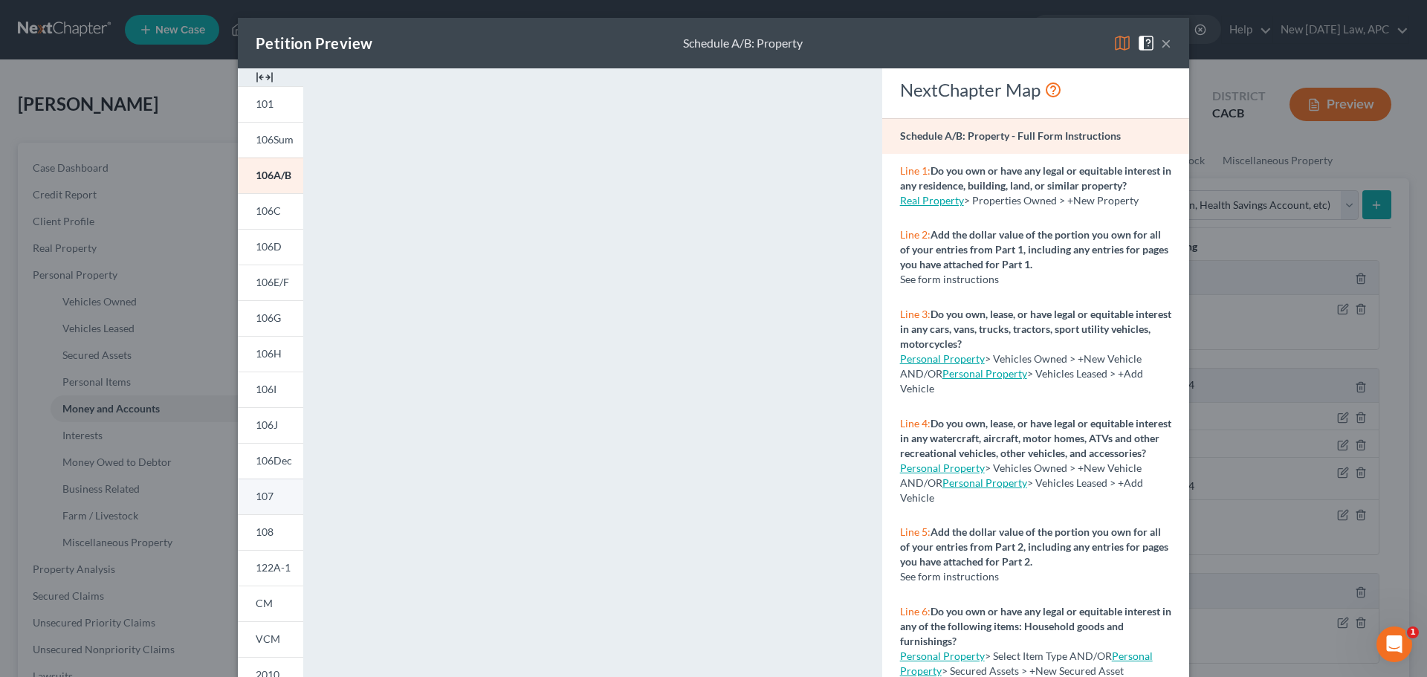
click at [262, 494] on span "107" at bounding box center [265, 496] width 18 height 13
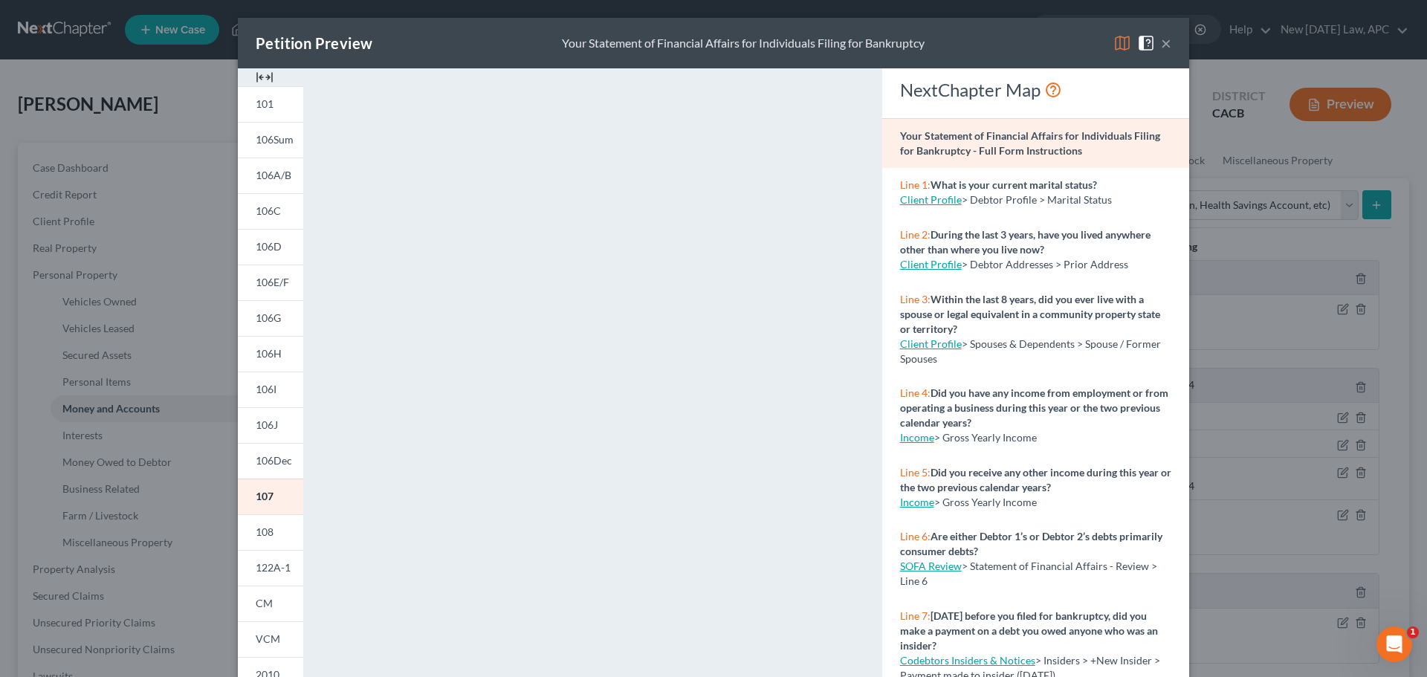
click at [1161, 39] on button "×" at bounding box center [1166, 43] width 10 height 18
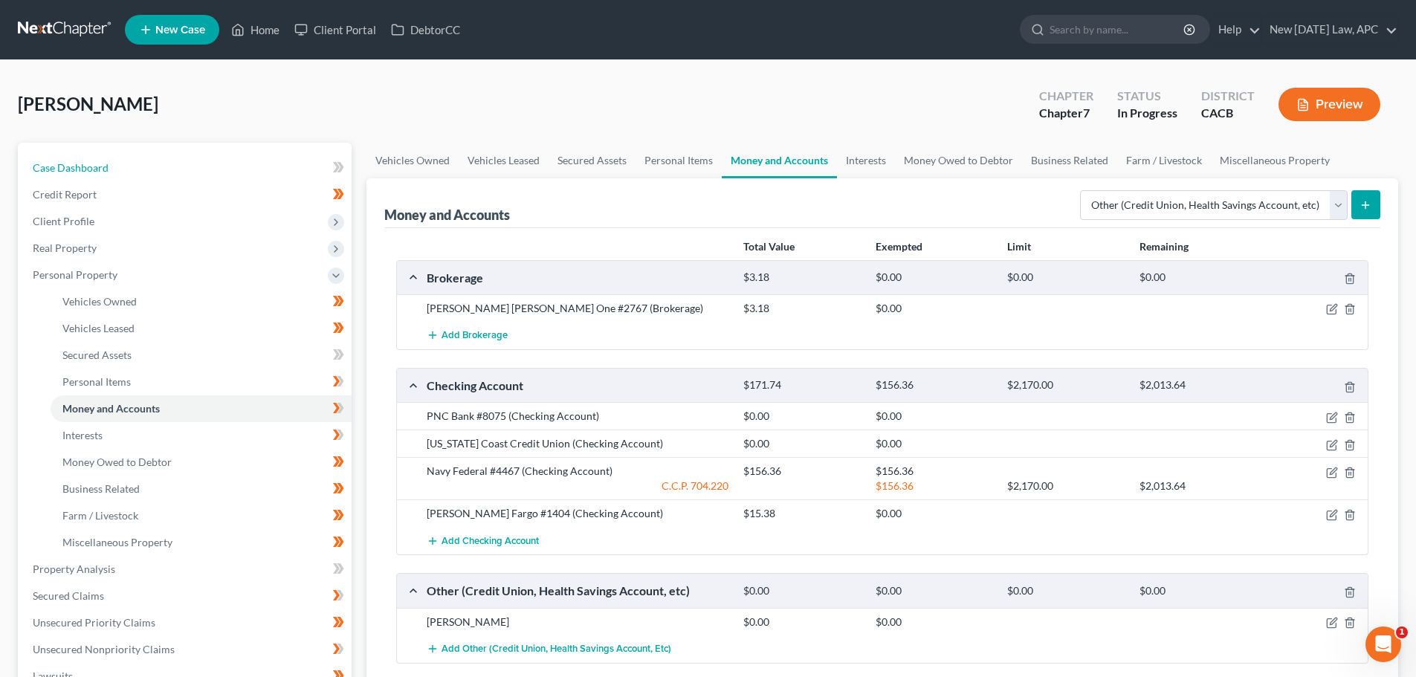
drag, startPoint x: 137, startPoint y: 161, endPoint x: 286, endPoint y: 3, distance: 217.1
click at [136, 161] on link "Case Dashboard" at bounding box center [186, 168] width 331 height 27
select select "5"
select select "4"
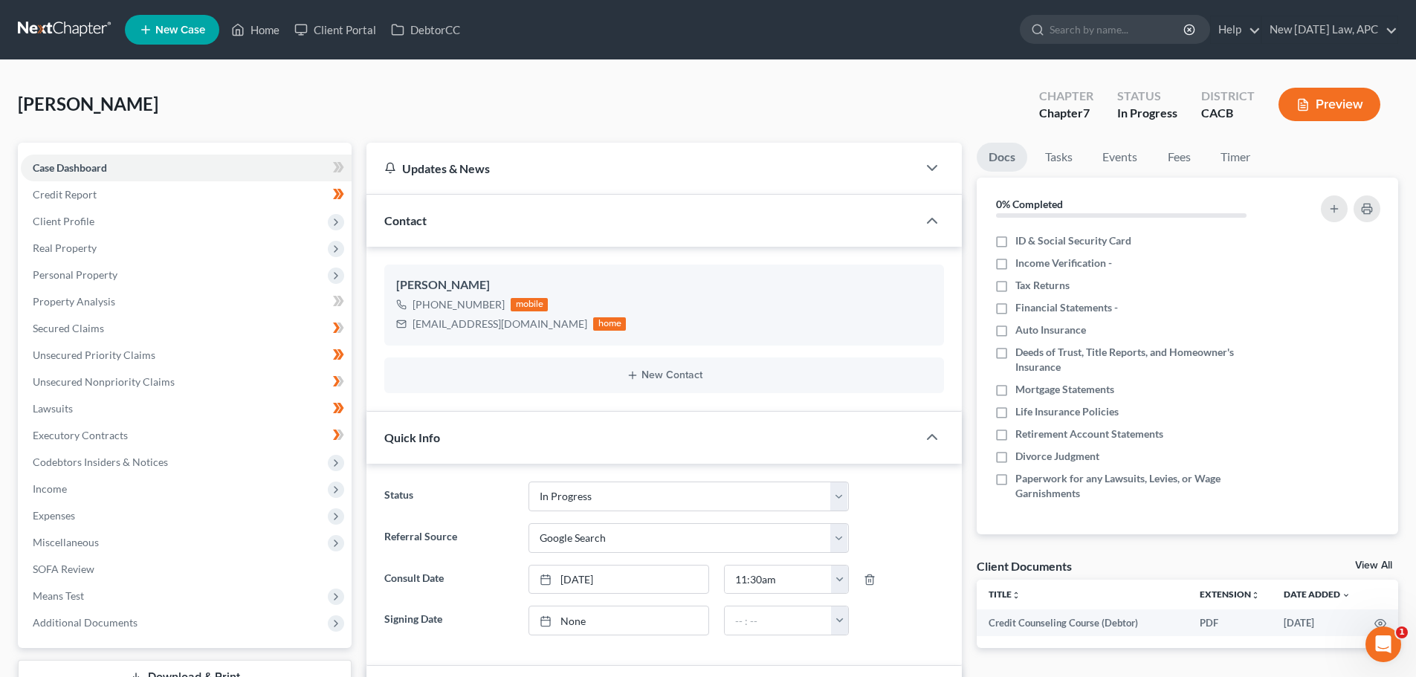
scroll to position [3311, 0]
